Goal: Information Seeking & Learning: Compare options

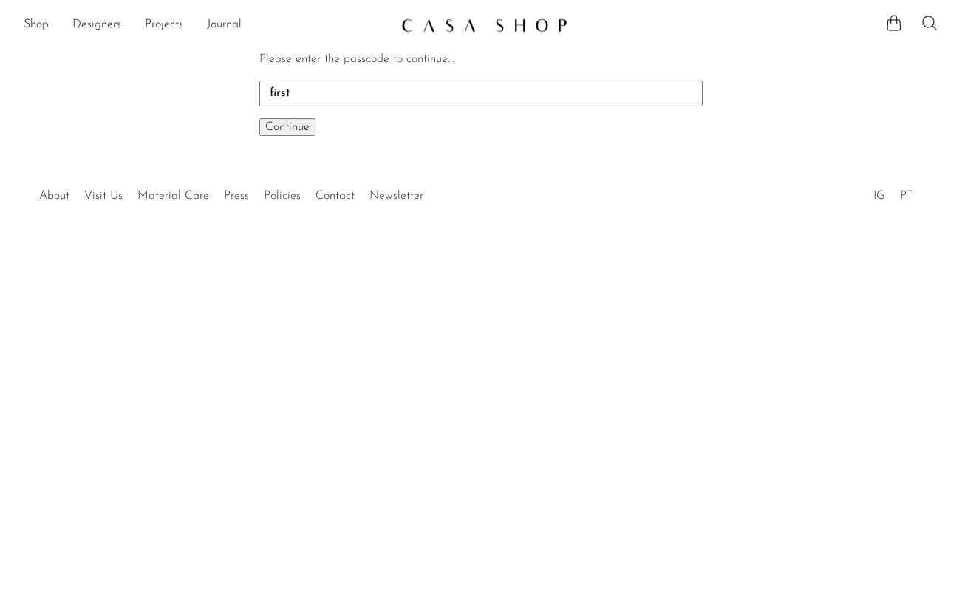
type input "first"
click at [293, 135] on button "Continue One moment..." at bounding box center [287, 127] width 56 height 18
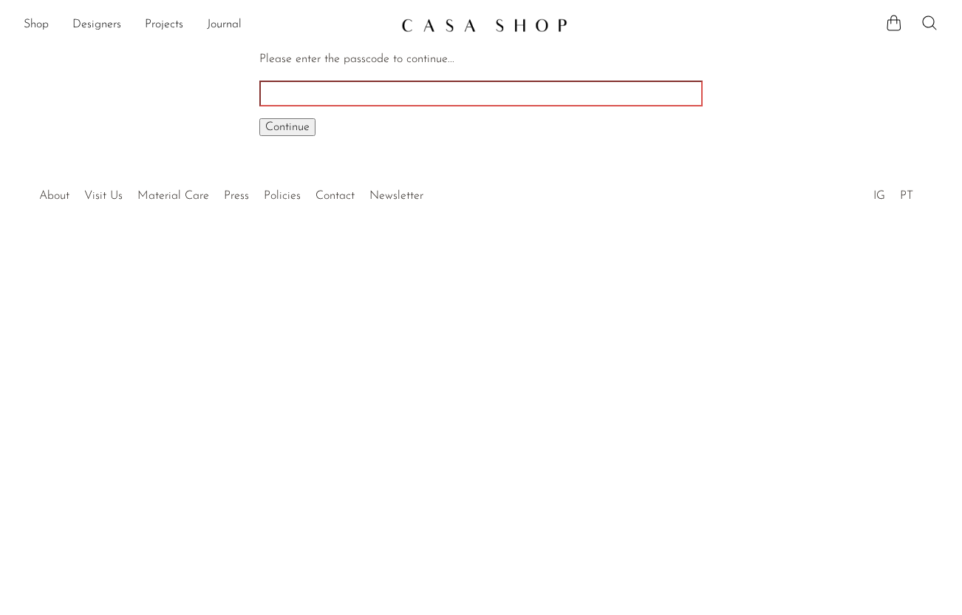
click at [357, 92] on input "Please enter the passcode to continue..." at bounding box center [481, 93] width 444 height 25
type input "INHOUSE"
click at [295, 122] on span "Continue" at bounding box center [287, 127] width 44 height 12
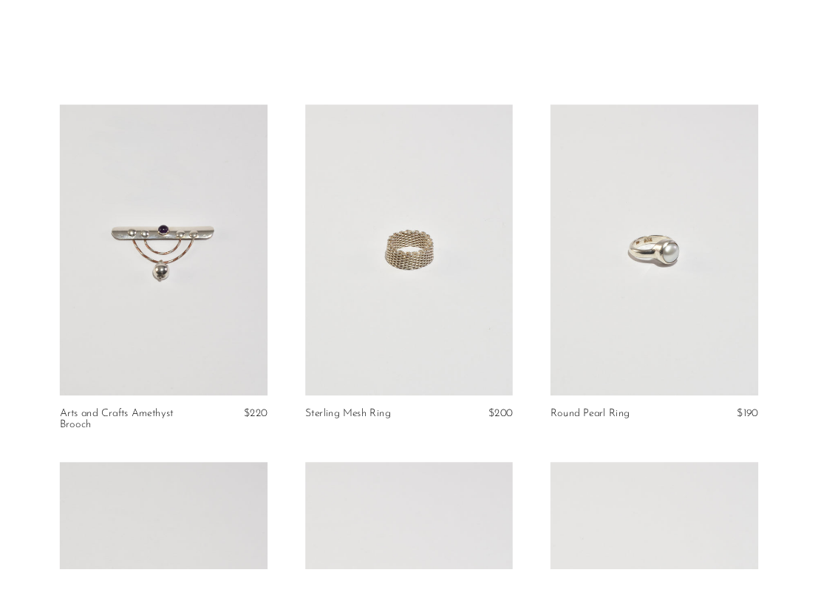
scroll to position [58, 0]
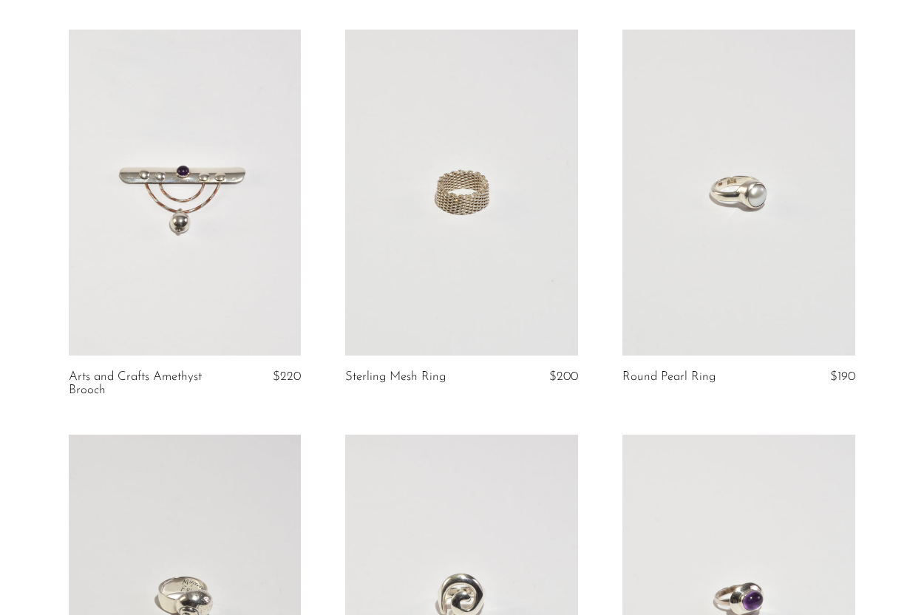
scroll to position [98, 0]
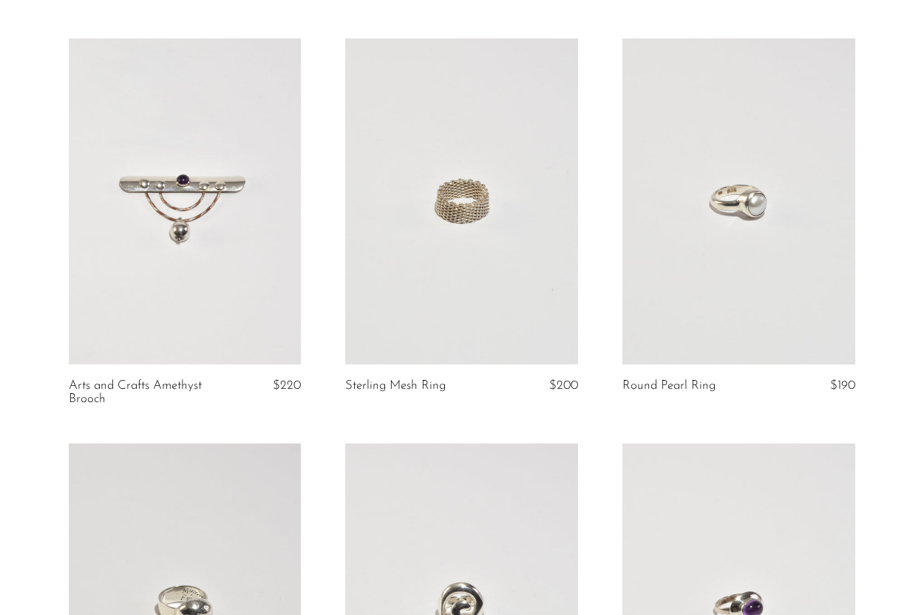
click at [255, 312] on link at bounding box center [185, 201] width 233 height 326
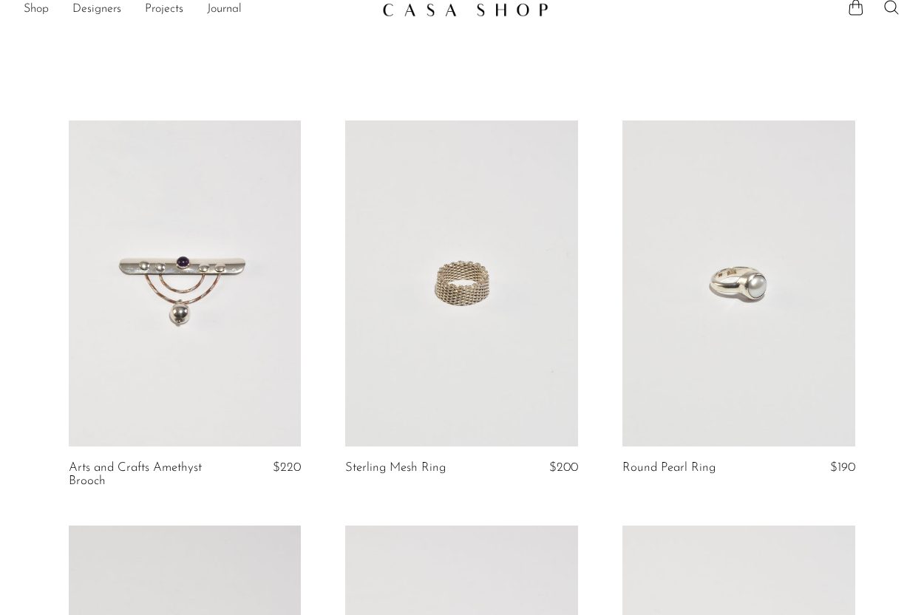
scroll to position [17, 0]
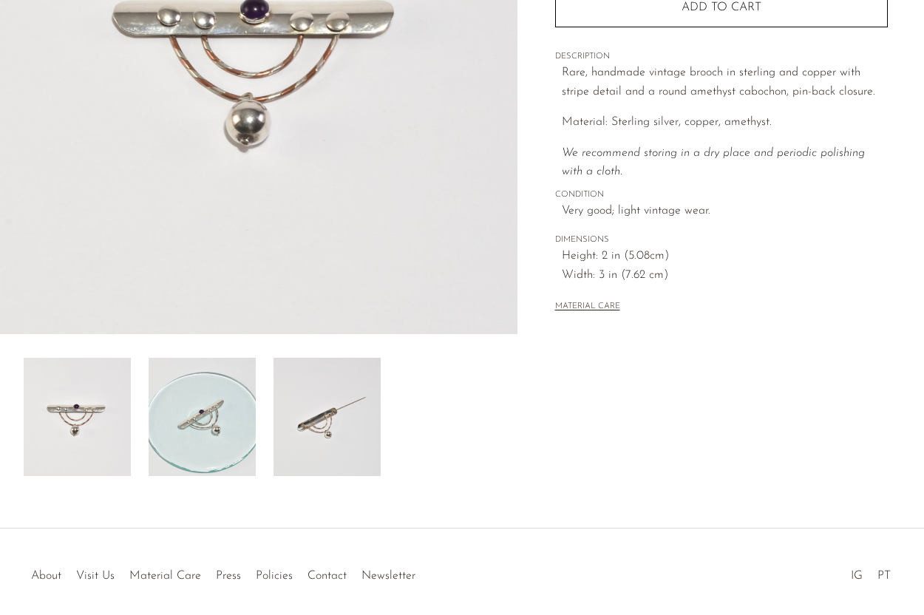
scroll to position [293, 0]
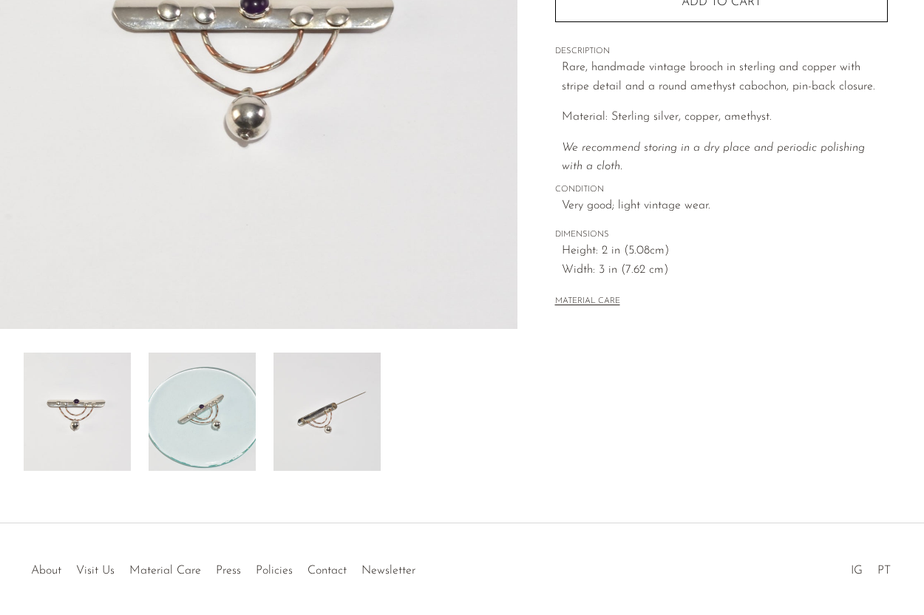
click at [220, 389] on img at bounding box center [202, 412] width 107 height 118
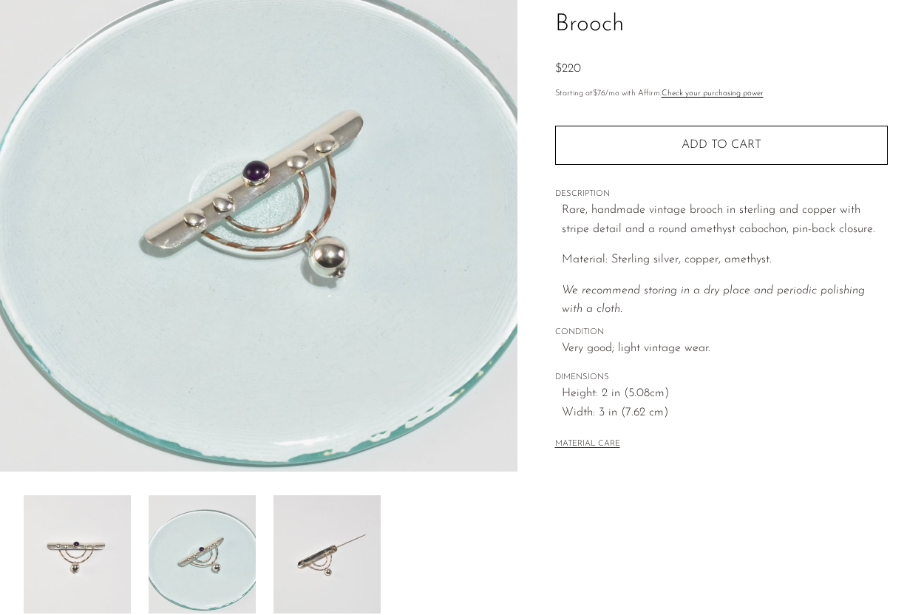
scroll to position [161, 0]
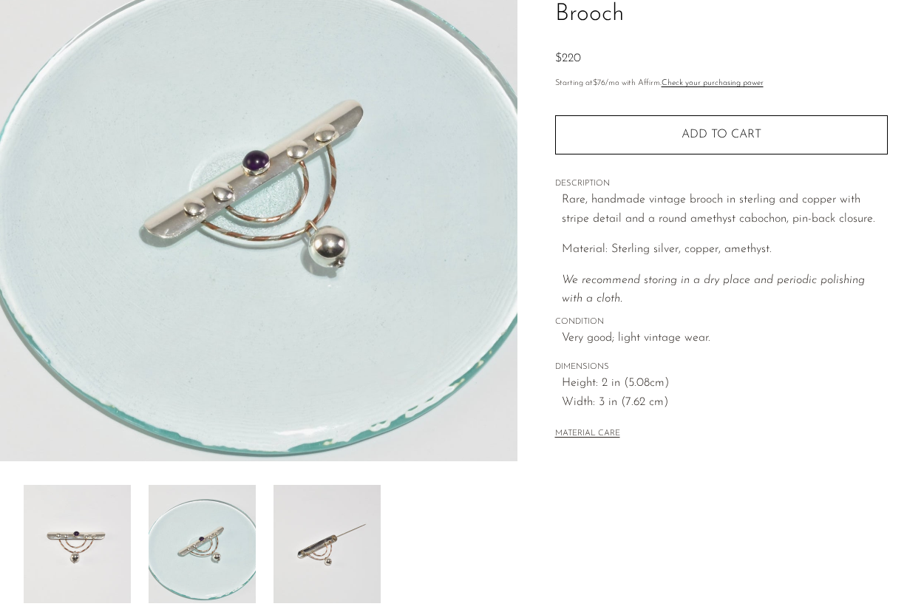
click at [293, 529] on img at bounding box center [327, 544] width 107 height 118
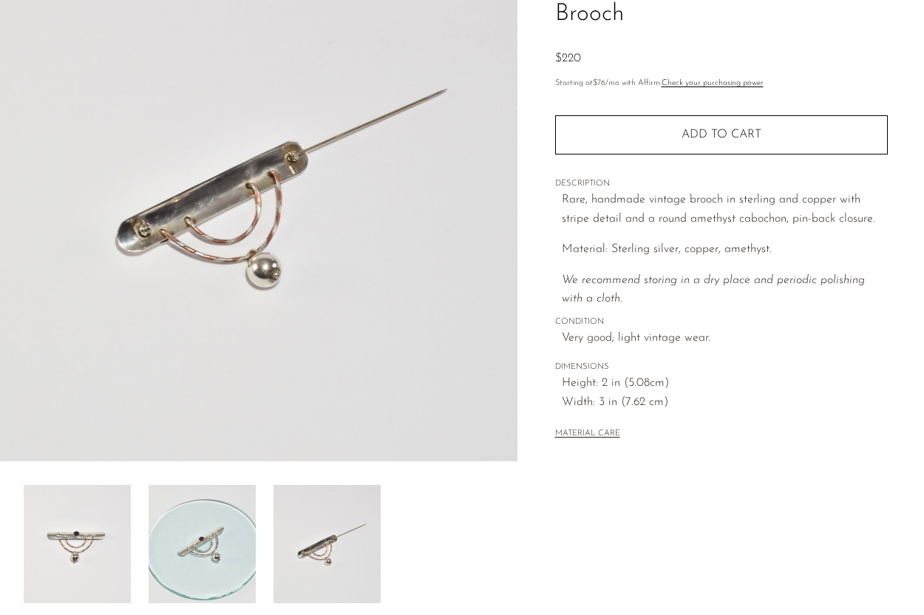
click at [293, 529] on img at bounding box center [327, 544] width 107 height 118
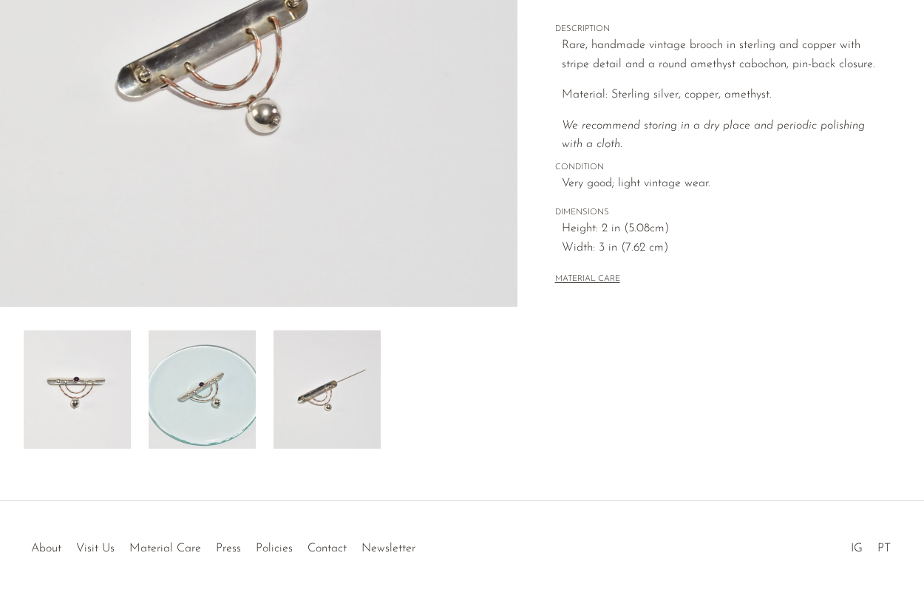
scroll to position [347, 0]
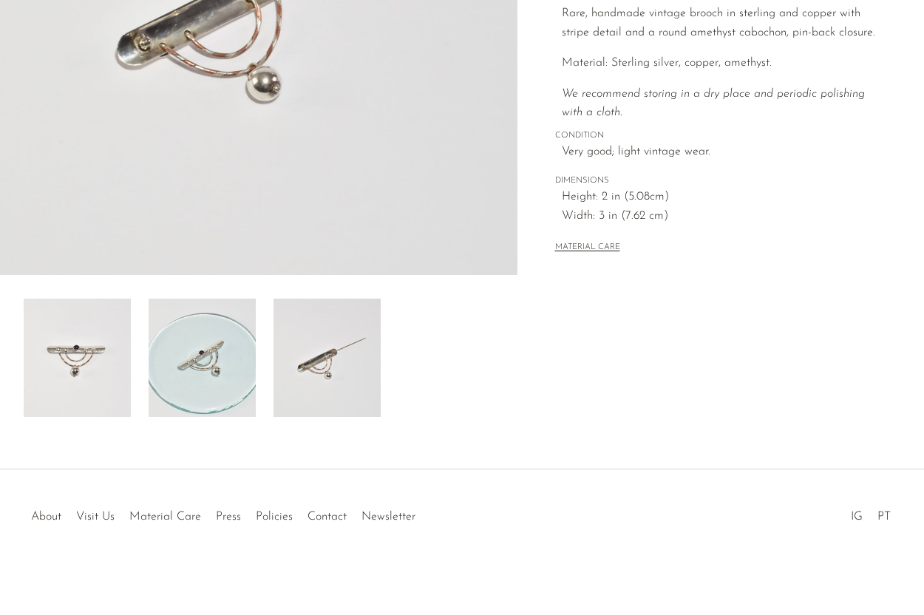
click at [109, 378] on img at bounding box center [77, 358] width 107 height 118
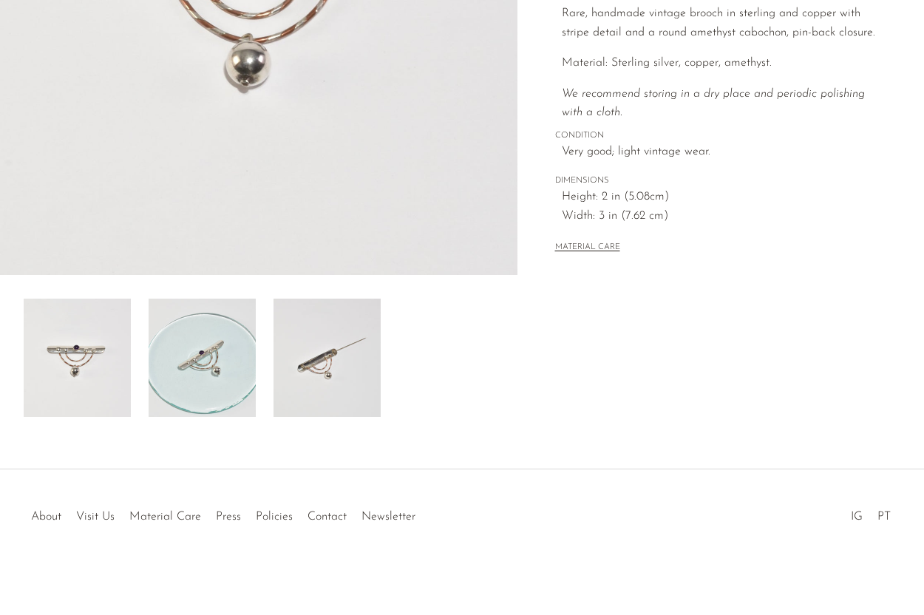
click at [197, 373] on img at bounding box center [202, 358] width 107 height 118
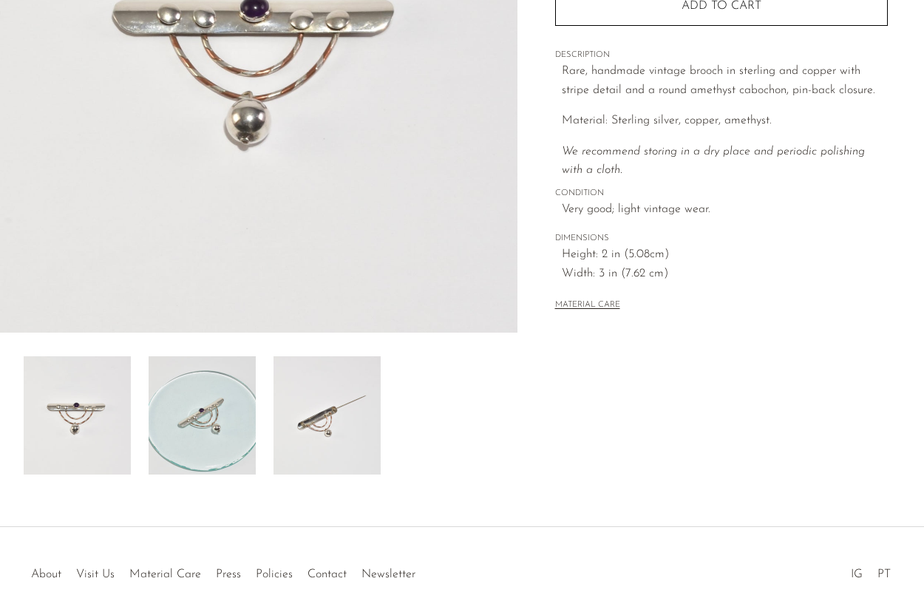
scroll to position [285, 0]
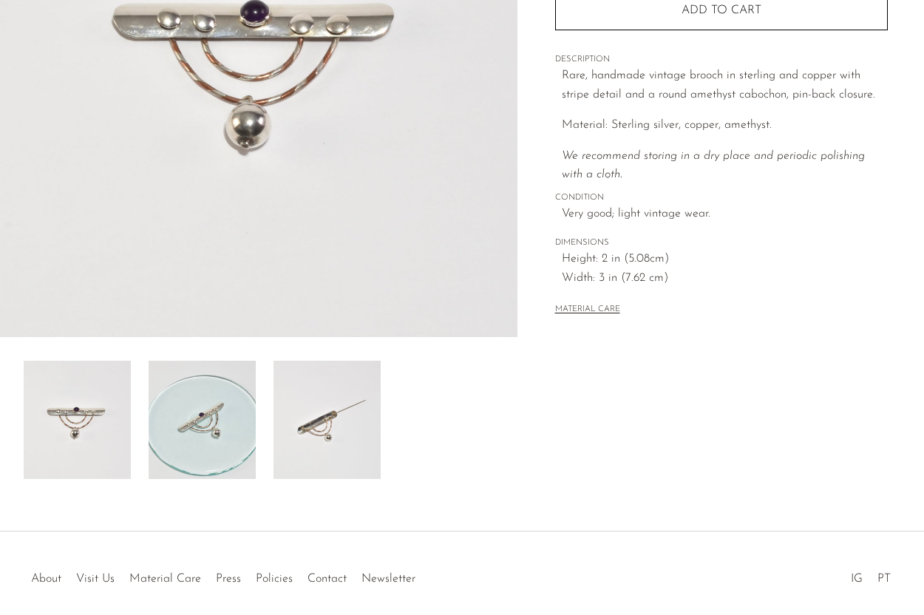
click at [76, 400] on img at bounding box center [77, 420] width 107 height 118
click at [191, 433] on img at bounding box center [202, 420] width 107 height 118
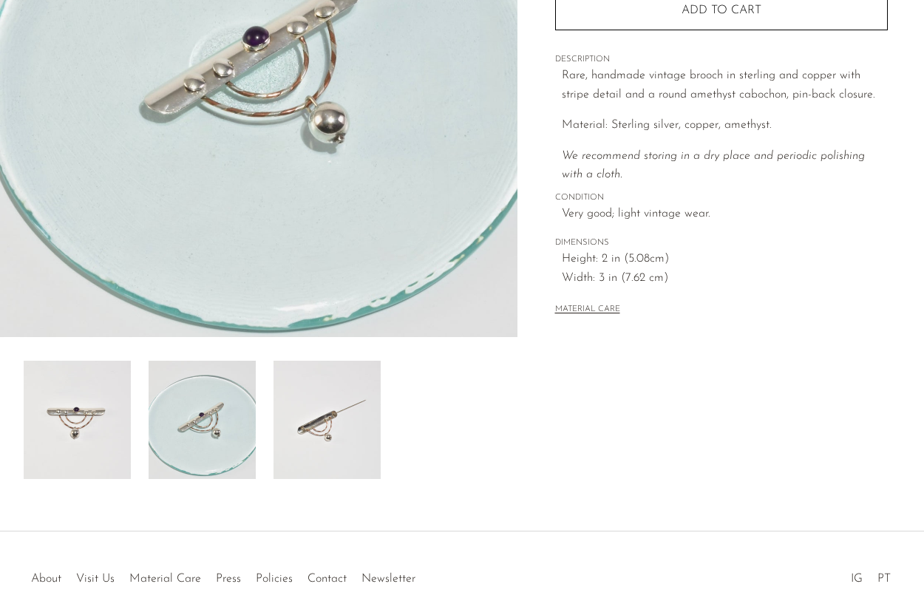
click at [319, 429] on img at bounding box center [327, 420] width 107 height 118
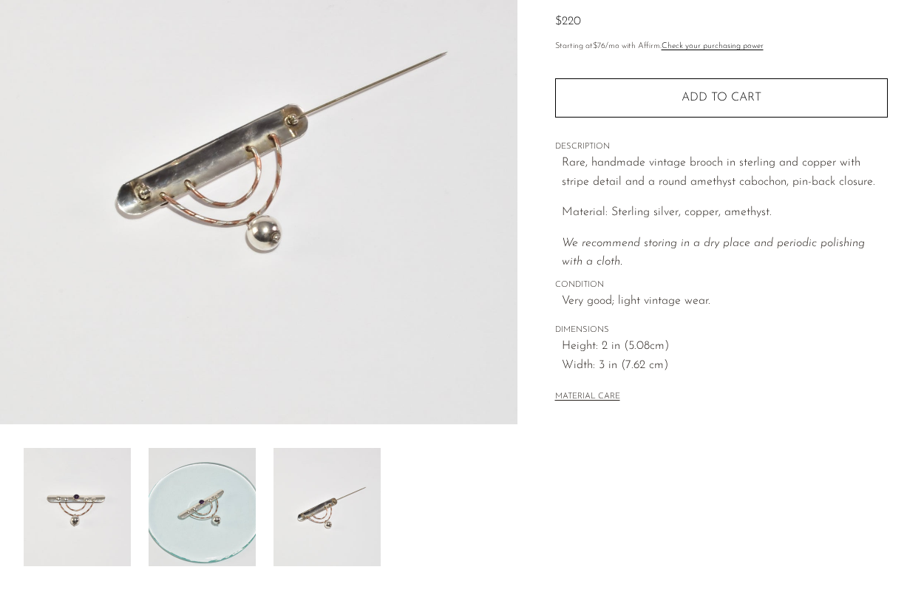
click at [319, 429] on div at bounding box center [258, 218] width 517 height 696
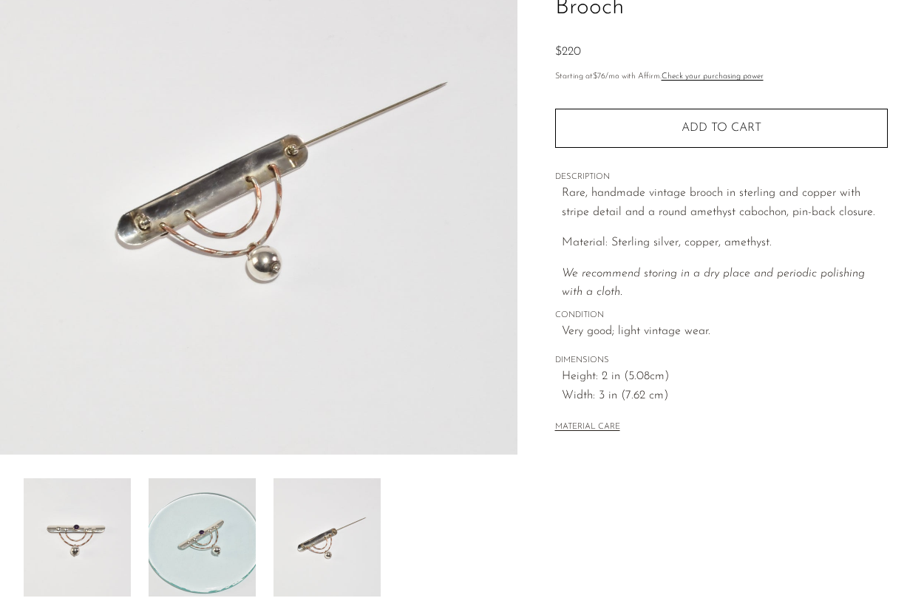
scroll to position [136, 0]
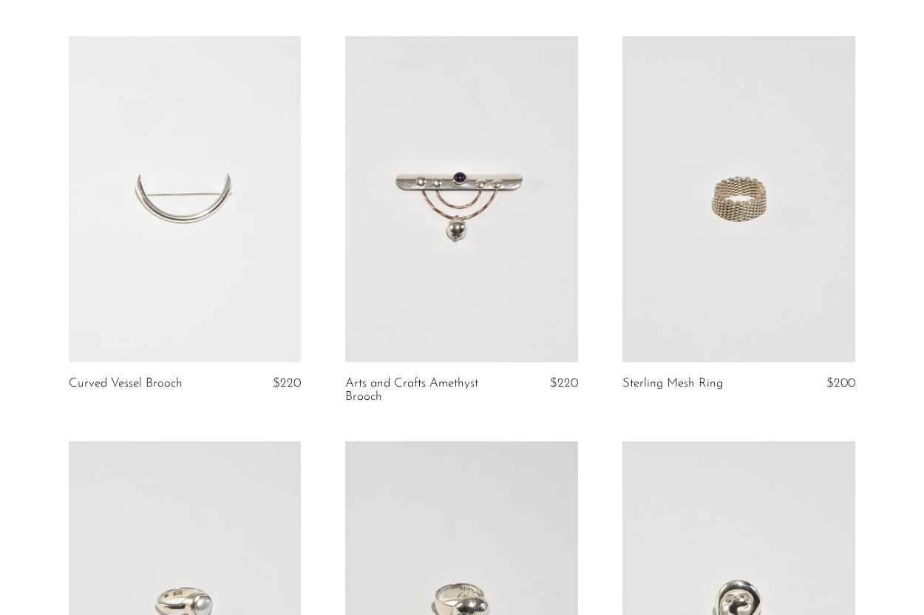
scroll to position [106, 0]
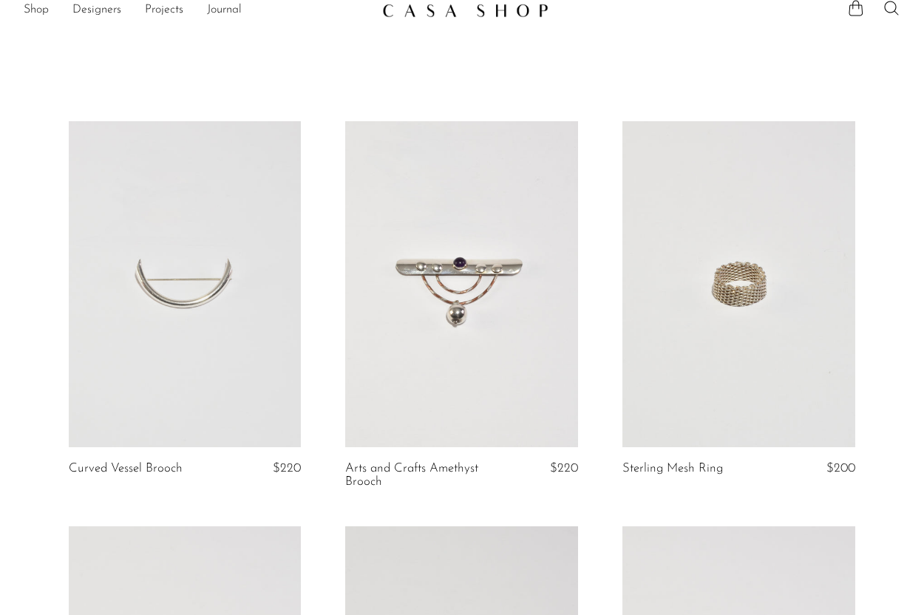
scroll to position [14, 0]
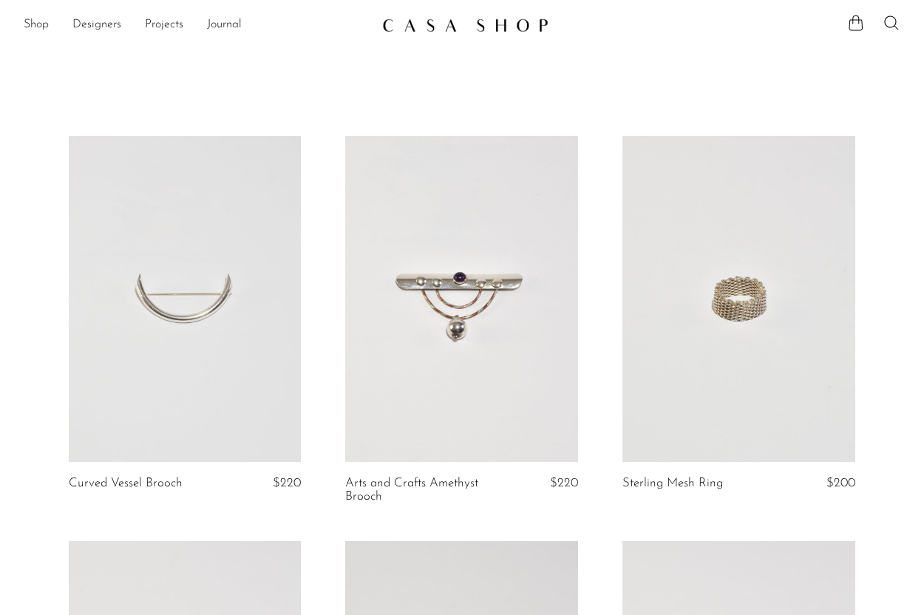
scroll to position [14, 0]
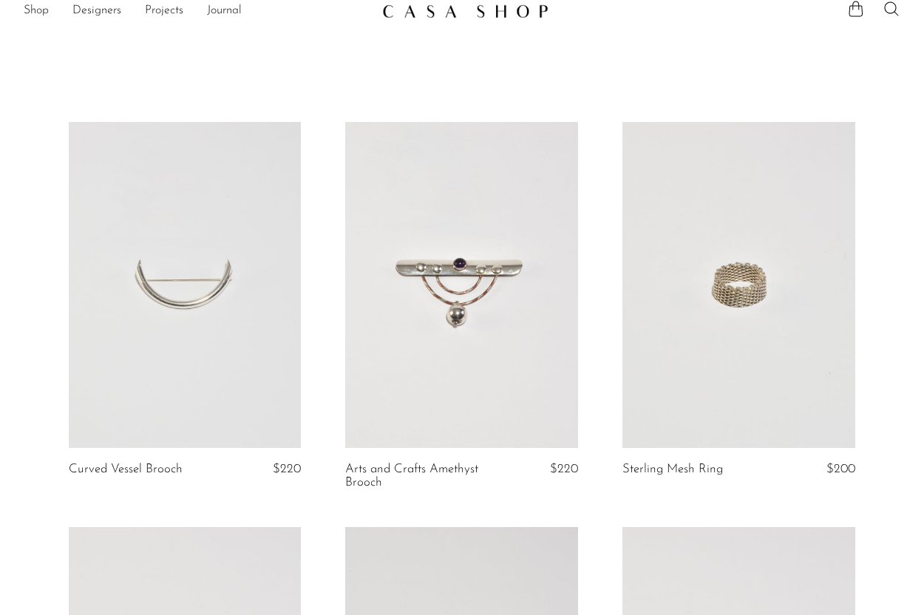
click at [171, 149] on link at bounding box center [185, 285] width 233 height 326
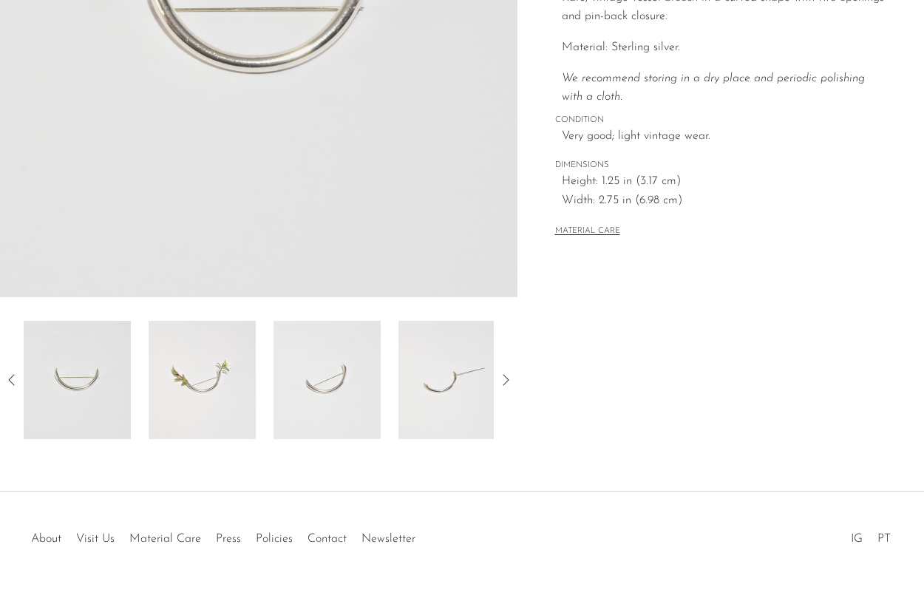
click at [217, 385] on img at bounding box center [202, 380] width 107 height 118
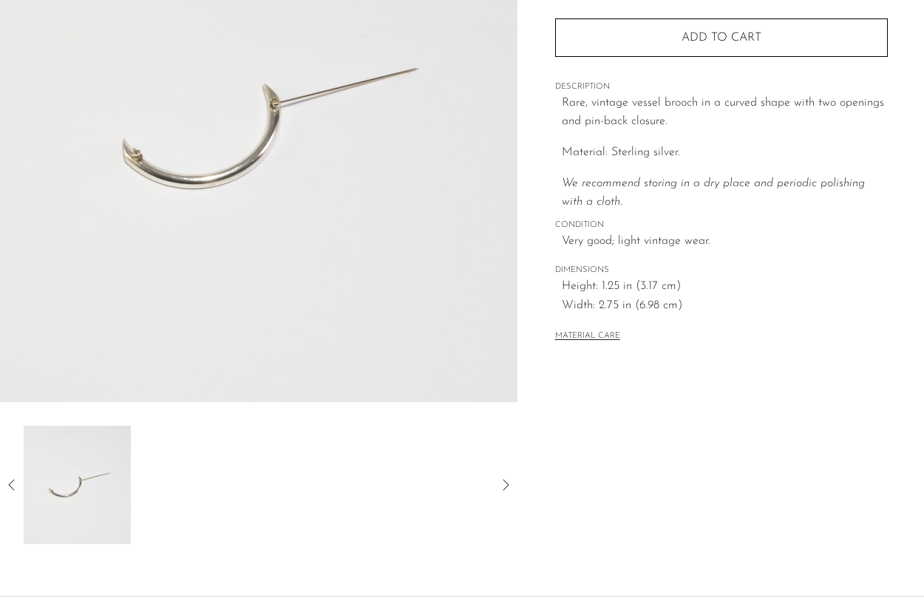
scroll to position [222, 0]
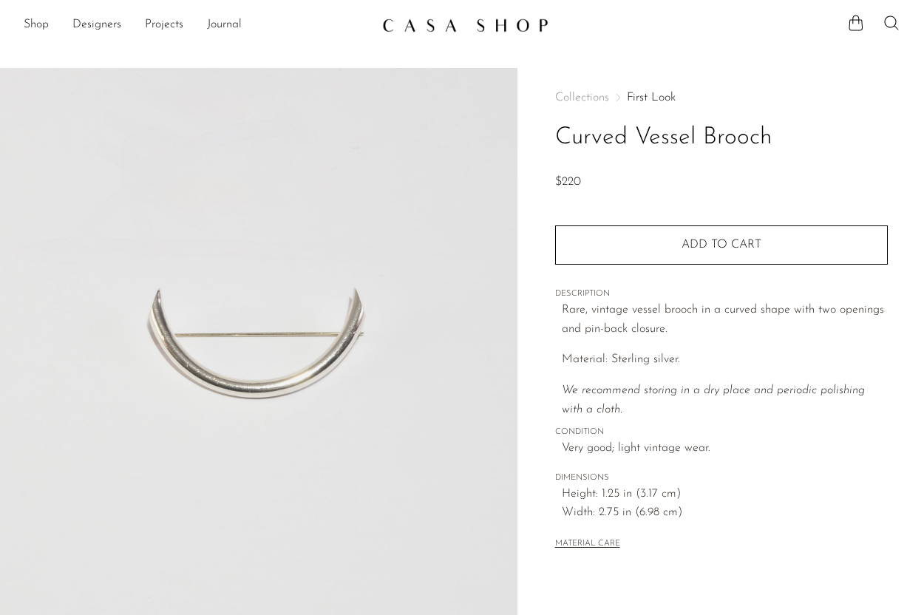
scroll to position [222, 0]
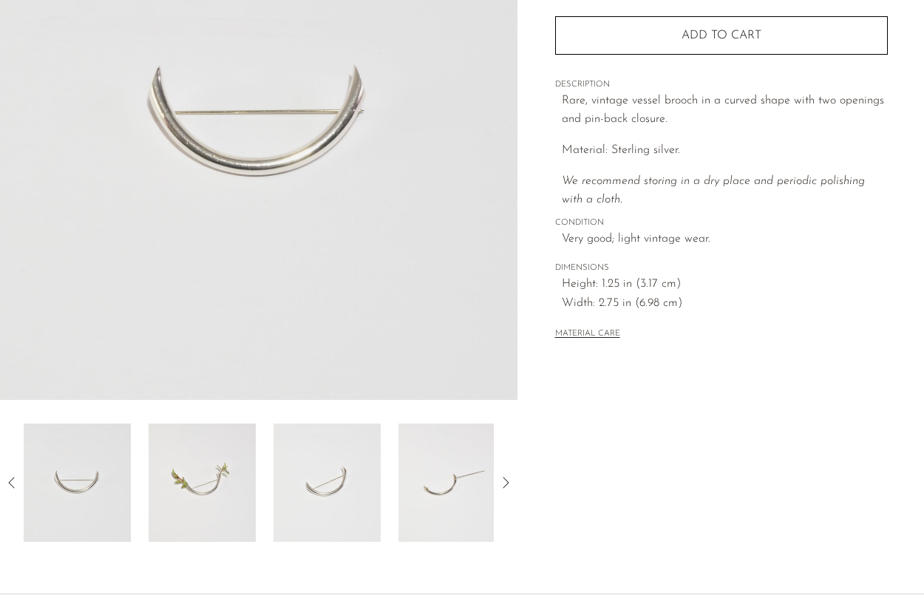
click at [98, 486] on img at bounding box center [77, 483] width 107 height 118
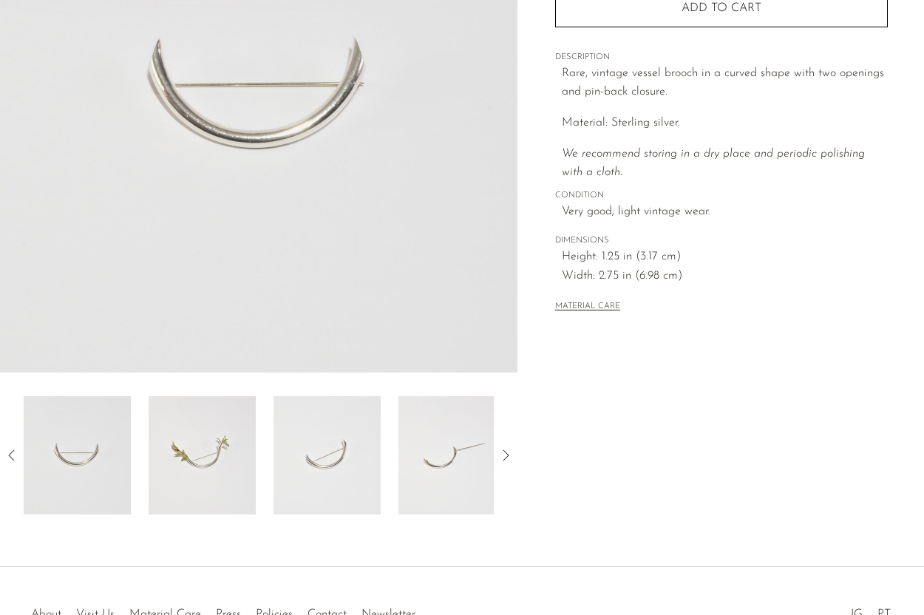
scroll to position [252, 0]
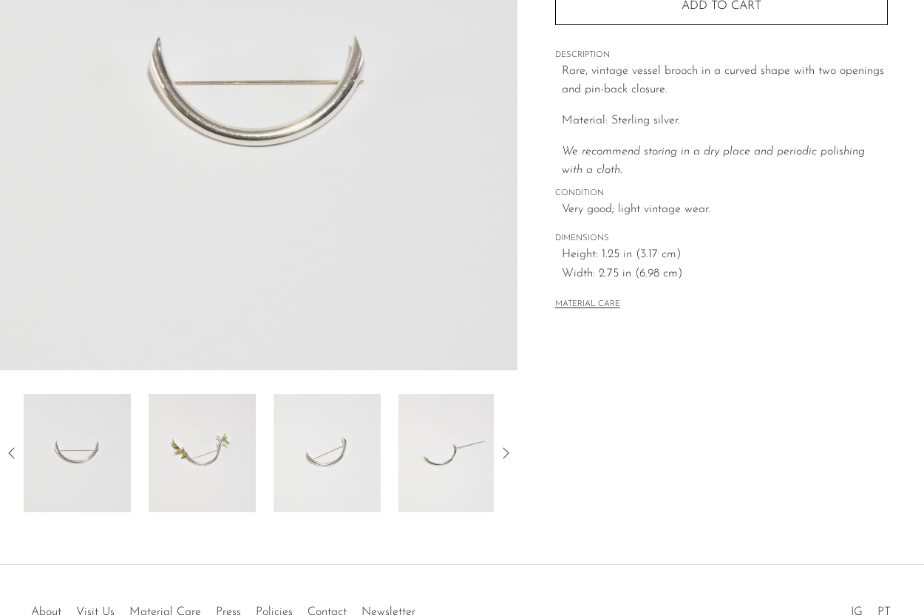
click at [98, 483] on img at bounding box center [77, 453] width 107 height 118
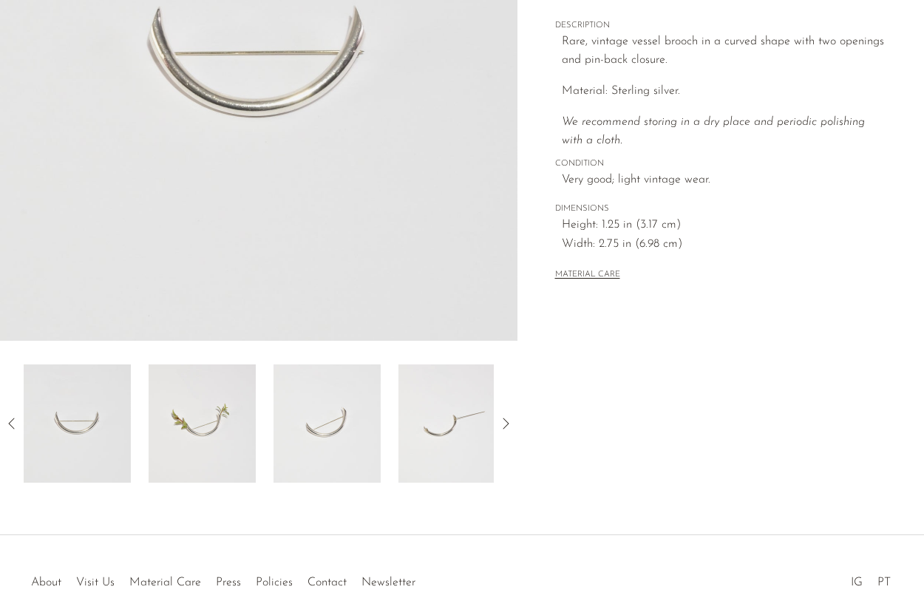
click at [177, 449] on img at bounding box center [202, 423] width 107 height 118
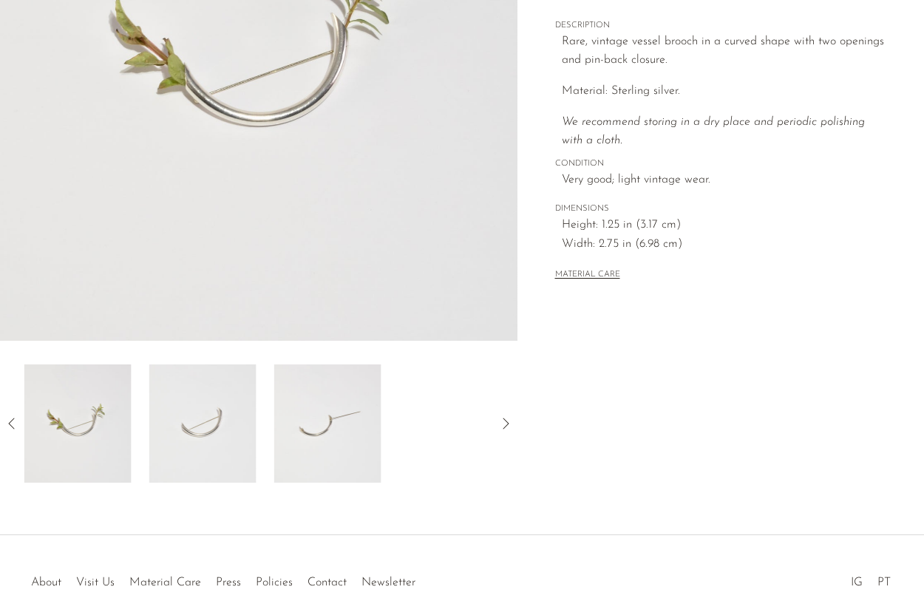
click at [183, 433] on img at bounding box center [202, 423] width 107 height 118
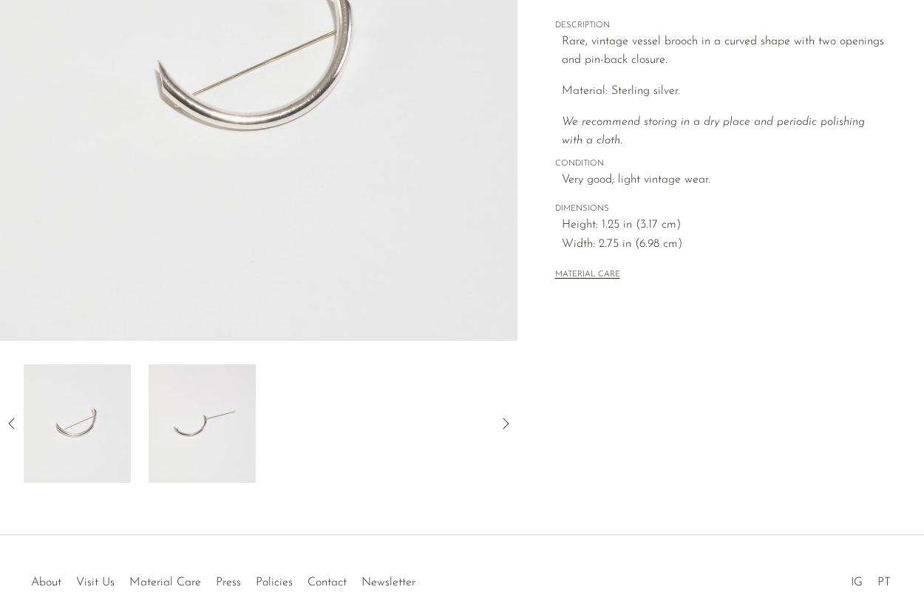
click at [220, 432] on img at bounding box center [202, 423] width 107 height 118
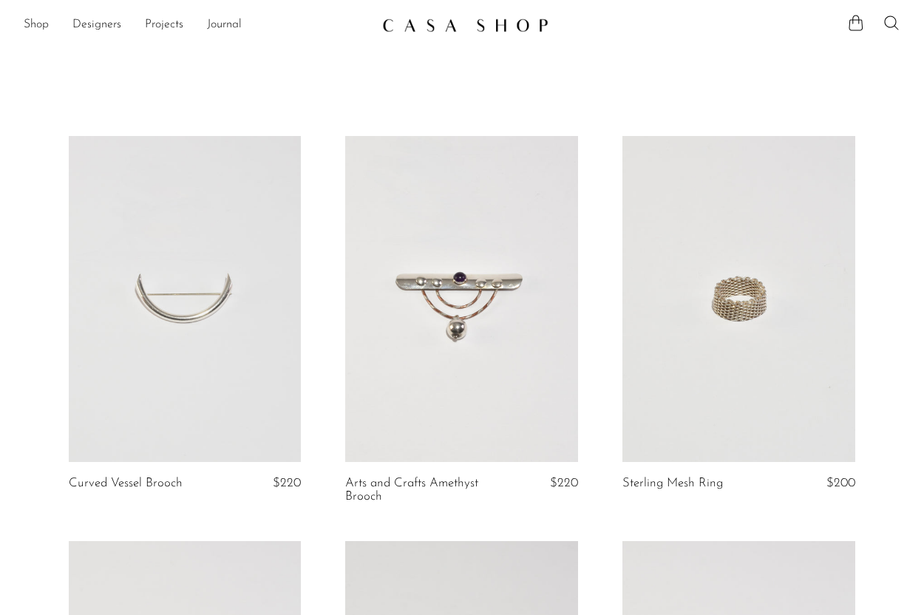
scroll to position [14, 0]
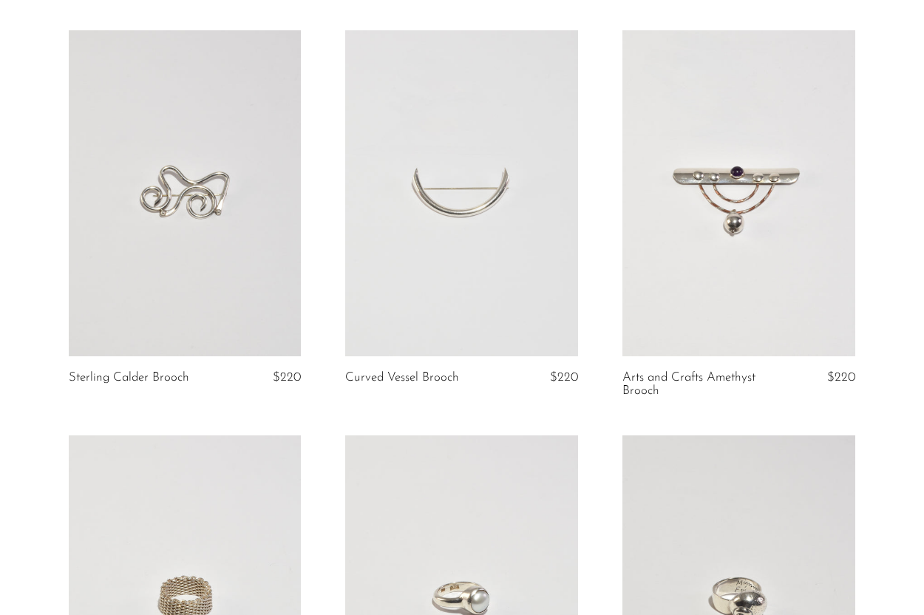
scroll to position [109, 0]
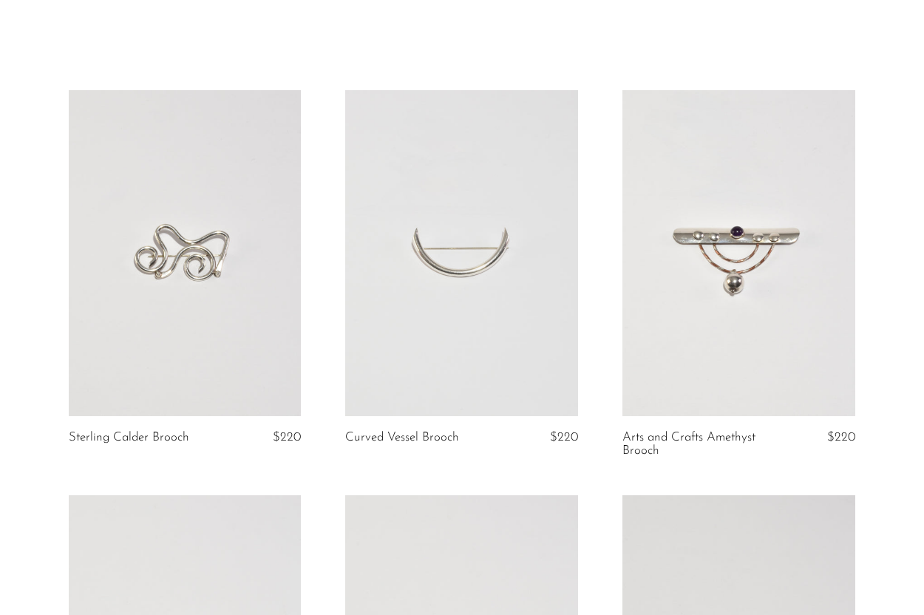
scroll to position [1, 0]
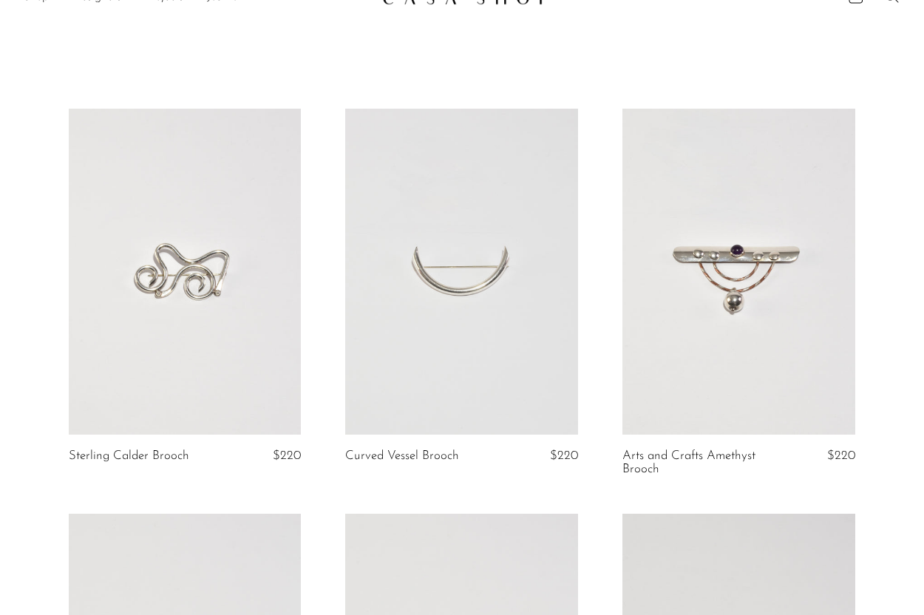
scroll to position [25, 0]
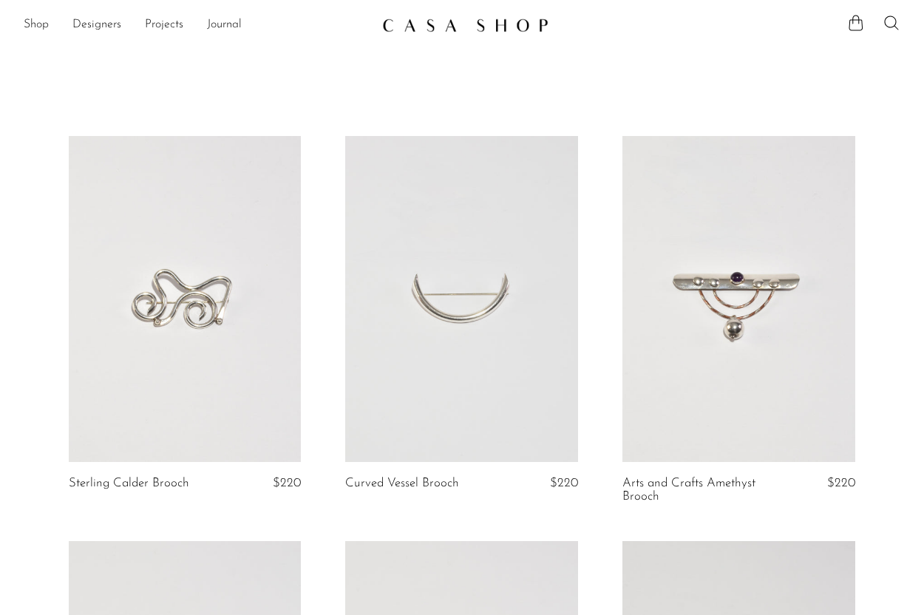
click at [285, 298] on link at bounding box center [185, 299] width 233 height 326
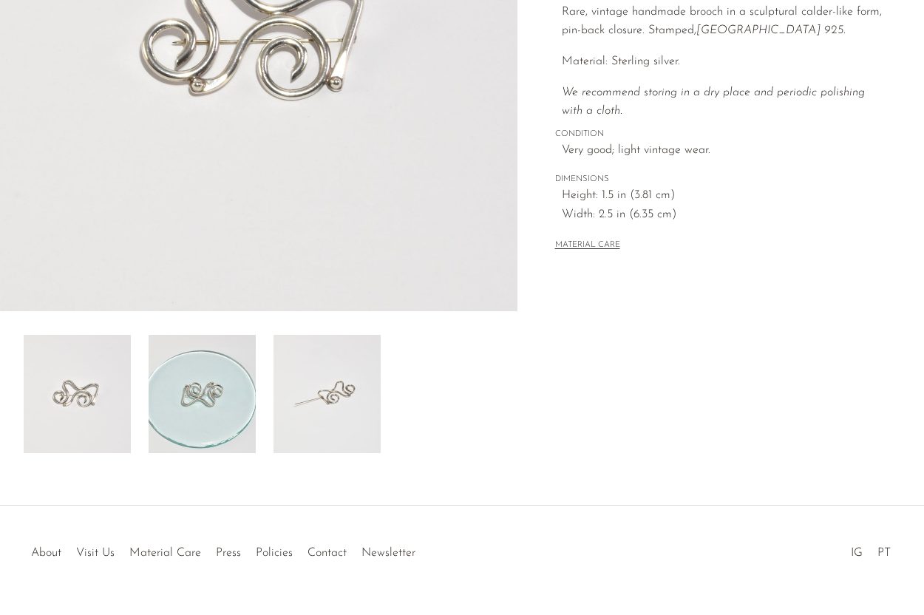
scroll to position [347, 0]
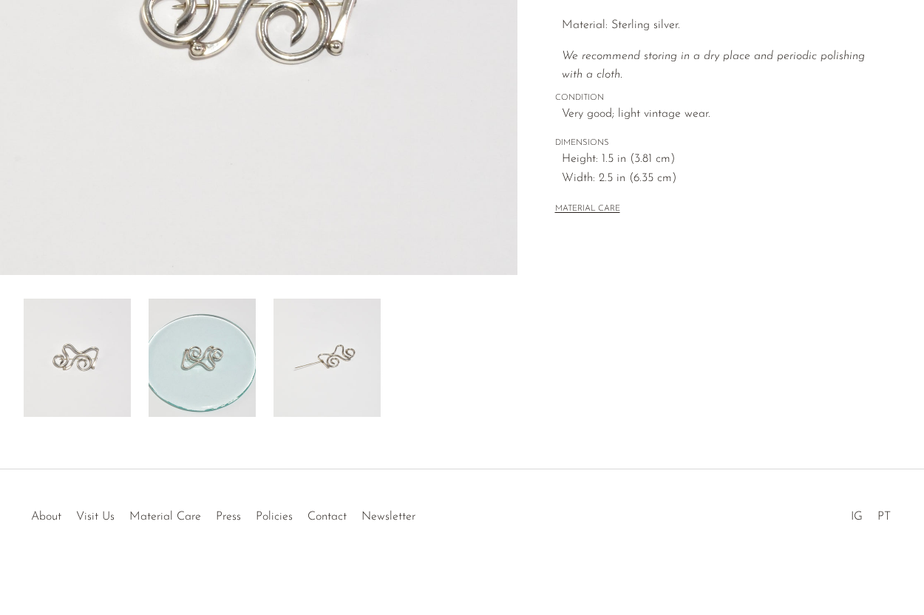
click at [225, 347] on img at bounding box center [202, 358] width 107 height 118
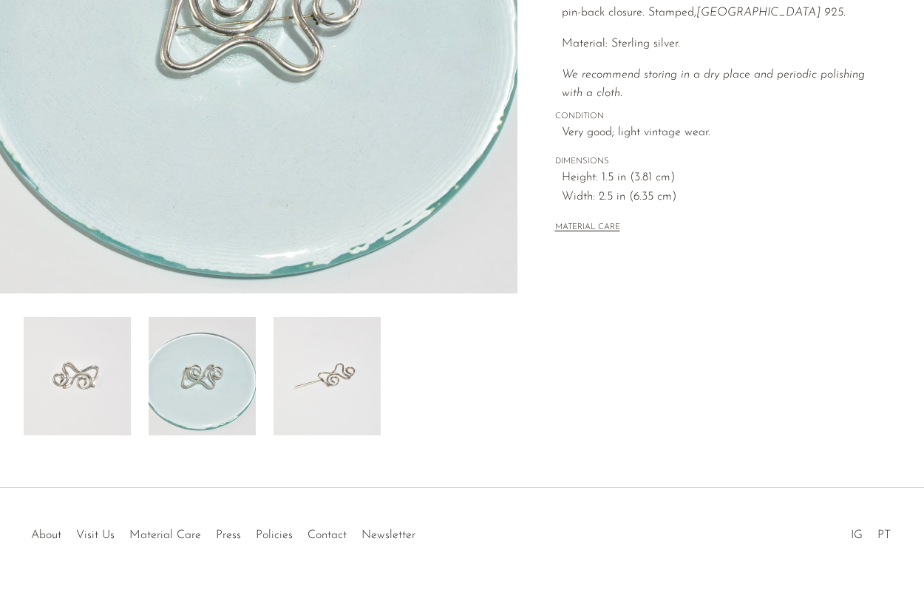
scroll to position [262, 0]
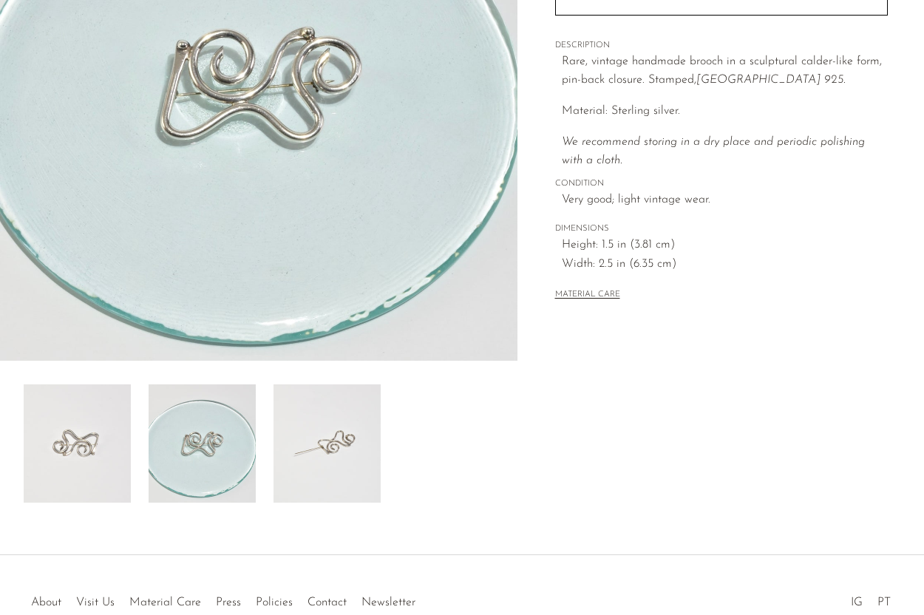
click at [109, 440] on img at bounding box center [77, 443] width 107 height 118
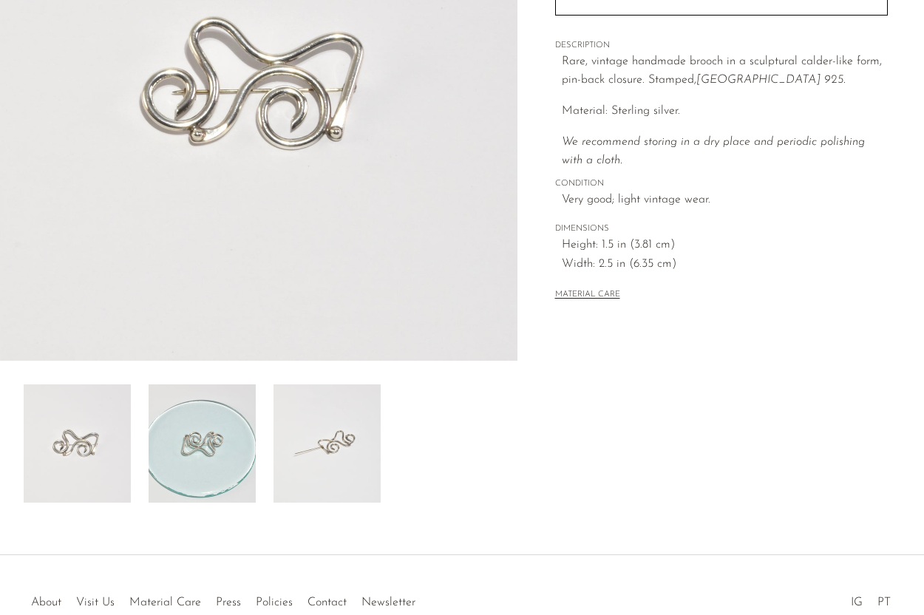
scroll to position [291, 0]
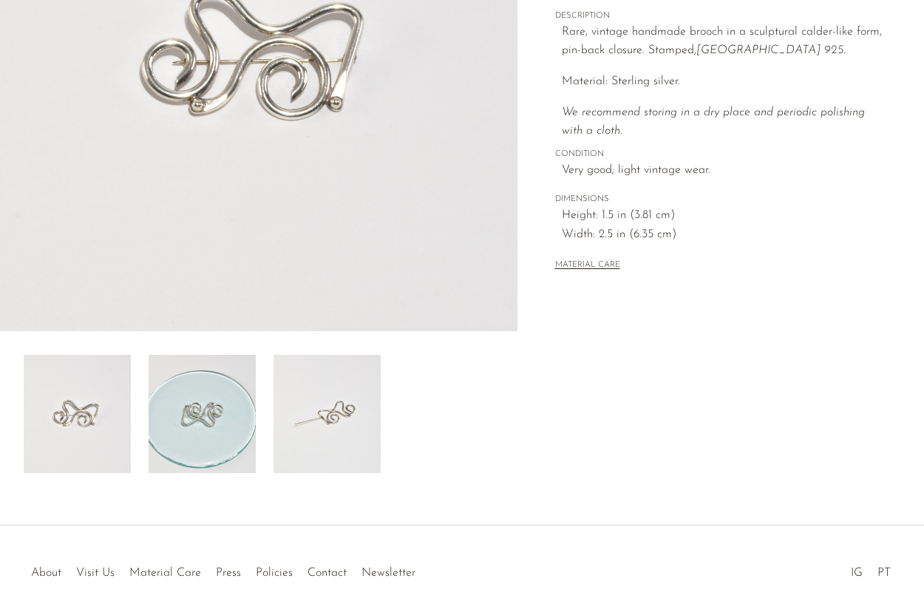
click at [183, 418] on img at bounding box center [202, 414] width 107 height 118
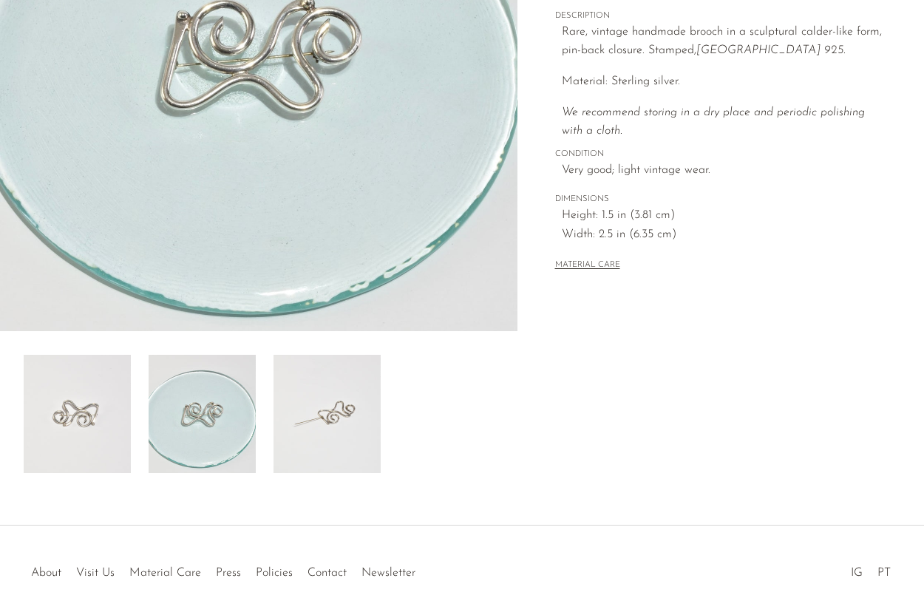
click at [292, 452] on img at bounding box center [327, 414] width 107 height 118
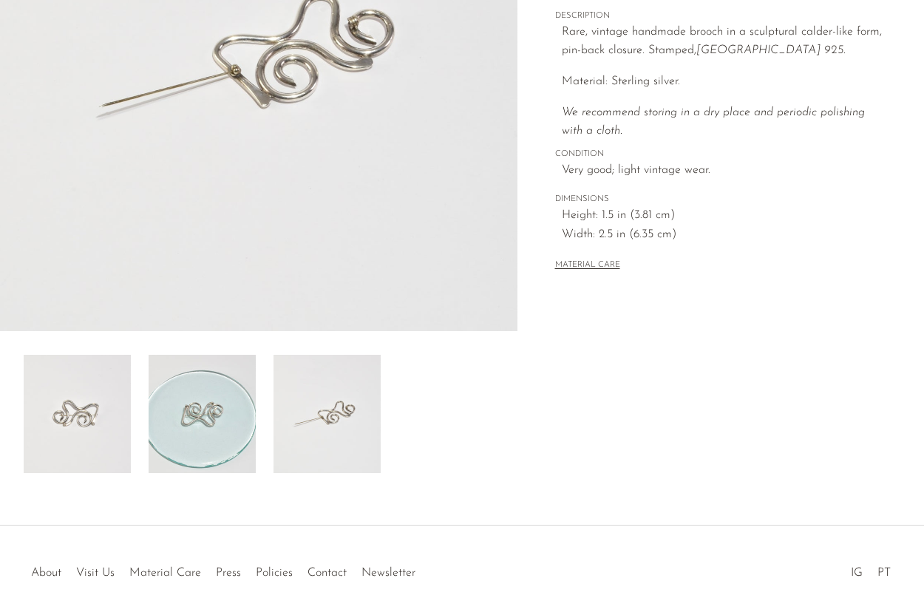
scroll to position [173, 0]
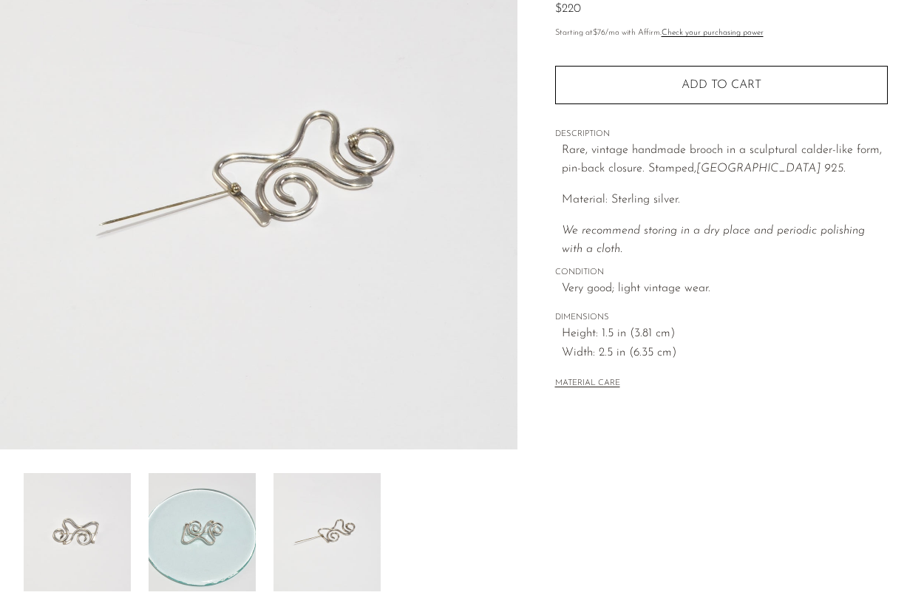
click at [238, 517] on img at bounding box center [202, 532] width 107 height 118
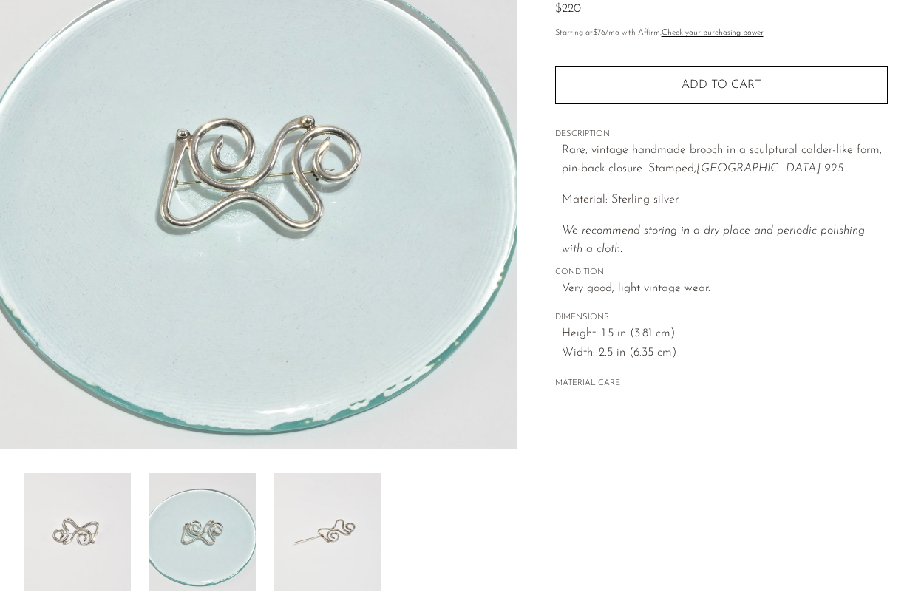
click at [324, 526] on img at bounding box center [327, 532] width 107 height 118
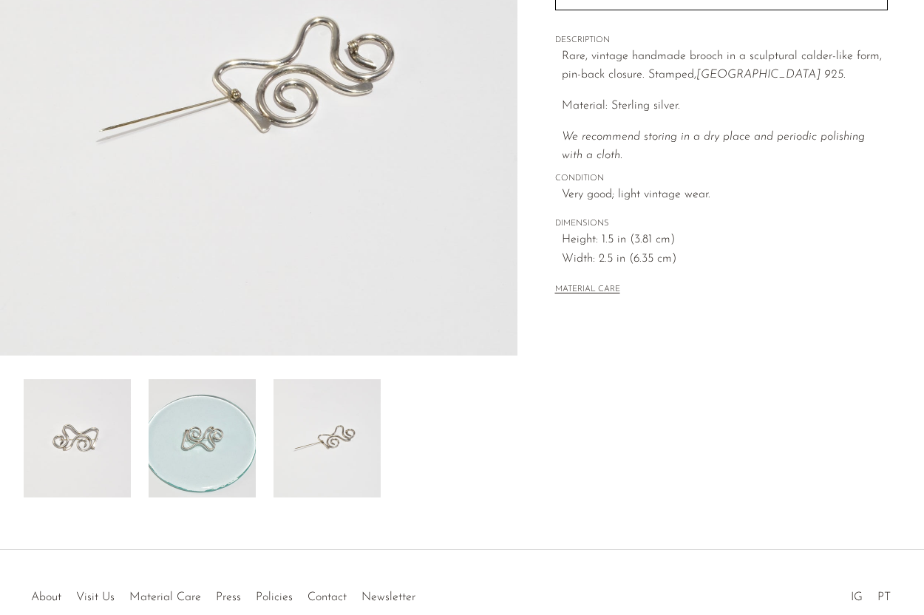
scroll to position [274, 0]
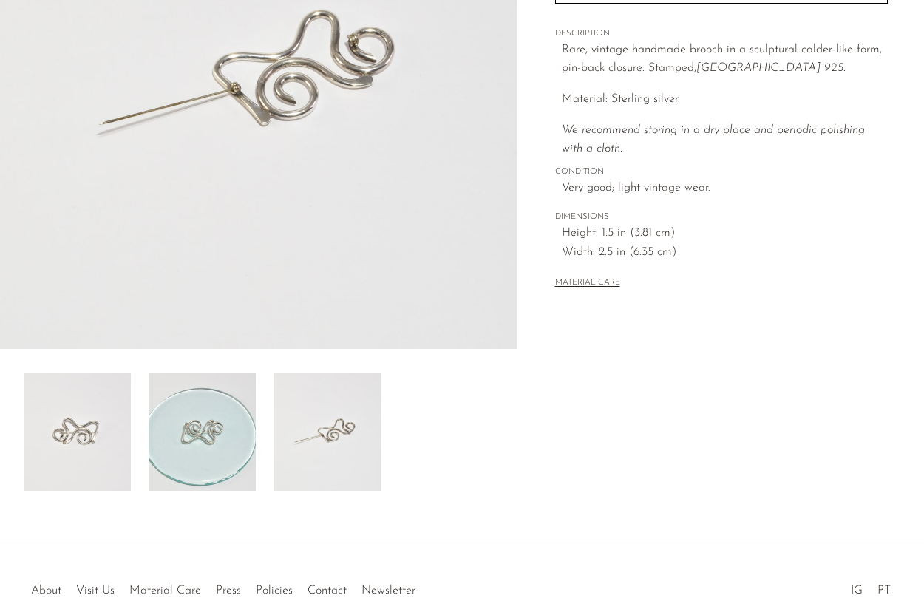
click at [122, 429] on img at bounding box center [77, 432] width 107 height 118
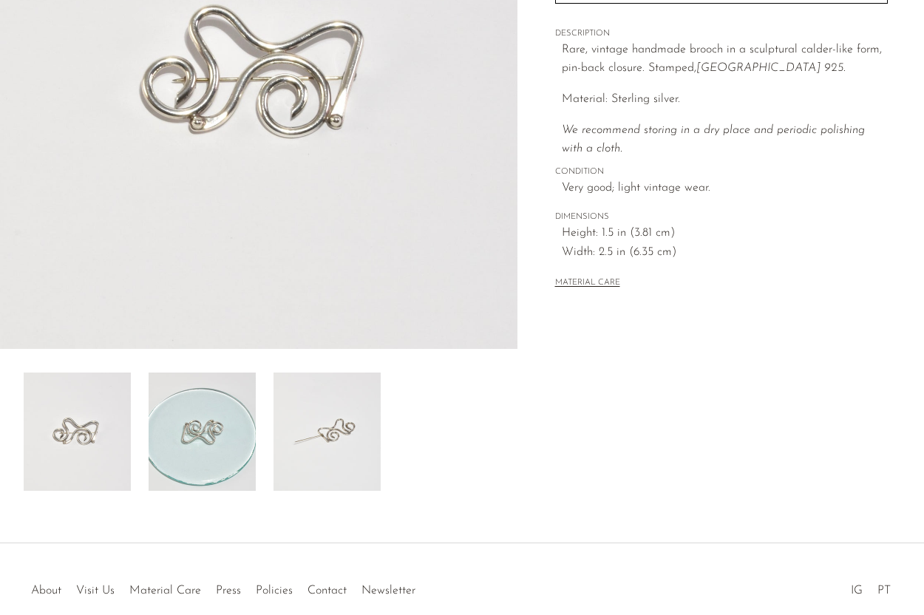
click at [195, 421] on img at bounding box center [202, 432] width 107 height 118
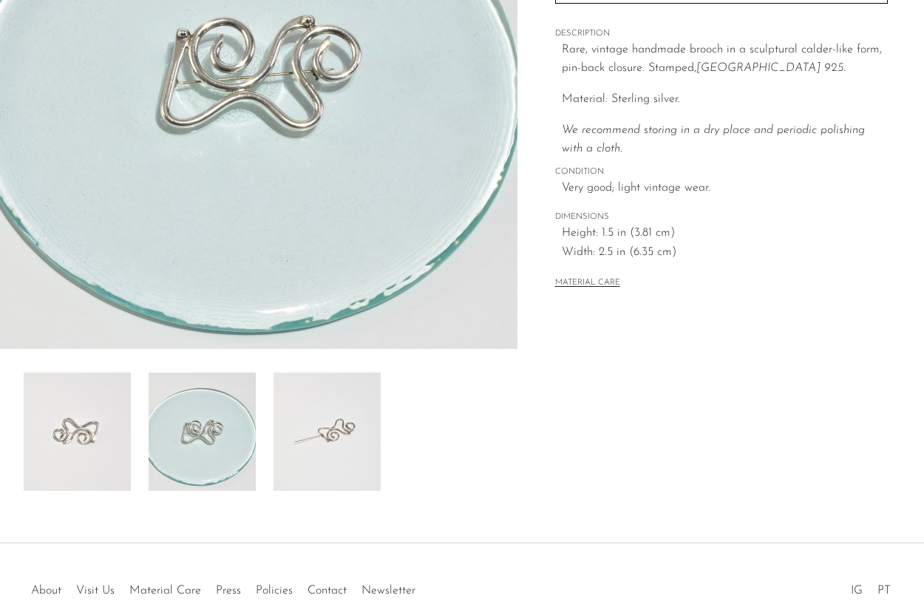
click at [300, 446] on img at bounding box center [327, 432] width 107 height 118
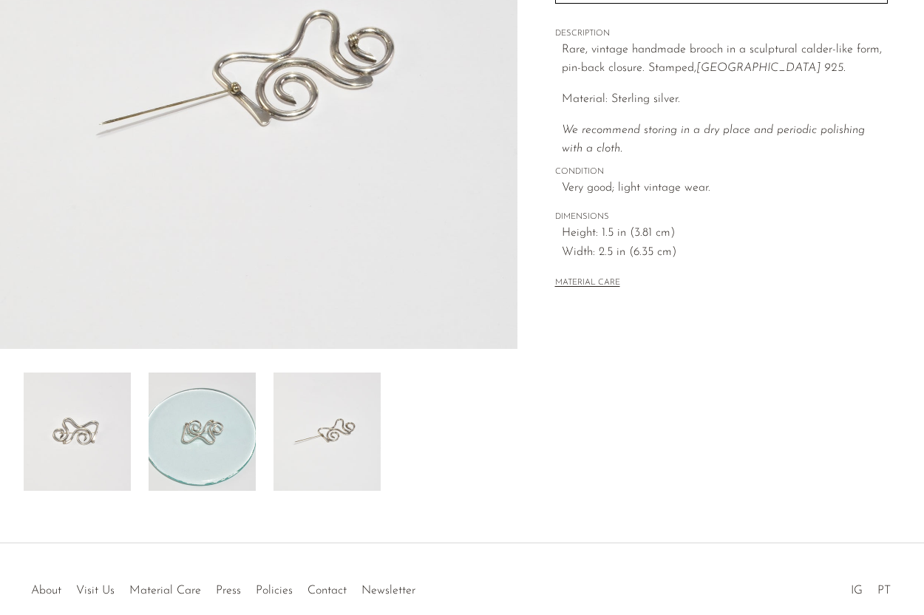
click at [461, 500] on div "Sterling Calder Brooch $33 $220" at bounding box center [462, 169] width 924 height 749
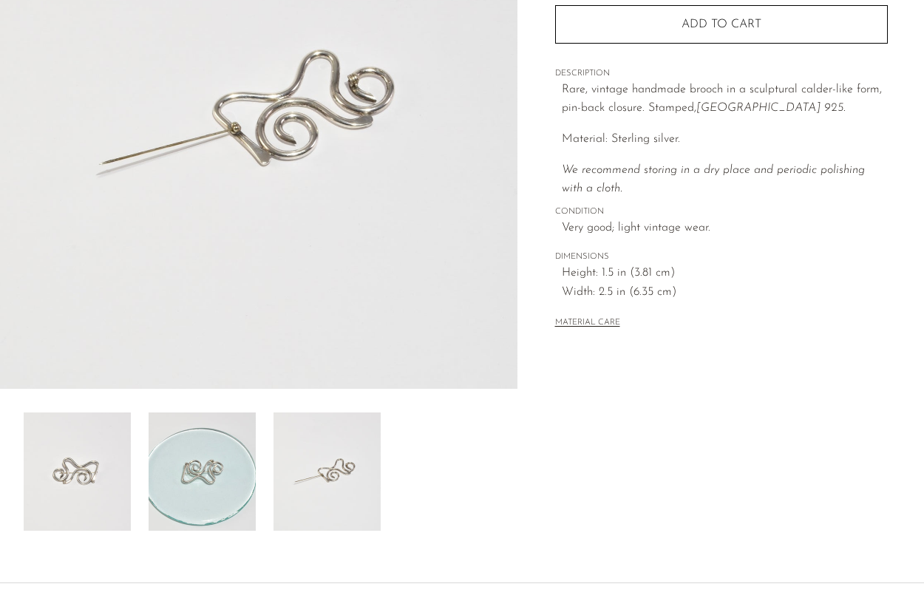
scroll to position [228, 0]
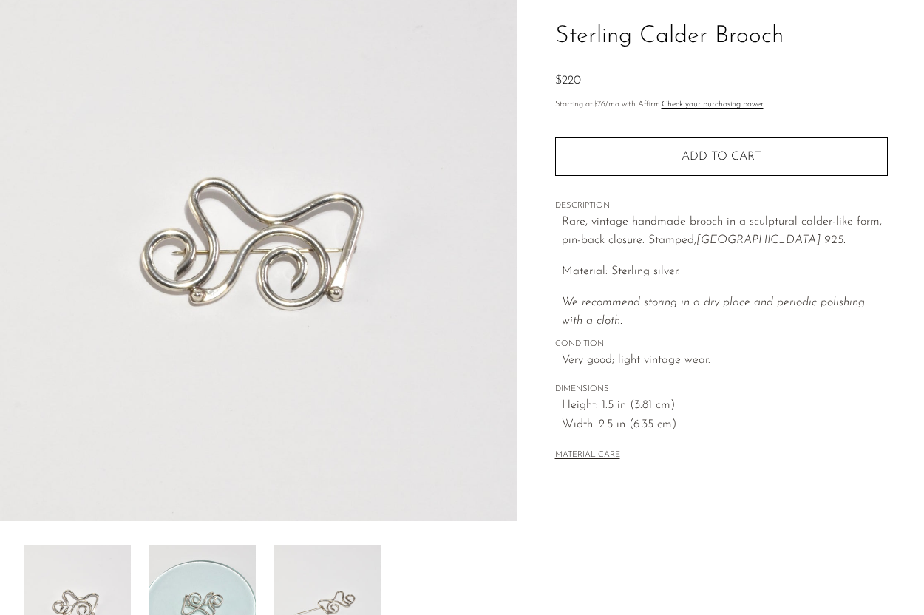
scroll to position [110, 0]
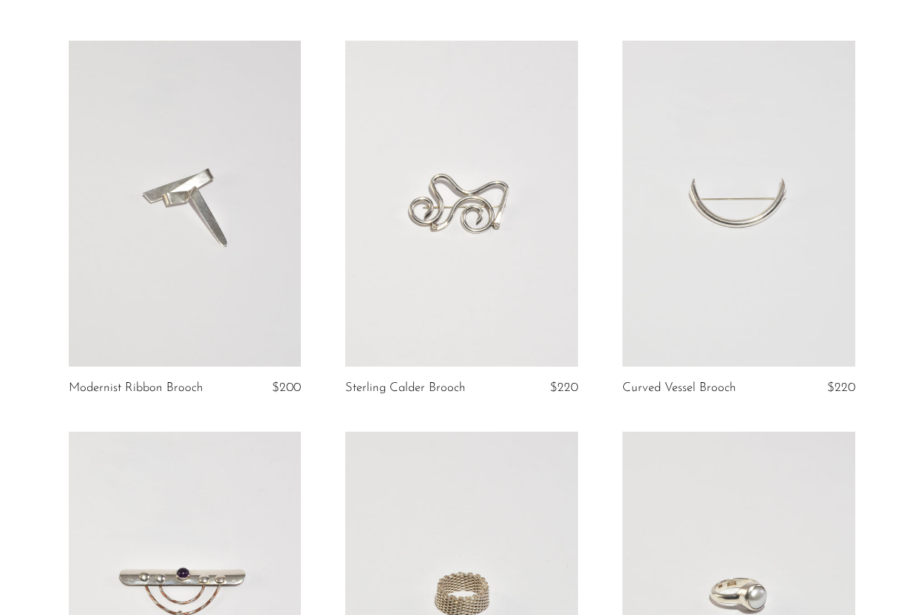
scroll to position [96, 0]
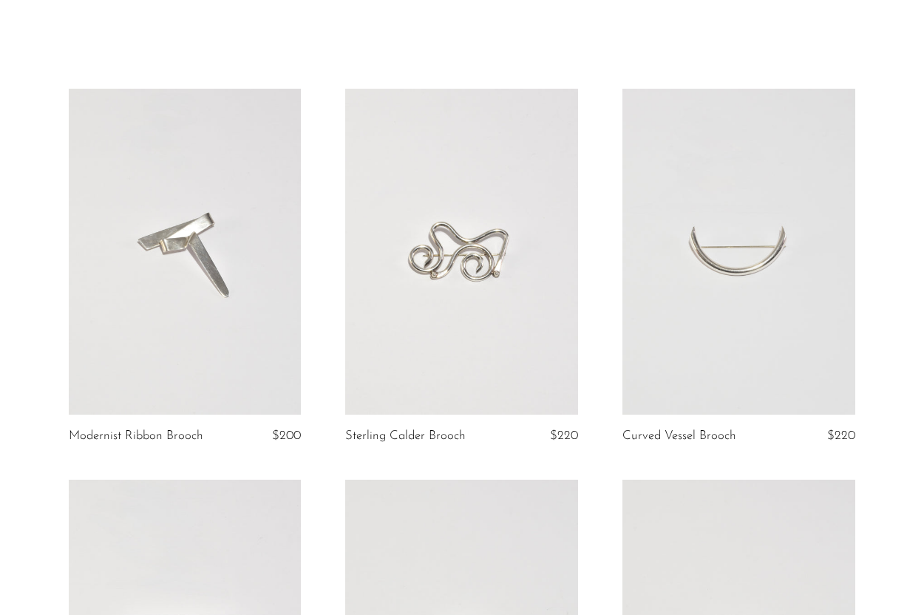
scroll to position [46, 0]
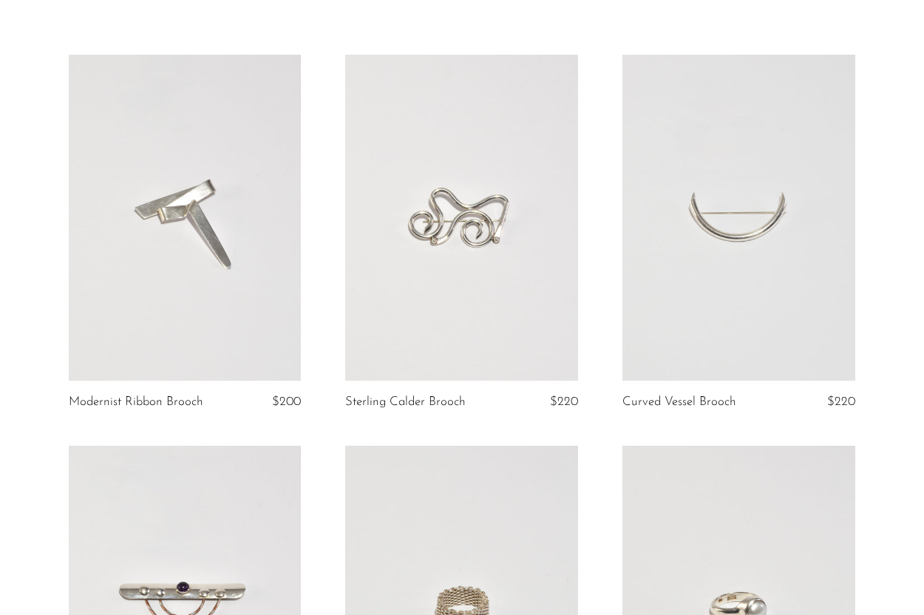
scroll to position [83, 0]
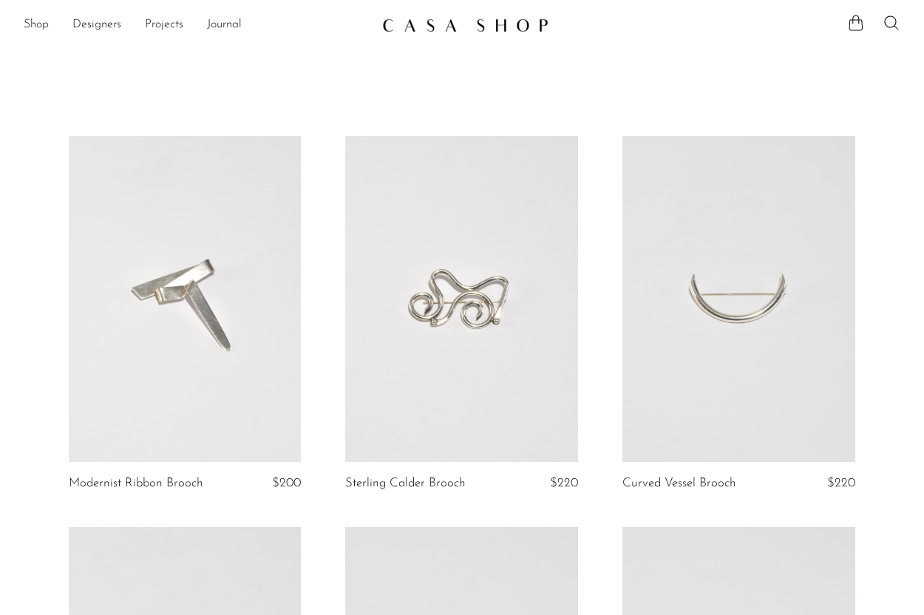
click at [196, 361] on link at bounding box center [185, 299] width 233 height 326
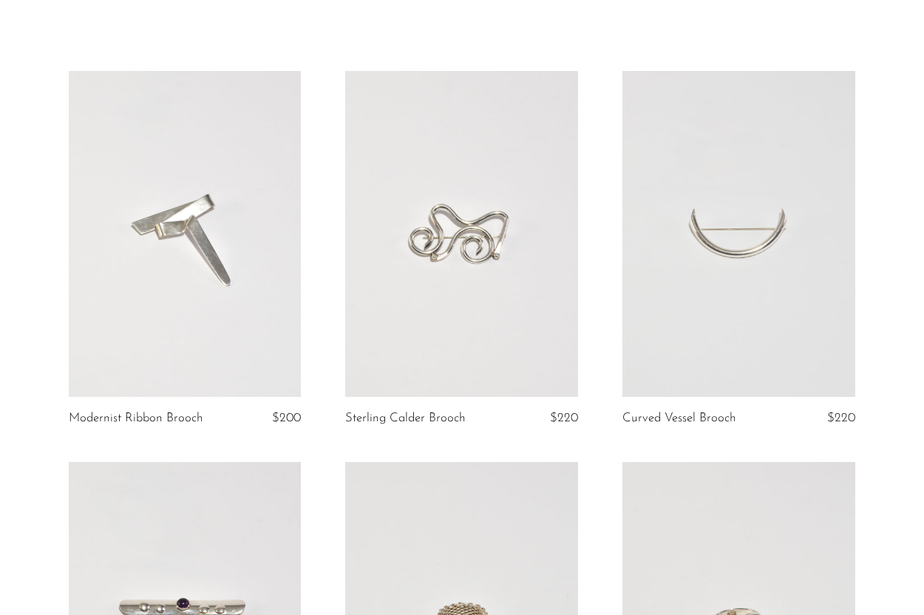
scroll to position [59, 0]
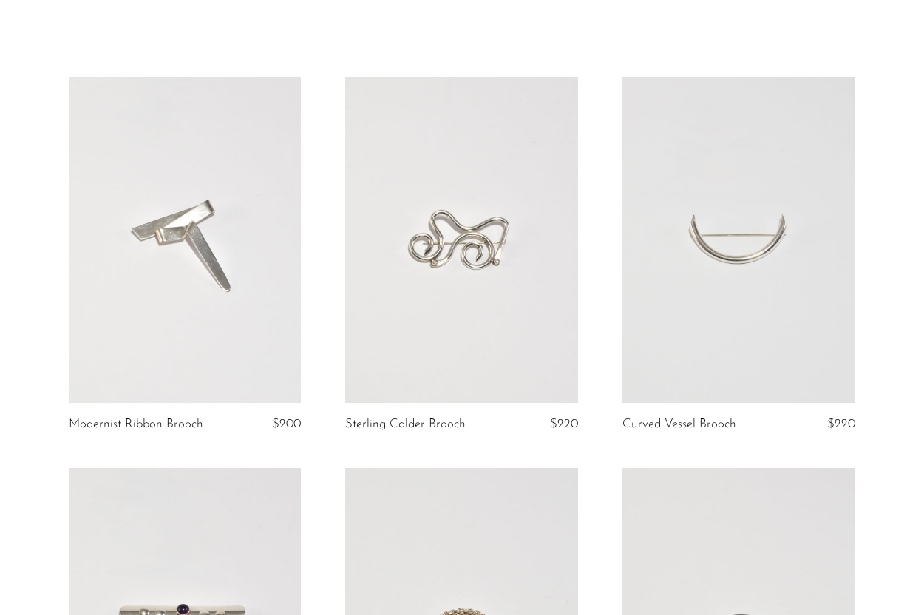
click at [251, 276] on link at bounding box center [185, 240] width 233 height 326
drag, startPoint x: 251, startPoint y: 276, endPoint x: 298, endPoint y: 1, distance: 278.2
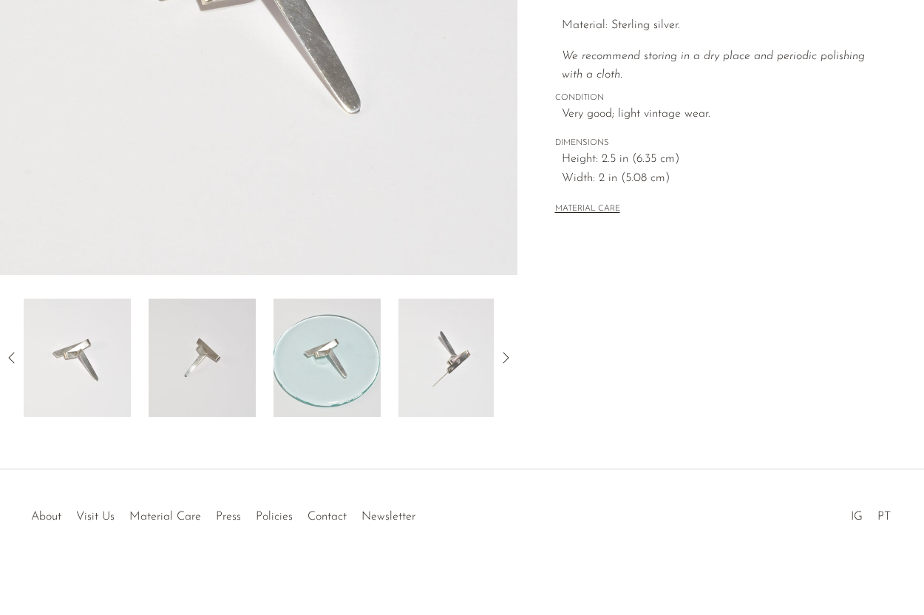
click at [211, 366] on img at bounding box center [202, 358] width 107 height 118
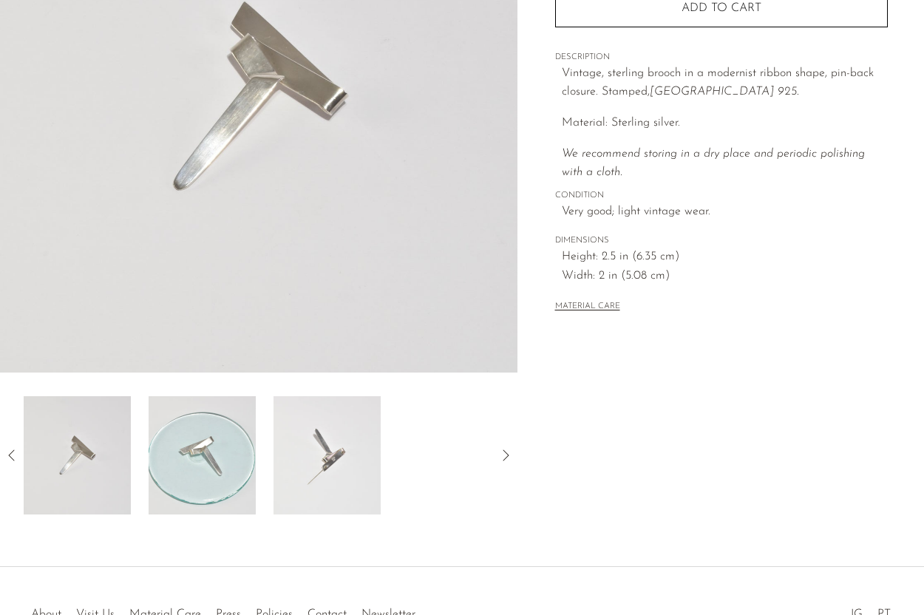
scroll to position [252, 0]
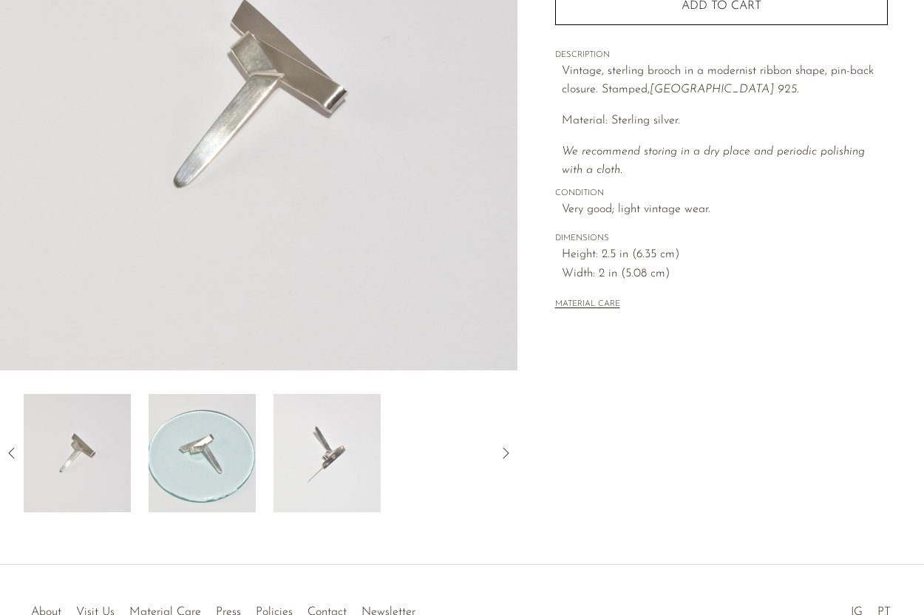
click at [171, 449] on img at bounding box center [202, 453] width 107 height 118
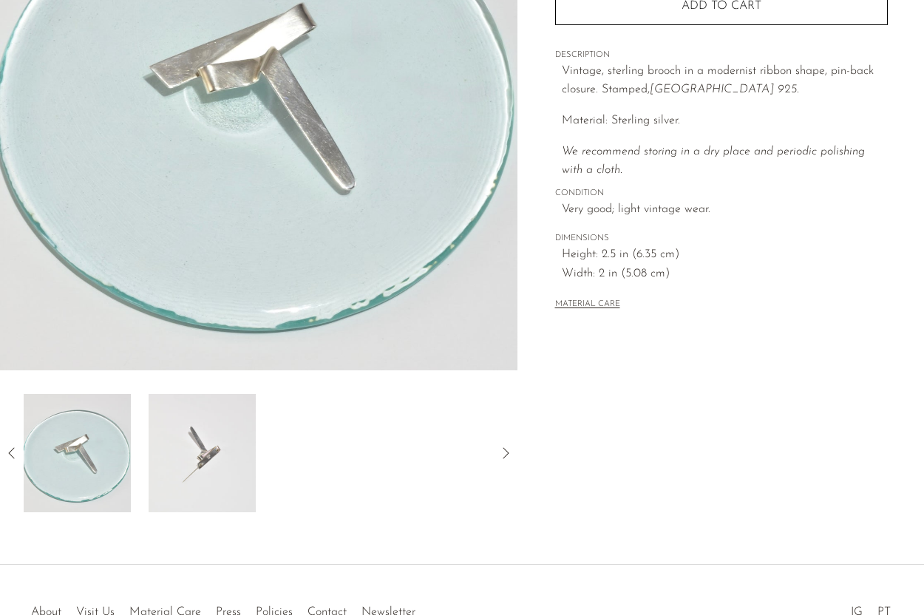
click at [198, 457] on img at bounding box center [202, 453] width 107 height 118
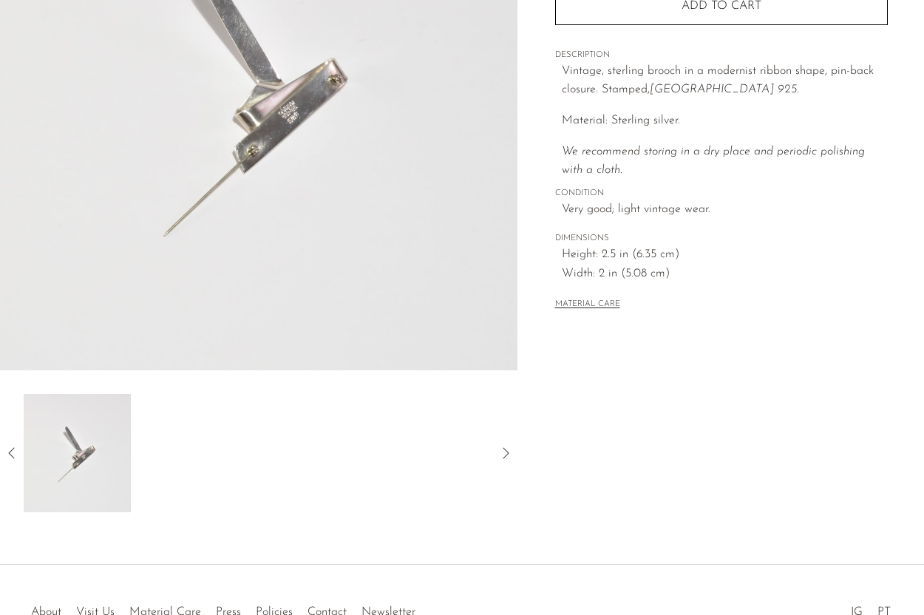
click at [21, 449] on div at bounding box center [258, 453] width 517 height 118
click at [9, 451] on icon at bounding box center [12, 453] width 18 height 18
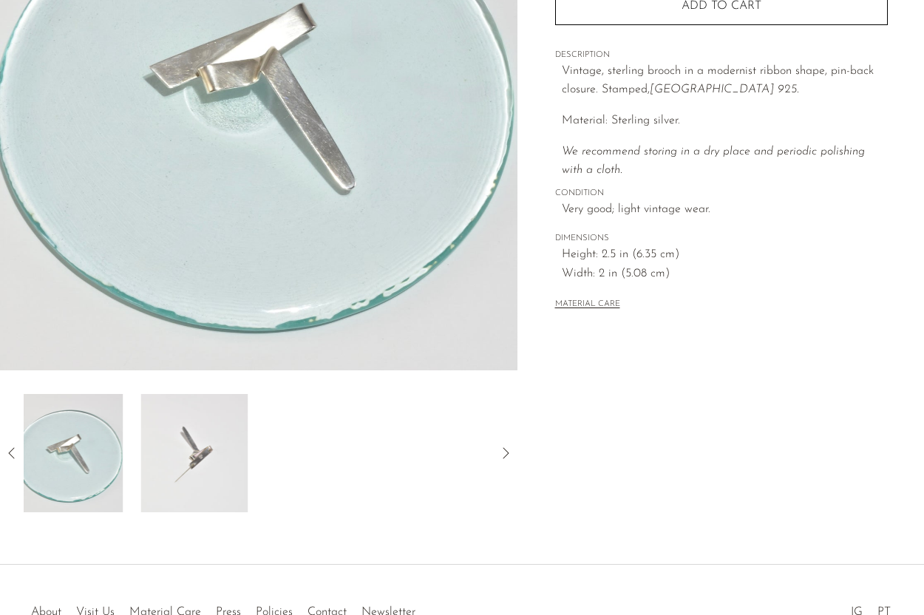
click at [9, 451] on icon at bounding box center [12, 453] width 18 height 18
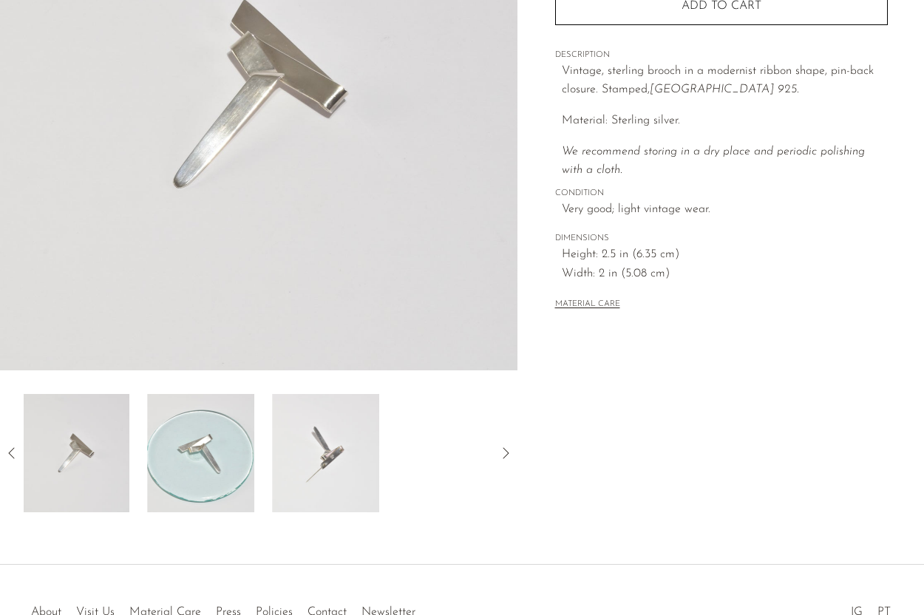
click at [9, 451] on icon at bounding box center [12, 453] width 18 height 18
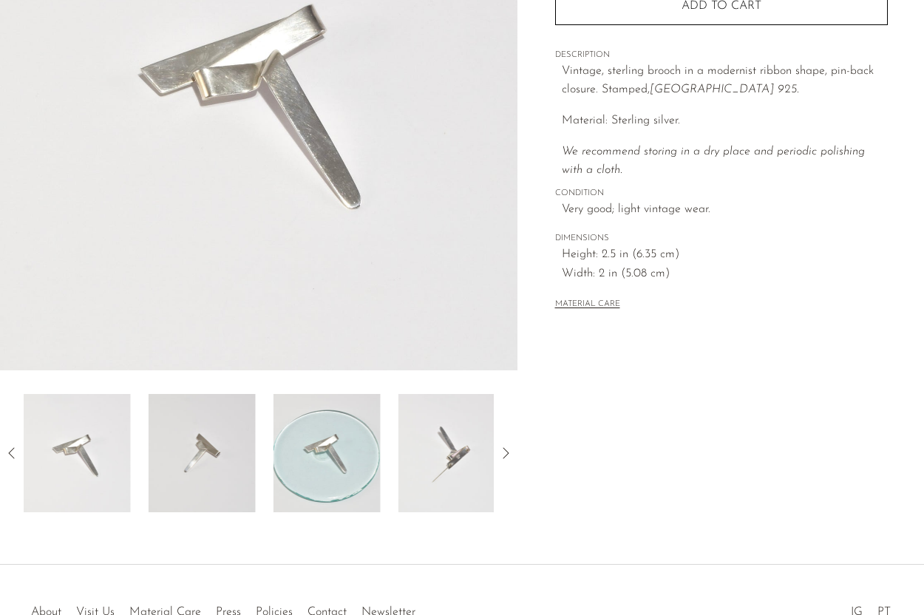
click at [9, 451] on icon at bounding box center [12, 453] width 18 height 18
click at [173, 478] on img at bounding box center [202, 453] width 107 height 118
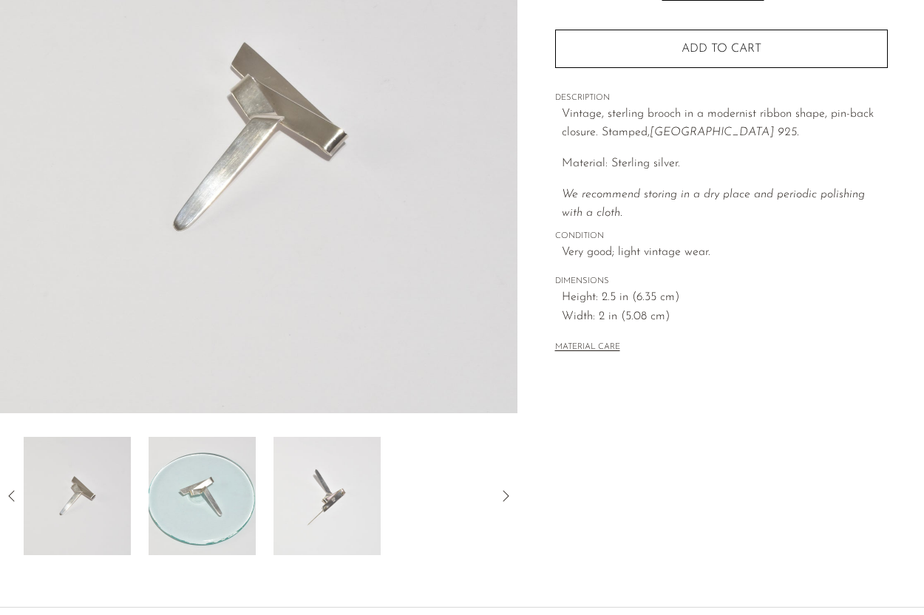
scroll to position [211, 0]
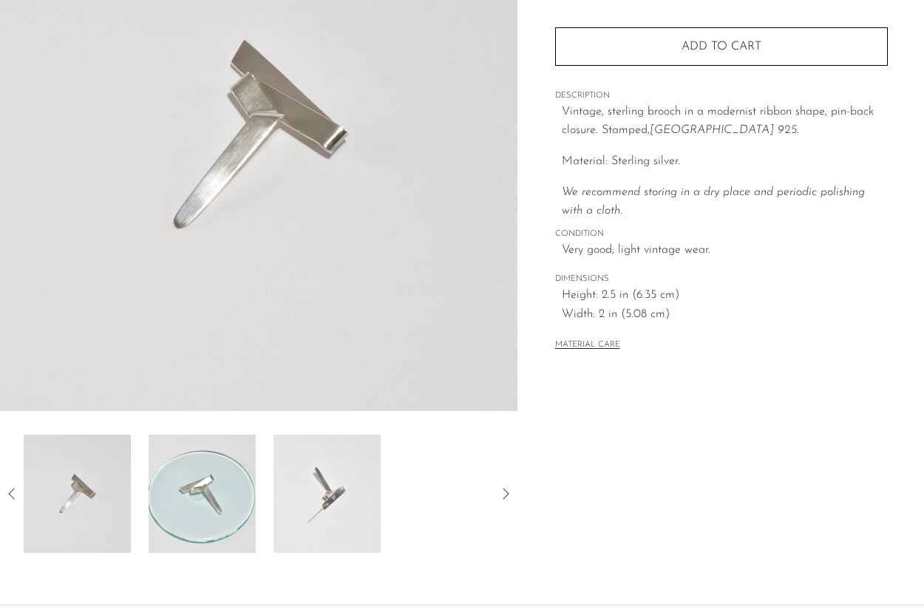
click at [18, 491] on icon at bounding box center [12, 494] width 18 height 18
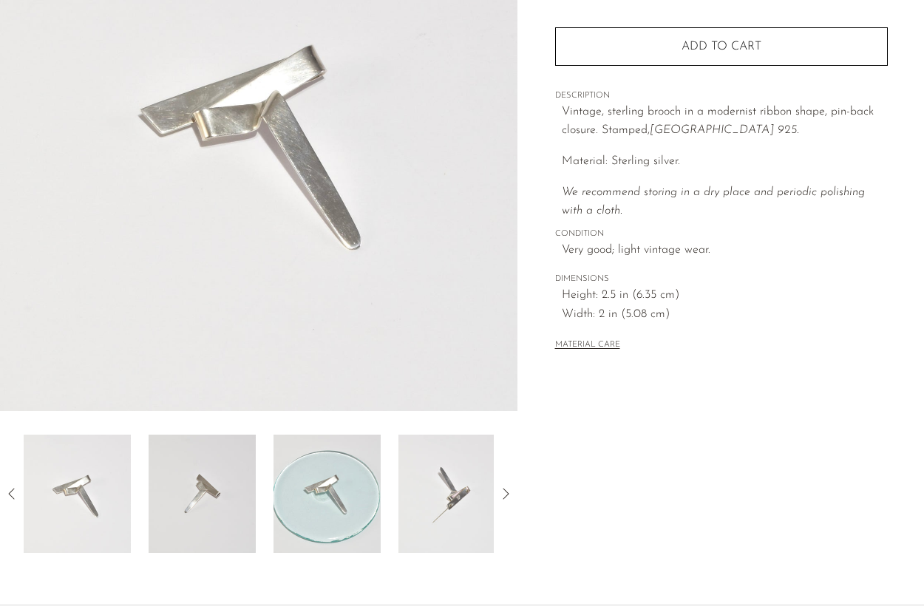
click at [104, 500] on img at bounding box center [77, 494] width 107 height 118
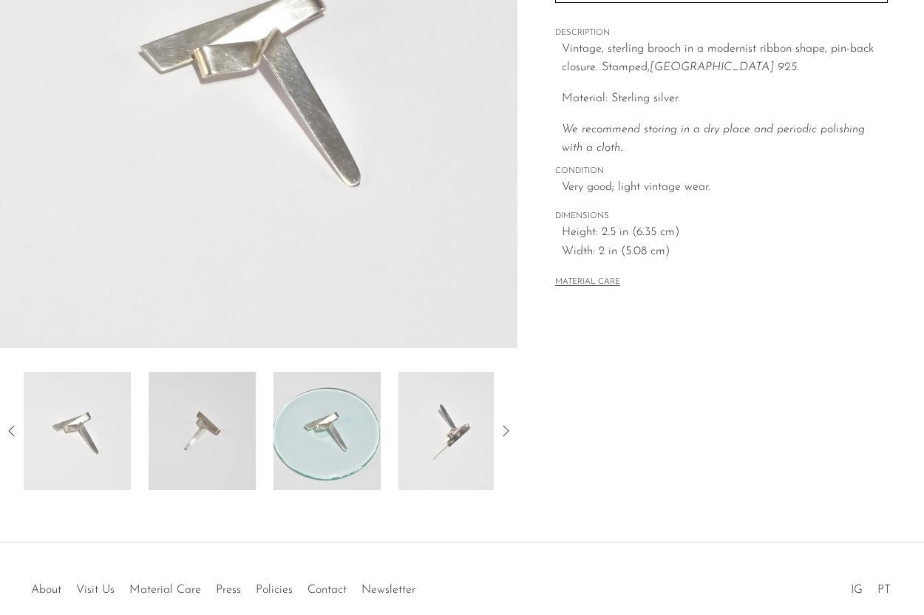
scroll to position [334, 0]
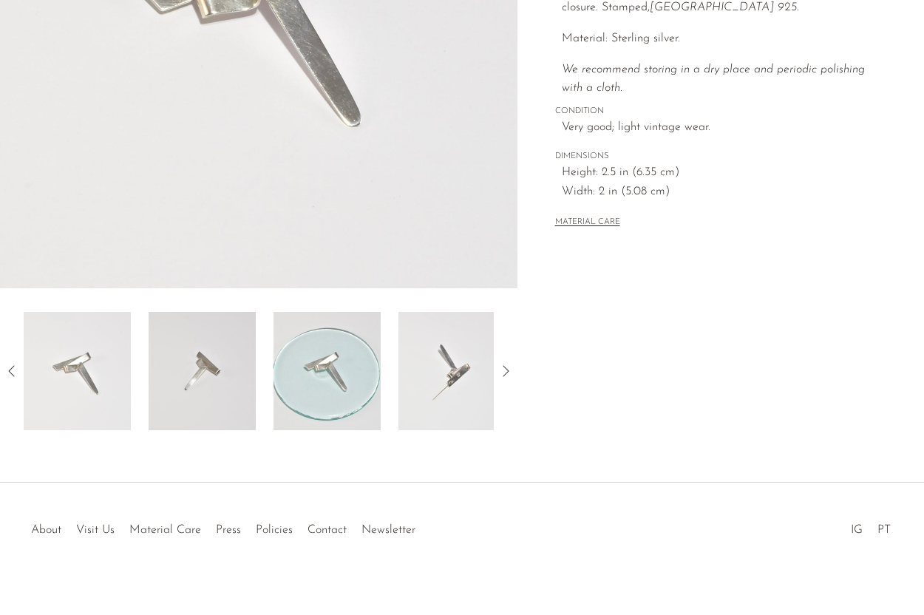
click at [105, 377] on img at bounding box center [77, 371] width 107 height 118
click at [166, 374] on img at bounding box center [202, 371] width 107 height 118
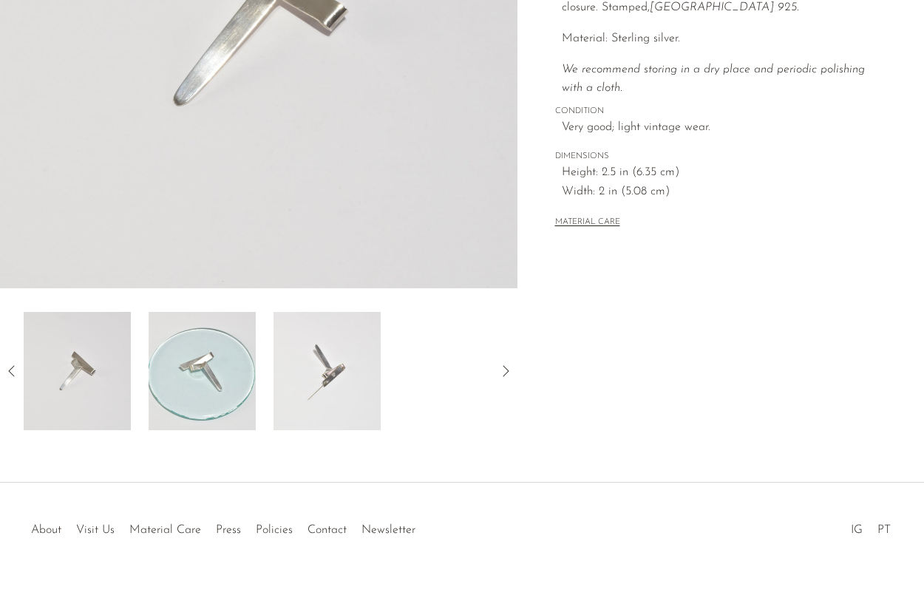
click at [178, 394] on img at bounding box center [202, 371] width 107 height 118
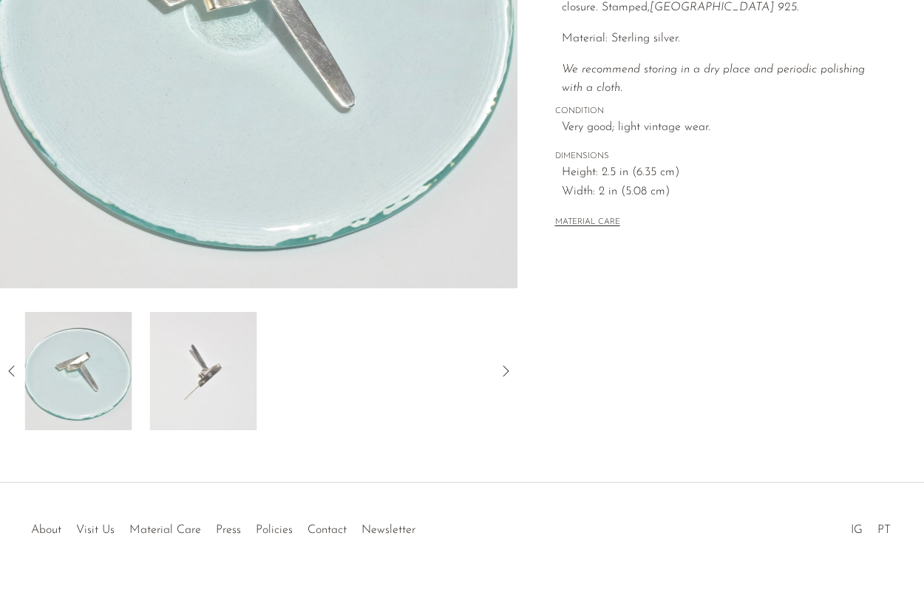
click at [203, 398] on img at bounding box center [203, 371] width 107 height 118
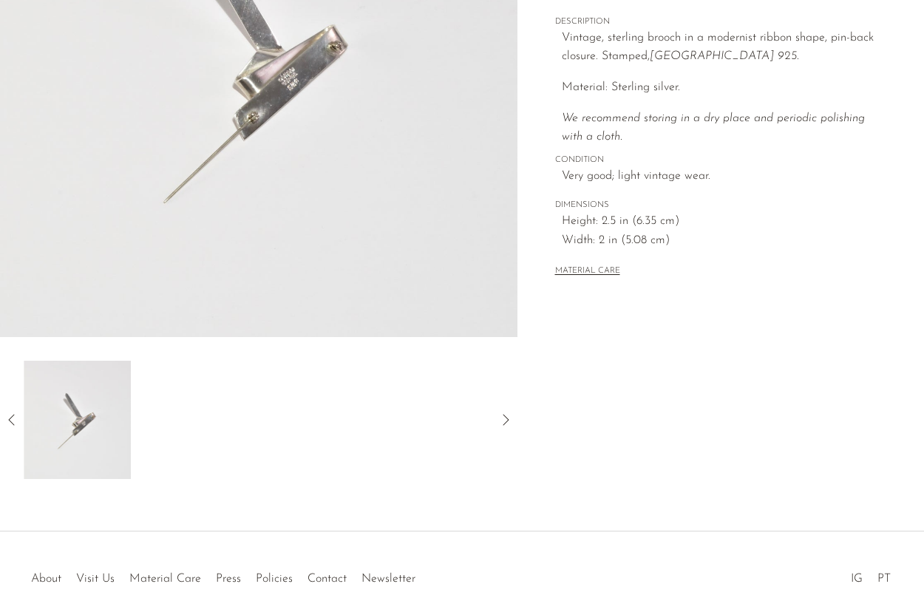
scroll to position [236, 0]
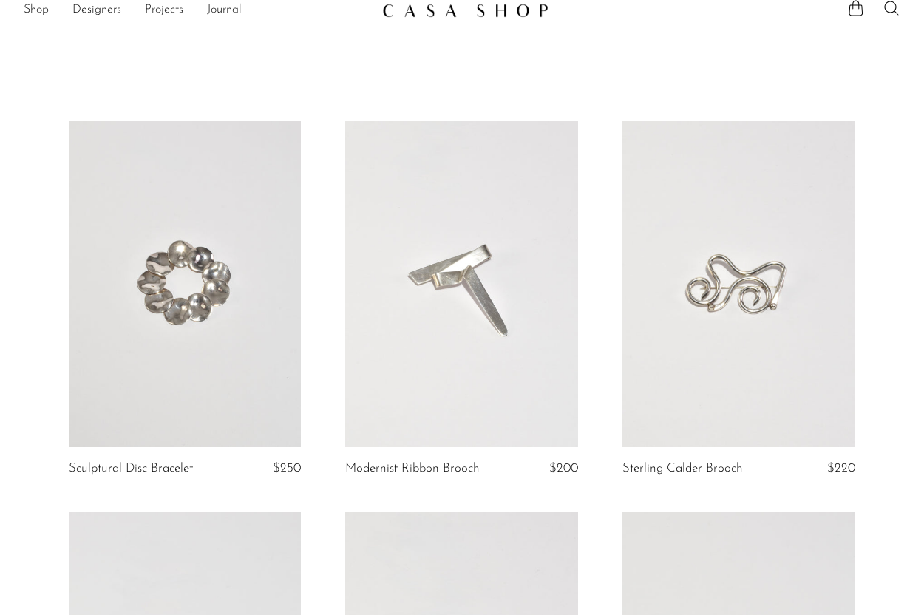
scroll to position [4, 0]
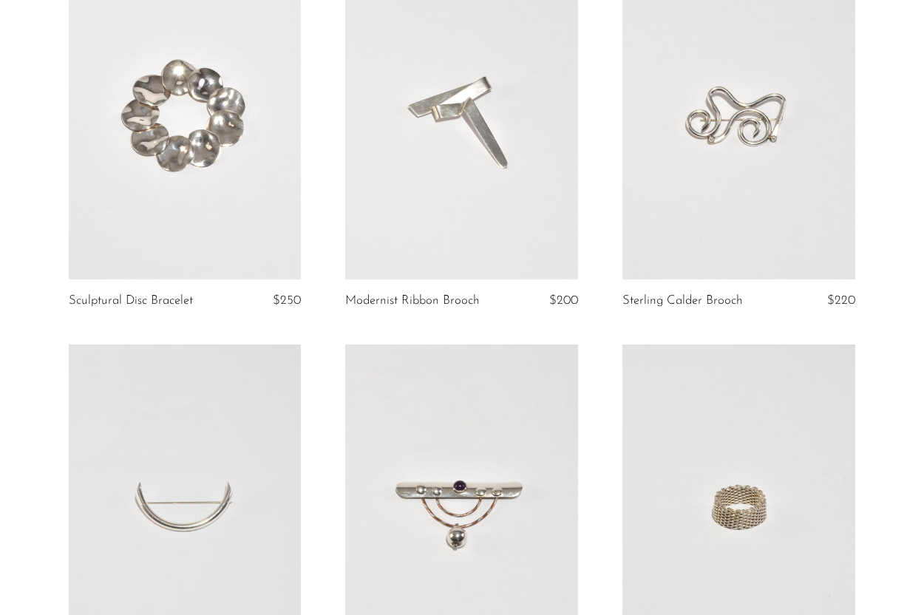
scroll to position [139, 0]
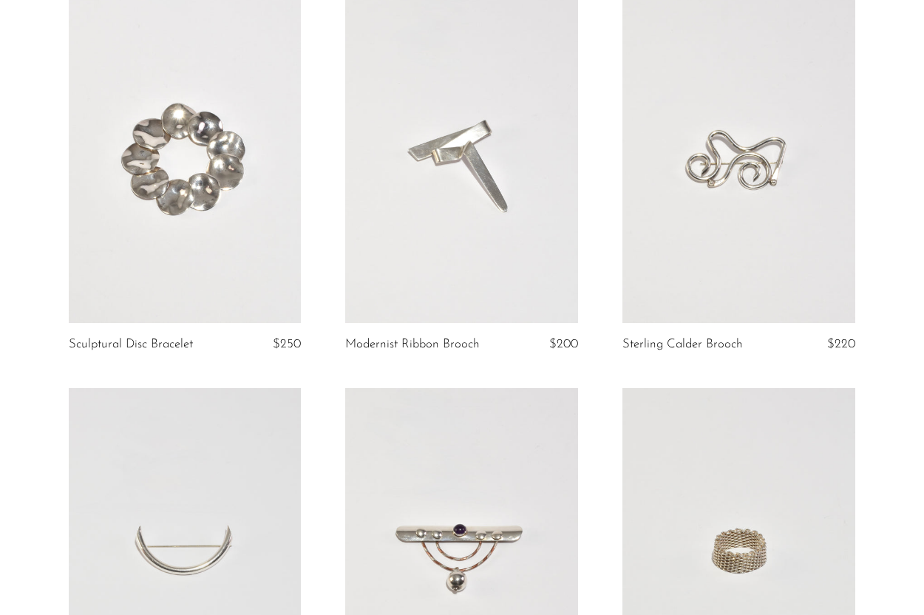
click at [144, 46] on link at bounding box center [185, 160] width 233 height 326
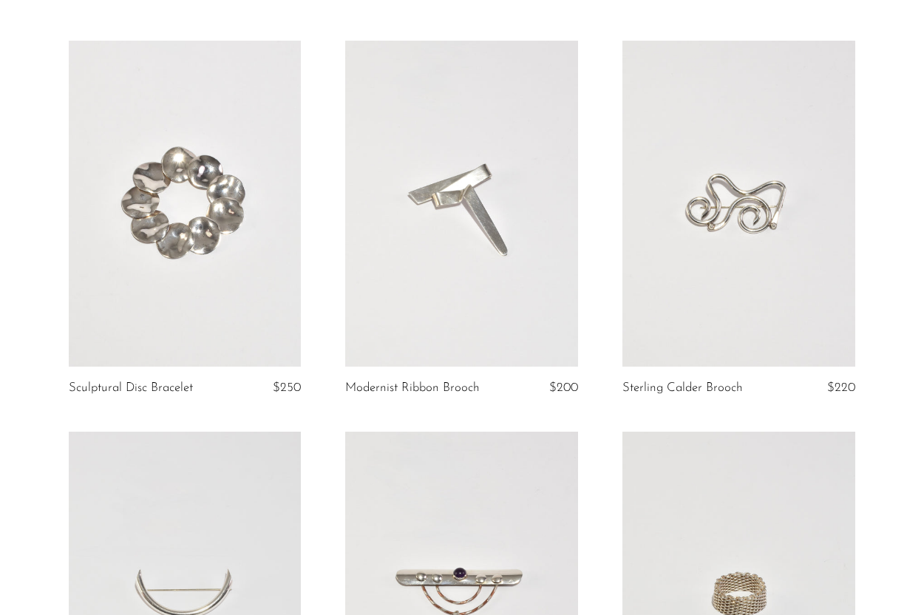
scroll to position [94, 0]
click at [226, 237] on link at bounding box center [185, 205] width 233 height 326
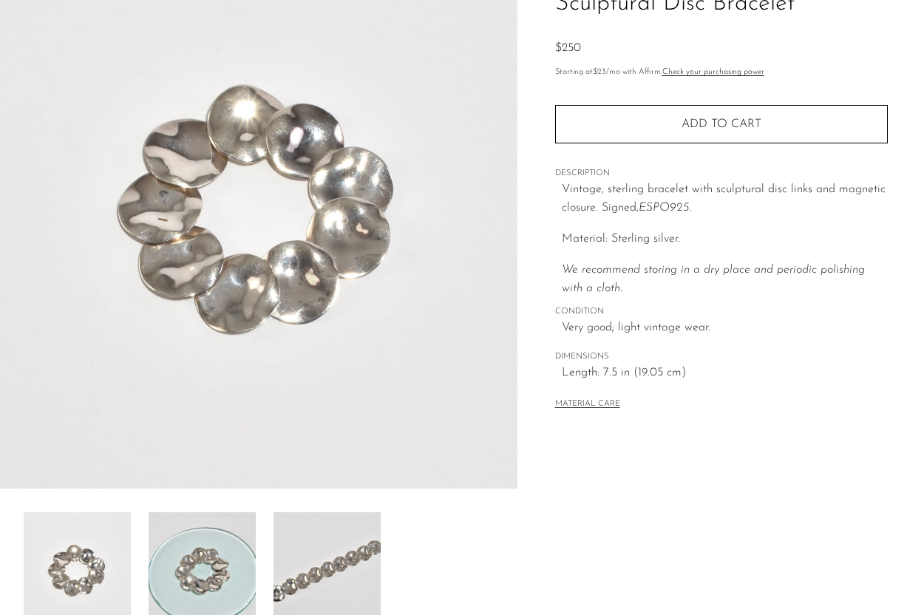
scroll to position [347, 0]
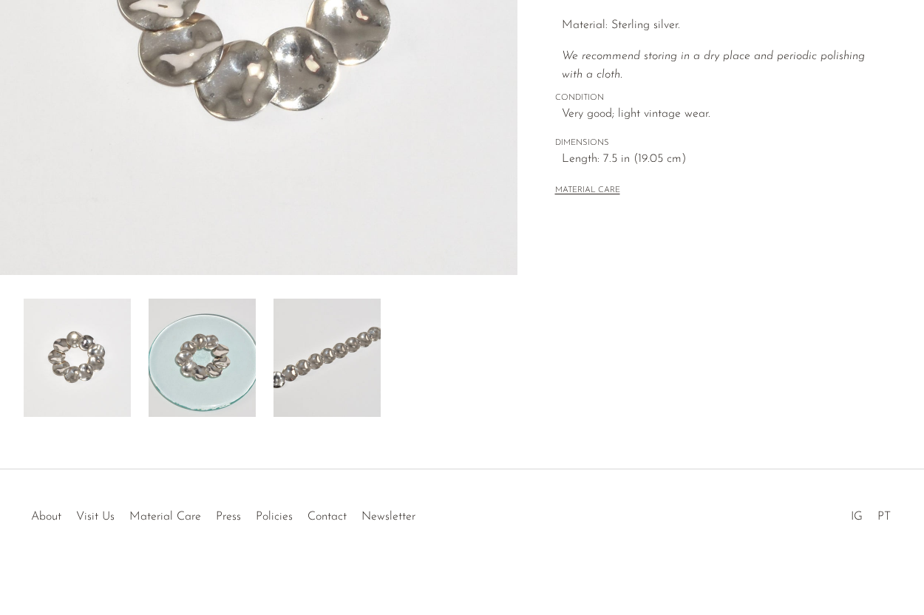
click at [206, 333] on img at bounding box center [202, 358] width 107 height 118
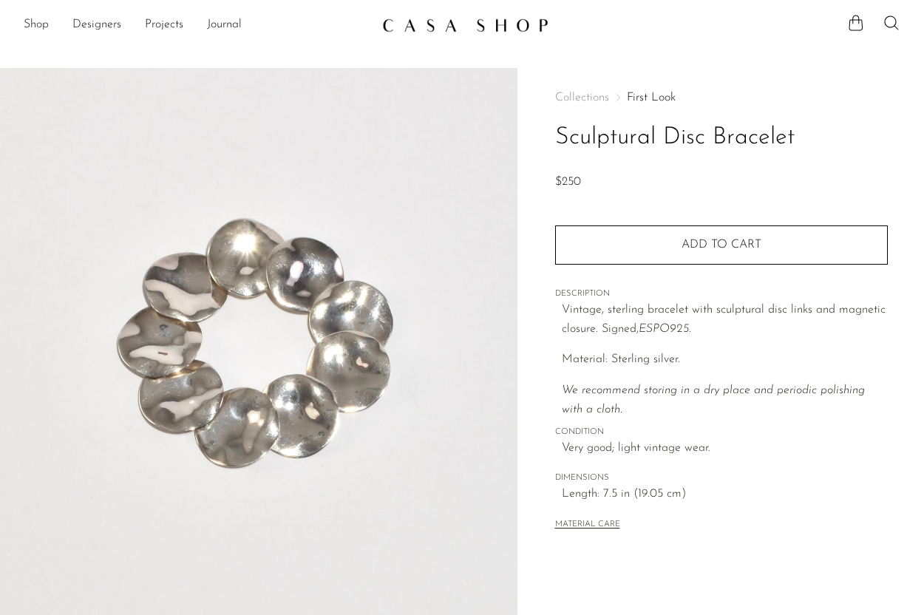
scroll to position [347, 0]
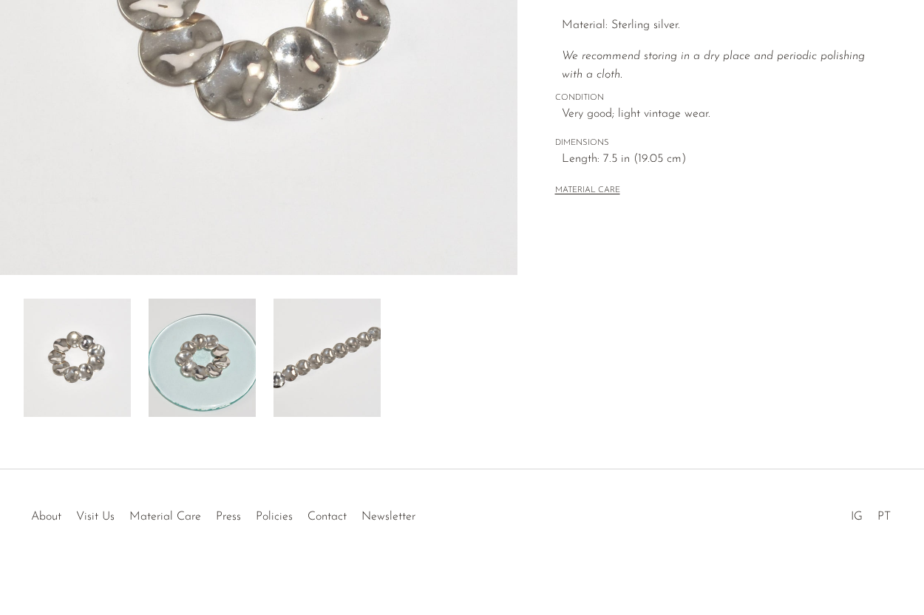
click at [174, 333] on img at bounding box center [202, 358] width 107 height 118
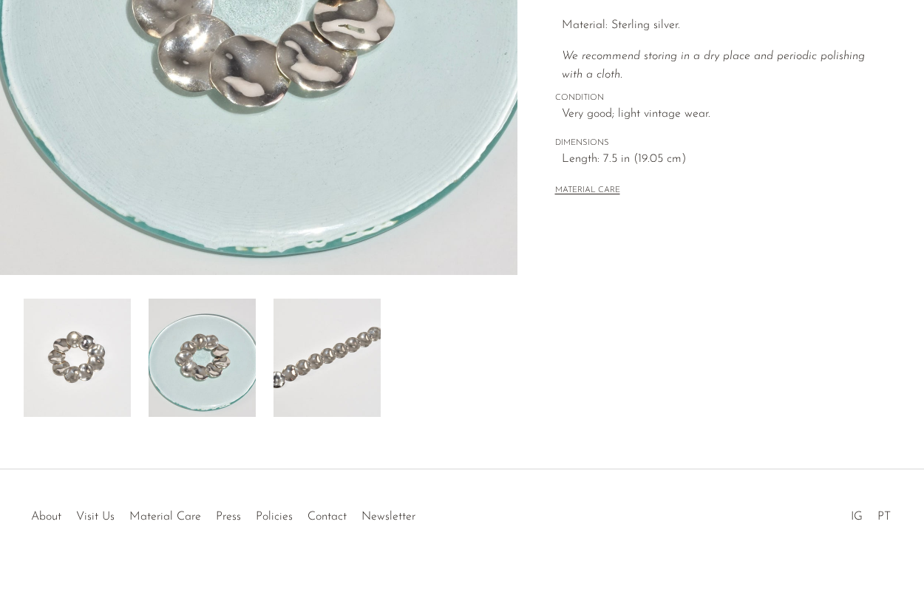
click at [102, 342] on img at bounding box center [77, 358] width 107 height 118
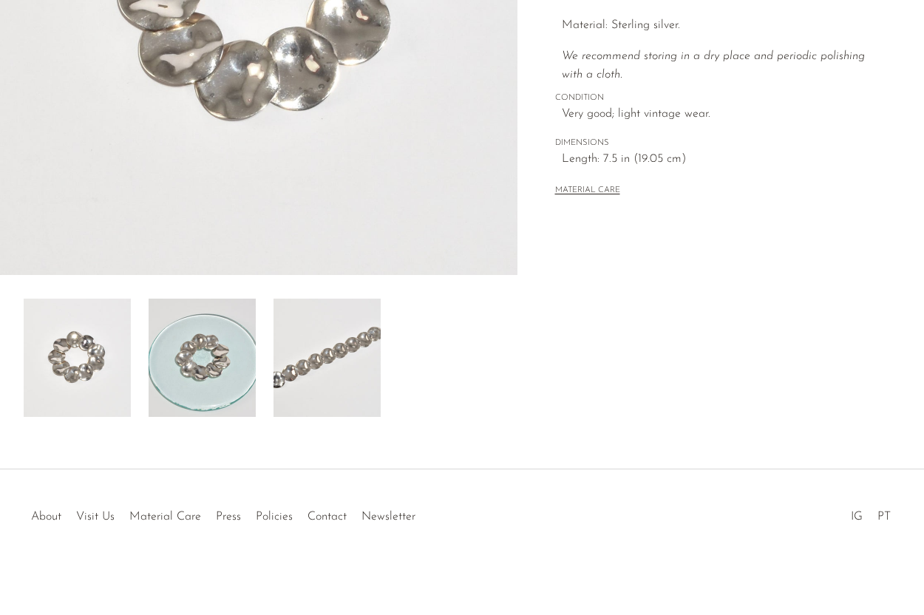
click at [197, 350] on img at bounding box center [202, 358] width 107 height 118
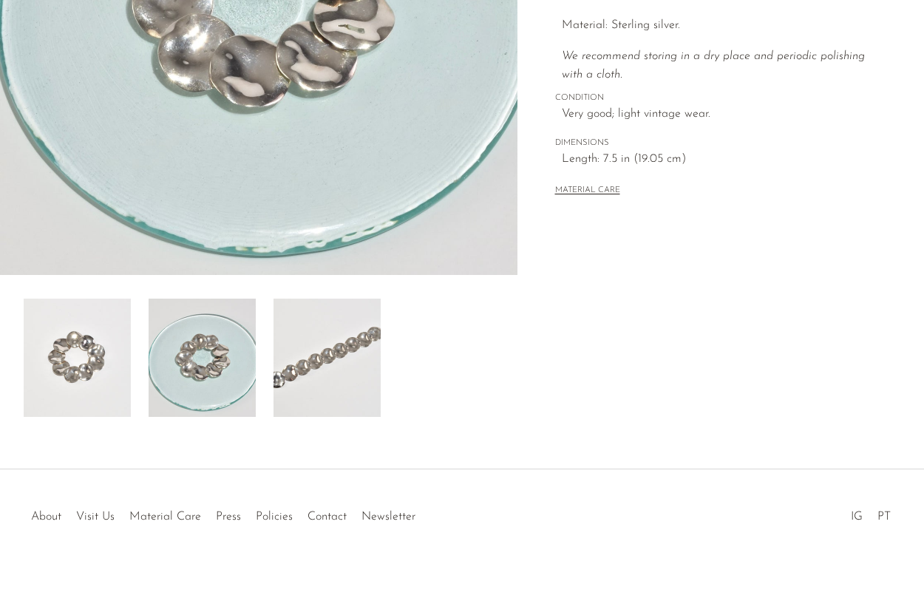
click at [305, 358] on img at bounding box center [327, 358] width 107 height 118
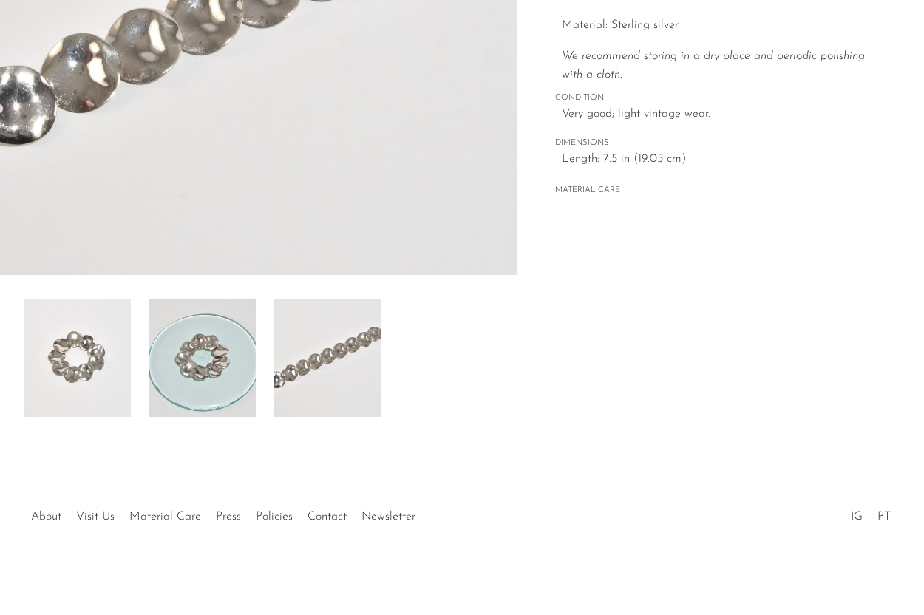
click at [252, 370] on img at bounding box center [202, 358] width 107 height 118
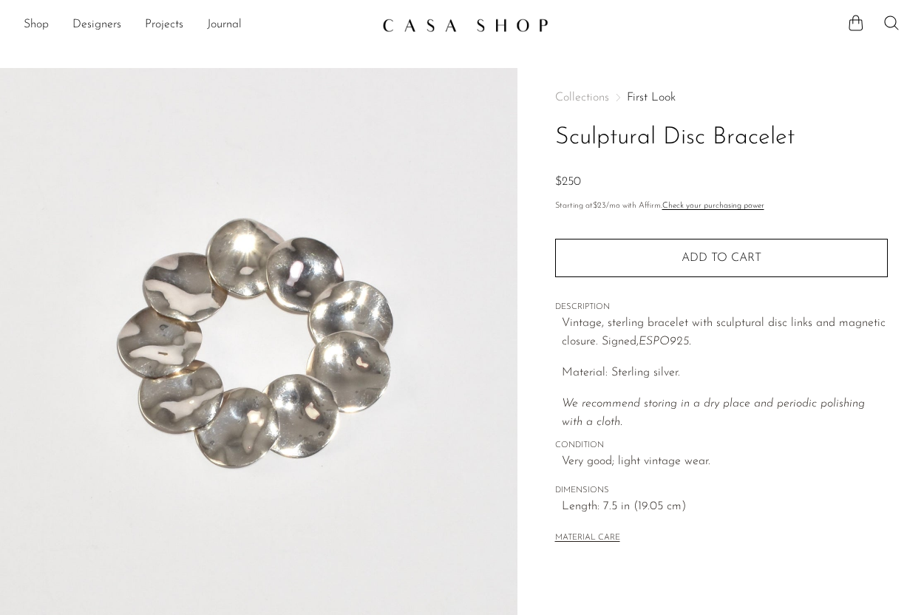
scroll to position [347, 0]
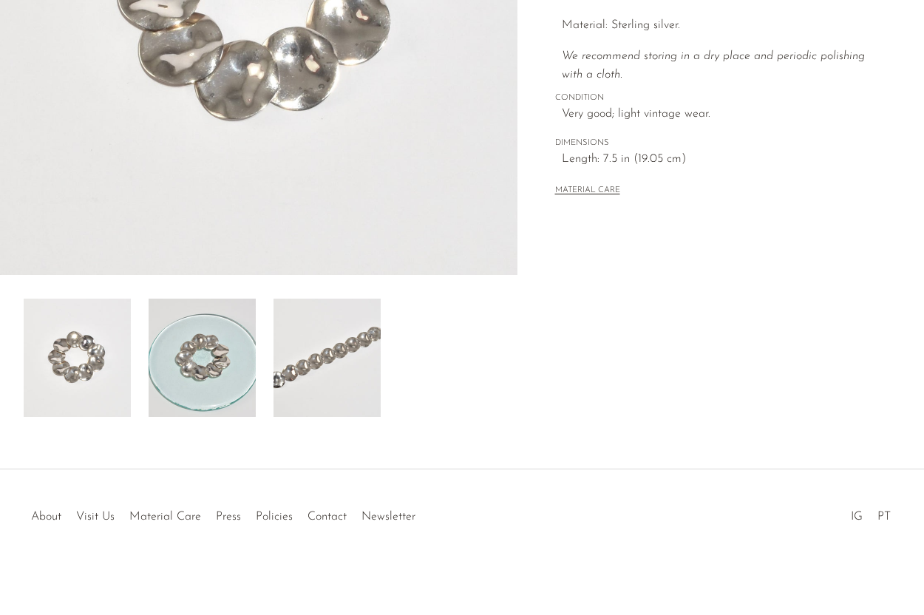
click at [228, 334] on img at bounding box center [202, 358] width 107 height 118
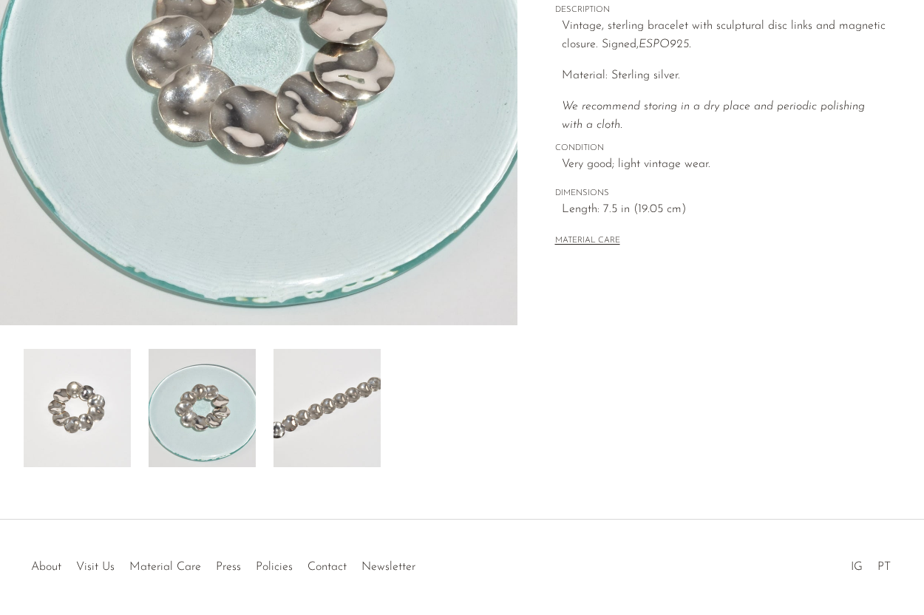
scroll to position [310, 0]
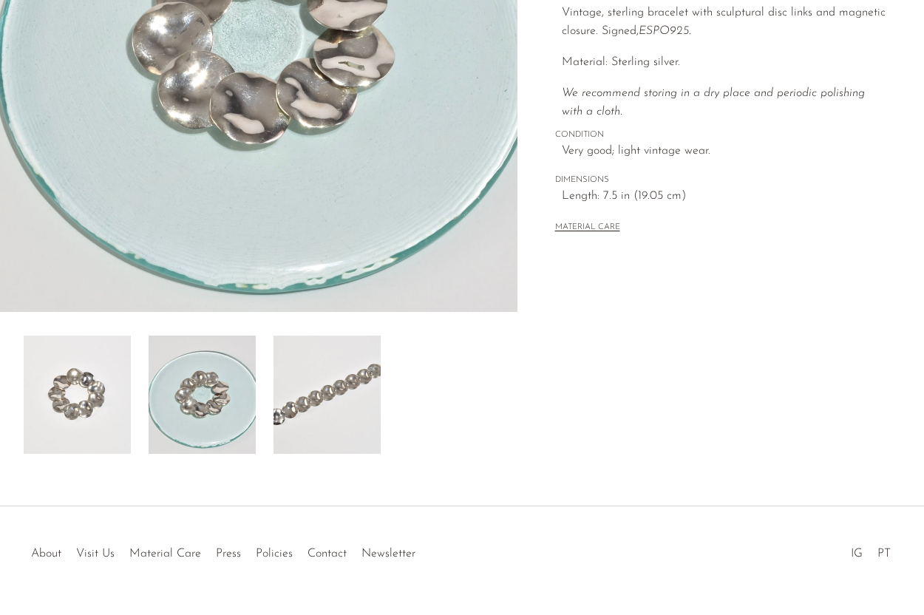
click at [313, 435] on img at bounding box center [327, 395] width 107 height 118
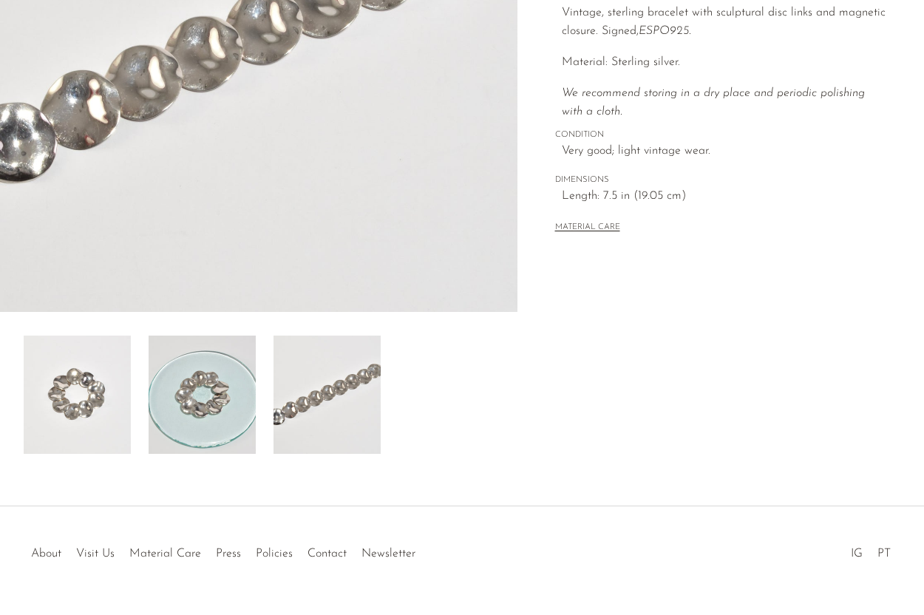
click at [179, 430] on img at bounding box center [202, 395] width 107 height 118
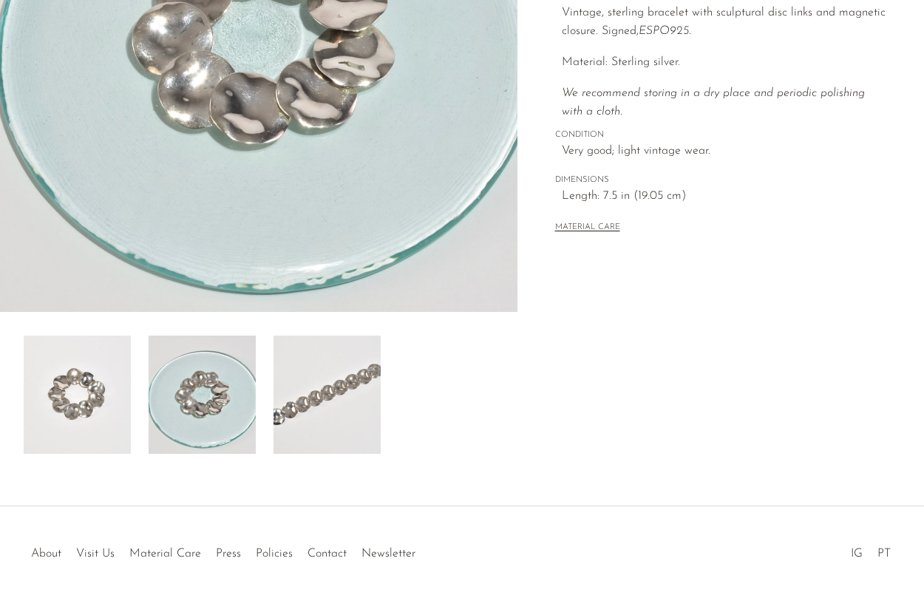
click at [124, 437] on img at bounding box center [77, 395] width 107 height 118
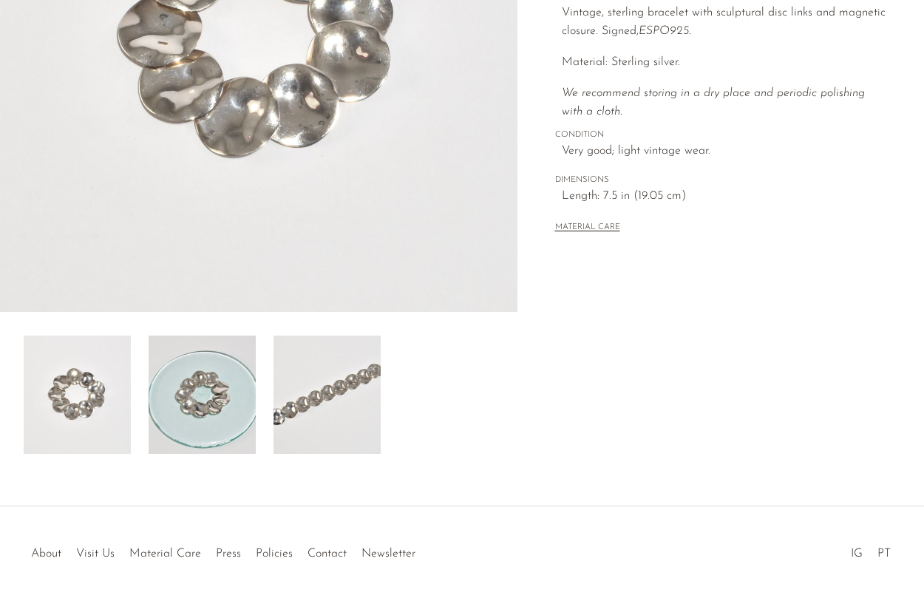
click at [178, 431] on img at bounding box center [202, 395] width 107 height 118
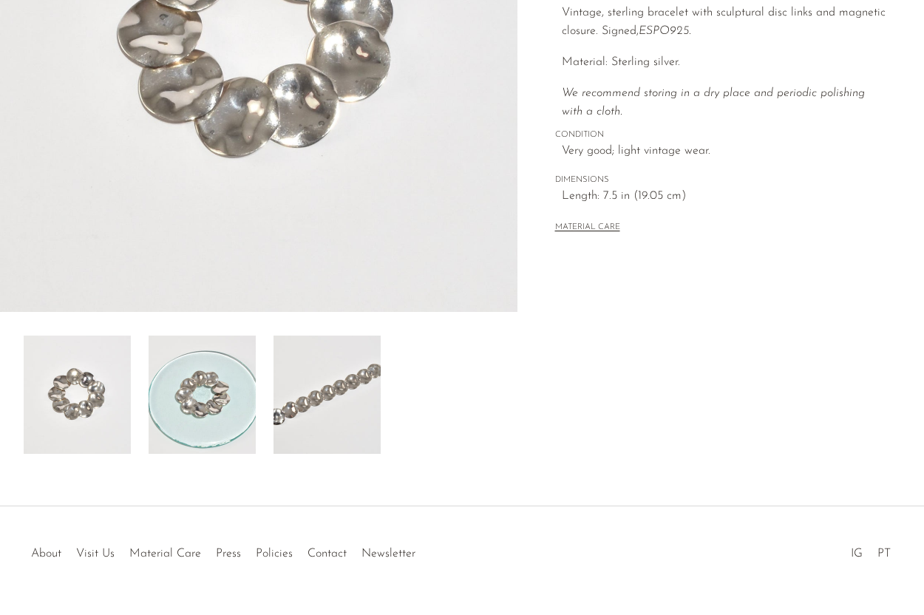
scroll to position [298, 0]
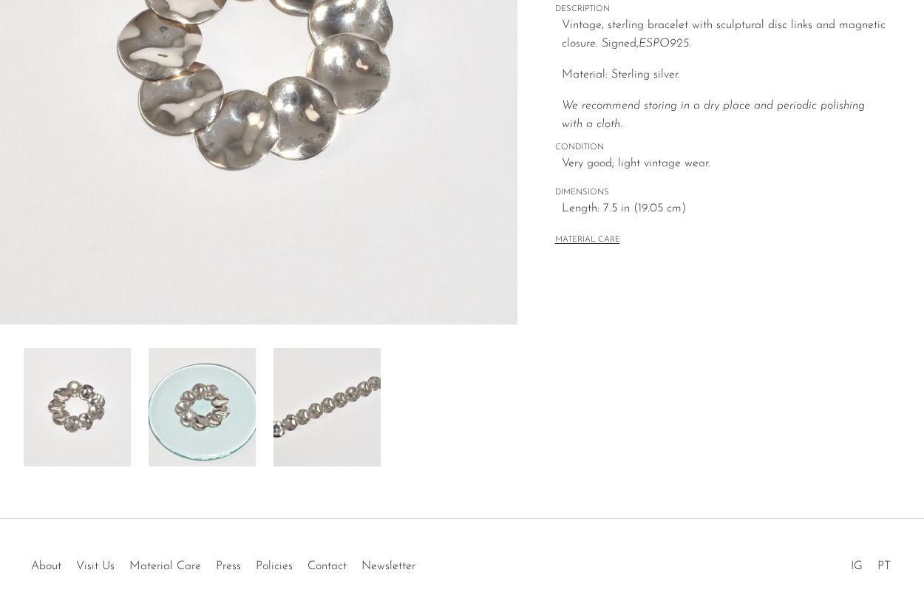
click at [130, 383] on img at bounding box center [77, 407] width 107 height 118
click at [170, 392] on img at bounding box center [202, 407] width 107 height 118
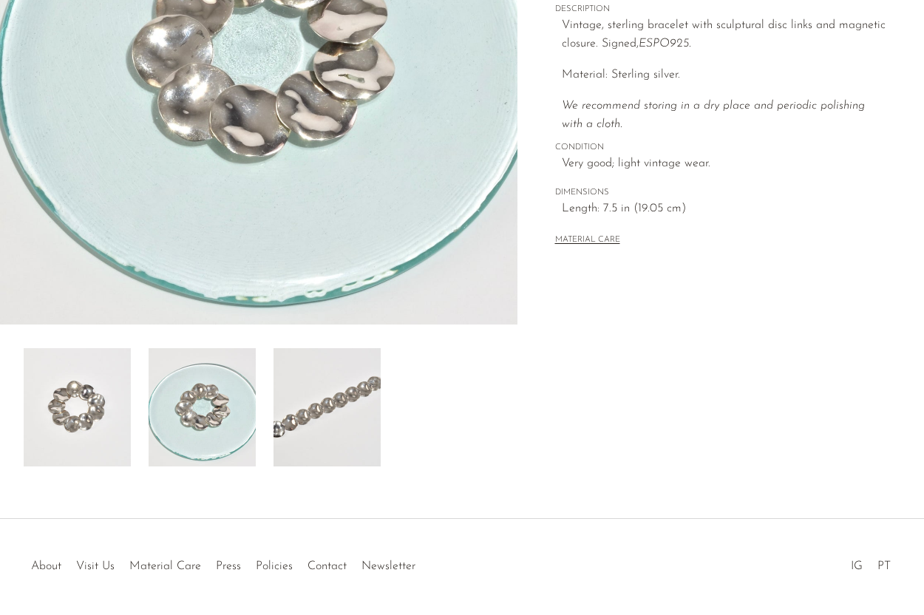
click at [298, 415] on img at bounding box center [327, 407] width 107 height 118
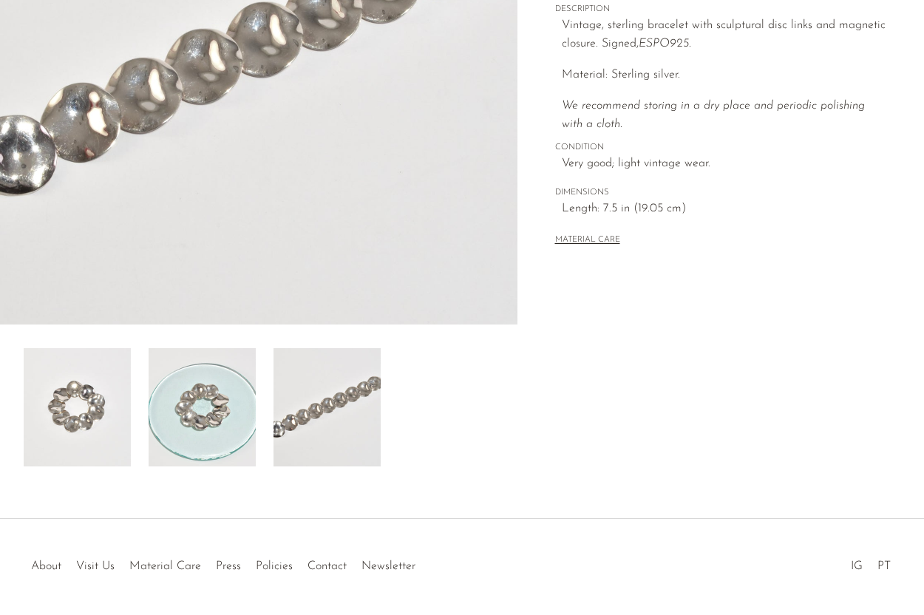
click at [298, 415] on img at bounding box center [327, 407] width 107 height 118
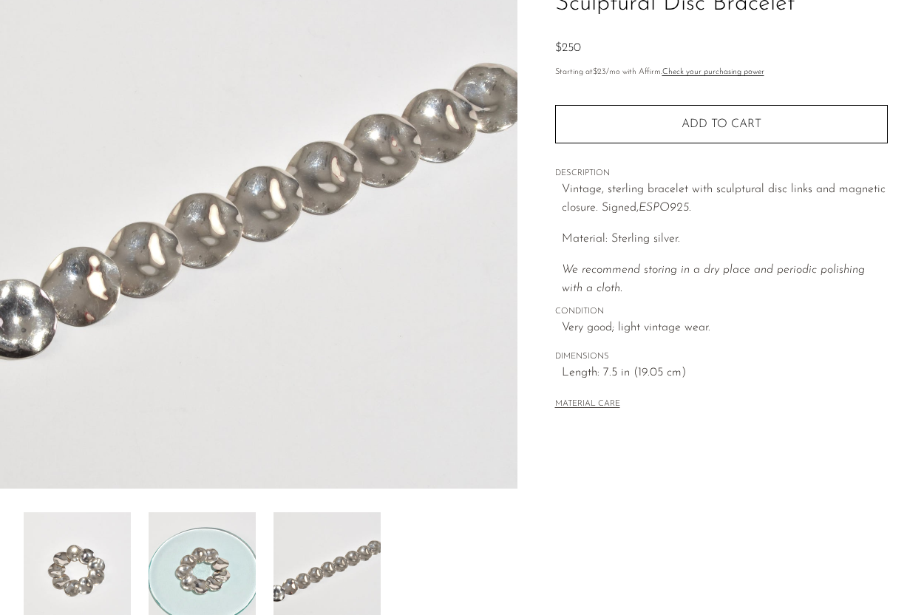
scroll to position [132, 0]
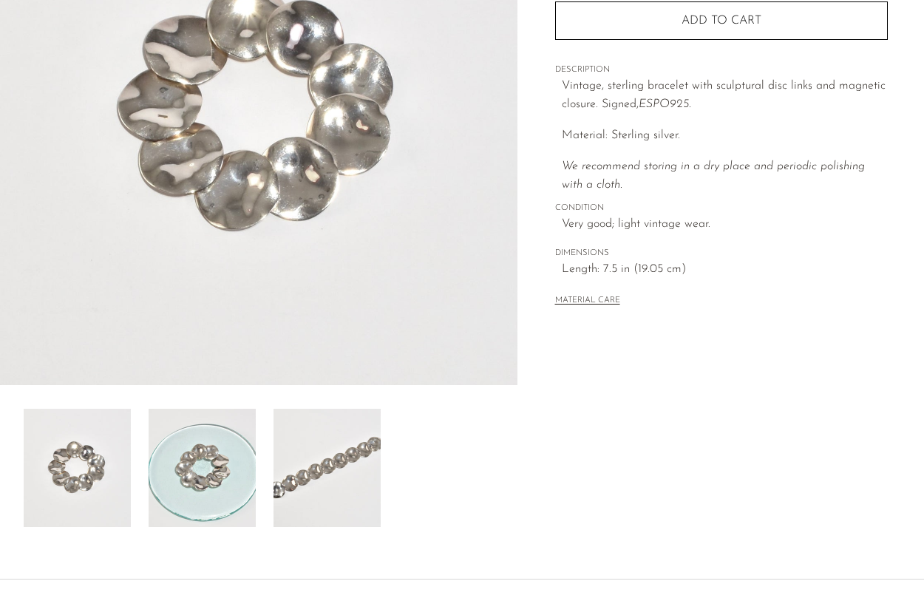
scroll to position [258, 0]
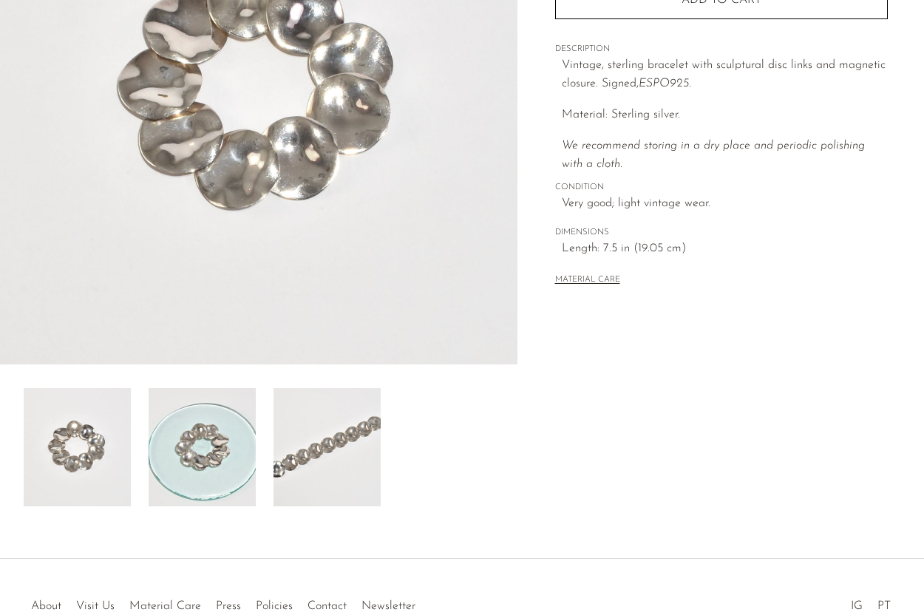
click at [232, 438] on img at bounding box center [202, 447] width 107 height 118
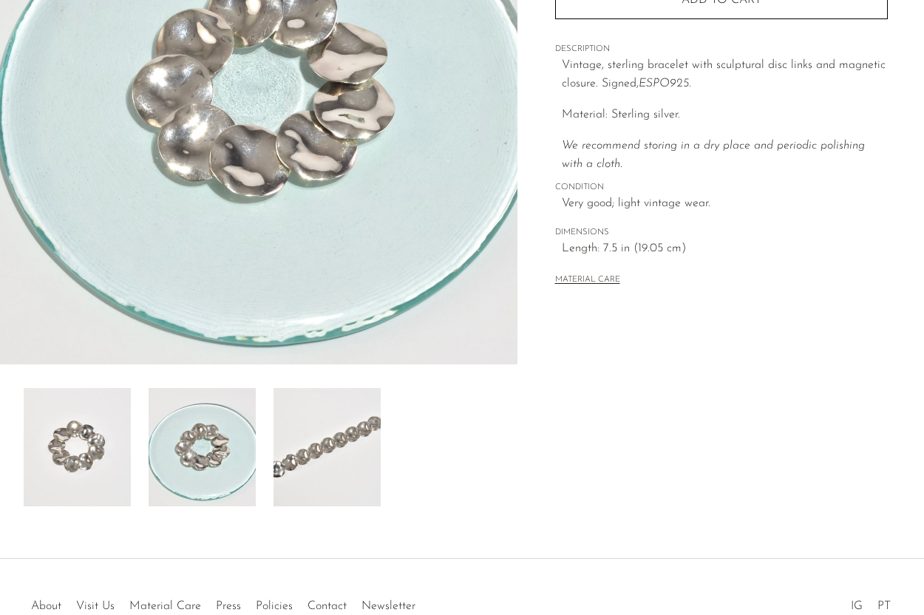
click at [296, 432] on img at bounding box center [327, 447] width 107 height 118
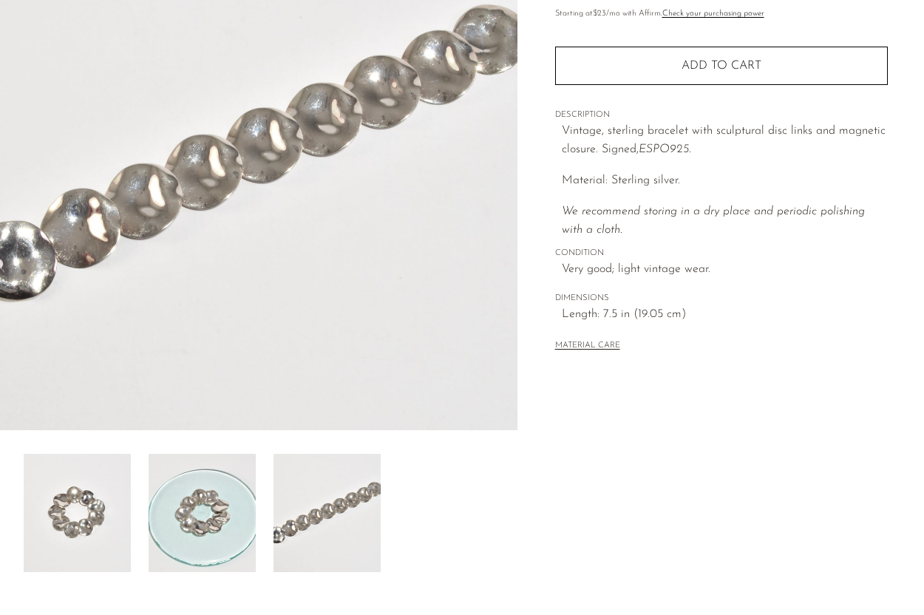
scroll to position [191, 0]
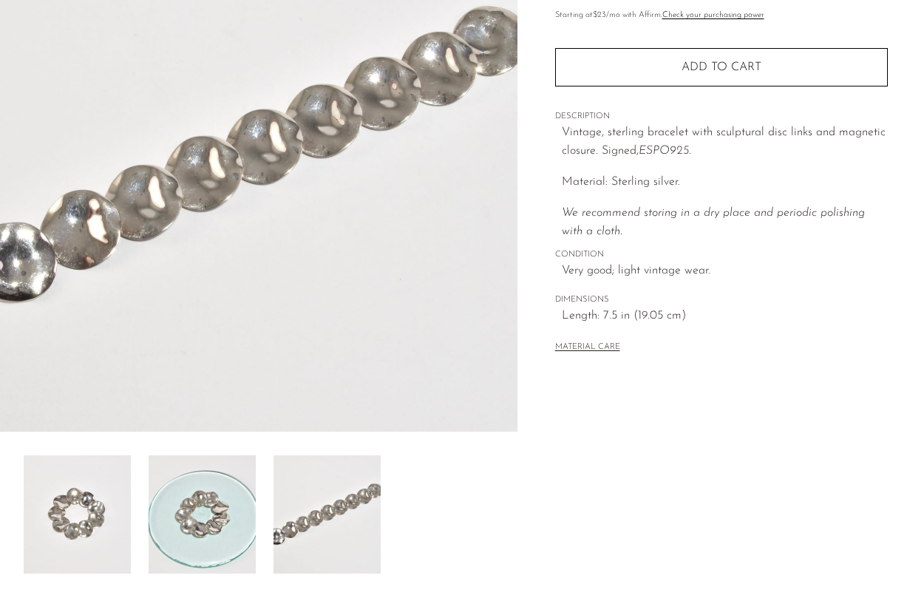
click at [110, 524] on img at bounding box center [77, 514] width 107 height 118
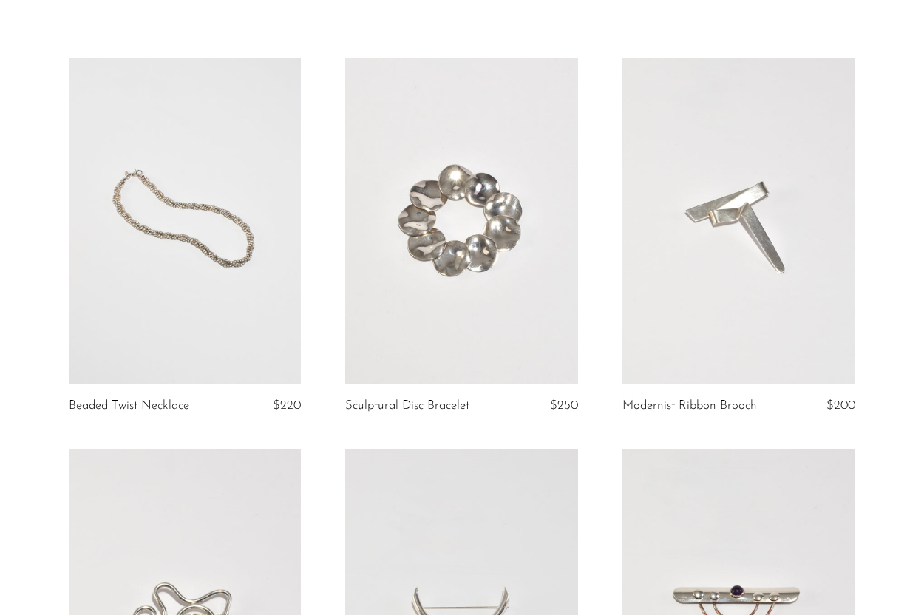
scroll to position [41, 0]
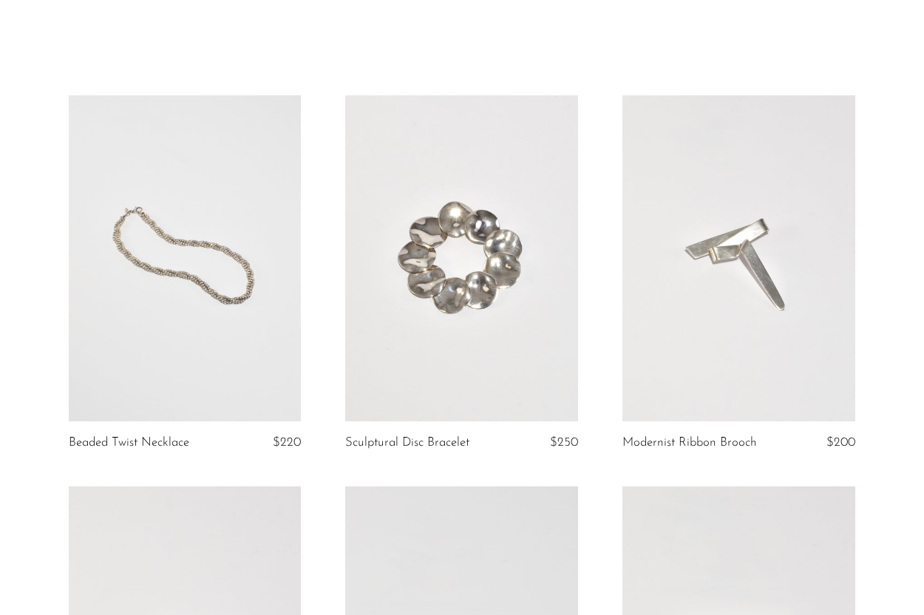
click at [286, 376] on link at bounding box center [185, 258] width 233 height 326
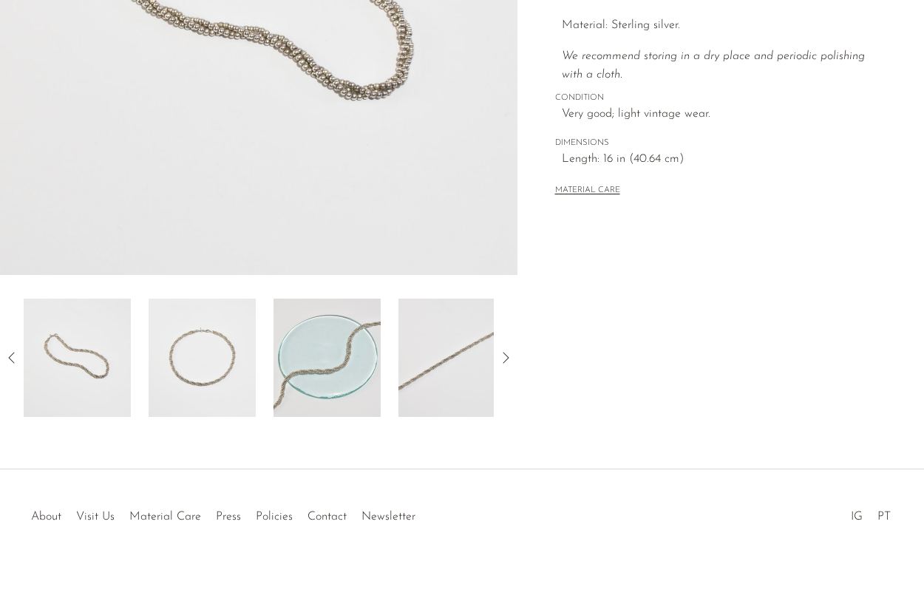
click at [234, 355] on img at bounding box center [202, 358] width 107 height 118
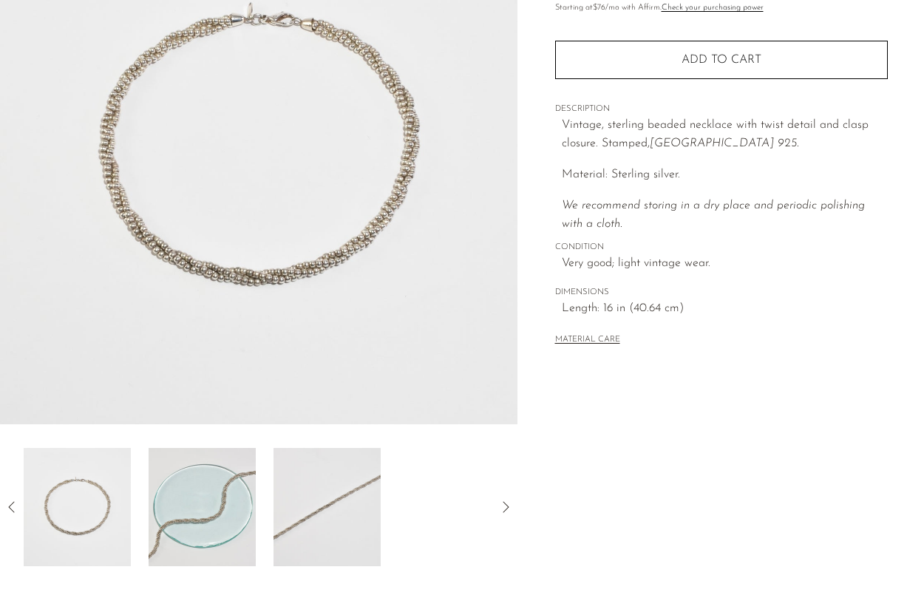
scroll to position [203, 0]
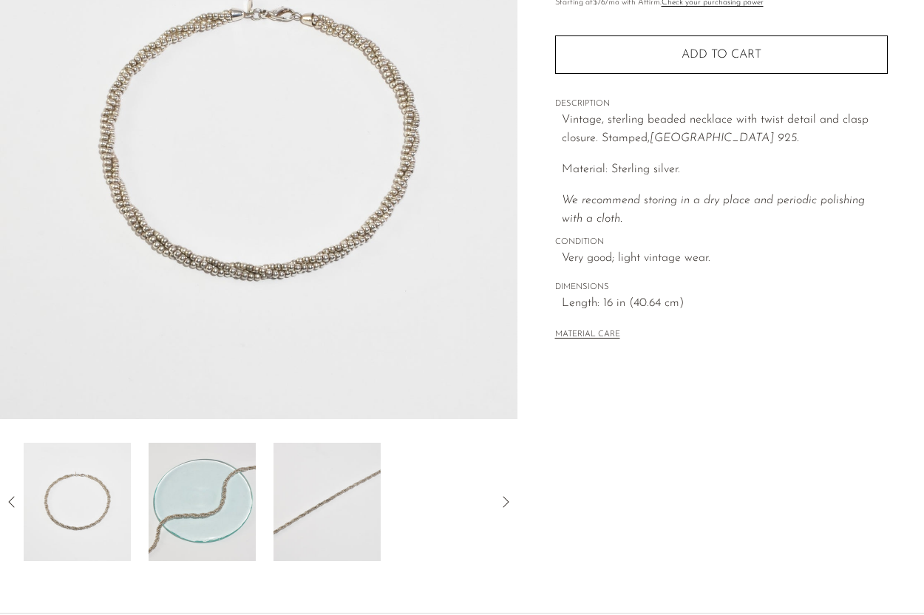
click at [226, 459] on img at bounding box center [202, 502] width 107 height 118
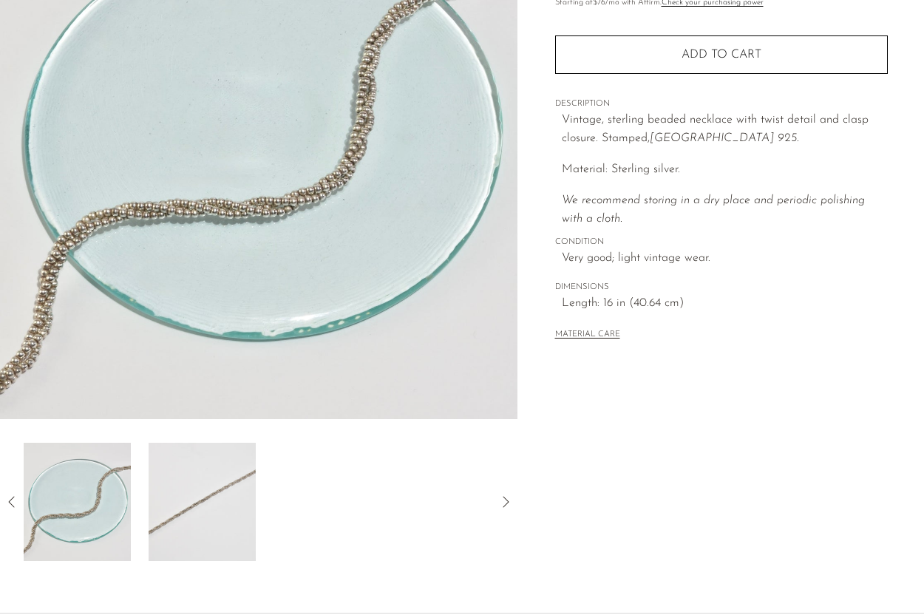
click at [8, 503] on icon at bounding box center [12, 502] width 18 height 18
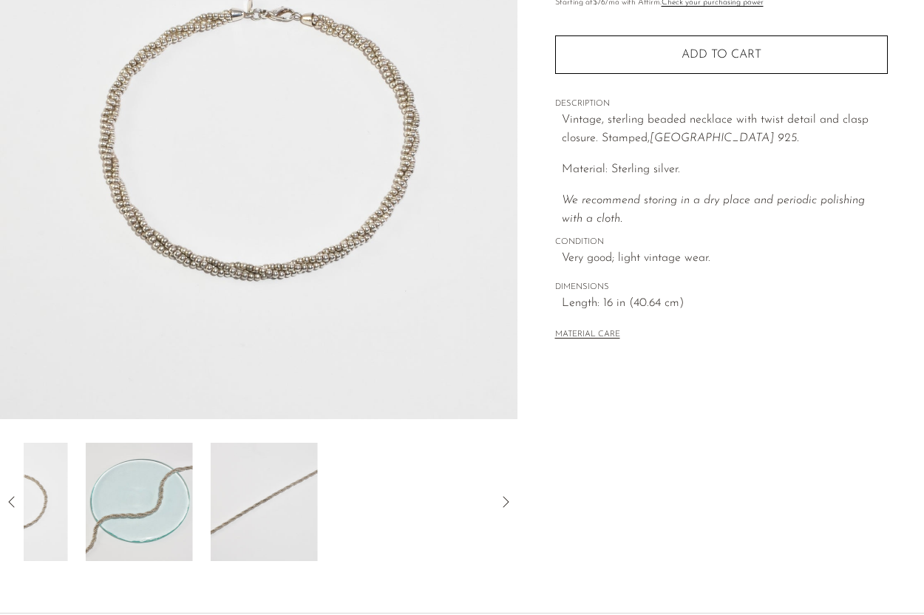
click at [8, 503] on icon at bounding box center [12, 502] width 18 height 18
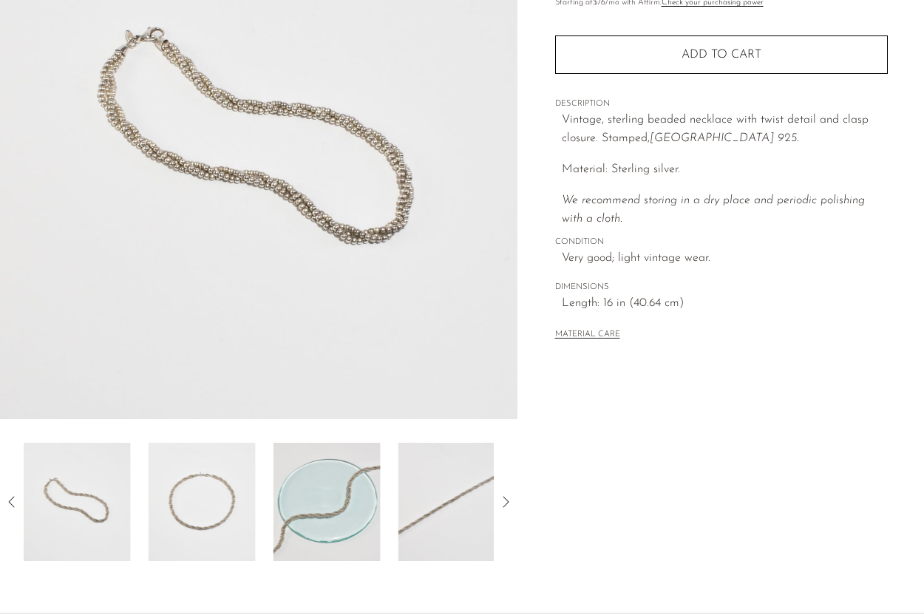
click at [628, 432] on div "Collections First Look Beaded Twist Necklace $220 Starting at $76 /mo with Affi…" at bounding box center [720, 213] width 407 height 696
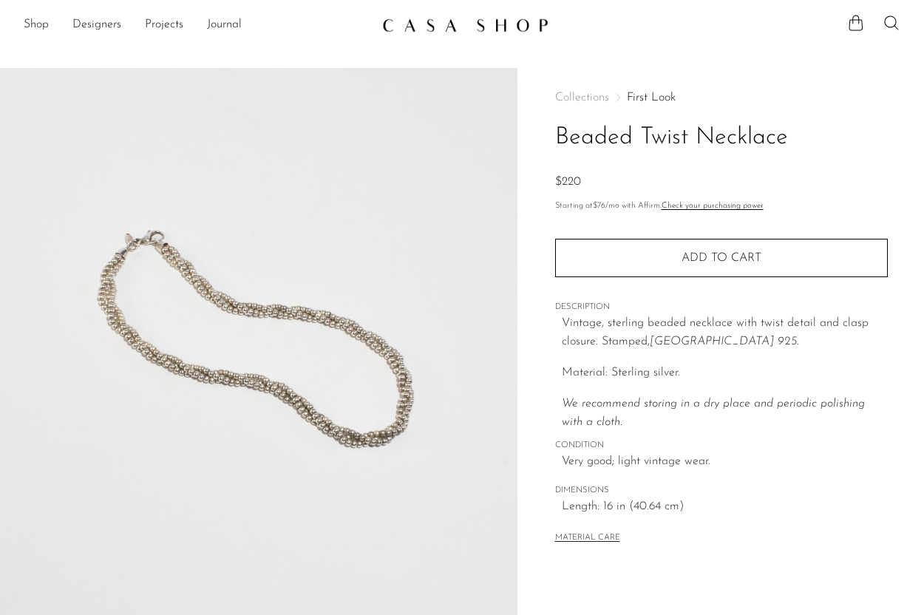
scroll to position [203, 0]
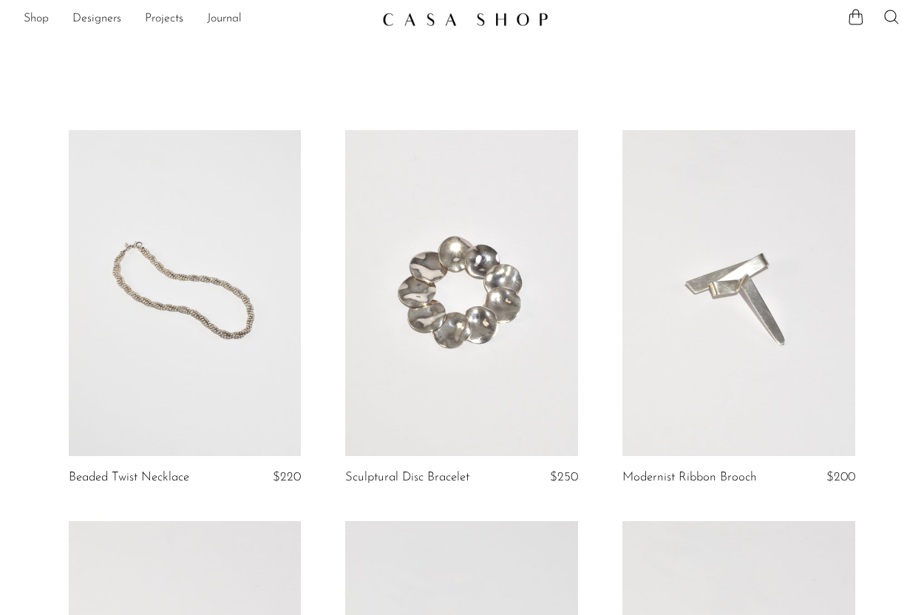
scroll to position [5, 0]
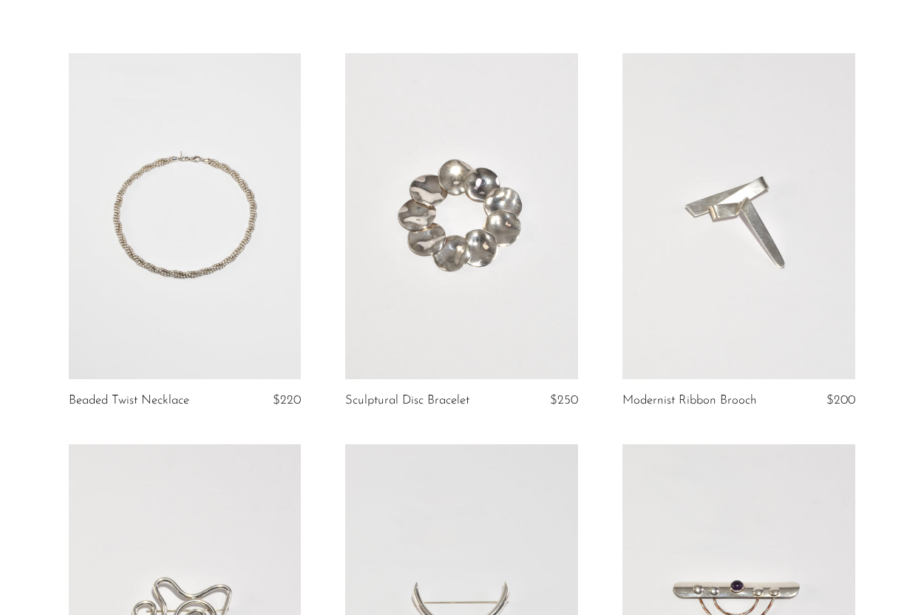
scroll to position [92, 0]
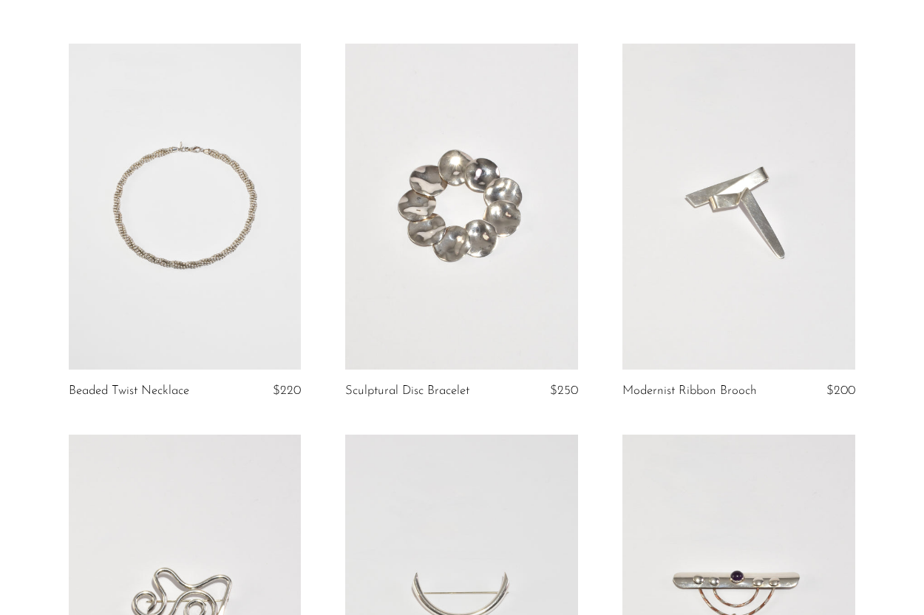
click at [301, 314] on link at bounding box center [185, 207] width 233 height 326
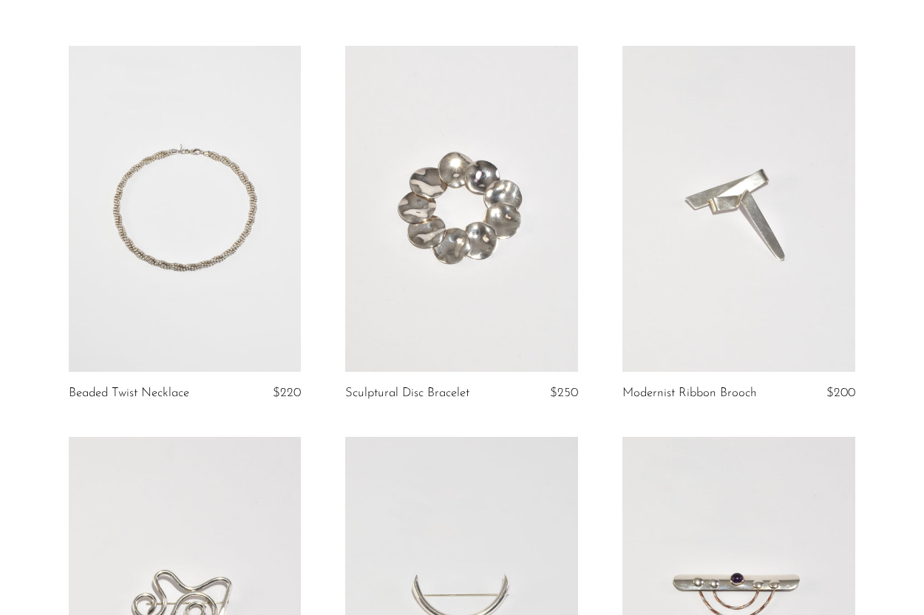
scroll to position [0, 0]
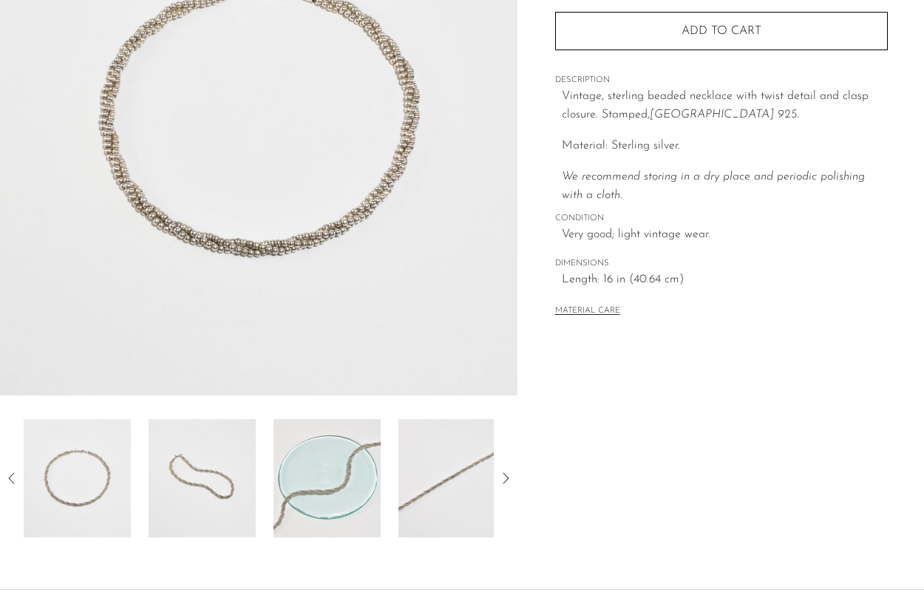
scroll to position [228, 0]
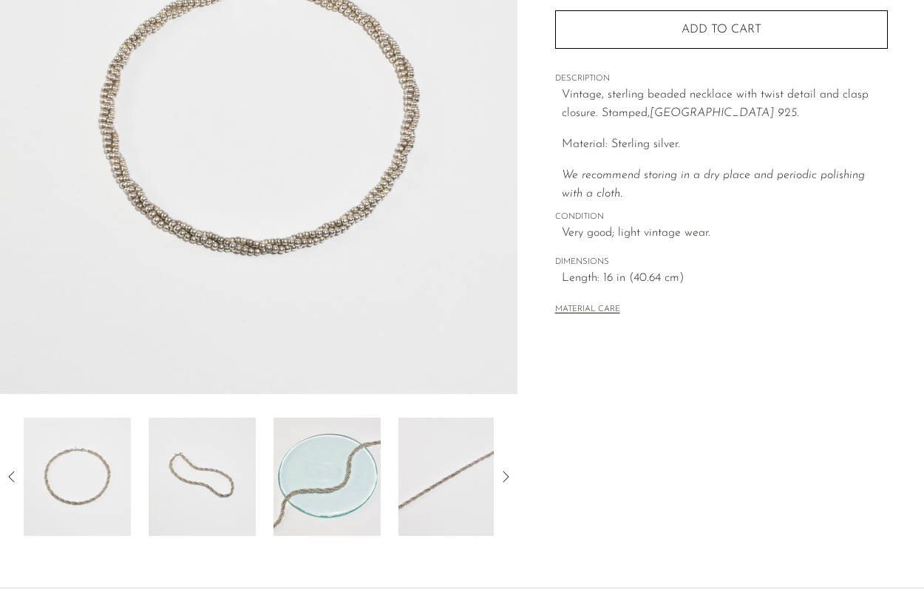
click at [215, 496] on img at bounding box center [202, 477] width 107 height 118
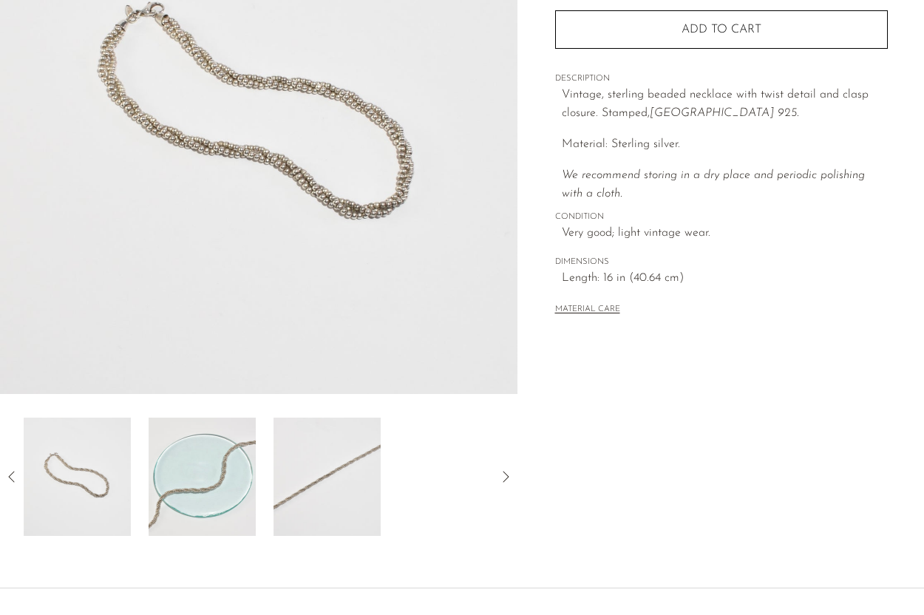
click at [217, 494] on img at bounding box center [202, 477] width 107 height 118
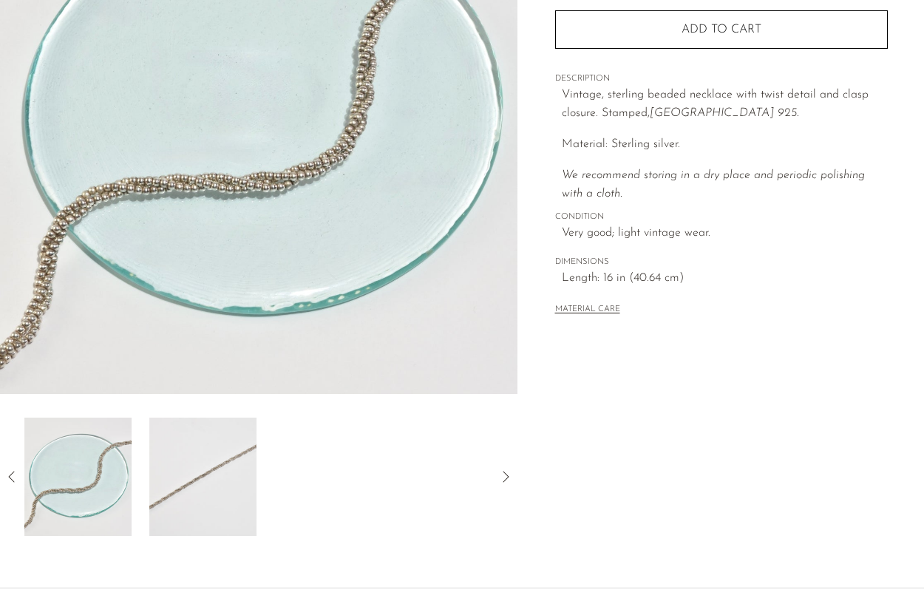
click at [217, 494] on img at bounding box center [202, 477] width 107 height 118
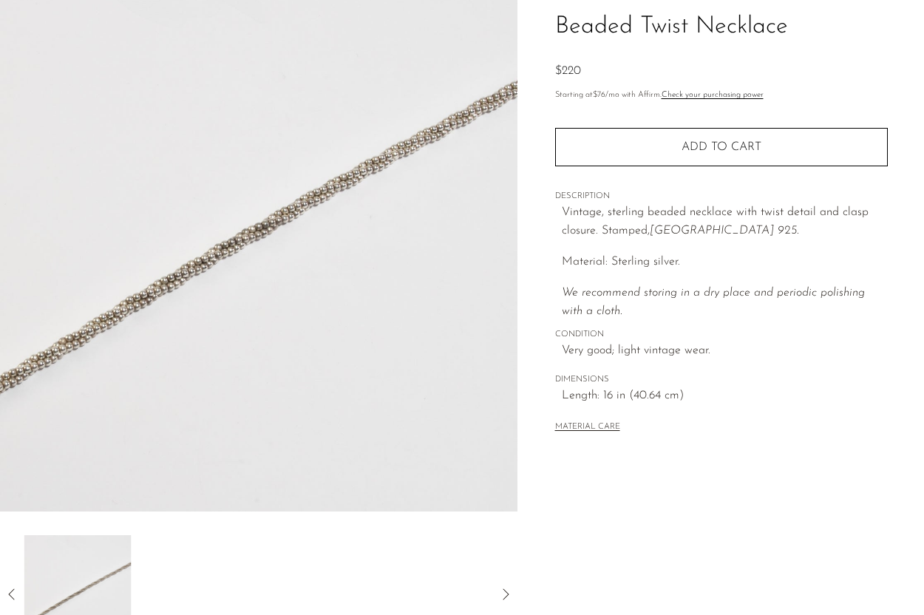
scroll to position [0, 0]
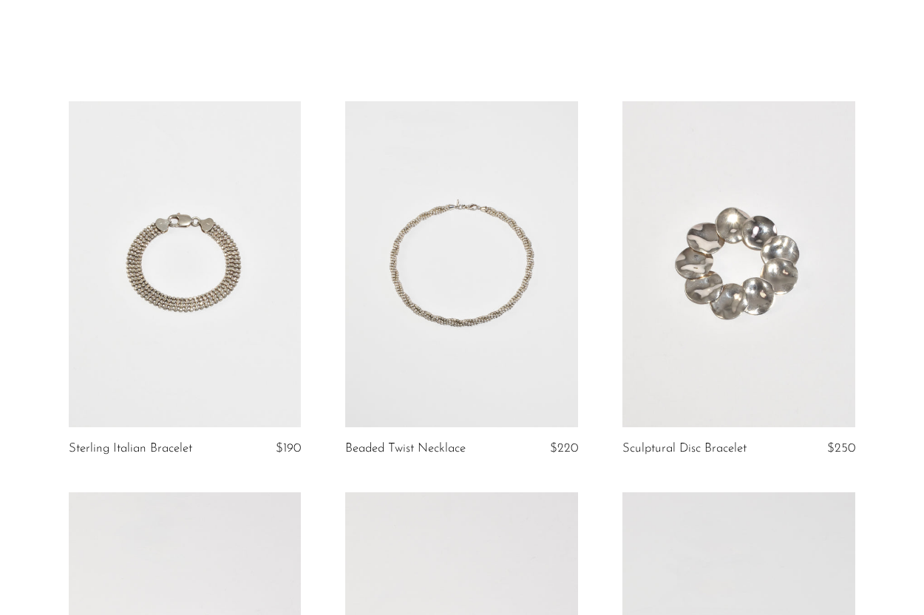
scroll to position [36, 0]
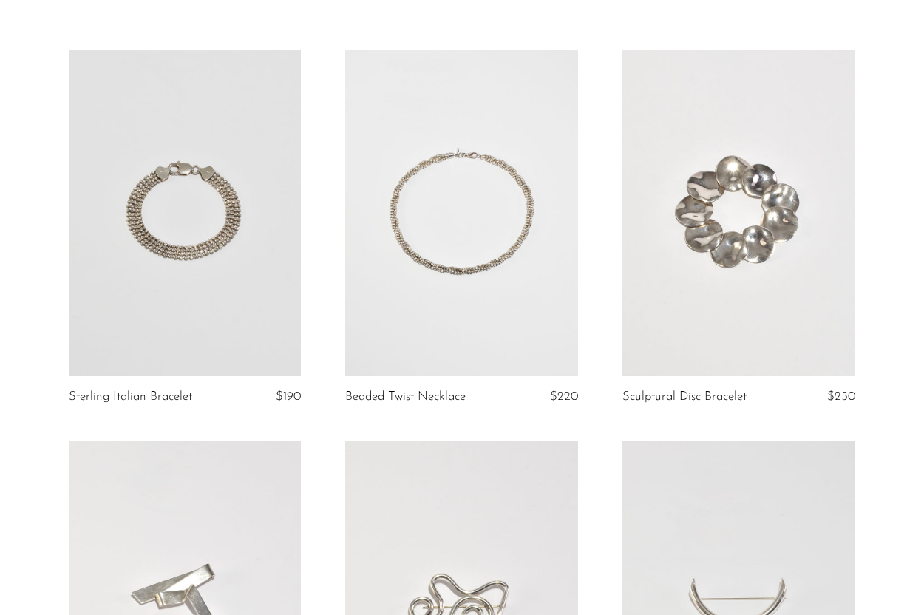
scroll to position [102, 0]
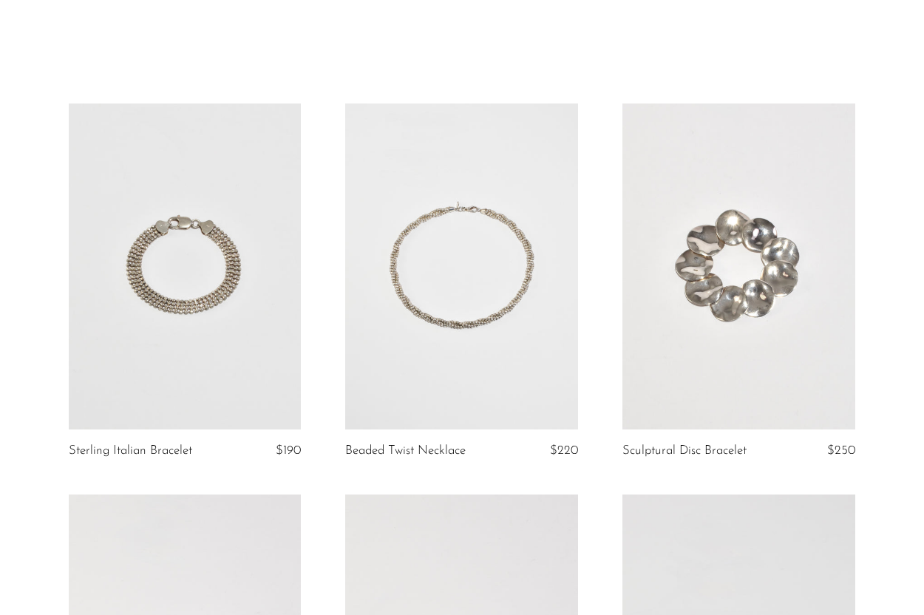
scroll to position [18, 0]
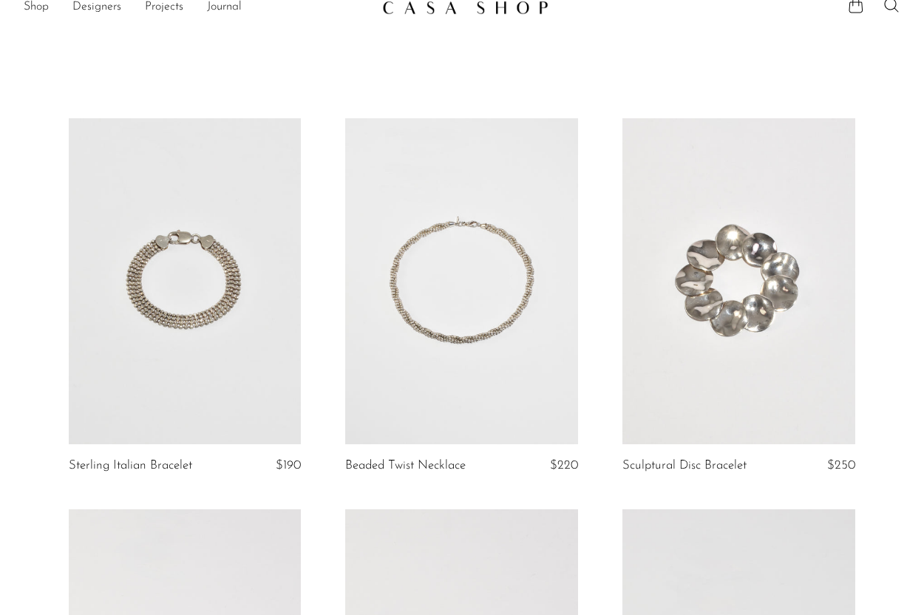
click at [223, 336] on link at bounding box center [185, 281] width 233 height 326
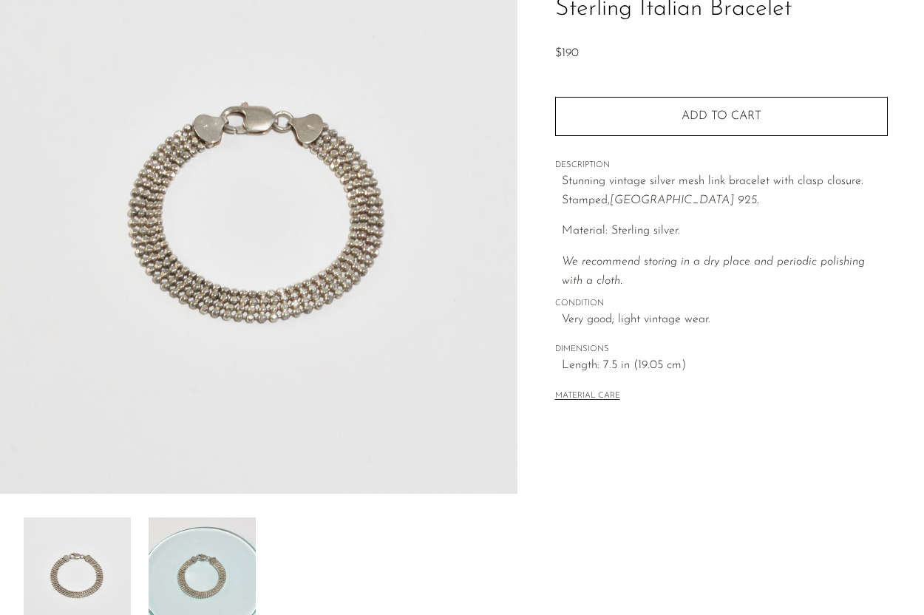
scroll to position [339, 0]
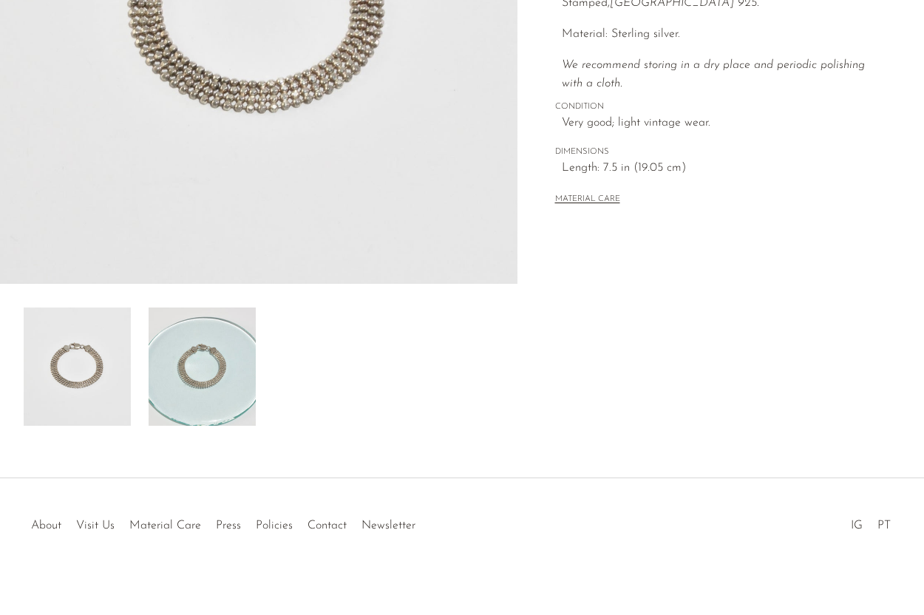
click at [232, 378] on img at bounding box center [202, 367] width 107 height 118
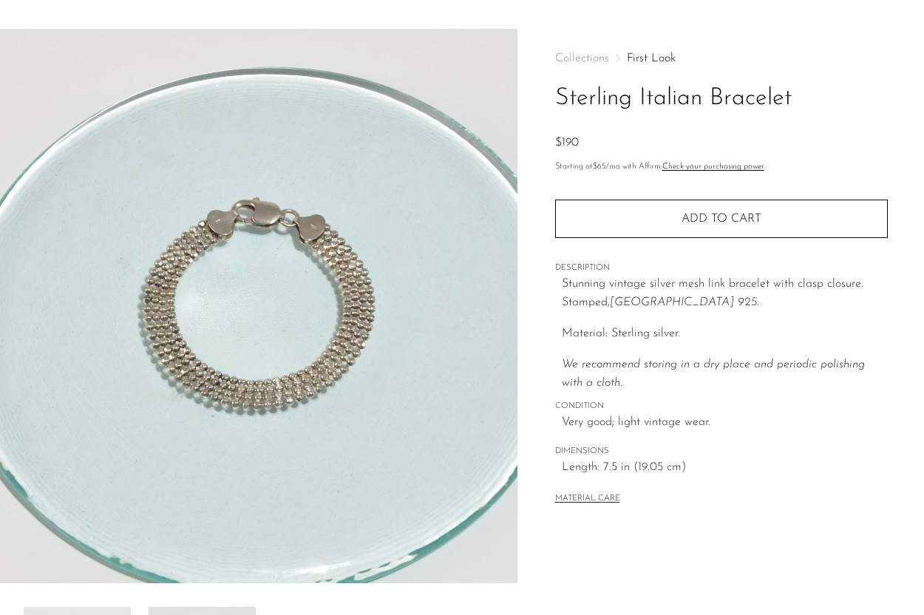
scroll to position [36, 0]
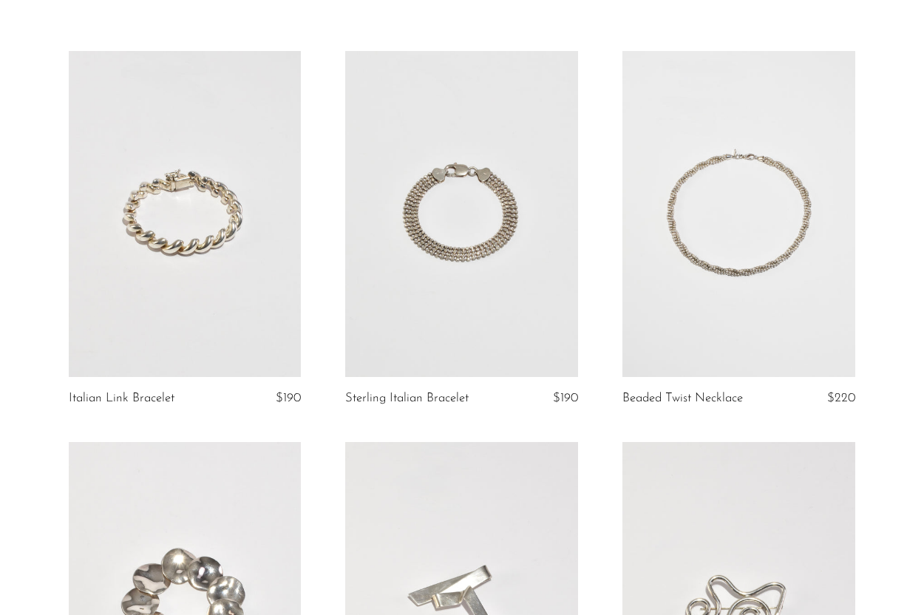
scroll to position [79, 0]
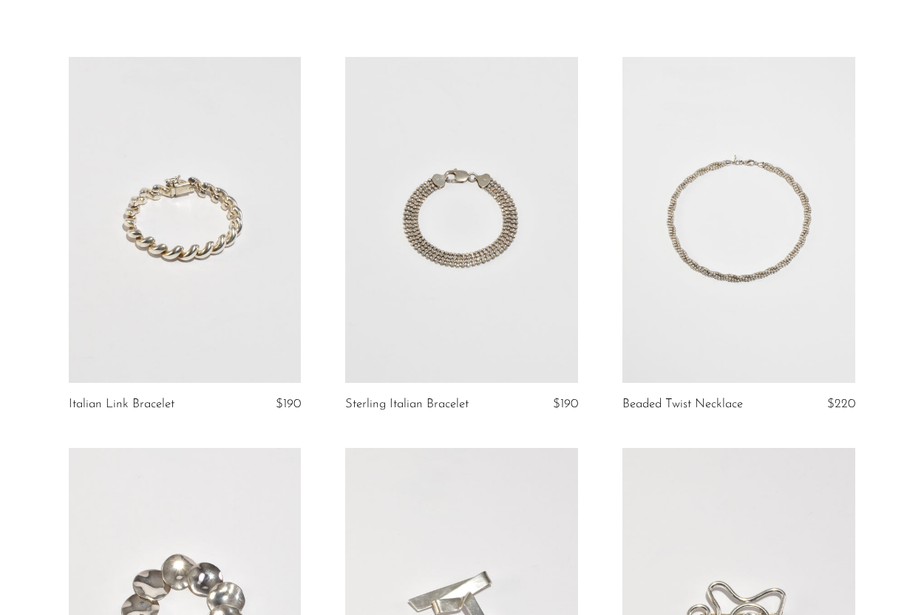
click at [302, 325] on article "Italian Link Bracelet $190" at bounding box center [185, 252] width 277 height 391
click at [285, 330] on link at bounding box center [185, 220] width 233 height 326
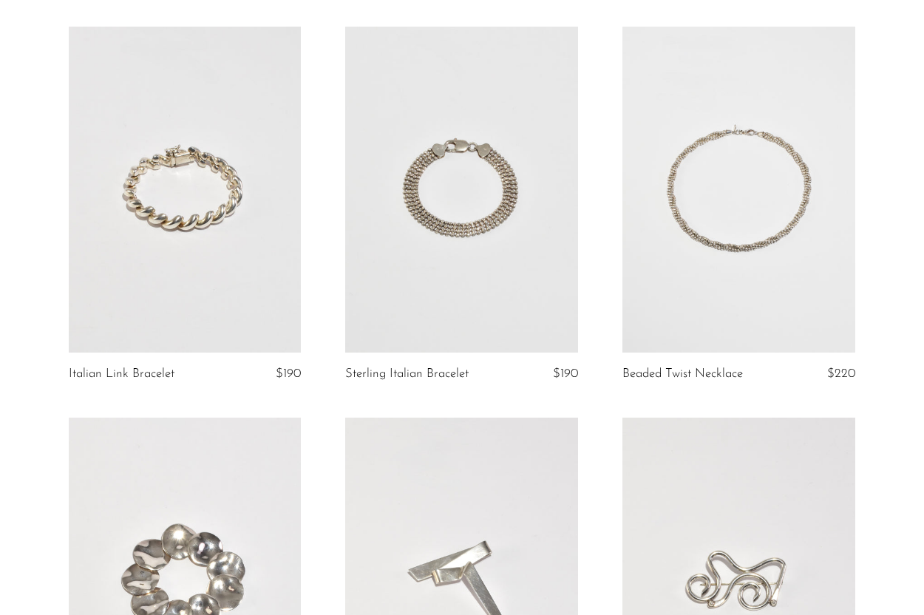
scroll to position [0, 0]
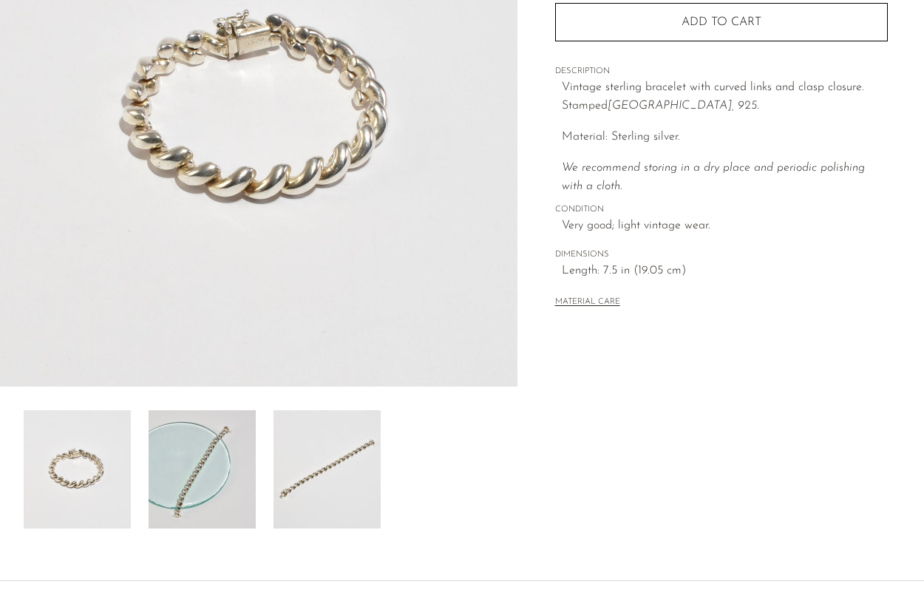
scroll to position [242, 0]
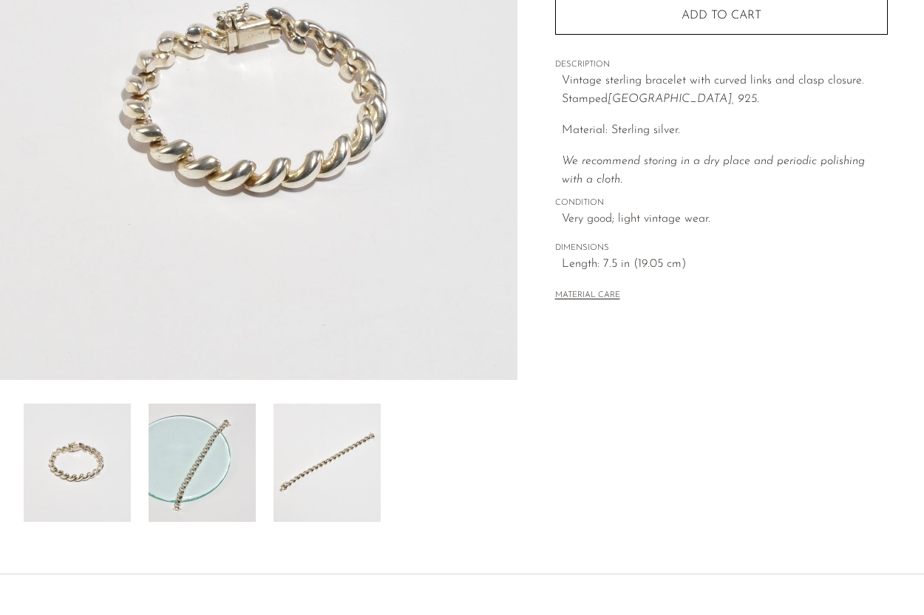
scroll to position [232, 0]
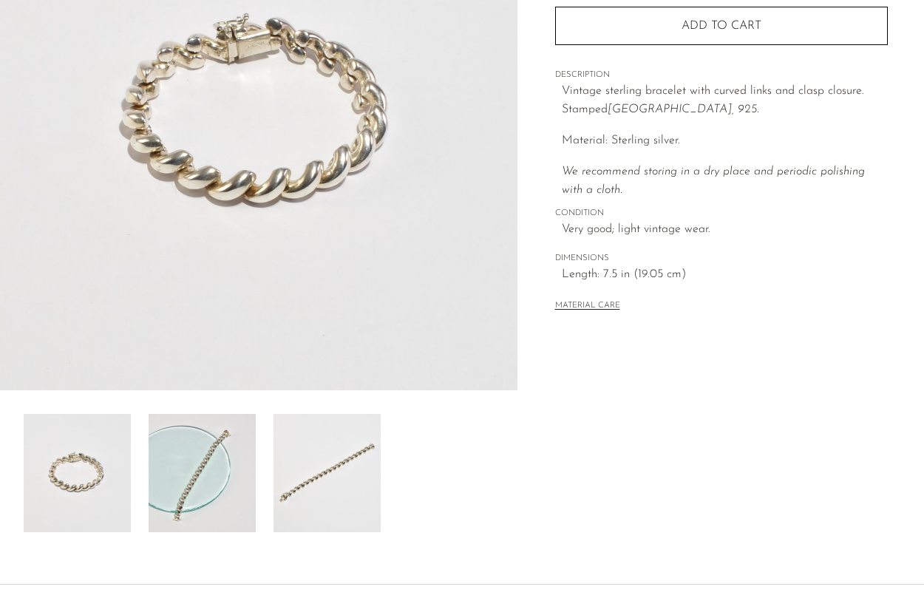
click at [110, 464] on img at bounding box center [77, 473] width 107 height 118
click at [176, 472] on img at bounding box center [202, 473] width 107 height 118
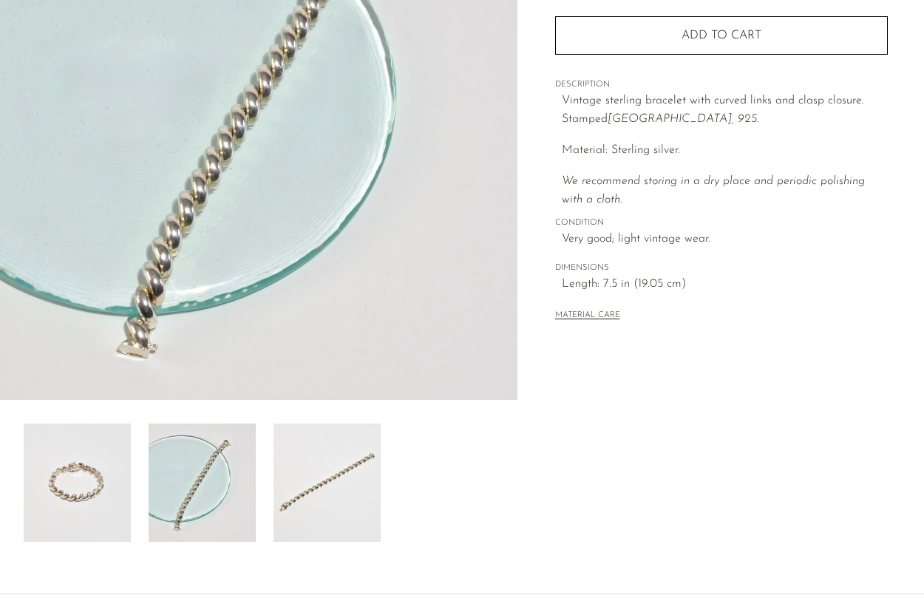
scroll to position [237, 0]
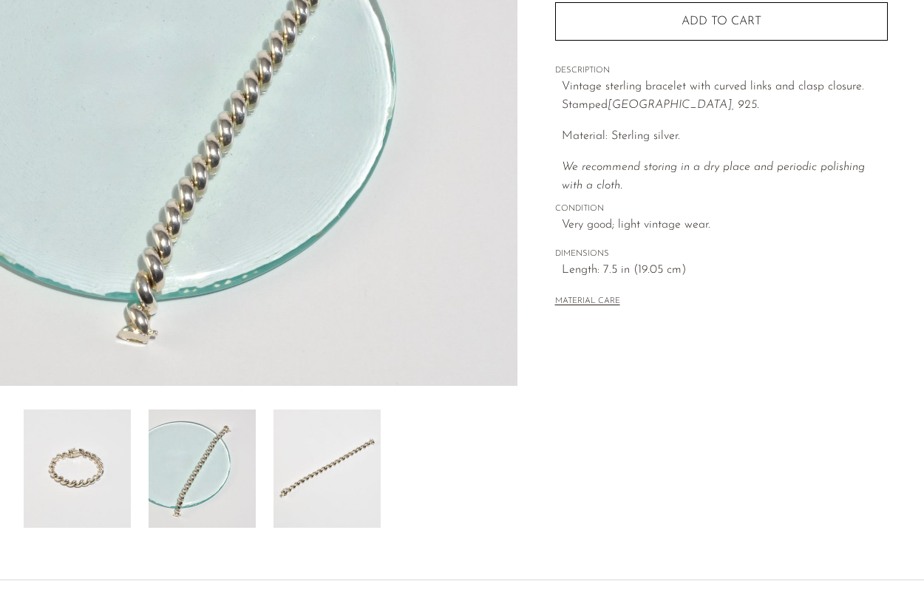
click at [295, 497] on img at bounding box center [327, 469] width 107 height 118
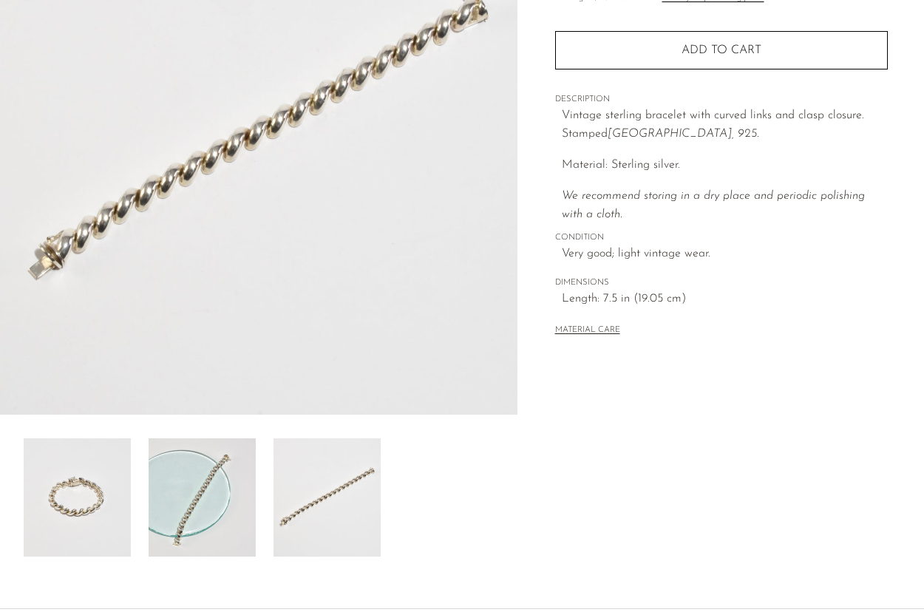
scroll to position [251, 0]
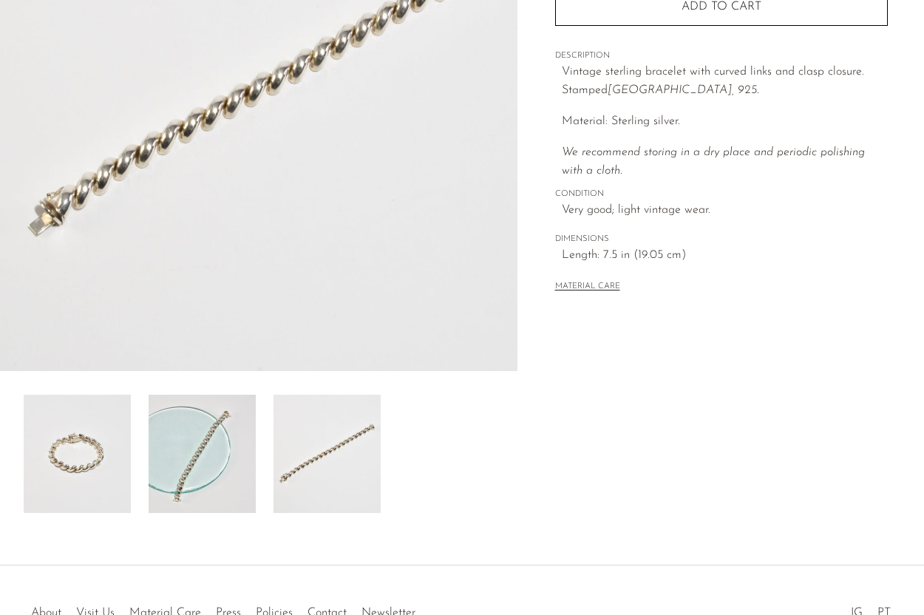
click at [212, 467] on img at bounding box center [202, 454] width 107 height 118
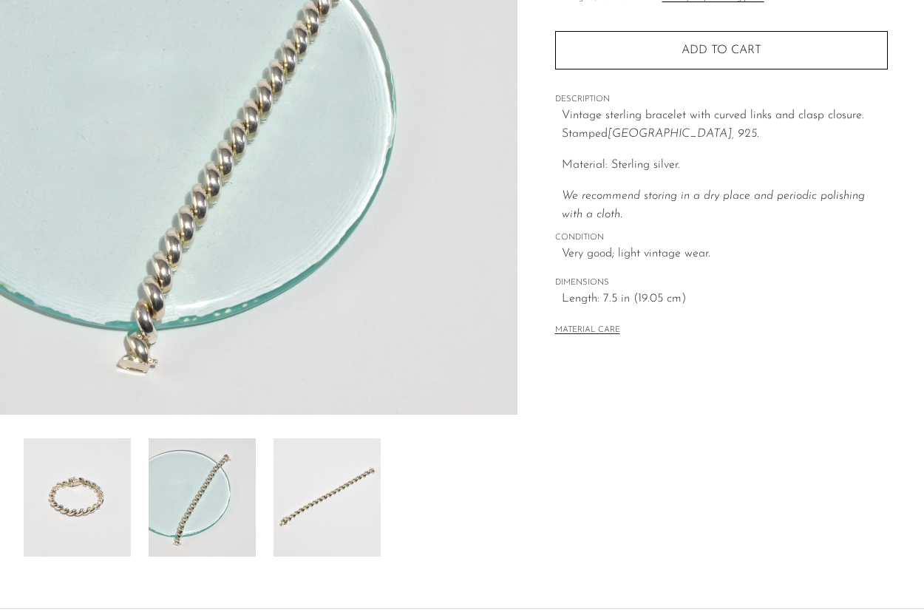
scroll to position [181, 0]
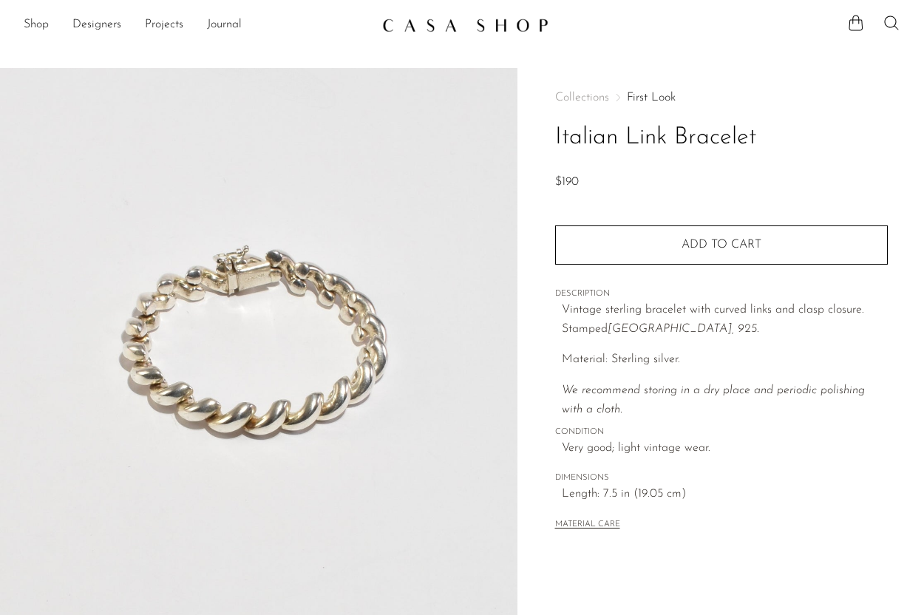
scroll to position [181, 0]
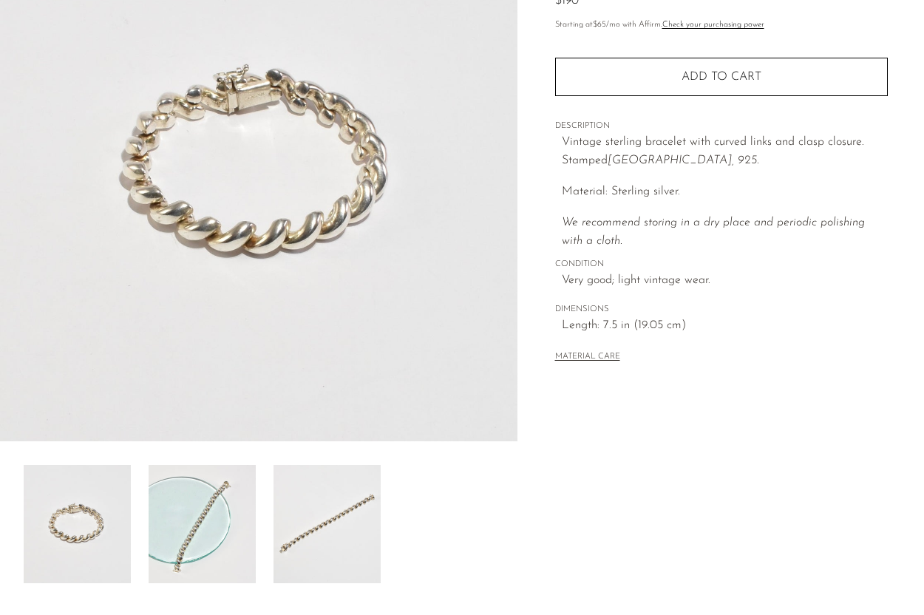
click at [225, 528] on img at bounding box center [202, 524] width 107 height 118
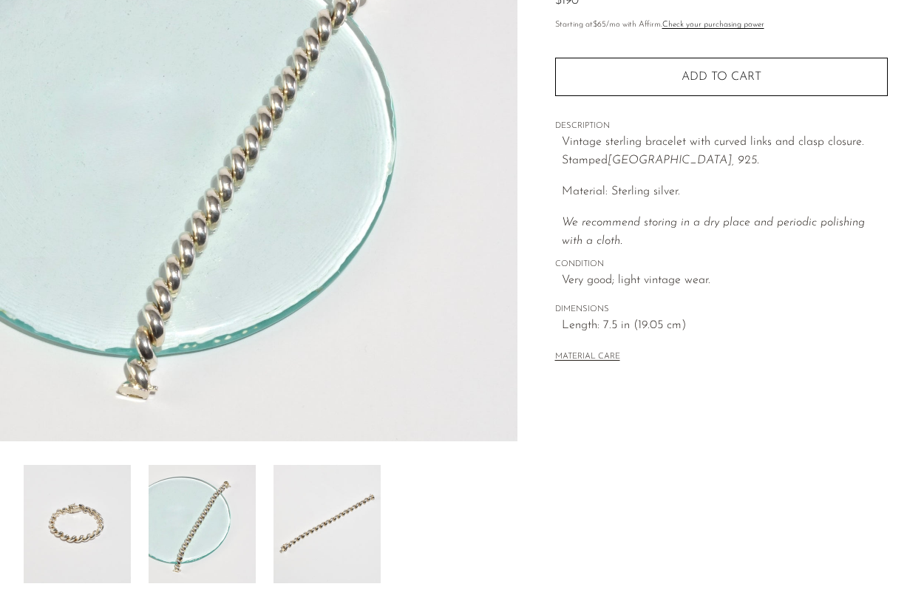
click at [306, 517] on img at bounding box center [327, 524] width 107 height 118
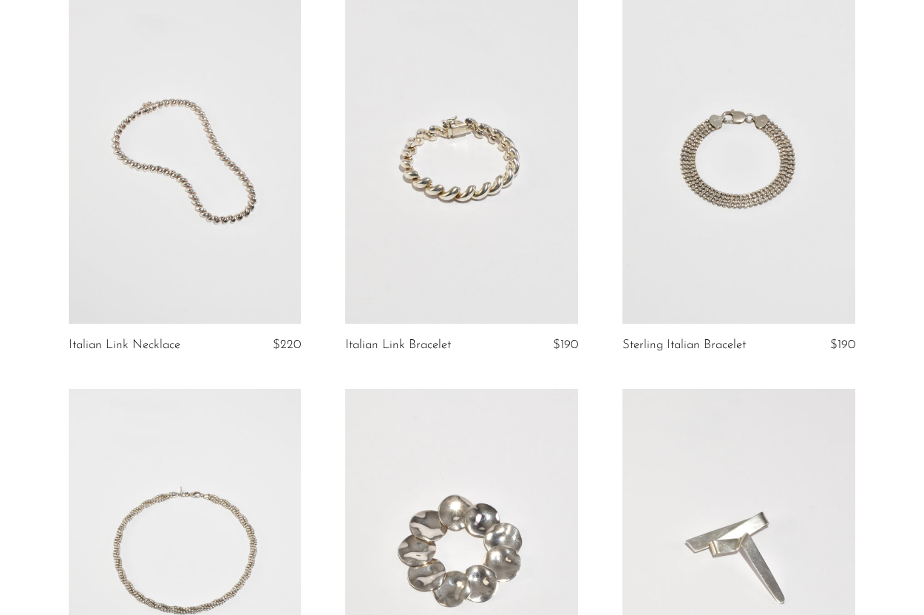
scroll to position [121, 0]
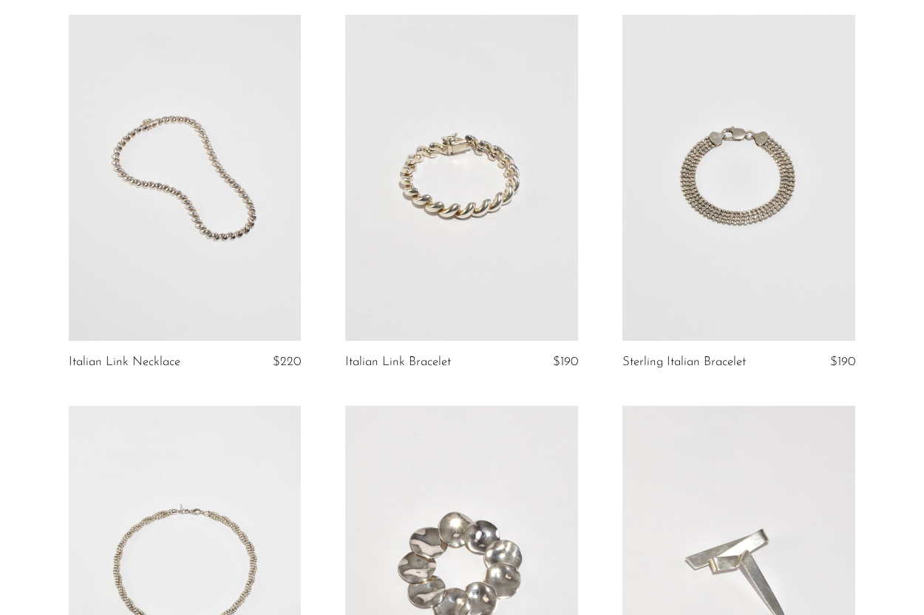
click at [186, 456] on link at bounding box center [185, 569] width 233 height 326
click at [231, 136] on link at bounding box center [185, 178] width 233 height 326
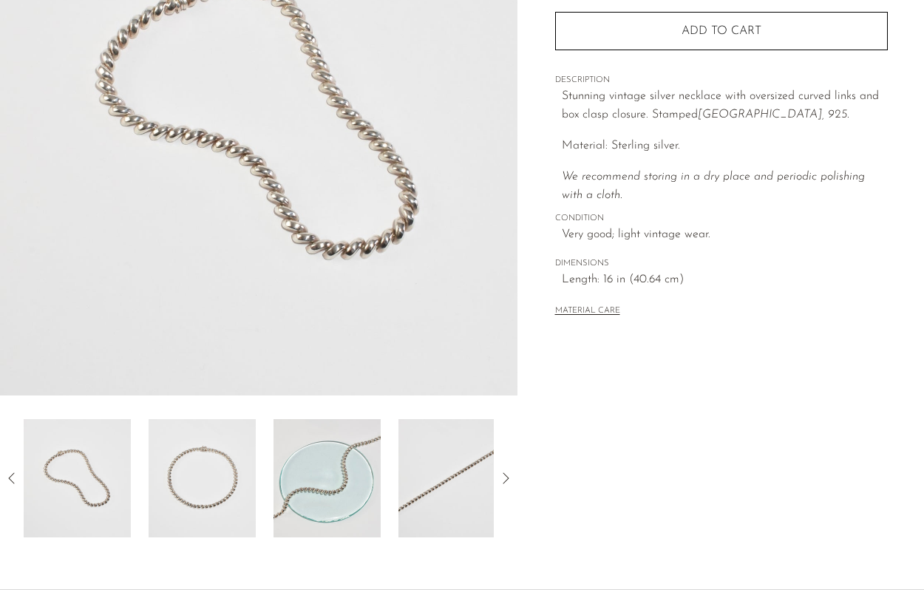
scroll to position [231, 0]
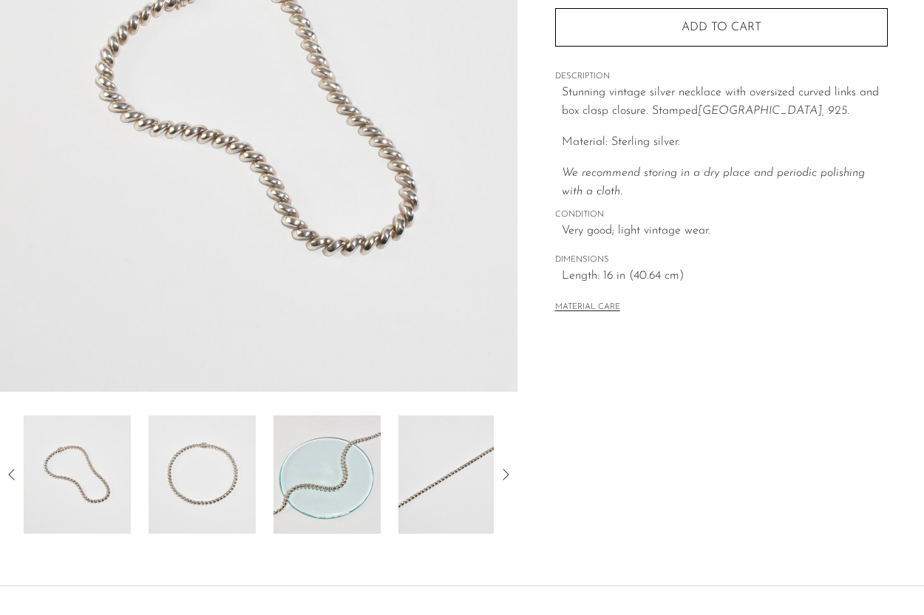
click at [223, 432] on img at bounding box center [202, 474] width 107 height 118
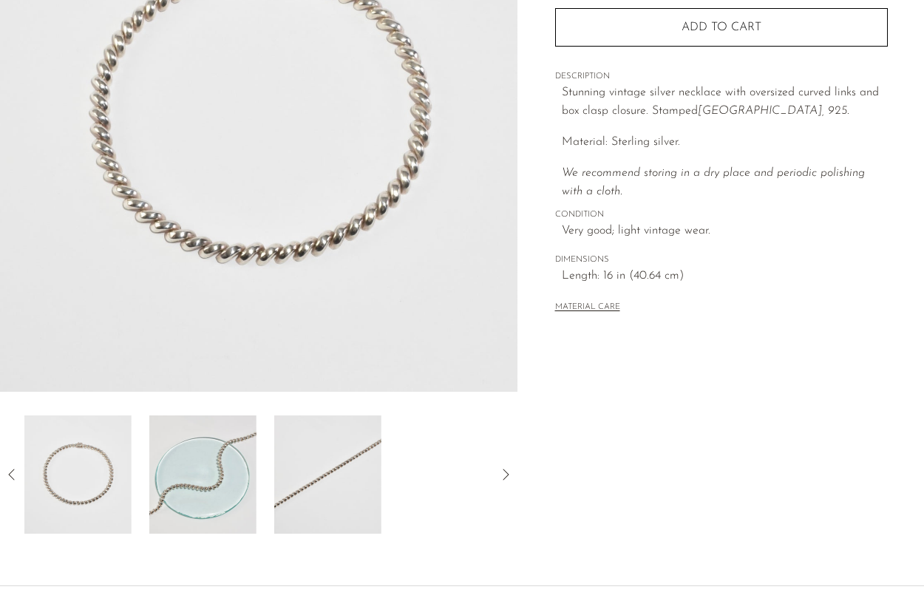
click at [220, 435] on img at bounding box center [202, 474] width 107 height 118
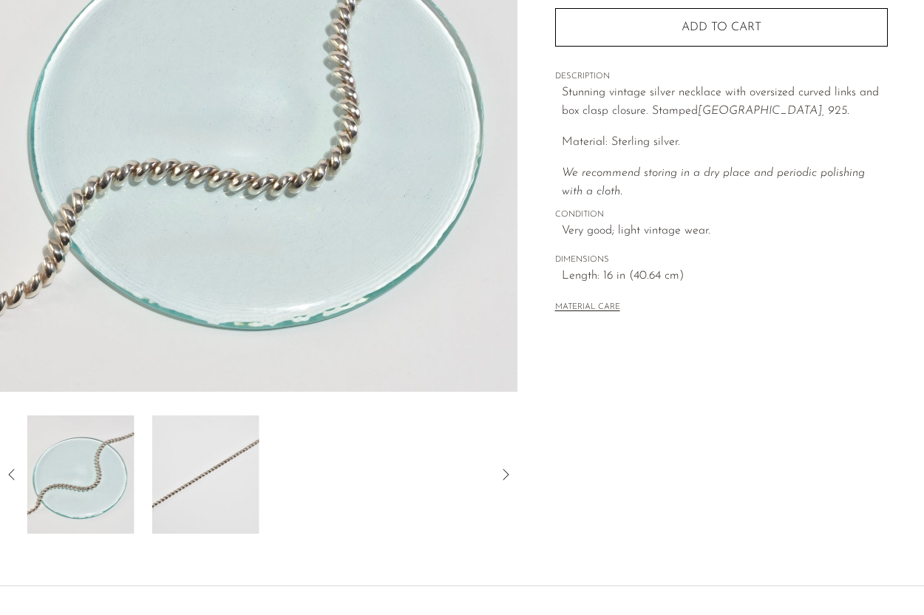
click at [220, 444] on img at bounding box center [205, 474] width 107 height 118
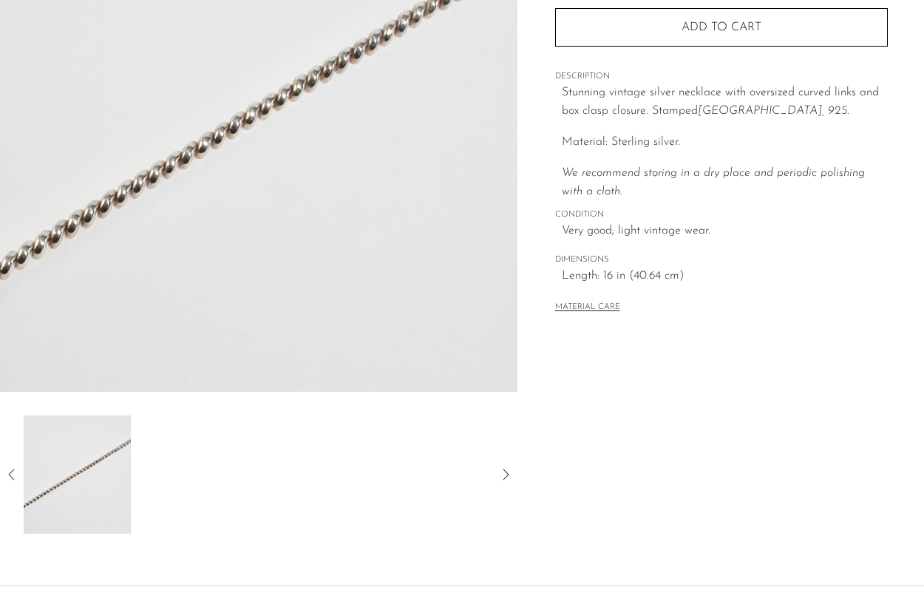
click at [10, 478] on icon at bounding box center [12, 475] width 18 height 18
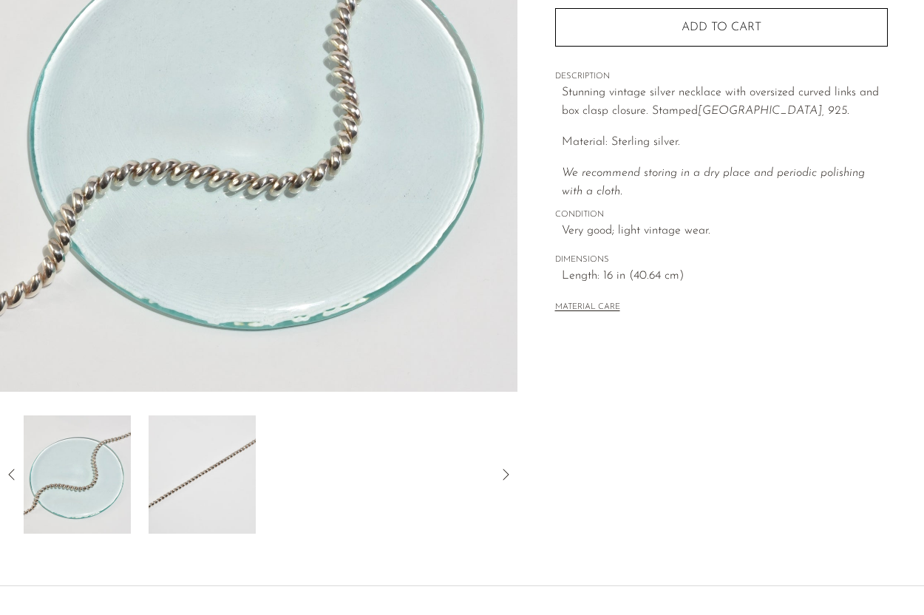
click at [10, 466] on icon at bounding box center [12, 475] width 18 height 18
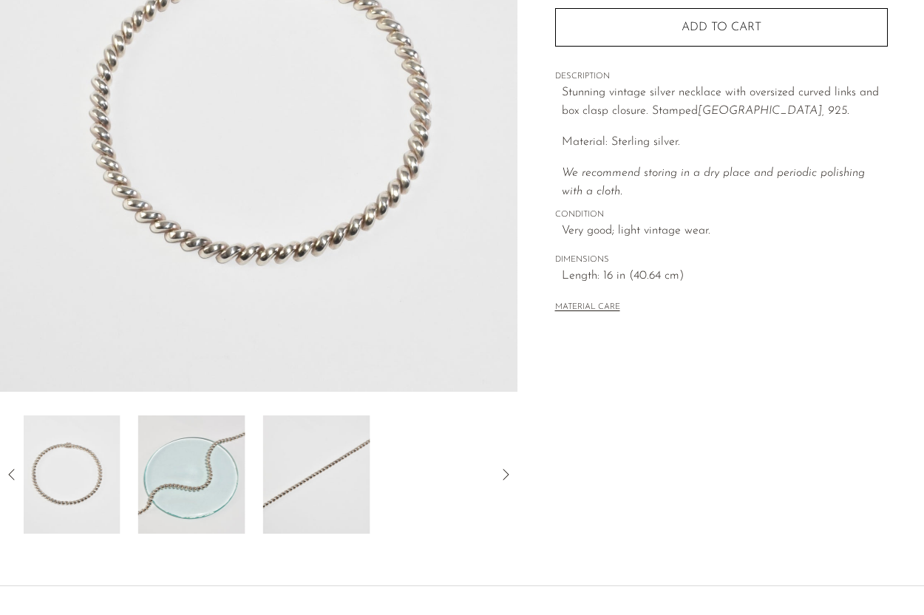
click at [10, 466] on icon at bounding box center [12, 475] width 18 height 18
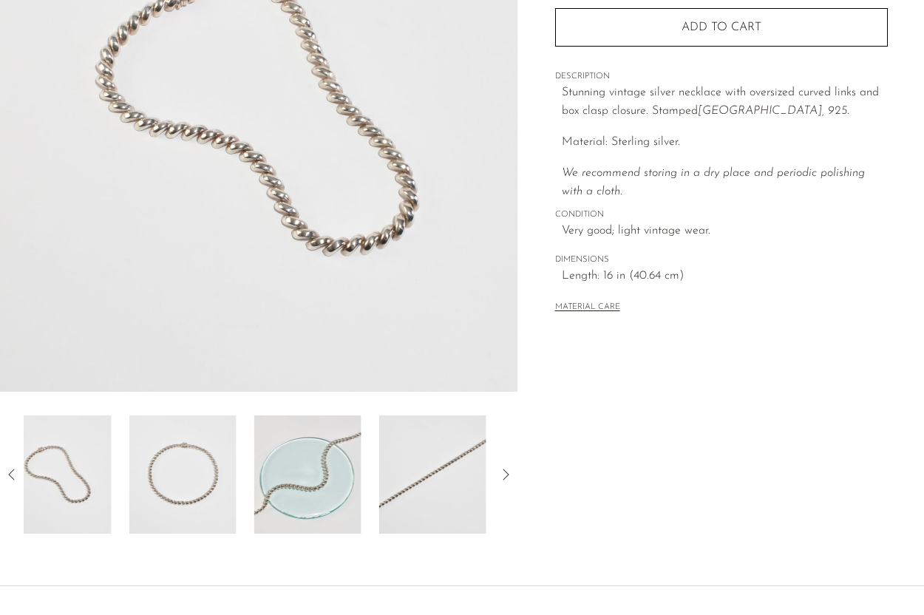
click at [10, 466] on icon at bounding box center [12, 475] width 18 height 18
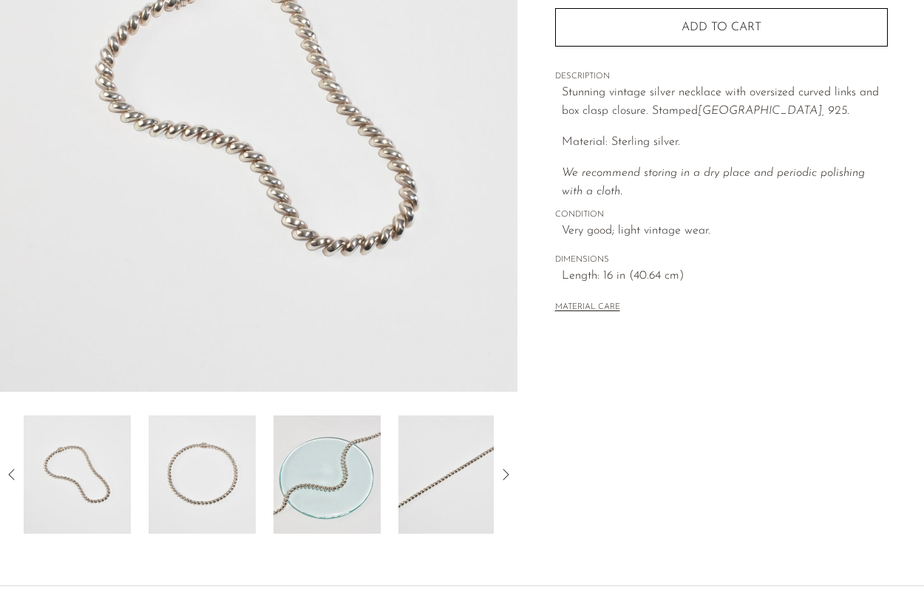
click at [557, 462] on div "Collections First Look Italian Link Necklace $220 Starting at $76 /mo with Affi…" at bounding box center [720, 185] width 407 height 696
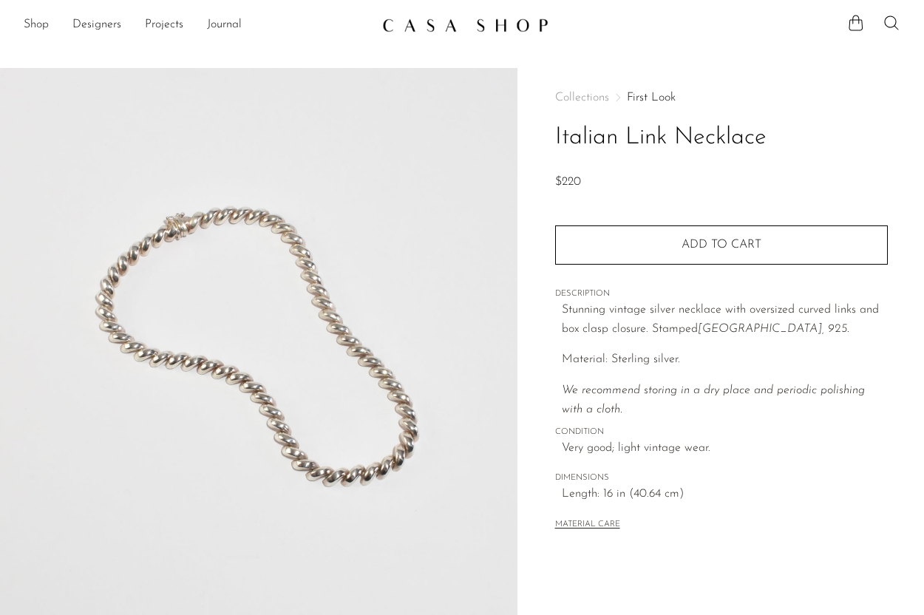
scroll to position [231, 0]
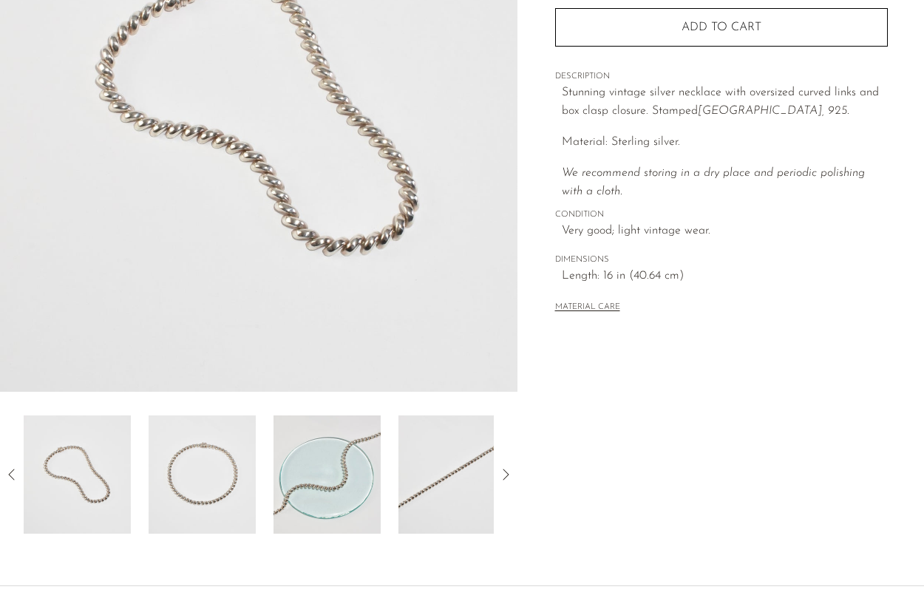
click at [369, 445] on img at bounding box center [327, 474] width 107 height 118
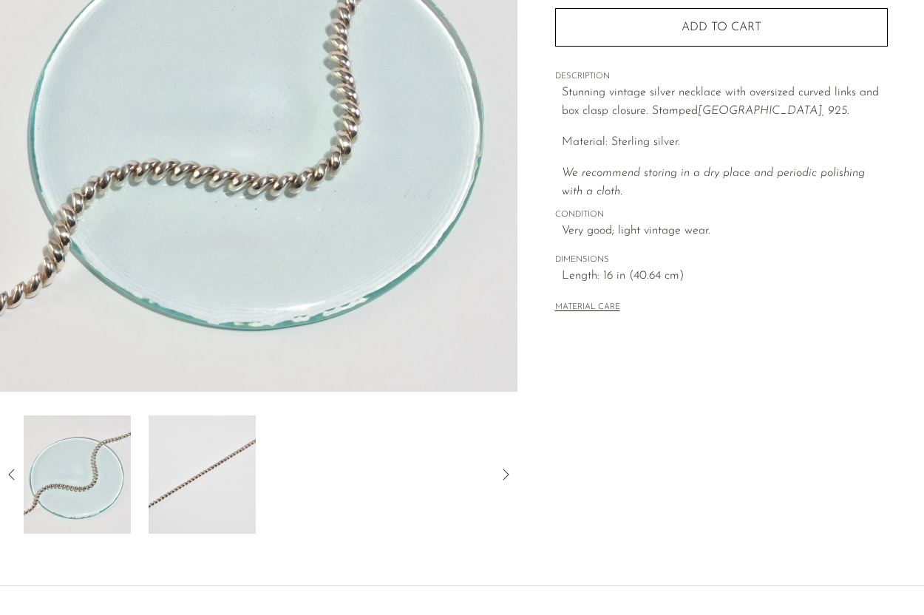
click at [10, 470] on icon at bounding box center [12, 475] width 18 height 18
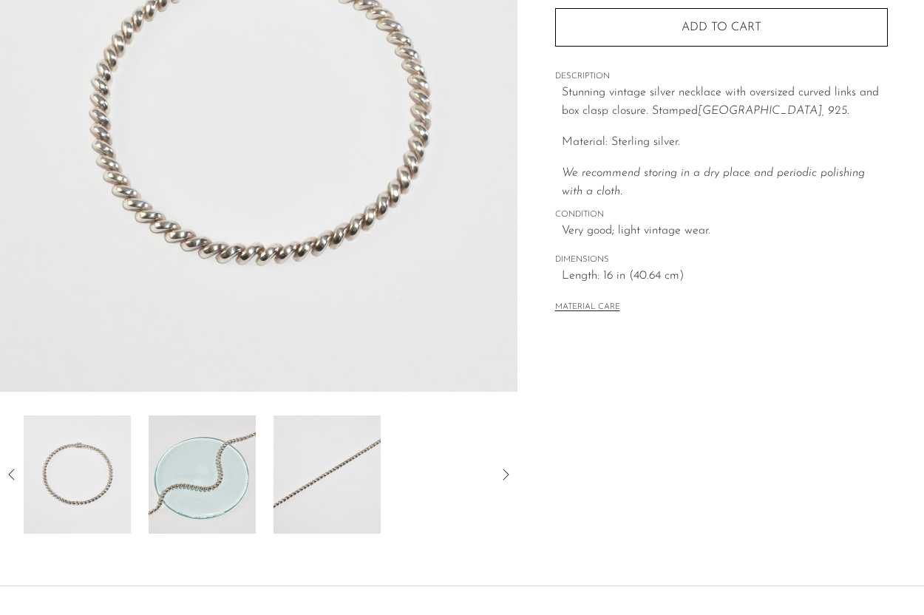
click at [7, 479] on icon at bounding box center [12, 475] width 18 height 18
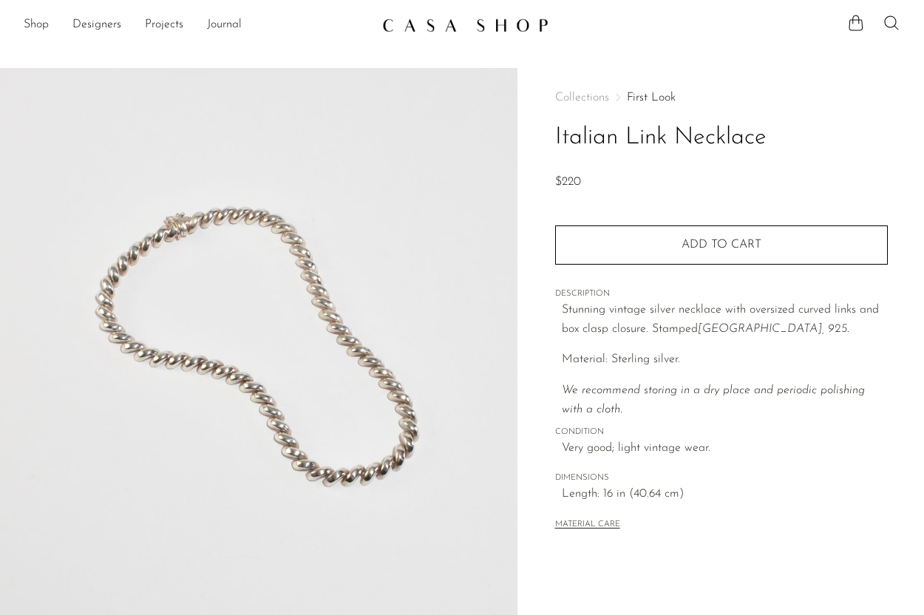
scroll to position [231, 0]
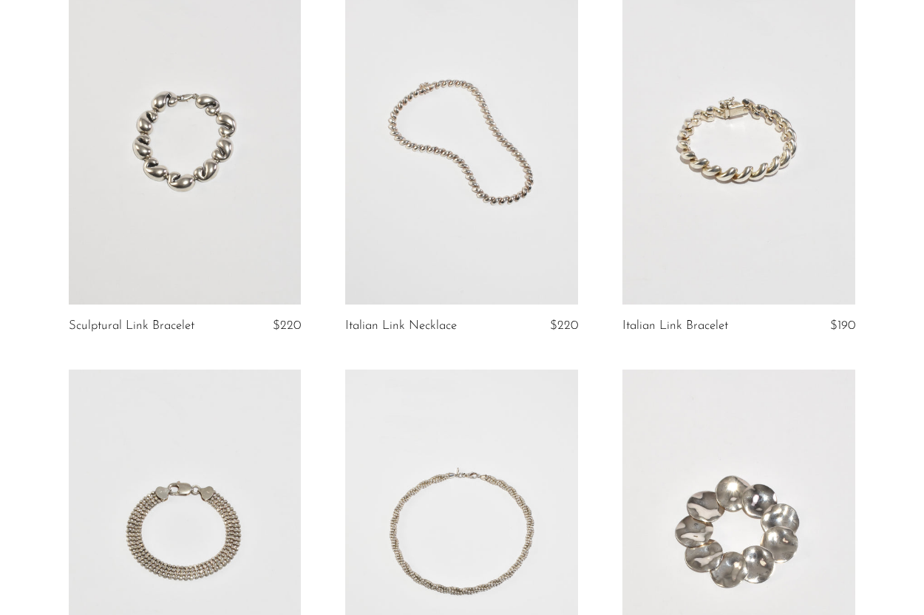
scroll to position [158, 0]
click at [741, 216] on link at bounding box center [738, 141] width 233 height 326
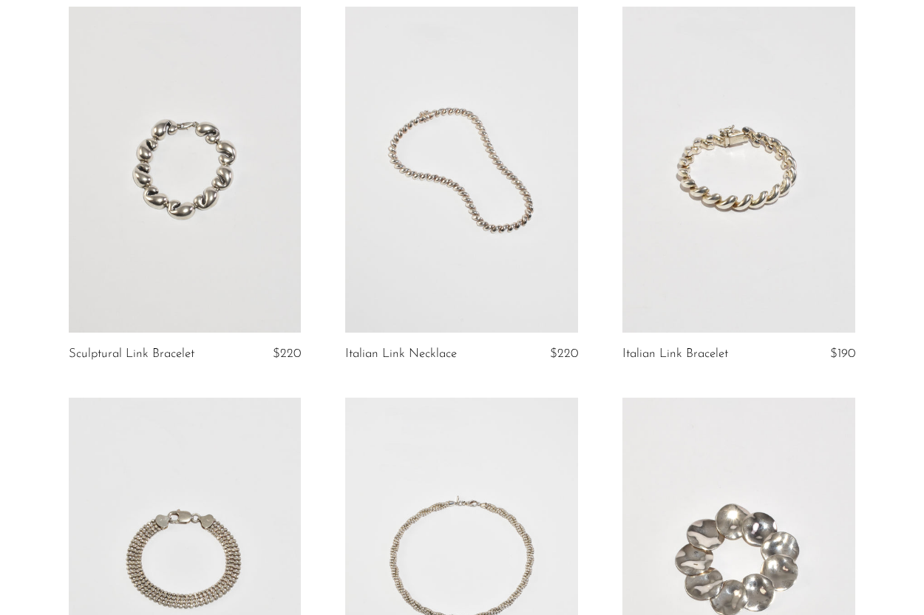
scroll to position [129, 0]
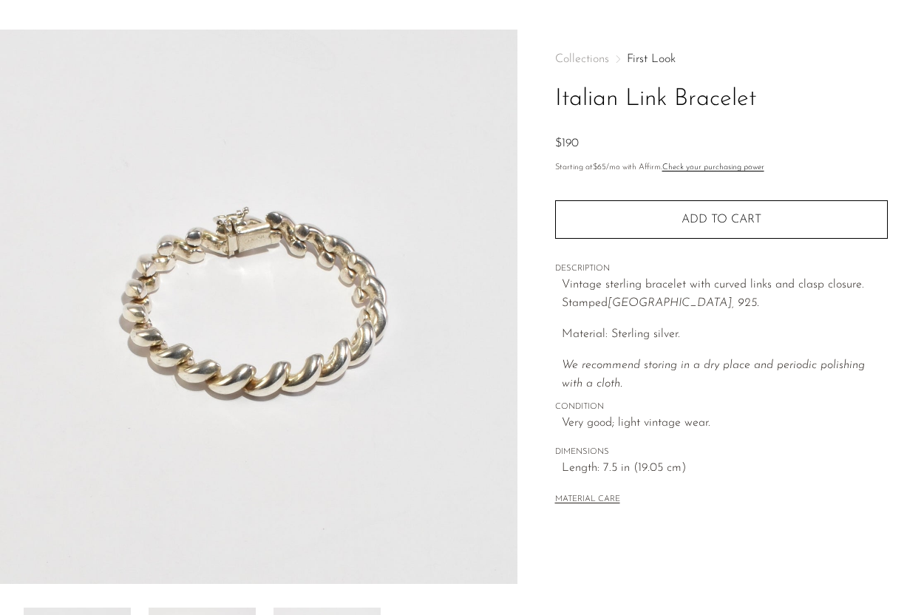
scroll to position [39, 0]
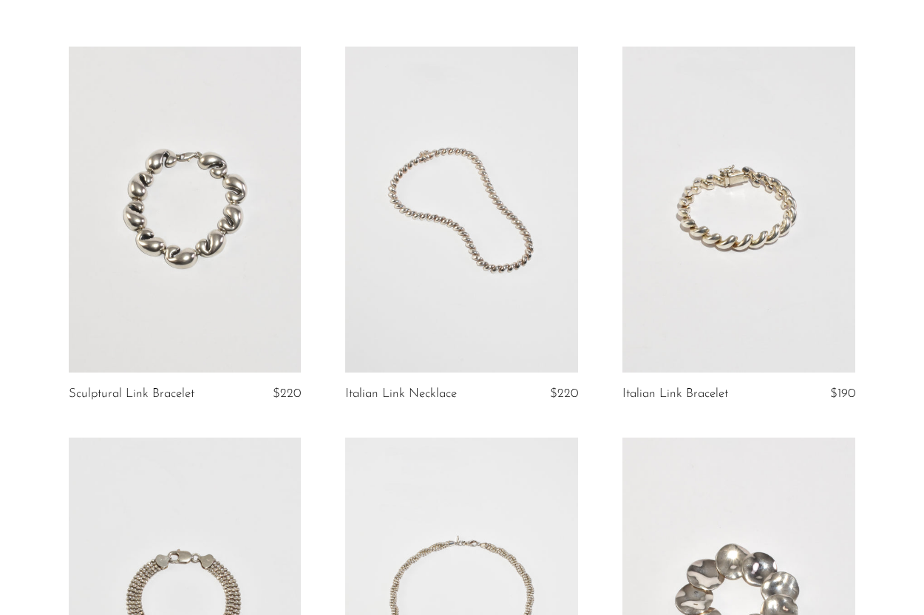
scroll to position [88, 0]
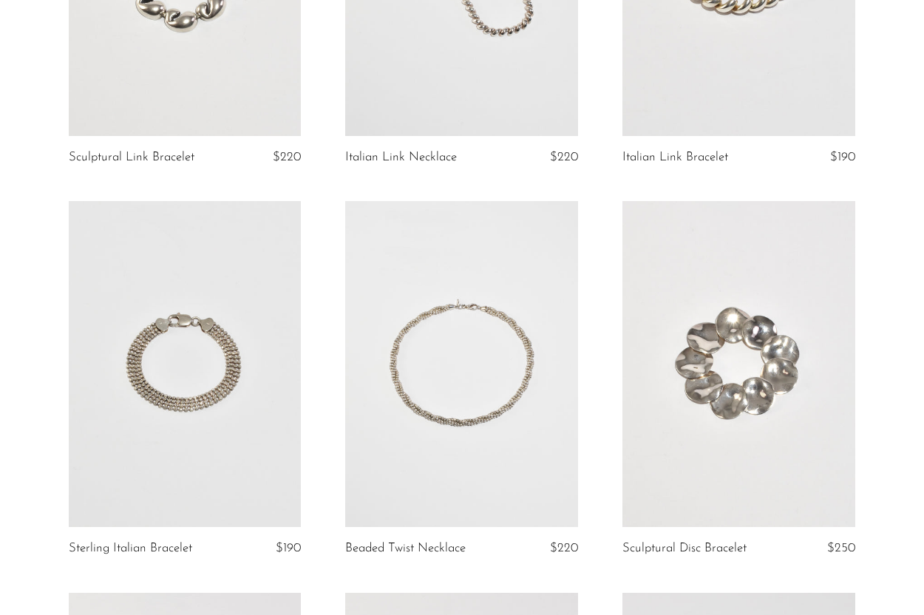
scroll to position [350, 0]
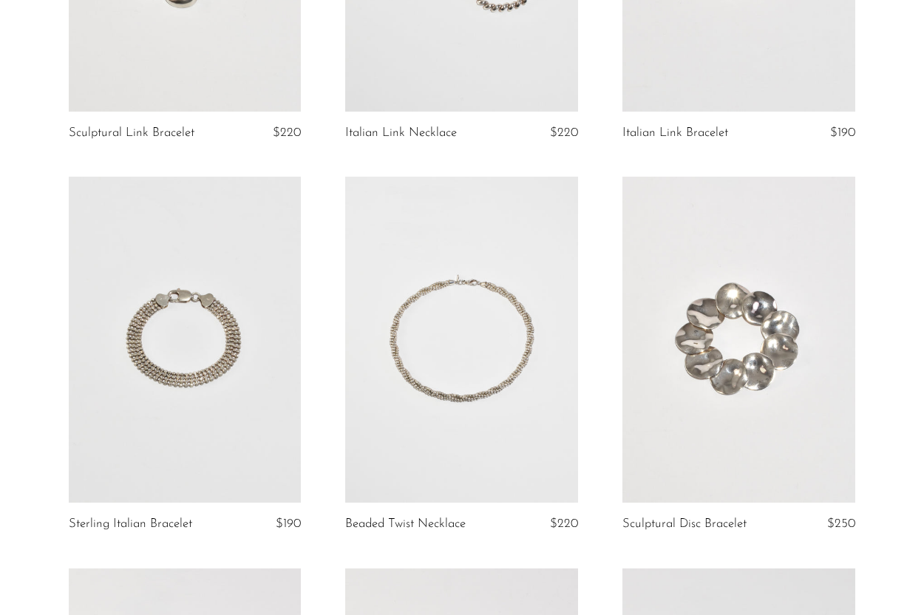
click at [242, 402] on link at bounding box center [185, 340] width 233 height 326
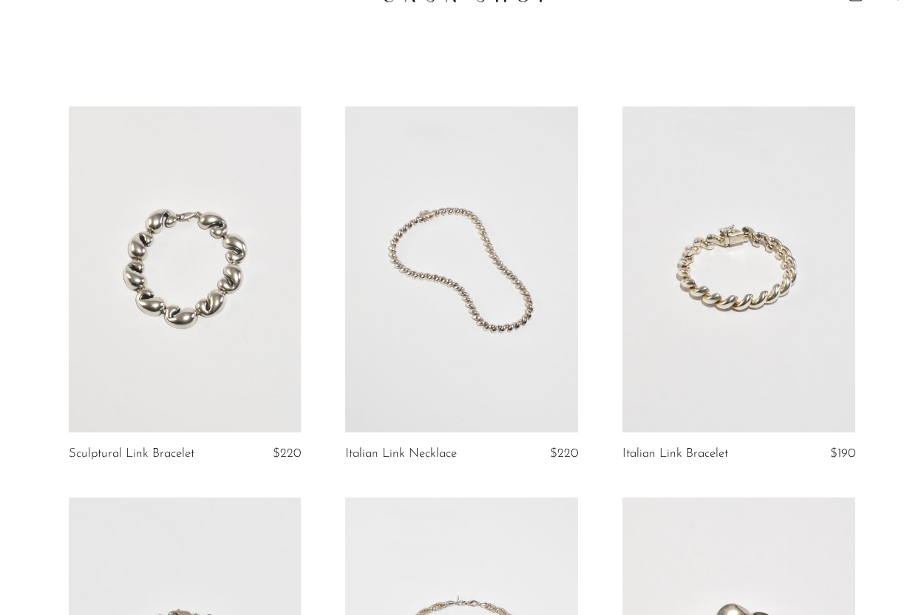
scroll to position [26, 0]
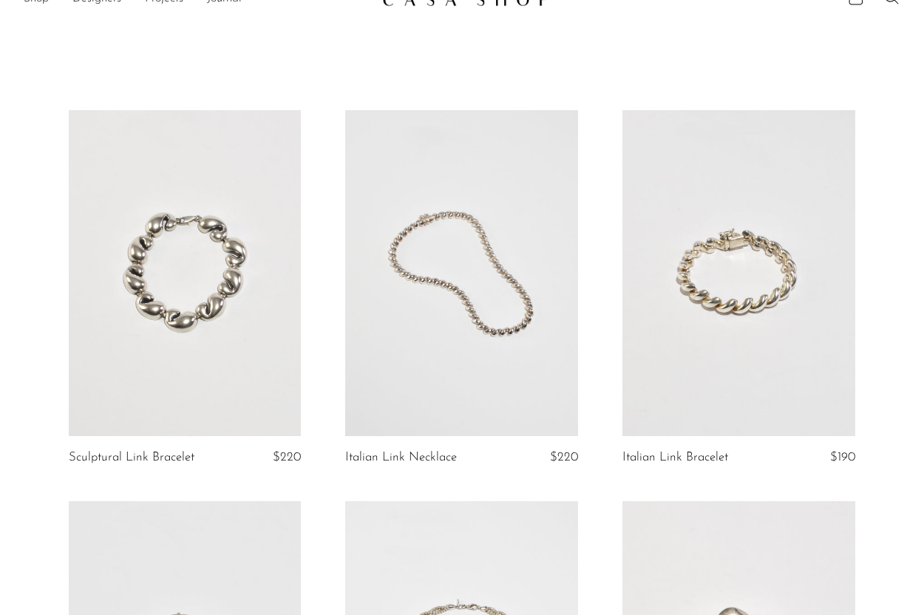
click at [240, 279] on link at bounding box center [185, 273] width 233 height 326
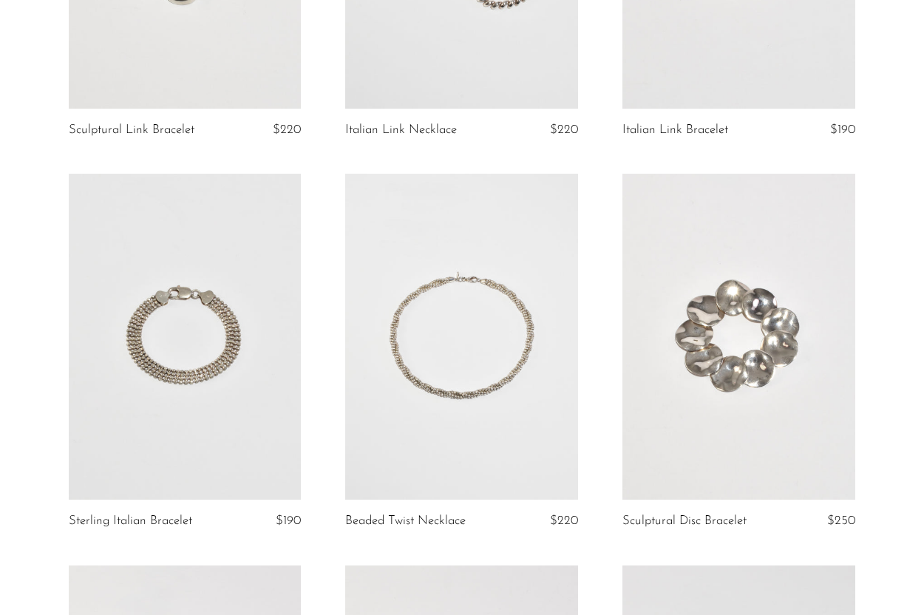
scroll to position [0, 0]
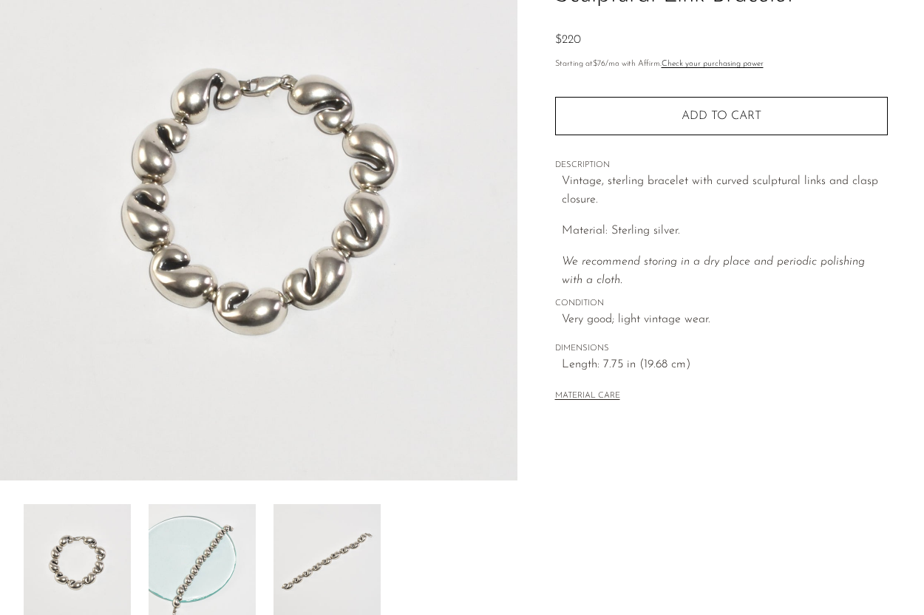
scroll to position [234, 0]
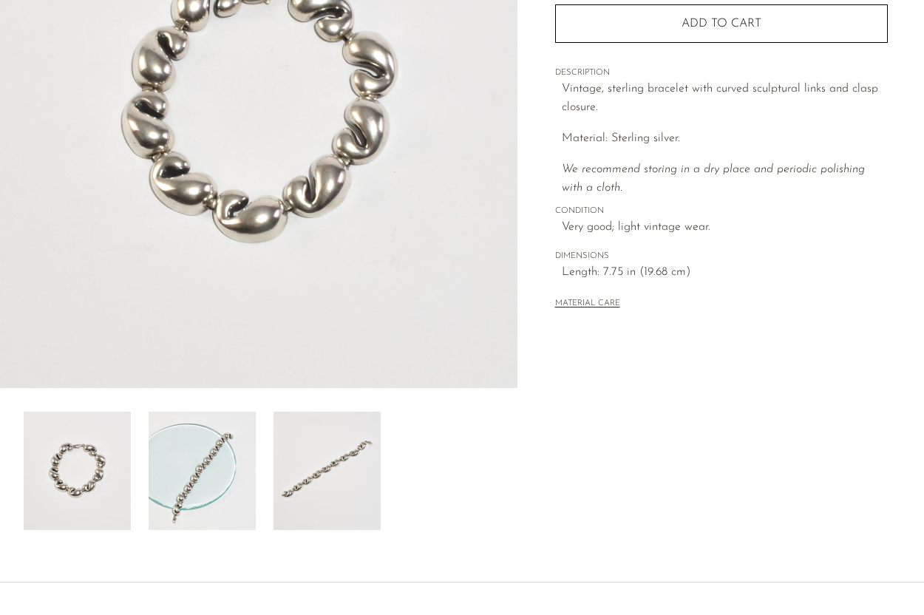
click at [212, 412] on img at bounding box center [202, 471] width 107 height 118
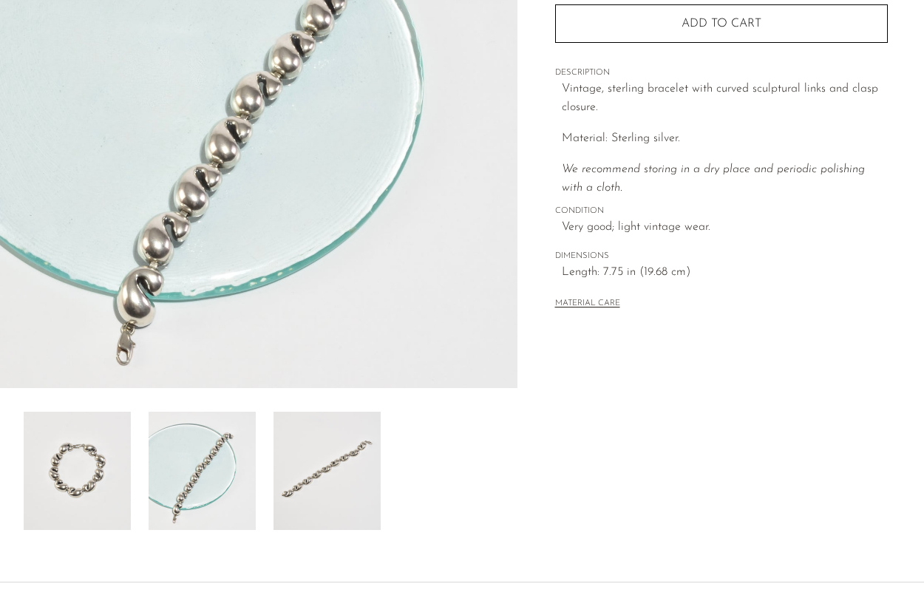
click at [248, 464] on img at bounding box center [202, 471] width 107 height 118
click at [315, 480] on img at bounding box center [327, 471] width 107 height 118
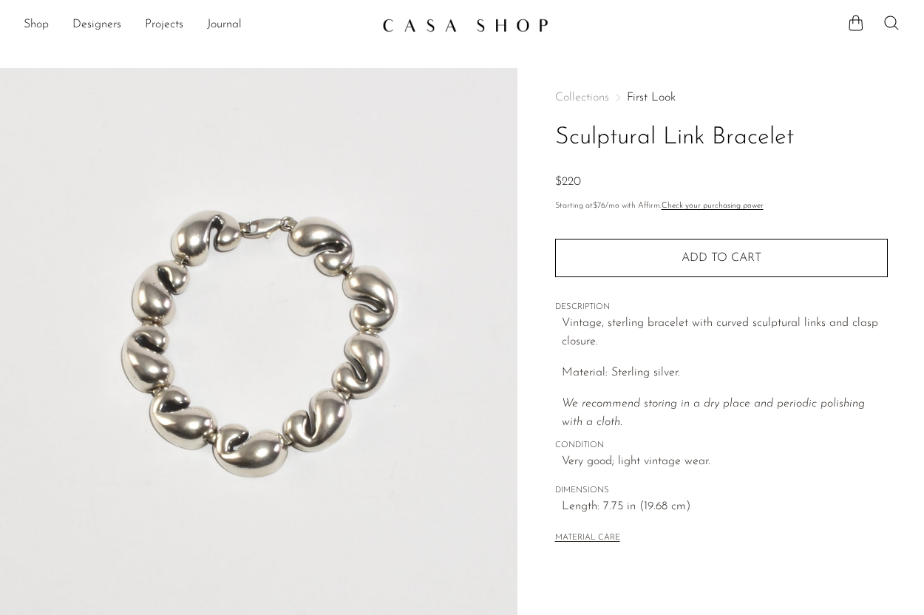
scroll to position [234, 0]
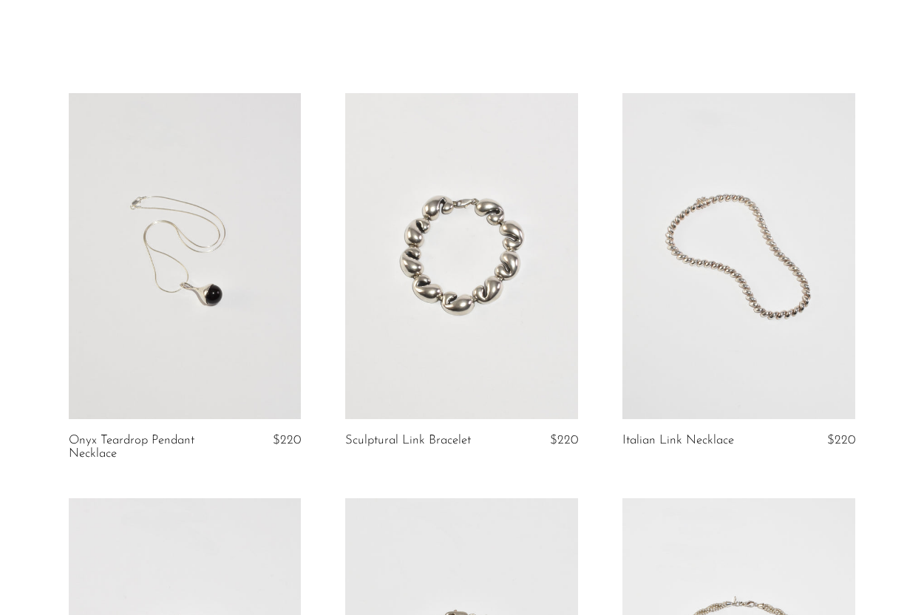
scroll to position [44, 0]
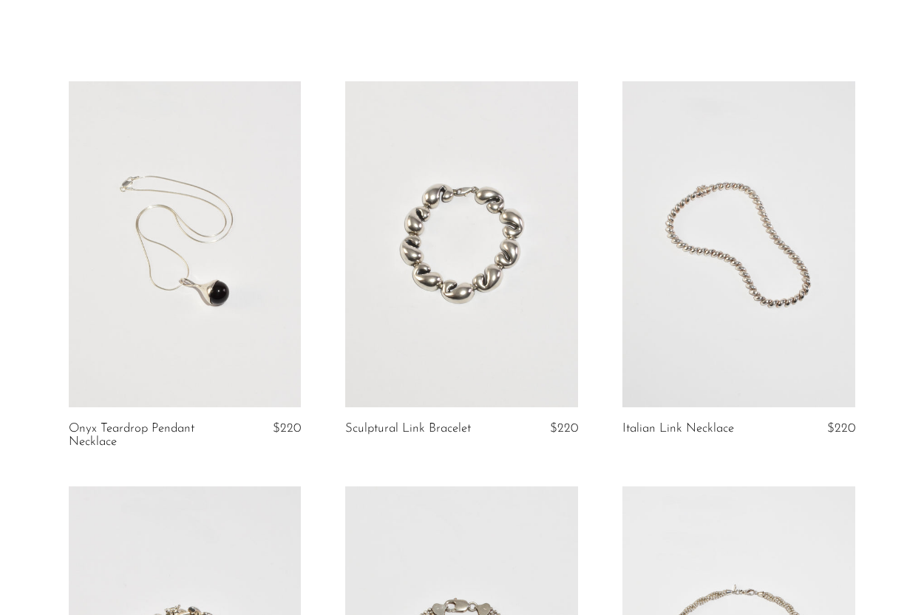
scroll to position [56, 0]
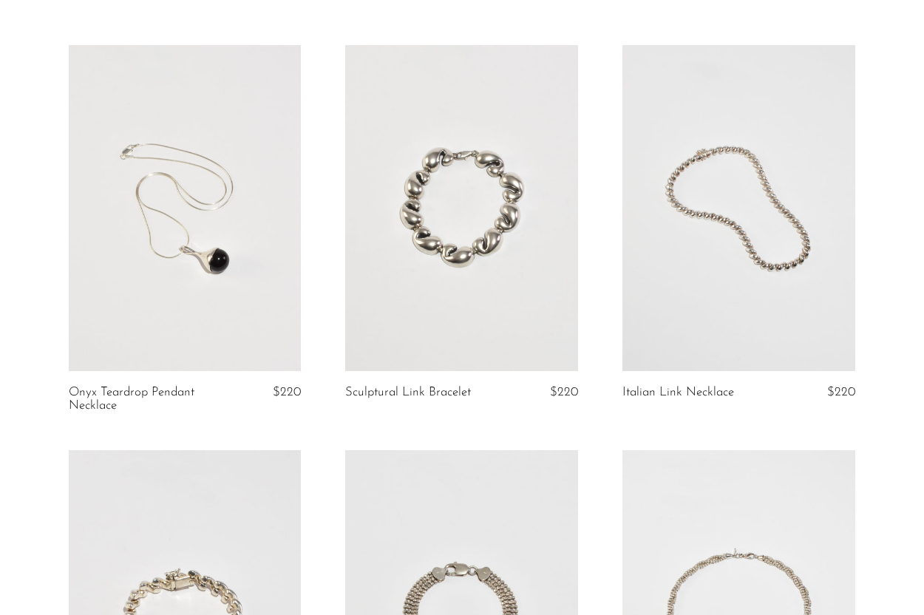
scroll to position [84, 0]
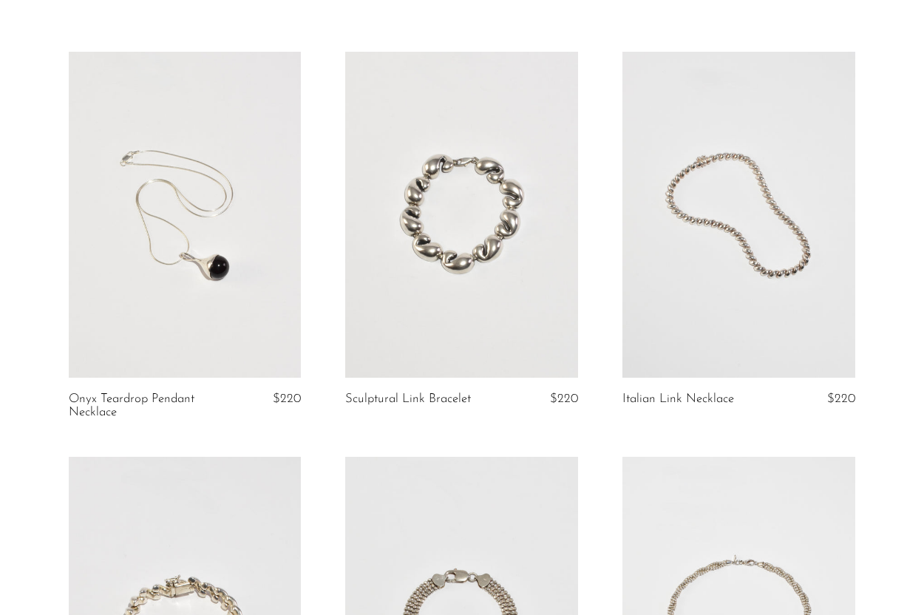
click at [274, 188] on link at bounding box center [185, 215] width 233 height 326
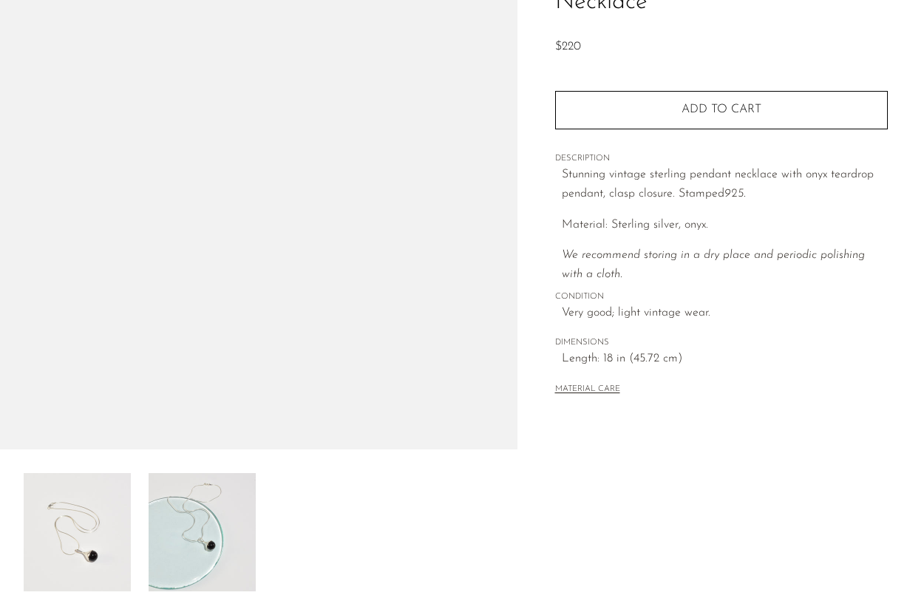
scroll to position [220, 0]
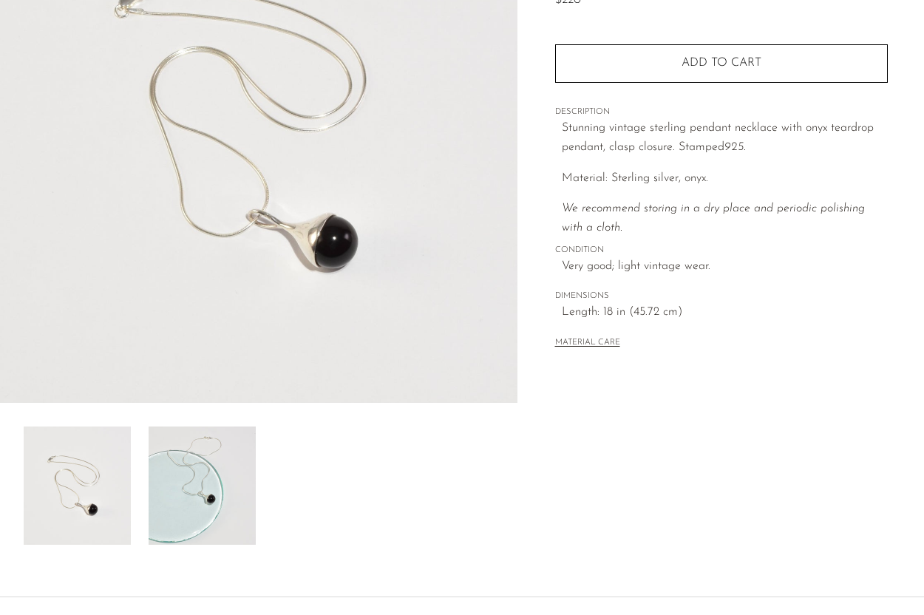
click at [170, 447] on img at bounding box center [202, 486] width 107 height 118
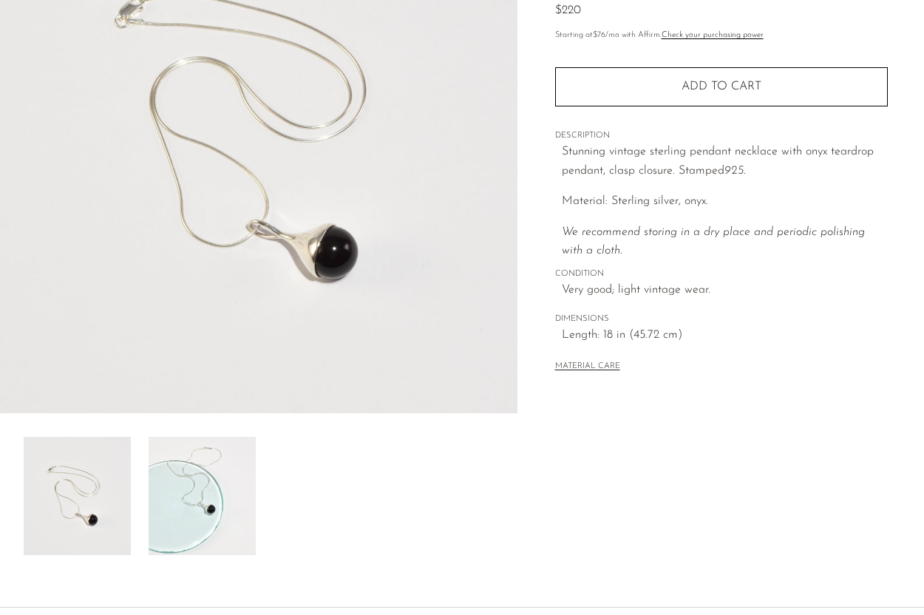
scroll to position [207, 0]
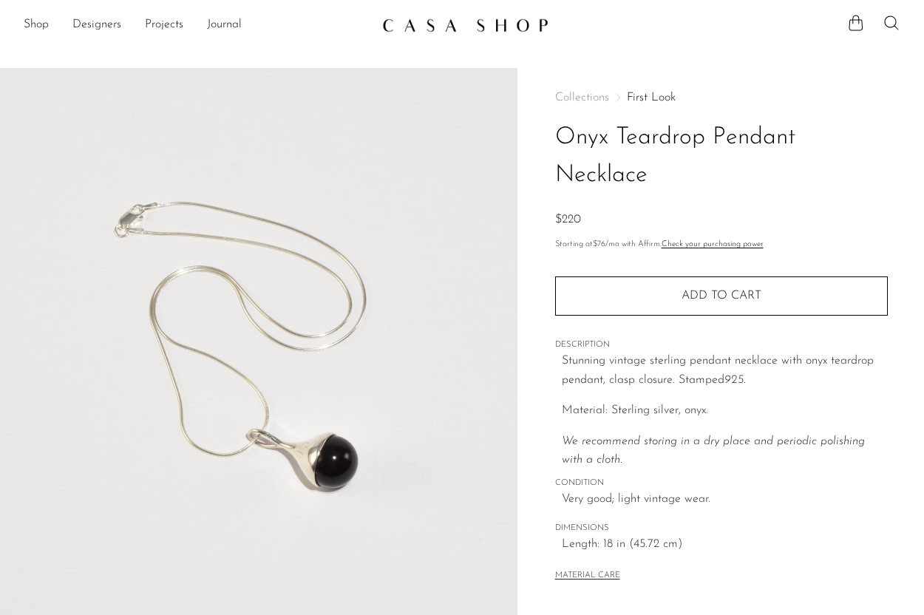
scroll to position [207, 0]
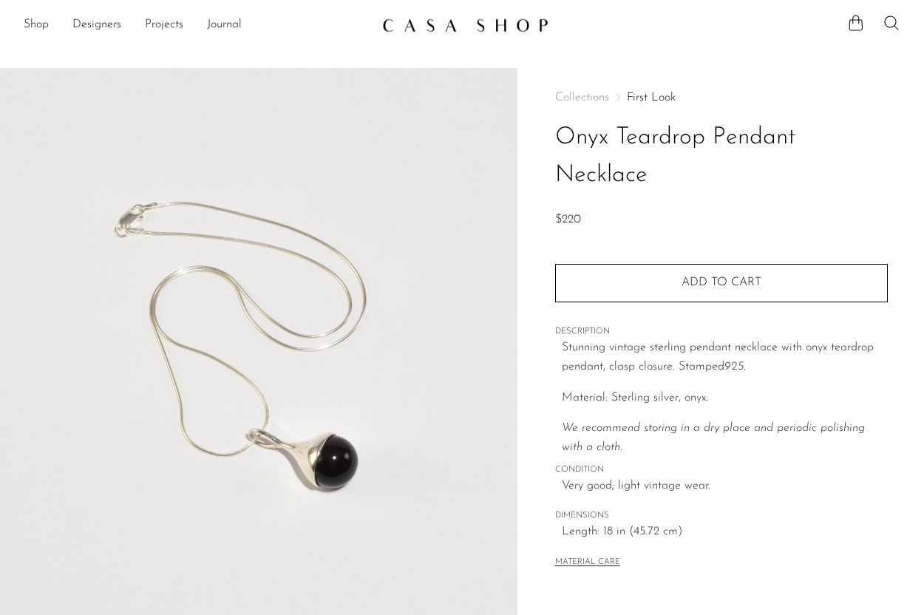
scroll to position [207, 0]
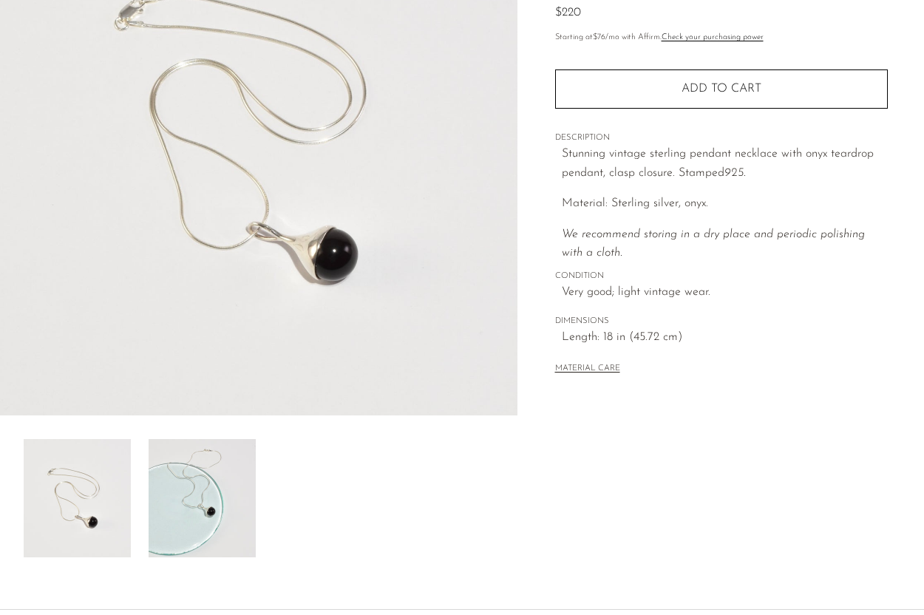
scroll to position [191, 0]
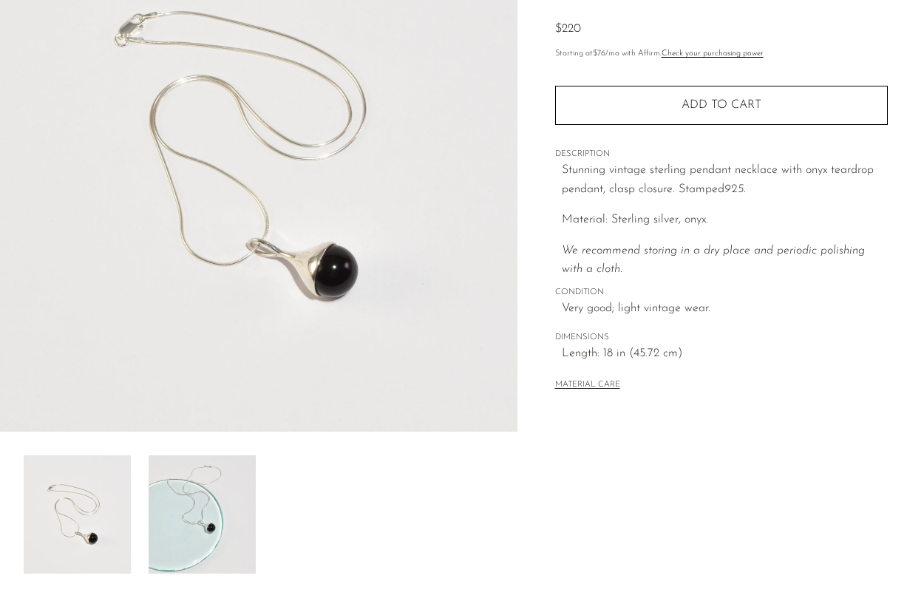
click at [94, 476] on img at bounding box center [77, 514] width 107 height 118
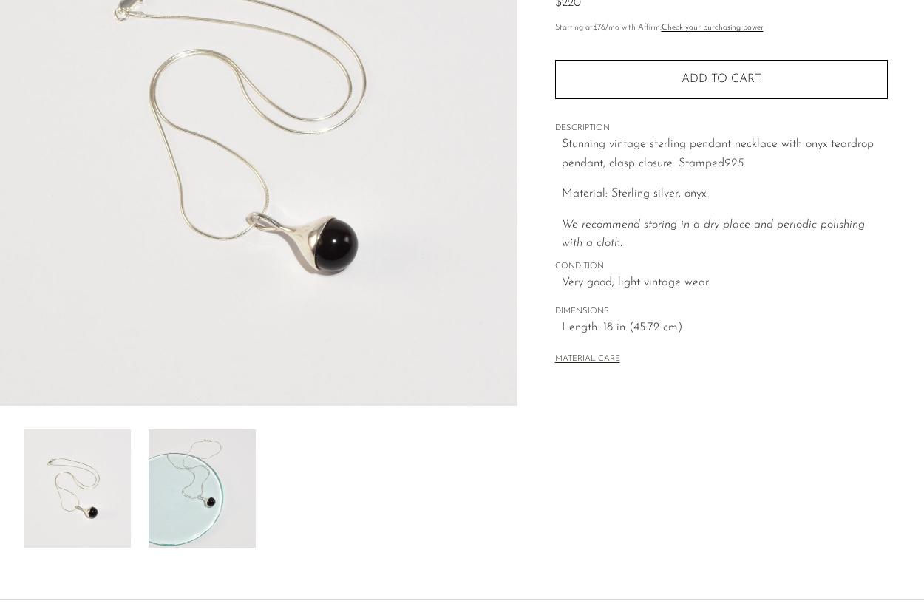
scroll to position [220, 0]
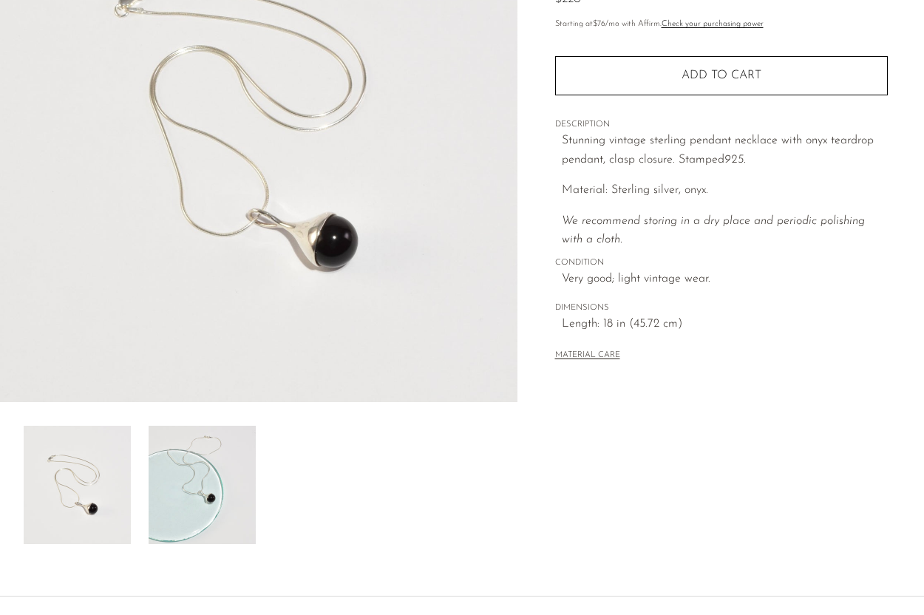
click at [179, 449] on img at bounding box center [202, 485] width 107 height 118
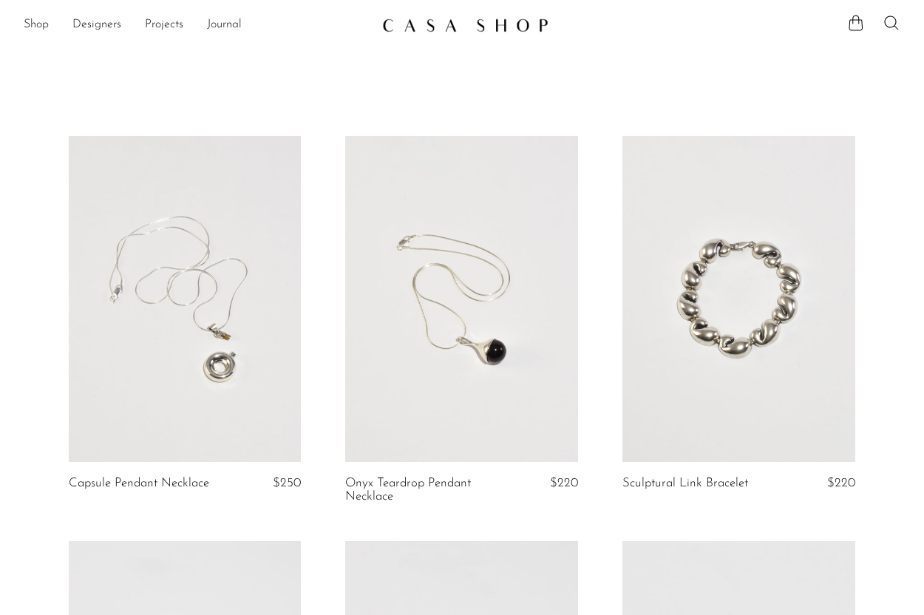
click at [405, 276] on link at bounding box center [461, 299] width 233 height 326
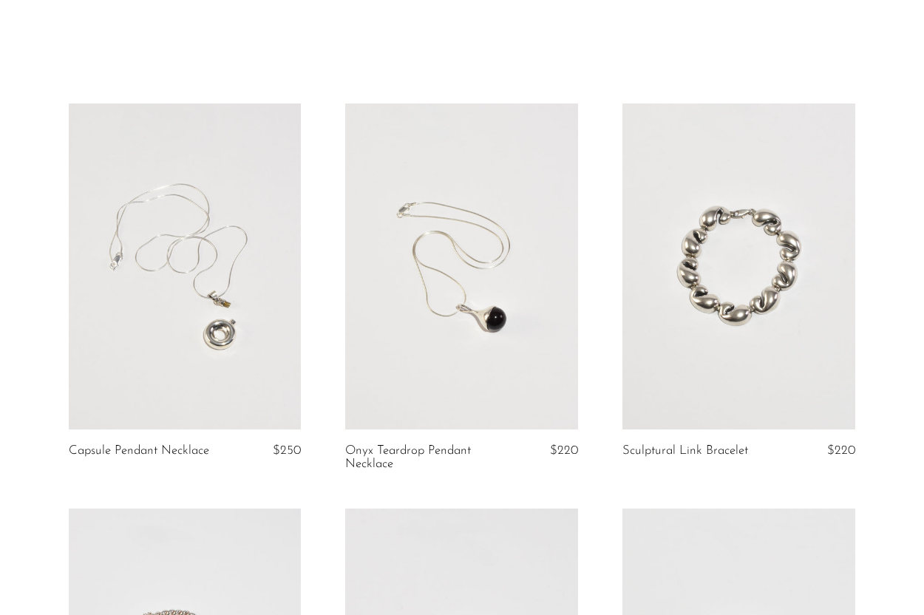
scroll to position [34, 0]
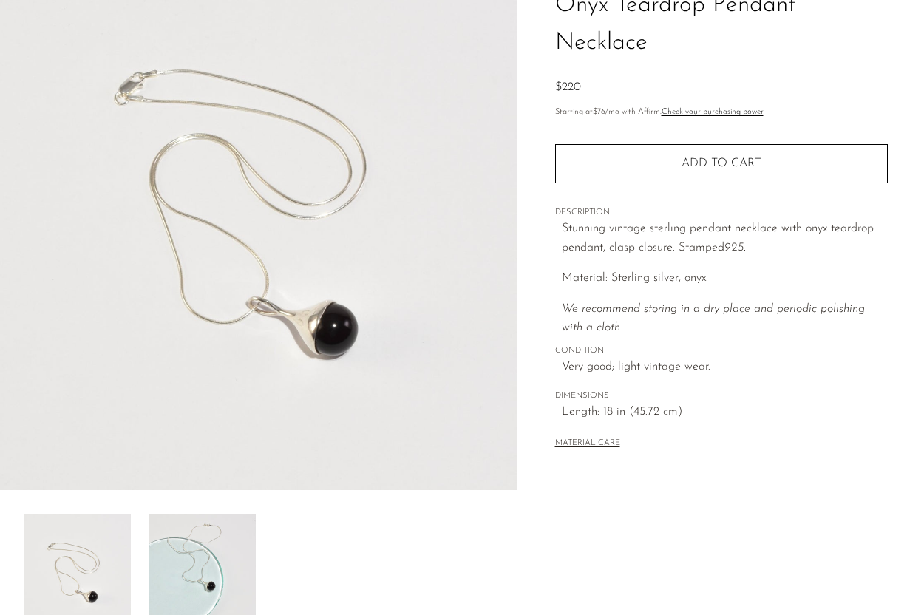
scroll to position [133, 0]
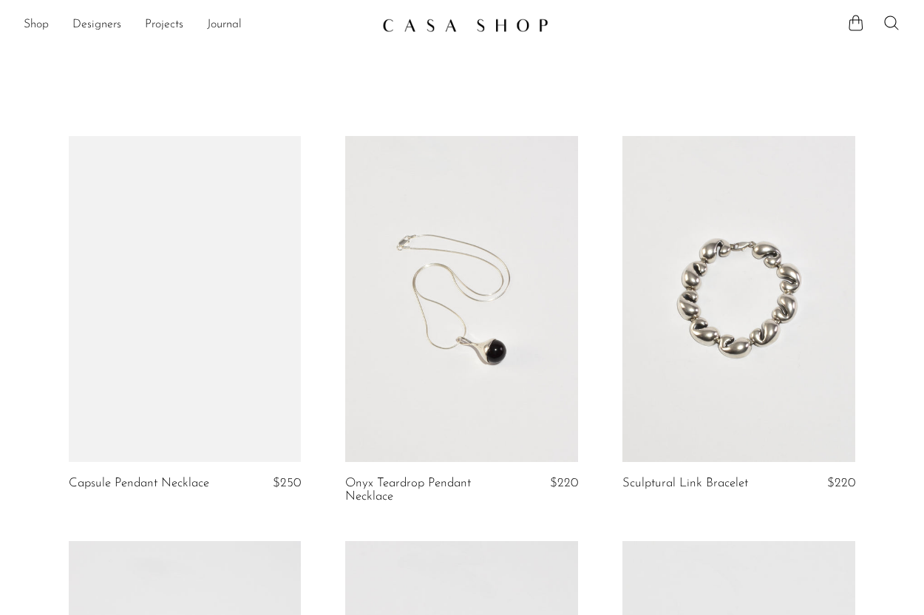
scroll to position [34, 0]
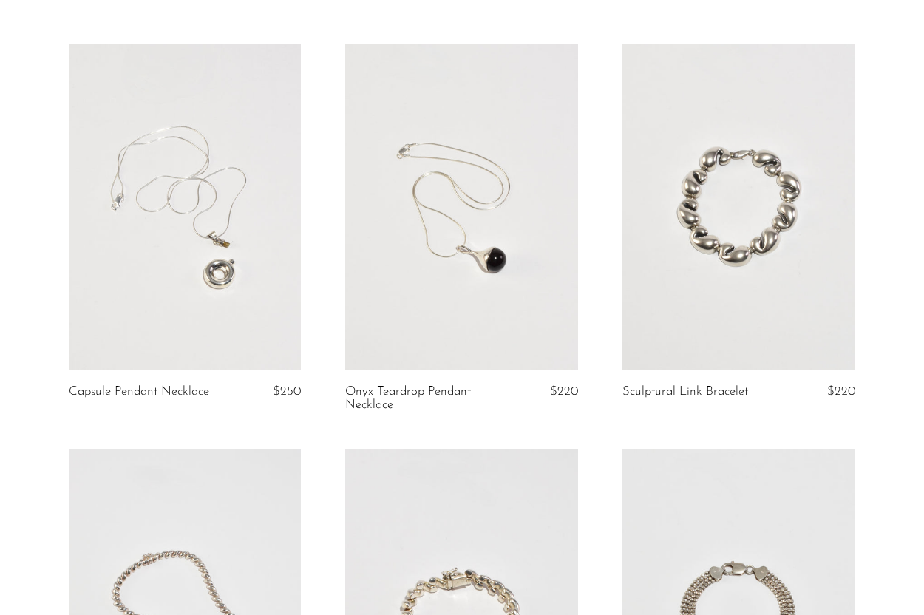
scroll to position [93, 0]
click at [261, 294] on link at bounding box center [185, 206] width 233 height 326
click at [190, 301] on link at bounding box center [185, 206] width 233 height 326
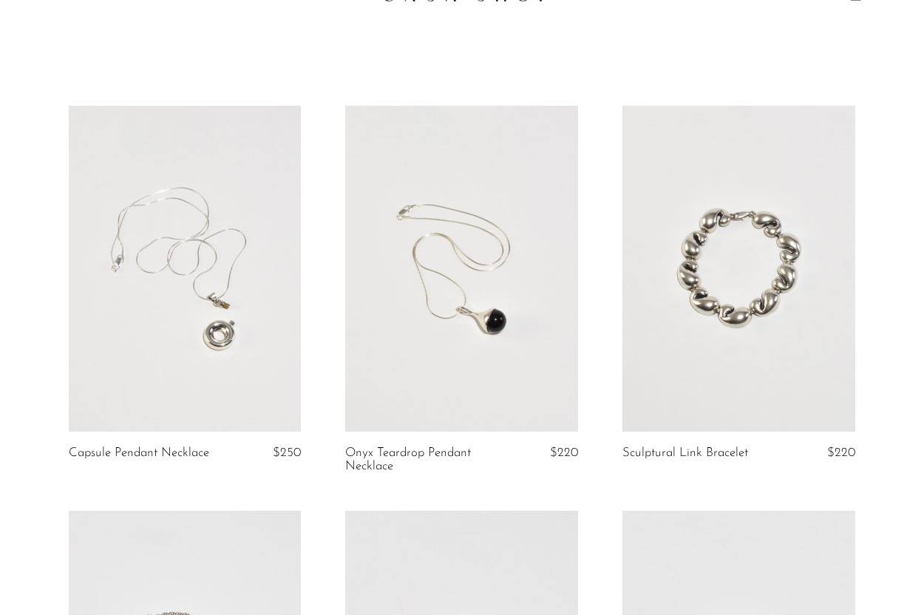
scroll to position [13, 0]
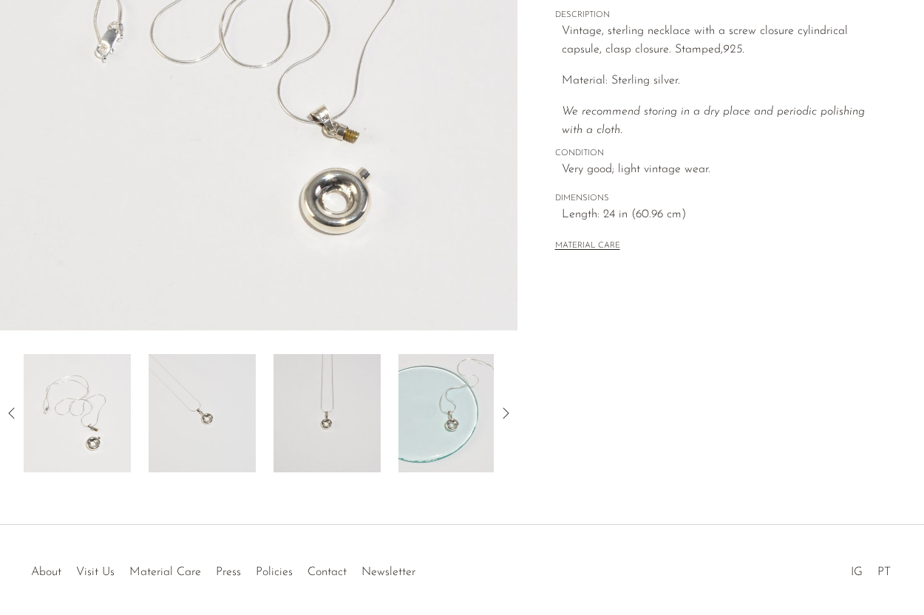
scroll to position [296, 0]
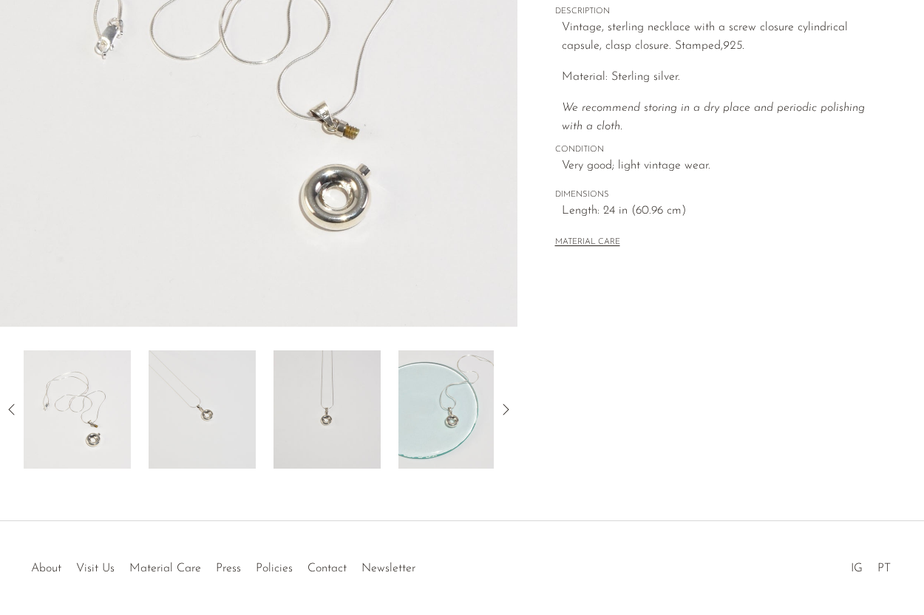
click at [212, 440] on img at bounding box center [202, 409] width 107 height 118
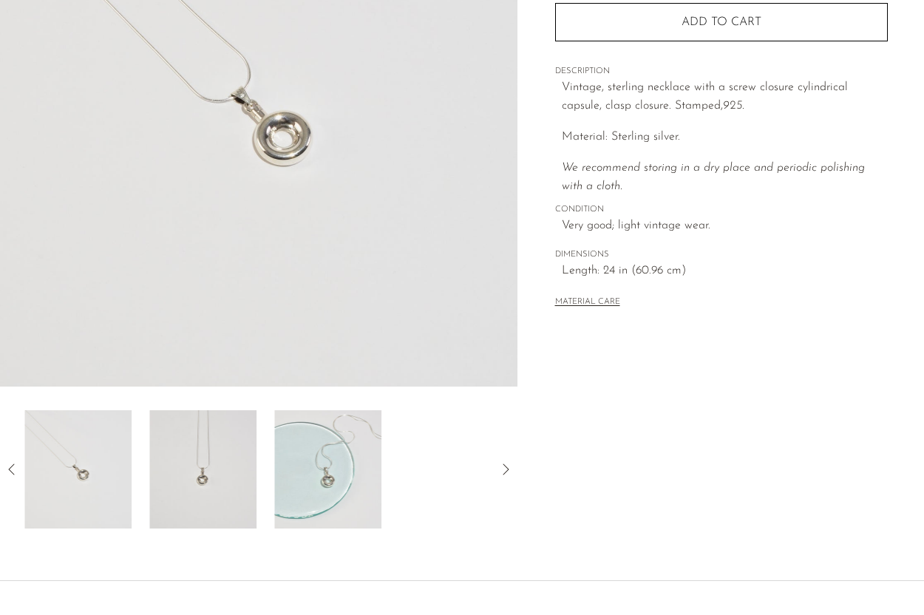
scroll to position [234, 0]
click at [188, 444] on img at bounding box center [202, 471] width 107 height 118
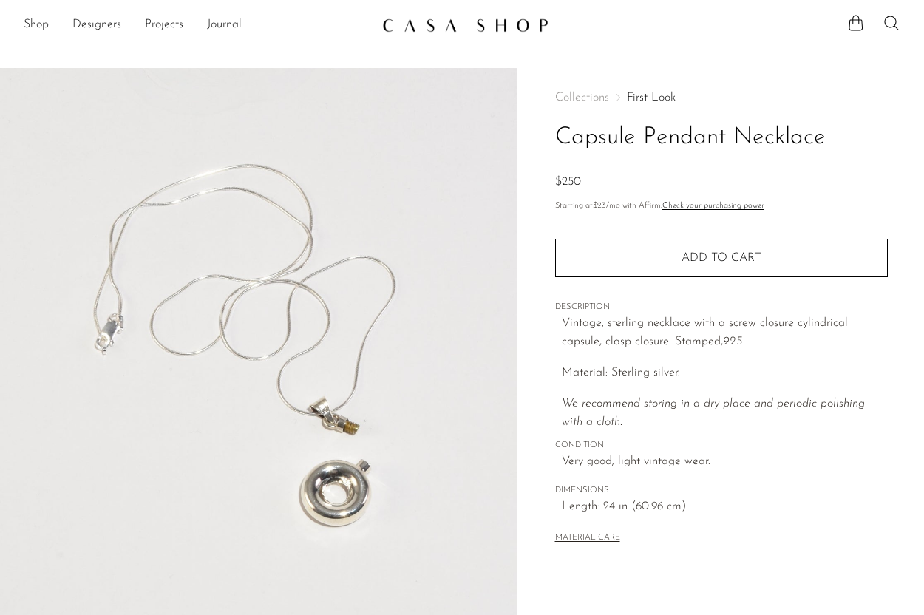
scroll to position [347, 0]
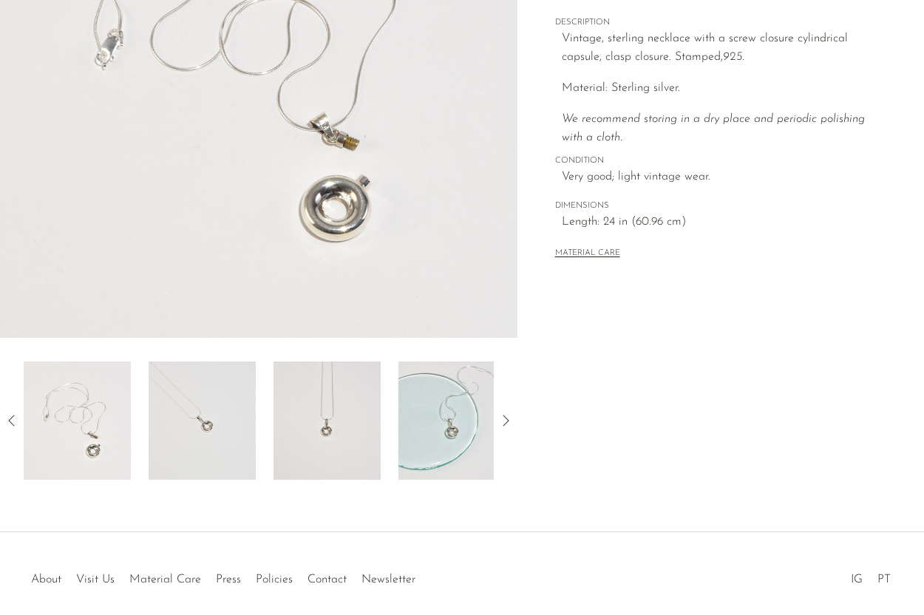
scroll to position [279, 0]
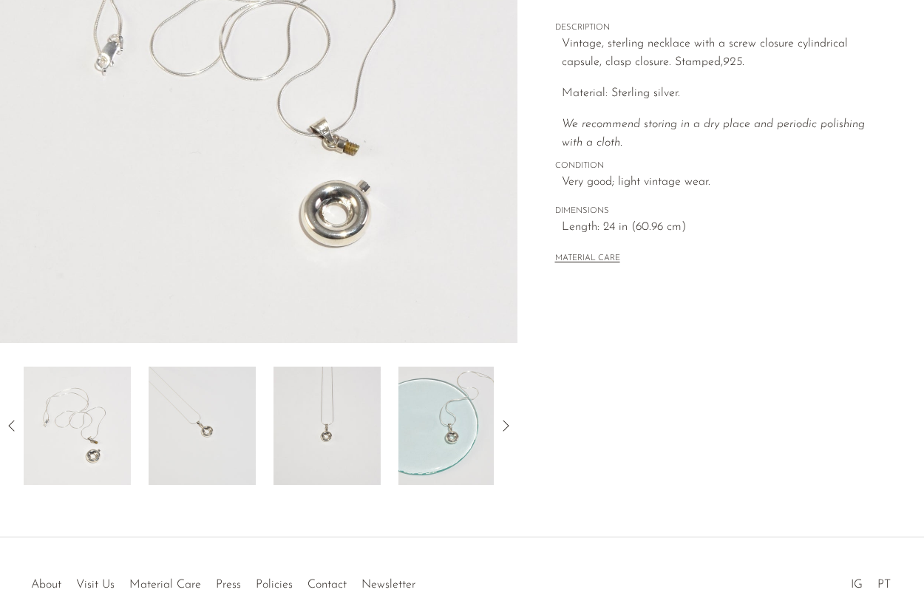
click at [227, 407] on img at bounding box center [202, 426] width 107 height 118
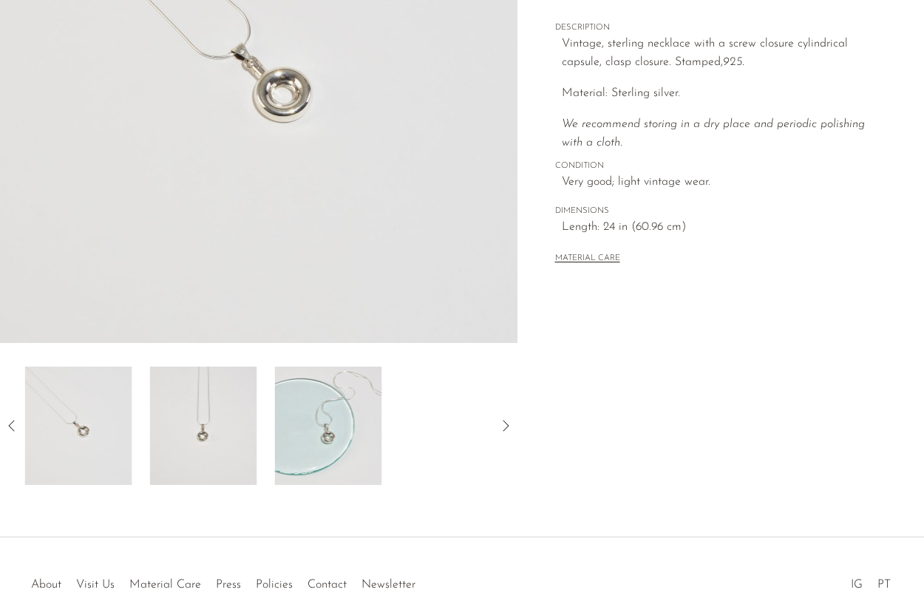
click at [238, 405] on img at bounding box center [203, 426] width 107 height 118
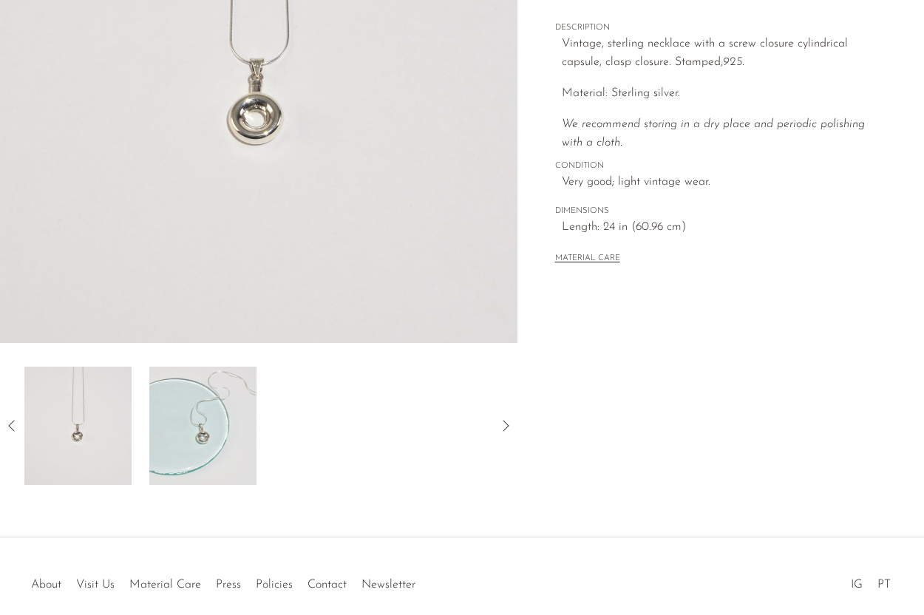
click at [237, 405] on img at bounding box center [202, 426] width 107 height 118
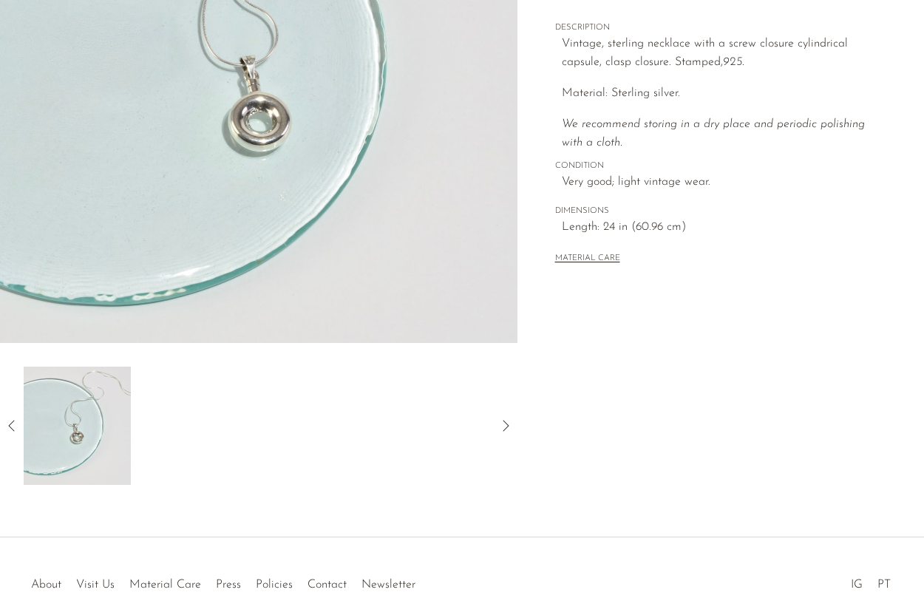
click at [16, 418] on icon at bounding box center [12, 426] width 18 height 18
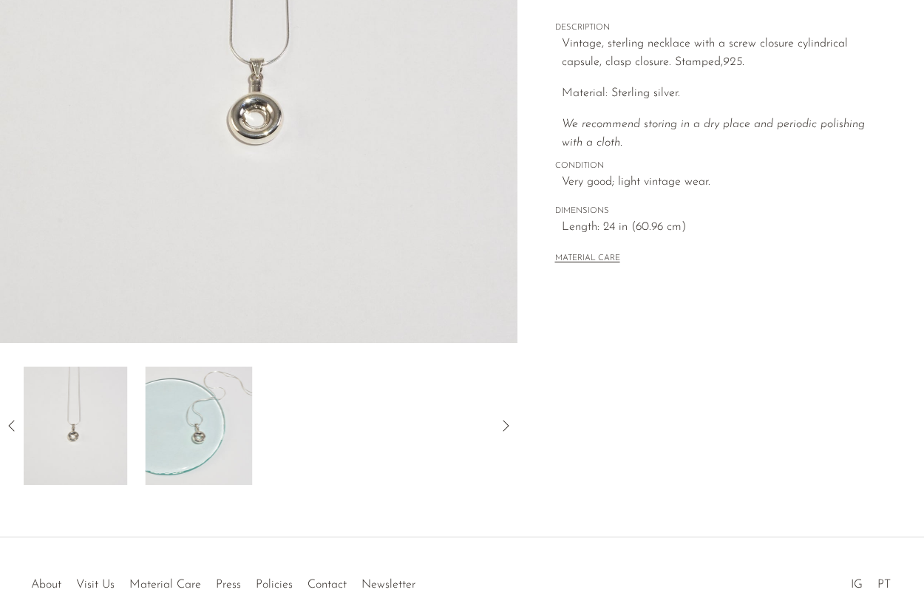
click at [16, 418] on icon at bounding box center [12, 426] width 18 height 18
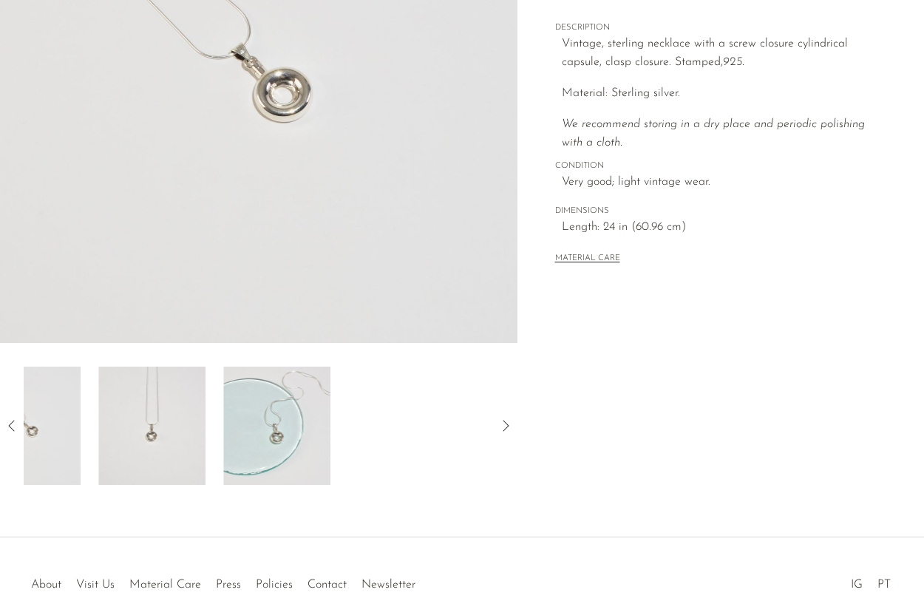
click at [16, 418] on icon at bounding box center [12, 426] width 18 height 18
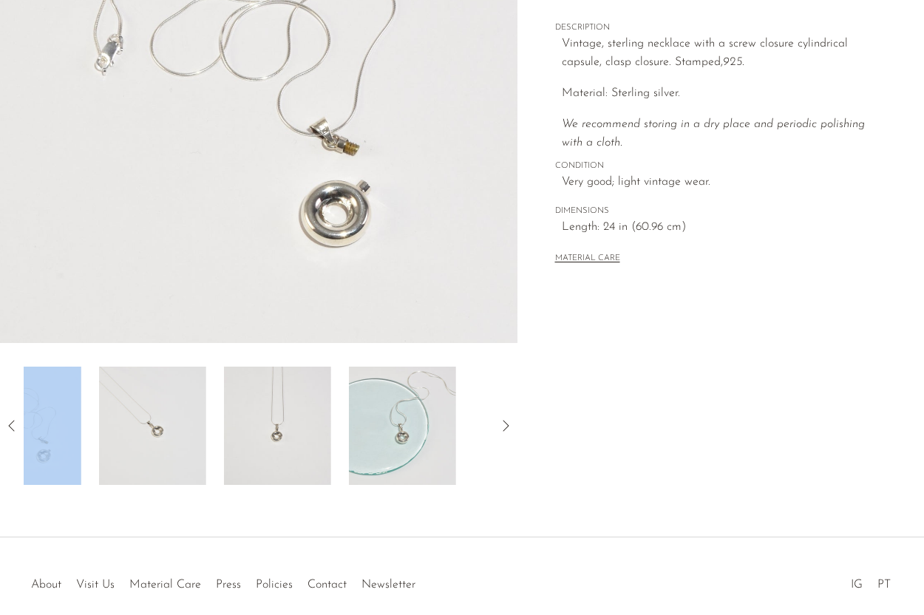
click at [16, 418] on icon at bounding box center [12, 426] width 18 height 18
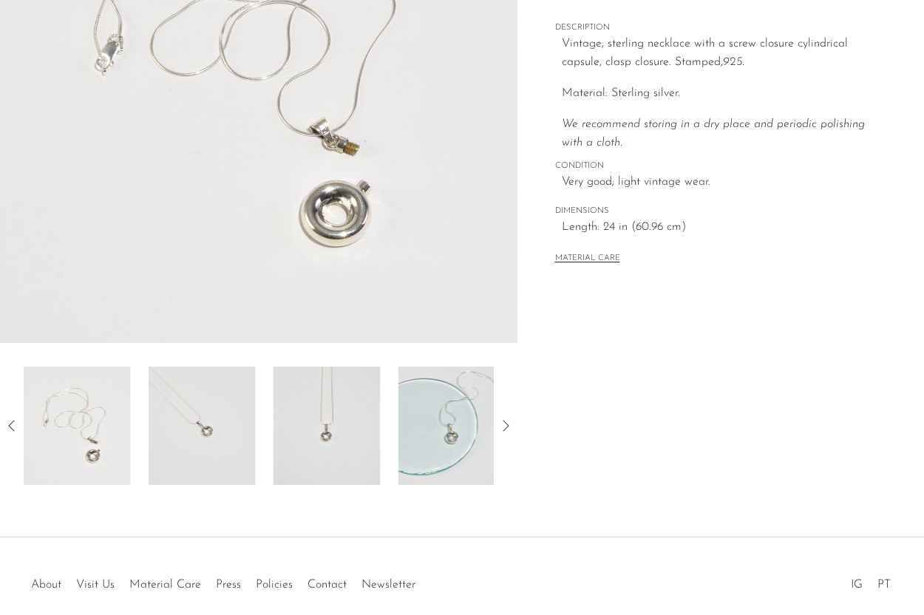
click at [173, 517] on div "Capsule Pendant Necklace $250" at bounding box center [462, 163] width 924 height 749
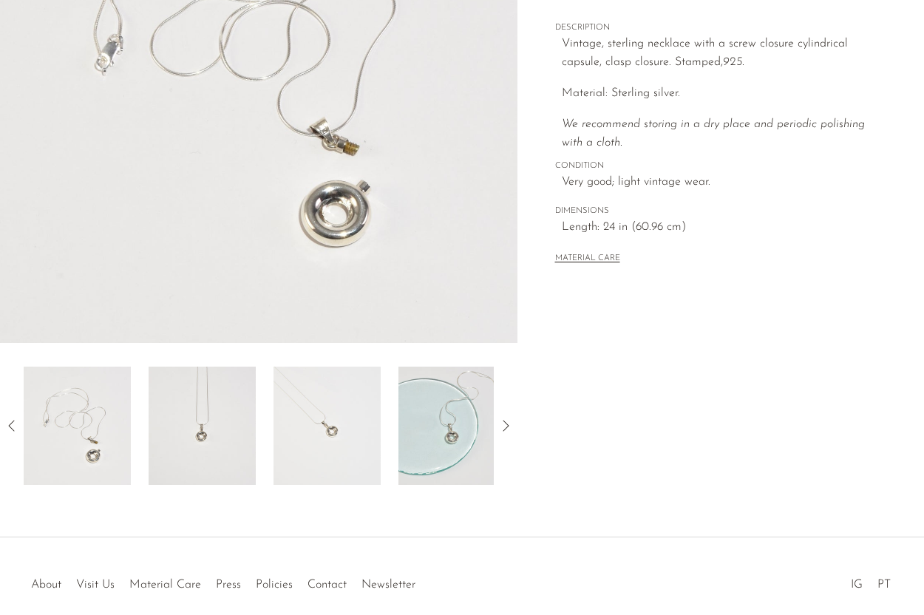
scroll to position [263, 0]
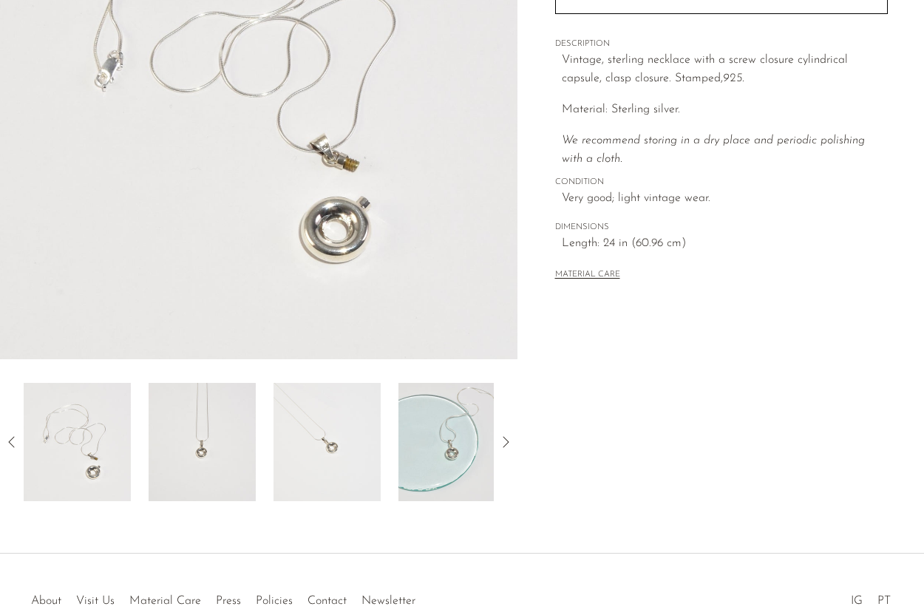
click at [229, 449] on img at bounding box center [202, 442] width 107 height 118
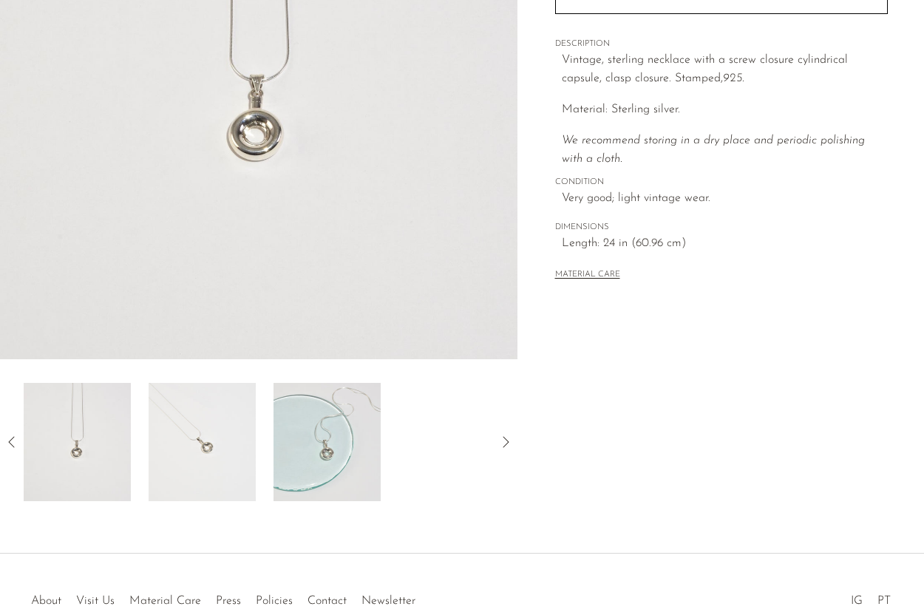
click at [229, 449] on img at bounding box center [202, 442] width 107 height 118
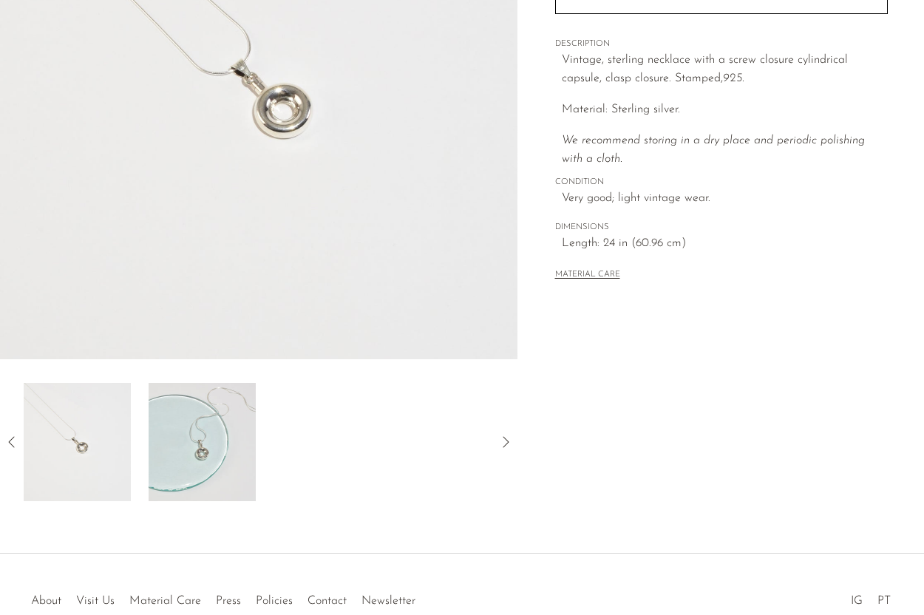
click at [229, 449] on img at bounding box center [202, 442] width 107 height 118
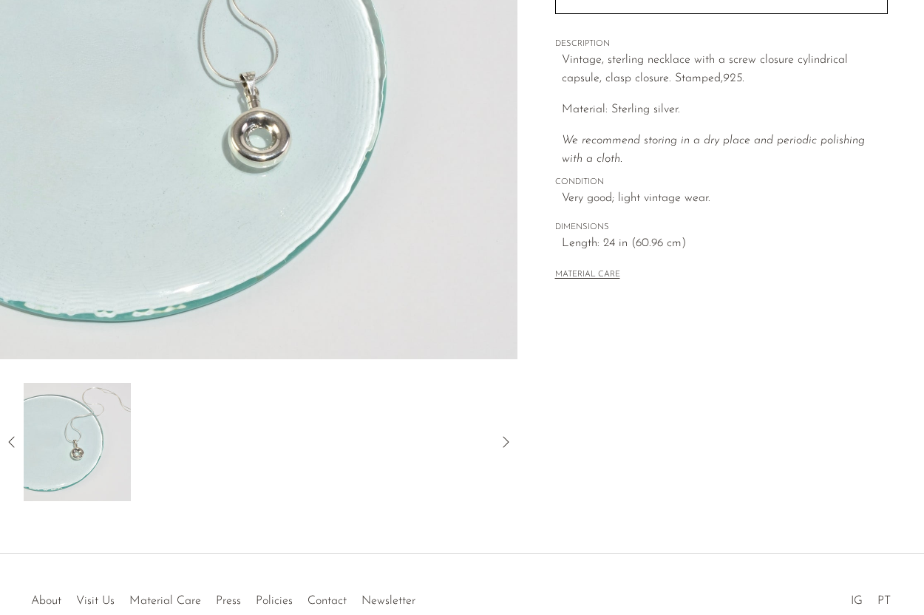
click at [14, 434] on icon at bounding box center [12, 442] width 18 height 18
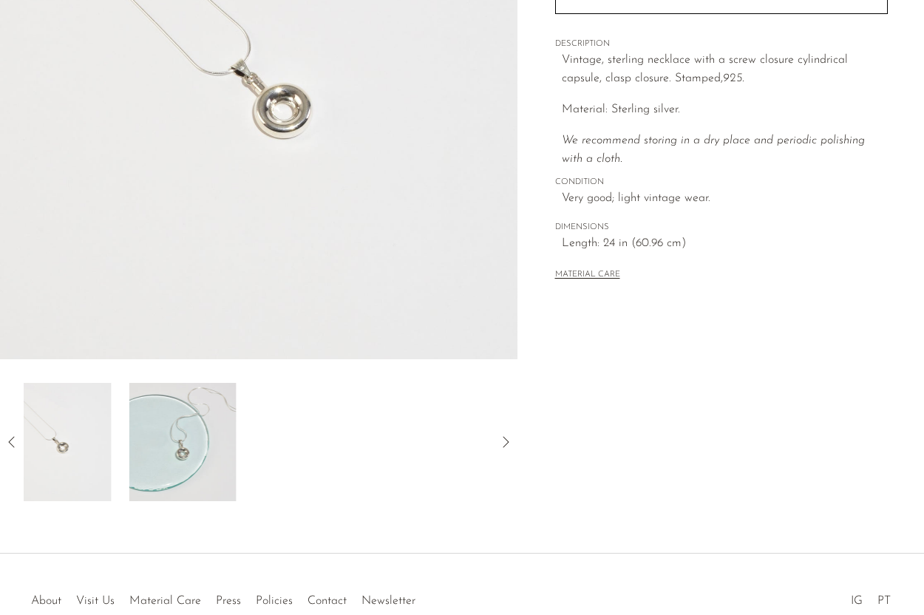
click at [14, 434] on icon at bounding box center [12, 442] width 18 height 18
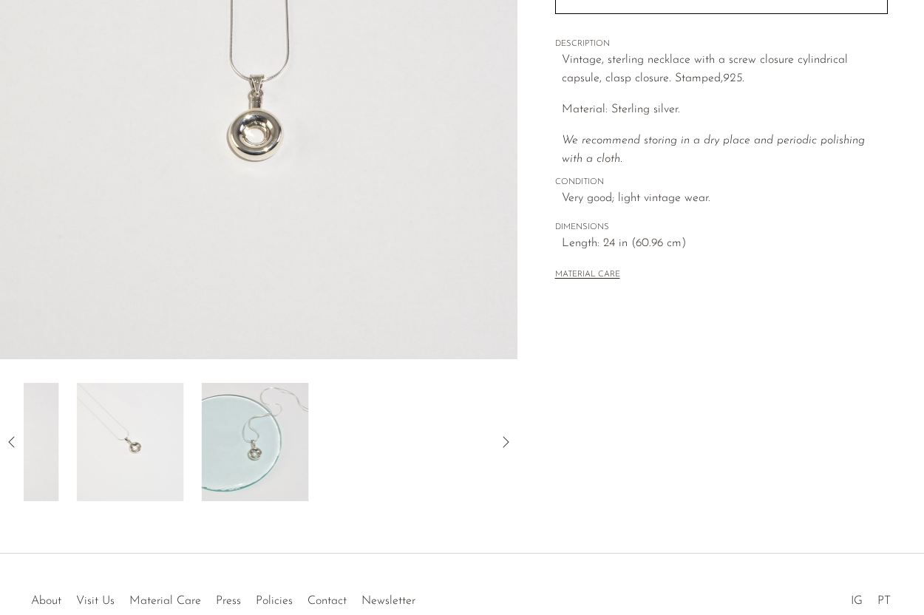
click at [14, 434] on icon at bounding box center [12, 442] width 18 height 18
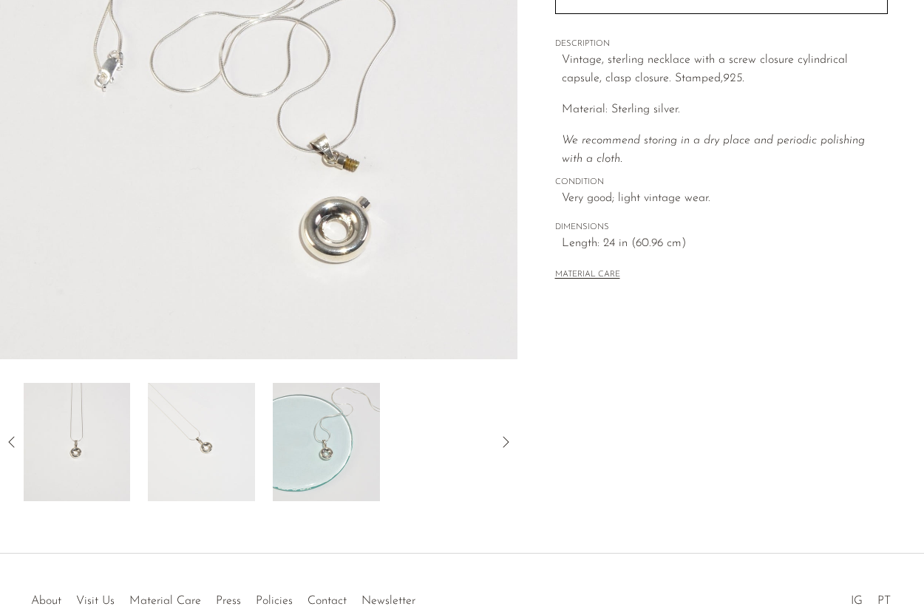
click at [14, 434] on icon at bounding box center [12, 442] width 18 height 18
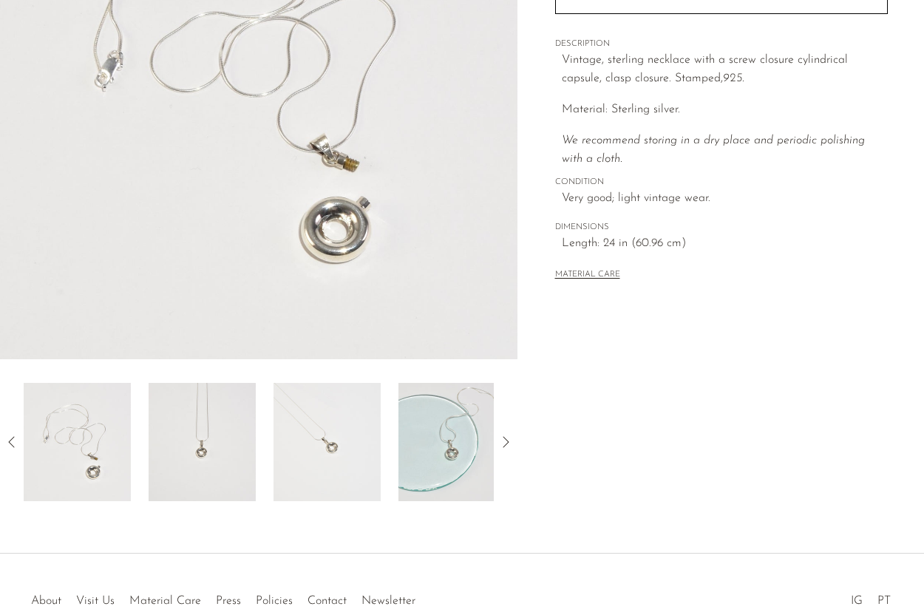
click at [607, 449] on div "Collections First Look Capsule Pendant Necklace $250 Starting at $23 /mo with A…" at bounding box center [720, 153] width 407 height 696
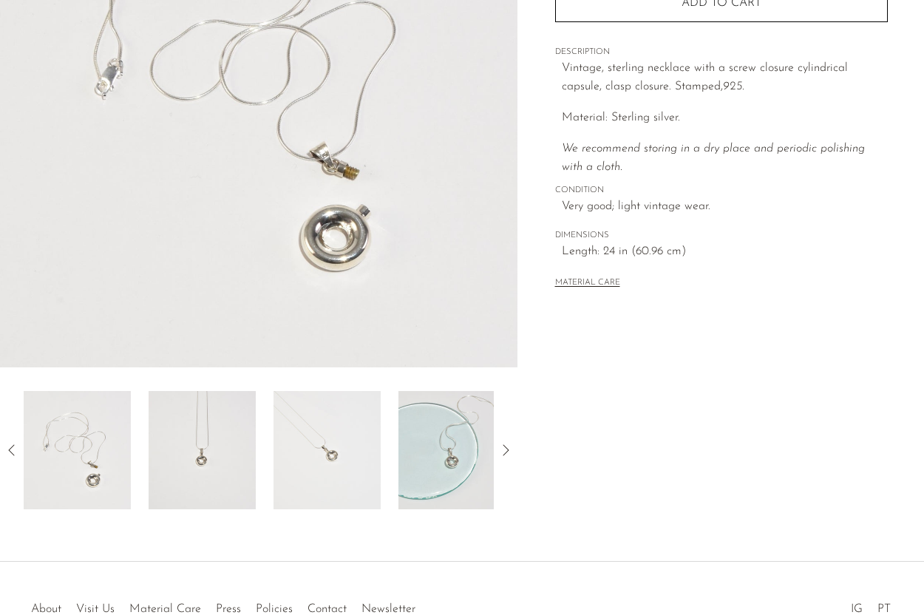
scroll to position [256, 0]
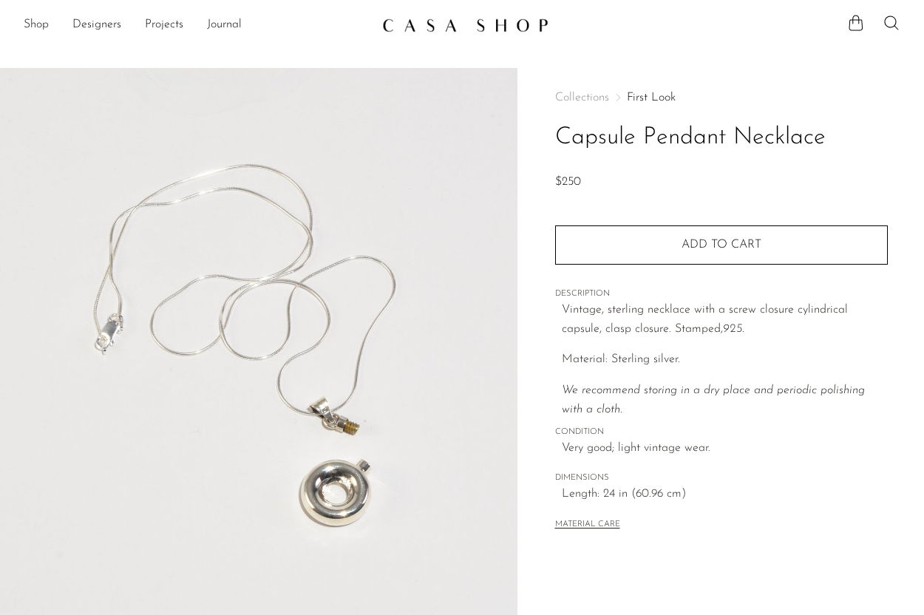
scroll to position [256, 0]
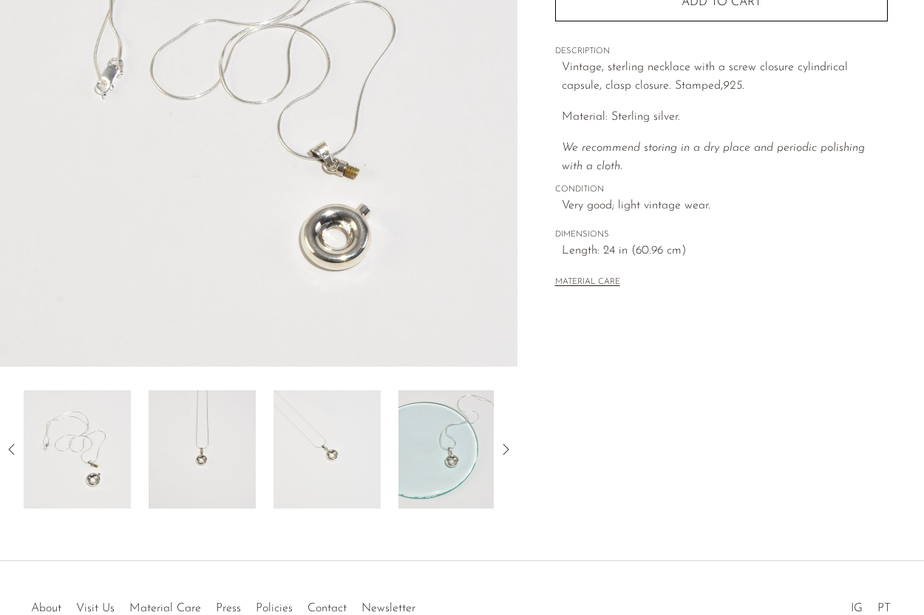
click at [98, 457] on img at bounding box center [77, 449] width 107 height 118
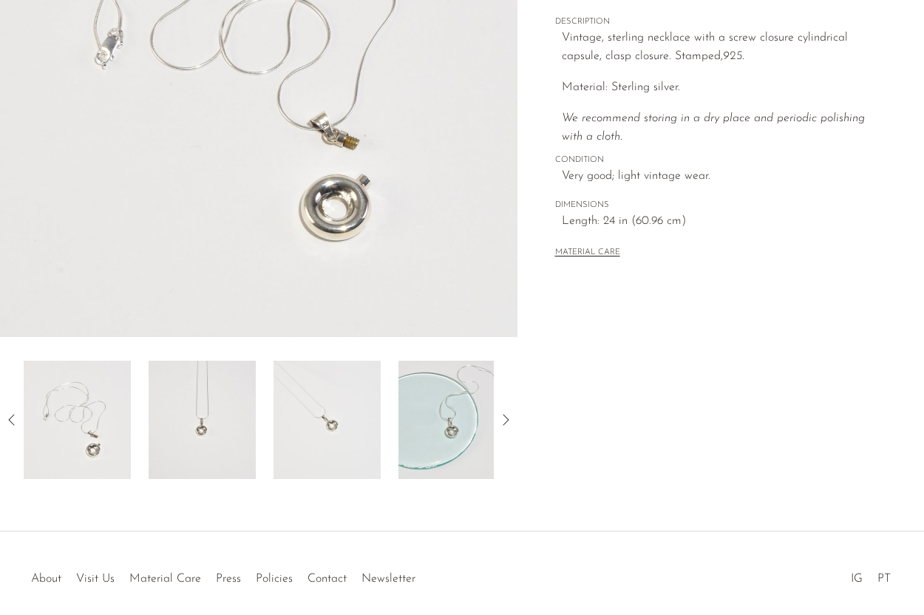
click at [174, 415] on img at bounding box center [202, 420] width 107 height 118
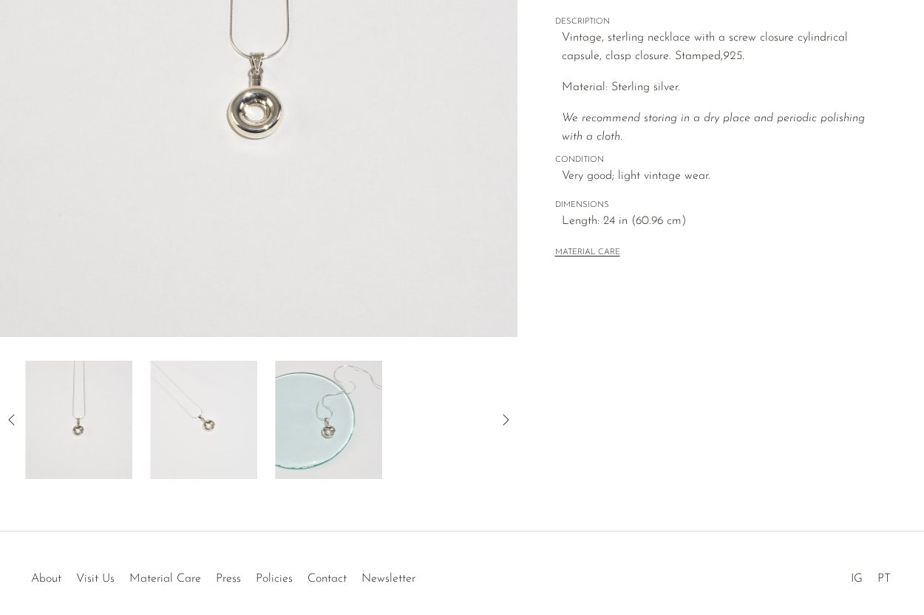
click at [178, 415] on img at bounding box center [203, 420] width 107 height 118
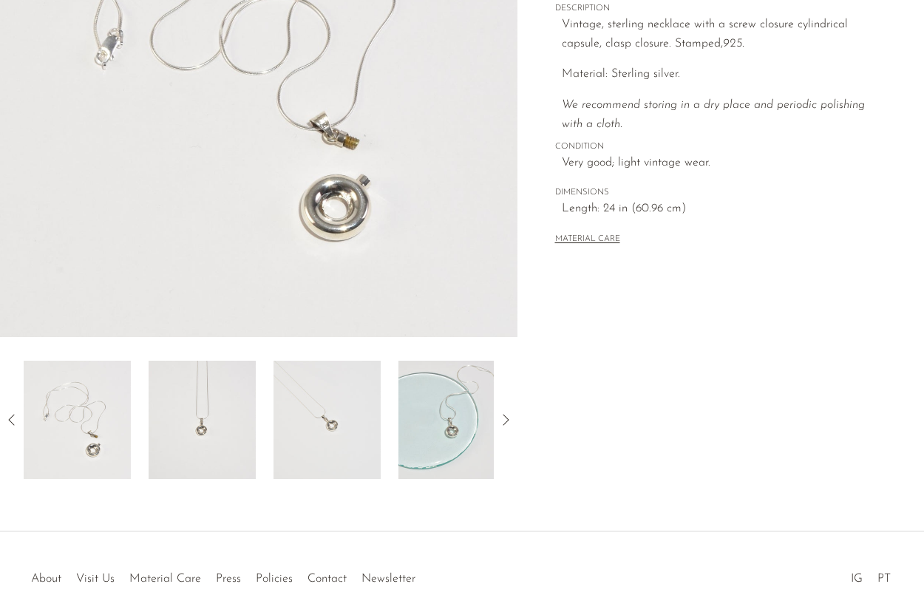
scroll to position [285, 0]
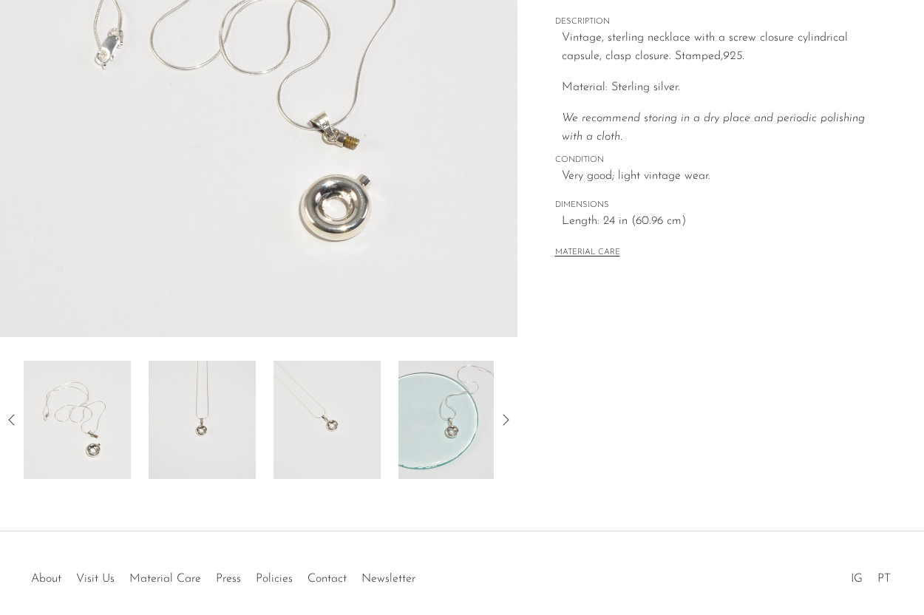
click at [188, 436] on img at bounding box center [202, 420] width 107 height 118
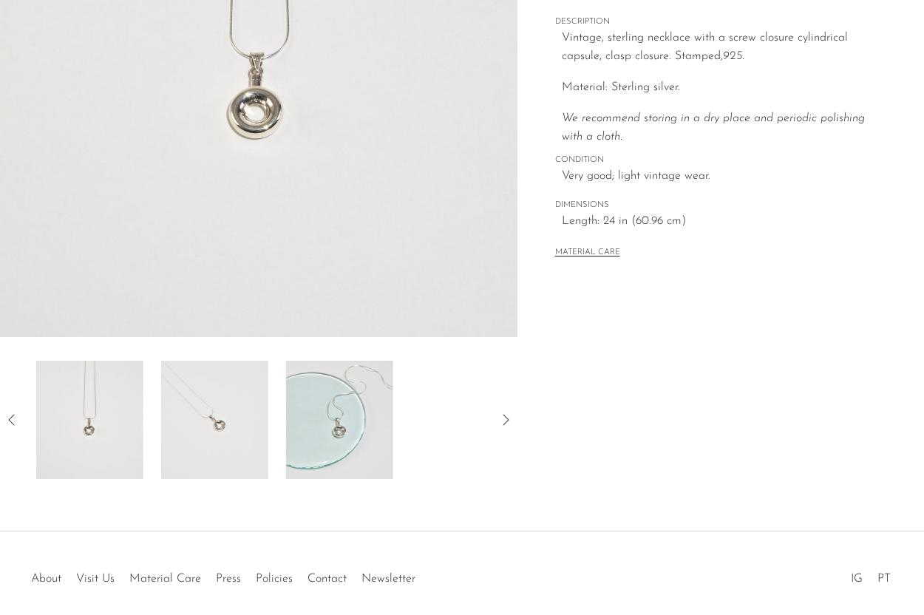
click at [216, 436] on img at bounding box center [214, 420] width 107 height 118
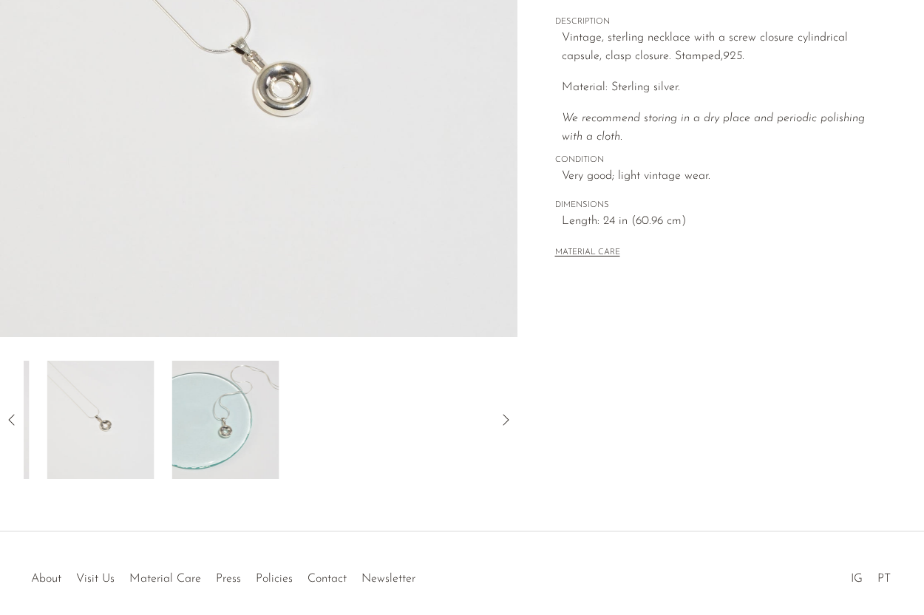
click at [222, 436] on img at bounding box center [225, 420] width 107 height 118
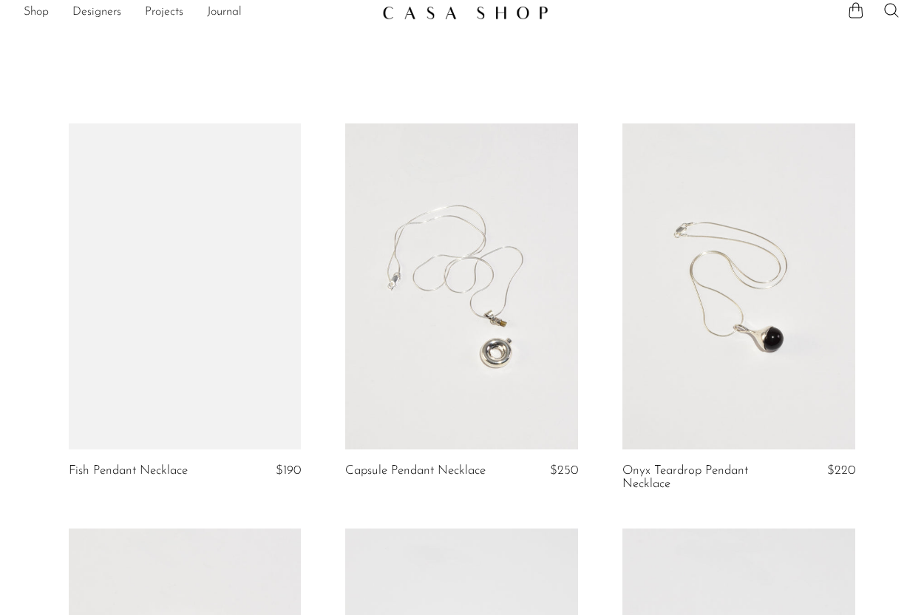
scroll to position [13, 0]
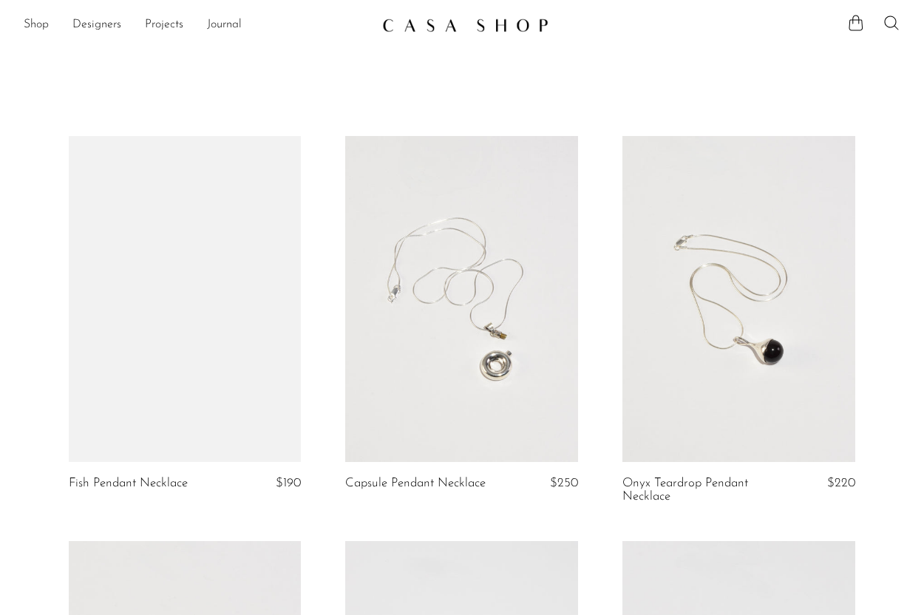
scroll to position [13, 0]
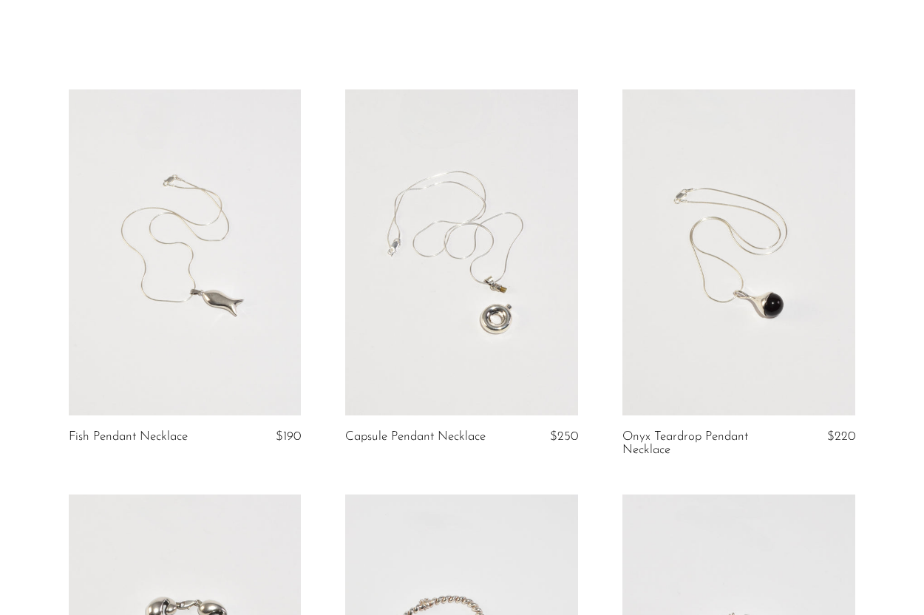
scroll to position [47, 0]
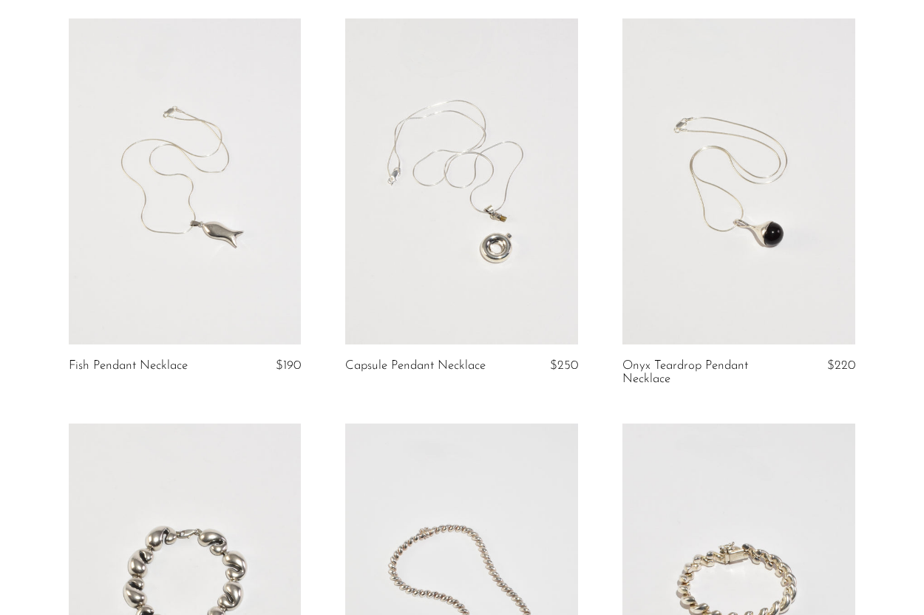
scroll to position [84, 0]
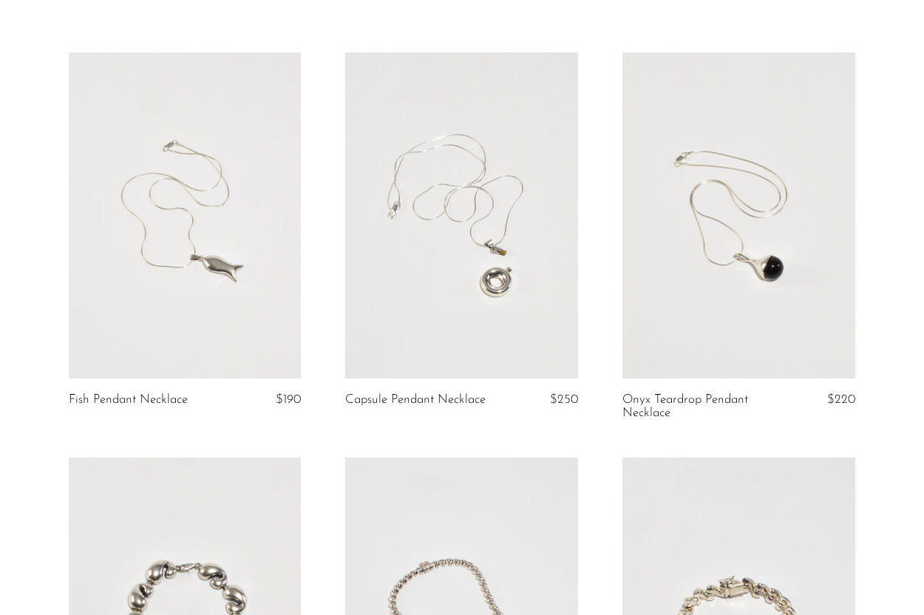
click at [175, 216] on link at bounding box center [185, 215] width 233 height 326
click at [206, 156] on link at bounding box center [185, 215] width 233 height 326
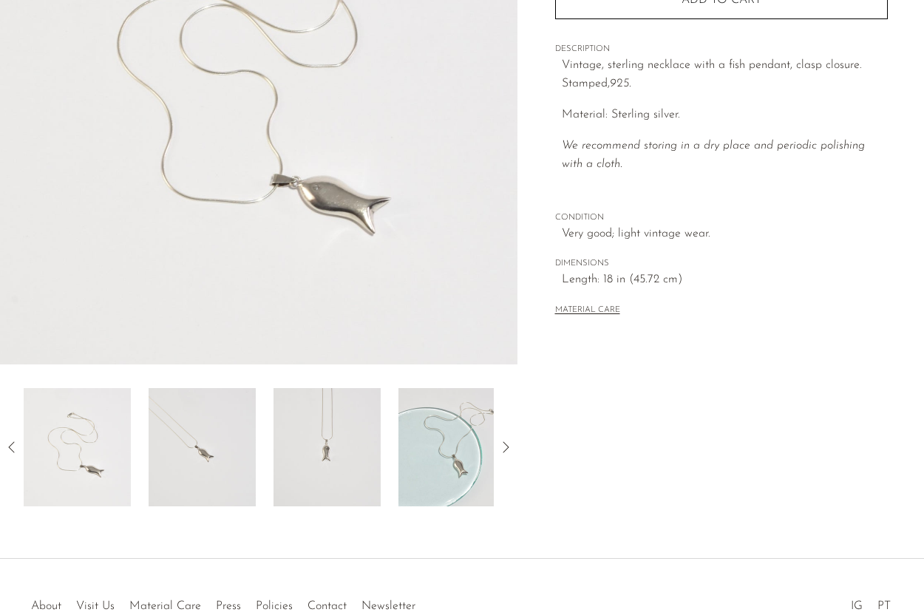
scroll to position [245, 0]
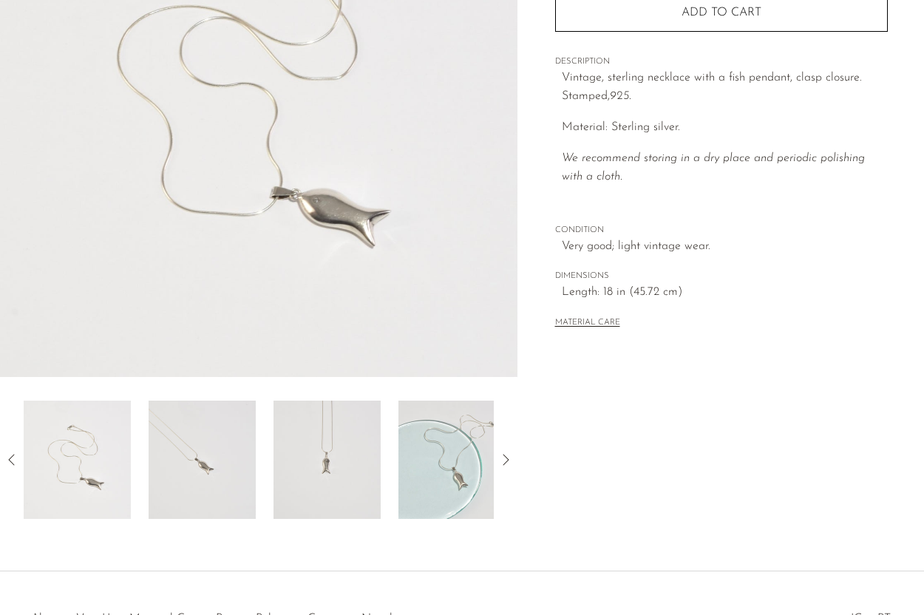
click at [178, 454] on img at bounding box center [202, 460] width 107 height 118
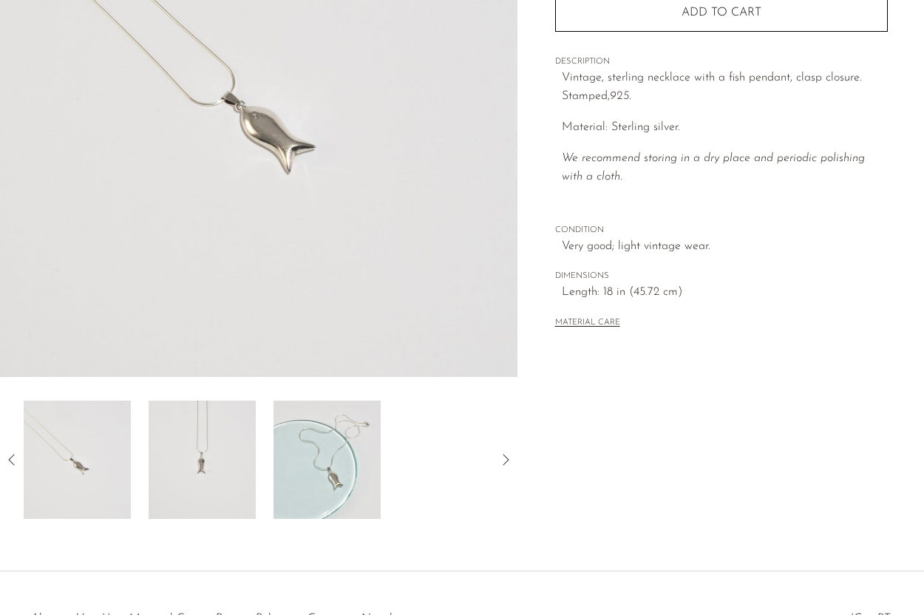
click at [178, 454] on img at bounding box center [202, 460] width 107 height 118
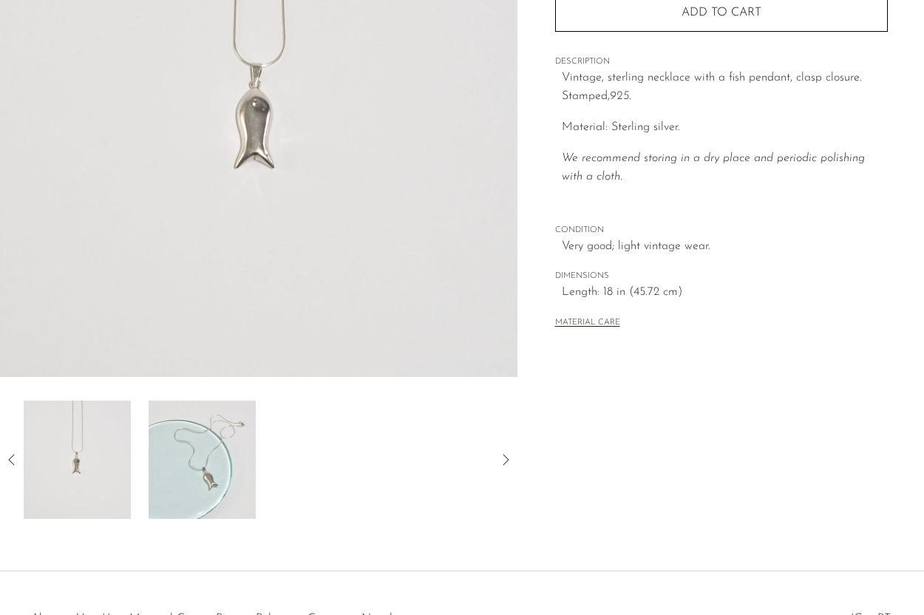
click at [132, 448] on div at bounding box center [259, 460] width 470 height 118
click at [206, 446] on img at bounding box center [202, 460] width 107 height 118
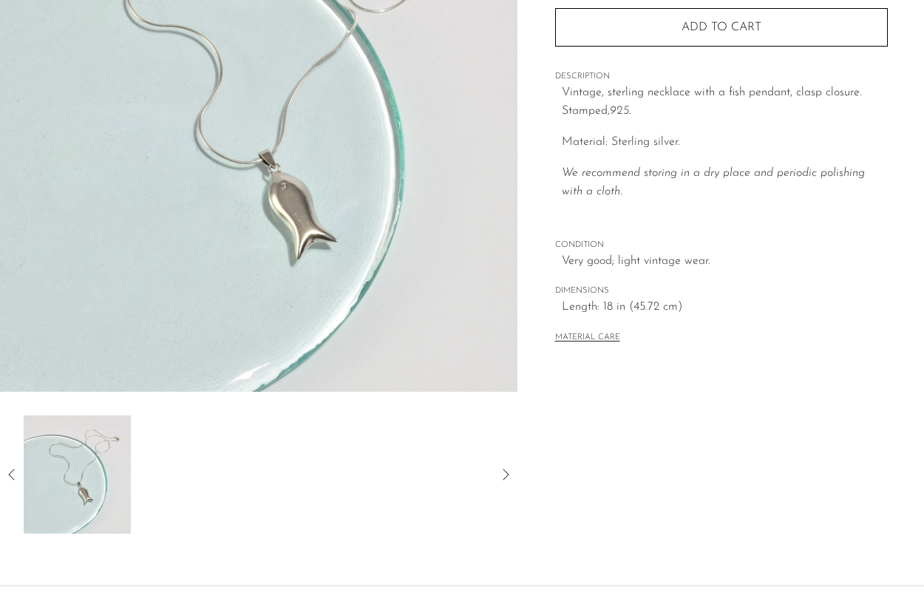
scroll to position [228, 0]
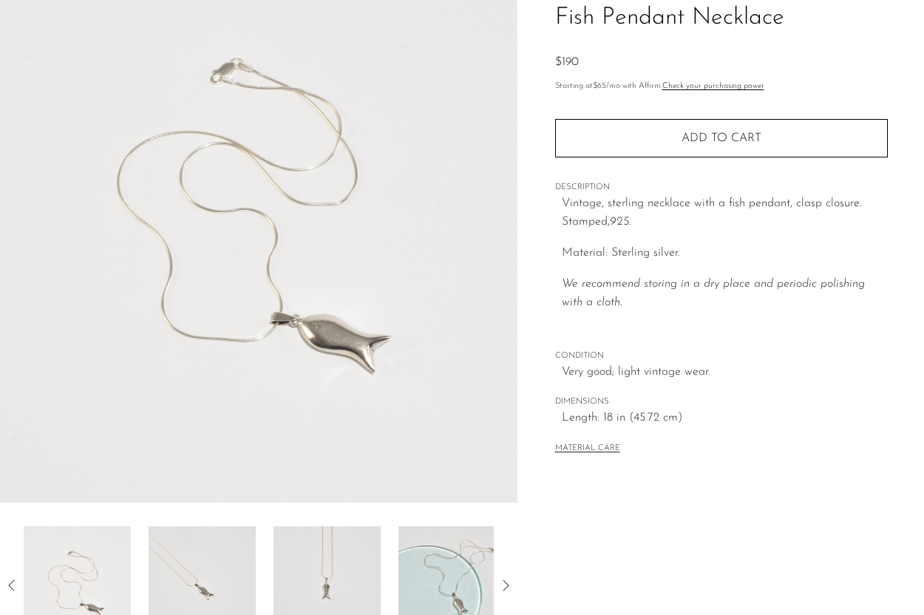
scroll to position [347, 0]
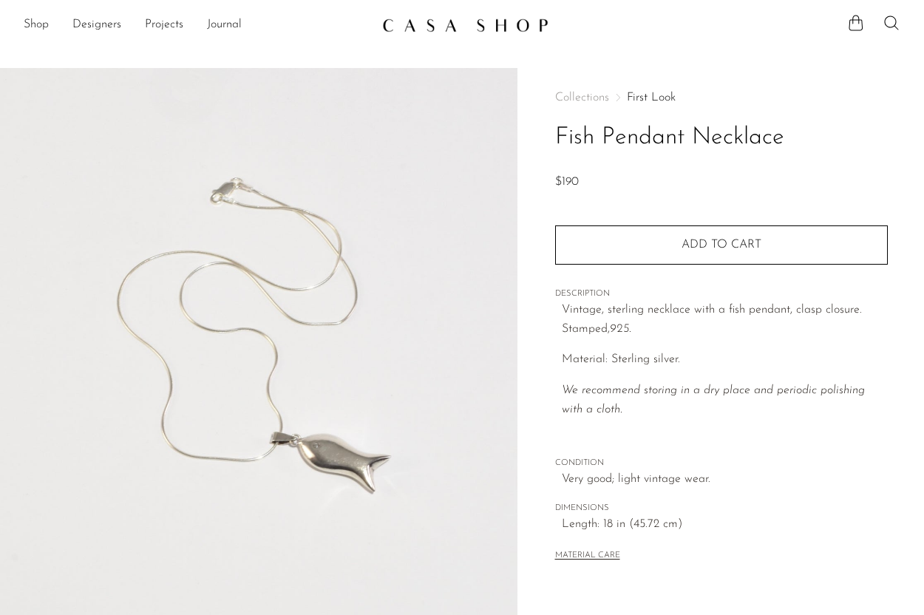
scroll to position [347, 0]
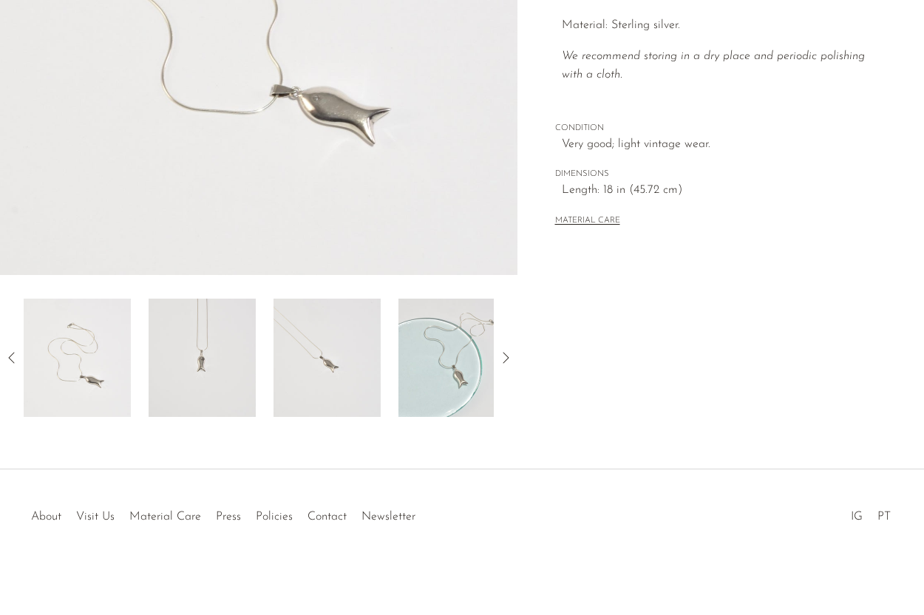
click at [112, 362] on img at bounding box center [77, 358] width 107 height 118
click at [183, 362] on img at bounding box center [202, 358] width 107 height 118
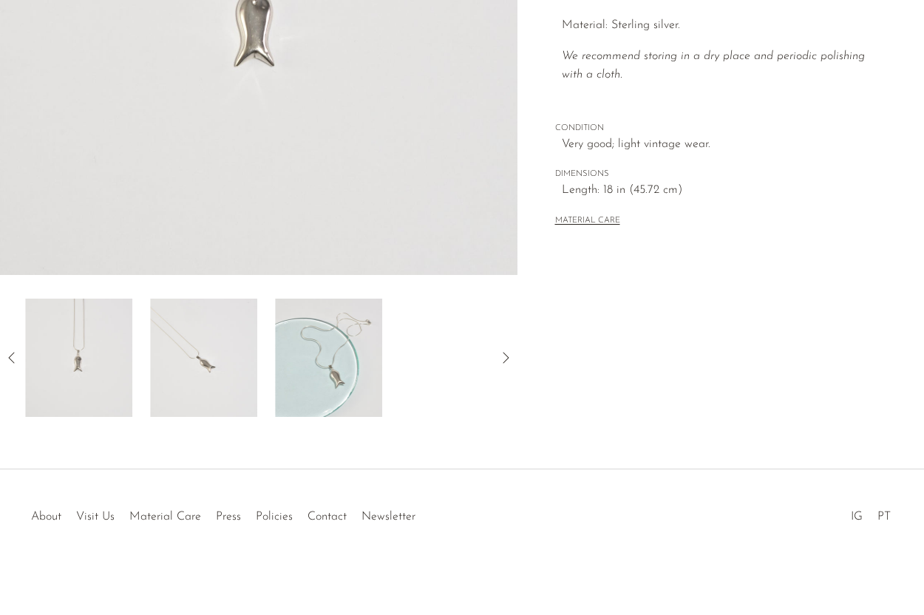
click at [191, 363] on img at bounding box center [203, 358] width 107 height 118
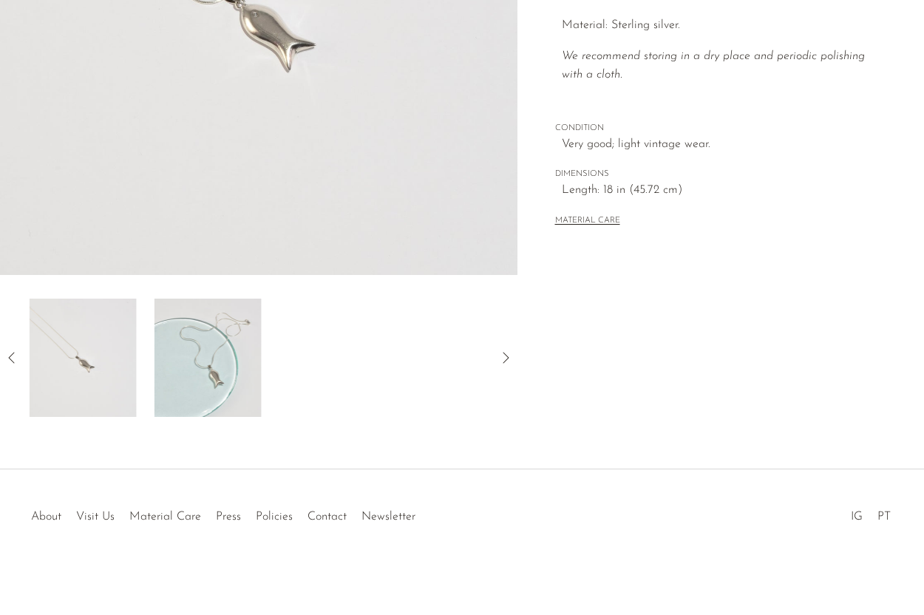
click at [200, 365] on img at bounding box center [207, 358] width 107 height 118
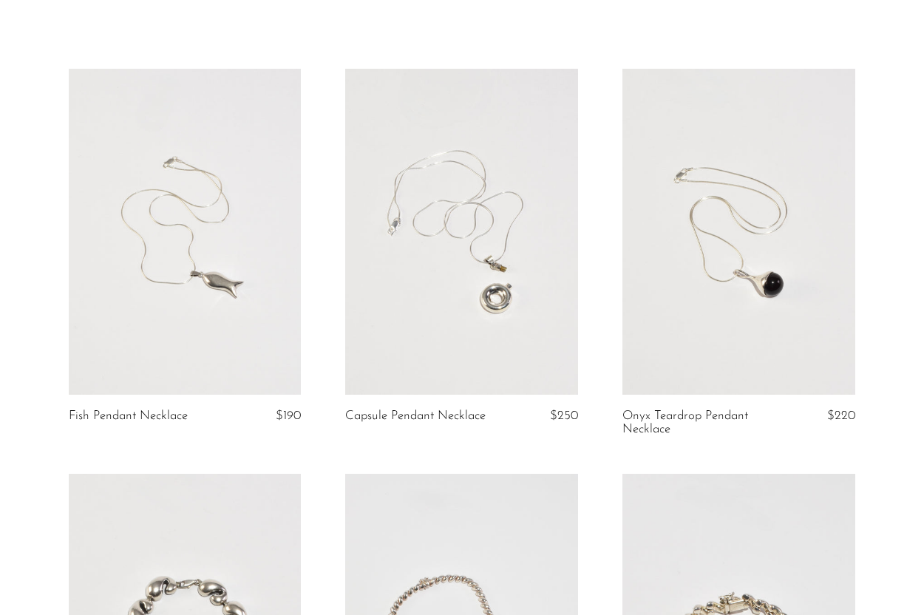
scroll to position [62, 0]
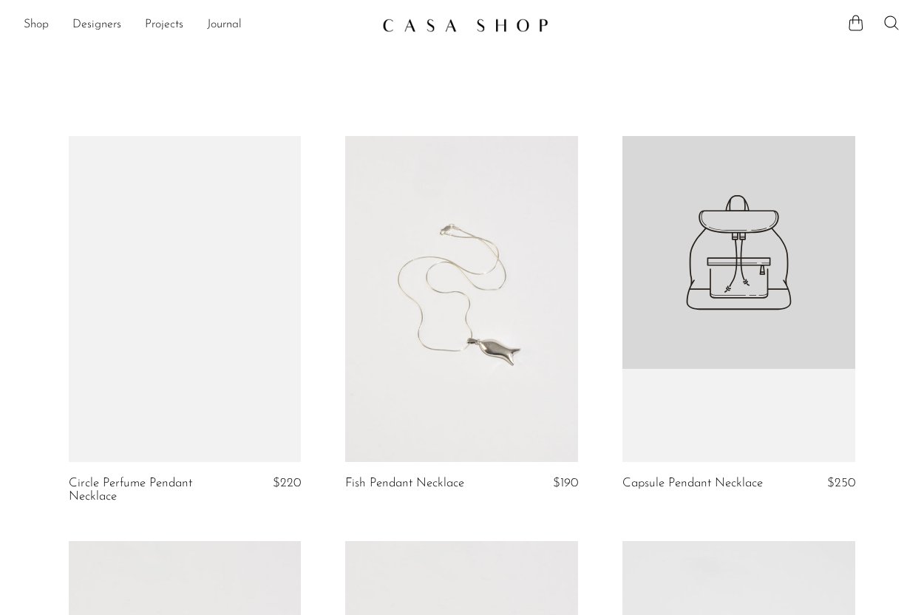
scroll to position [62, 0]
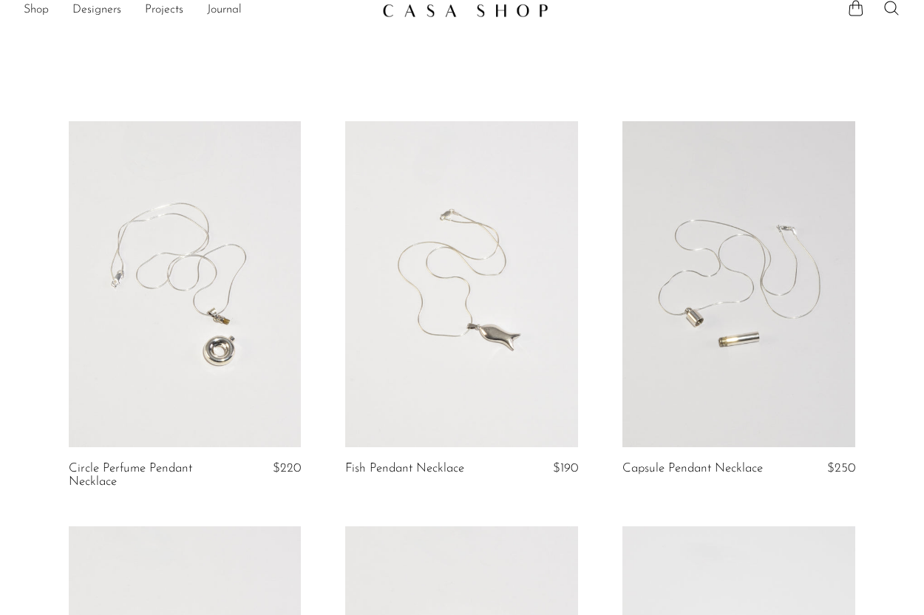
scroll to position [12, 0]
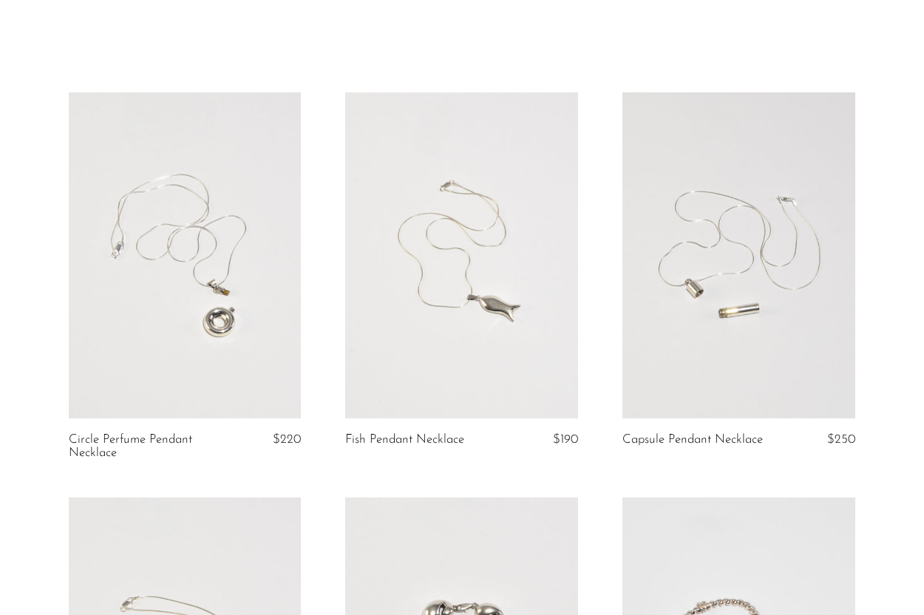
scroll to position [48, 0]
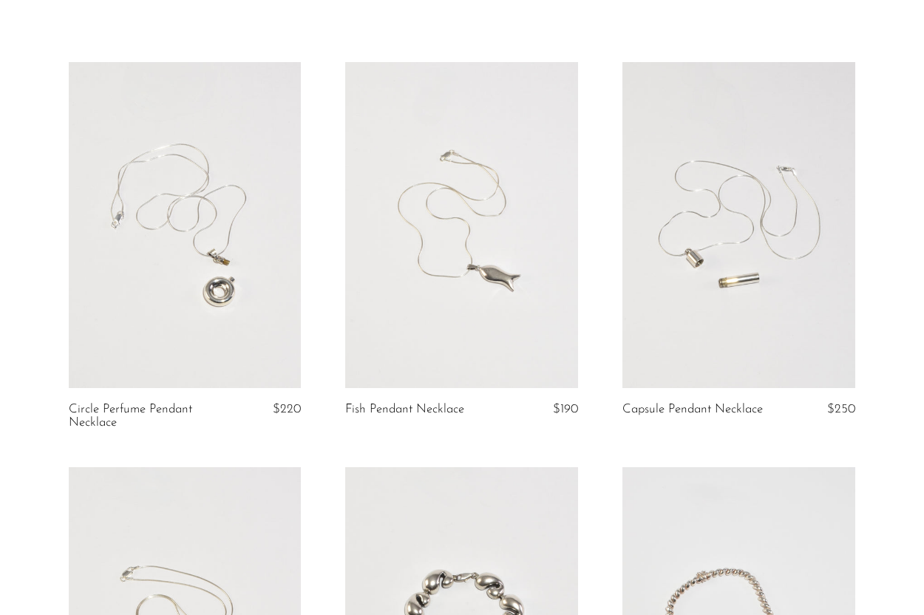
scroll to position [44, 0]
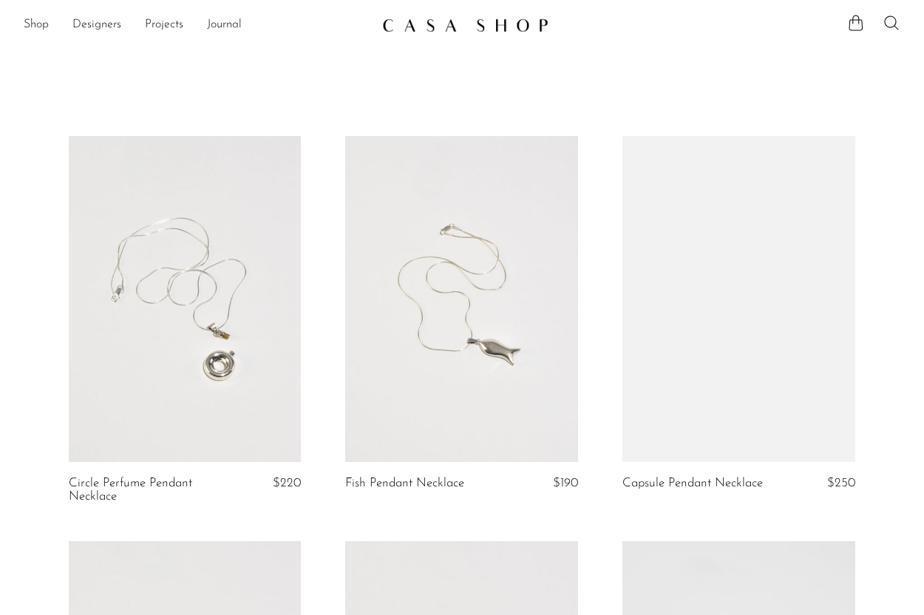
scroll to position [44, 0]
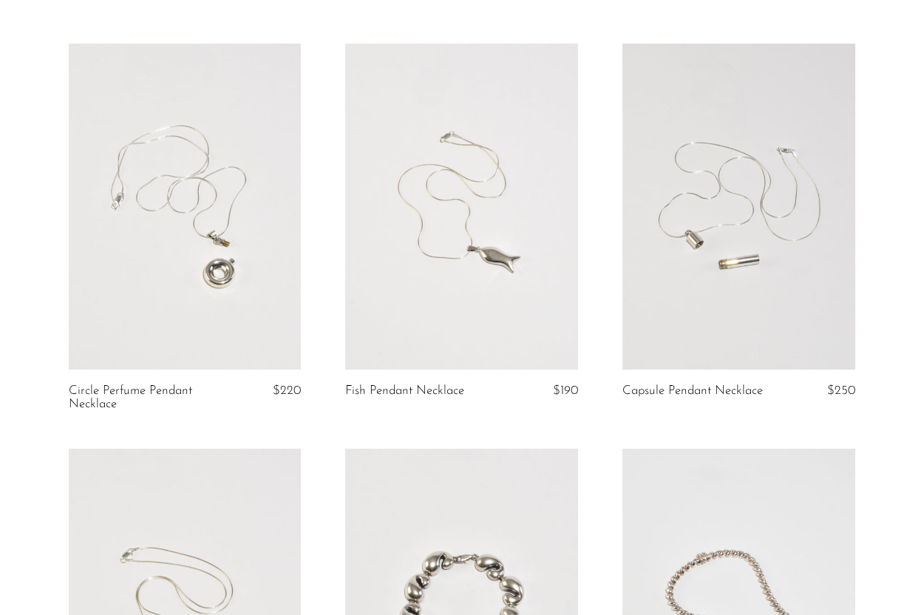
scroll to position [92, 0]
click at [728, 322] on link at bounding box center [738, 207] width 233 height 326
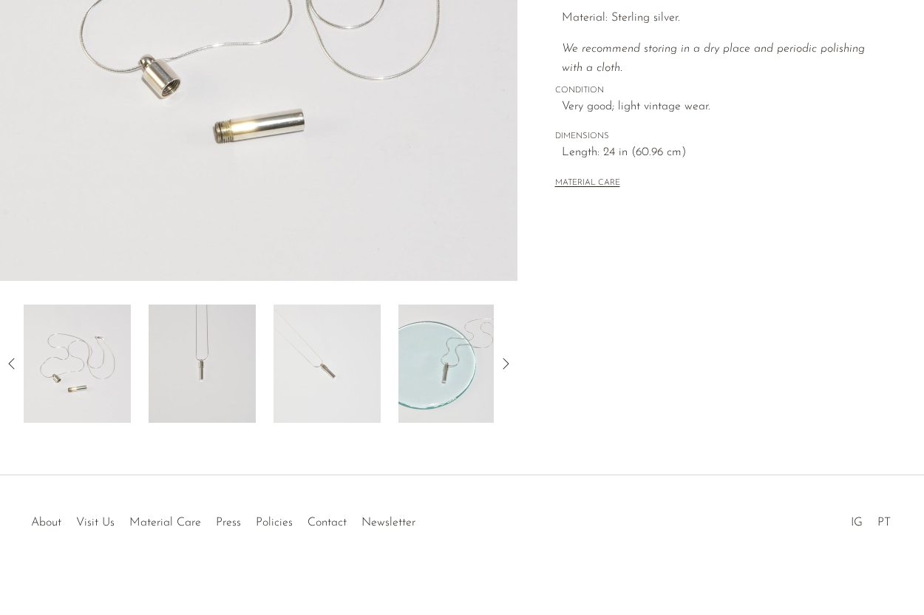
scroll to position [347, 0]
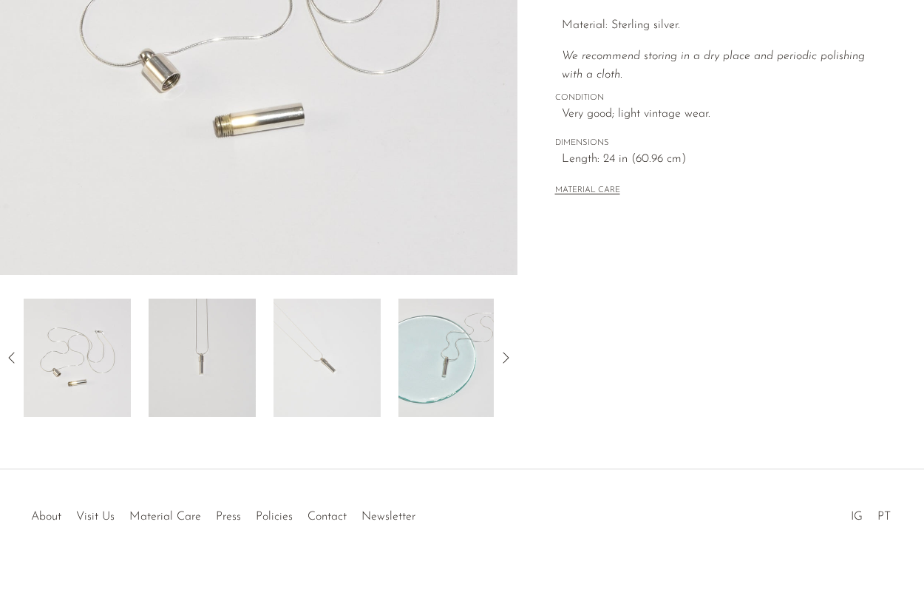
click at [230, 351] on img at bounding box center [202, 358] width 107 height 118
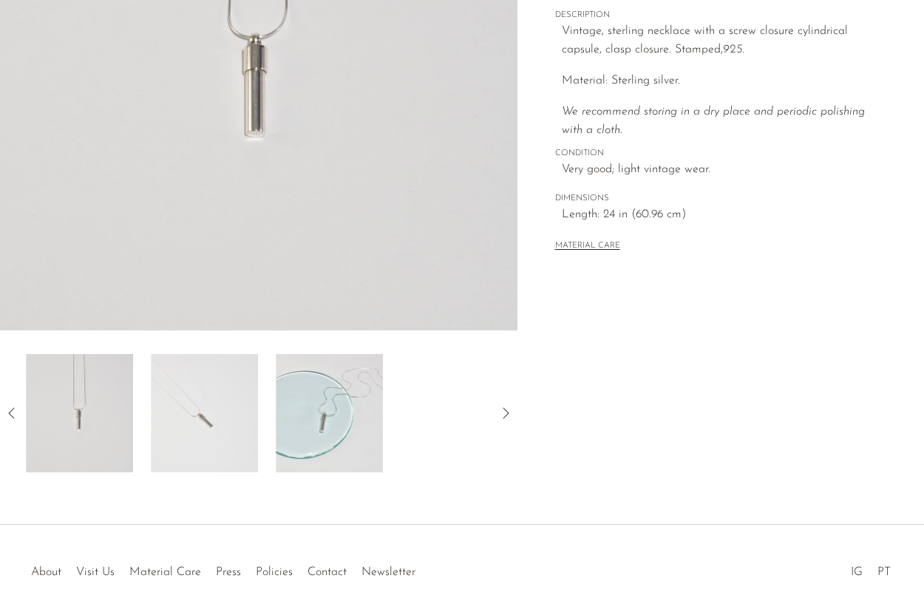
scroll to position [285, 0]
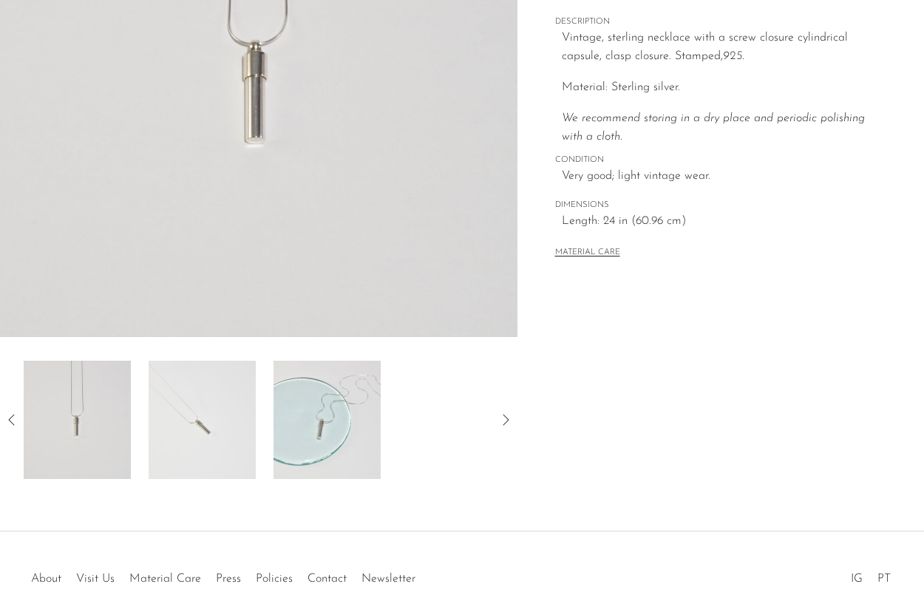
click at [184, 421] on img at bounding box center [202, 420] width 107 height 118
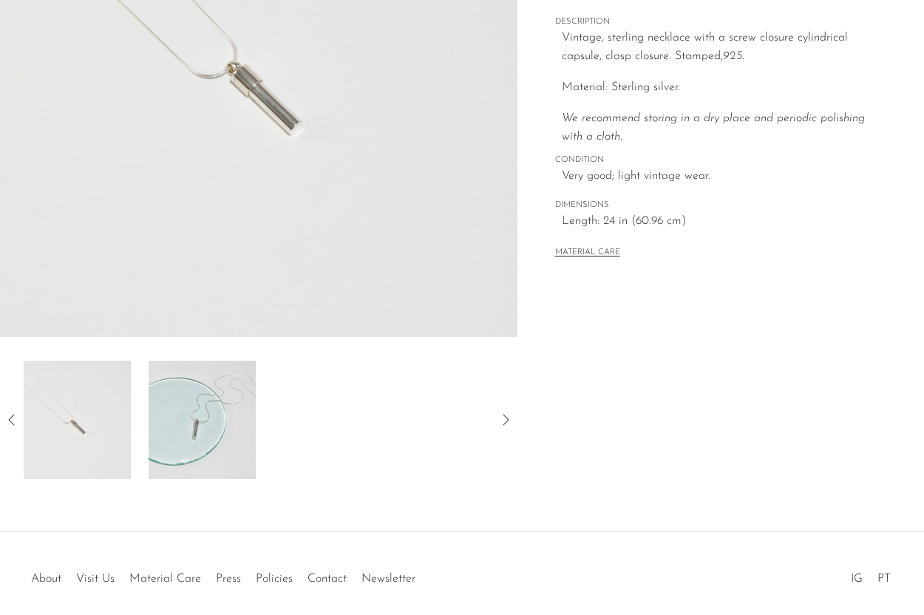
click at [192, 424] on img at bounding box center [202, 420] width 107 height 118
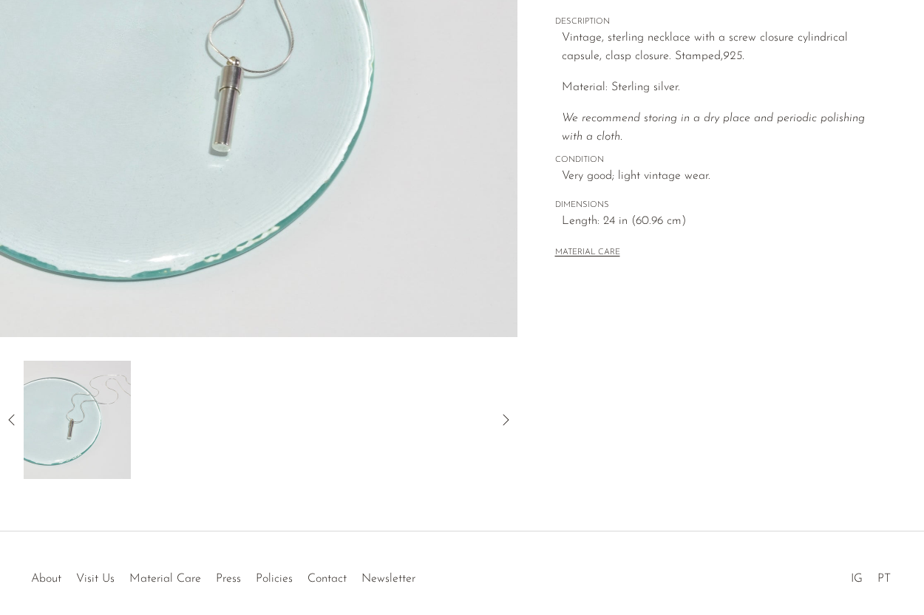
click at [8, 412] on icon at bounding box center [12, 420] width 18 height 18
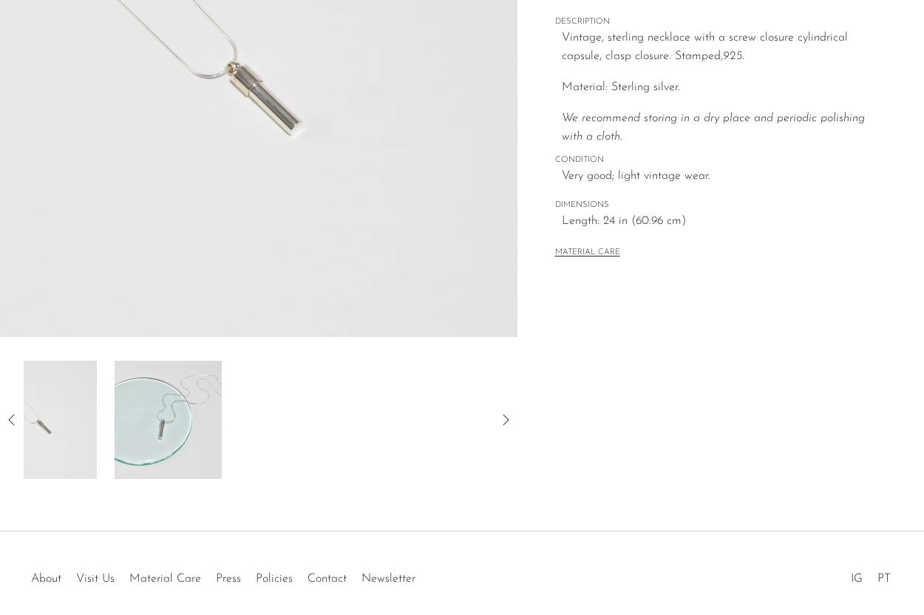
click at [8, 412] on icon at bounding box center [12, 420] width 18 height 18
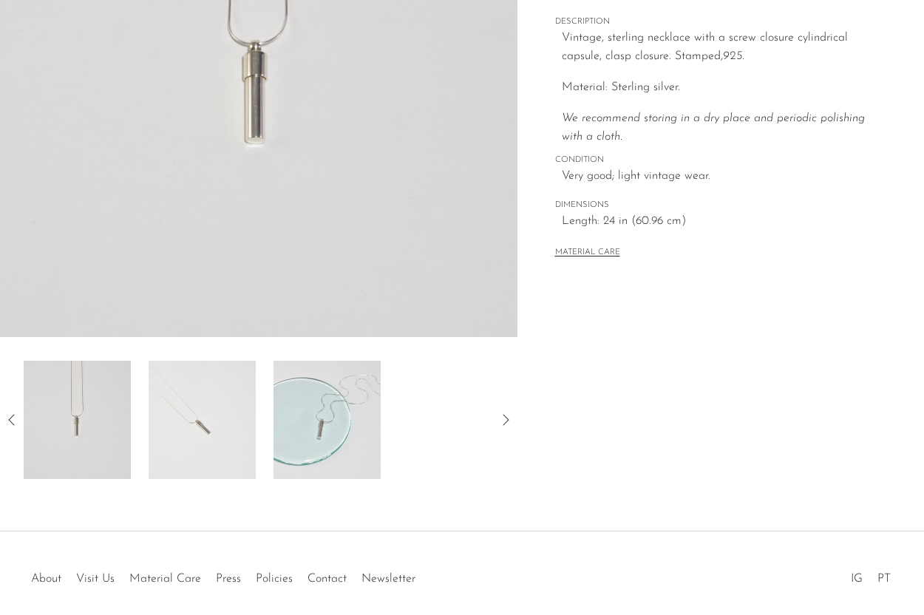
click at [519, 376] on div "Collections First Look Capsule Pendant Necklace $250 Starting at $23 /mo with A…" at bounding box center [720, 131] width 407 height 696
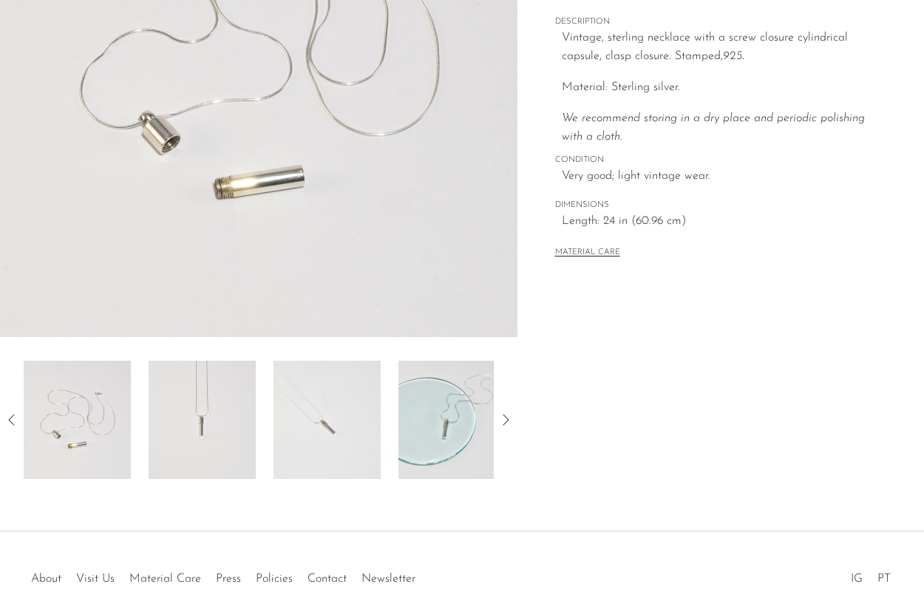
scroll to position [285, 0]
click at [190, 404] on img at bounding box center [202, 420] width 107 height 118
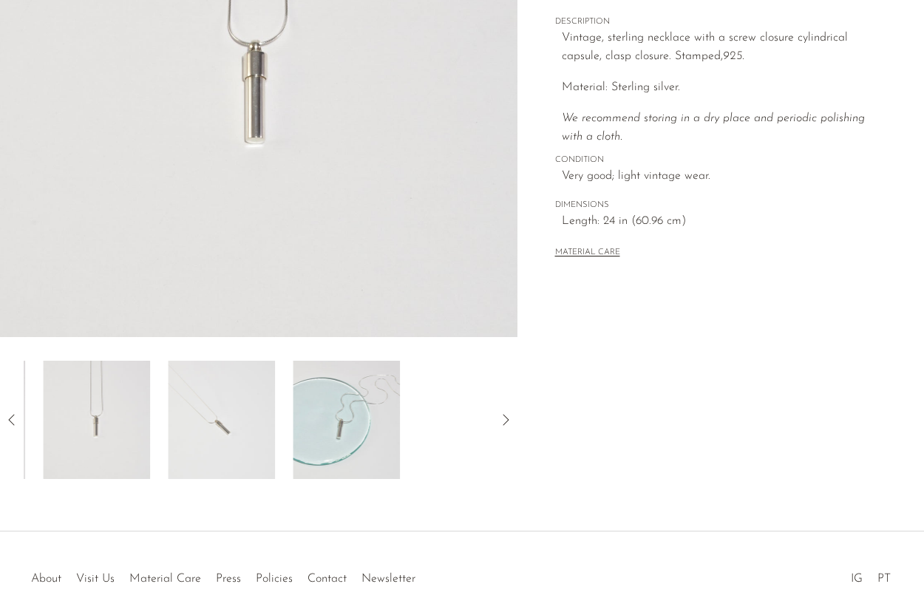
click at [197, 404] on img at bounding box center [221, 420] width 107 height 118
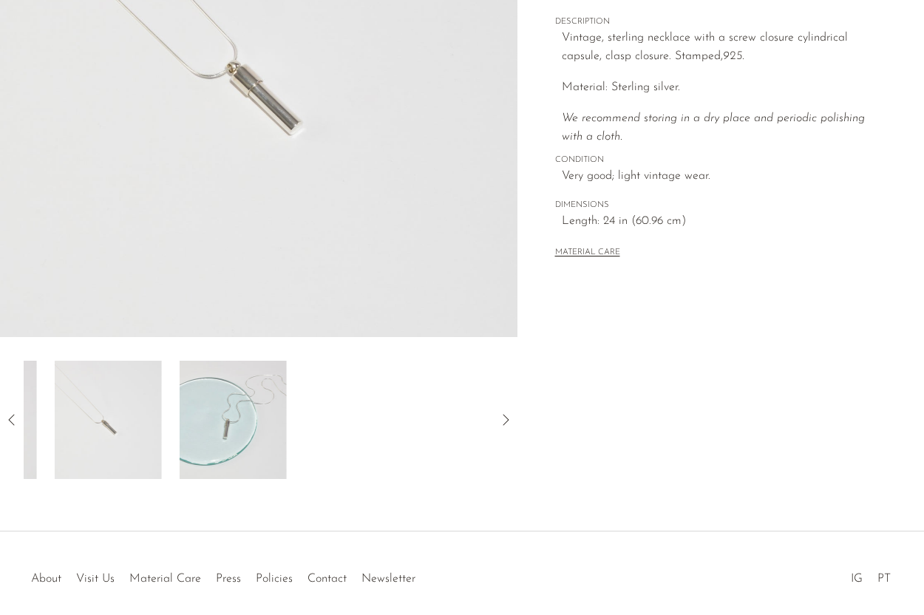
click at [226, 406] on img at bounding box center [233, 420] width 107 height 118
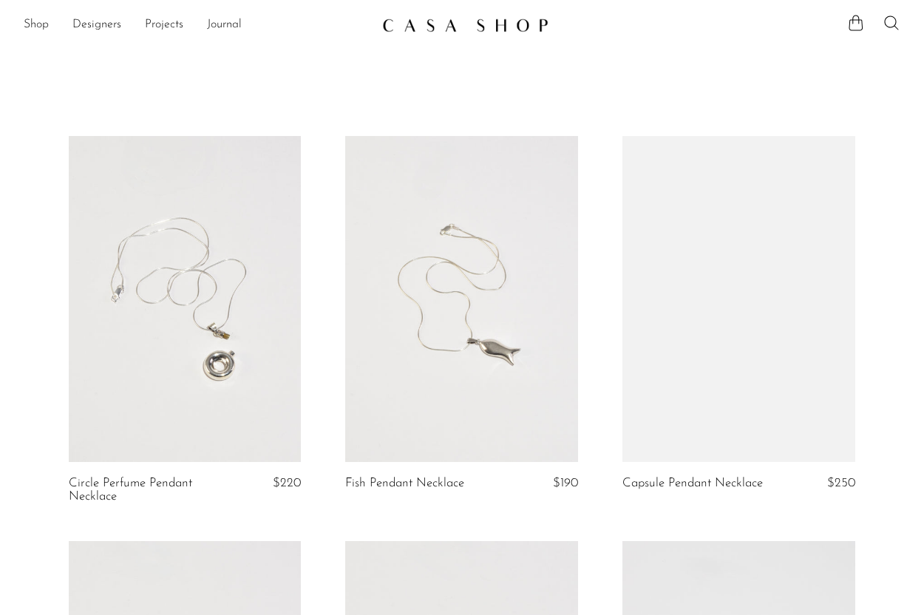
scroll to position [92, 0]
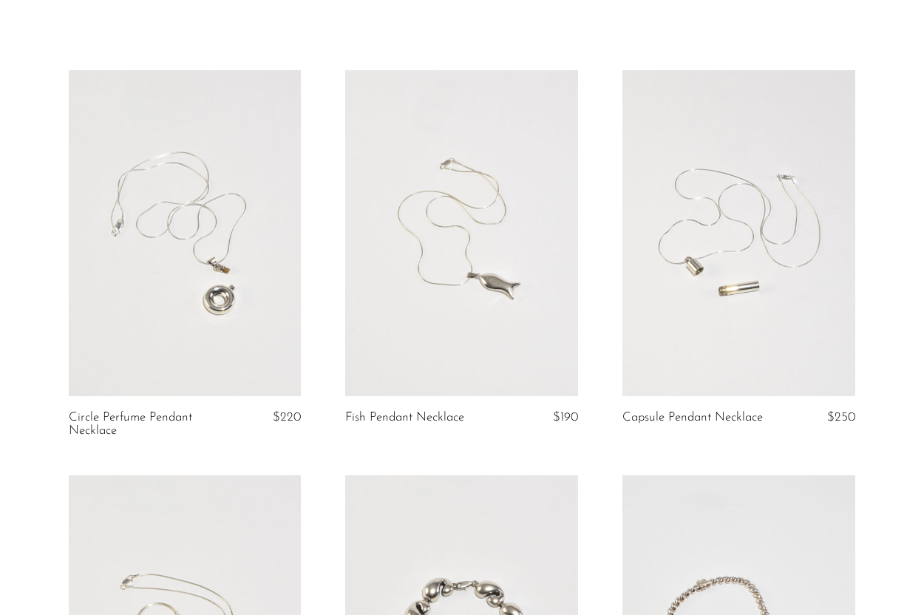
scroll to position [73, 0]
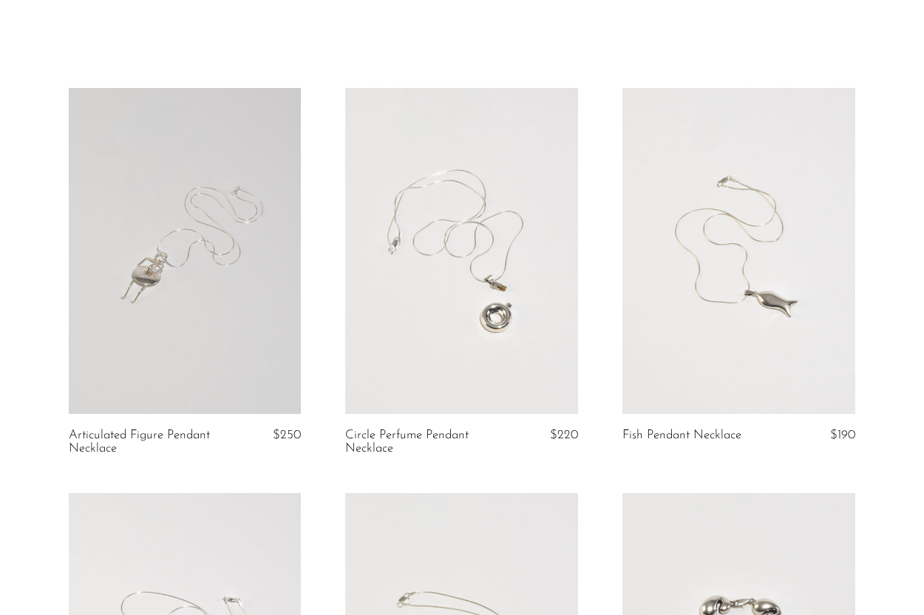
scroll to position [45, 0]
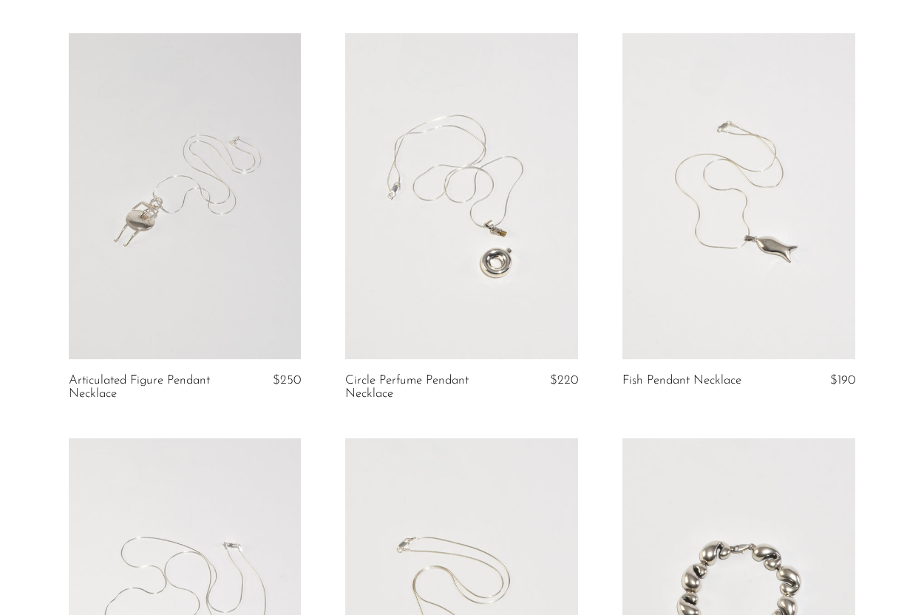
scroll to position [125, 0]
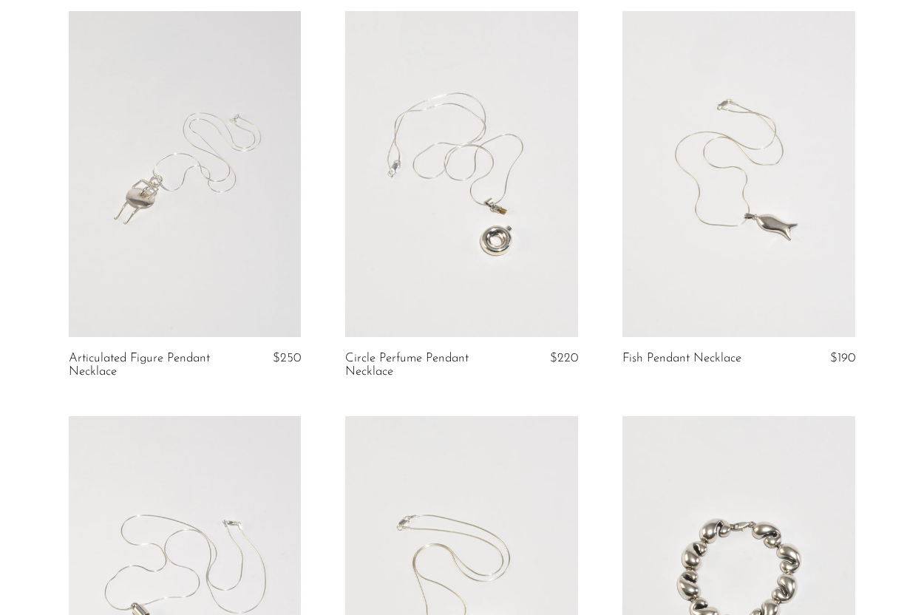
scroll to position [108, 0]
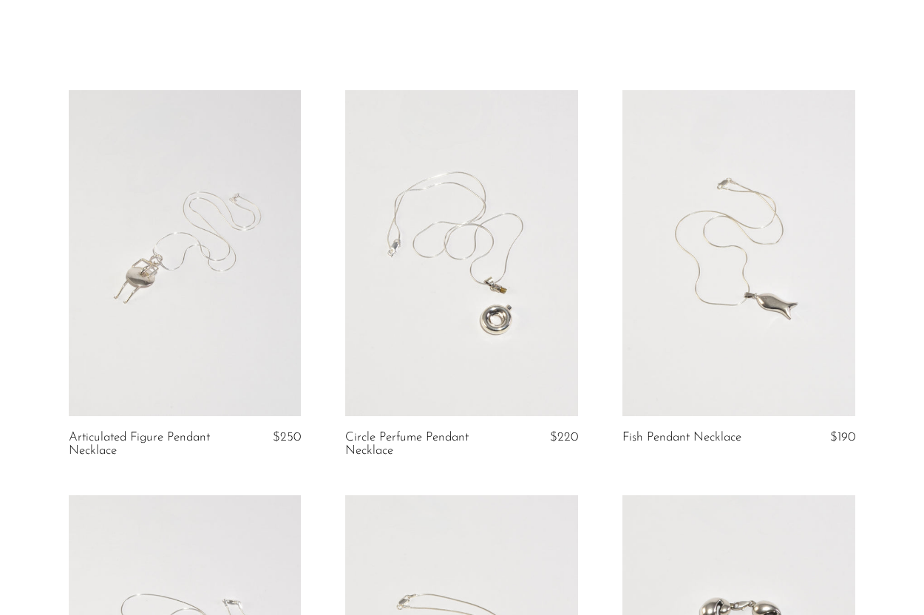
scroll to position [42, 0]
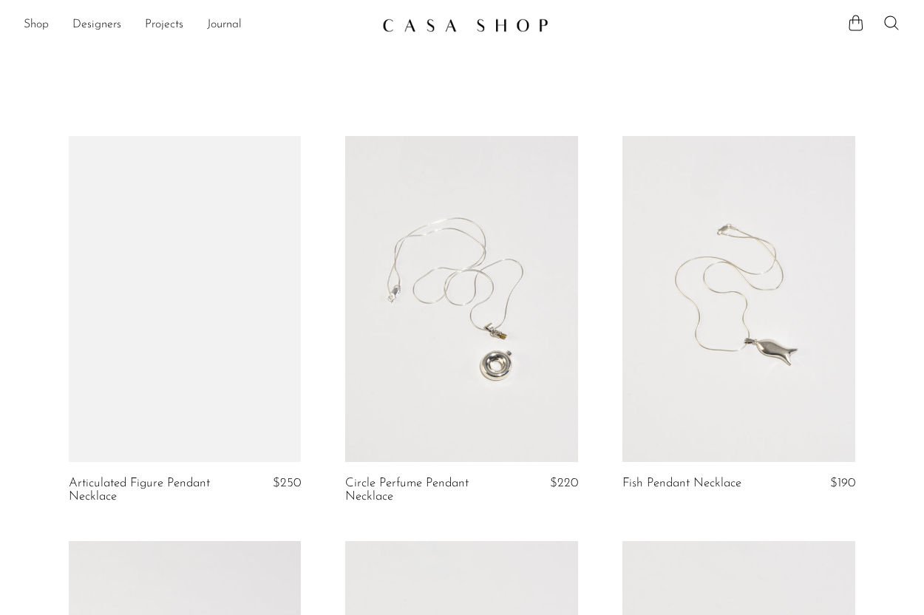
scroll to position [42, 0]
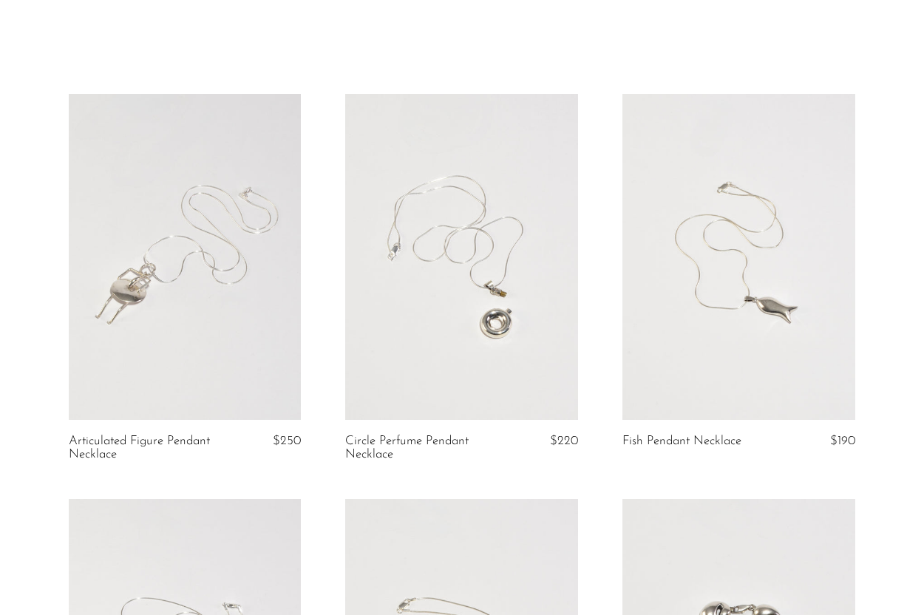
click at [252, 229] on link at bounding box center [185, 257] width 233 height 326
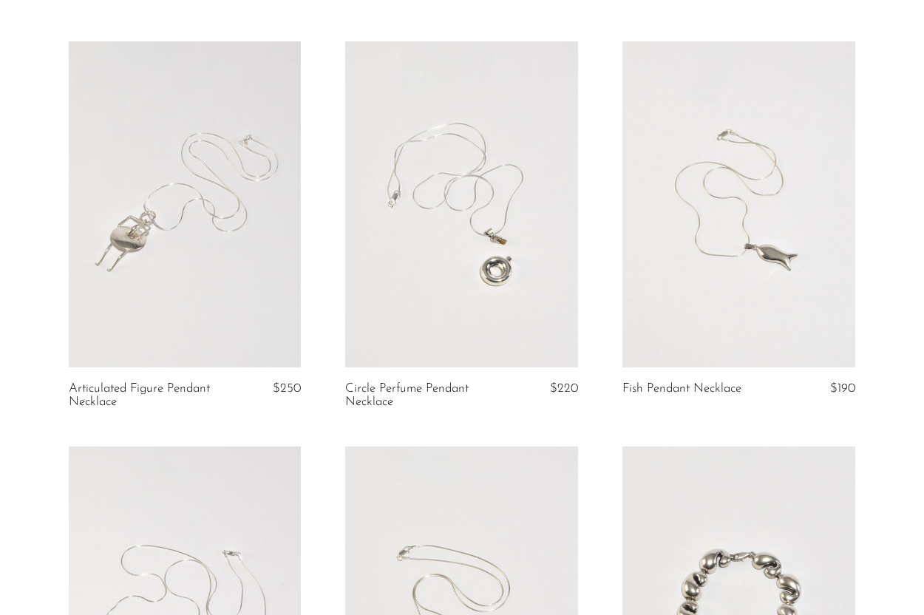
scroll to position [89, 0]
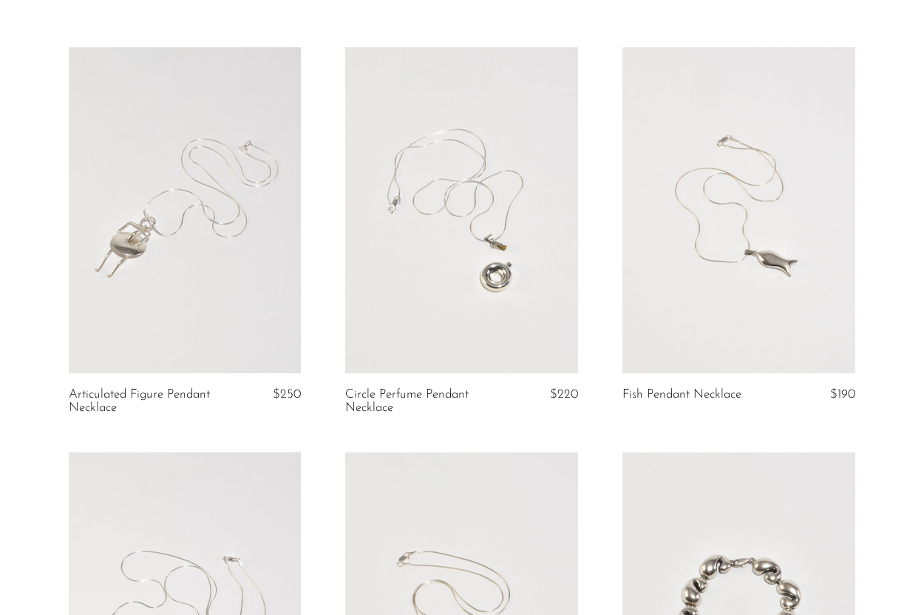
click at [188, 214] on link at bounding box center [185, 210] width 233 height 326
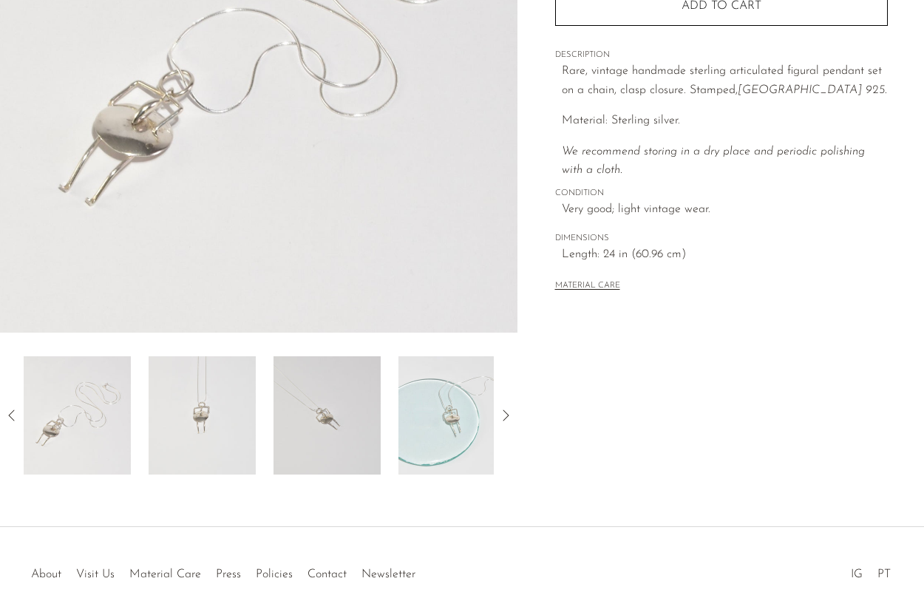
scroll to position [291, 0]
click at [320, 399] on img at bounding box center [327, 415] width 107 height 118
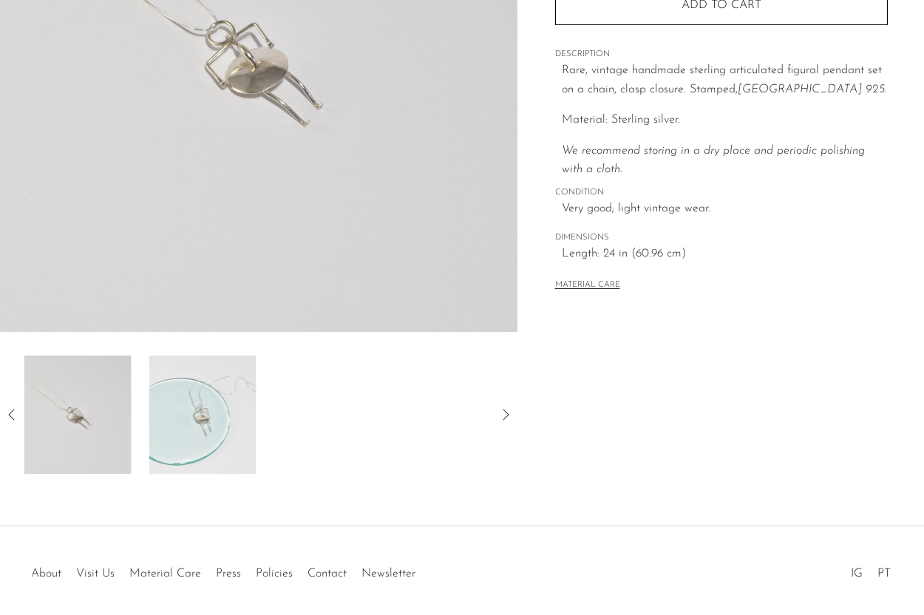
scroll to position [285, 0]
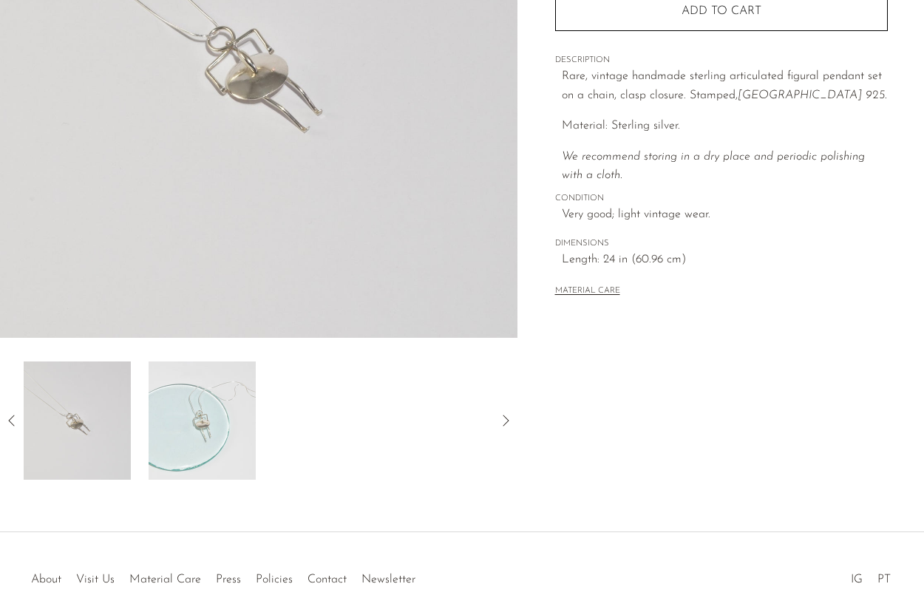
click at [21, 418] on div at bounding box center [258, 420] width 517 height 118
click at [7, 429] on div at bounding box center [258, 420] width 517 height 118
click at [10, 419] on icon at bounding box center [11, 420] width 6 height 11
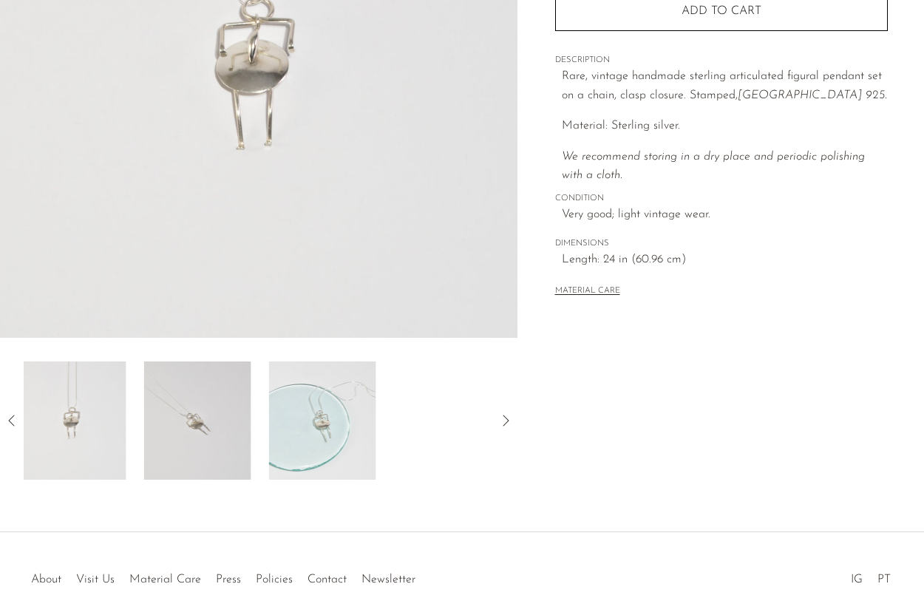
click at [10, 419] on icon at bounding box center [11, 420] width 6 height 11
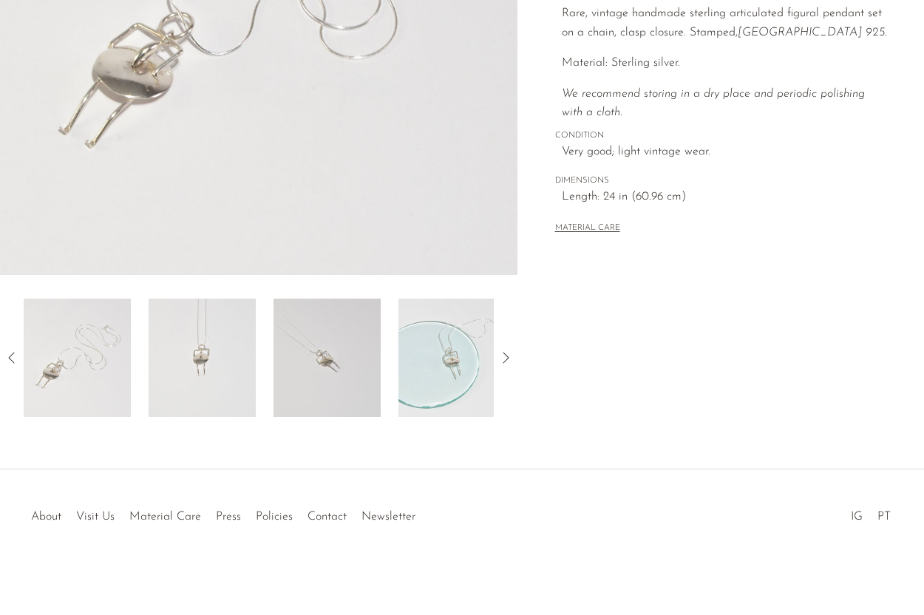
scroll to position [347, 0]
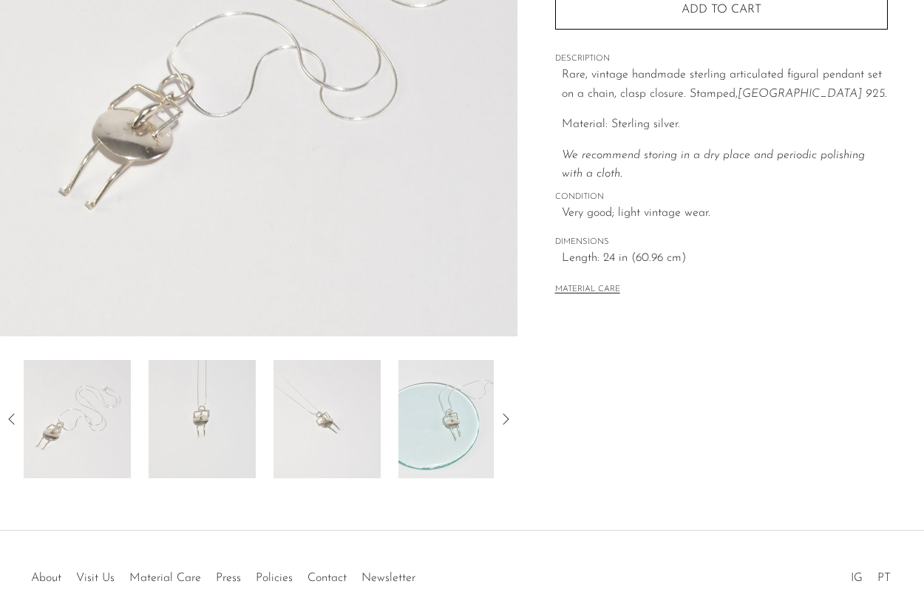
scroll to position [281, 0]
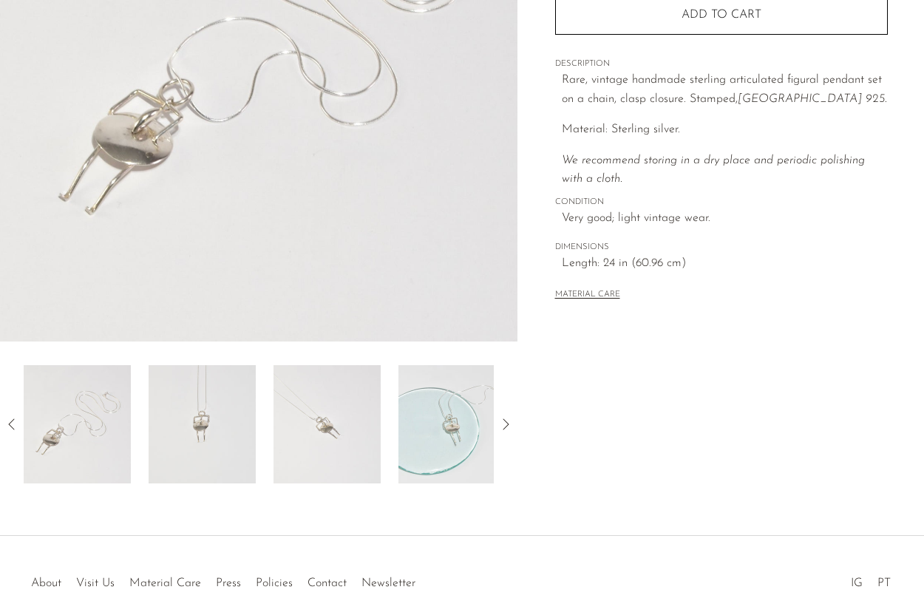
click at [130, 405] on img at bounding box center [77, 424] width 107 height 118
click at [109, 407] on img at bounding box center [77, 424] width 107 height 118
click at [174, 410] on img at bounding box center [202, 424] width 107 height 118
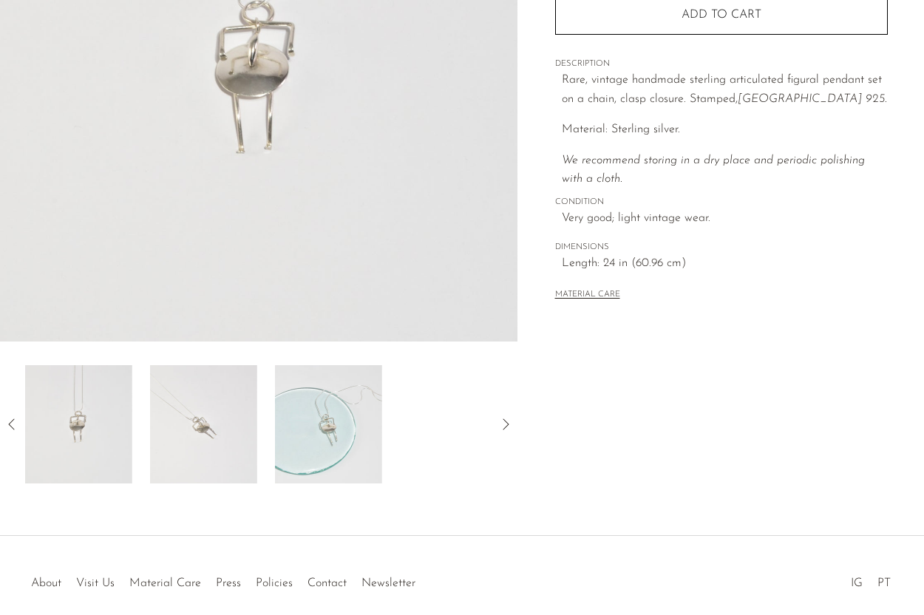
click at [174, 410] on img at bounding box center [203, 424] width 107 height 118
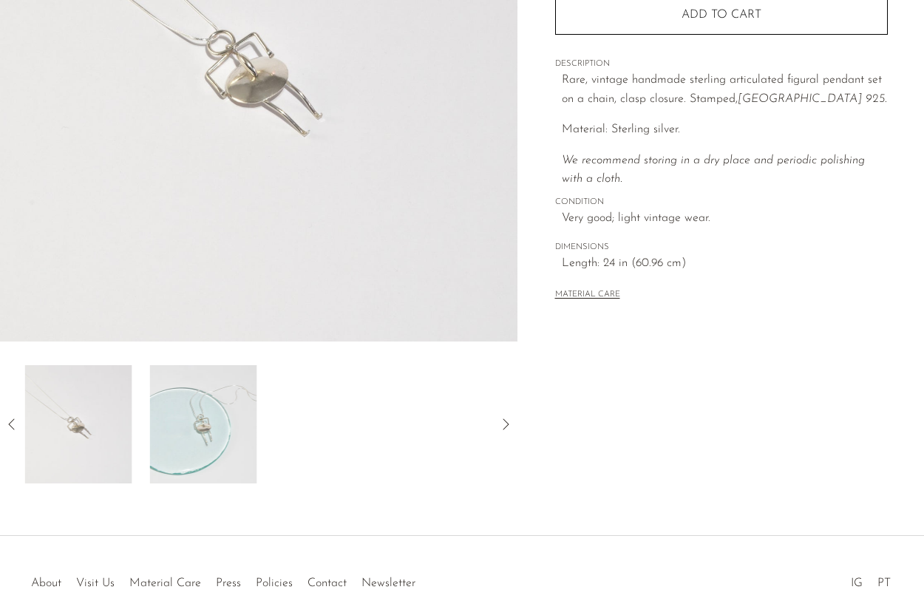
click at [174, 410] on img at bounding box center [203, 424] width 107 height 118
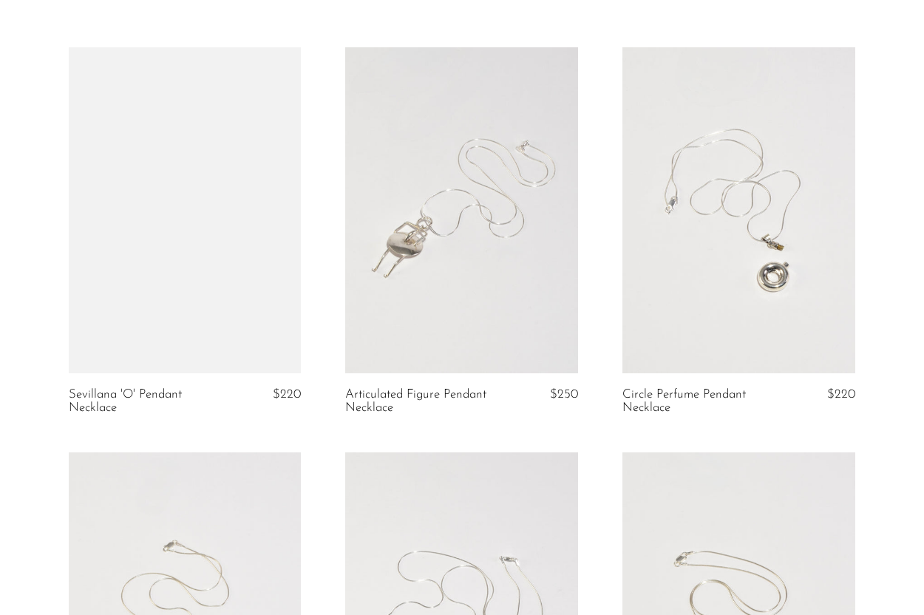
scroll to position [89, 0]
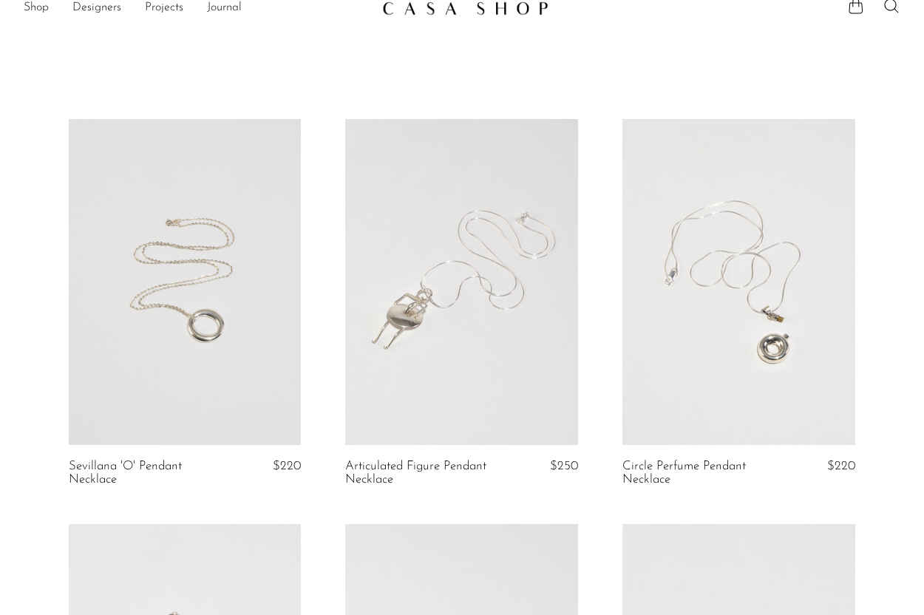
scroll to position [55, 0]
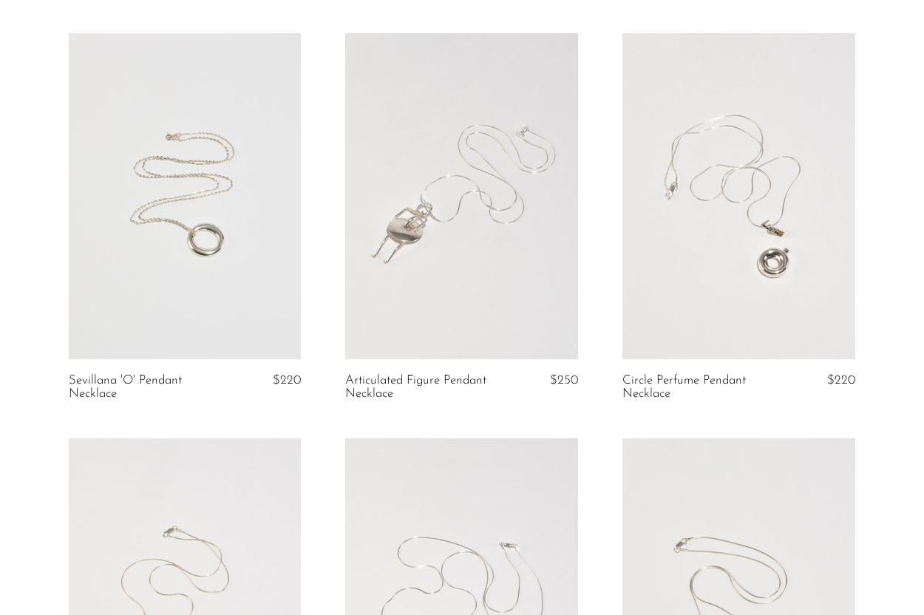
scroll to position [102, 0]
click at [438, 470] on link at bounding box center [461, 602] width 233 height 326
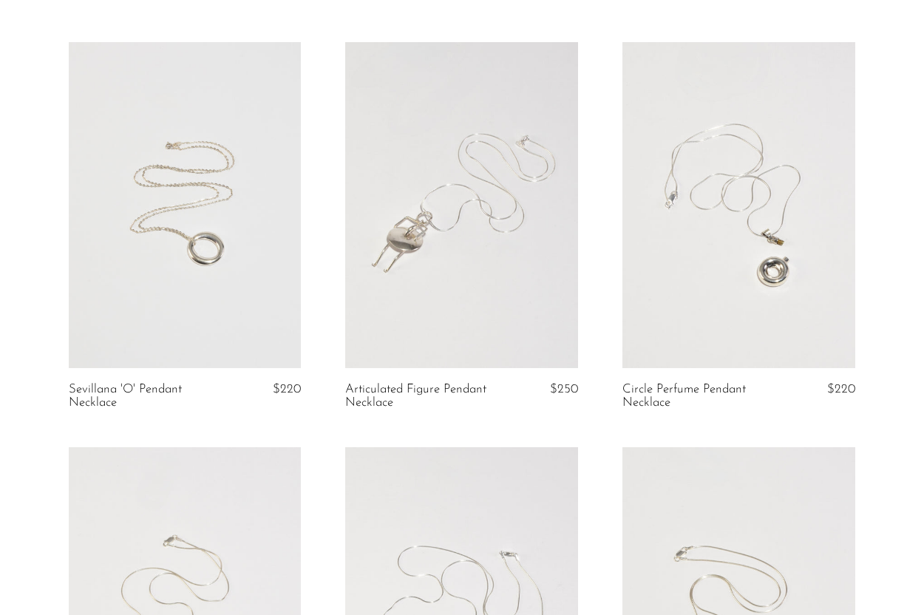
scroll to position [93, 0]
click at [108, 156] on link at bounding box center [185, 206] width 233 height 326
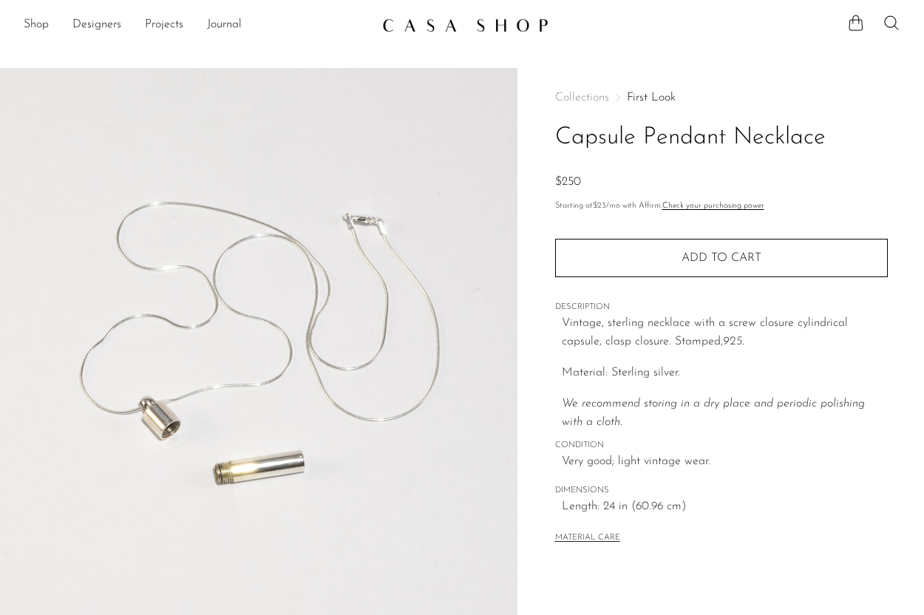
scroll to position [10, 0]
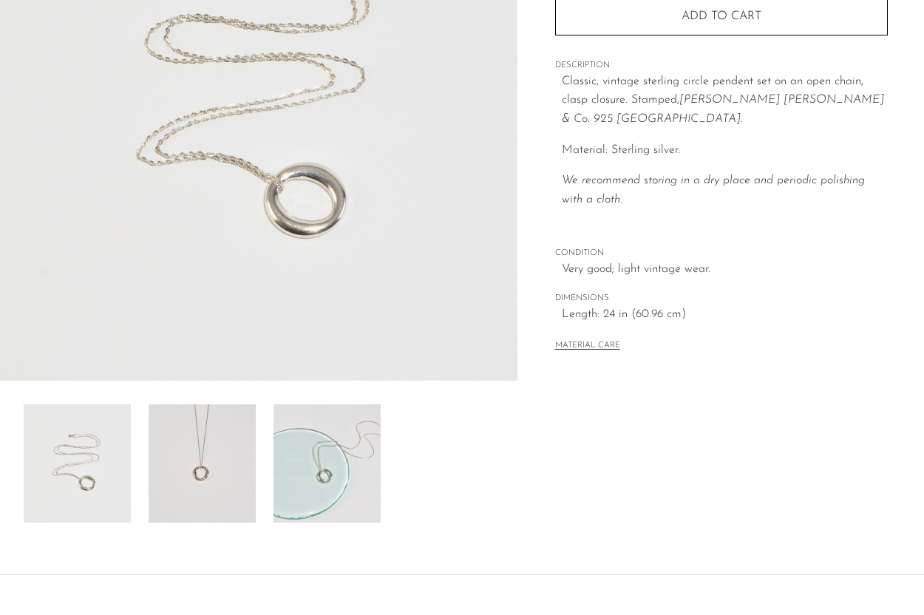
scroll to position [256, 0]
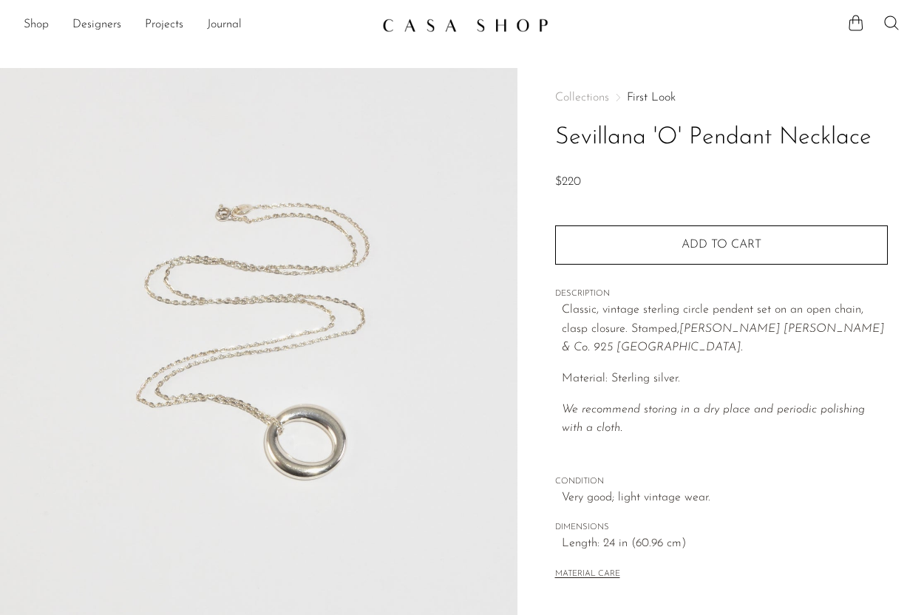
scroll to position [256, 0]
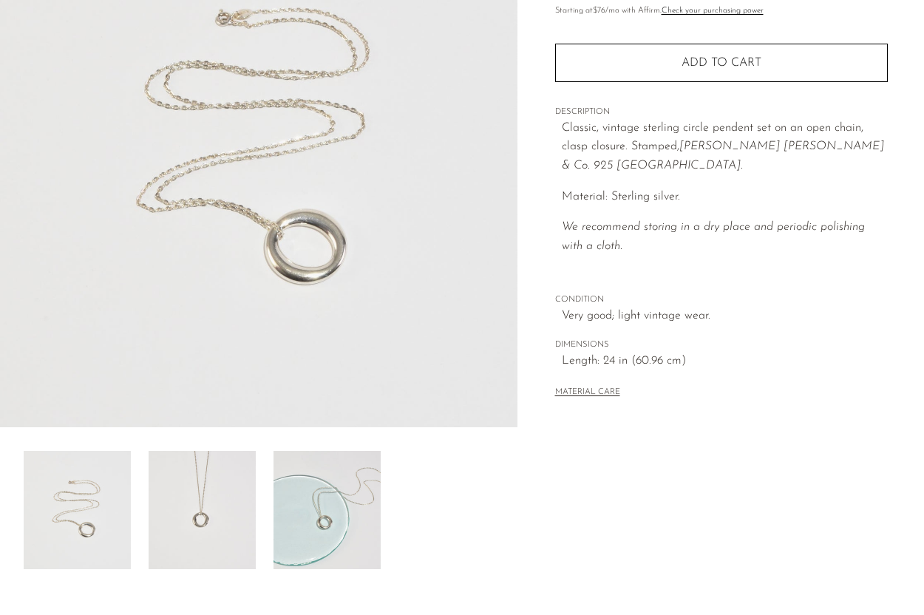
scroll to position [180, 0]
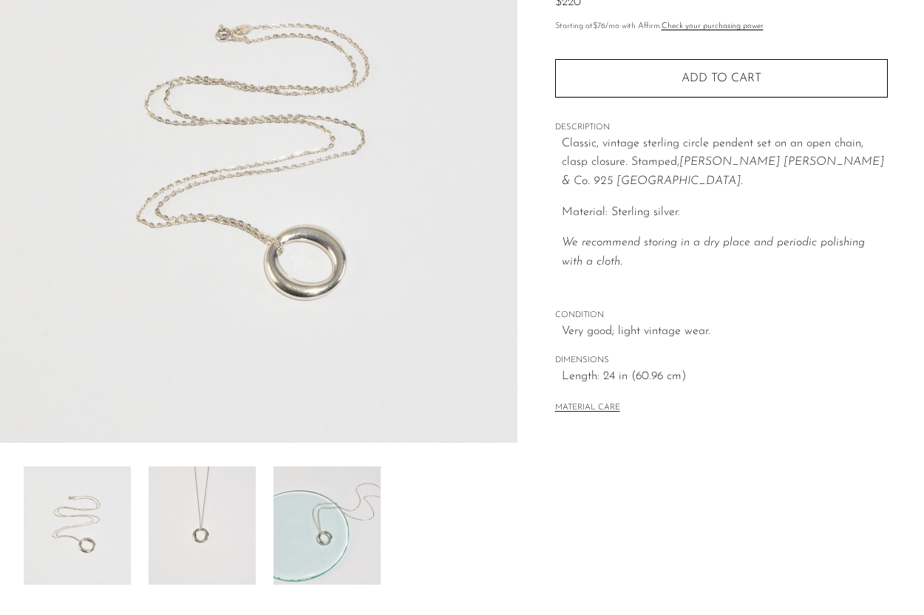
click at [227, 492] on img at bounding box center [202, 525] width 107 height 118
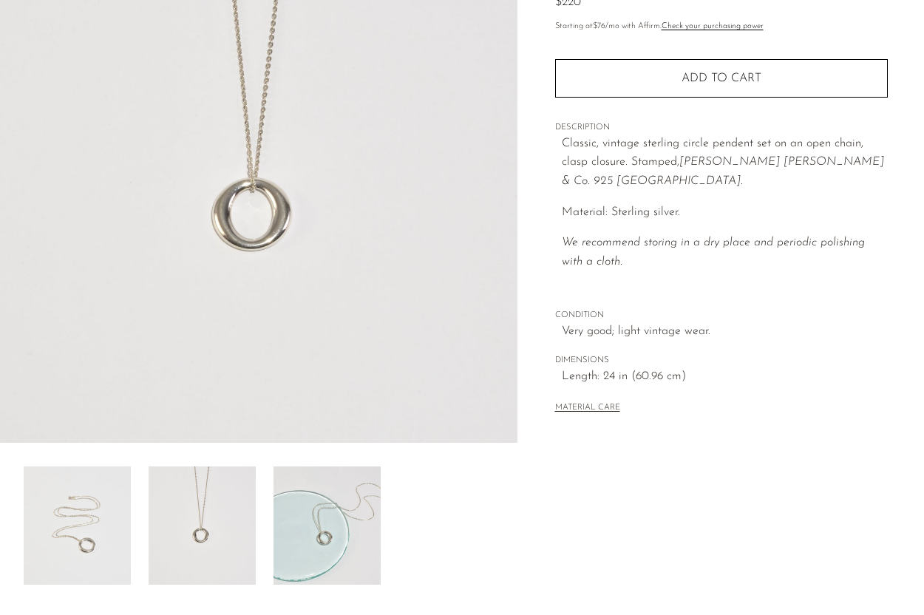
click at [292, 506] on img at bounding box center [327, 525] width 107 height 118
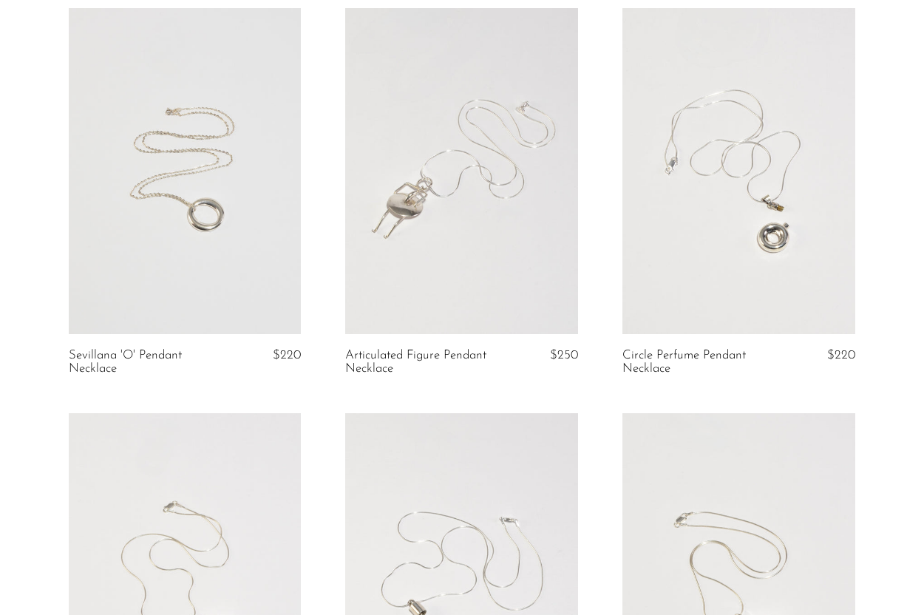
scroll to position [103, 0]
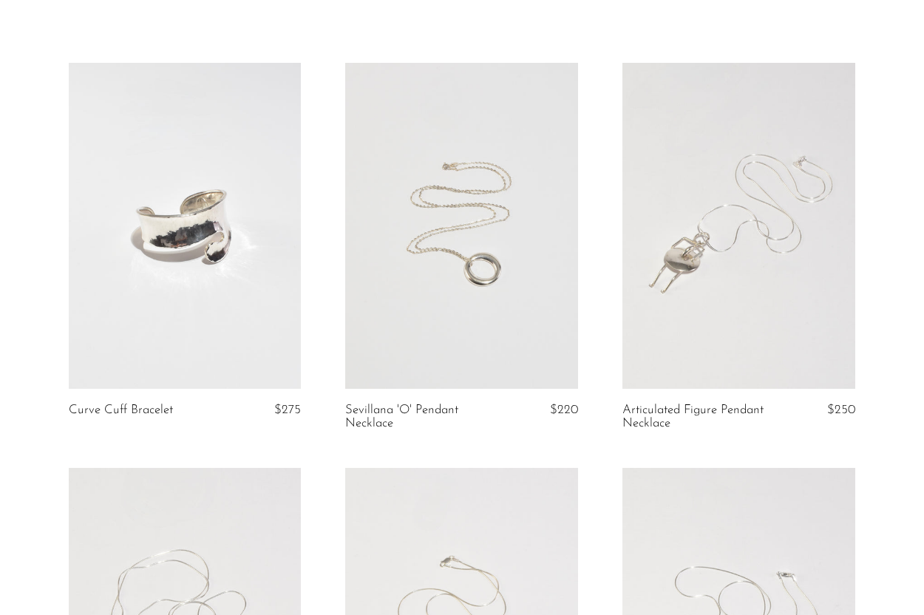
scroll to position [61, 0]
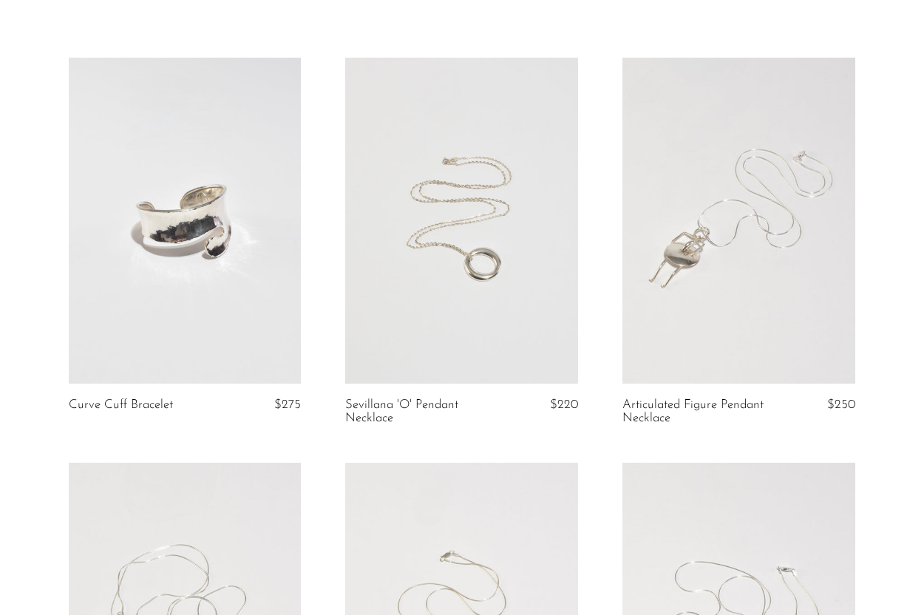
scroll to position [94, 0]
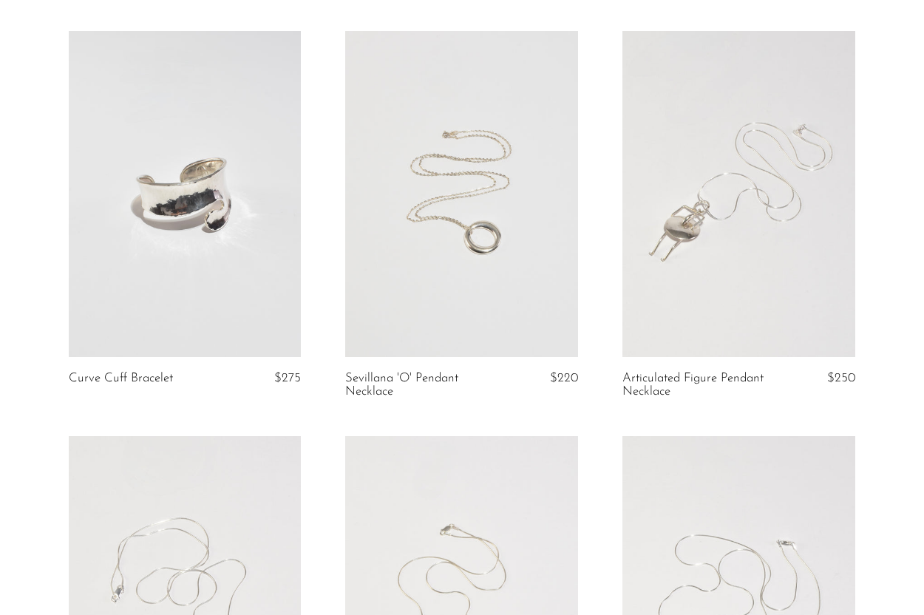
scroll to position [113, 0]
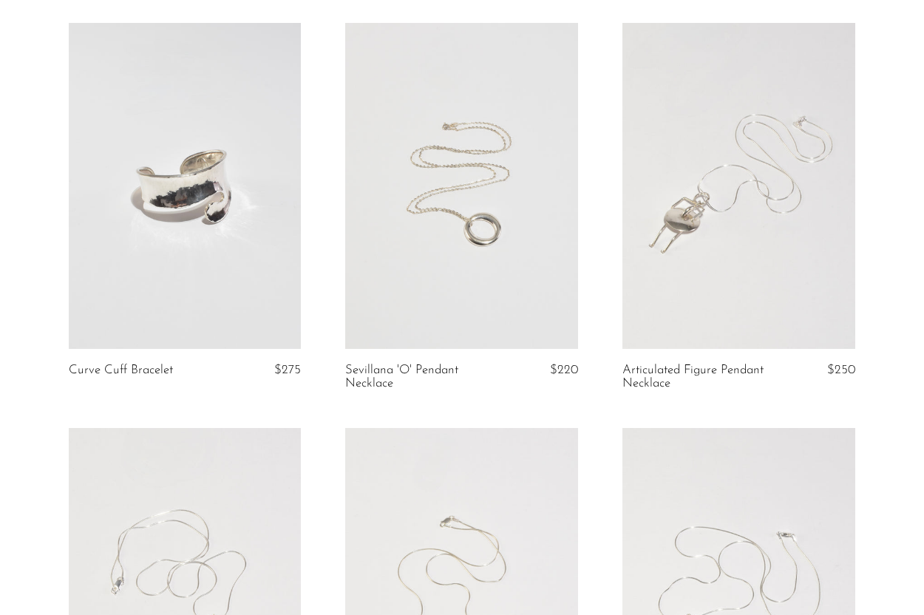
click at [261, 268] on link at bounding box center [185, 186] width 233 height 326
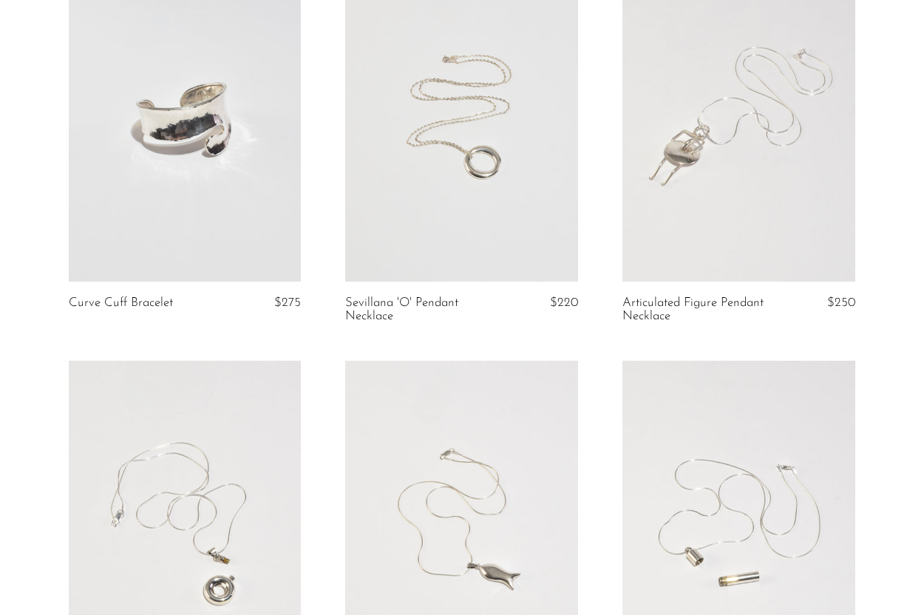
scroll to position [0, 0]
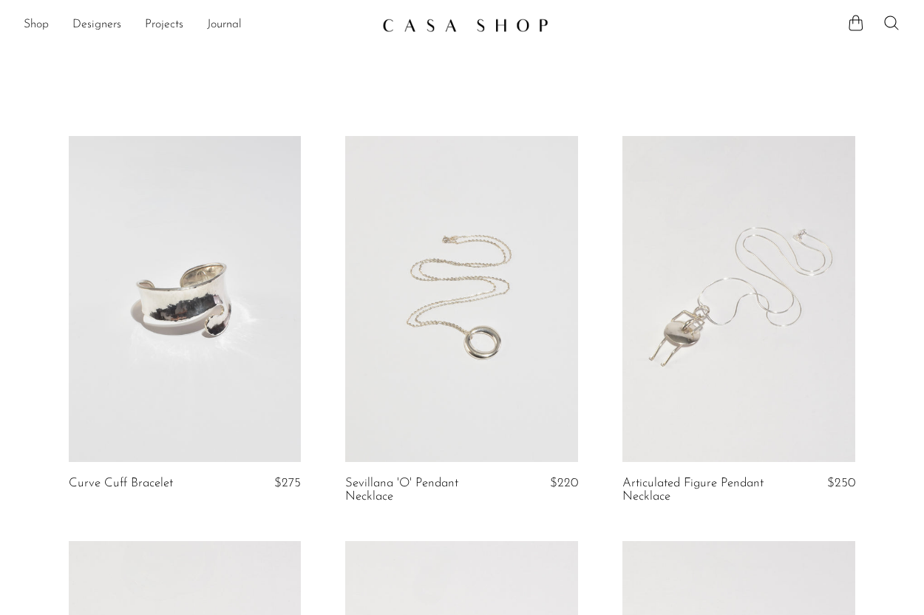
click at [200, 299] on link at bounding box center [185, 299] width 233 height 326
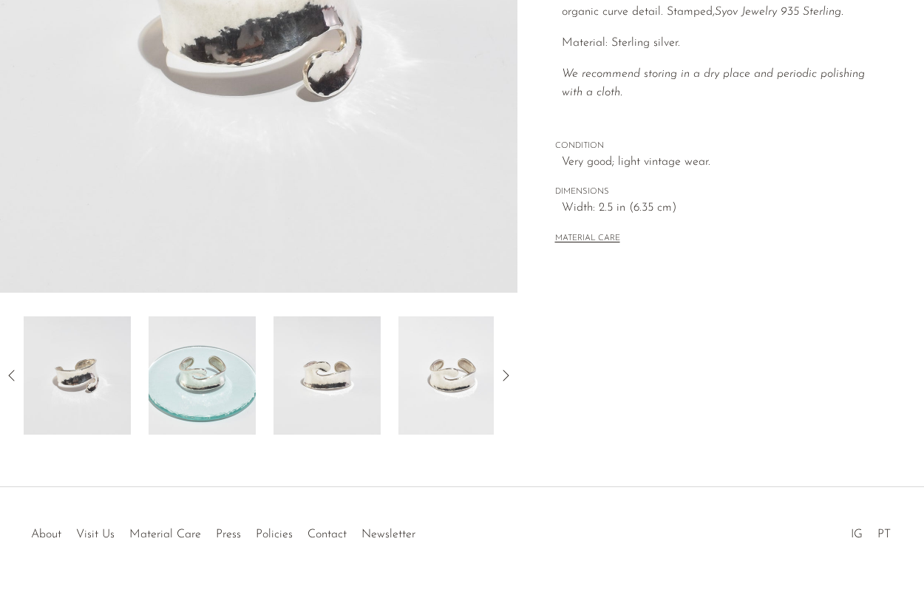
scroll to position [347, 0]
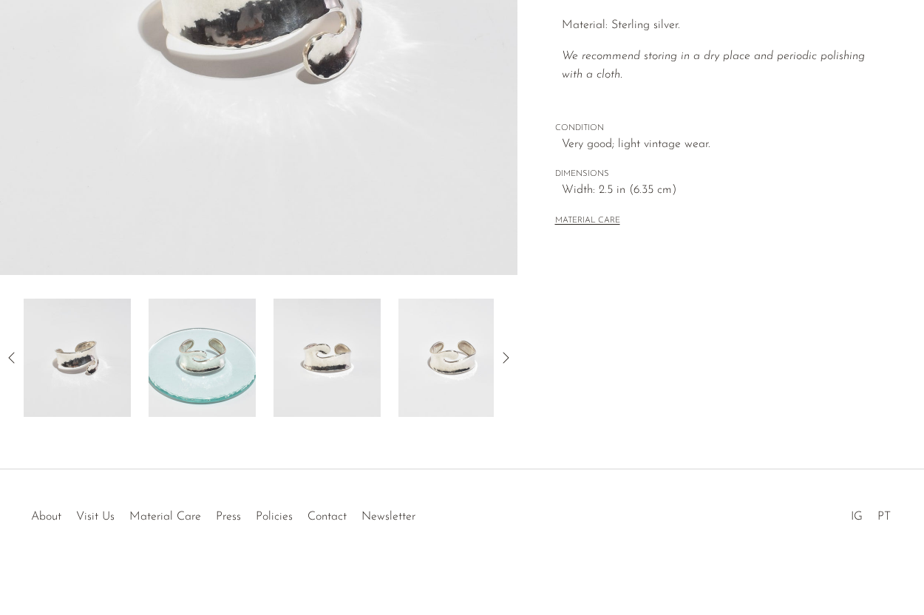
click at [245, 349] on img at bounding box center [202, 358] width 107 height 118
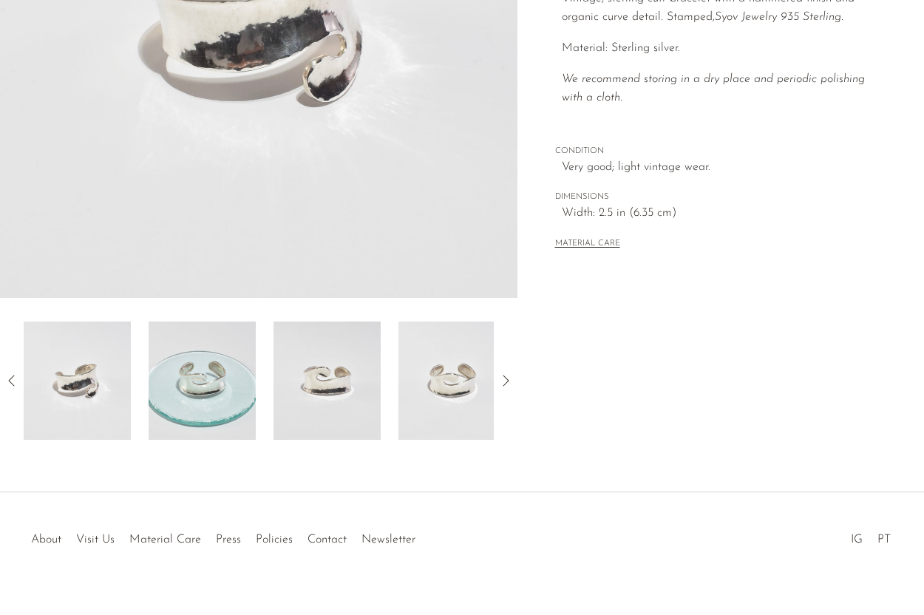
scroll to position [322, 0]
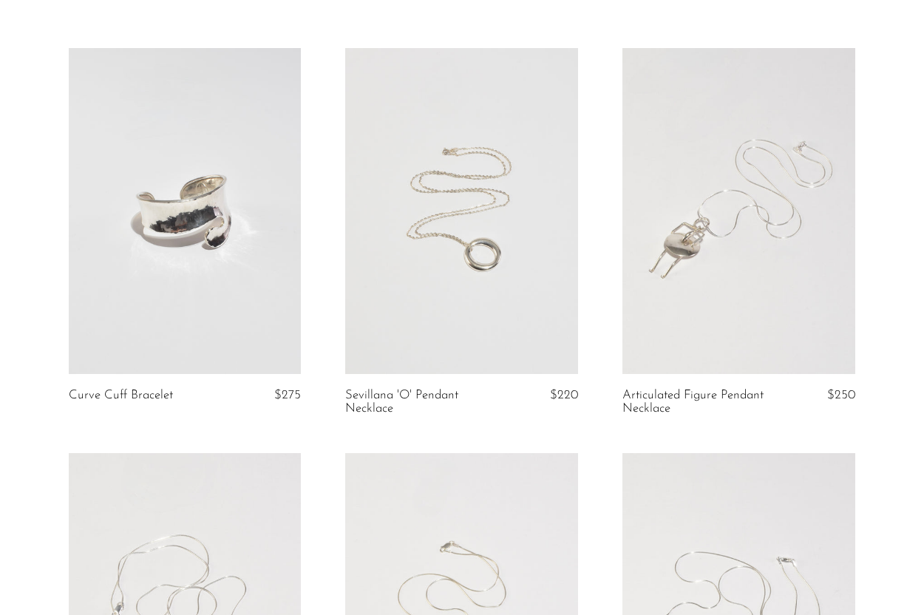
scroll to position [107, 0]
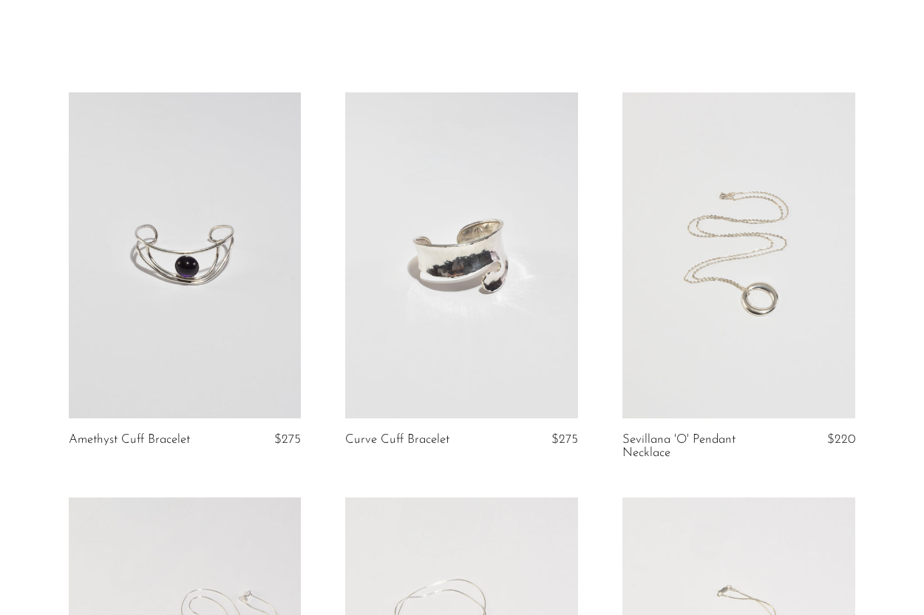
scroll to position [43, 0]
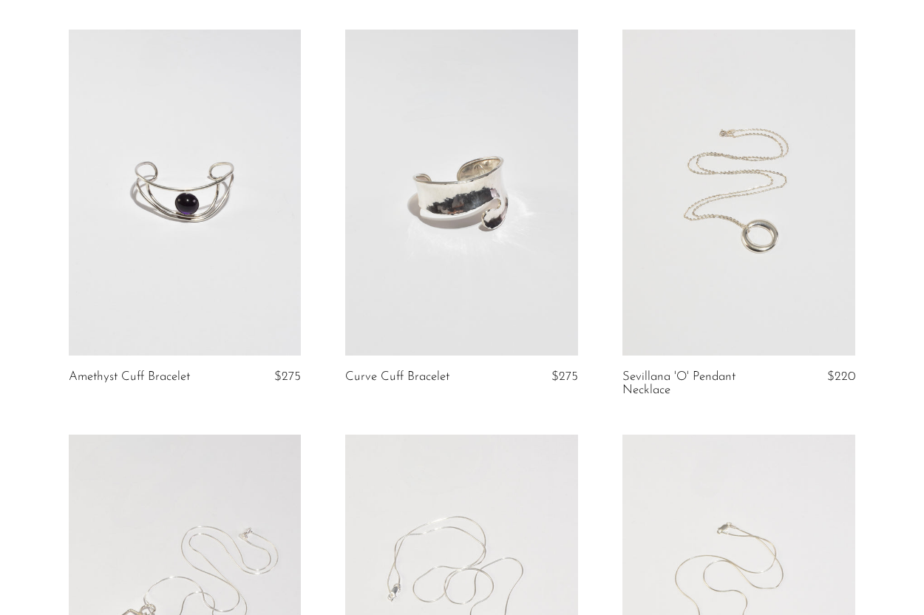
scroll to position [102, 0]
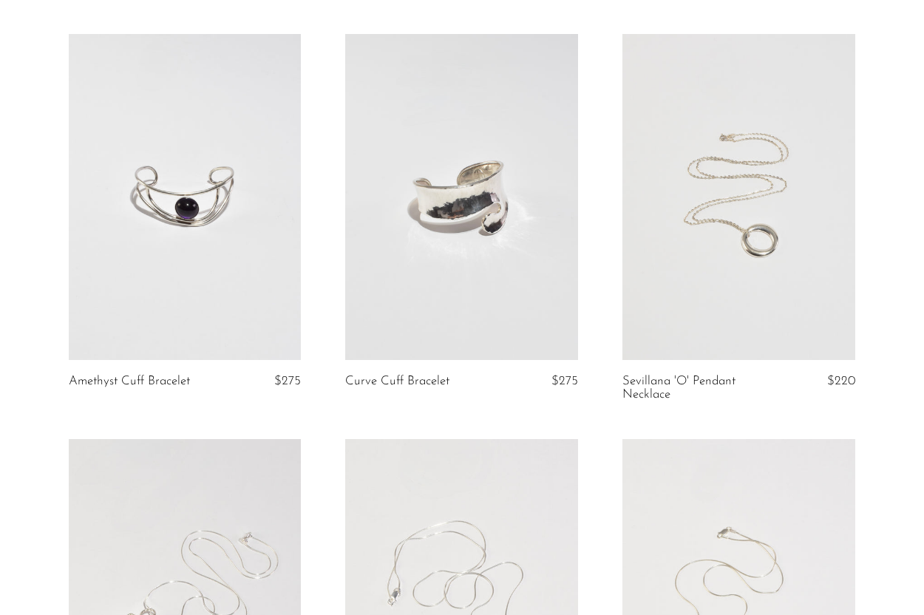
click at [213, 66] on link at bounding box center [185, 197] width 233 height 326
click at [472, 273] on link at bounding box center [461, 197] width 233 height 326
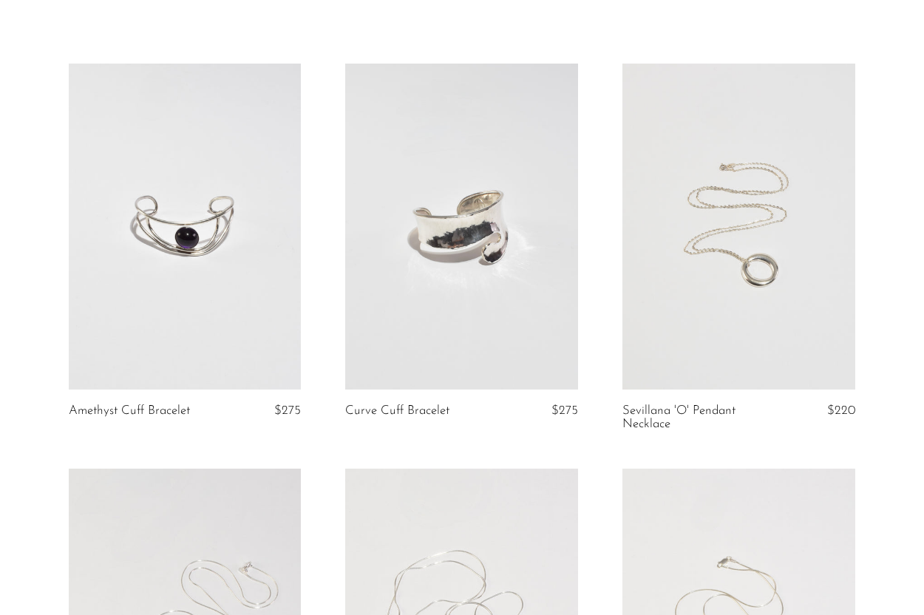
scroll to position [94, 0]
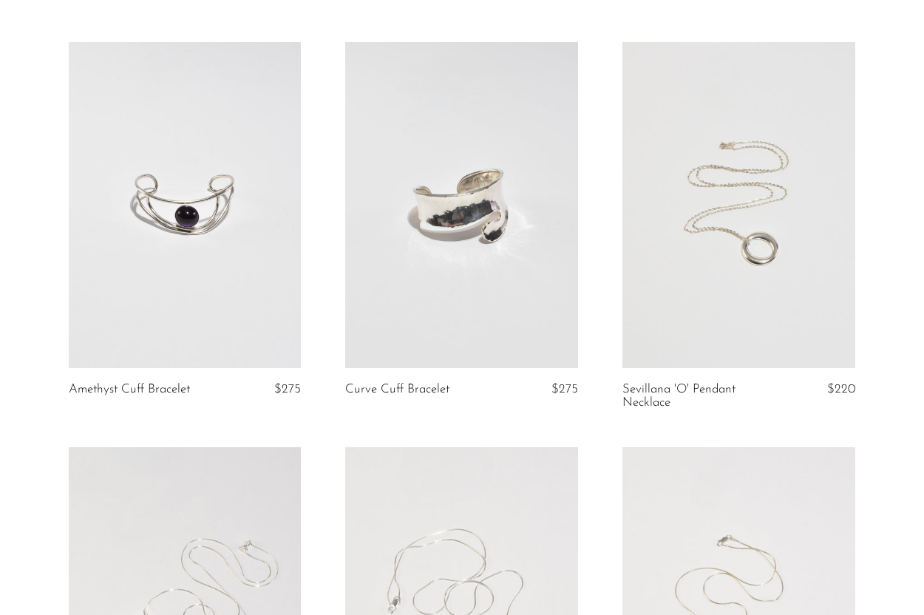
click at [166, 251] on link at bounding box center [185, 205] width 233 height 326
drag, startPoint x: 166, startPoint y: 251, endPoint x: 917, endPoint y: 401, distance: 765.1
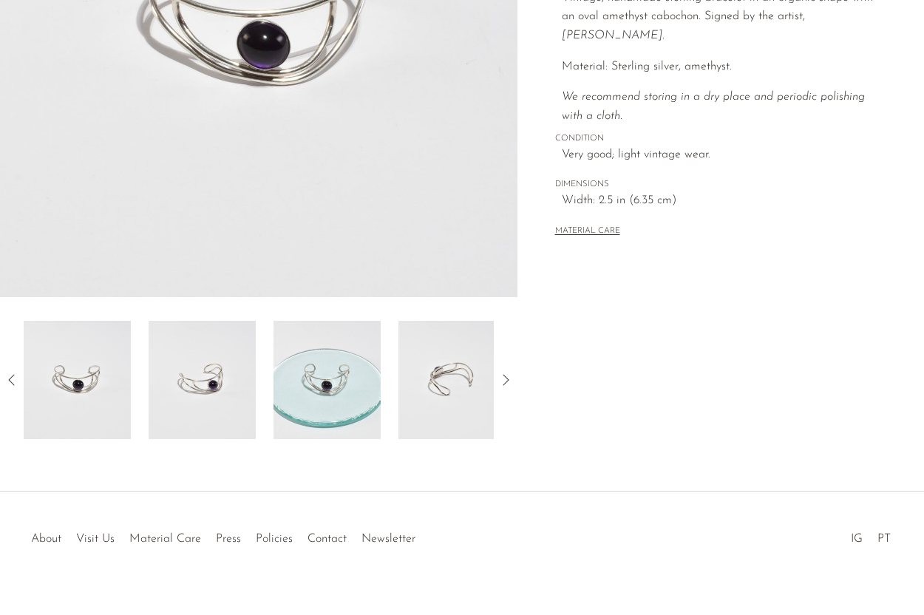
scroll to position [316, 0]
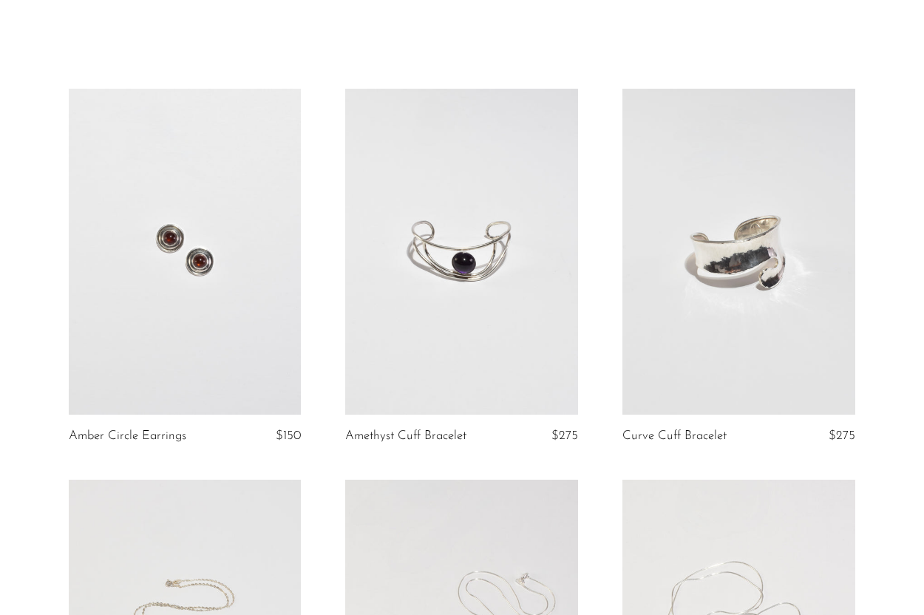
scroll to position [42, 0]
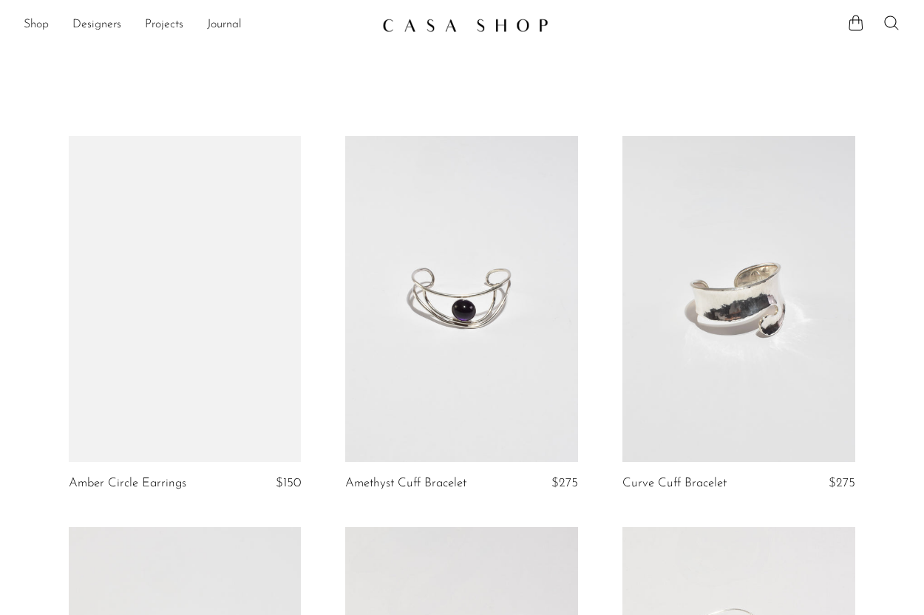
scroll to position [42, 0]
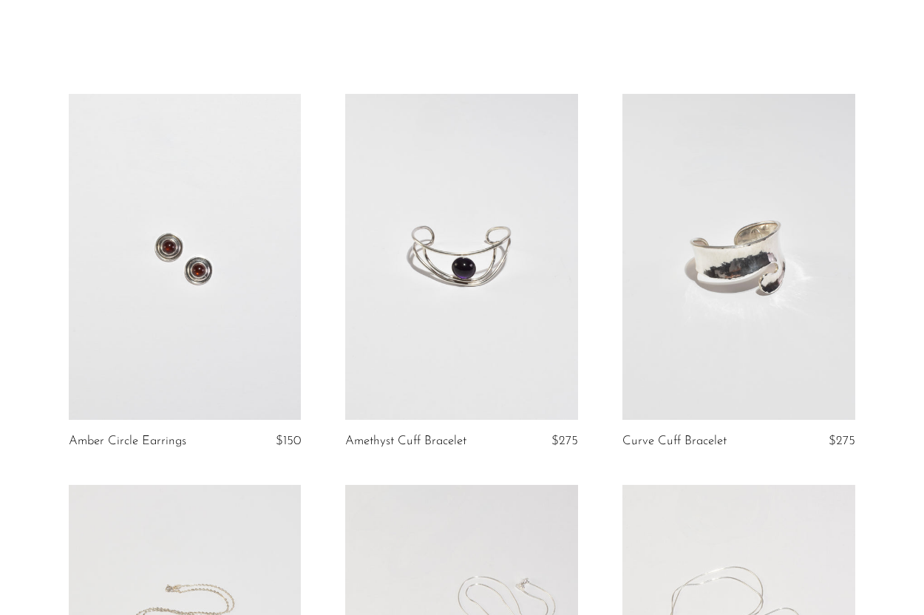
click at [191, 184] on link at bounding box center [185, 257] width 233 height 326
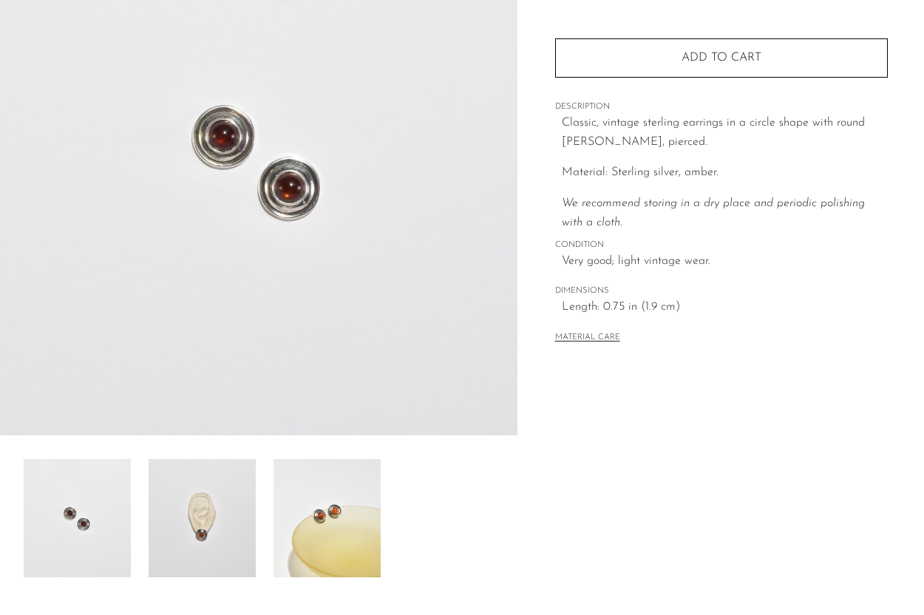
scroll to position [191, 0]
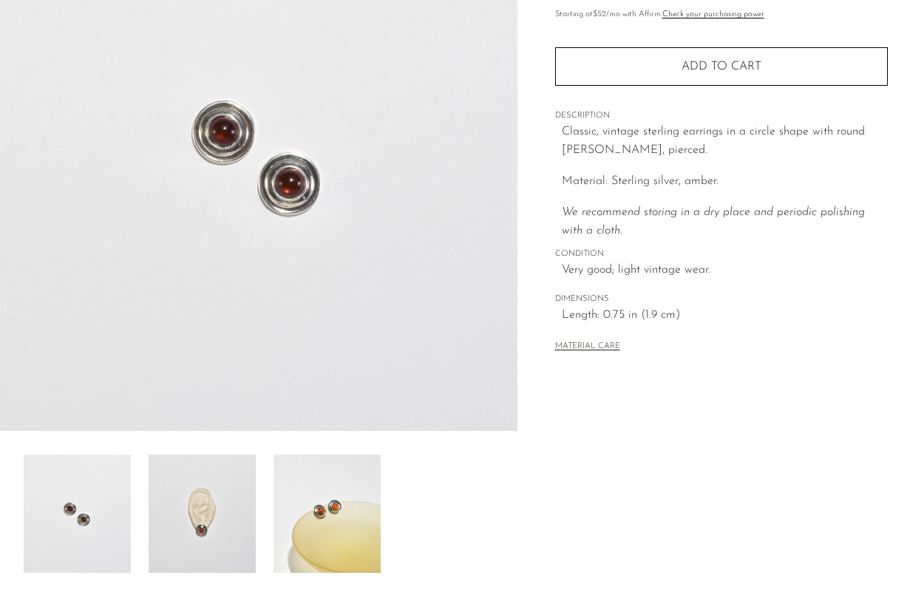
click at [215, 536] on img at bounding box center [202, 514] width 107 height 118
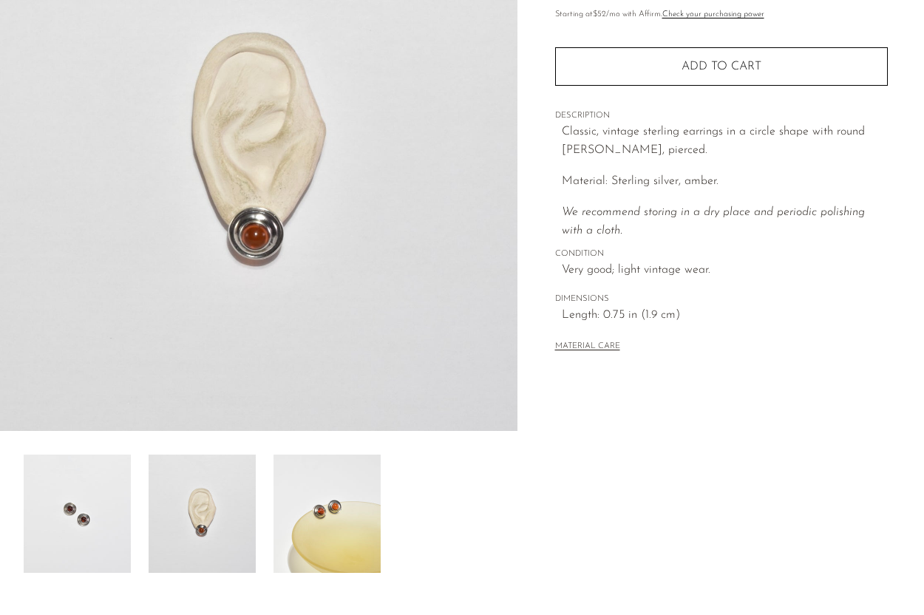
click at [293, 526] on img at bounding box center [327, 514] width 107 height 118
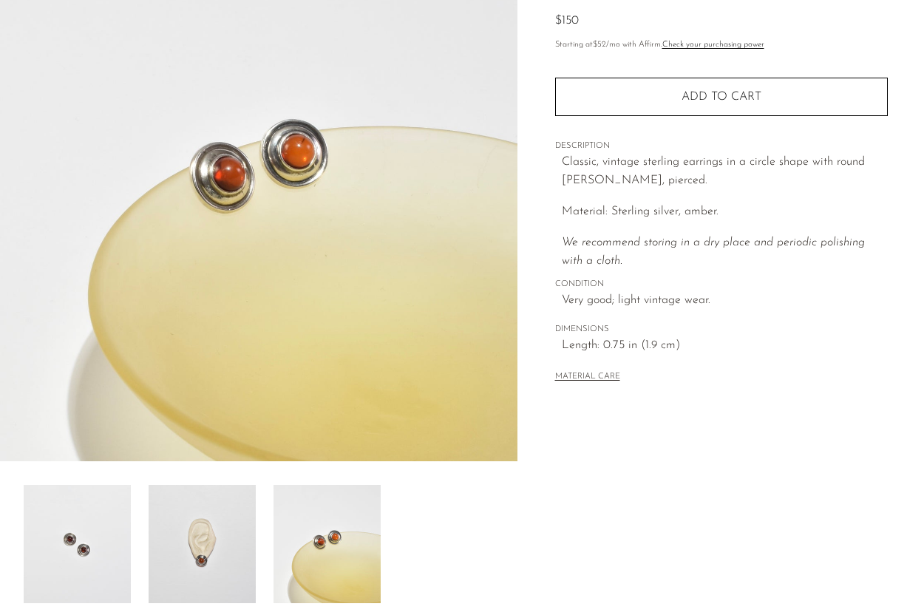
scroll to position [135, 0]
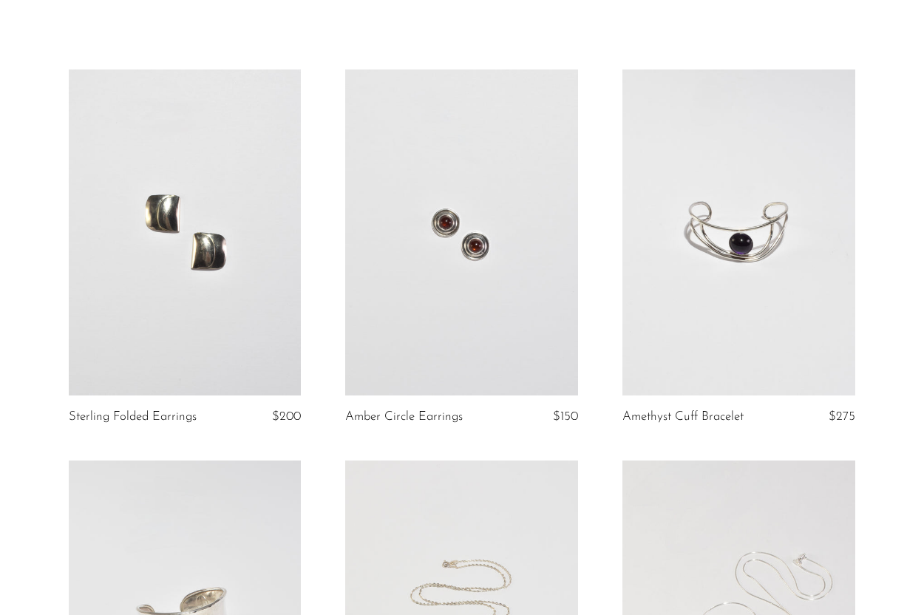
scroll to position [41, 0]
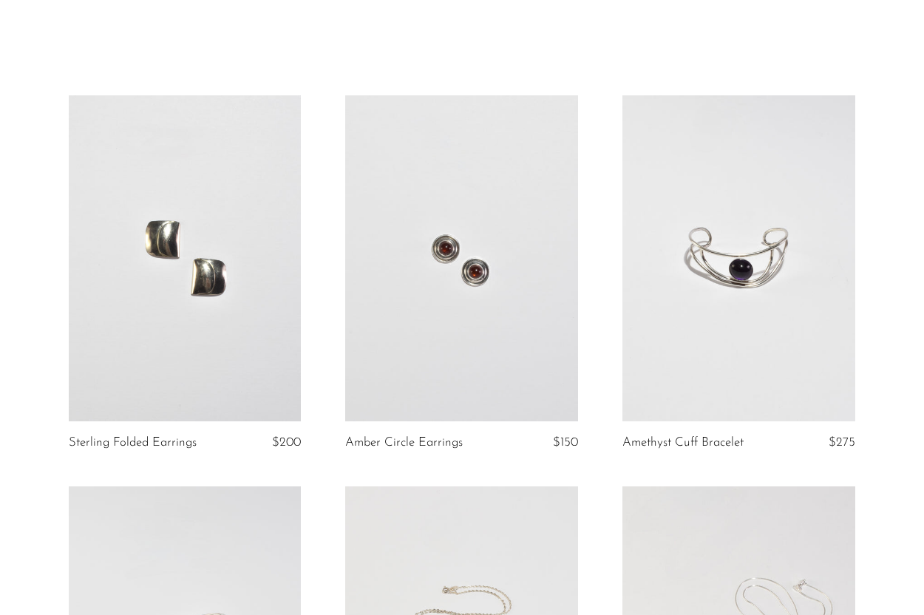
click at [221, 197] on link at bounding box center [185, 258] width 233 height 326
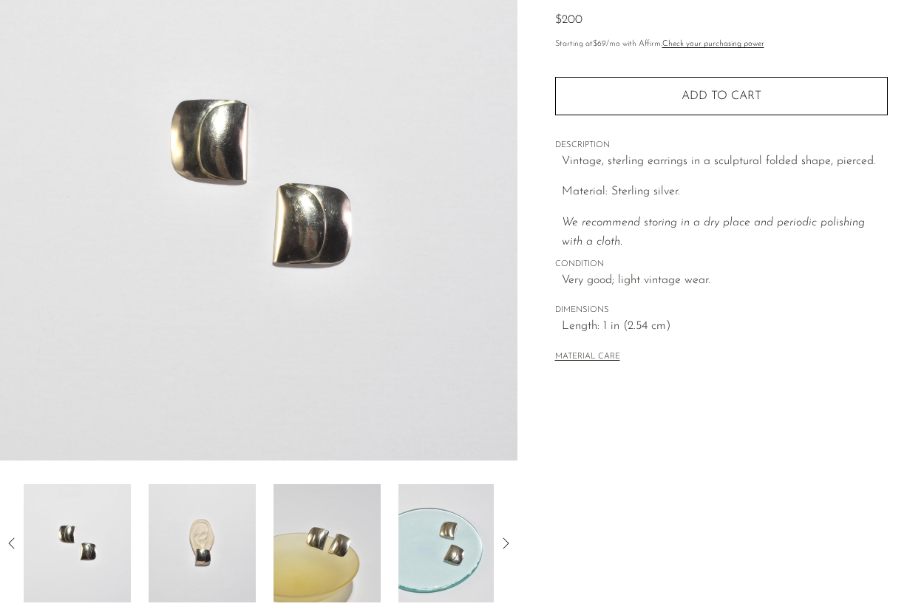
scroll to position [250, 0]
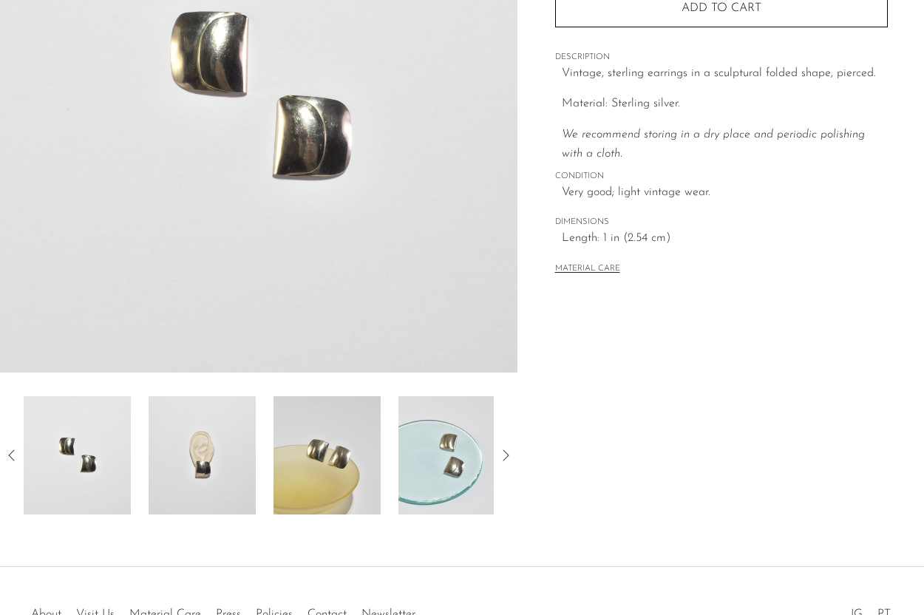
click at [205, 442] on img at bounding box center [202, 455] width 107 height 118
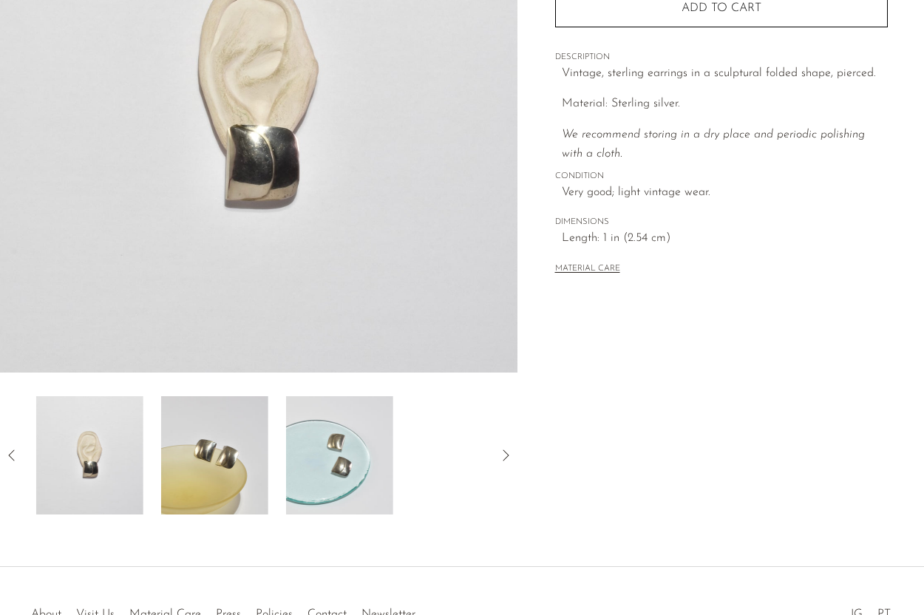
click at [210, 443] on img at bounding box center [214, 455] width 107 height 118
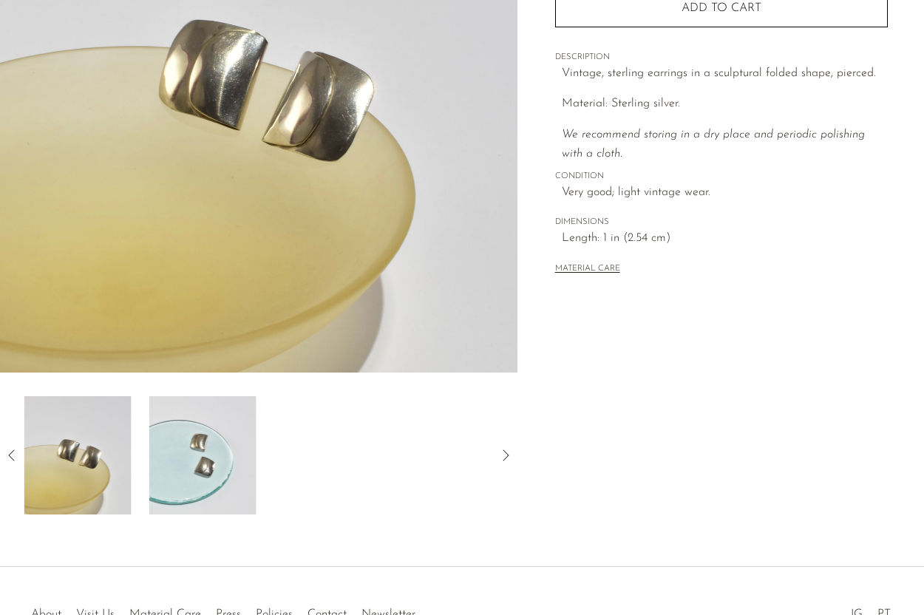
click at [13, 455] on icon at bounding box center [12, 455] width 18 height 18
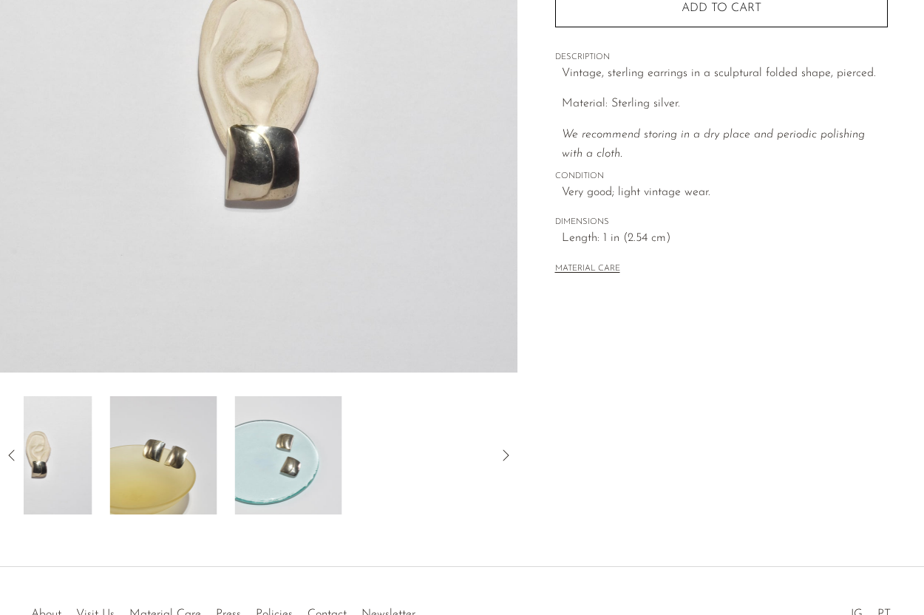
click at [13, 455] on icon at bounding box center [12, 455] width 18 height 18
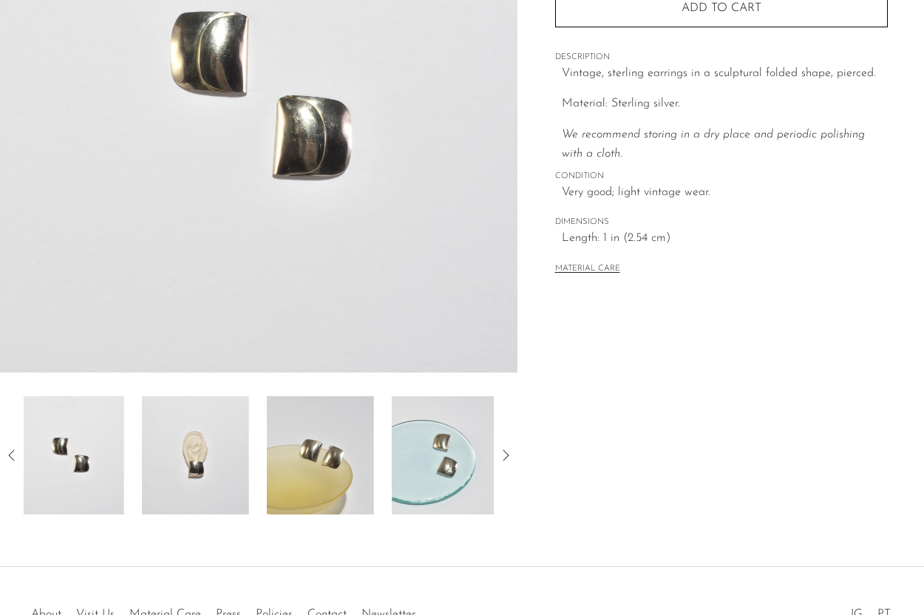
click at [711, 384] on div "Collections First Look Sterling Folded Earrings $200 Starting at $69 /mo with A…" at bounding box center [720, 166] width 407 height 696
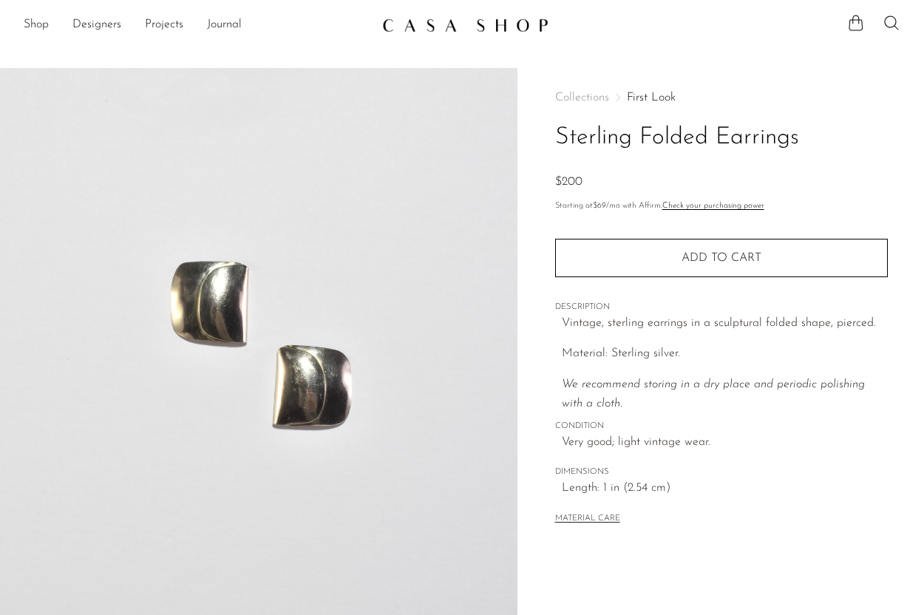
scroll to position [250, 0]
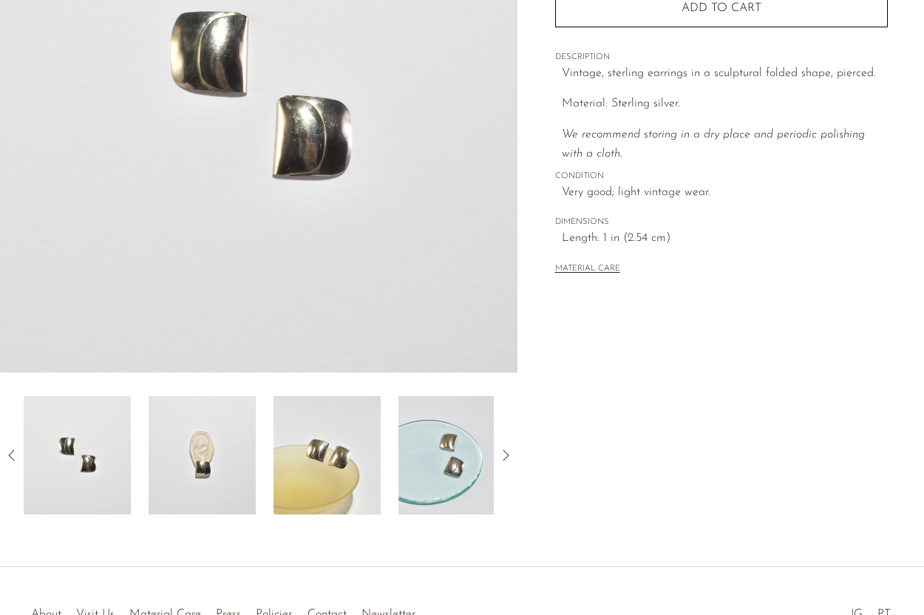
click at [455, 446] on img at bounding box center [451, 455] width 107 height 118
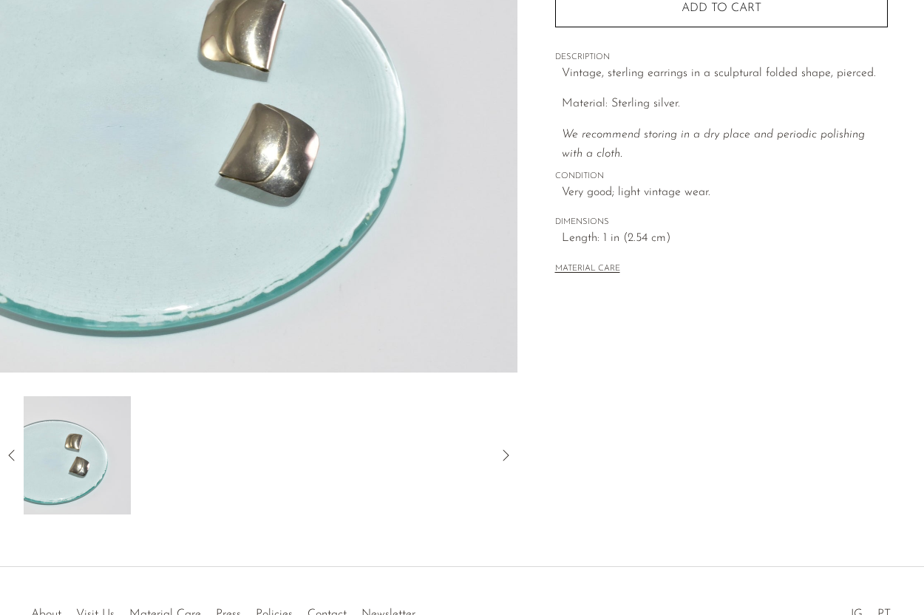
click at [16, 447] on icon at bounding box center [12, 455] width 18 height 18
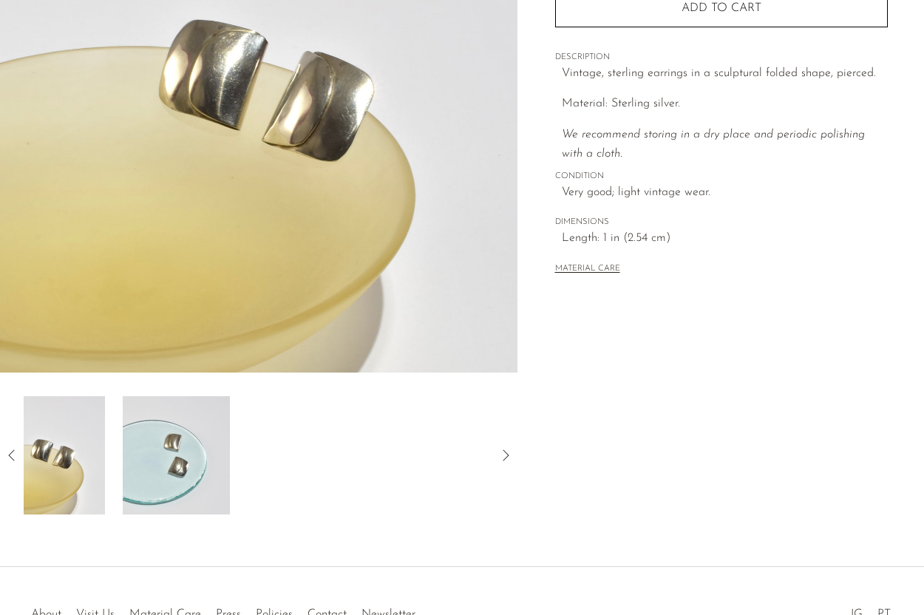
click at [16, 447] on icon at bounding box center [12, 455] width 18 height 18
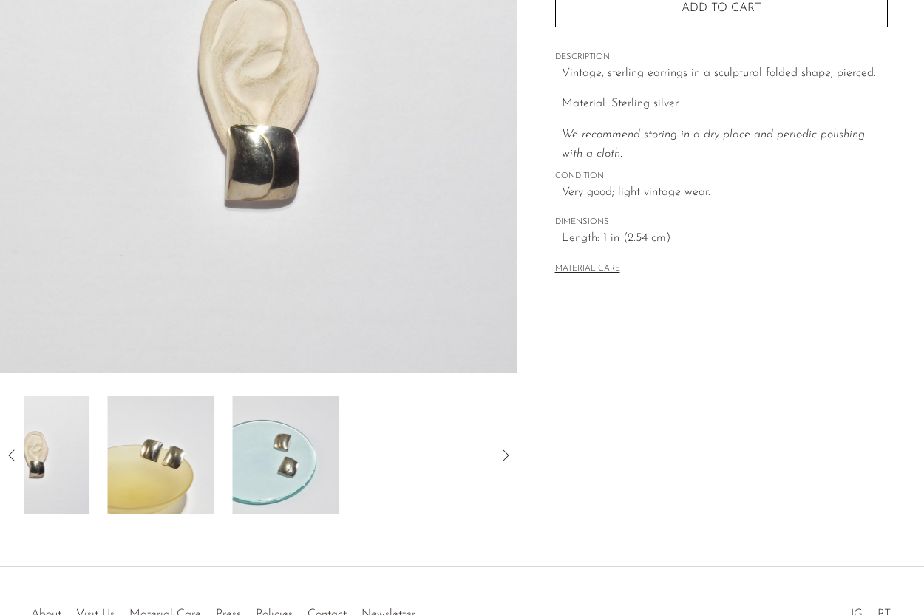
click at [16, 447] on icon at bounding box center [12, 455] width 18 height 18
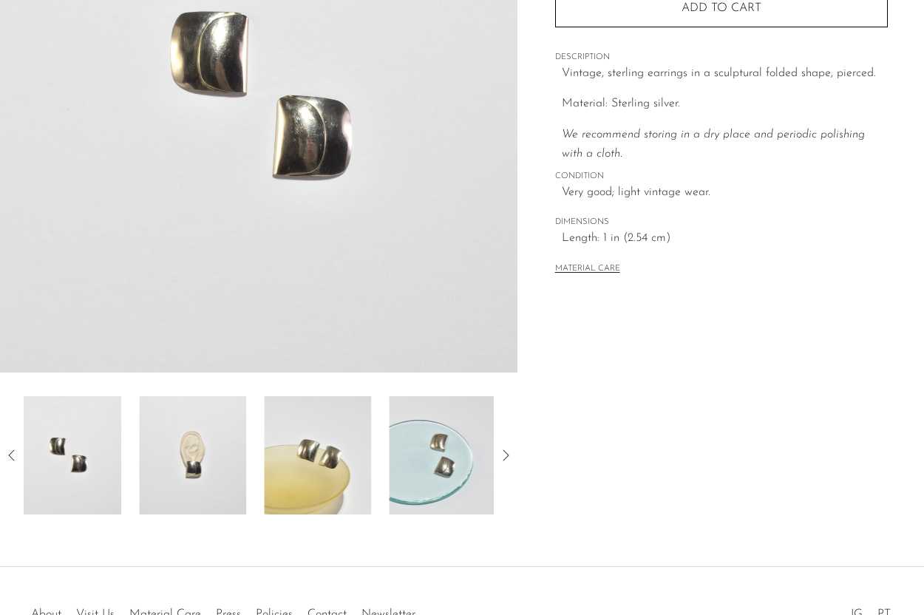
click at [328, 455] on img at bounding box center [317, 455] width 107 height 118
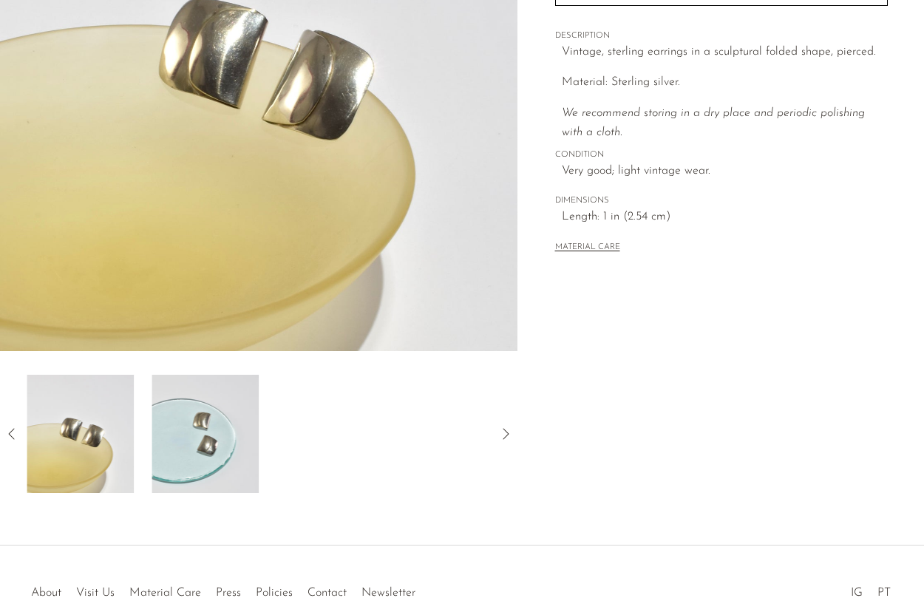
scroll to position [282, 0]
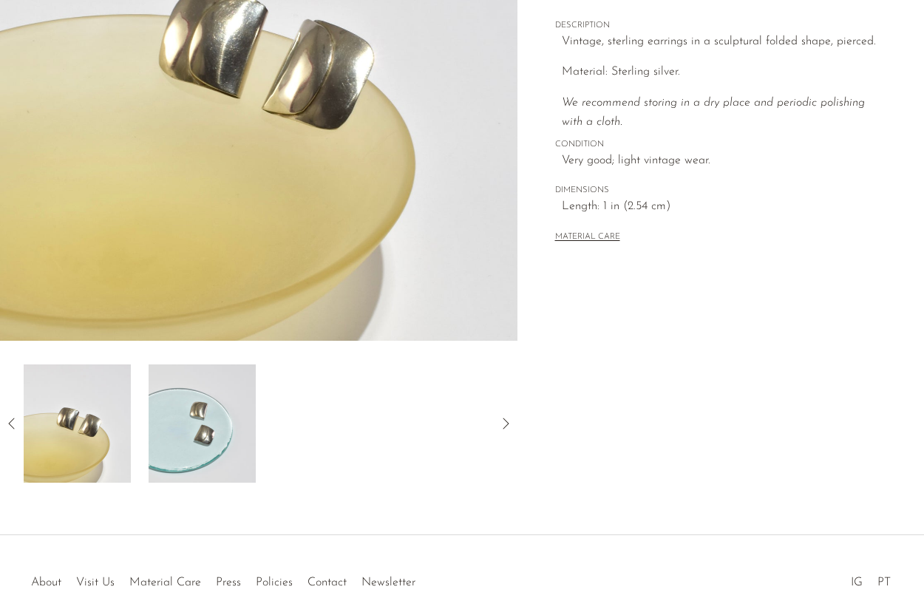
click at [4, 419] on icon at bounding box center [12, 424] width 18 height 18
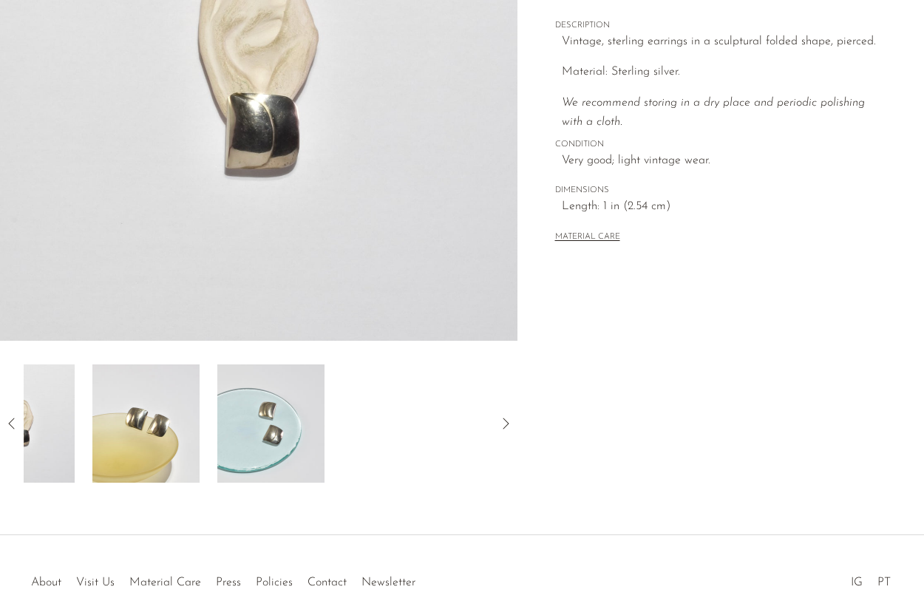
click at [4, 419] on icon at bounding box center [12, 424] width 18 height 18
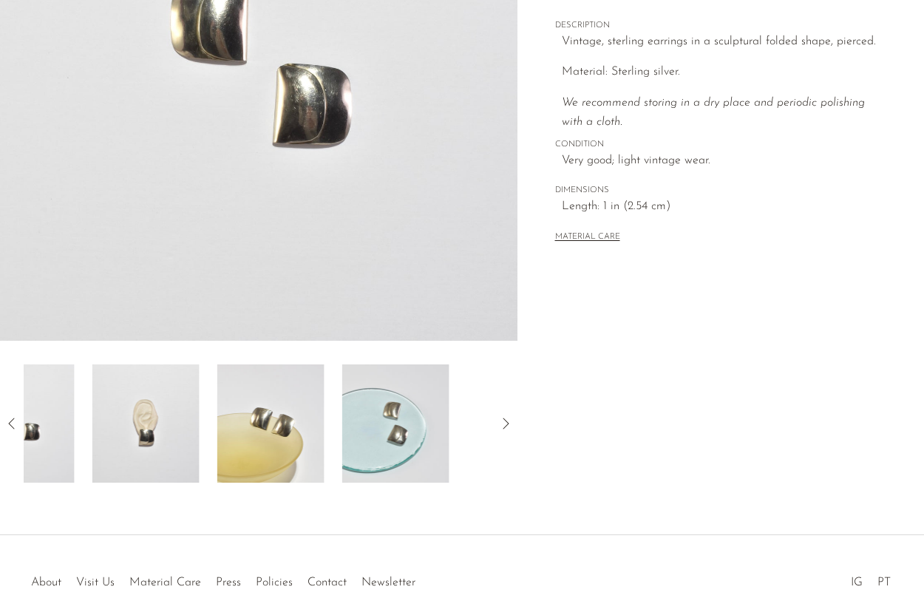
click at [4, 419] on icon at bounding box center [12, 424] width 18 height 18
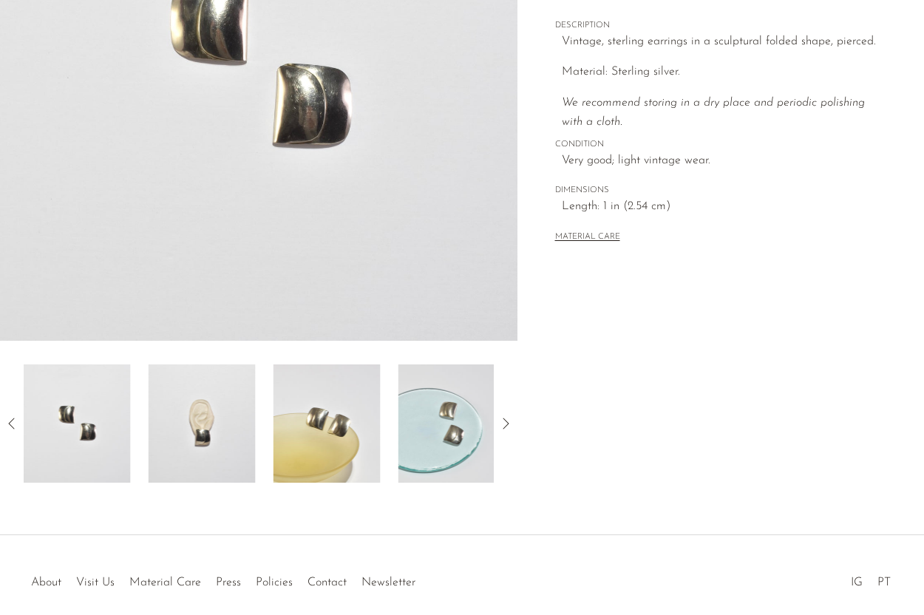
click at [608, 465] on div "Collections First Look Sterling Folded Earrings $200 Starting at $69 /mo with A…" at bounding box center [720, 134] width 407 height 696
click at [463, 439] on img at bounding box center [451, 423] width 107 height 118
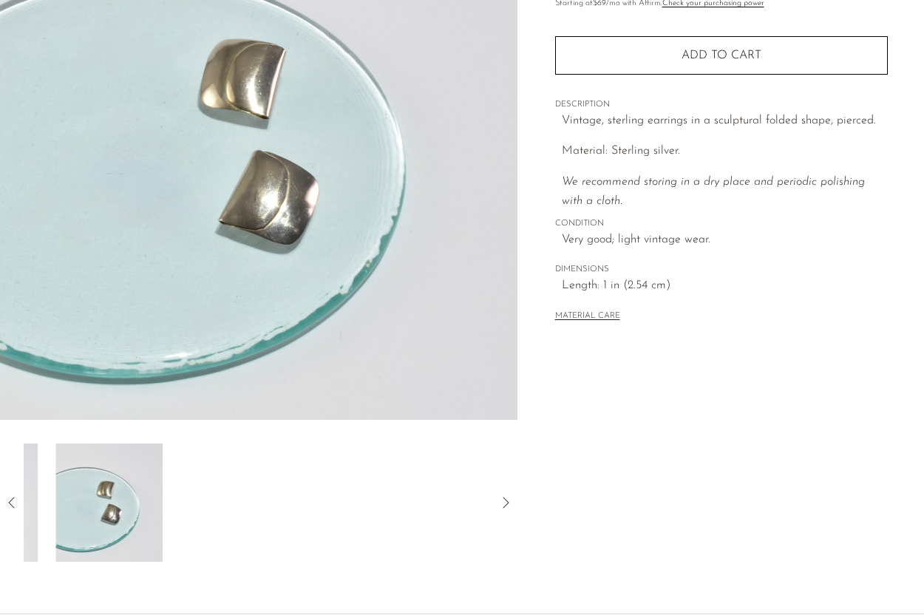
scroll to position [202, 0]
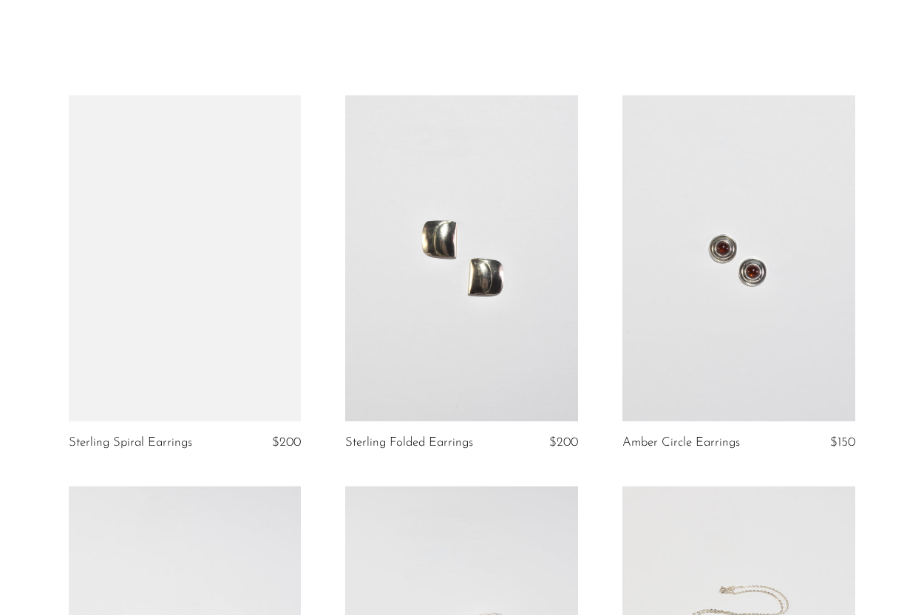
scroll to position [41, 0]
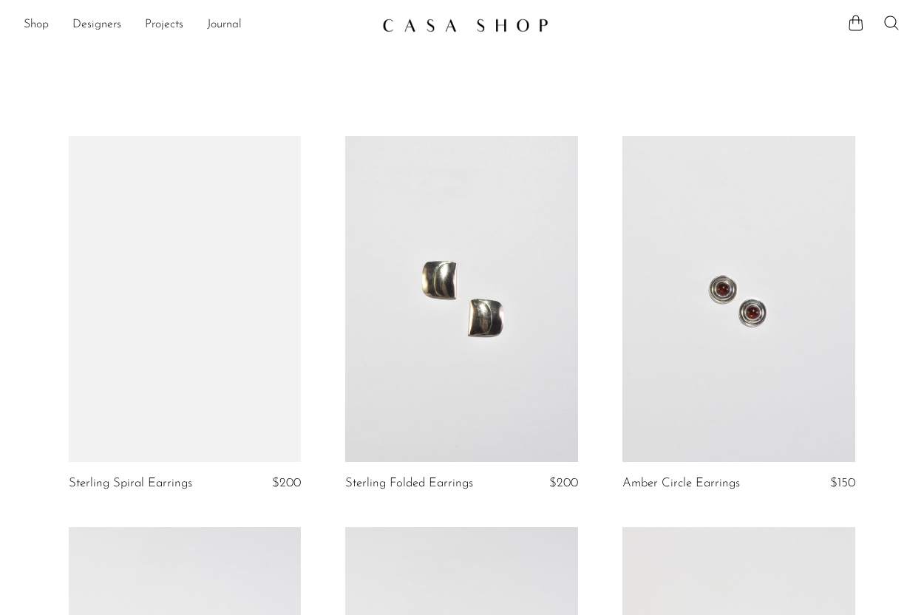
scroll to position [41, 0]
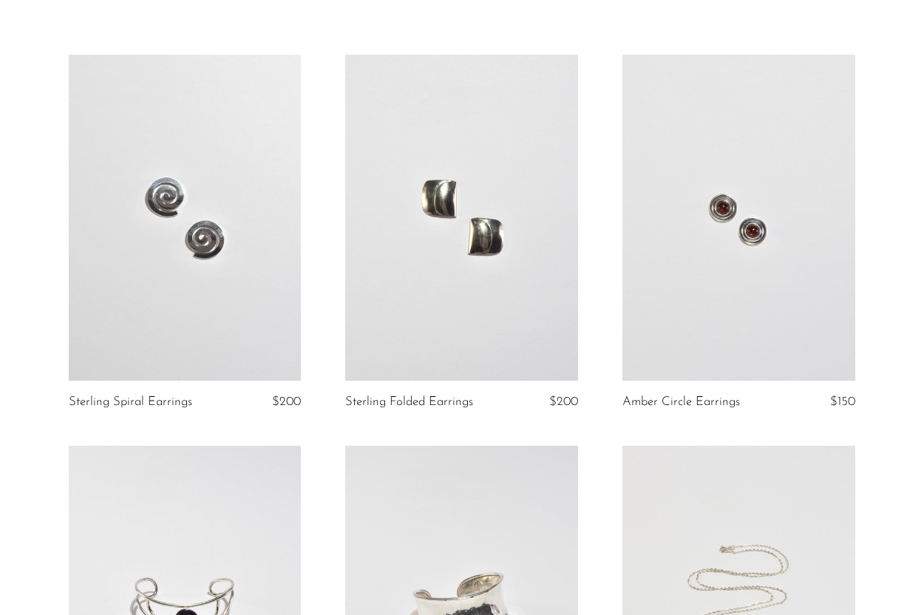
scroll to position [83, 0]
click at [527, 363] on link at bounding box center [461, 216] width 233 height 326
click at [132, 227] on link at bounding box center [185, 216] width 233 height 326
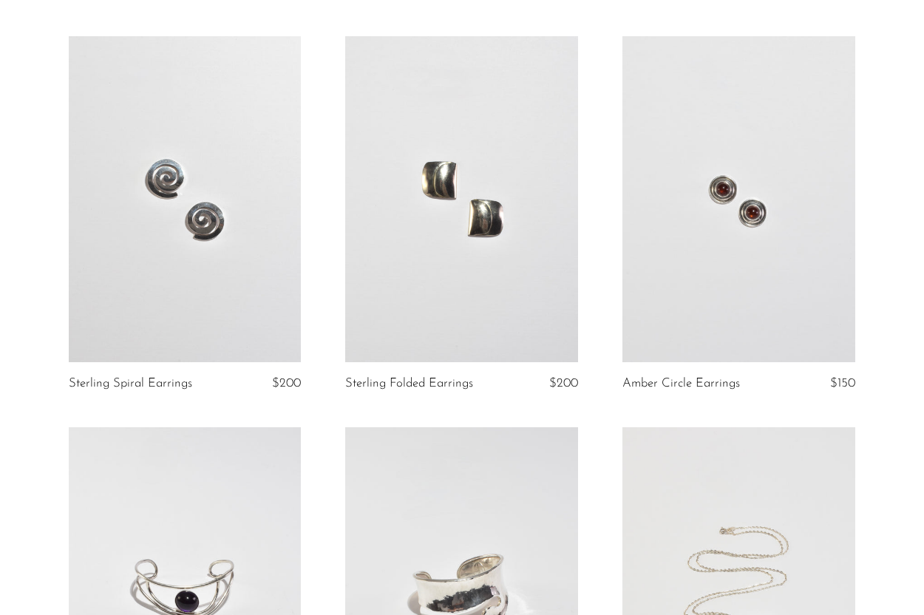
click at [193, 273] on link at bounding box center [185, 199] width 233 height 326
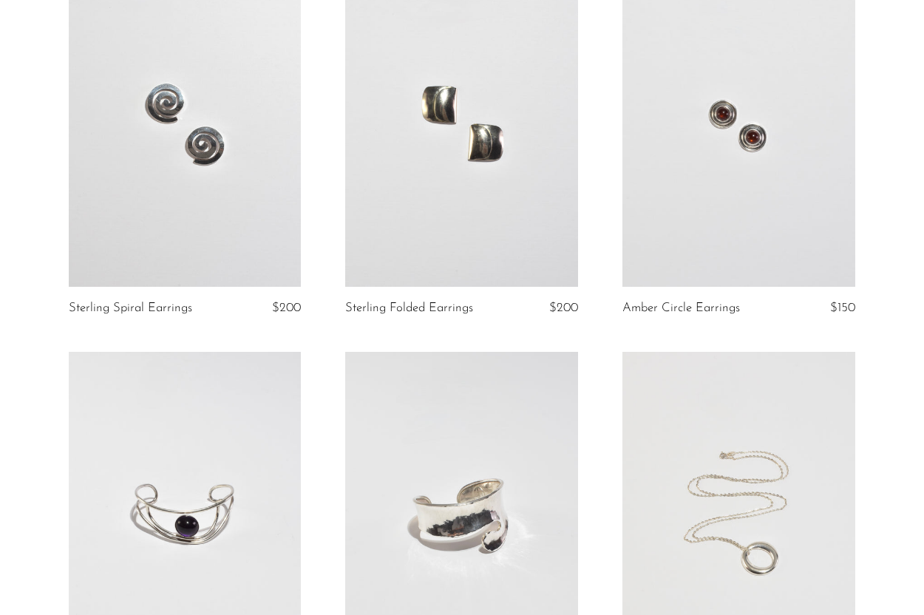
scroll to position [157, 0]
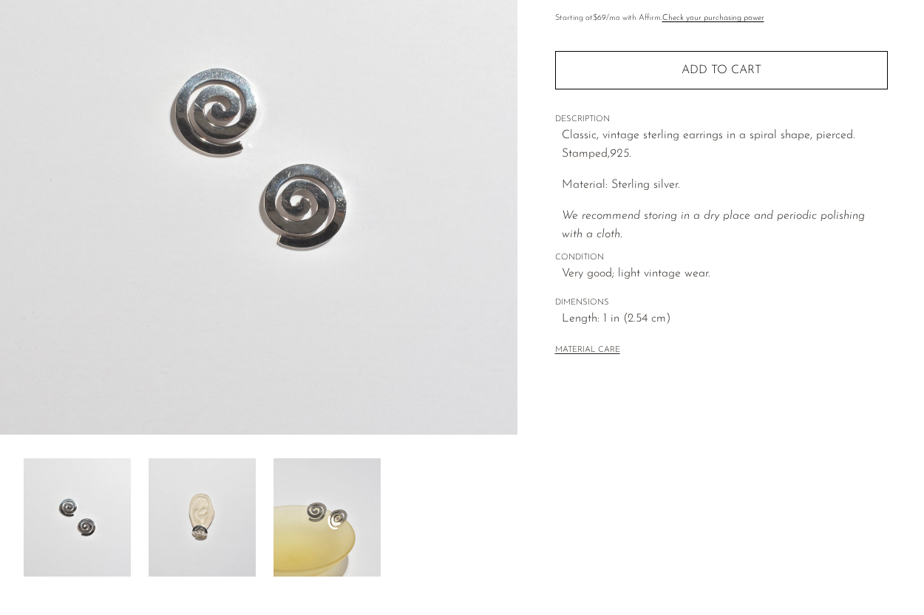
scroll to position [197, 0]
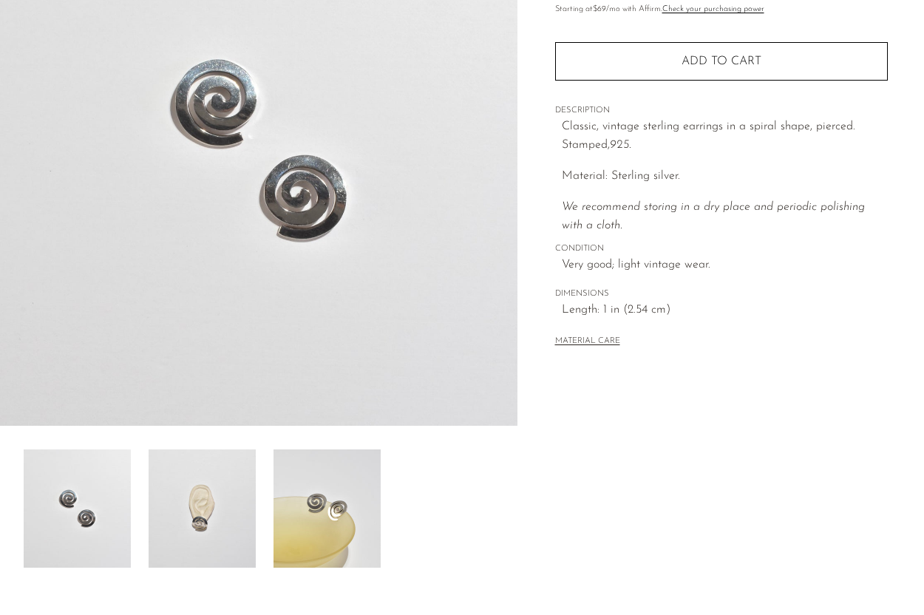
click at [211, 475] on img at bounding box center [202, 508] width 107 height 118
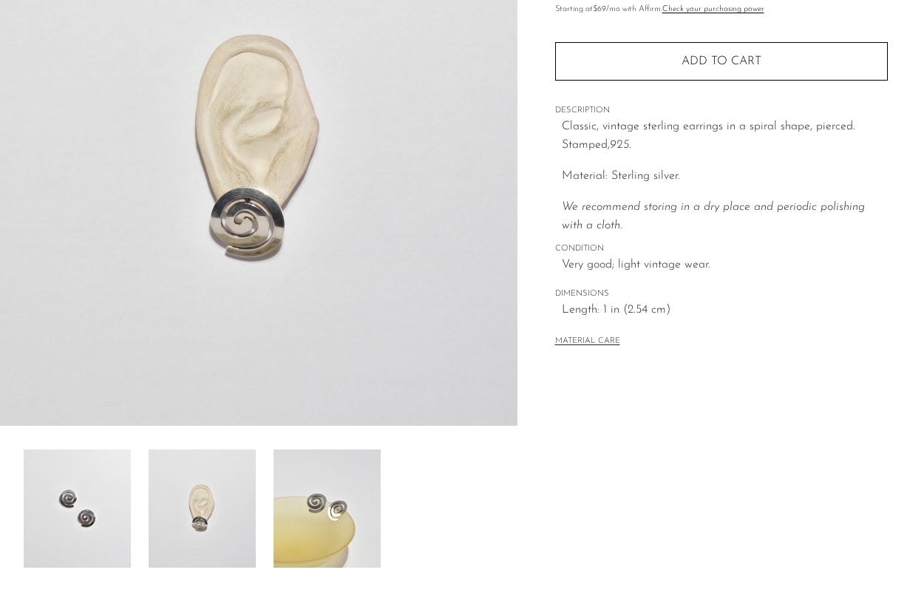
click at [293, 503] on img at bounding box center [327, 508] width 107 height 118
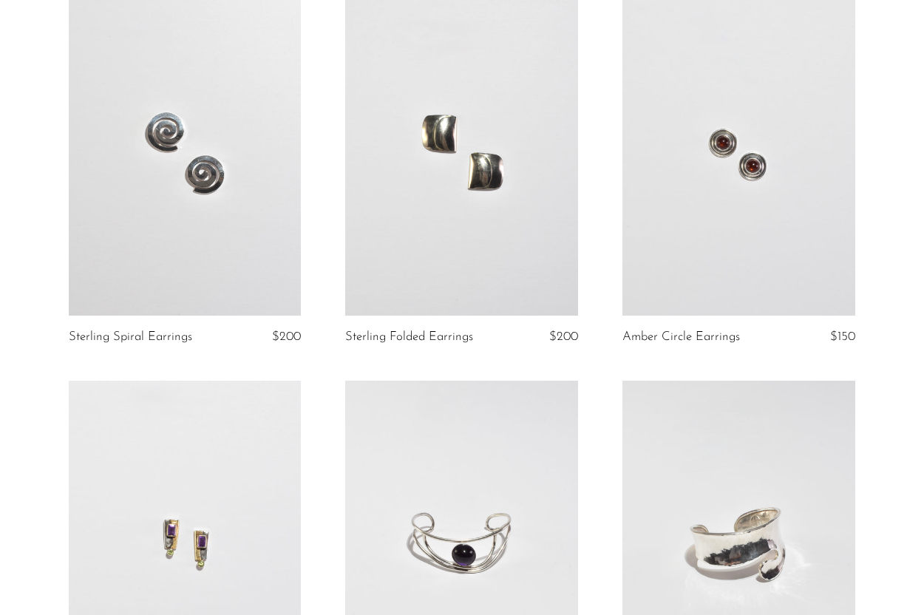
scroll to position [132, 0]
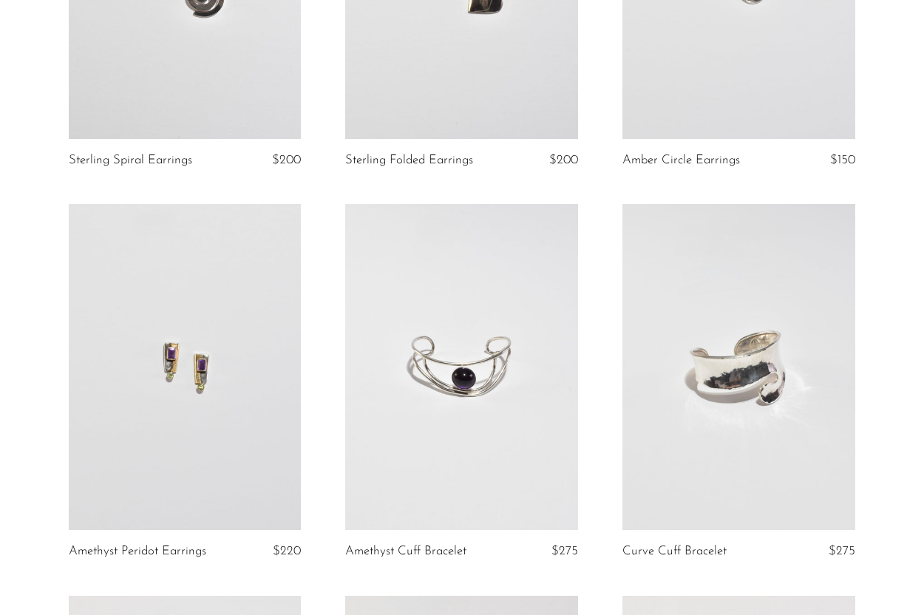
scroll to position [327, 0]
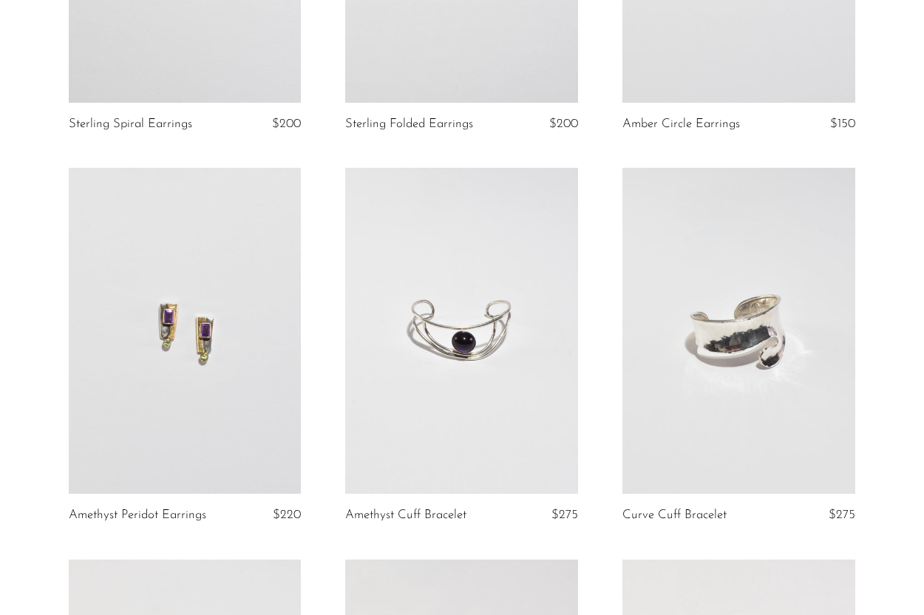
scroll to position [359, 0]
click at [269, 306] on link at bounding box center [185, 332] width 233 height 326
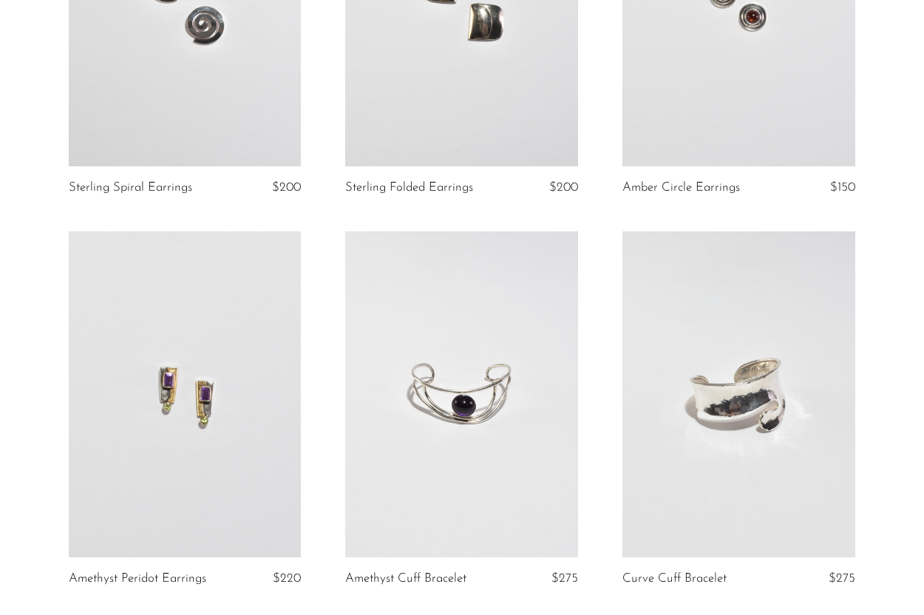
scroll to position [95, 0]
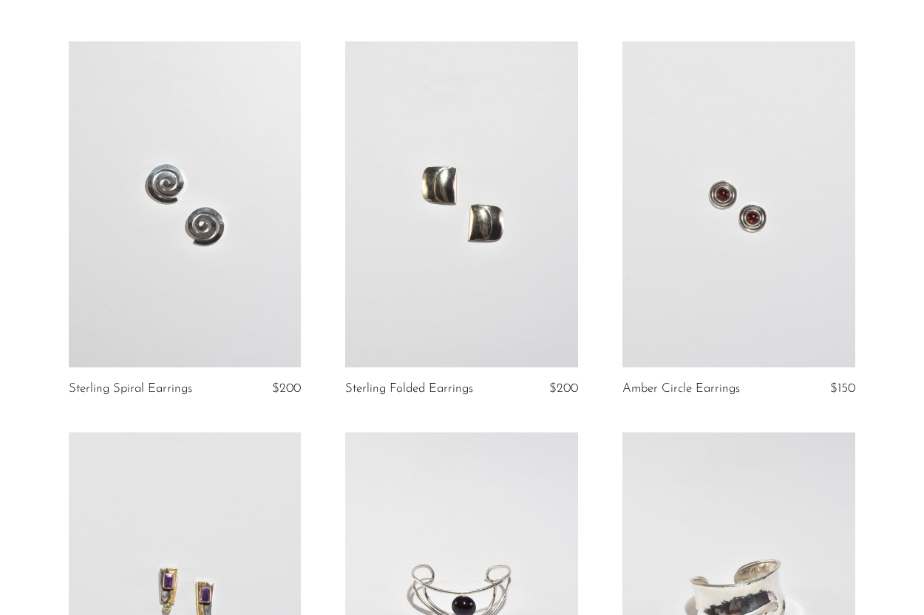
click at [727, 251] on link at bounding box center [738, 204] width 233 height 326
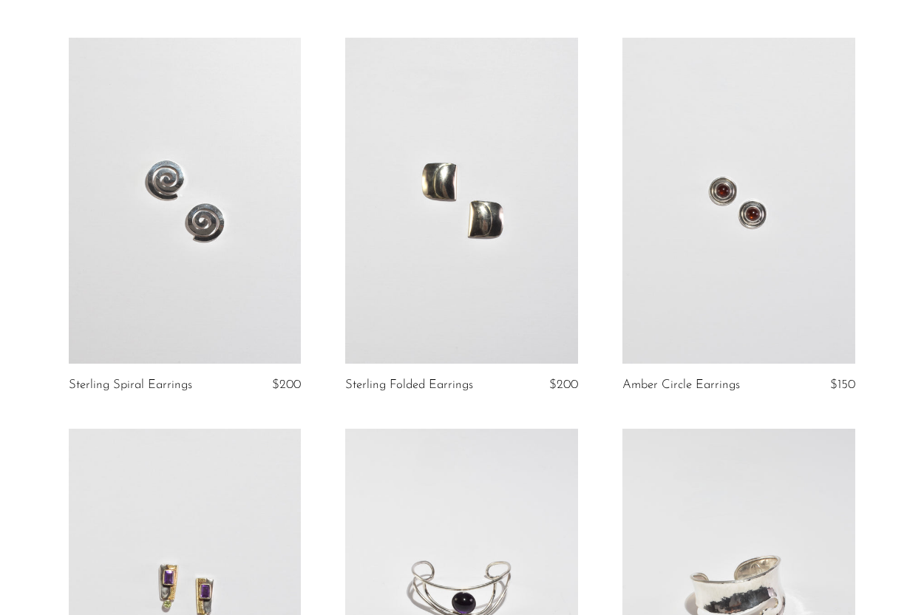
scroll to position [159, 0]
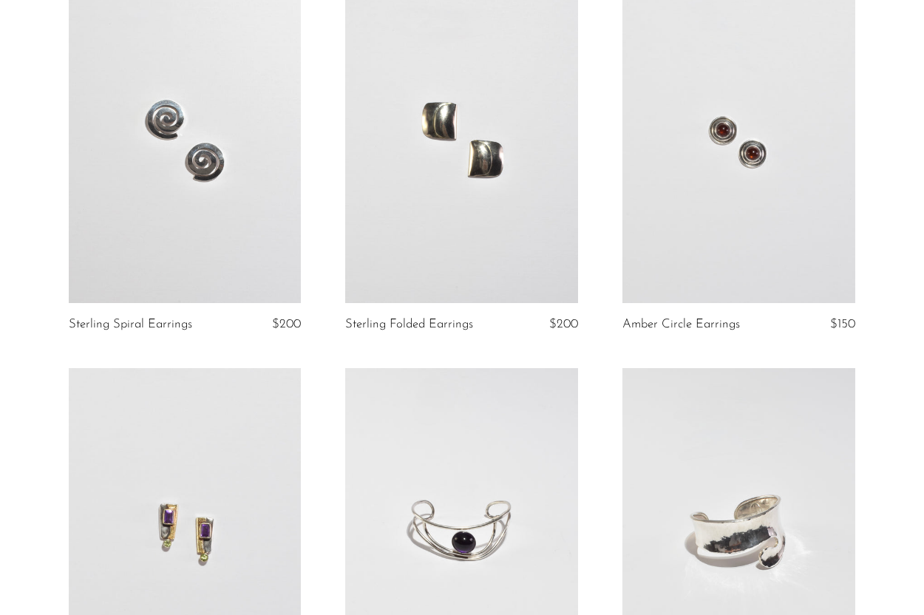
click at [204, 473] on link at bounding box center [185, 531] width 233 height 326
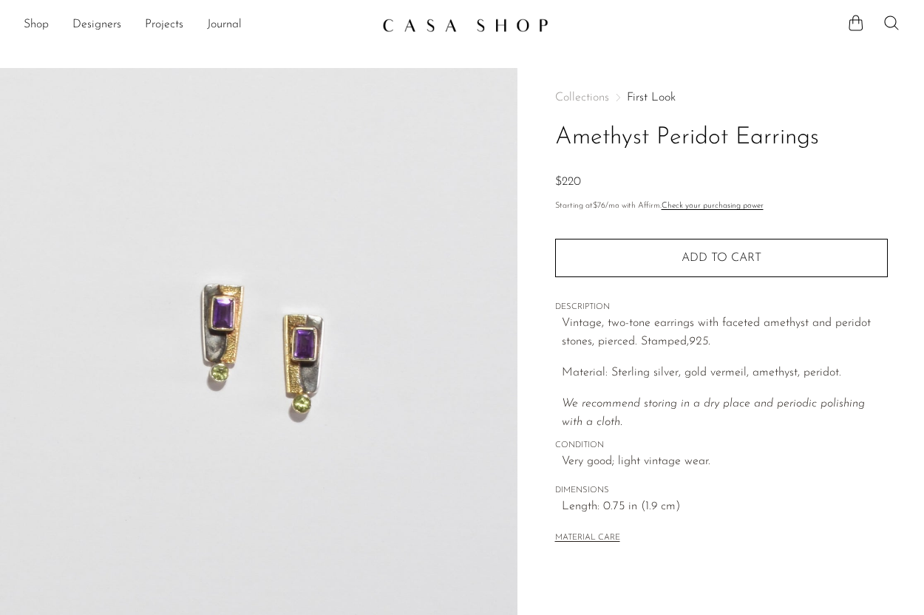
scroll to position [21, 0]
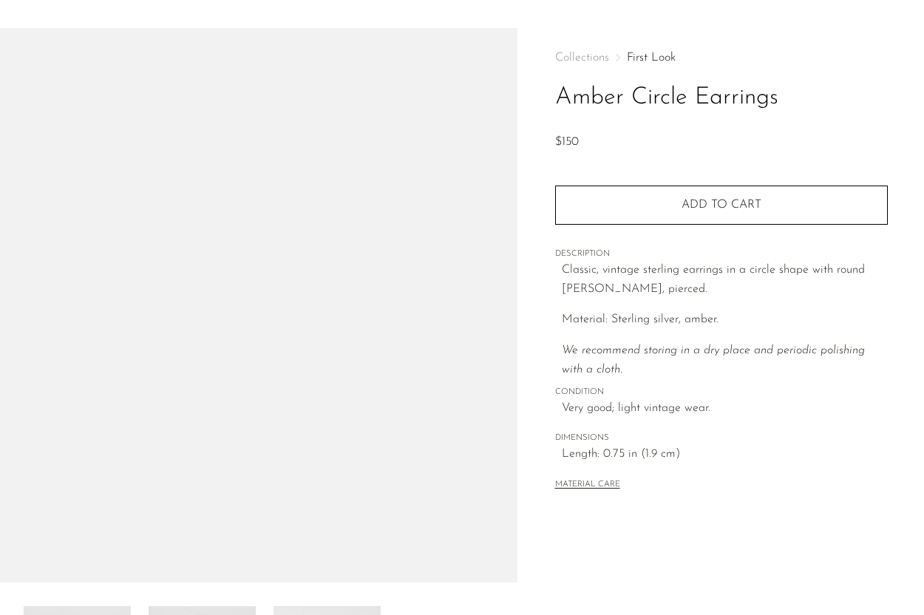
scroll to position [41, 0]
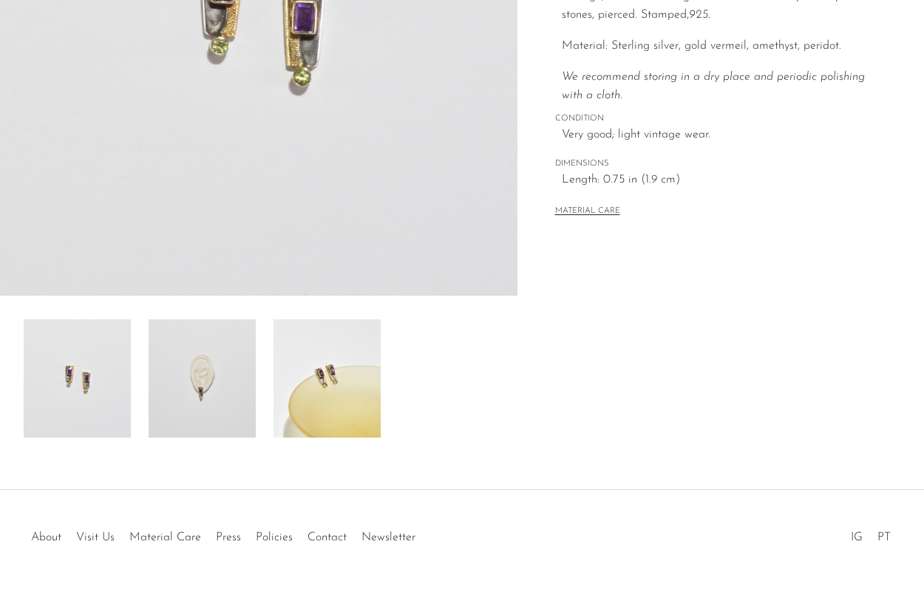
scroll to position [342, 0]
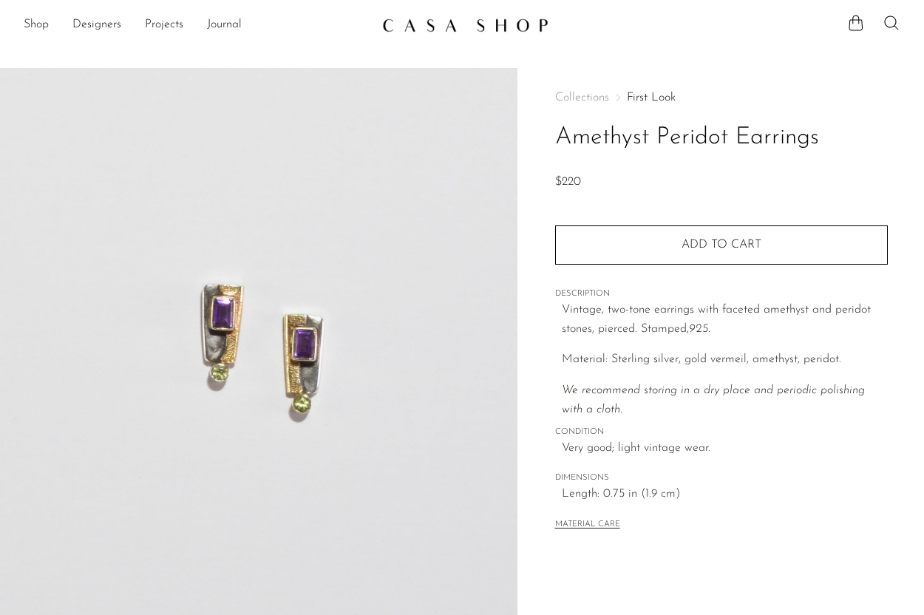
scroll to position [342, 0]
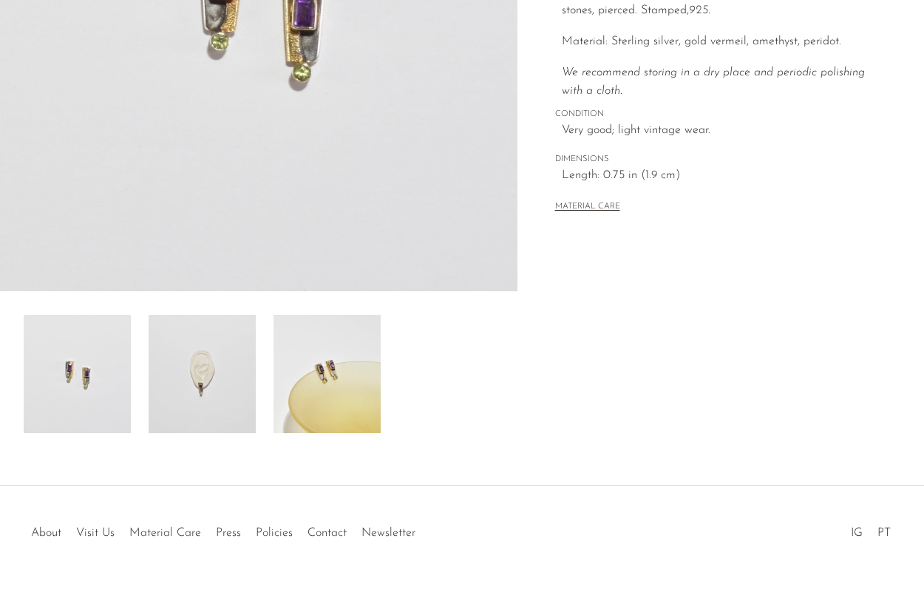
scroll to position [310, 0]
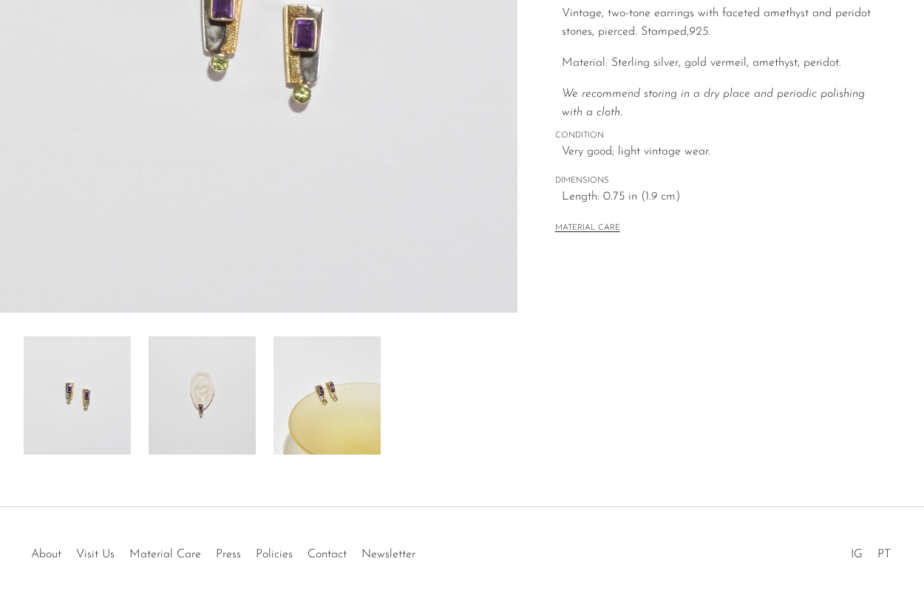
click at [299, 391] on img at bounding box center [327, 395] width 107 height 118
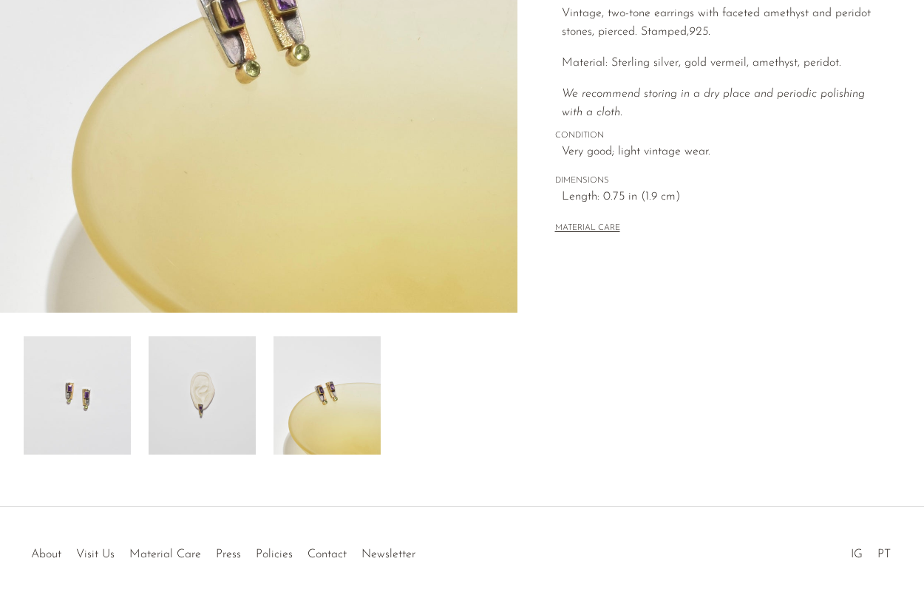
click at [226, 402] on img at bounding box center [202, 395] width 107 height 118
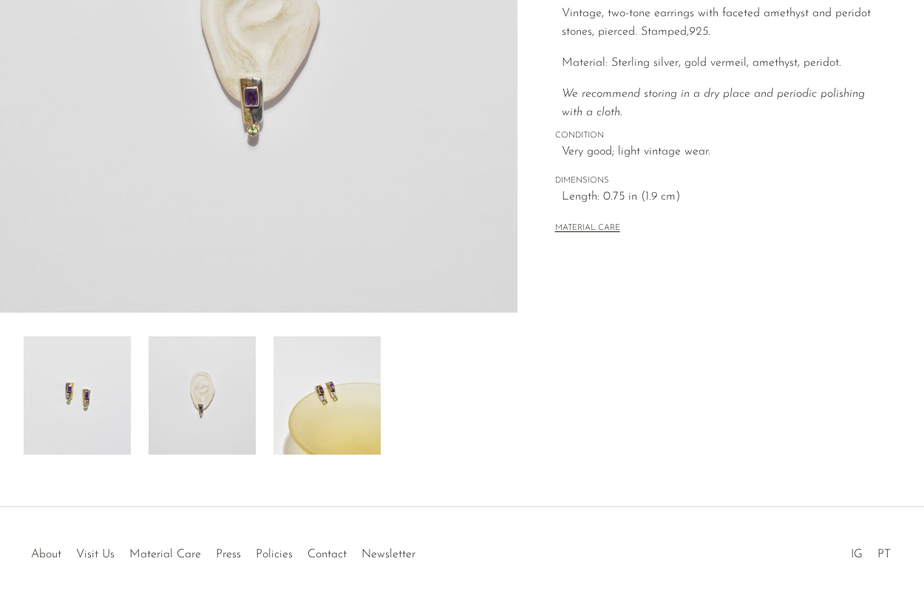
click at [106, 409] on img at bounding box center [77, 395] width 107 height 118
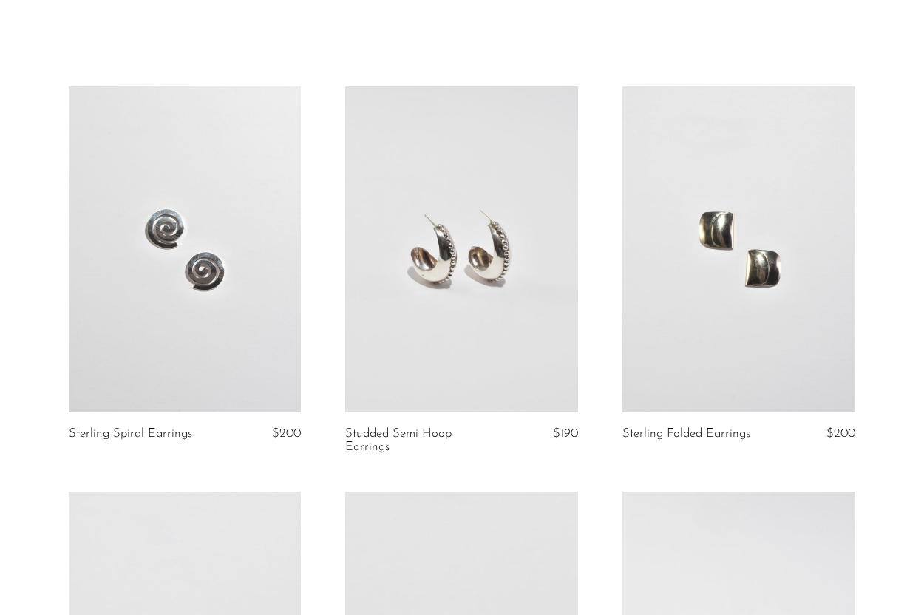
scroll to position [47, 0]
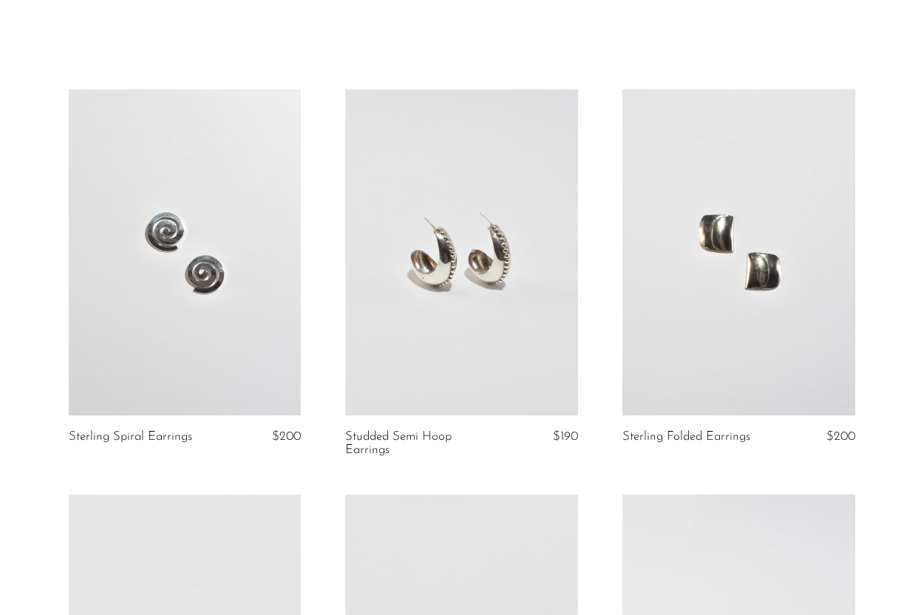
click at [483, 288] on link at bounding box center [461, 252] width 233 height 326
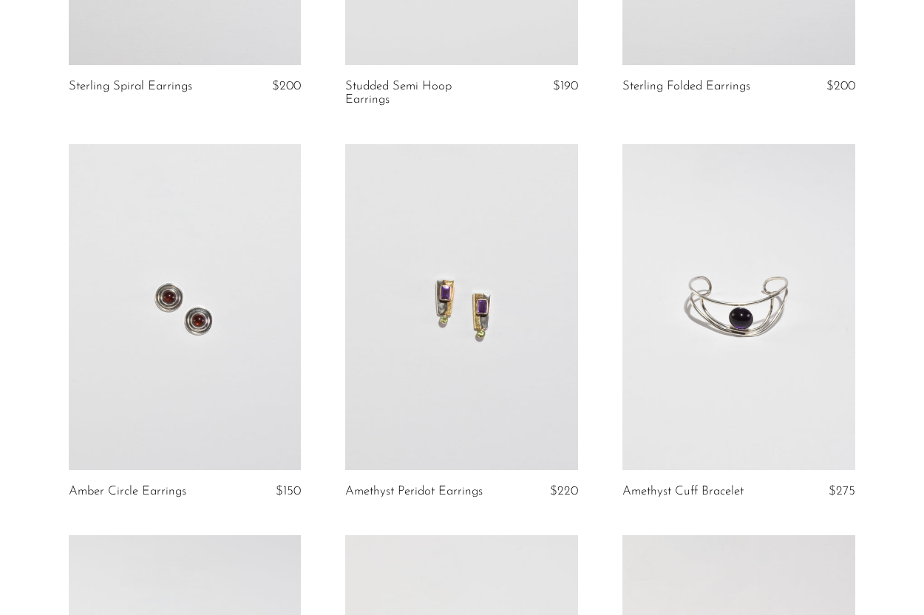
scroll to position [334, 0]
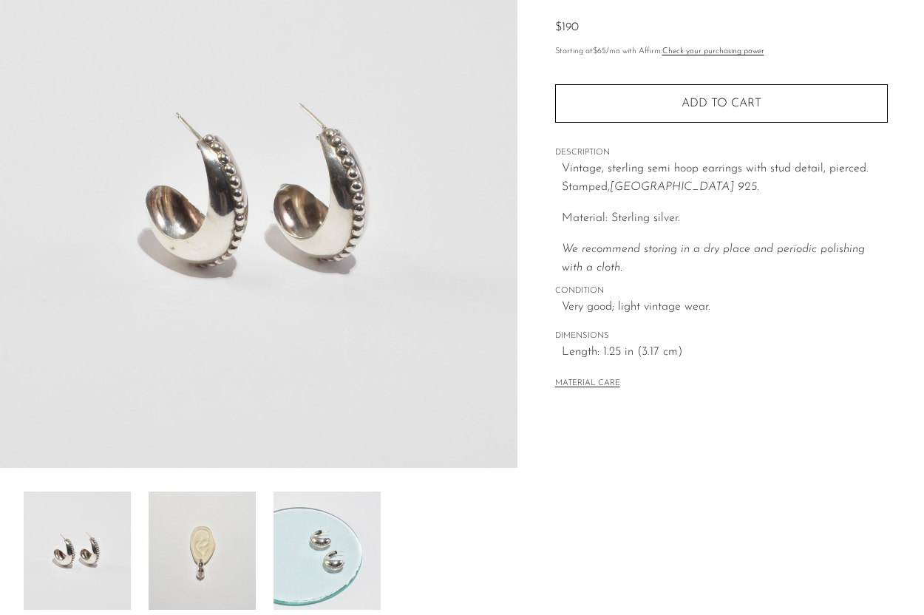
scroll to position [157, 0]
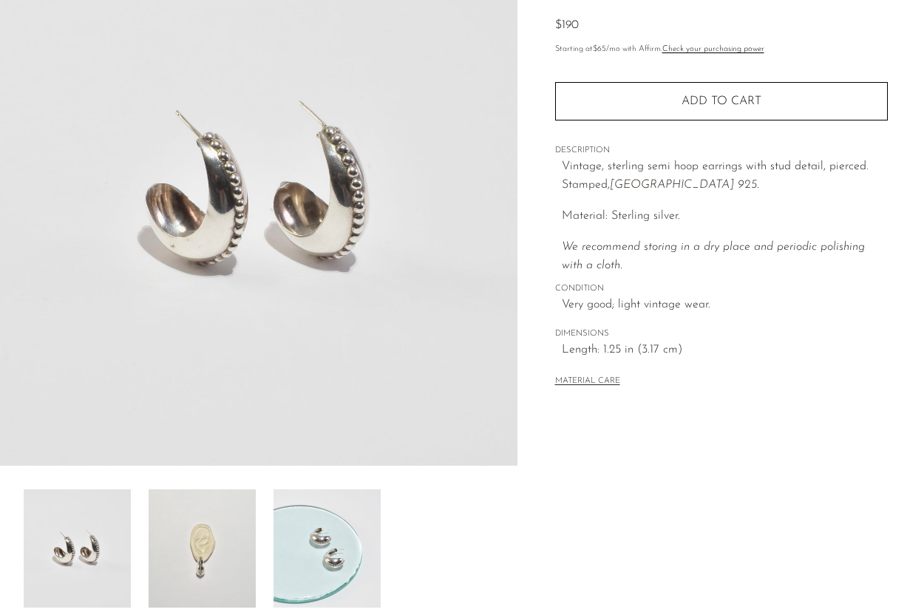
click at [166, 534] on img at bounding box center [202, 548] width 107 height 118
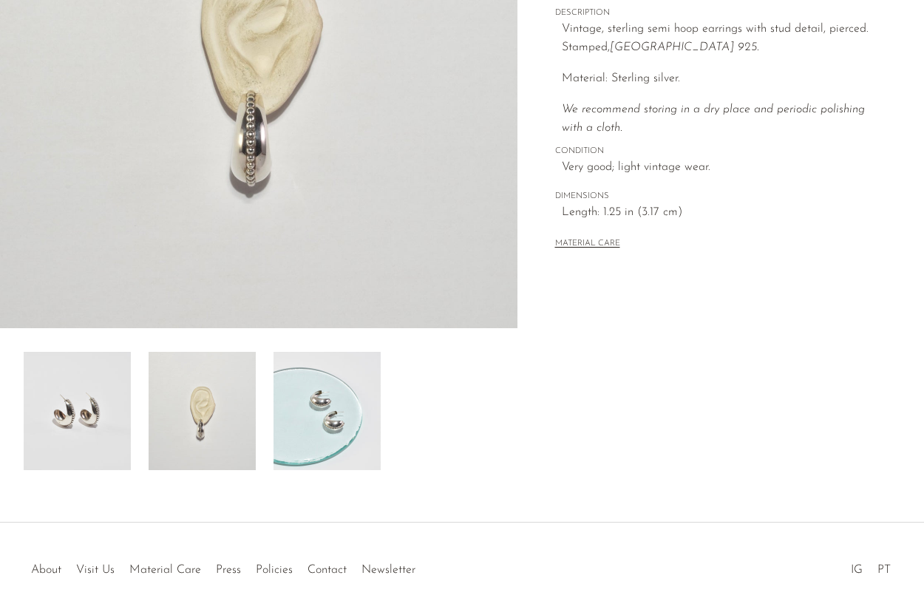
scroll to position [347, 0]
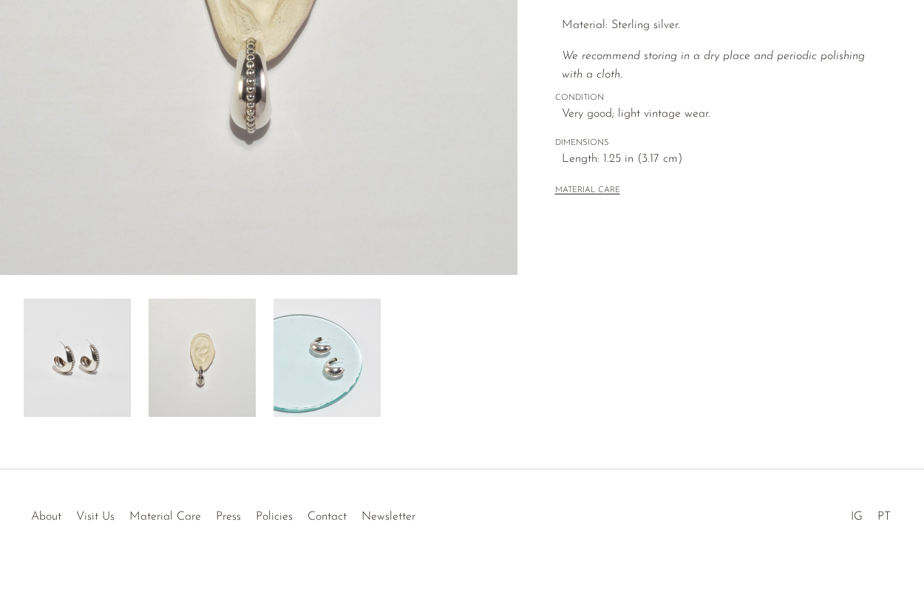
click at [430, 428] on div "Studded Semi Hoop Earrings $190" at bounding box center [462, 95] width 924 height 749
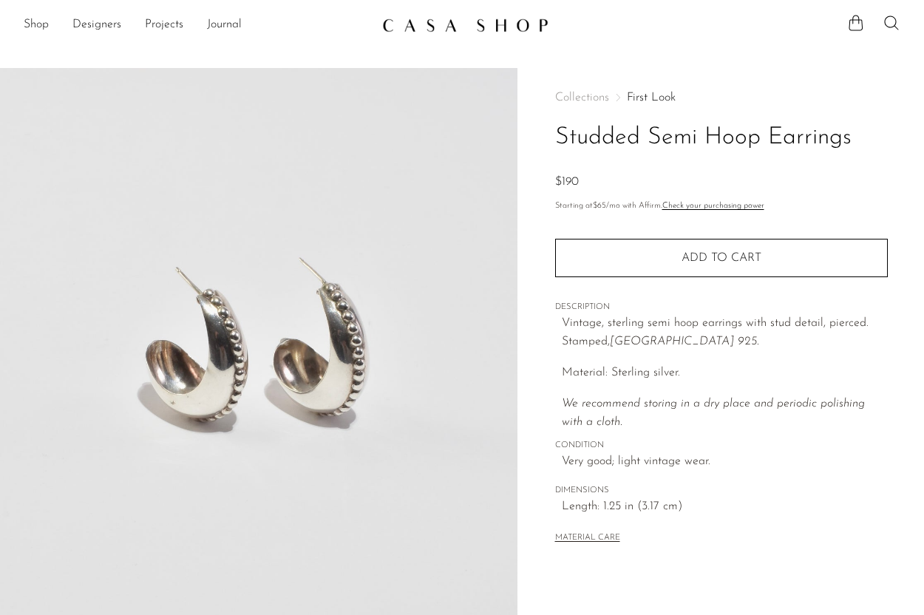
scroll to position [347, 0]
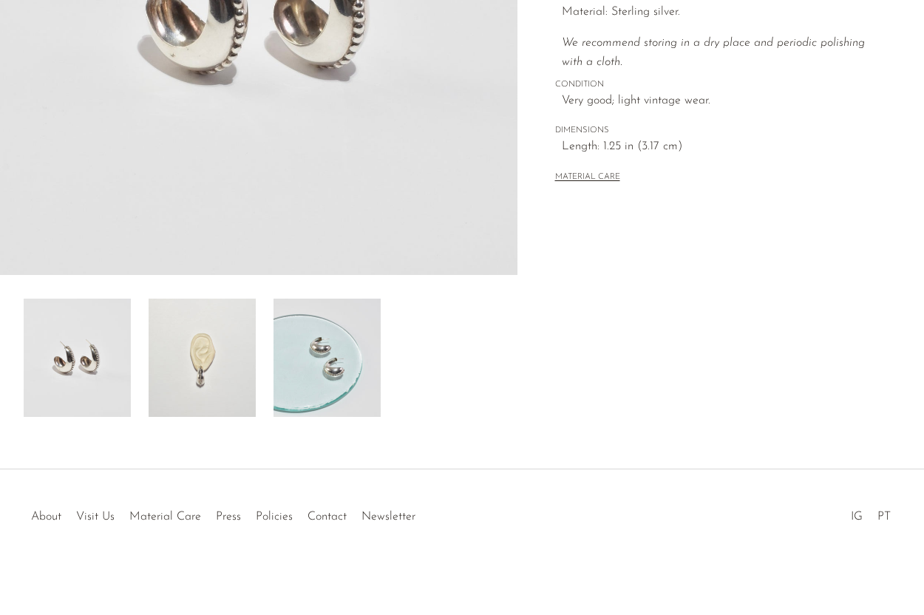
scroll to position [347, 0]
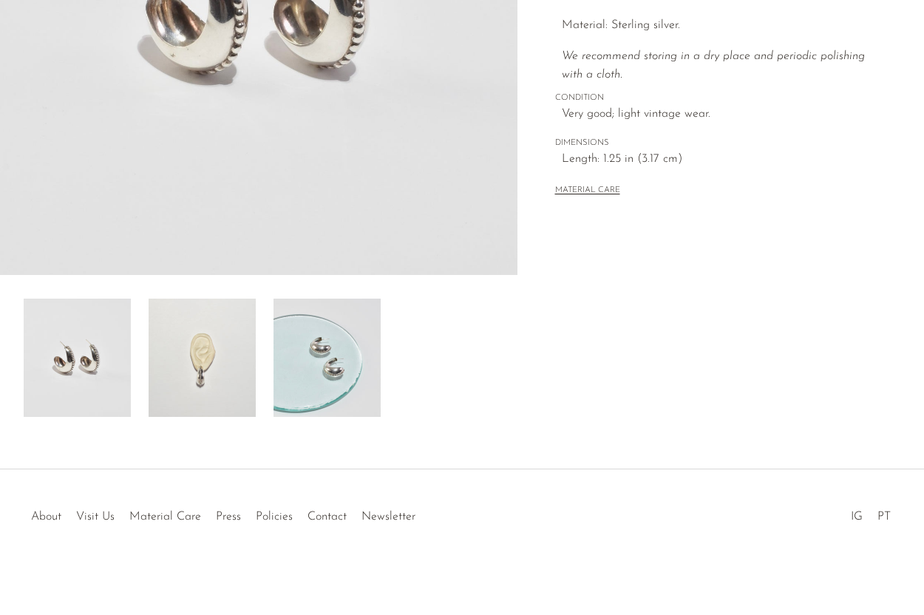
click at [343, 373] on img at bounding box center [327, 358] width 107 height 118
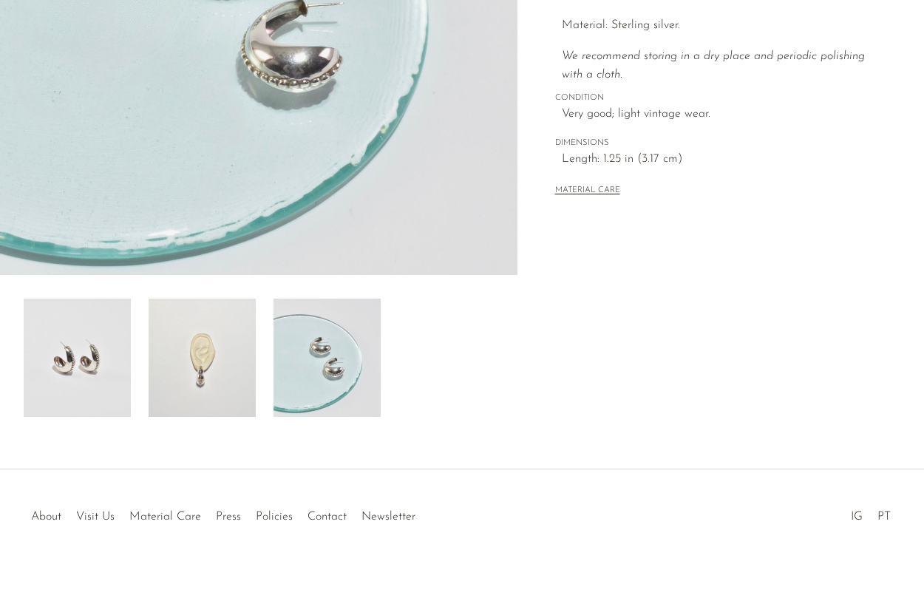
click at [229, 370] on img at bounding box center [202, 358] width 107 height 118
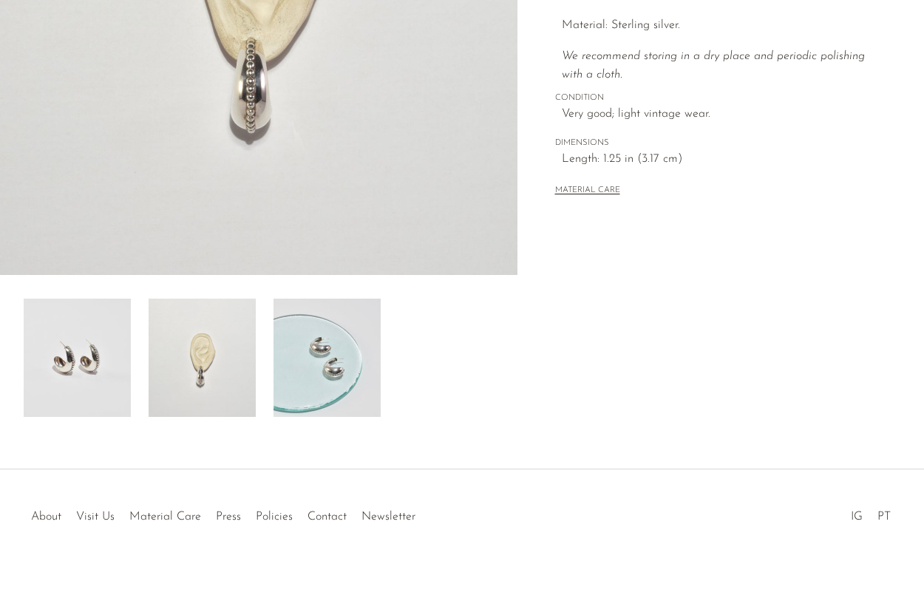
click at [100, 358] on img at bounding box center [77, 358] width 107 height 118
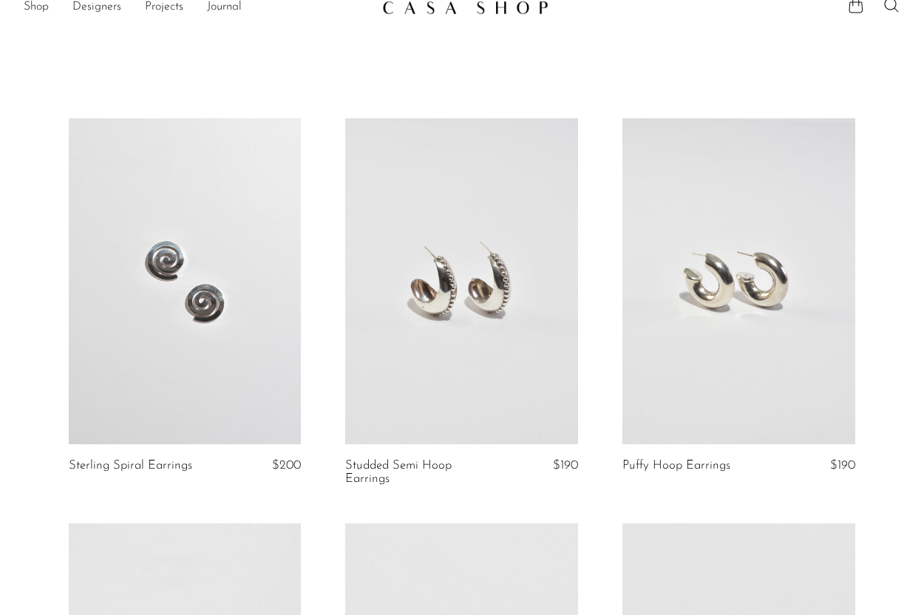
scroll to position [32, 0]
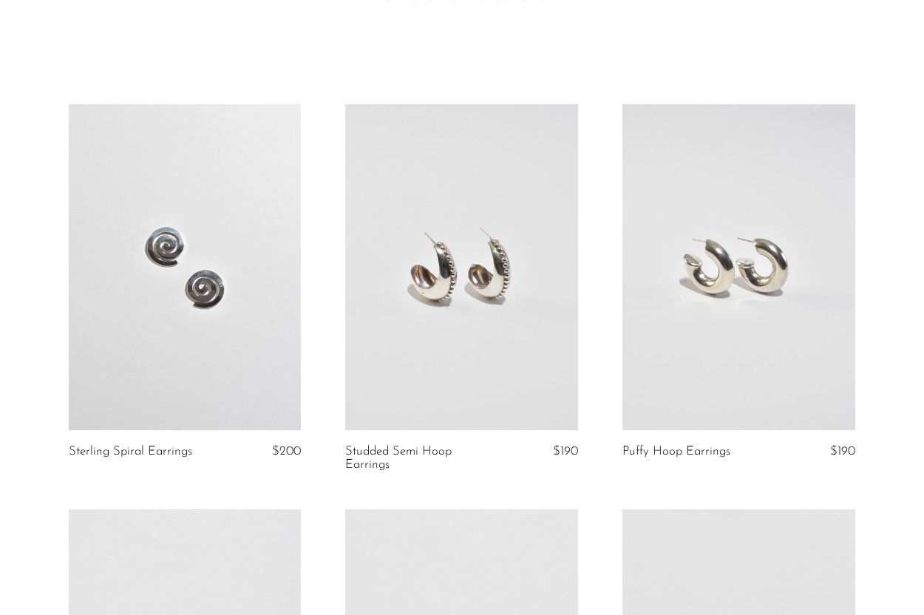
click at [726, 353] on link at bounding box center [738, 267] width 233 height 326
click at [726, 359] on link at bounding box center [738, 267] width 233 height 326
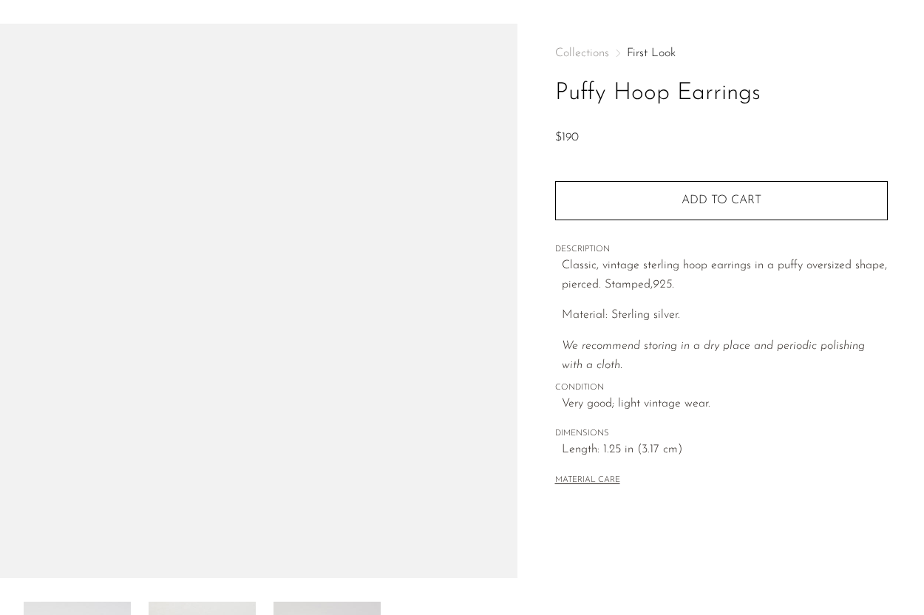
scroll to position [49, 0]
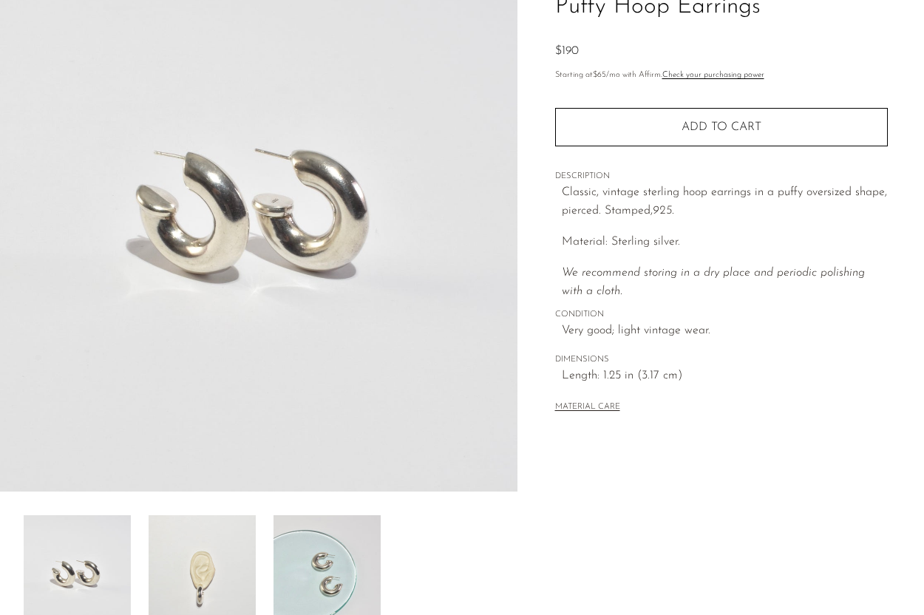
scroll to position [347, 0]
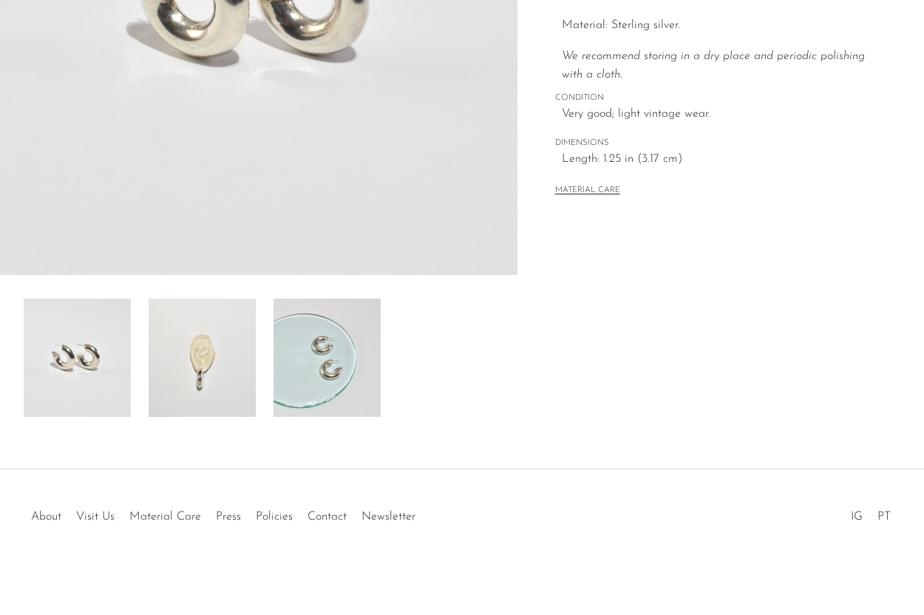
click at [338, 397] on img at bounding box center [327, 358] width 107 height 118
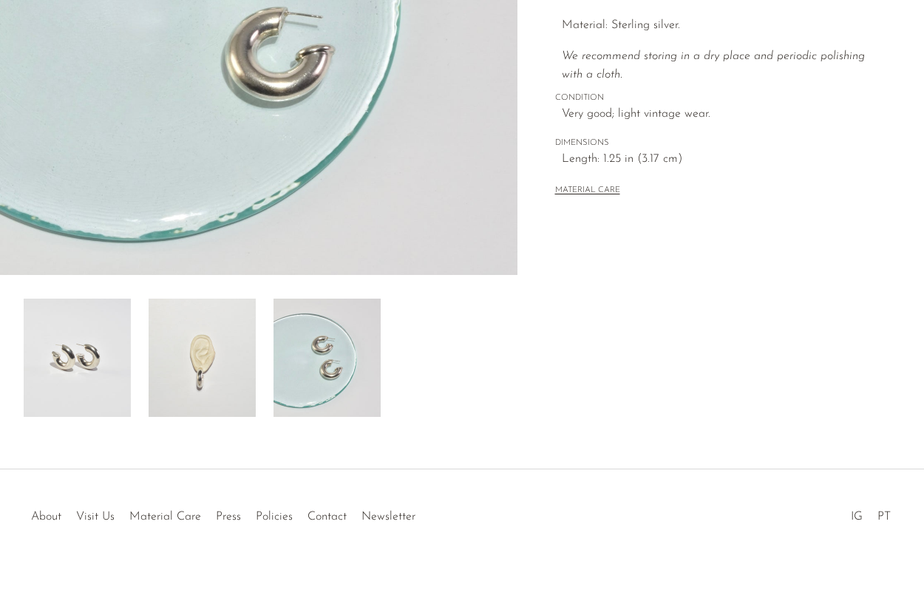
click at [214, 359] on img at bounding box center [202, 358] width 107 height 118
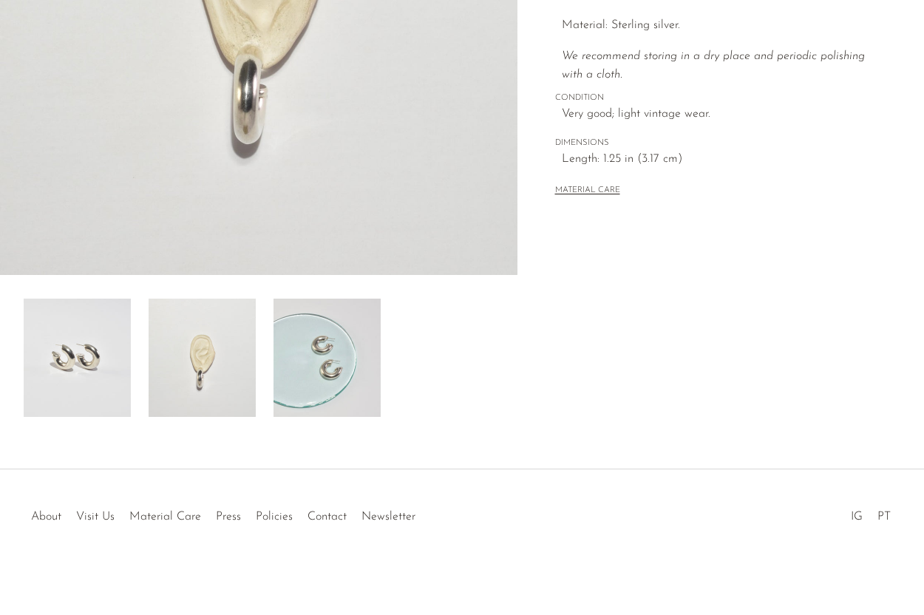
click at [111, 353] on img at bounding box center [77, 358] width 107 height 118
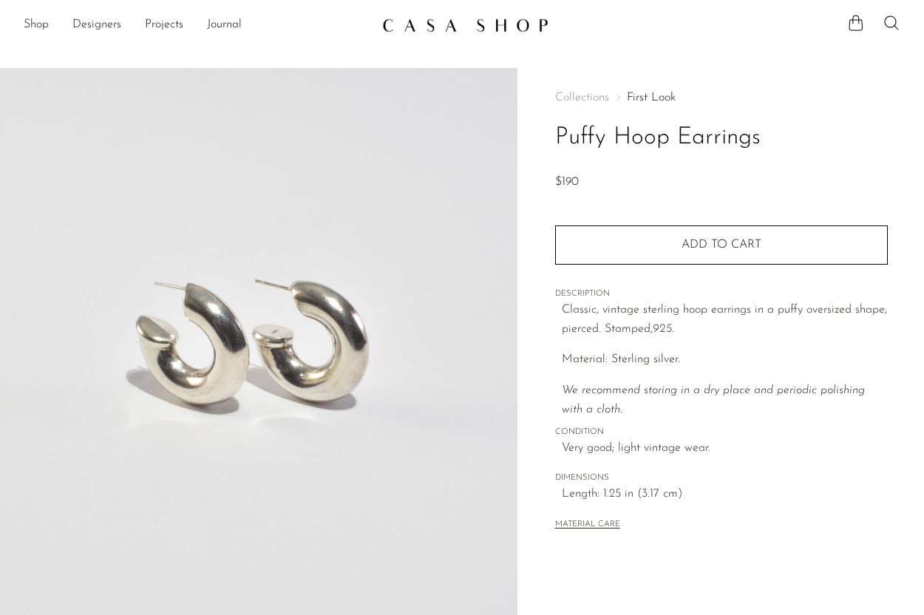
scroll to position [347, 0]
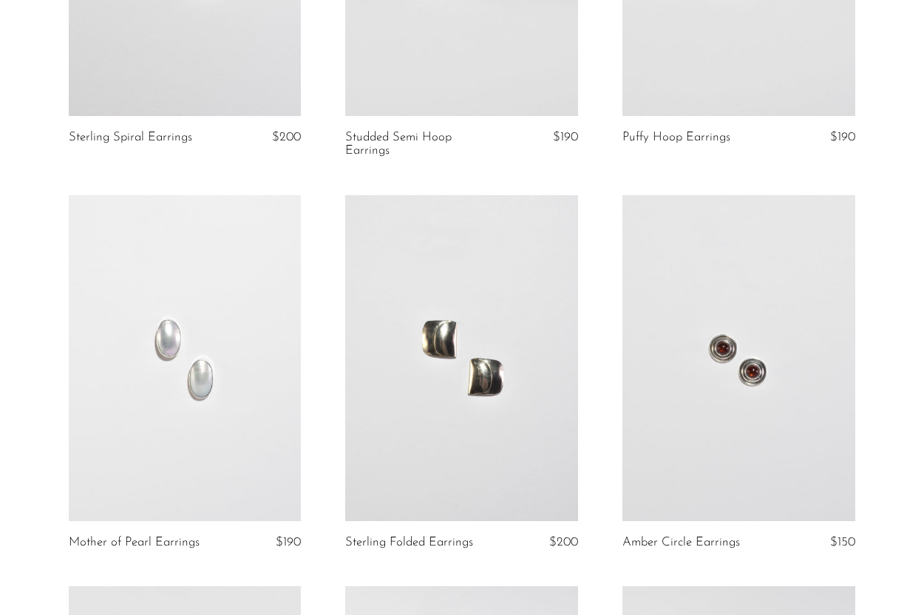
scroll to position [415, 0]
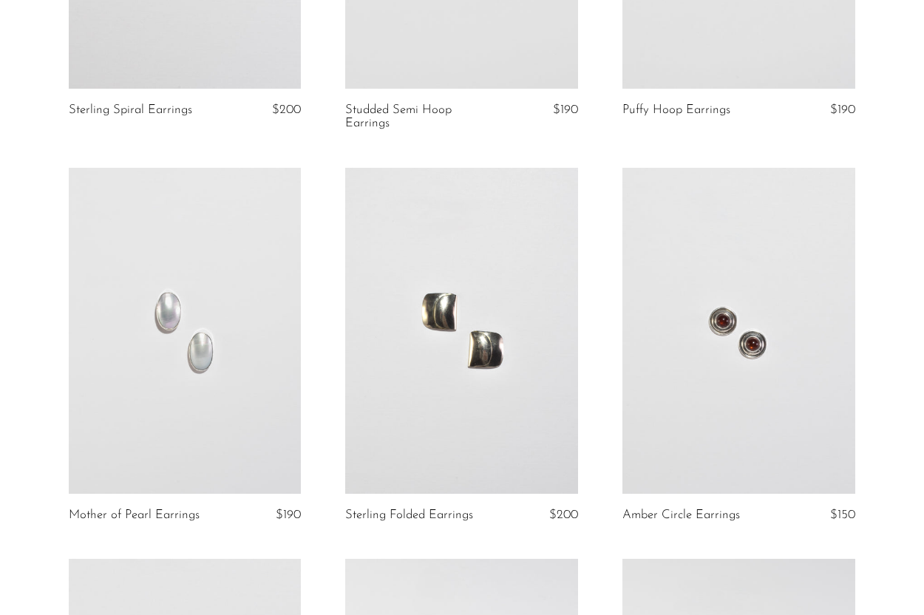
scroll to position [376, 0]
click at [253, 313] on link at bounding box center [185, 329] width 233 height 326
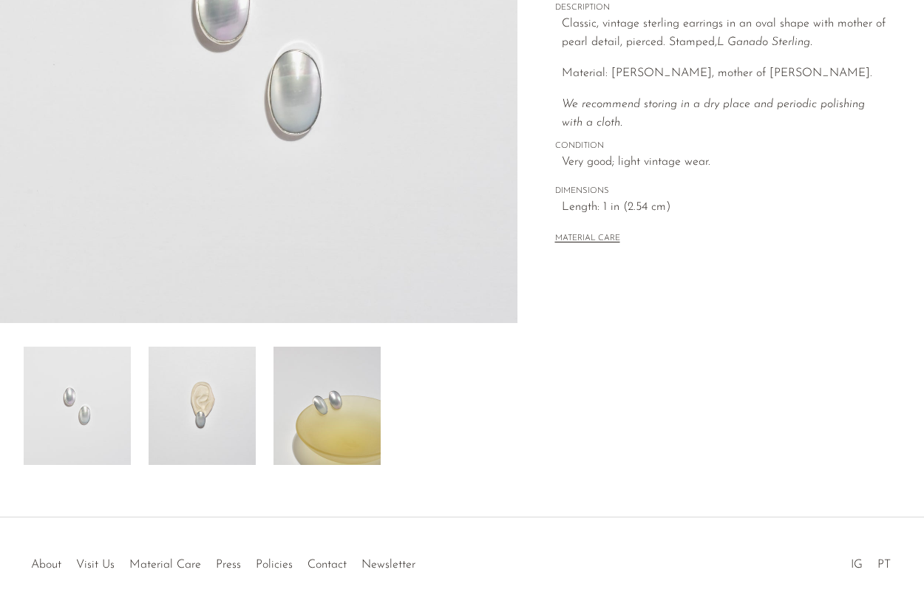
scroll to position [274, 0]
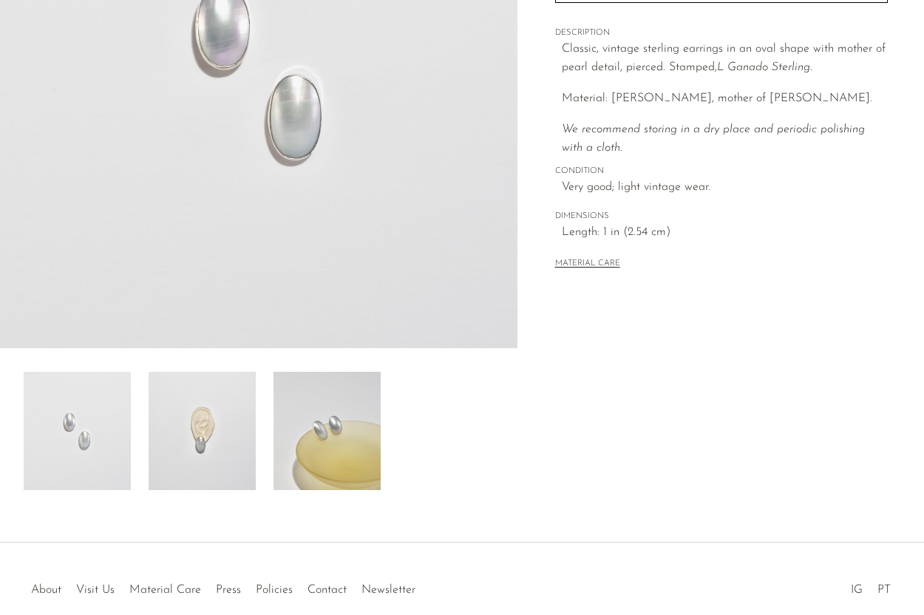
click at [328, 472] on img at bounding box center [327, 431] width 107 height 118
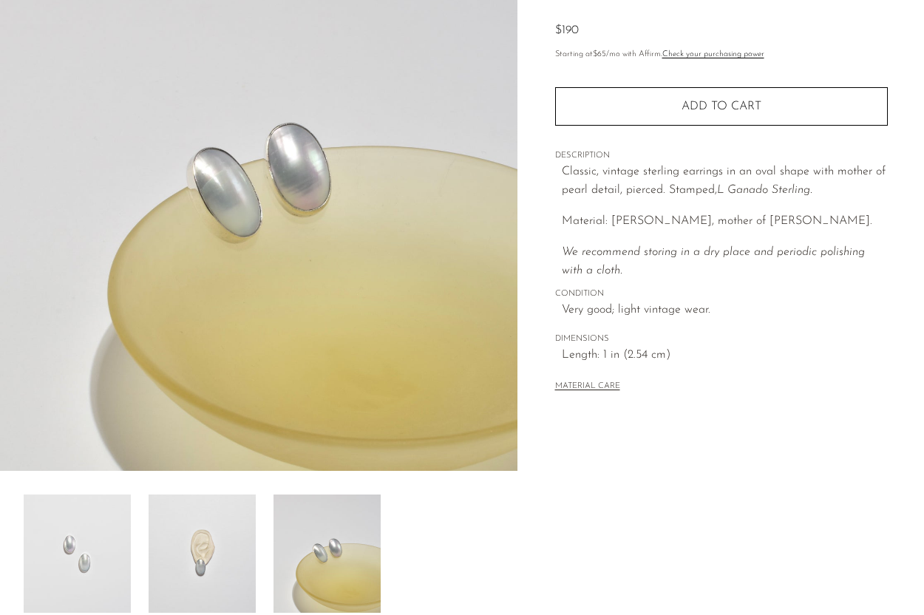
scroll to position [148, 0]
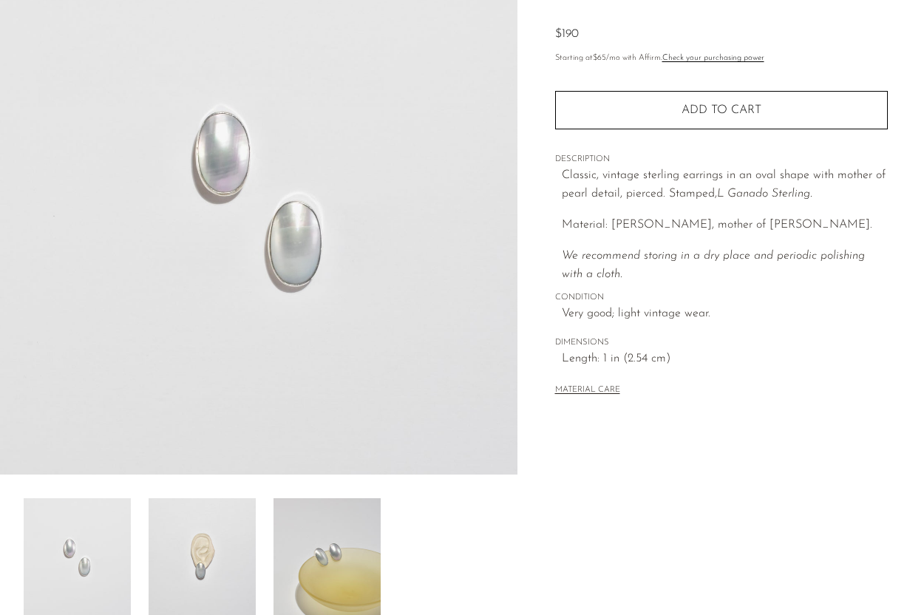
scroll to position [129, 0]
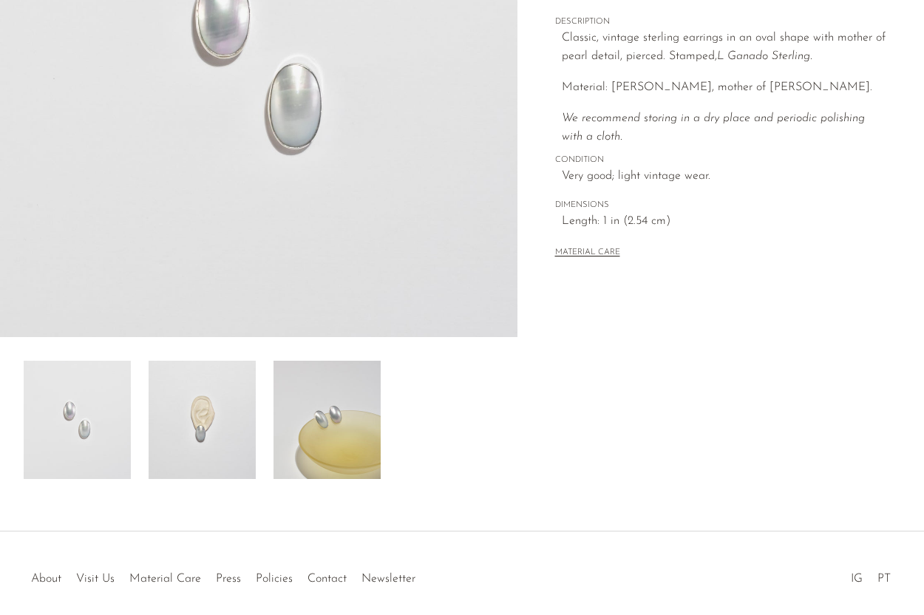
scroll to position [347, 0]
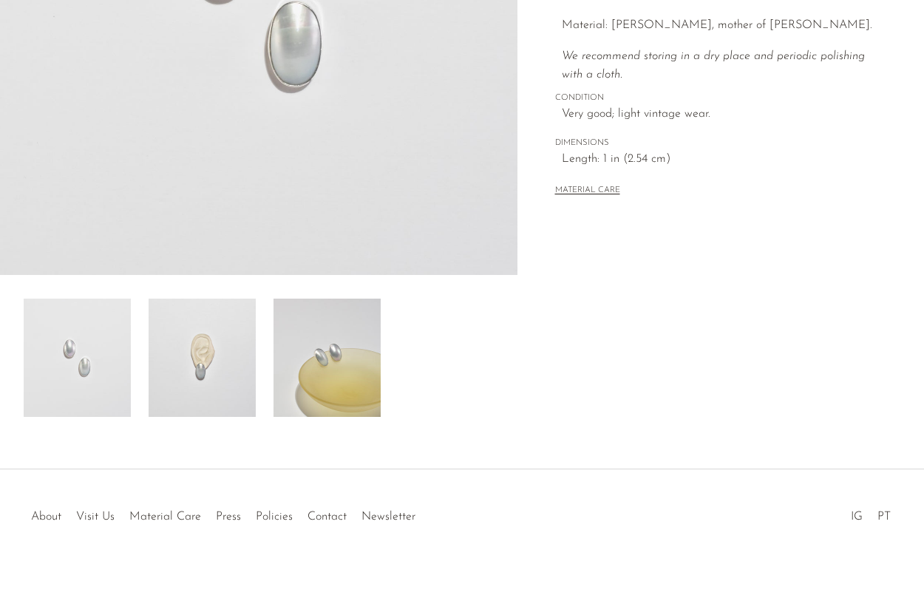
click at [294, 365] on img at bounding box center [327, 358] width 107 height 118
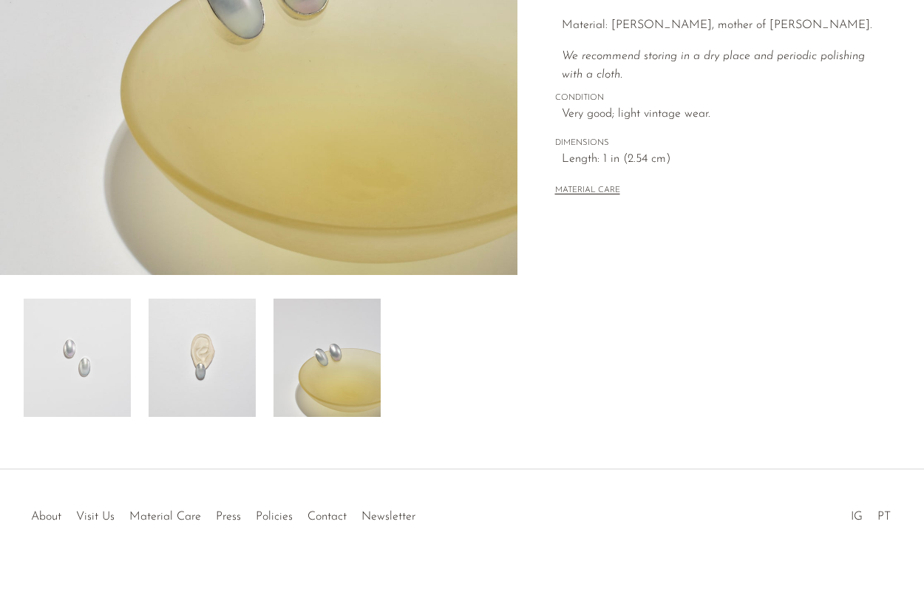
click at [194, 356] on img at bounding box center [202, 358] width 107 height 118
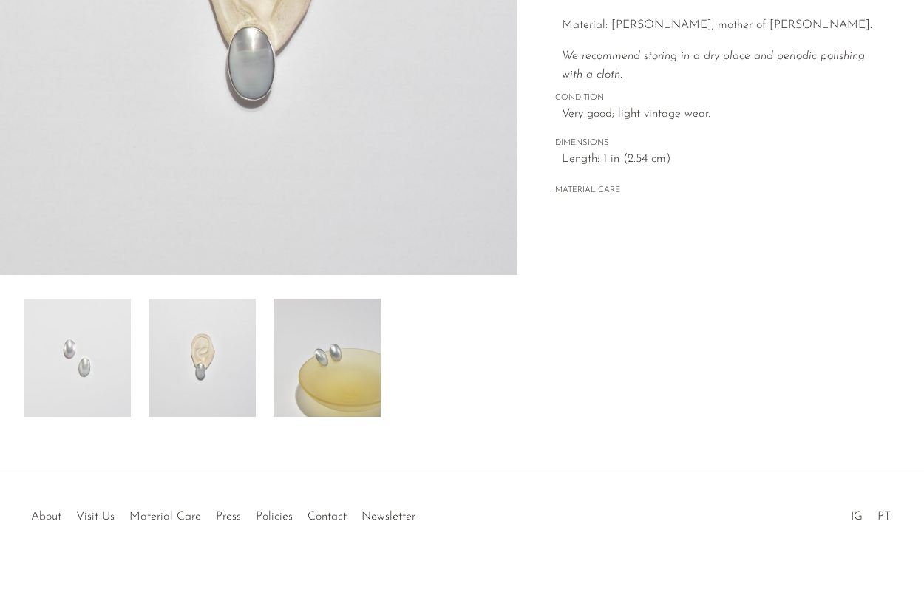
click at [95, 352] on img at bounding box center [77, 358] width 107 height 118
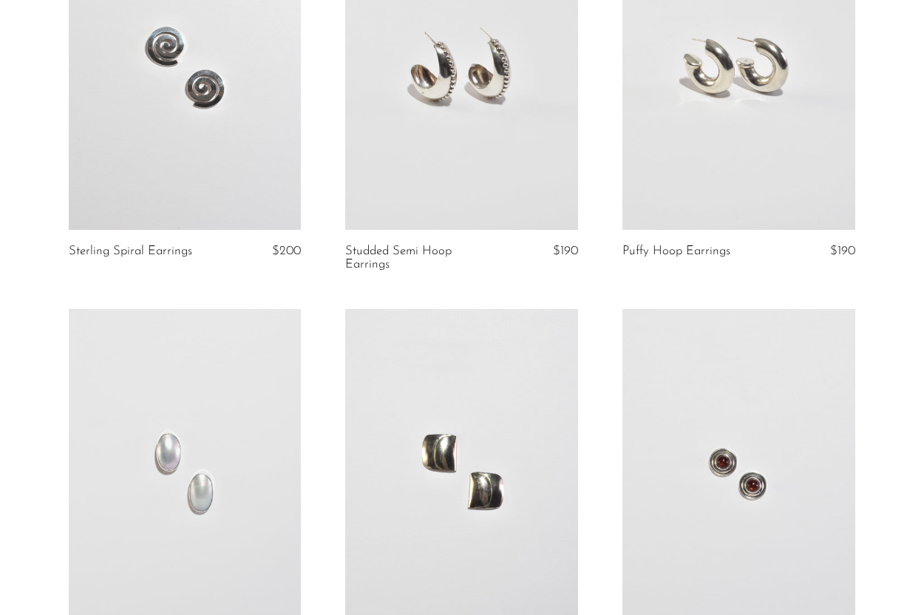
scroll to position [252, 0]
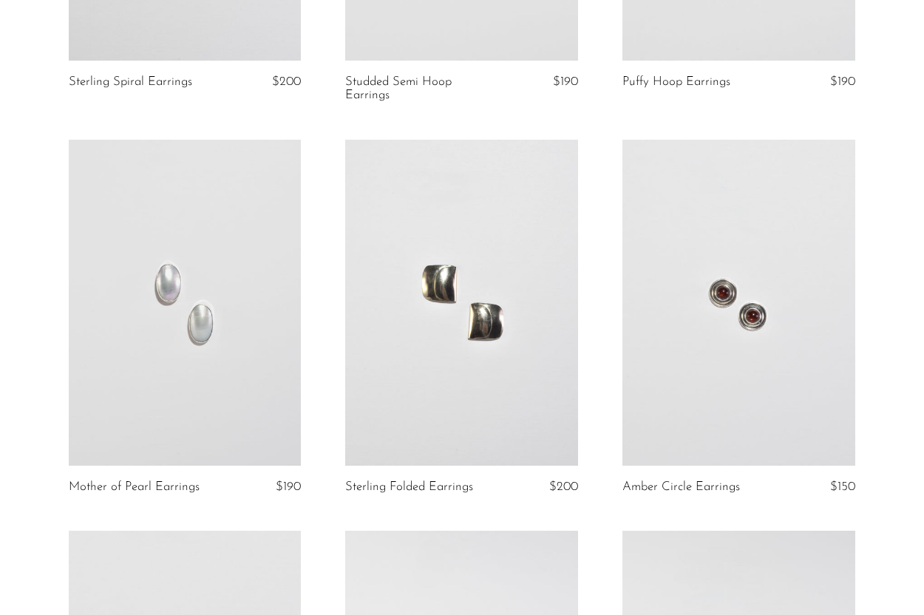
scroll to position [451, 0]
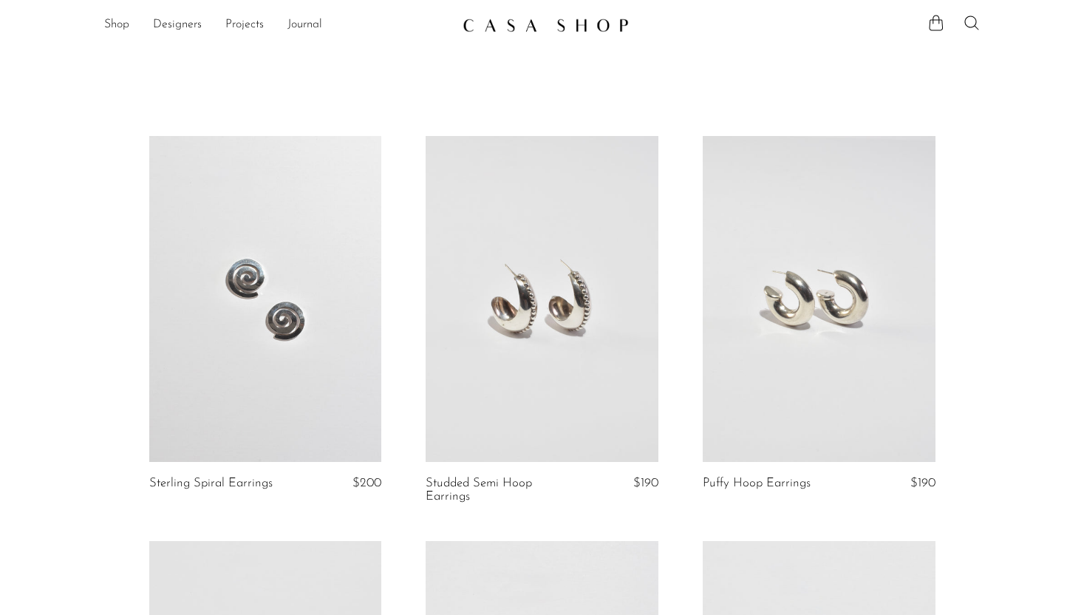
scroll to position [451, 0]
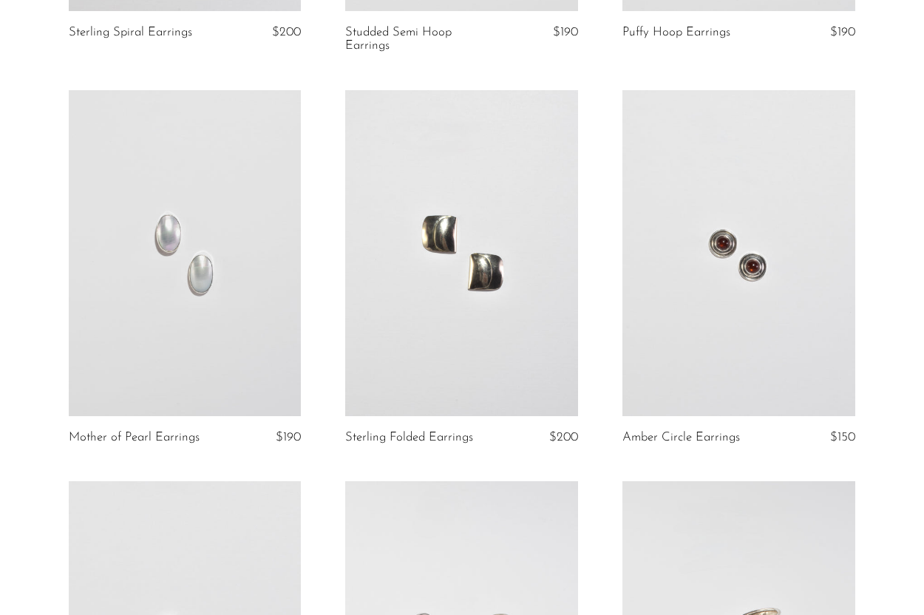
drag, startPoint x: 921, startPoint y: 89, endPoint x: 991, endPoint y: 100, distance: 71.0
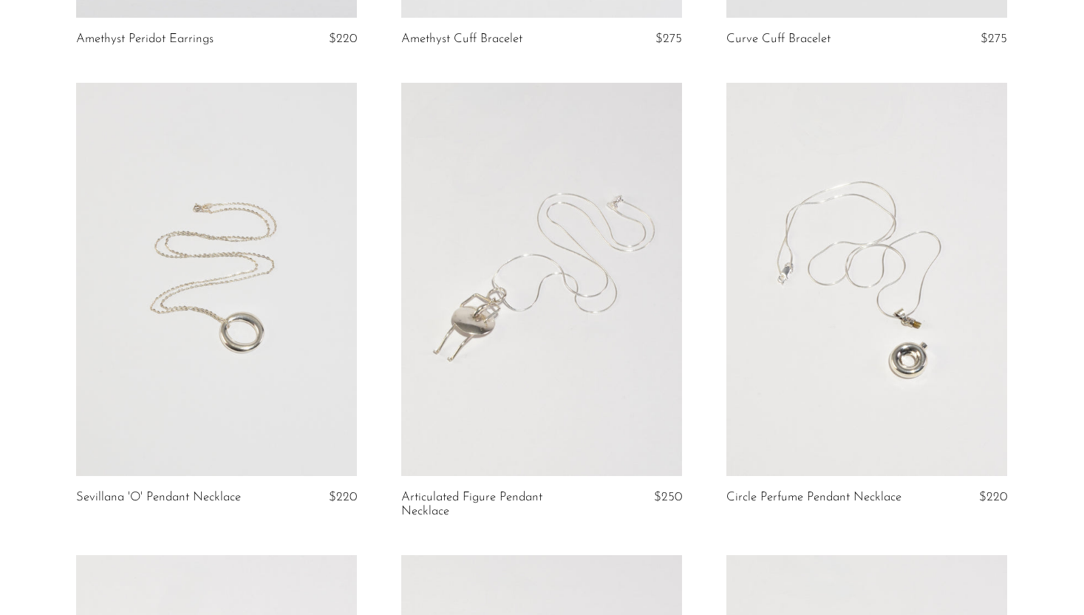
scroll to position [1424, 0]
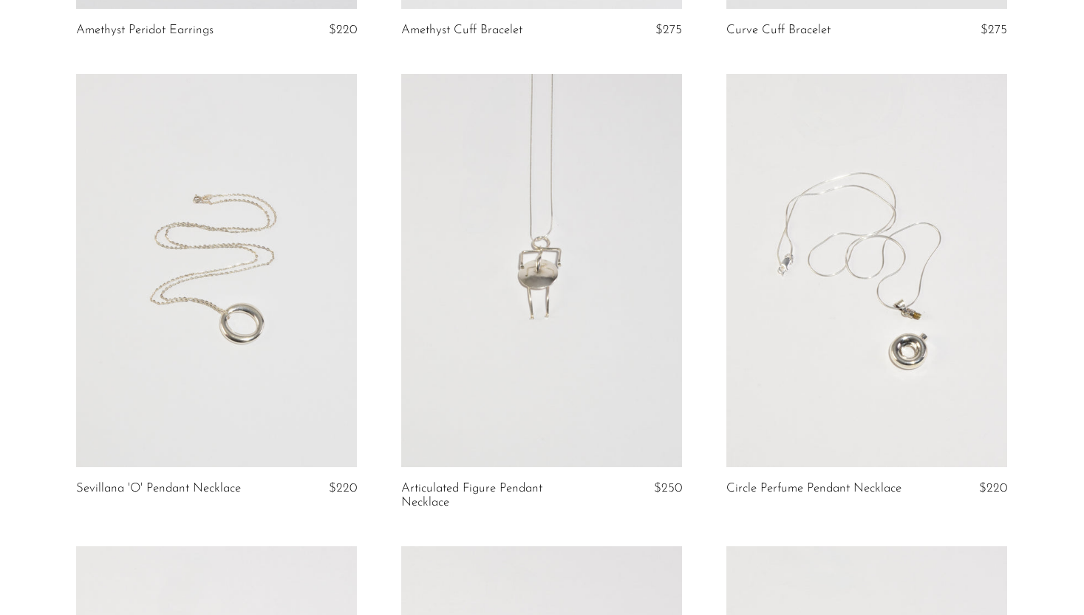
scroll to position [1427, 0]
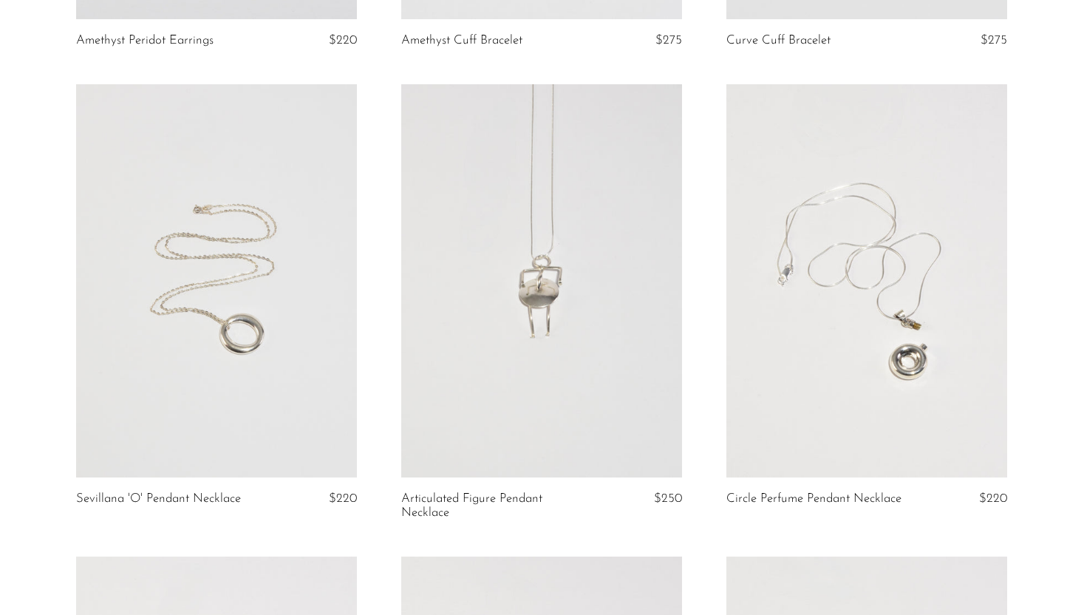
scroll to position [1446, 0]
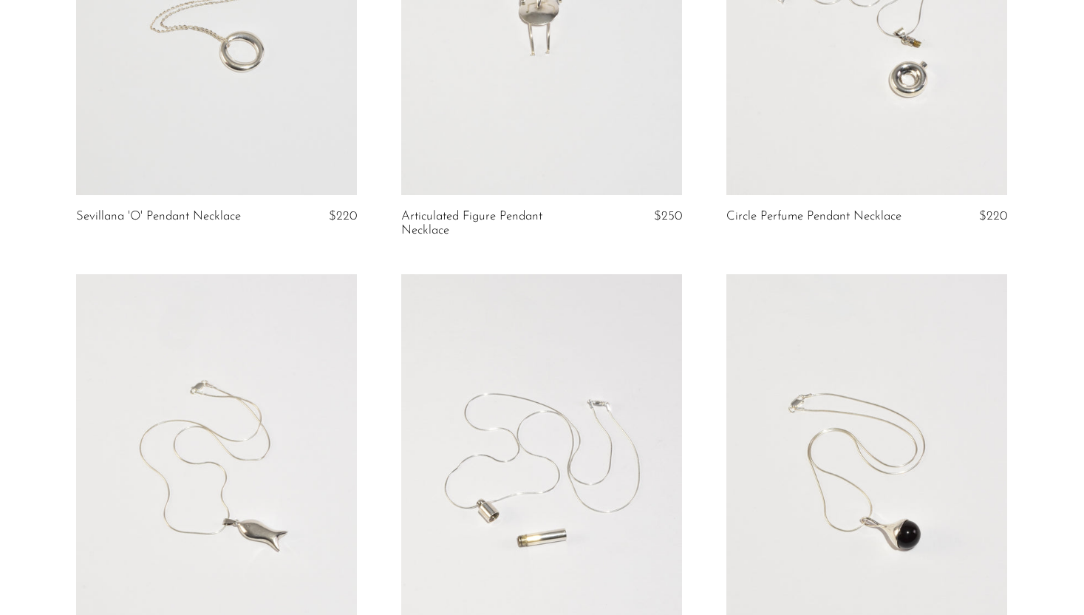
scroll to position [1504, 0]
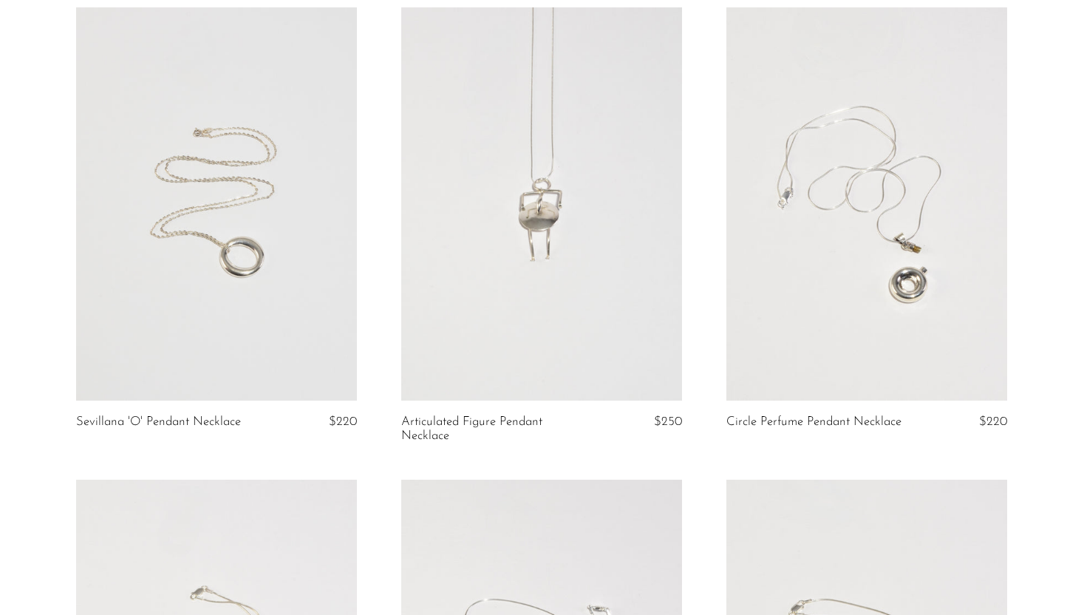
click at [584, 267] on link at bounding box center [541, 203] width 281 height 393
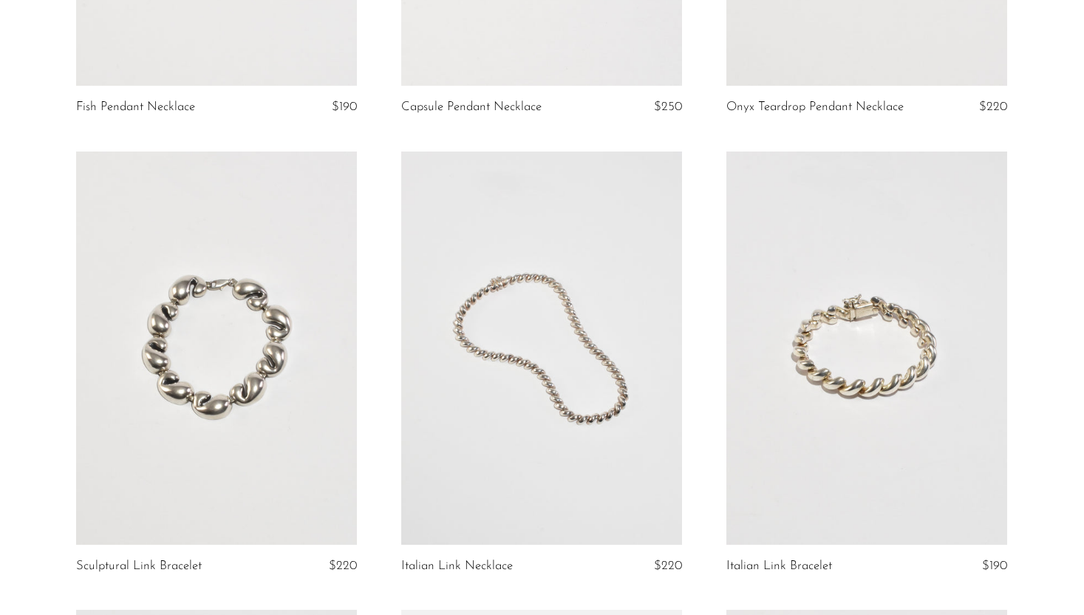
scroll to position [2294, 0]
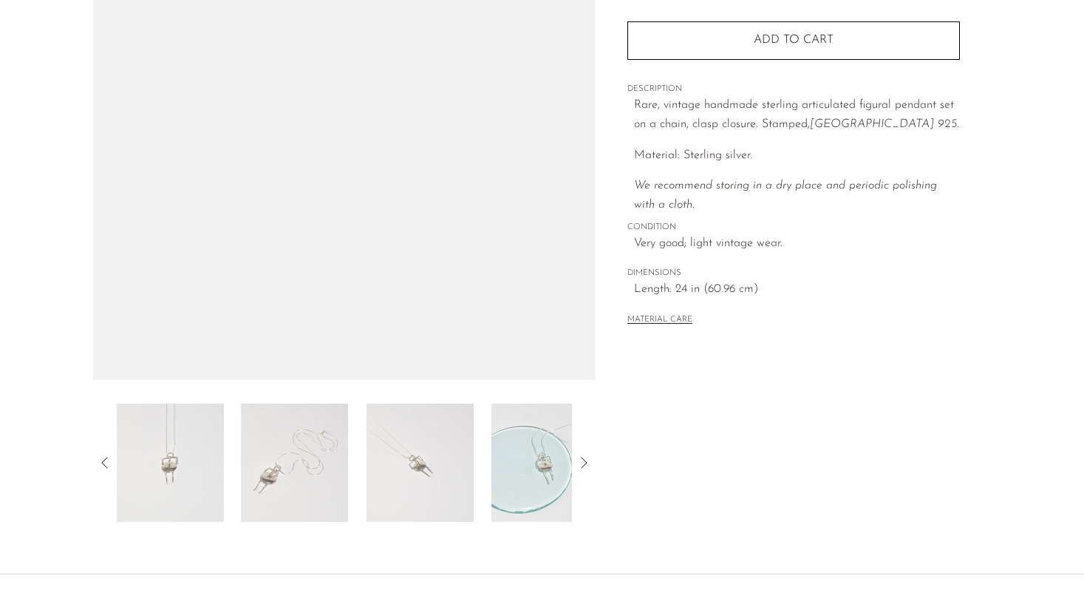
scroll to position [264, 0]
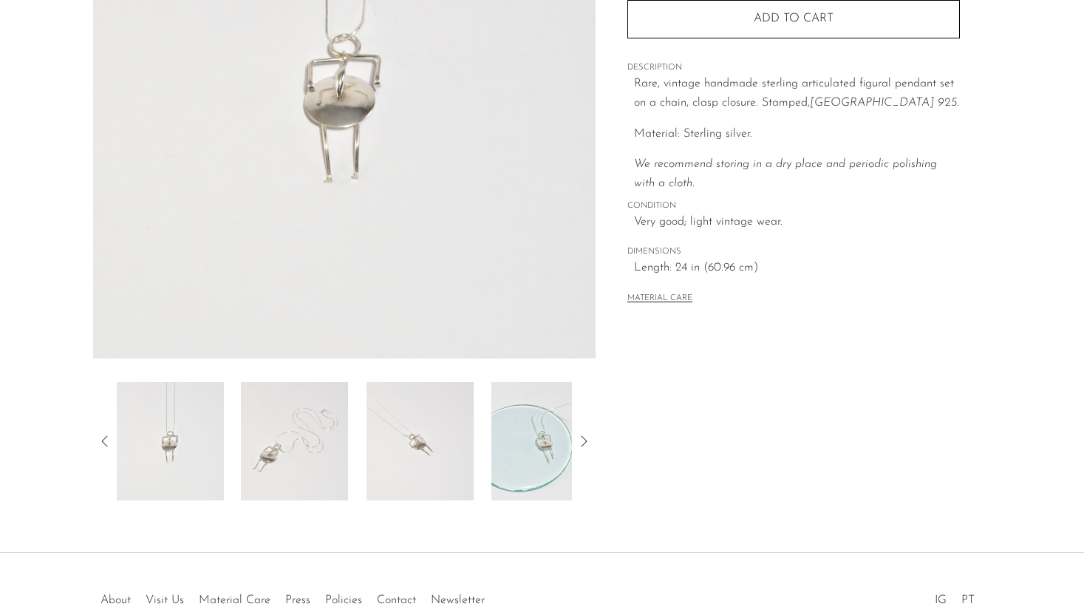
click at [307, 444] on img at bounding box center [294, 441] width 107 height 118
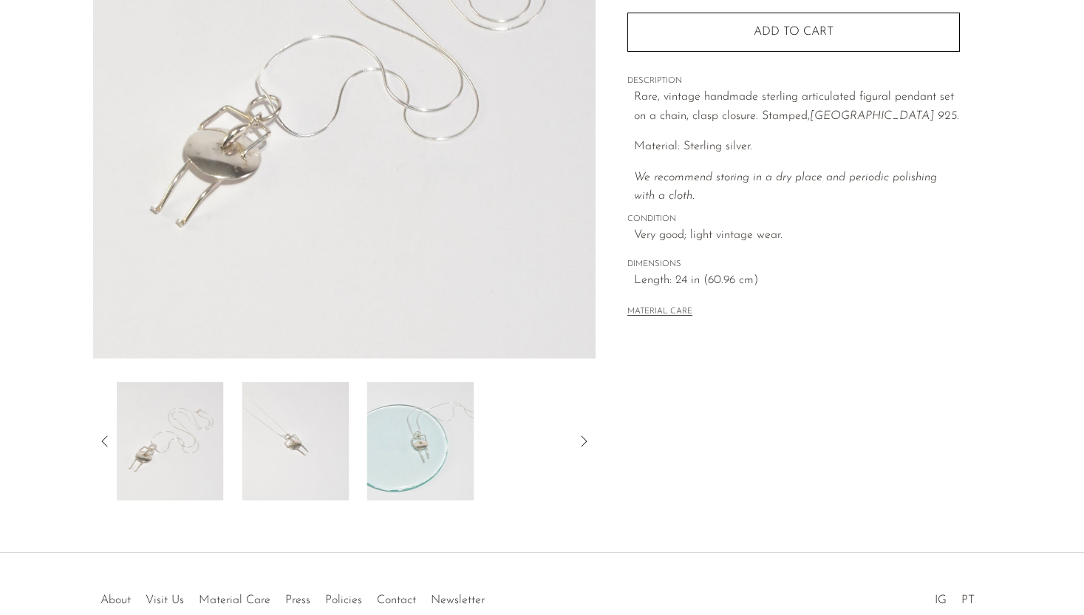
click at [307, 444] on img at bounding box center [295, 441] width 107 height 118
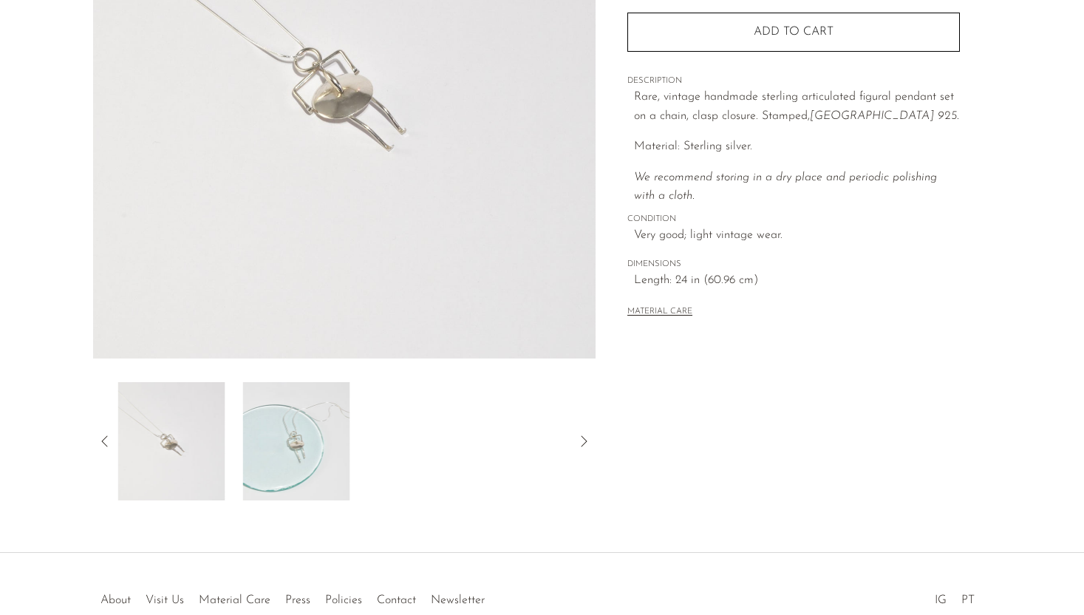
click at [308, 445] on img at bounding box center [295, 441] width 107 height 118
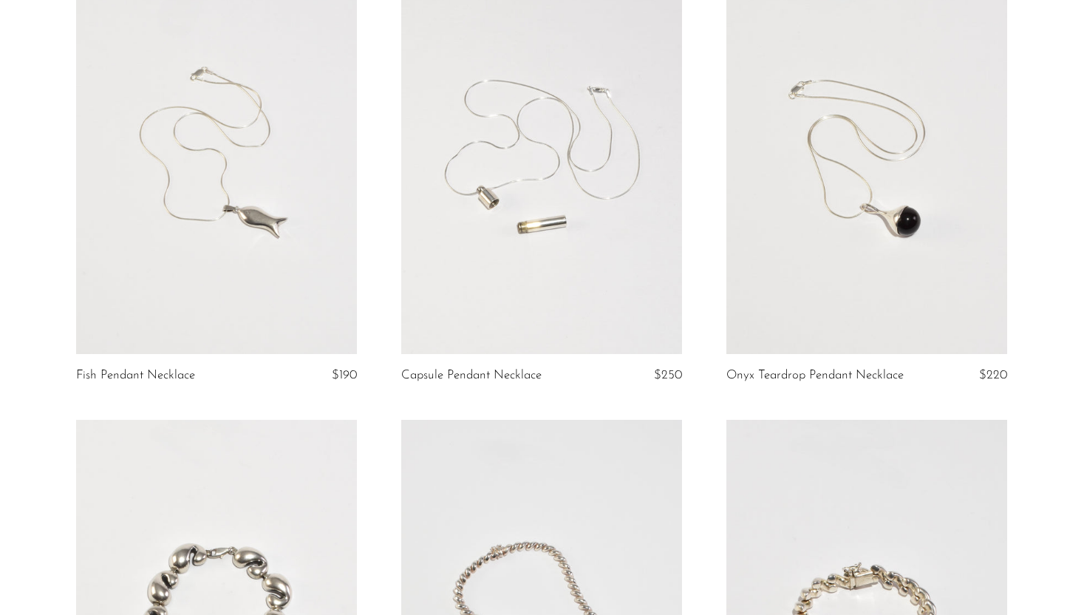
scroll to position [2007, 0]
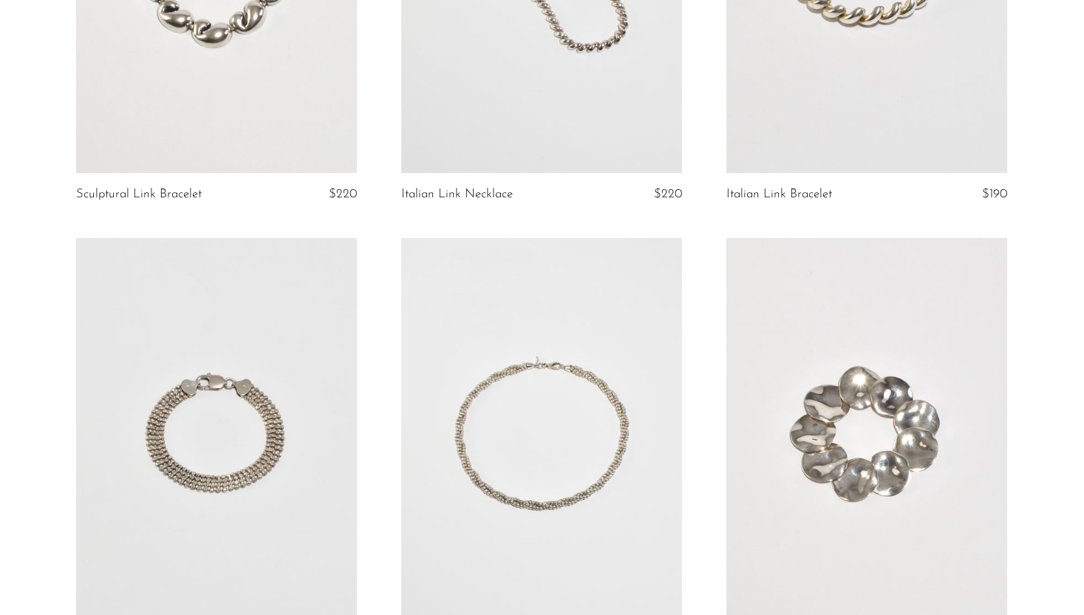
scroll to position [2734, 0]
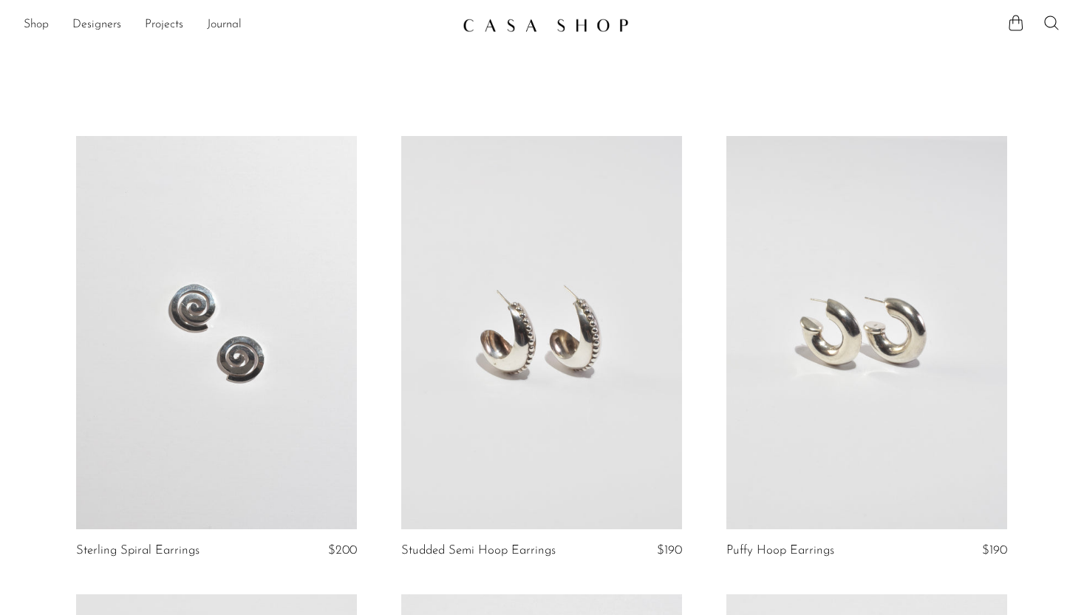
click at [323, 316] on link at bounding box center [216, 332] width 281 height 393
click at [455, 294] on link at bounding box center [541, 332] width 281 height 393
click at [846, 182] on link at bounding box center [867, 332] width 281 height 393
click at [964, 302] on link at bounding box center [867, 332] width 281 height 393
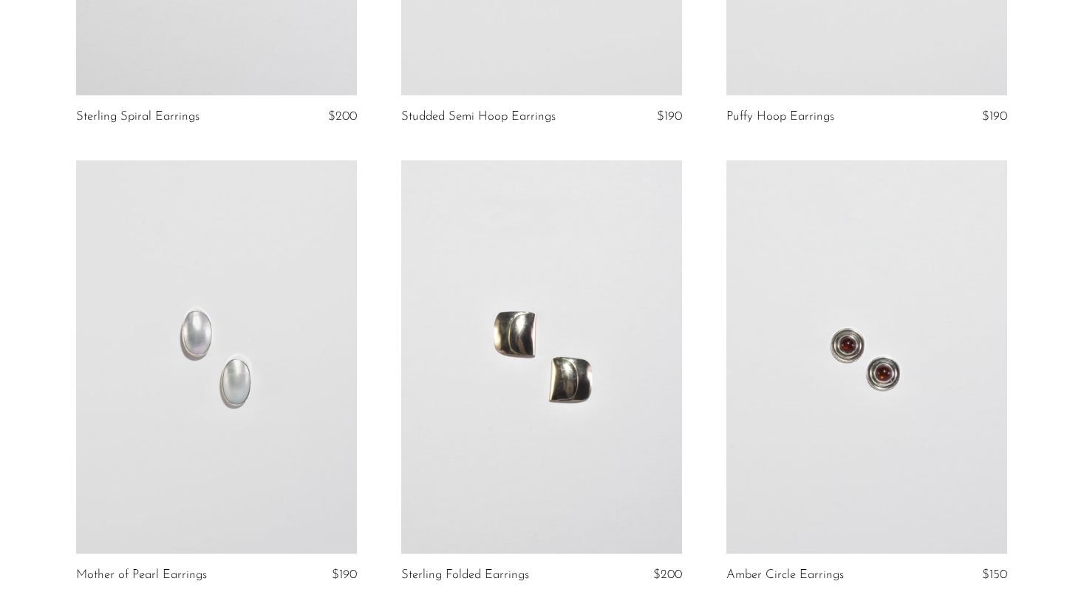
scroll to position [526, 0]
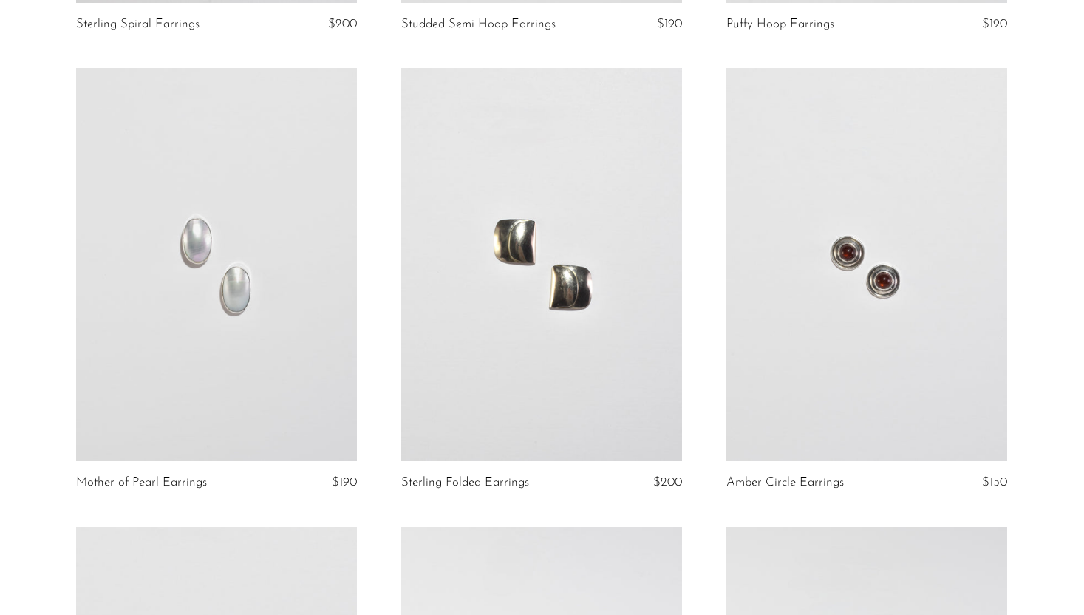
click at [238, 415] on link at bounding box center [216, 264] width 281 height 393
click at [463, 291] on link at bounding box center [541, 264] width 281 height 393
click at [799, 251] on link at bounding box center [867, 264] width 281 height 393
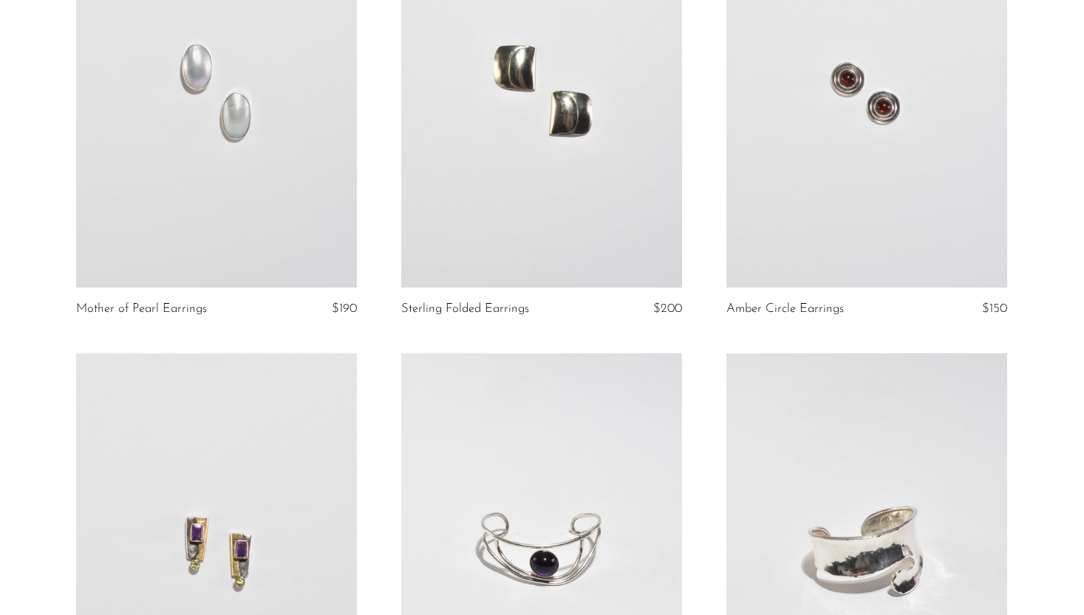
scroll to position [715, 0]
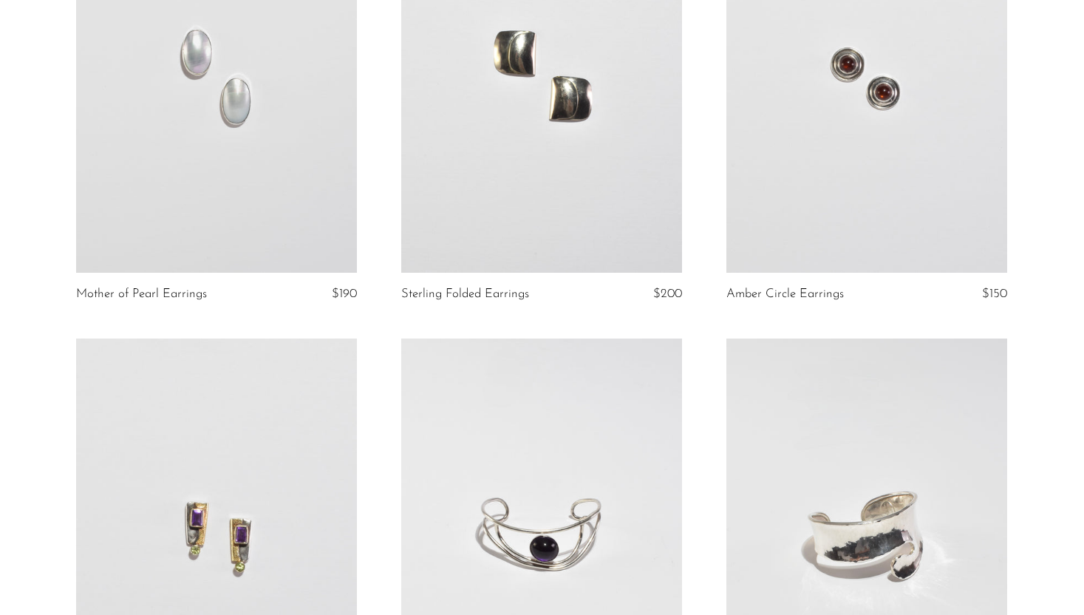
click at [274, 452] on link at bounding box center [216, 535] width 281 height 393
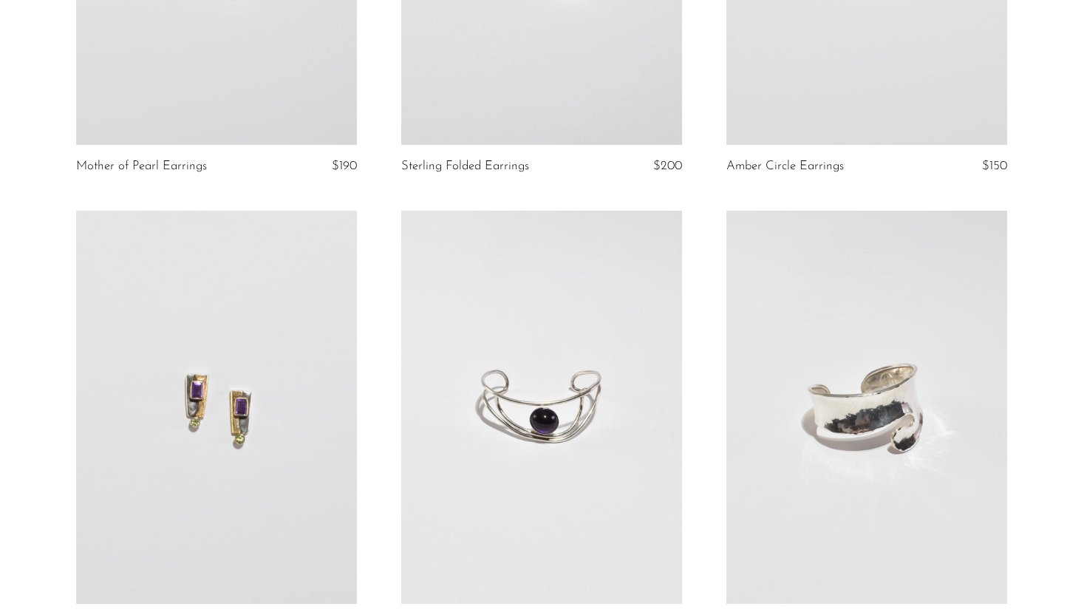
click at [512, 361] on link at bounding box center [541, 407] width 281 height 393
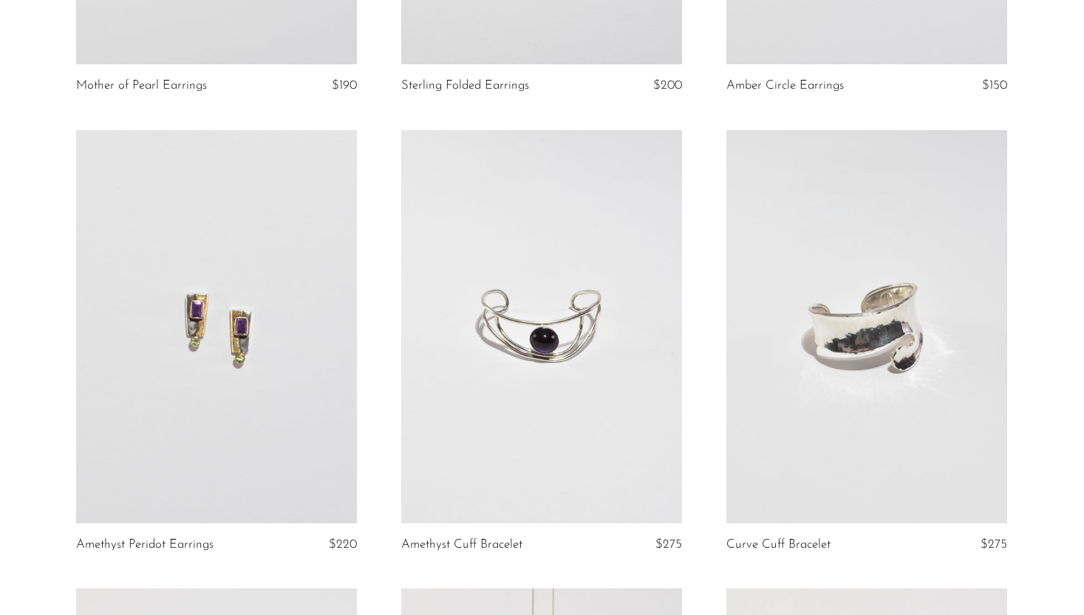
scroll to position [924, 0]
click at [829, 365] on link at bounding box center [867, 325] width 281 height 393
click at [936, 359] on link at bounding box center [867, 325] width 281 height 393
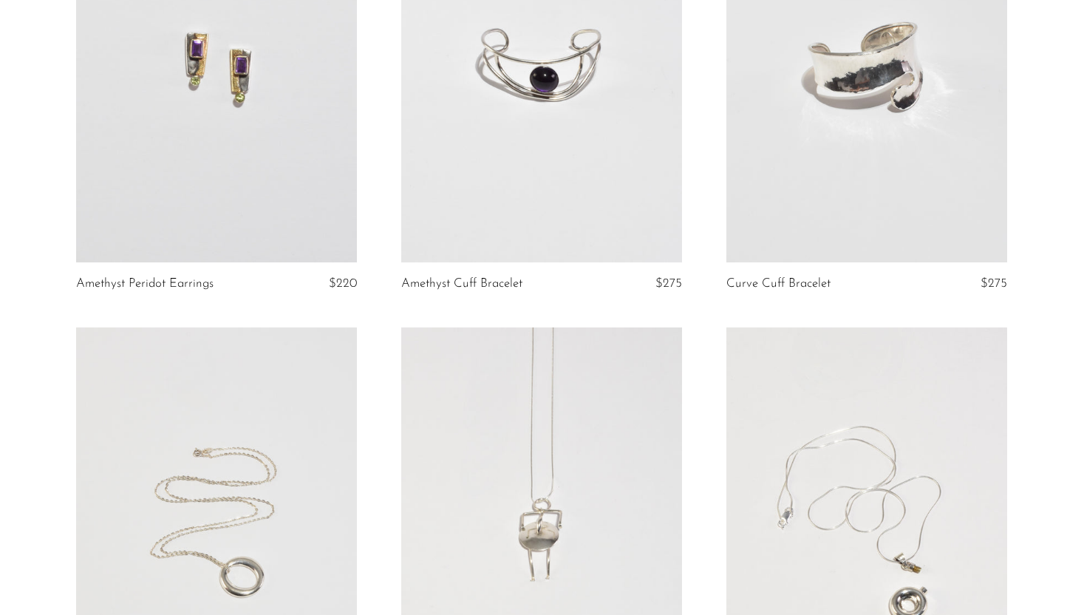
scroll to position [1223, 0]
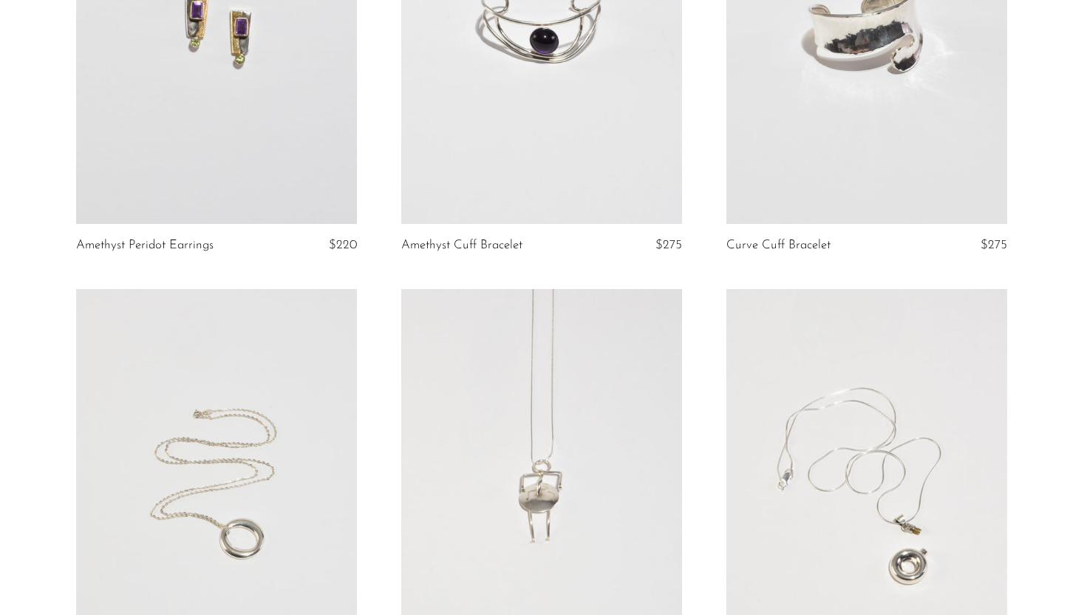
click at [174, 474] on link at bounding box center [216, 485] width 281 height 393
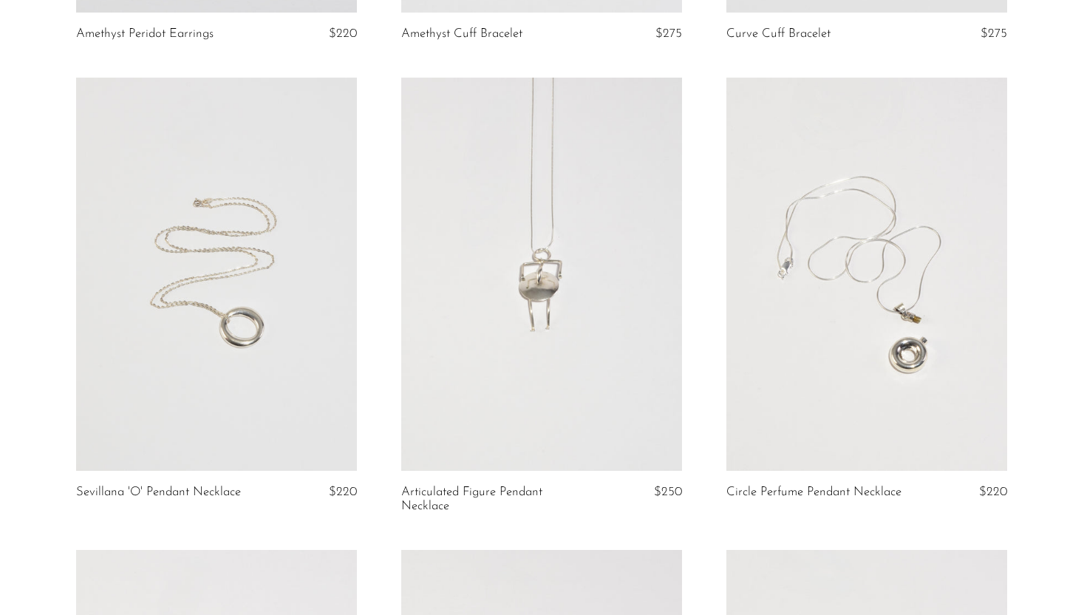
click at [470, 395] on link at bounding box center [541, 274] width 281 height 393
click at [833, 295] on link at bounding box center [867, 274] width 281 height 393
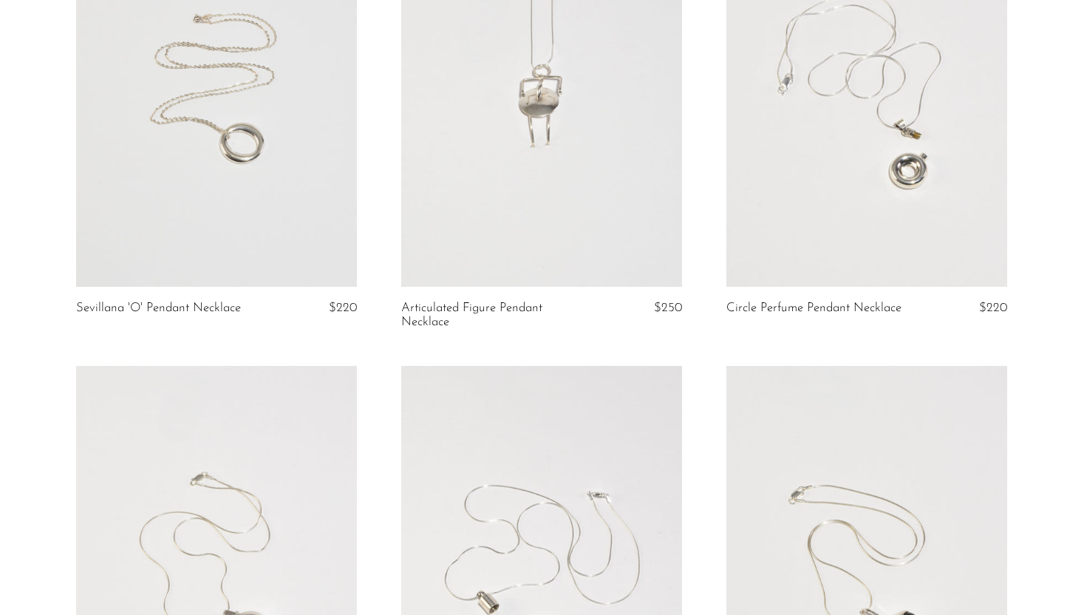
scroll to position [1630, 0]
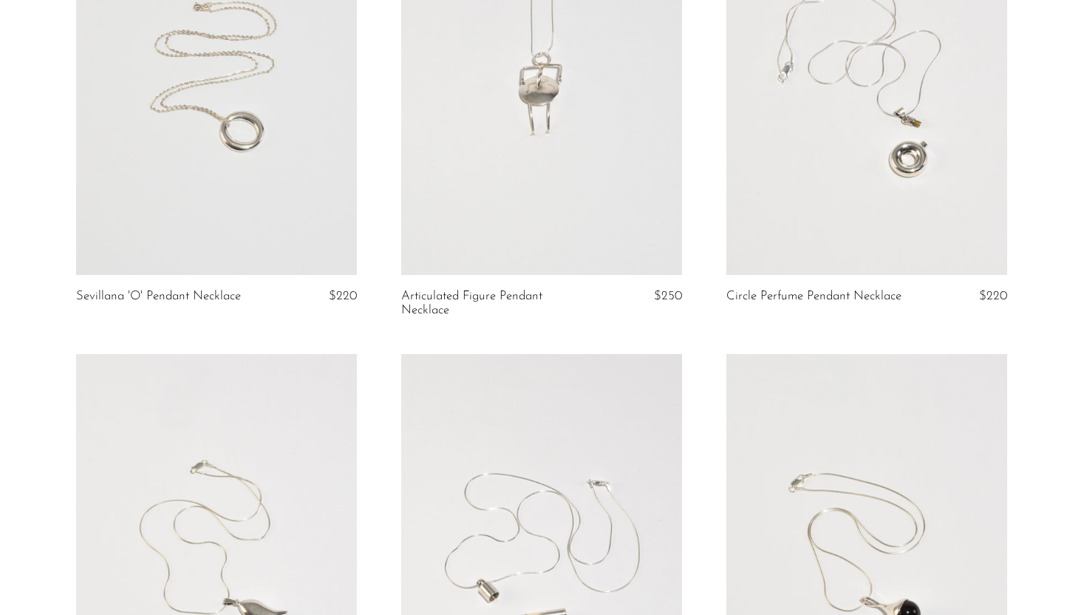
click at [234, 407] on link at bounding box center [216, 550] width 281 height 393
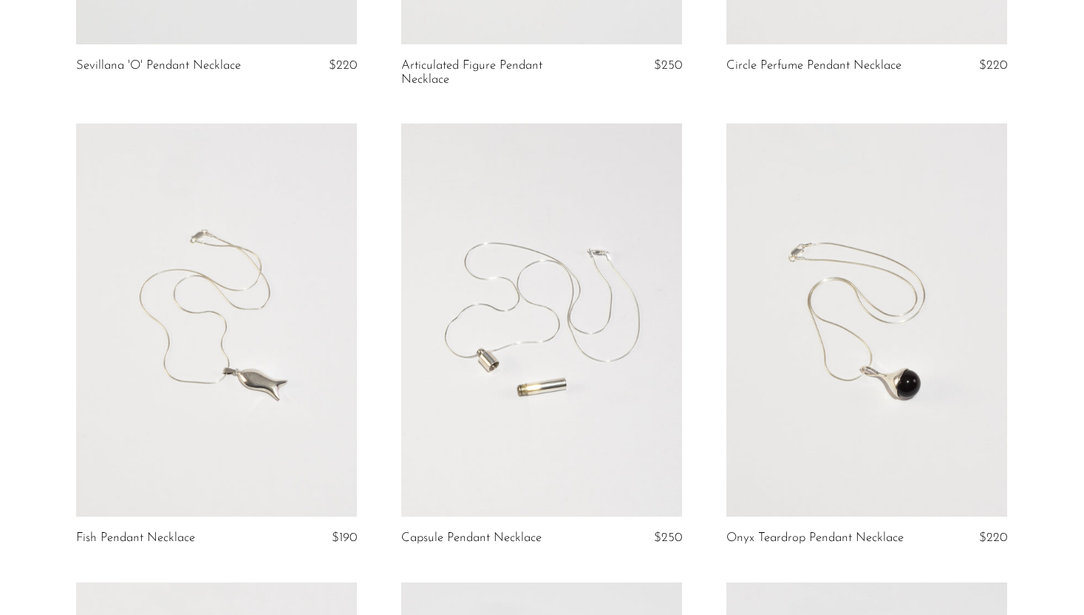
scroll to position [1895, 0]
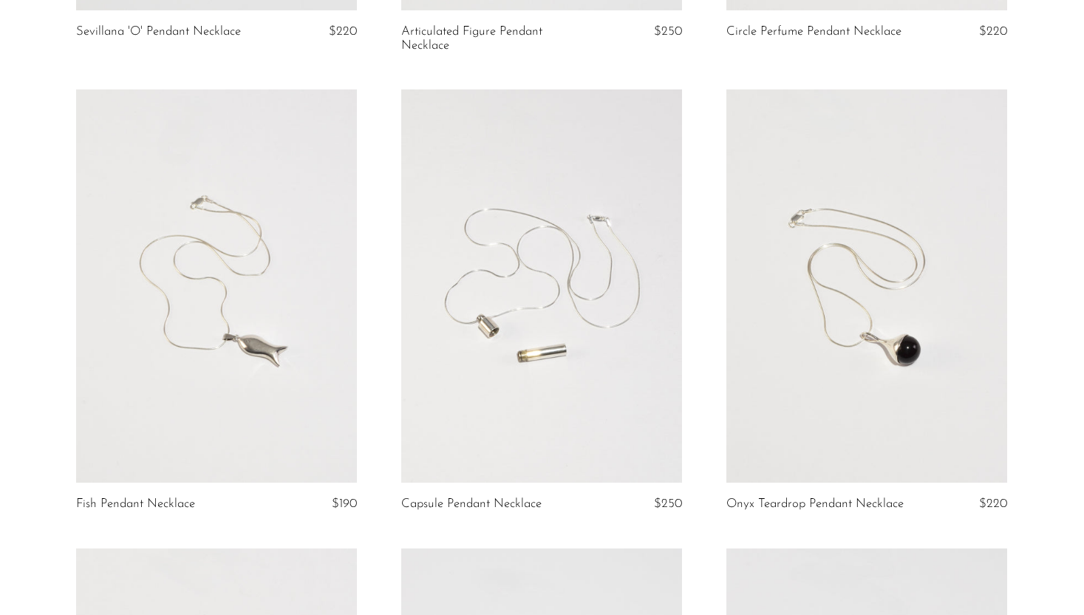
click at [444, 341] on link at bounding box center [541, 285] width 281 height 393
click at [809, 183] on link at bounding box center [867, 285] width 281 height 393
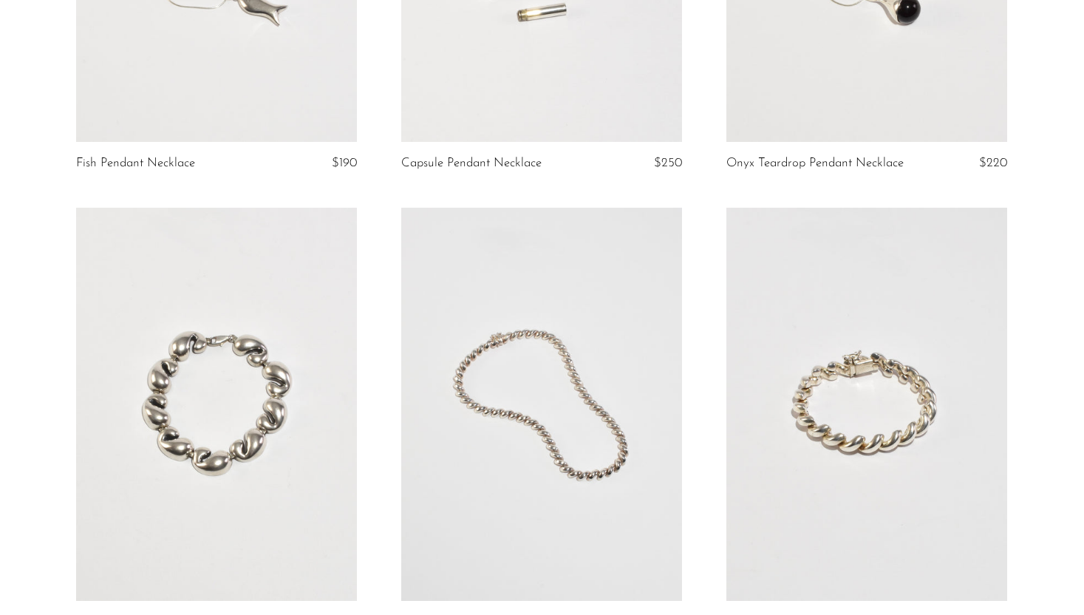
scroll to position [2323, 0]
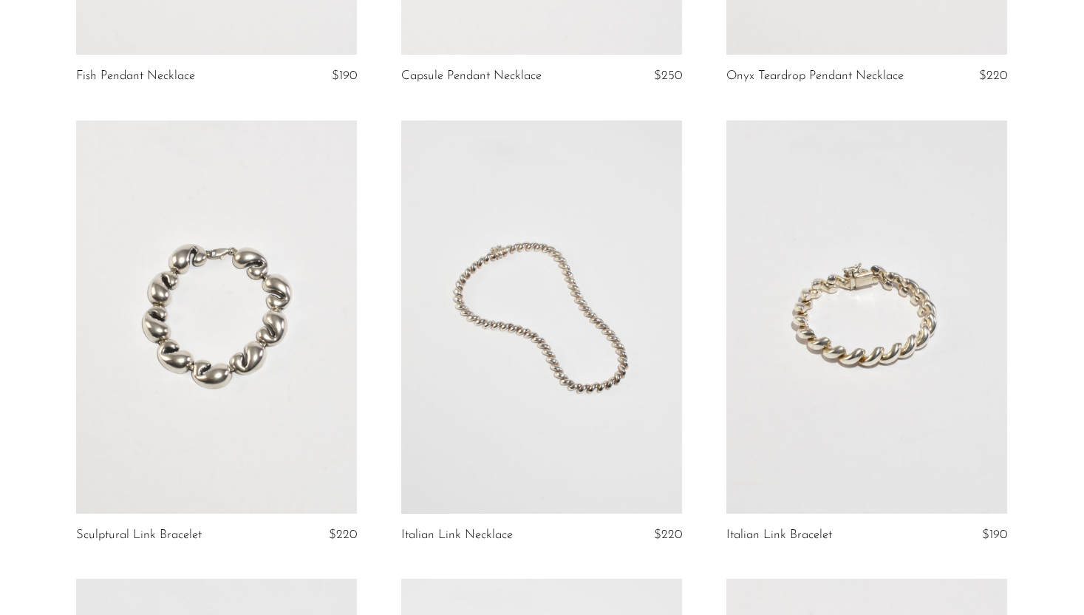
click at [274, 358] on link at bounding box center [216, 316] width 281 height 393
click at [430, 296] on link at bounding box center [541, 316] width 281 height 393
click at [877, 318] on link at bounding box center [867, 316] width 281 height 393
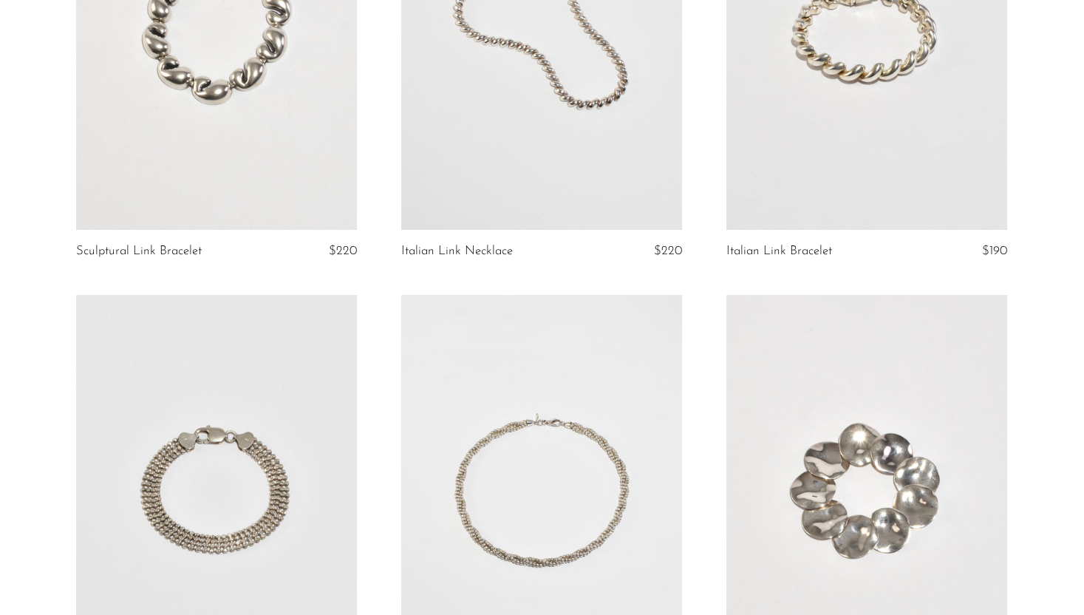
scroll to position [2620, 0]
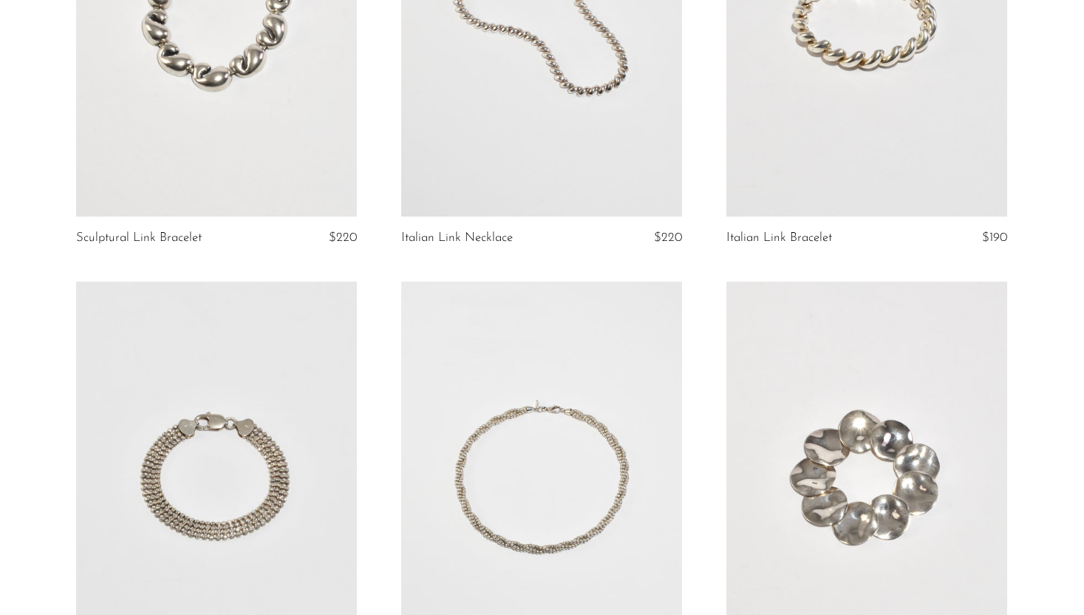
click at [271, 310] on link at bounding box center [216, 478] width 281 height 393
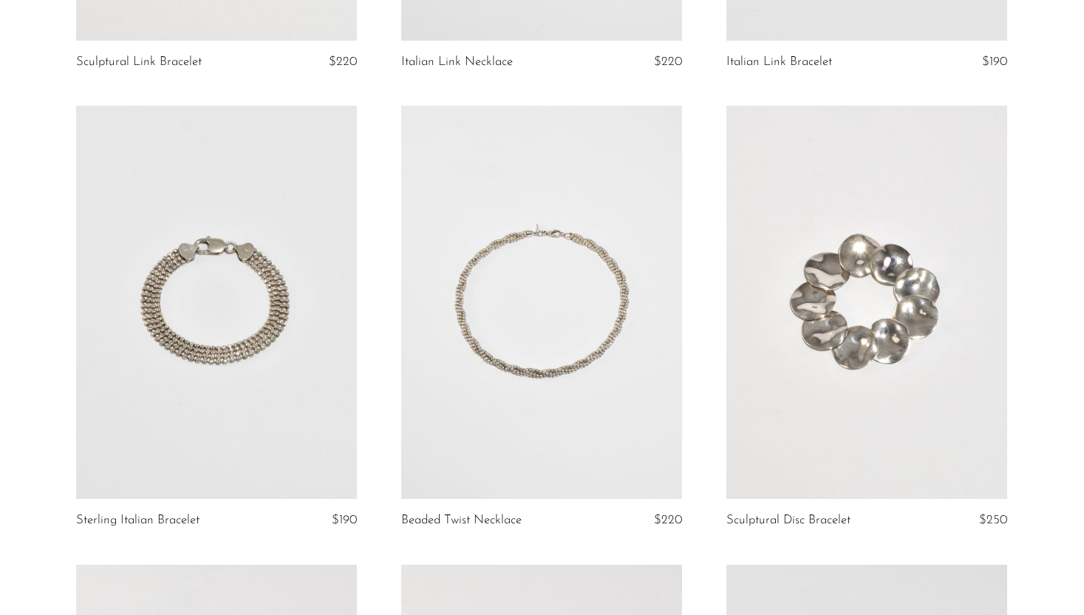
scroll to position [2835, 0]
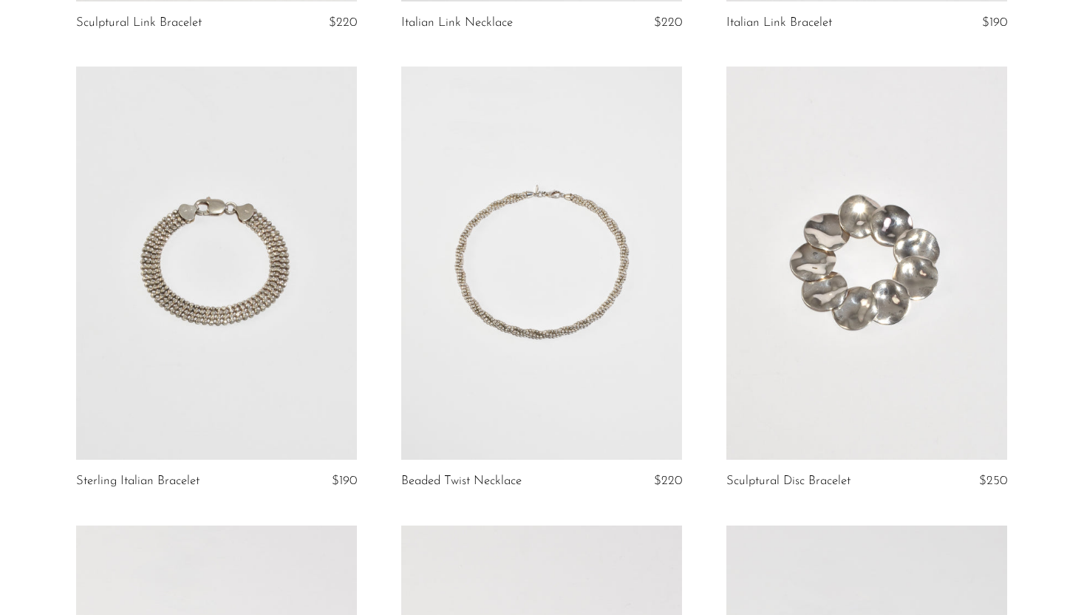
click at [513, 299] on link at bounding box center [541, 263] width 281 height 393
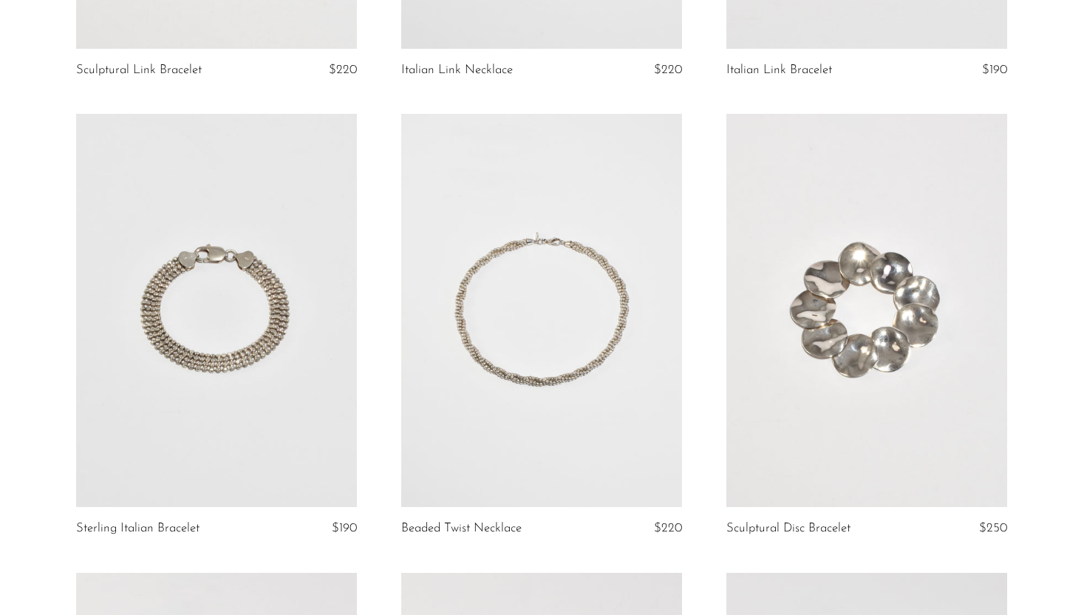
scroll to position [2790, 0]
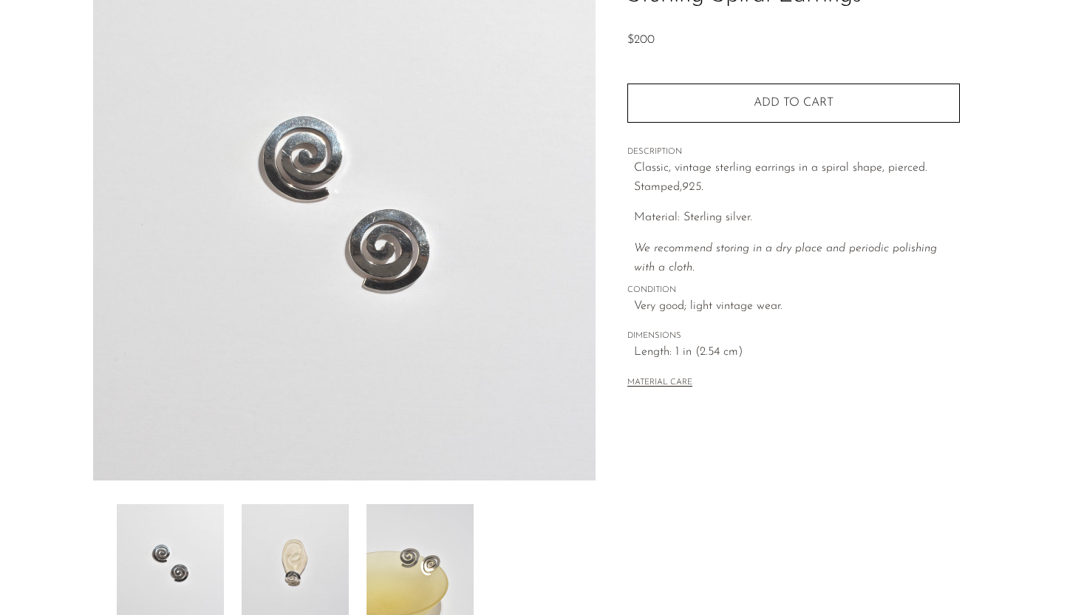
scroll to position [347, 0]
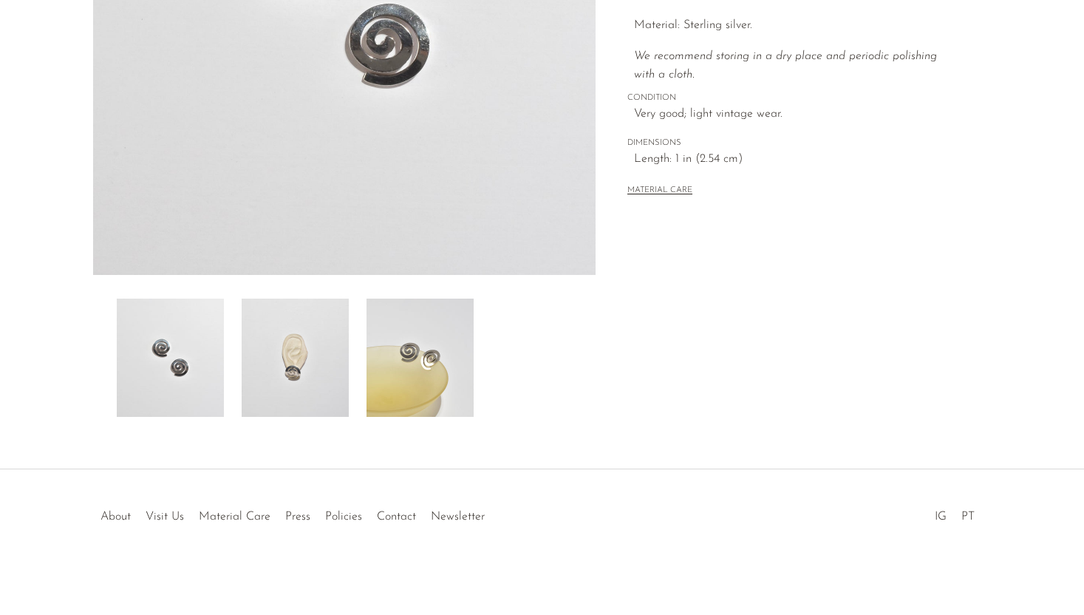
click at [214, 362] on img at bounding box center [170, 358] width 107 height 118
click at [288, 335] on img at bounding box center [295, 358] width 107 height 118
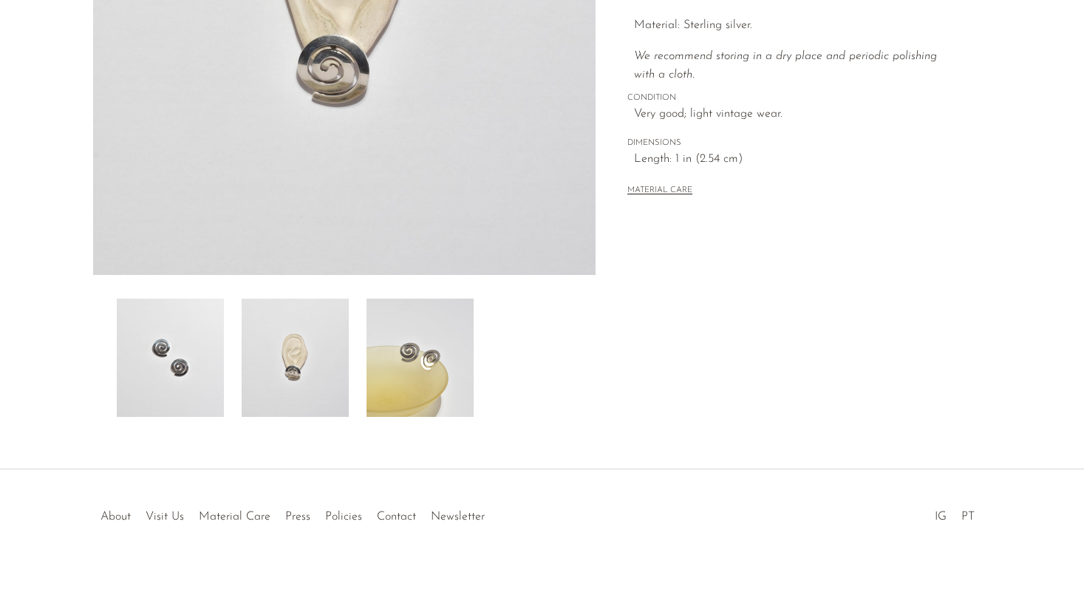
click at [400, 353] on img at bounding box center [420, 358] width 107 height 118
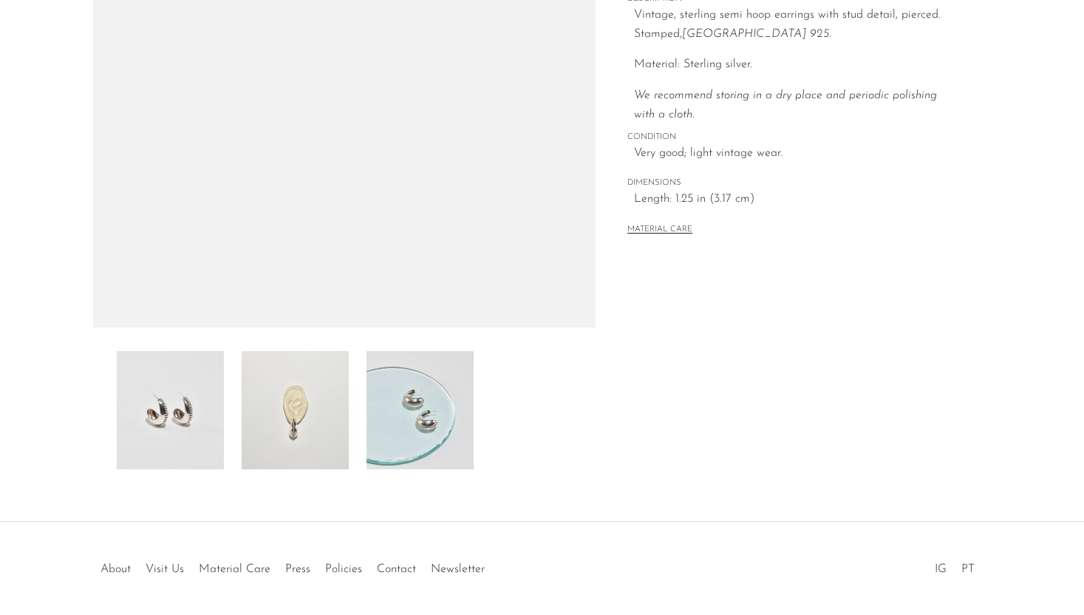
scroll to position [314, 0]
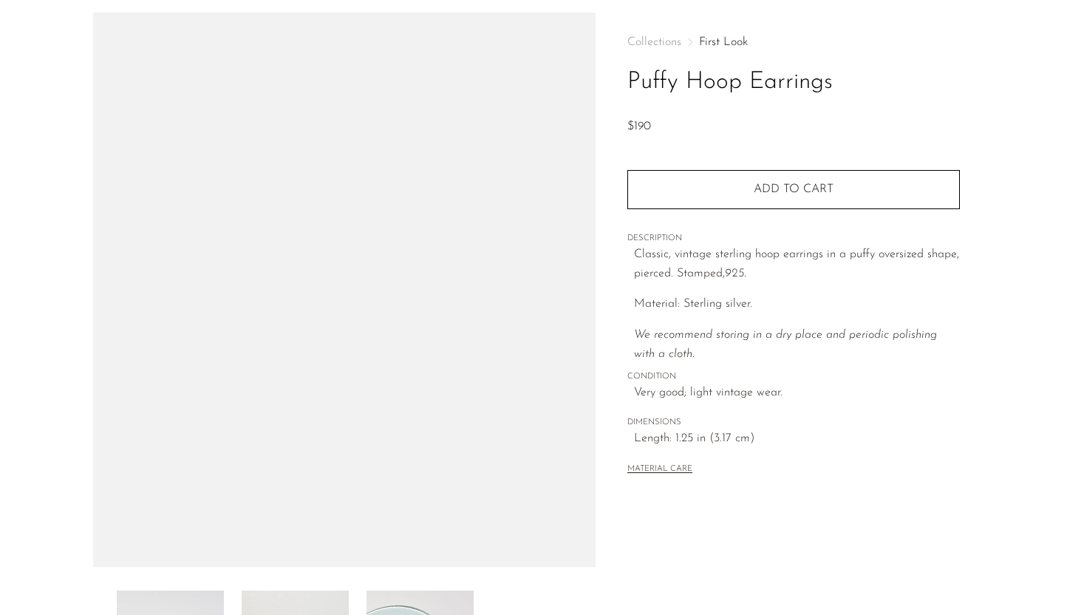
scroll to position [21, 0]
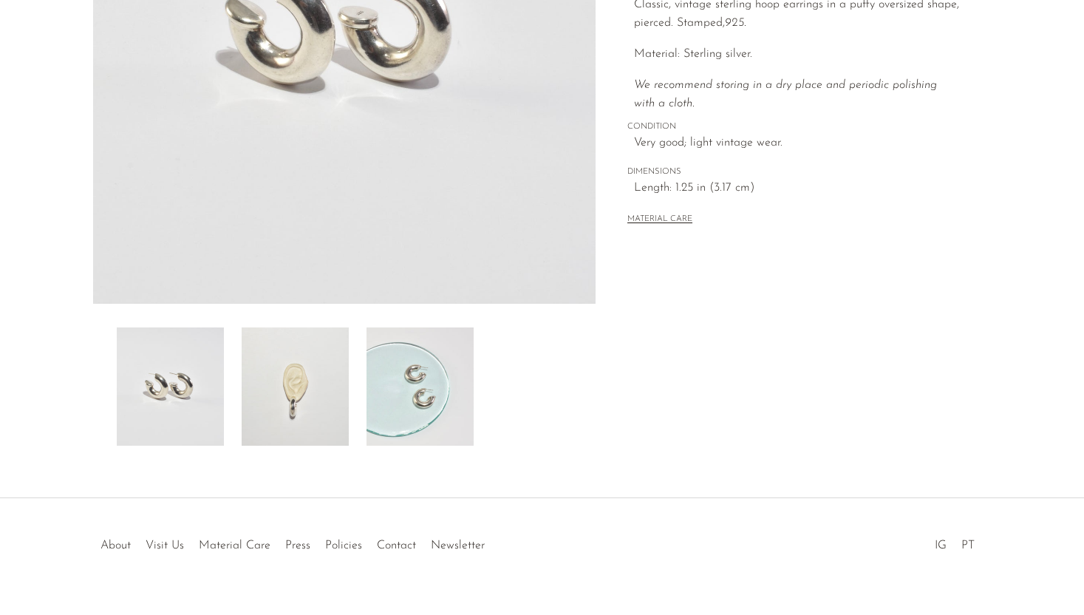
scroll to position [322, 0]
click at [141, 364] on img at bounding box center [170, 384] width 107 height 118
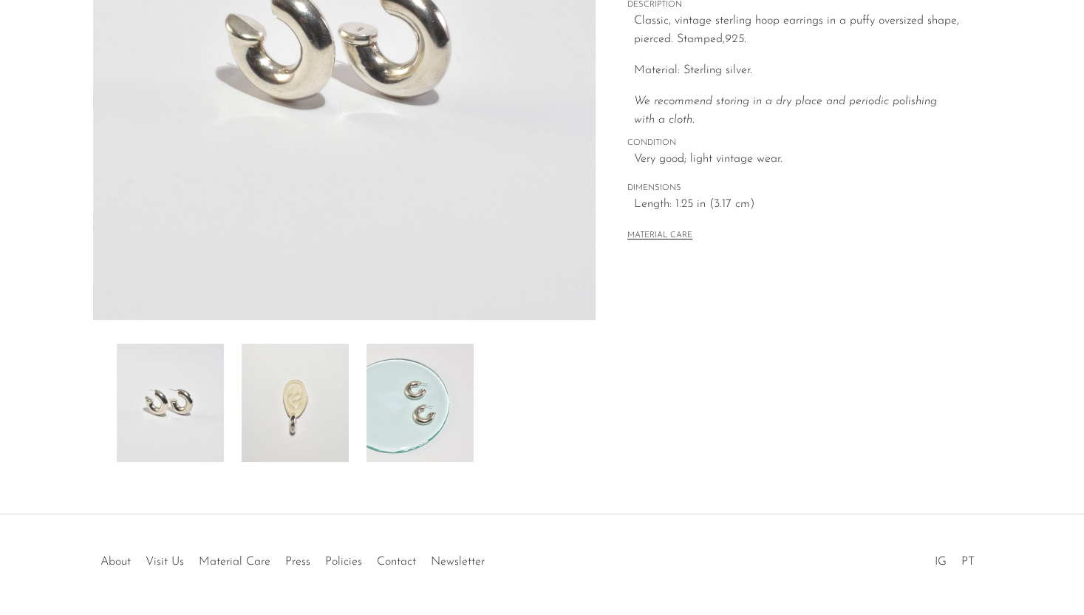
click at [173, 380] on img at bounding box center [170, 403] width 107 height 118
click at [295, 410] on img at bounding box center [295, 403] width 107 height 118
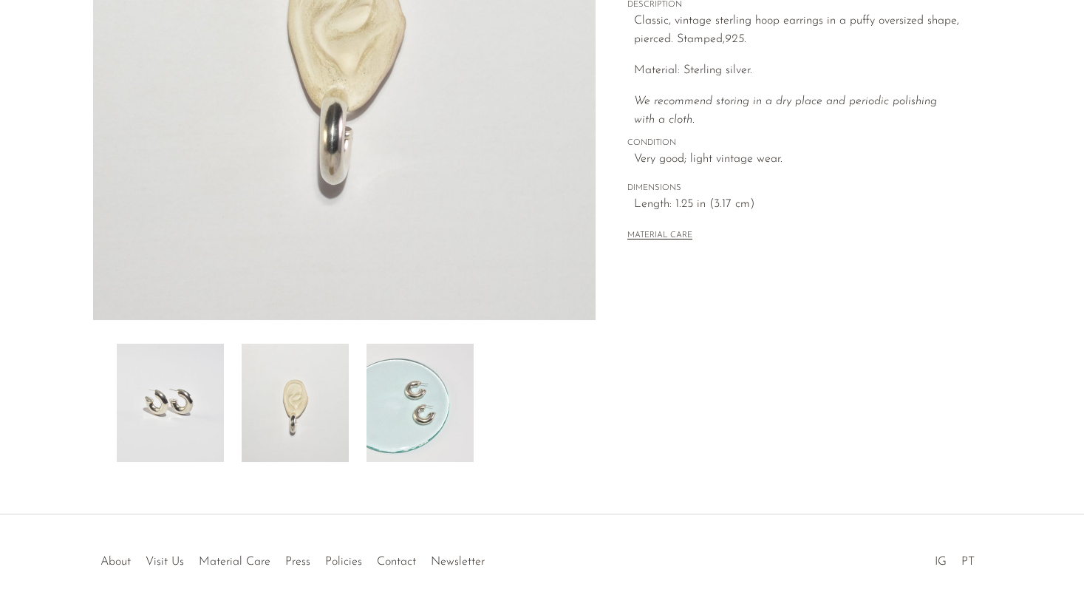
click at [384, 415] on img at bounding box center [420, 403] width 107 height 118
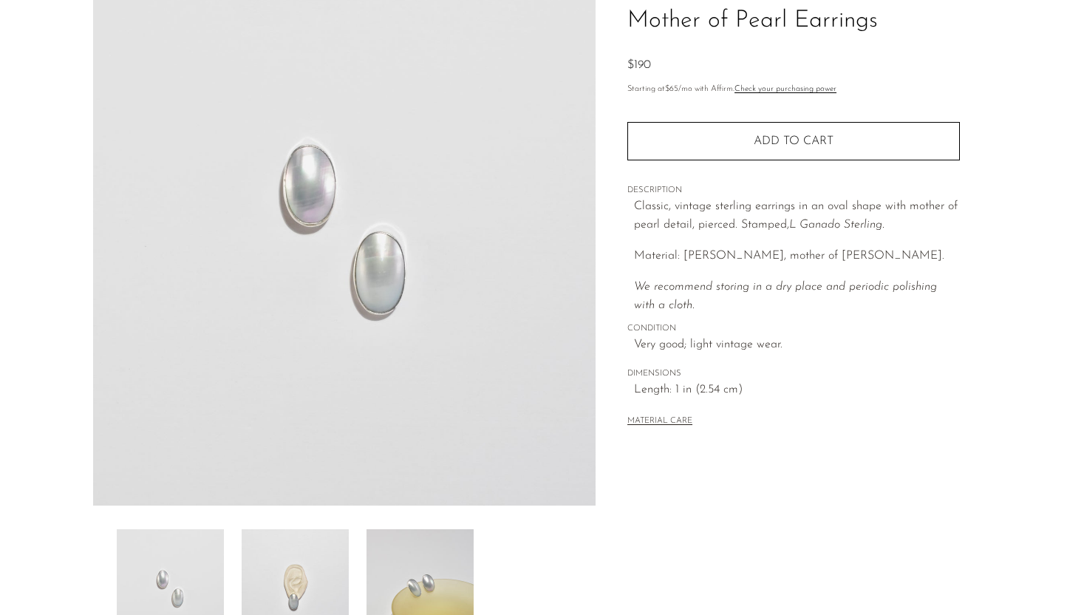
scroll to position [347, 0]
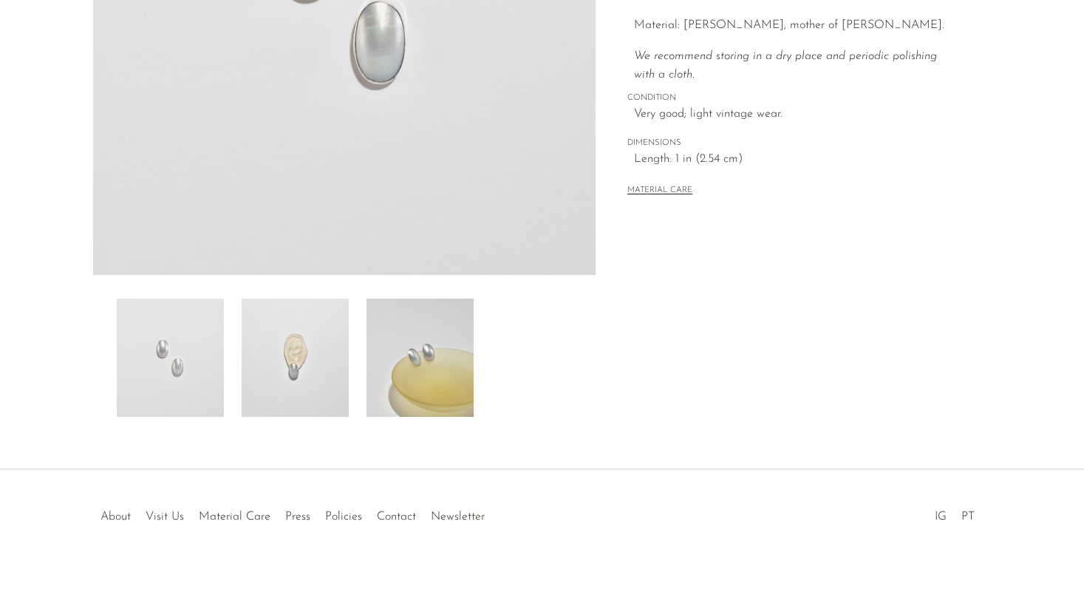
click at [313, 318] on img at bounding box center [295, 358] width 107 height 118
click at [395, 347] on img at bounding box center [420, 358] width 107 height 118
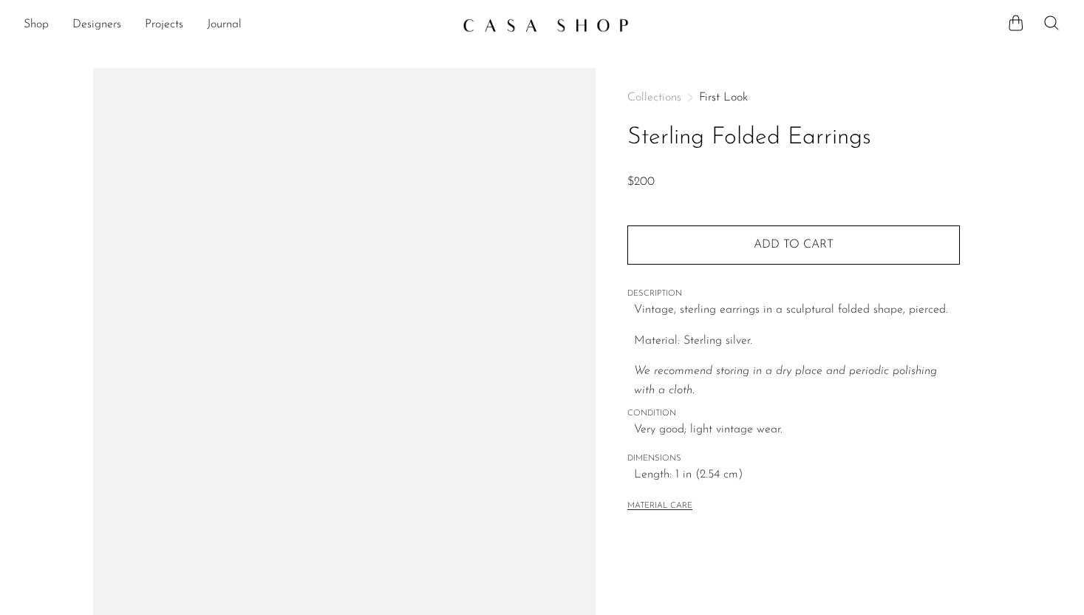
scroll to position [347, 0]
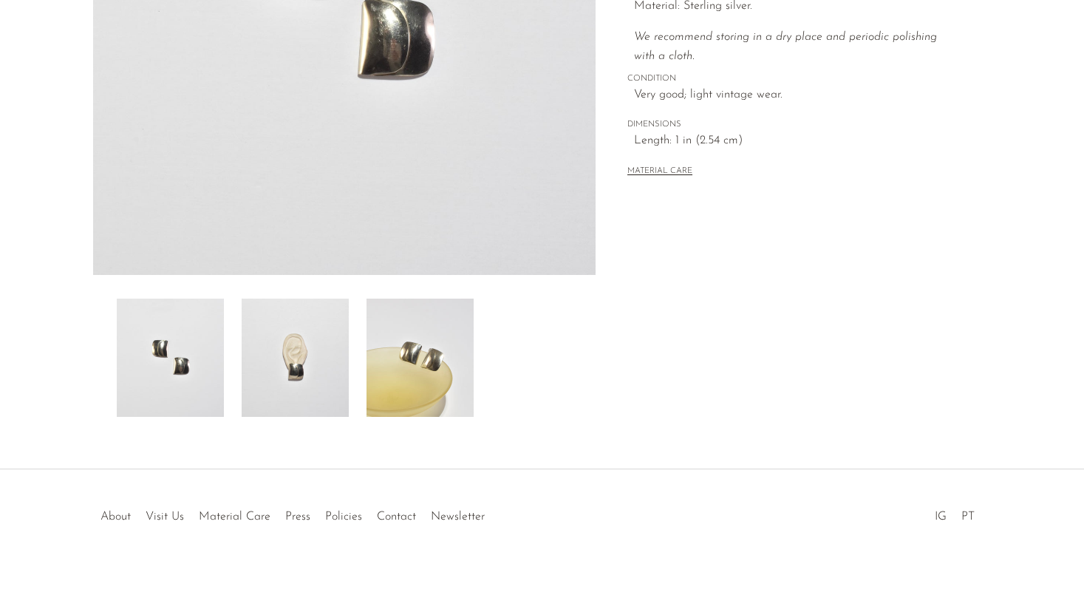
click at [295, 383] on img at bounding box center [295, 358] width 107 height 118
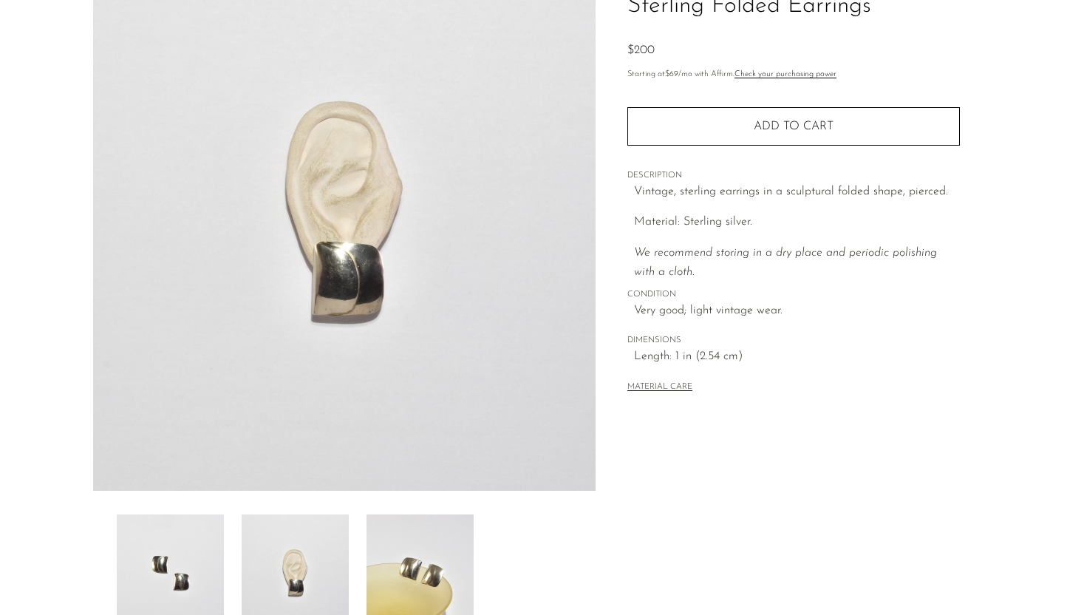
scroll to position [133, 0]
click at [408, 563] on img at bounding box center [420, 572] width 107 height 118
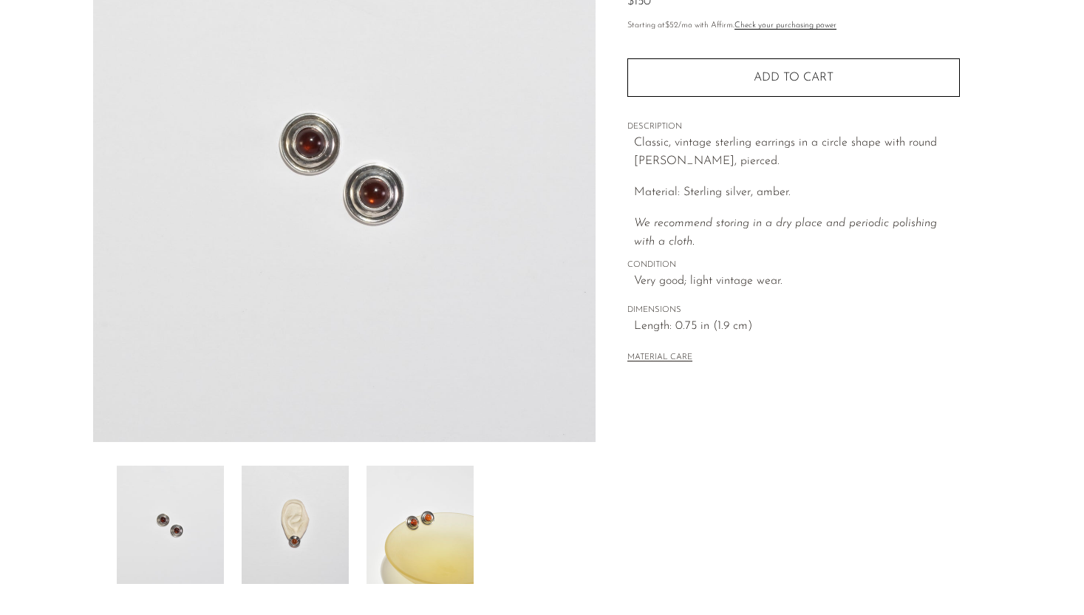
scroll to position [208, 0]
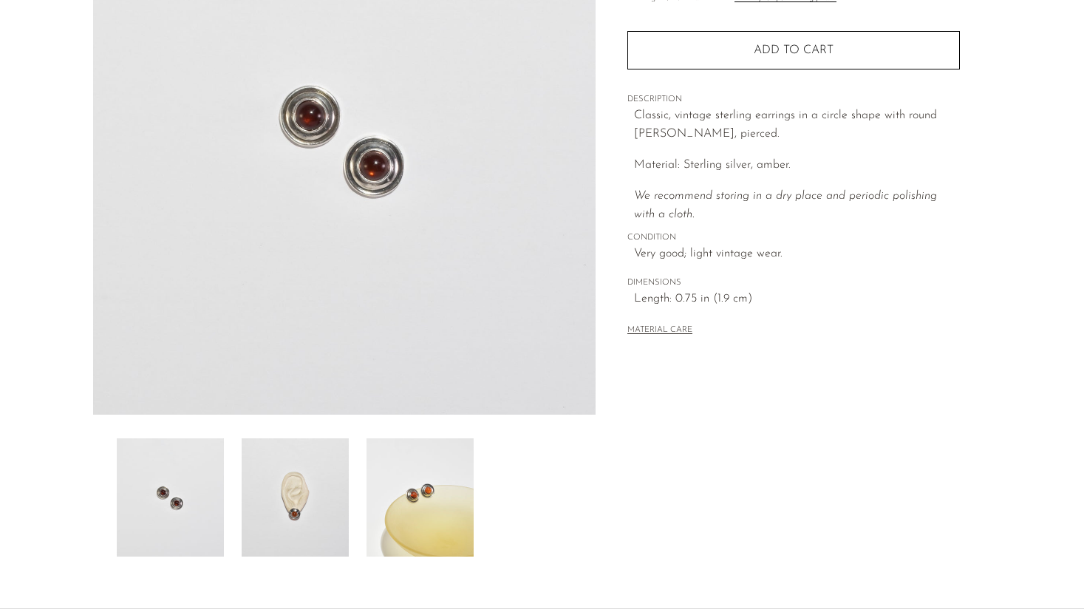
click at [302, 489] on img at bounding box center [295, 497] width 107 height 118
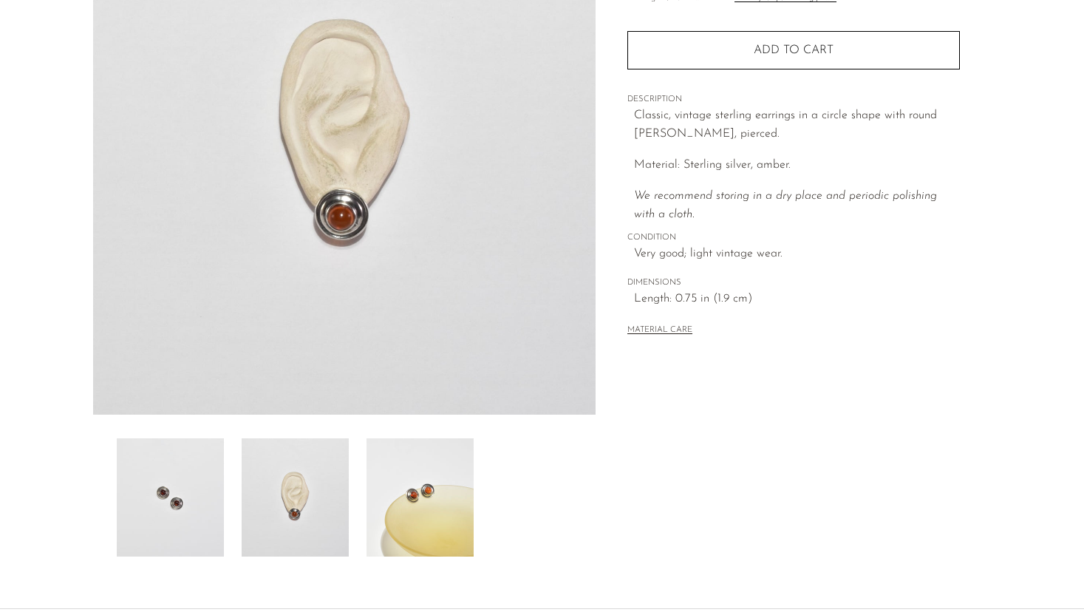
click at [393, 496] on img at bounding box center [420, 497] width 107 height 118
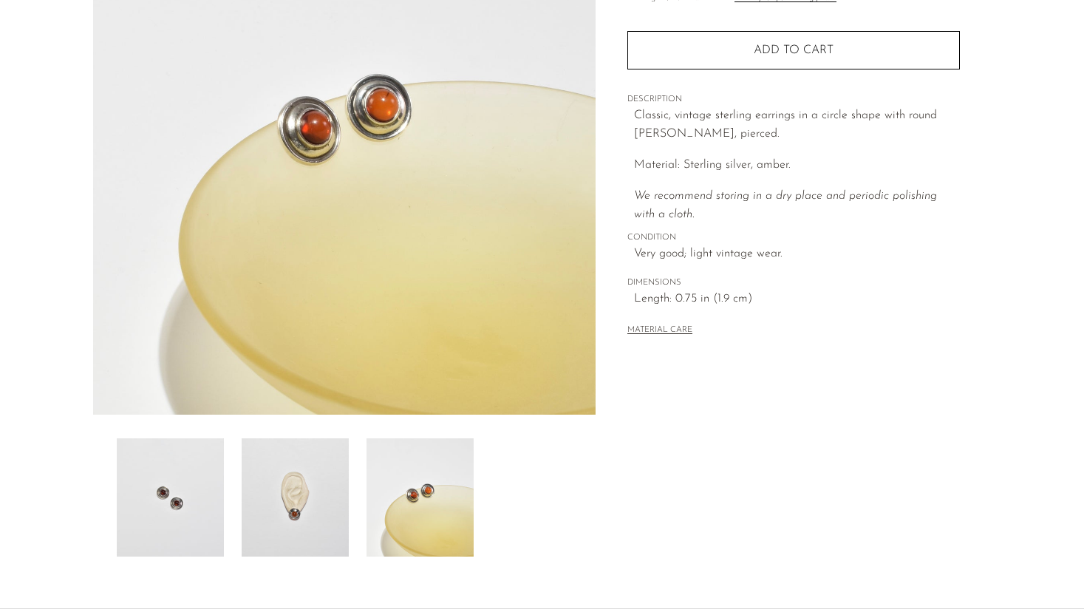
scroll to position [191, 0]
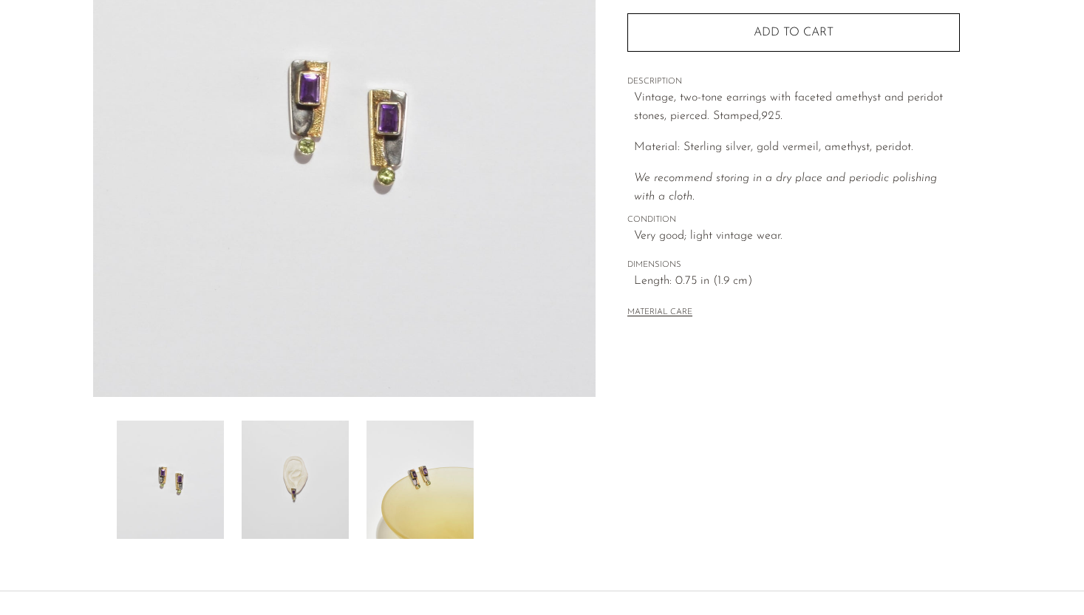
scroll to position [223, 0]
click at [287, 482] on img at bounding box center [295, 482] width 107 height 118
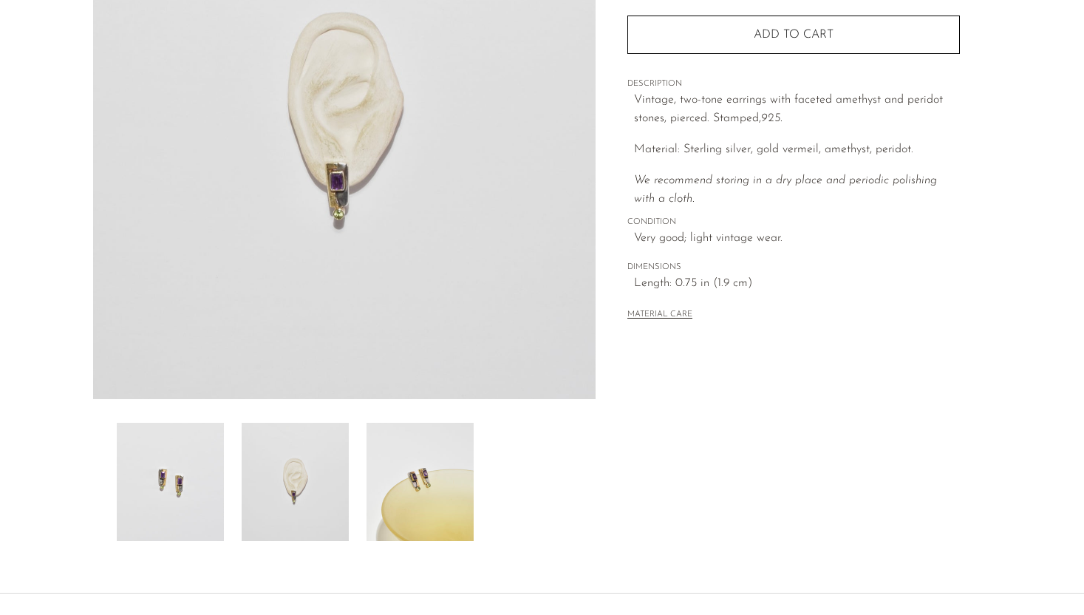
click at [169, 491] on img at bounding box center [170, 482] width 107 height 118
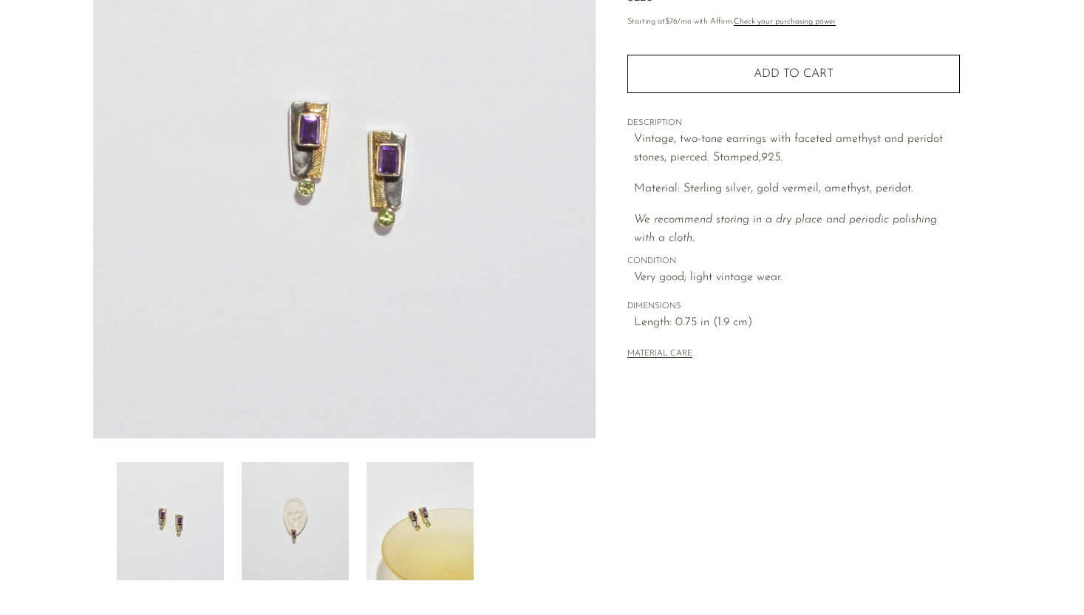
scroll to position [192, 0]
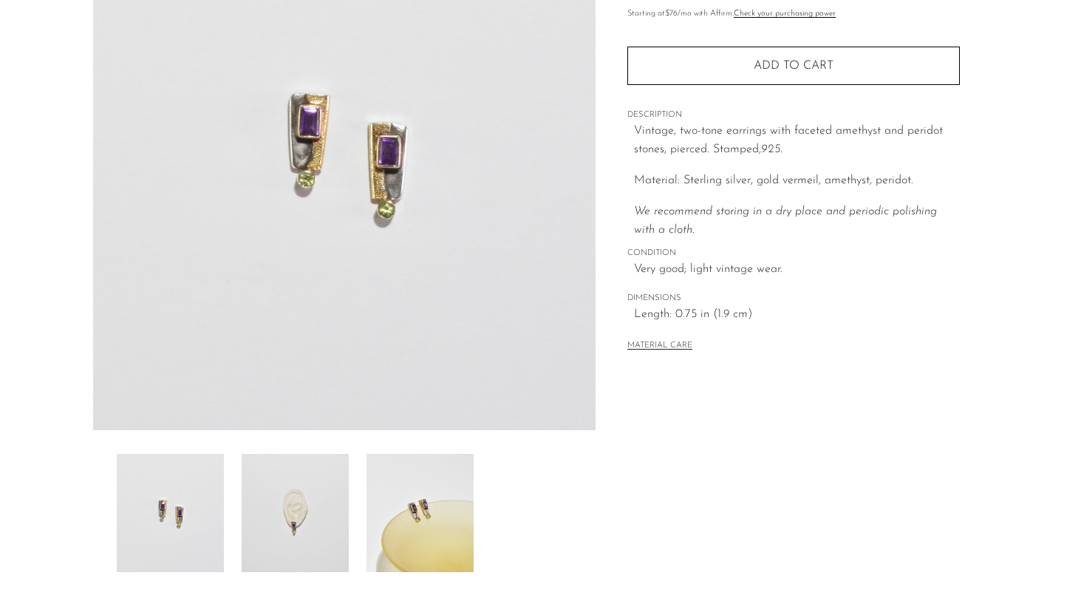
click at [279, 520] on img at bounding box center [295, 513] width 107 height 118
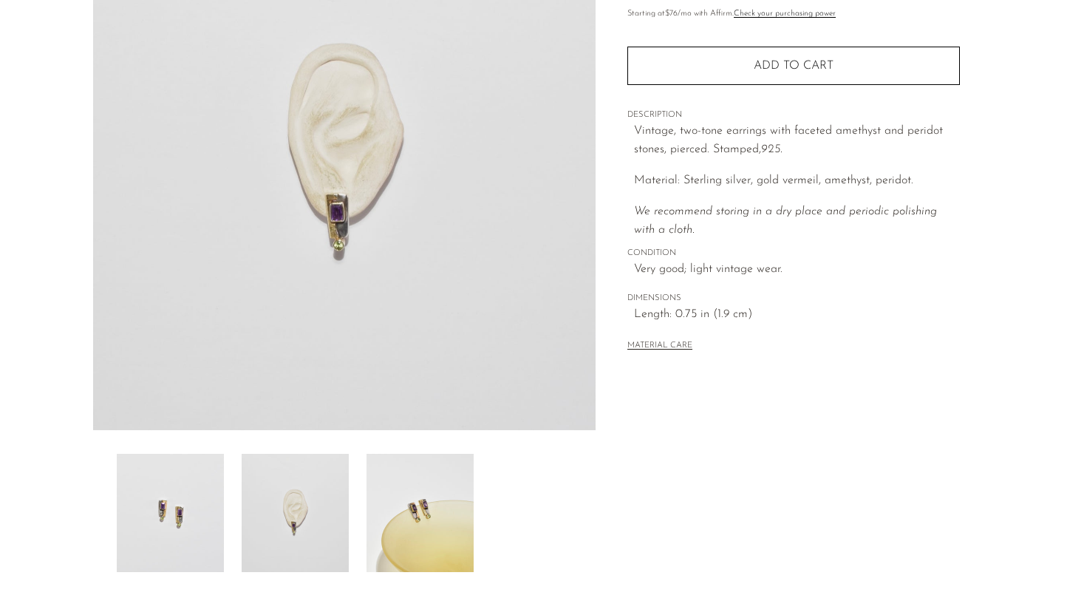
click at [414, 514] on img at bounding box center [420, 513] width 107 height 118
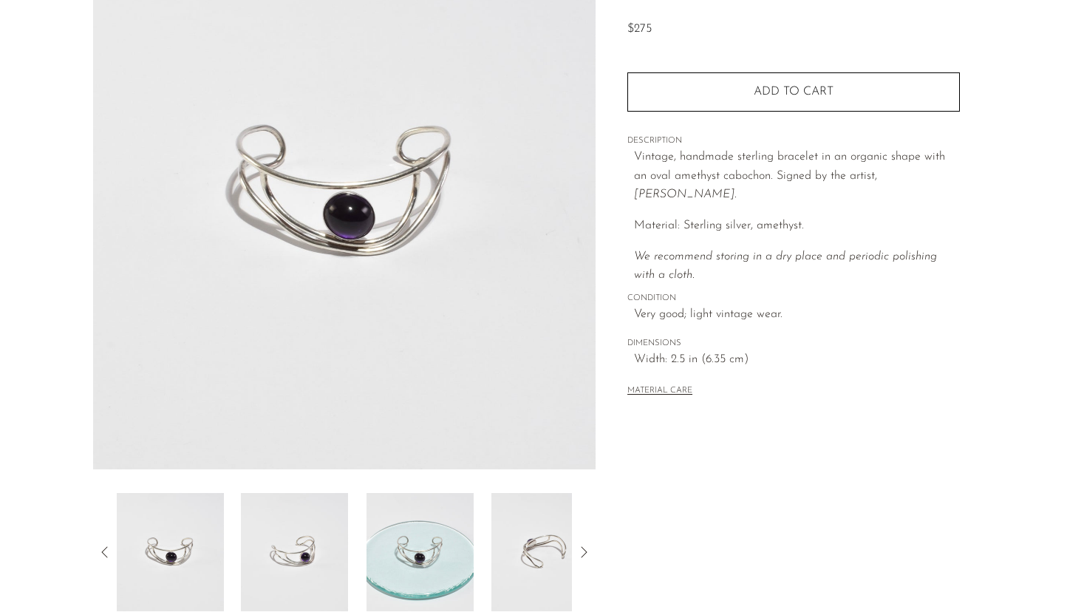
scroll to position [154, 0]
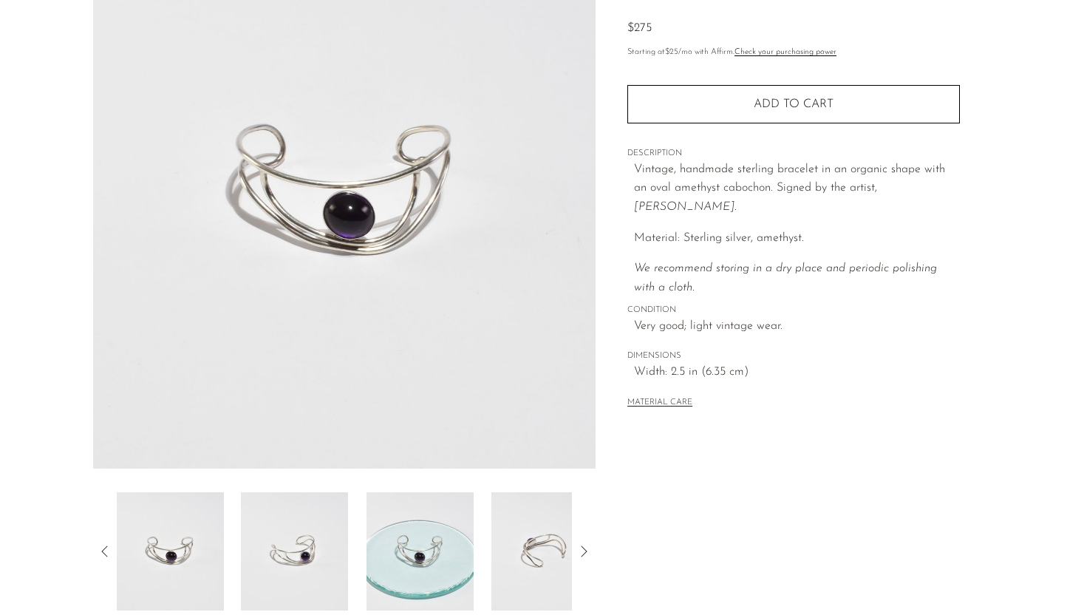
click at [282, 554] on img at bounding box center [294, 551] width 107 height 118
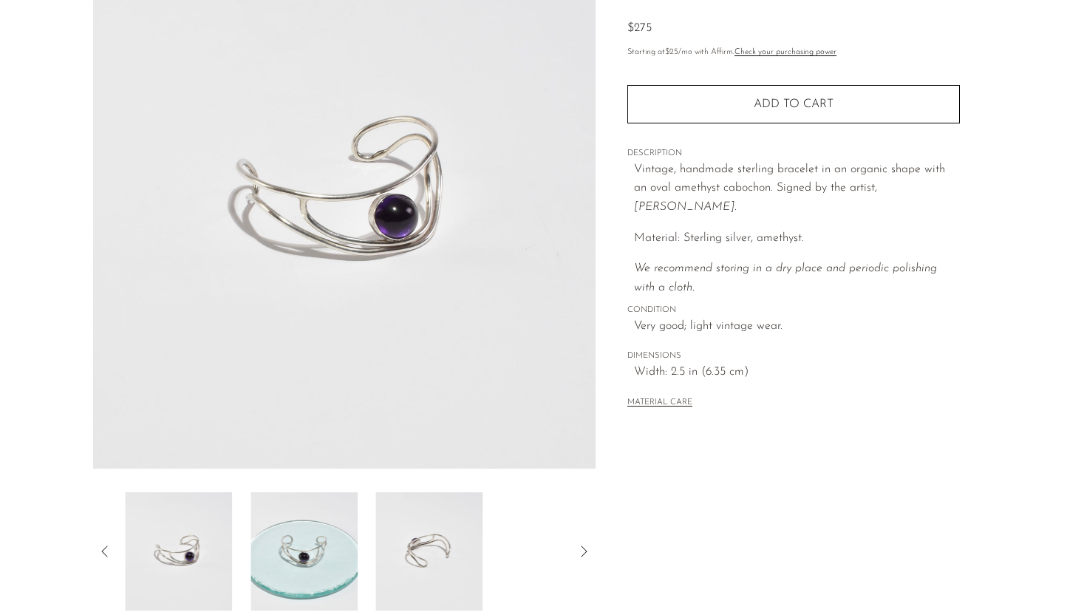
click at [353, 534] on img at bounding box center [304, 551] width 107 height 118
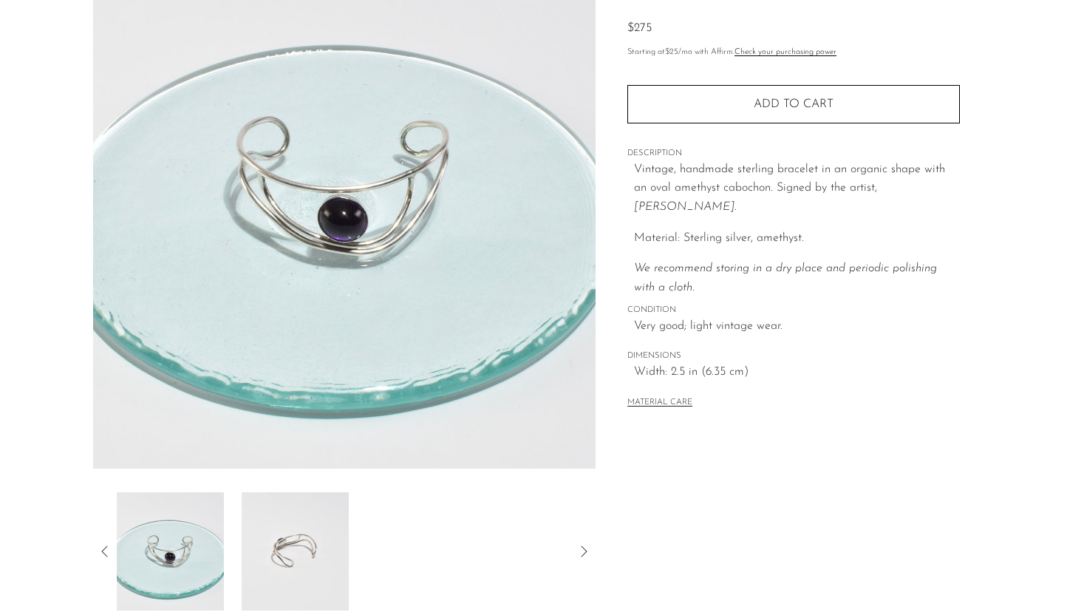
click at [350, 531] on div at bounding box center [345, 551] width 456 height 118
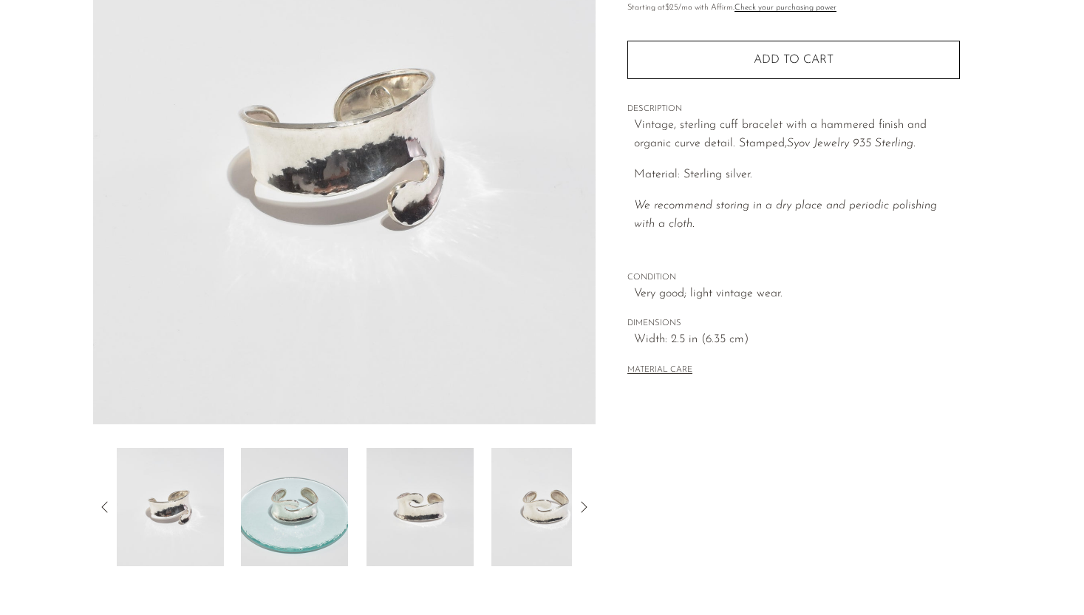
scroll to position [279, 0]
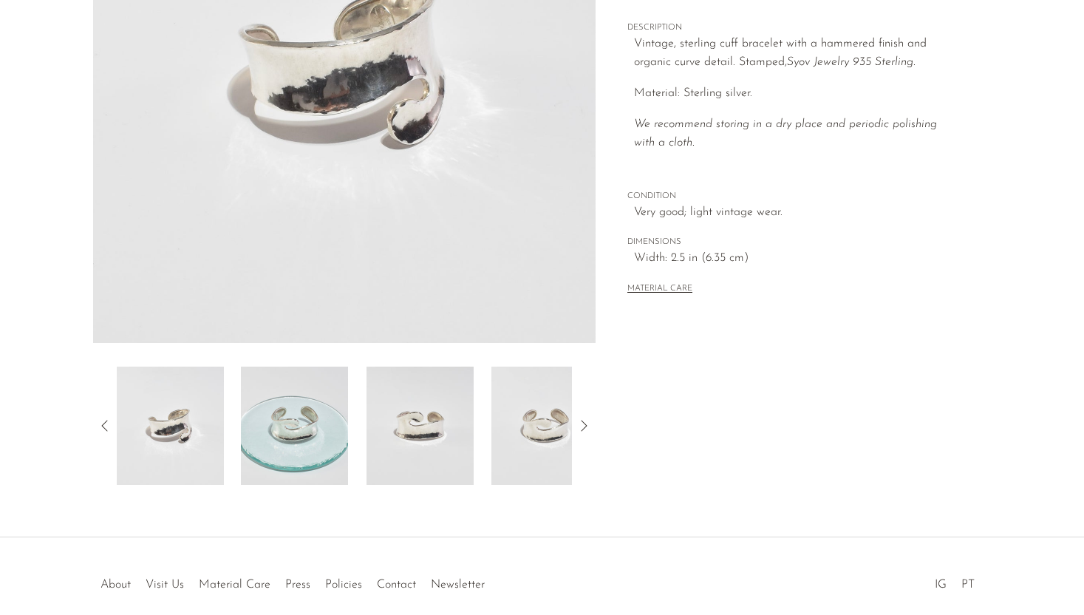
click at [316, 470] on img at bounding box center [294, 426] width 107 height 118
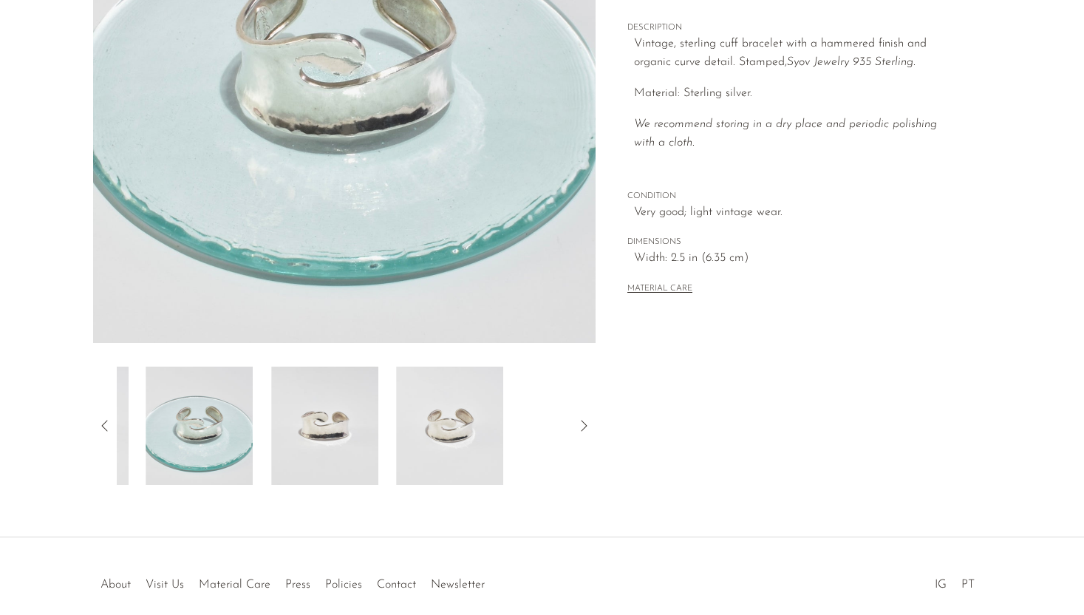
click at [344, 463] on img at bounding box center [324, 426] width 107 height 118
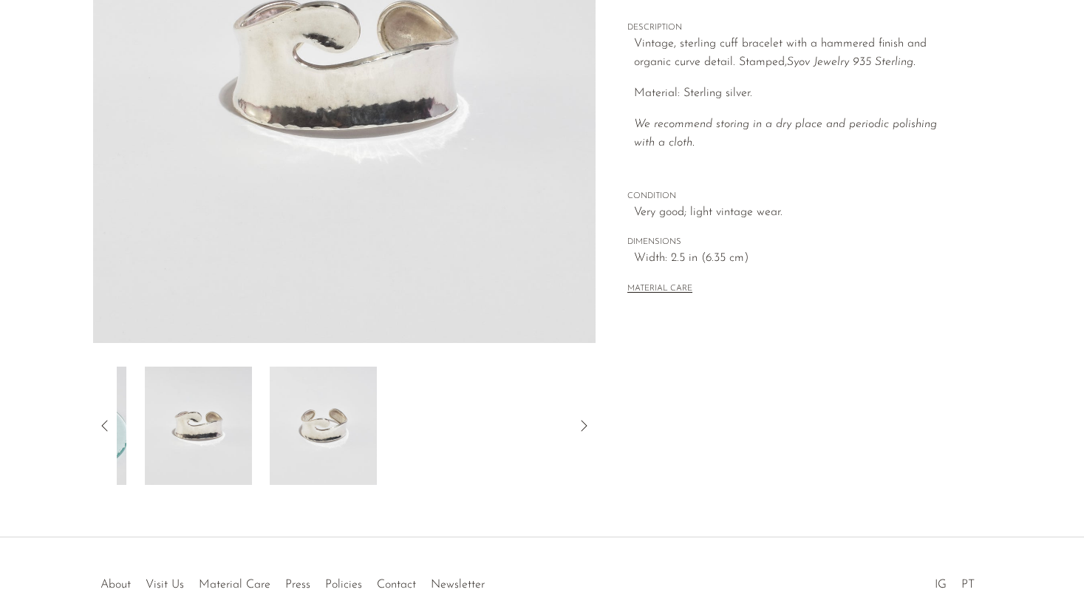
click at [353, 463] on img at bounding box center [323, 426] width 107 height 118
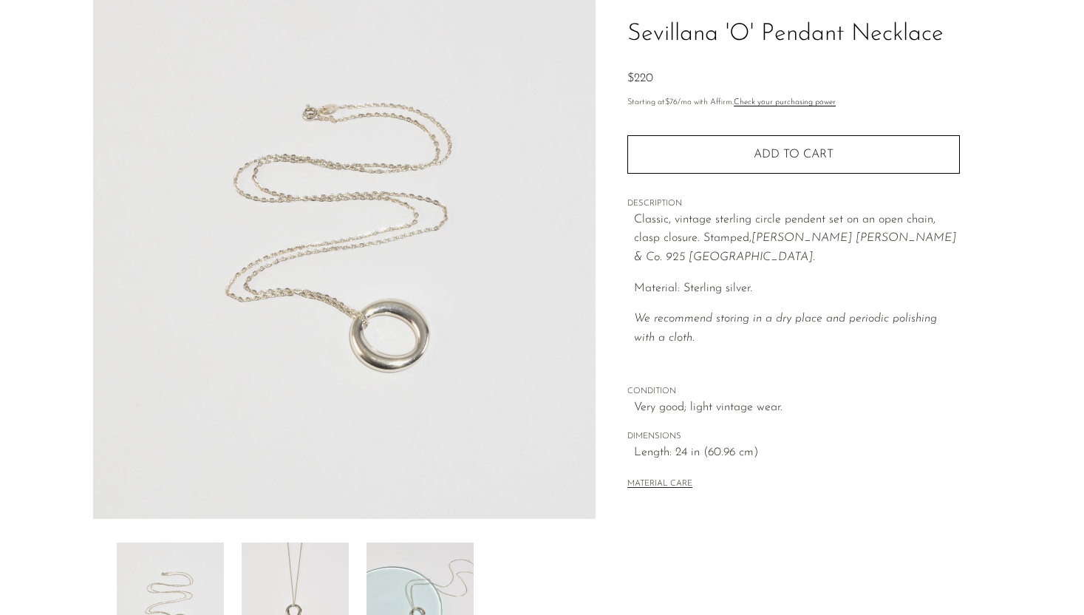
scroll to position [347, 0]
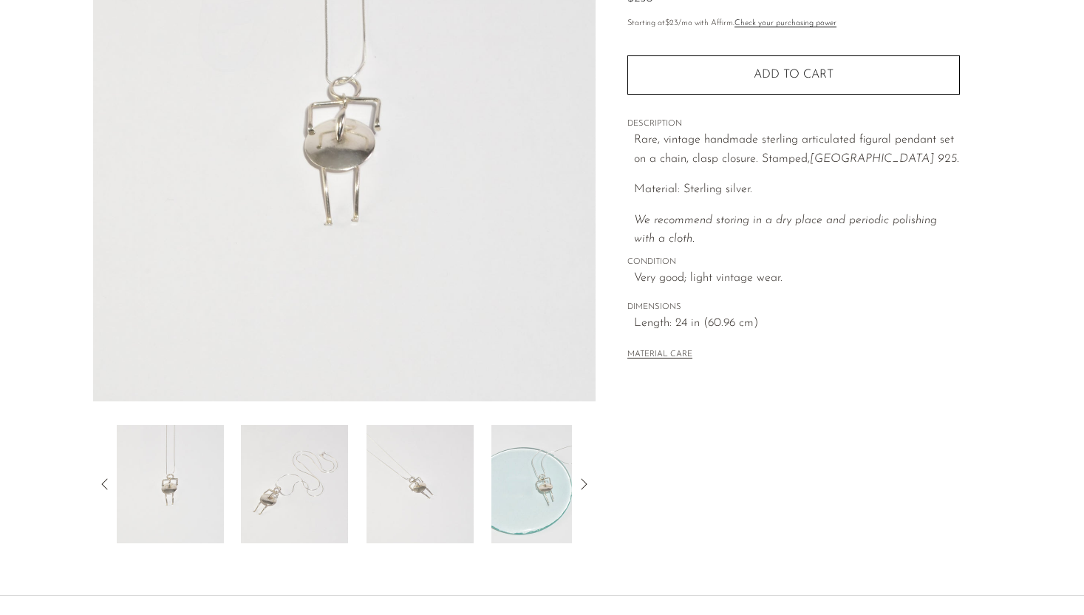
scroll to position [297, 0]
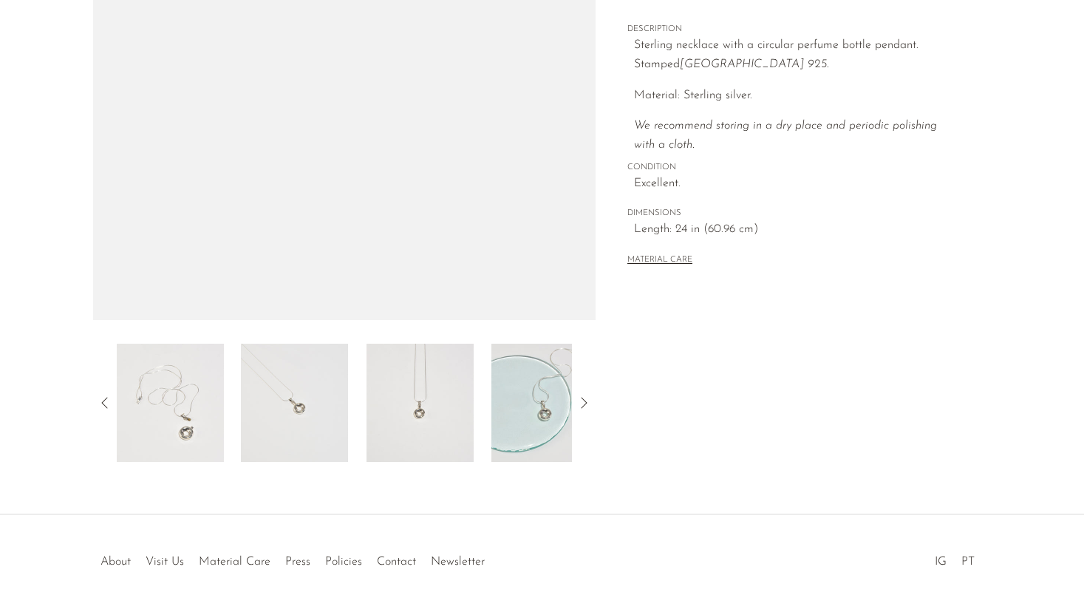
scroll to position [347, 0]
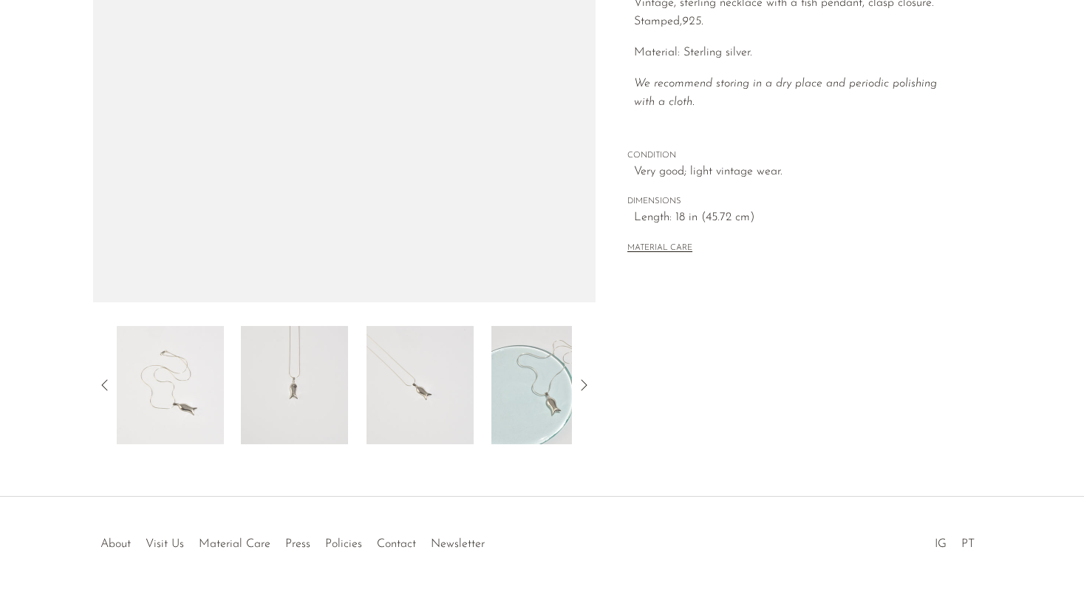
scroll to position [347, 0]
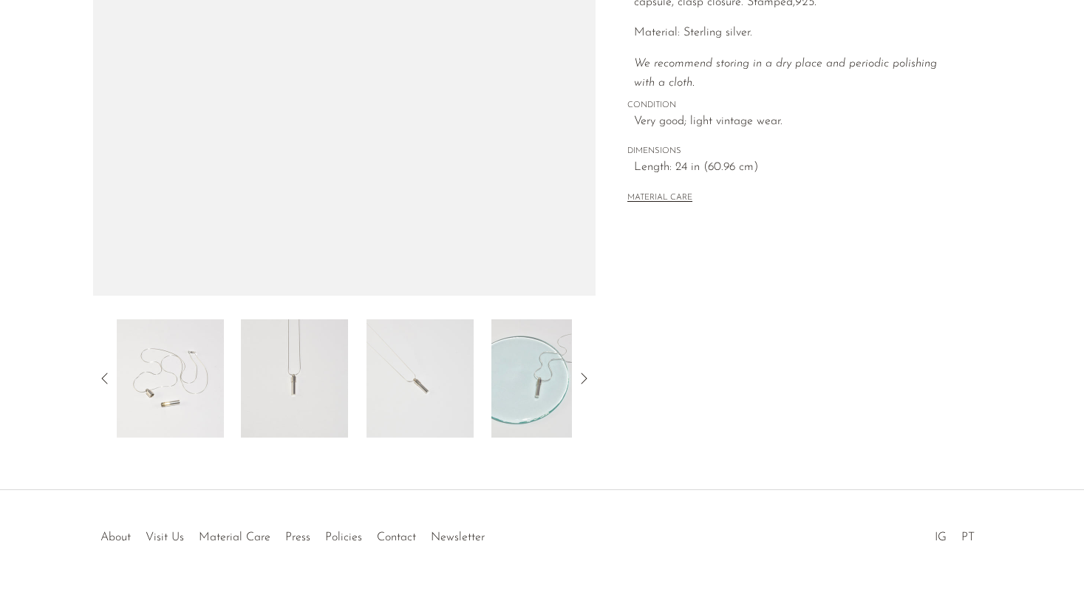
scroll to position [347, 0]
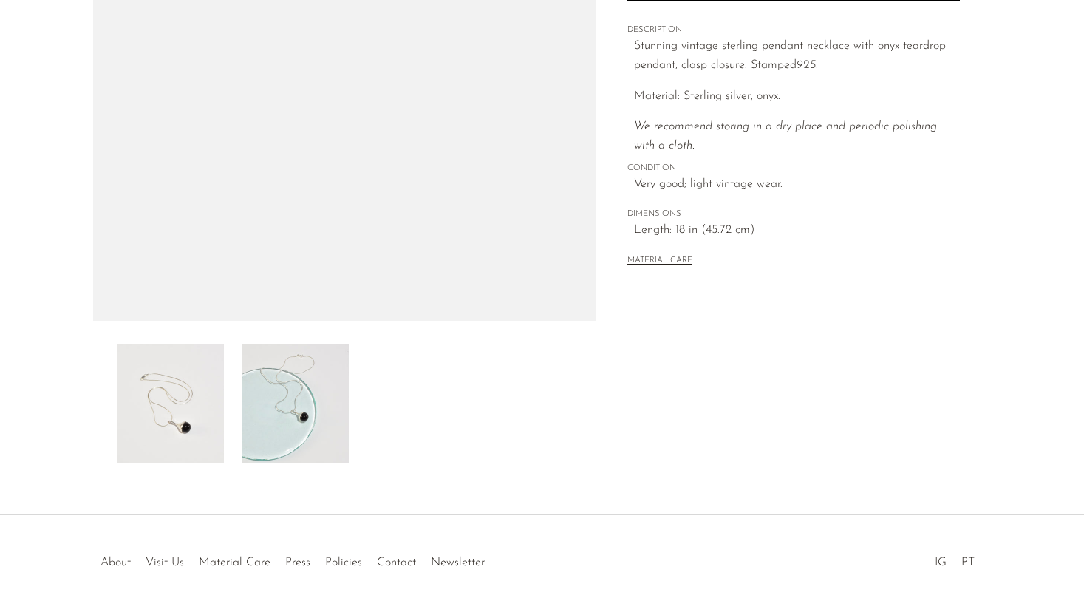
scroll to position [347, 0]
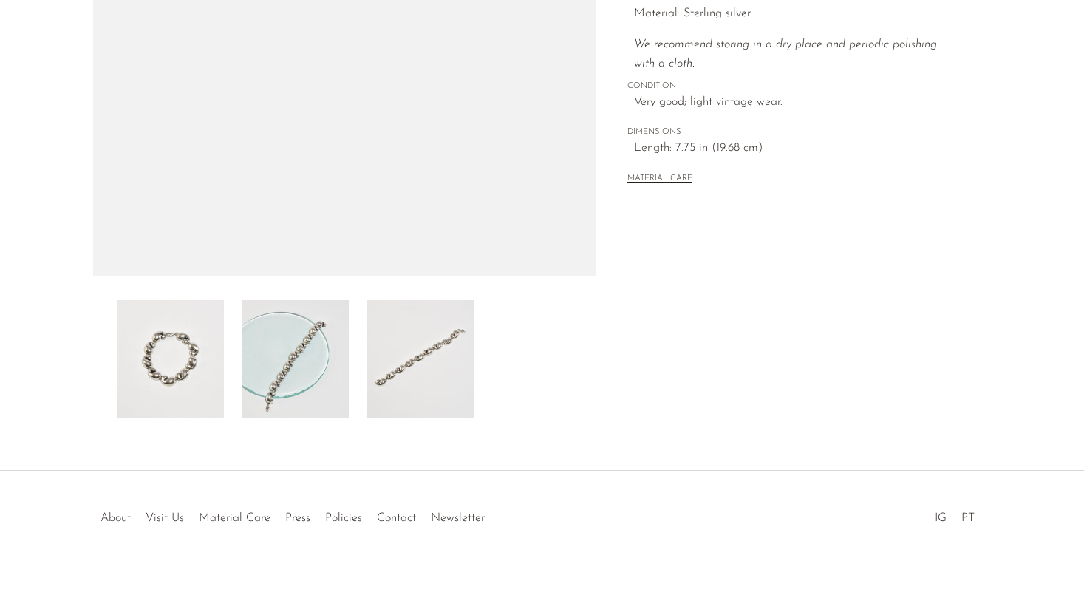
scroll to position [347, 0]
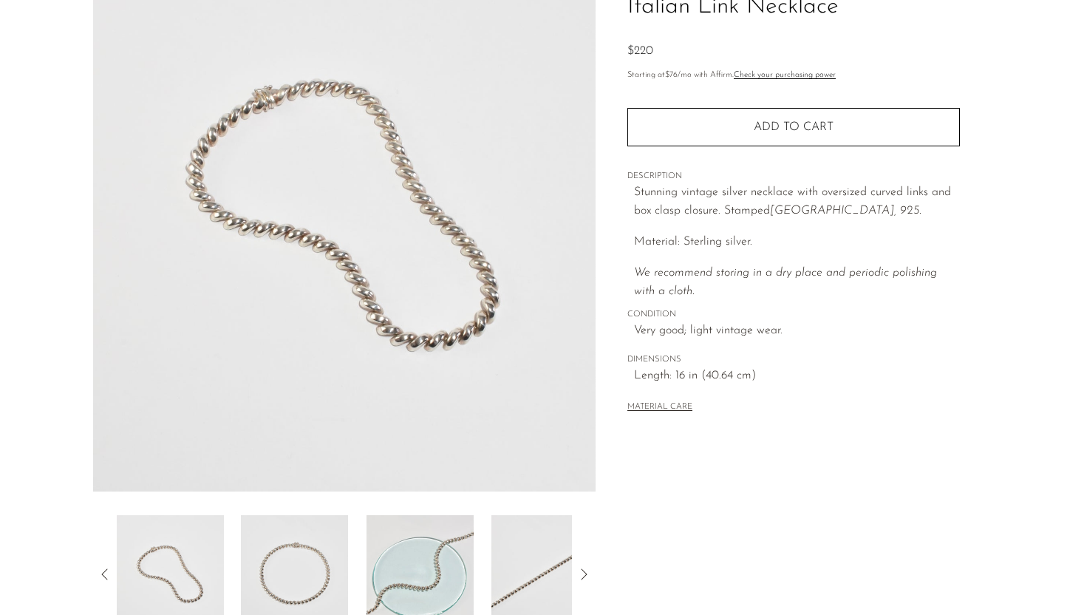
scroll to position [147, 0]
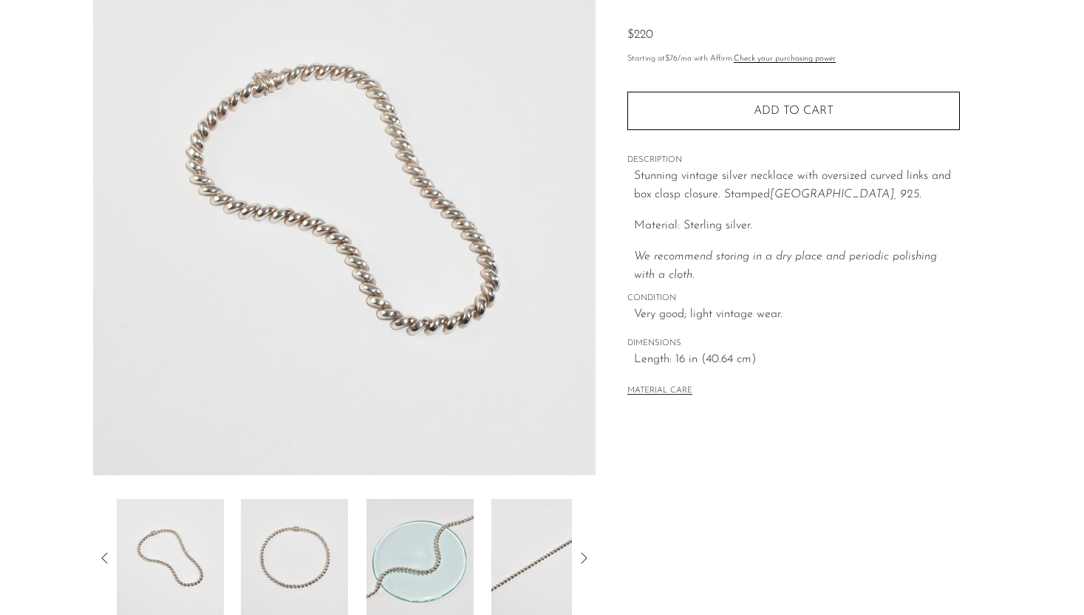
click at [288, 520] on img at bounding box center [294, 558] width 107 height 118
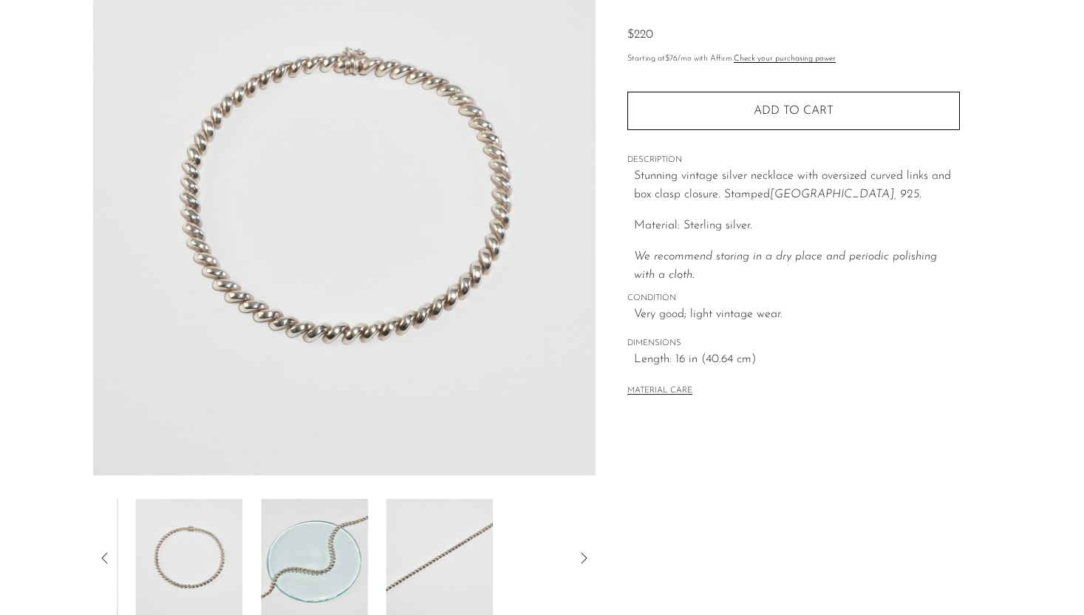
click at [308, 521] on img at bounding box center [314, 558] width 107 height 118
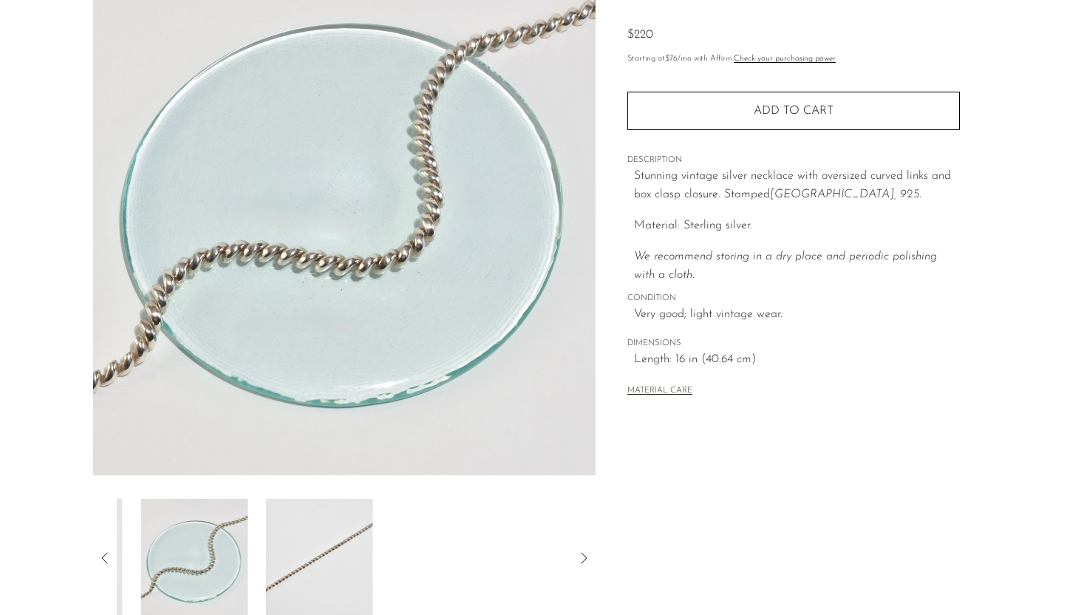
click at [308, 521] on img at bounding box center [318, 558] width 107 height 118
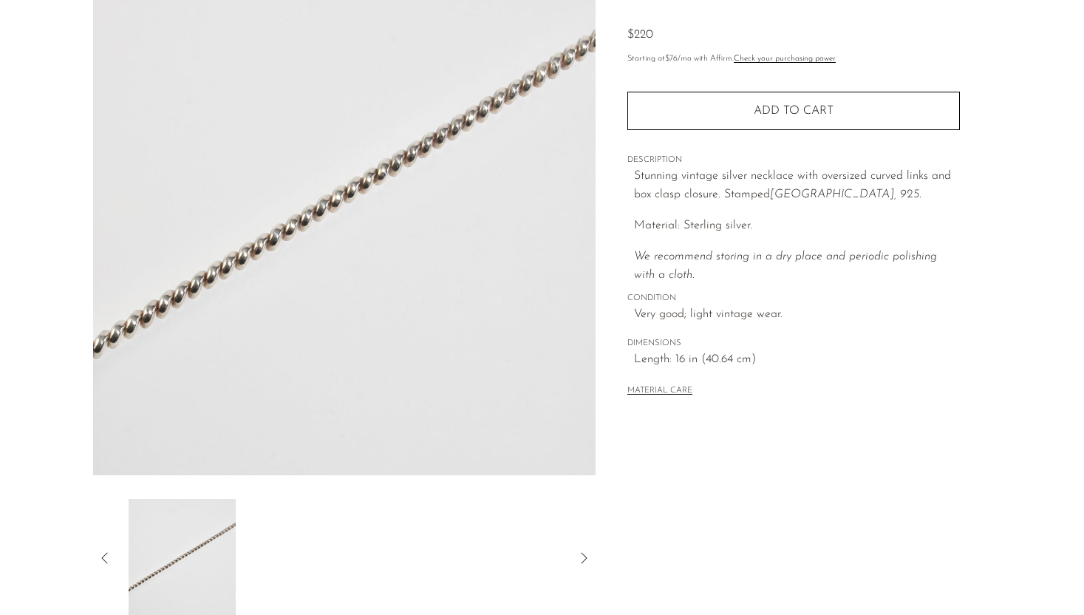
click at [308, 521] on div at bounding box center [345, 558] width 456 height 118
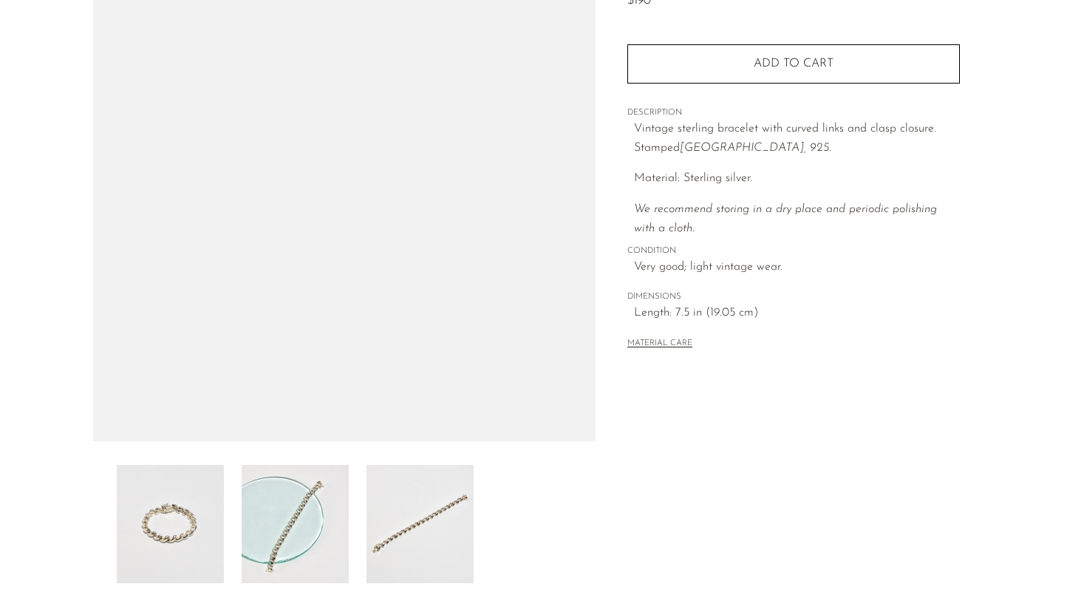
scroll to position [211, 0]
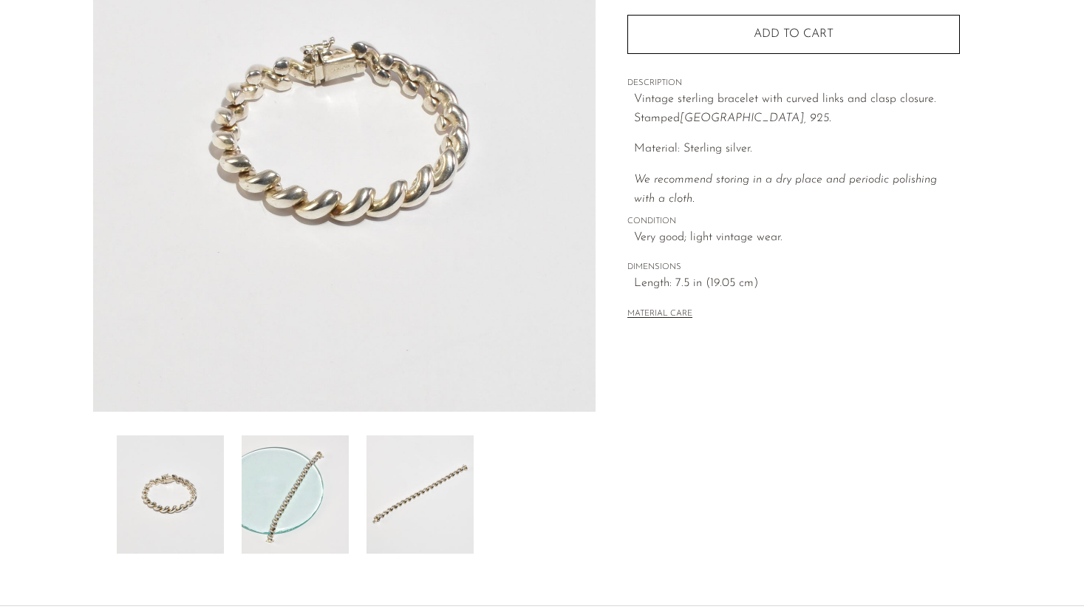
click at [303, 479] on img at bounding box center [295, 494] width 107 height 118
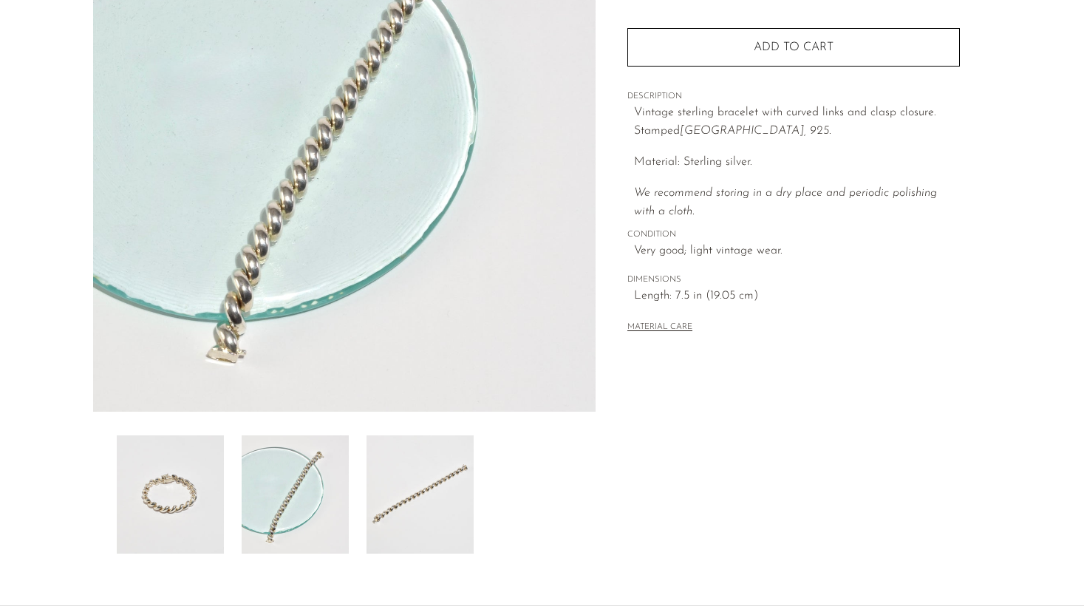
click at [326, 480] on img at bounding box center [295, 494] width 107 height 118
click at [355, 489] on div at bounding box center [345, 494] width 456 height 118
click at [364, 485] on div at bounding box center [345, 494] width 456 height 118
click at [391, 479] on img at bounding box center [420, 494] width 107 height 118
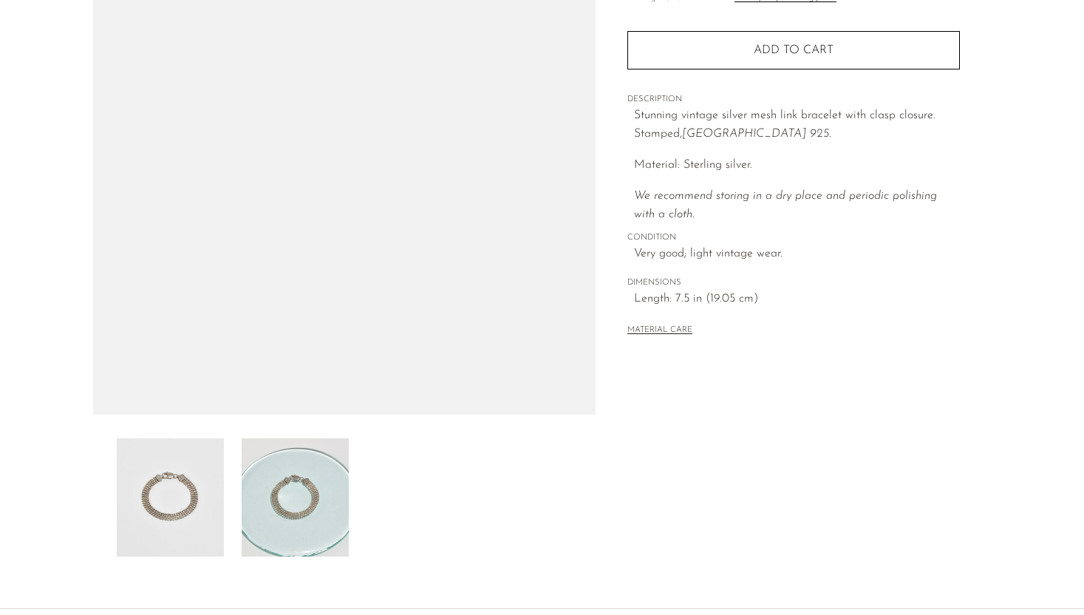
scroll to position [213, 0]
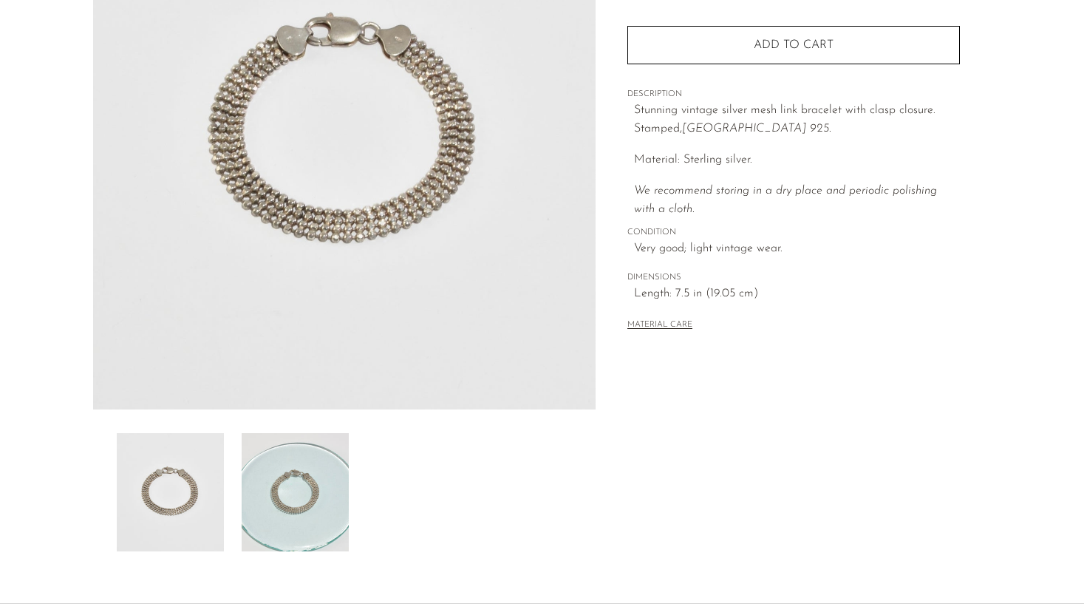
click at [340, 489] on img at bounding box center [295, 492] width 107 height 118
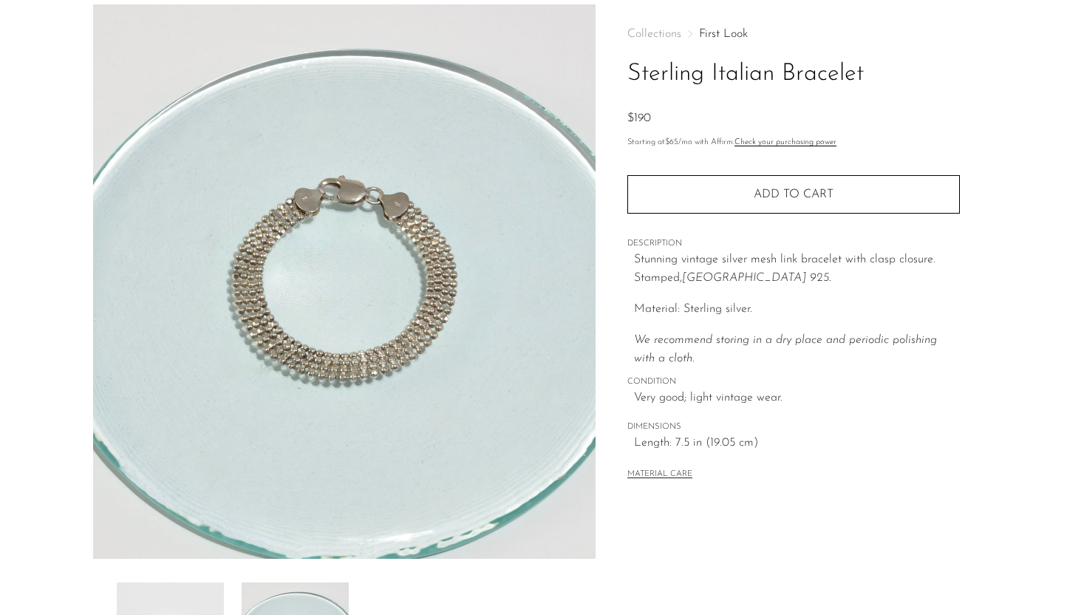
scroll to position [63, 0]
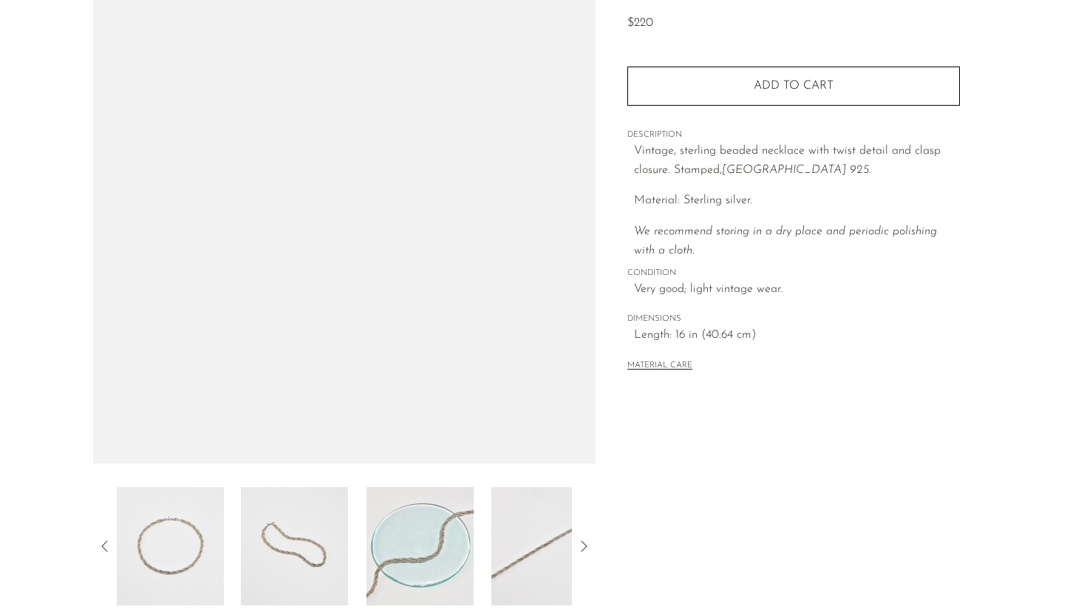
scroll to position [164, 0]
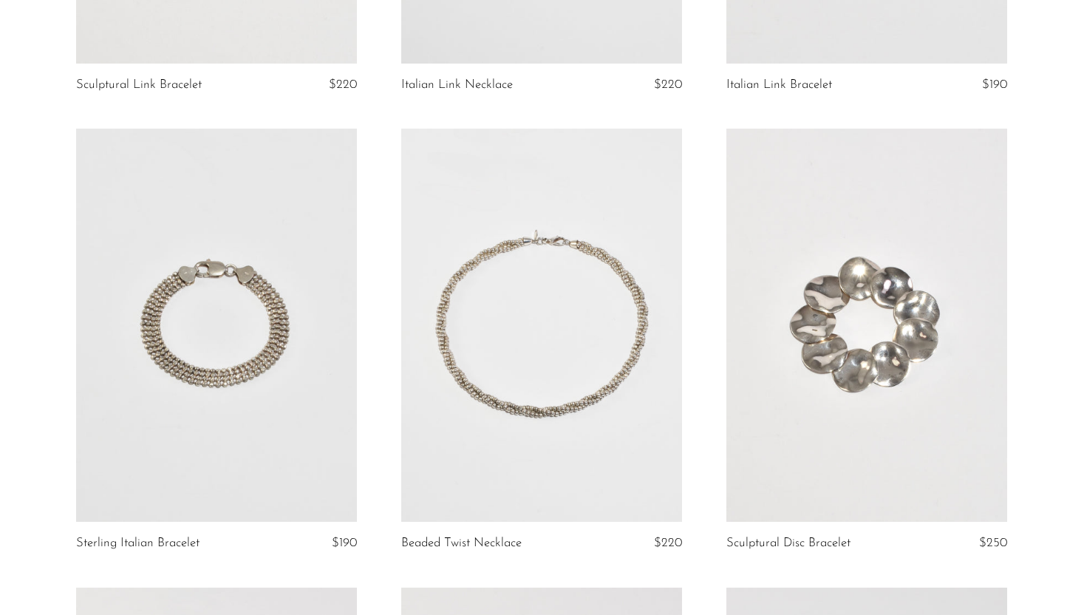
scroll to position [2770, 0]
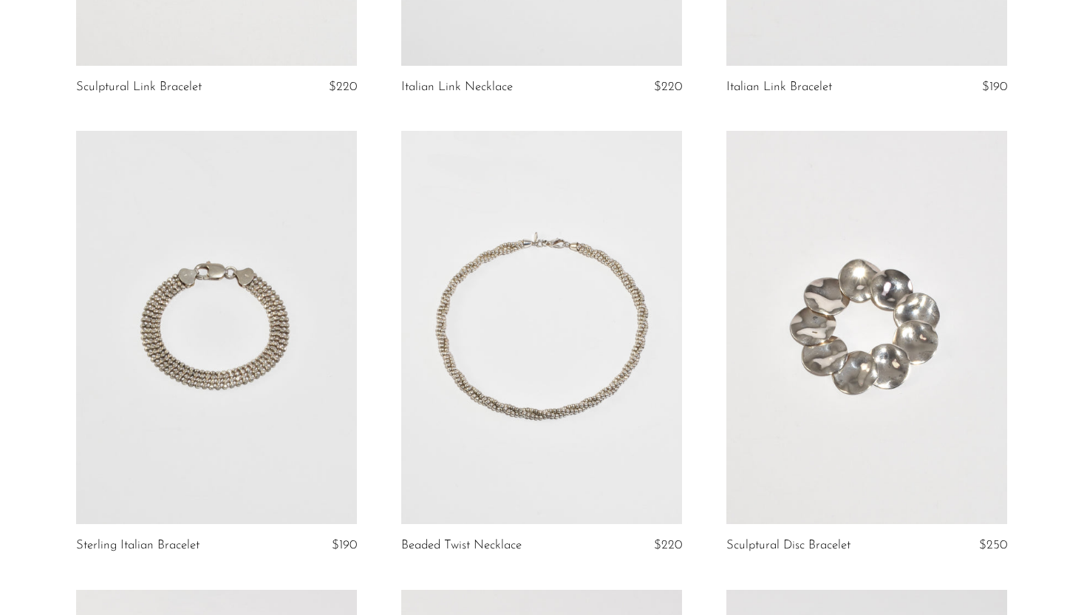
click at [603, 383] on link at bounding box center [541, 327] width 281 height 393
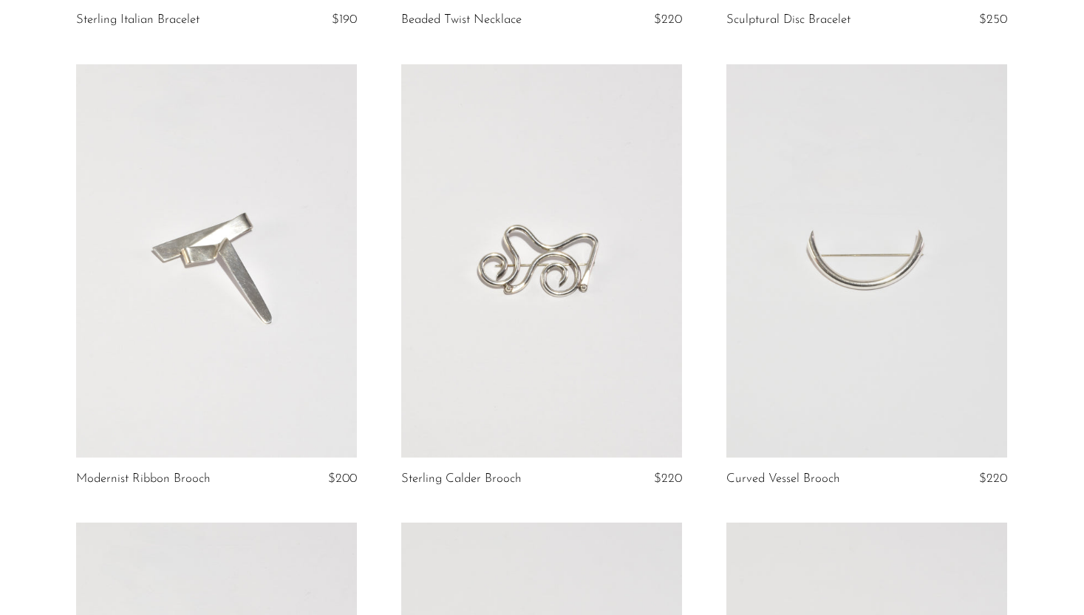
scroll to position [3299, 0]
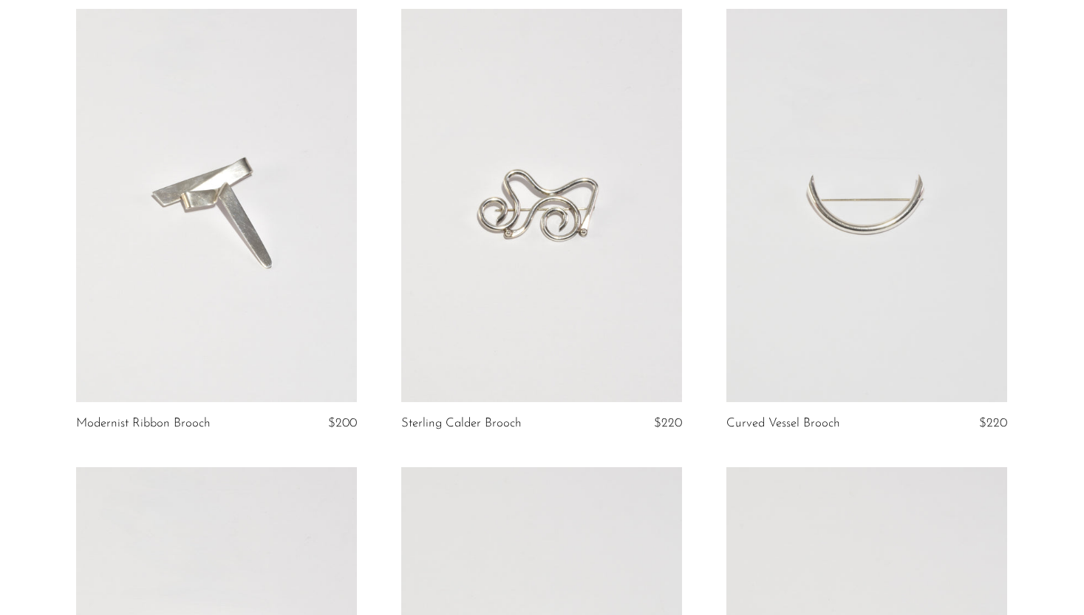
click at [286, 279] on link at bounding box center [216, 205] width 281 height 393
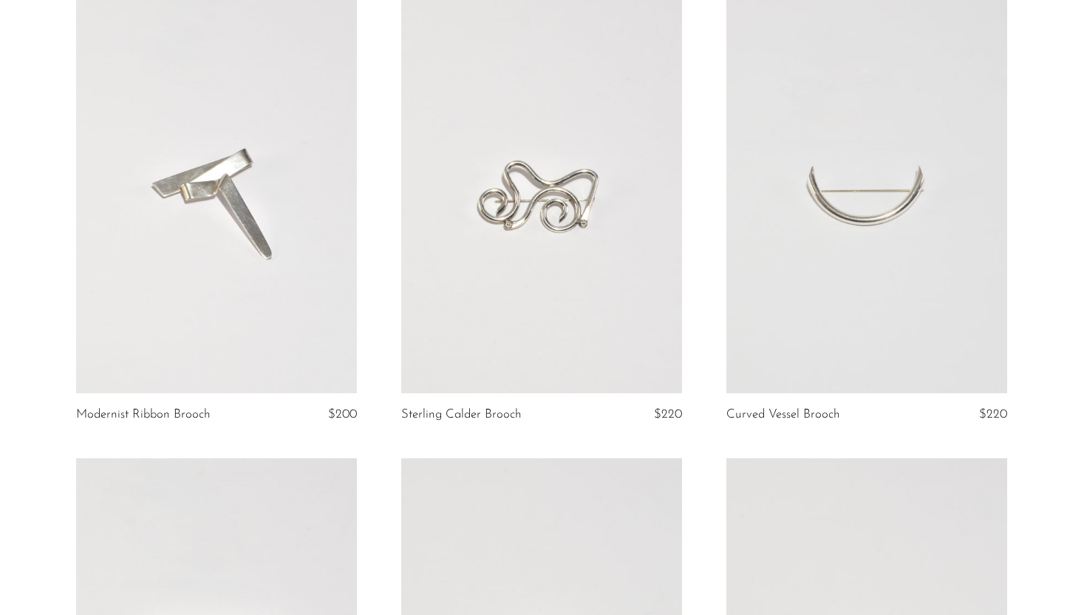
scroll to position [3519, 0]
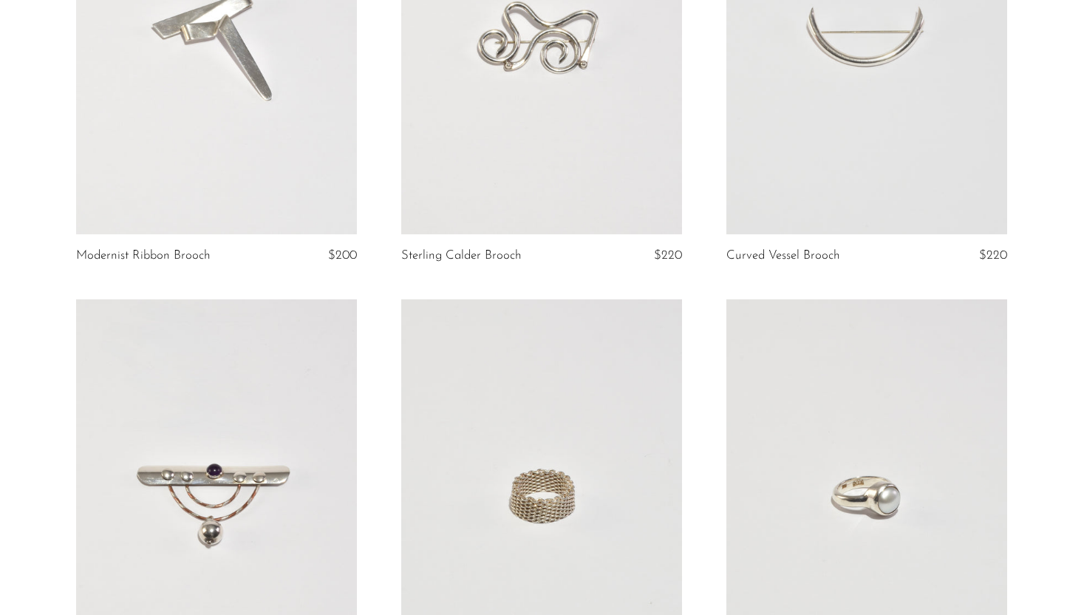
click at [493, 140] on link at bounding box center [541, 37] width 281 height 393
click at [841, 114] on link at bounding box center [867, 37] width 281 height 393
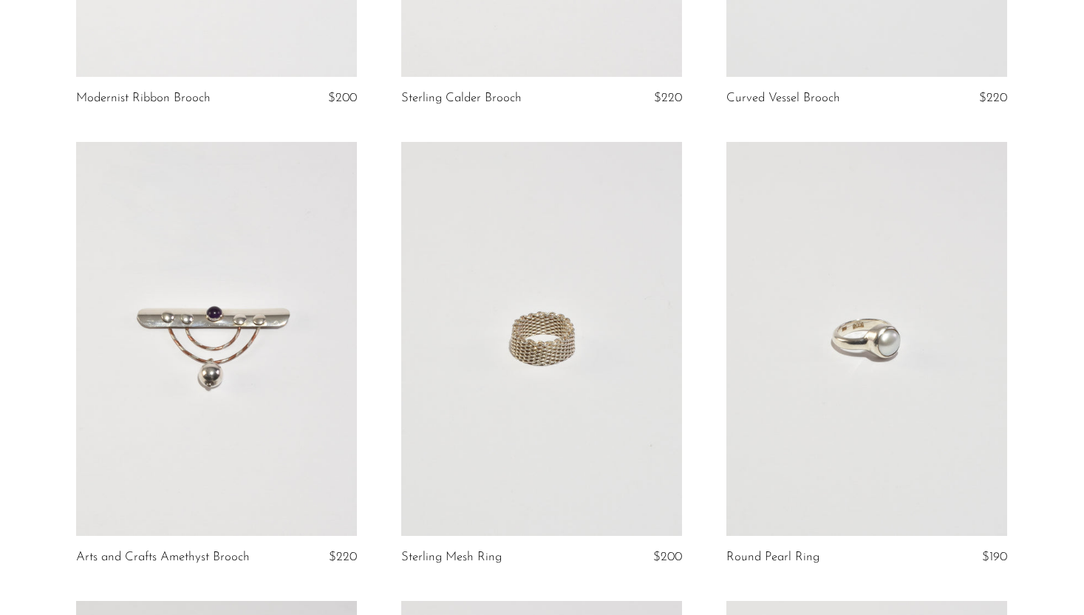
scroll to position [3677, 0]
click at [188, 287] on link at bounding box center [216, 337] width 281 height 393
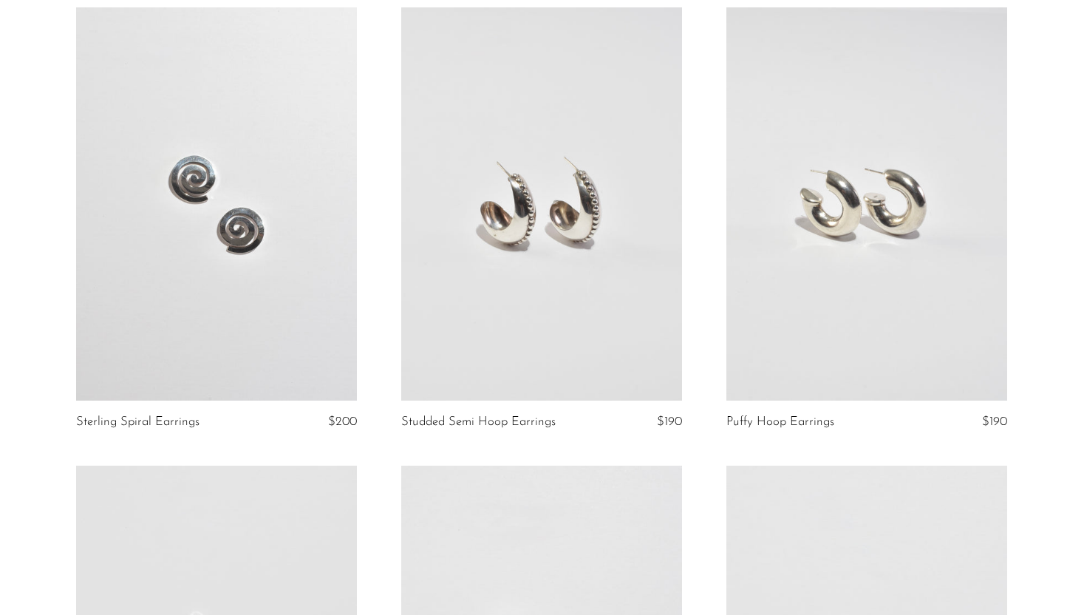
scroll to position [0, 0]
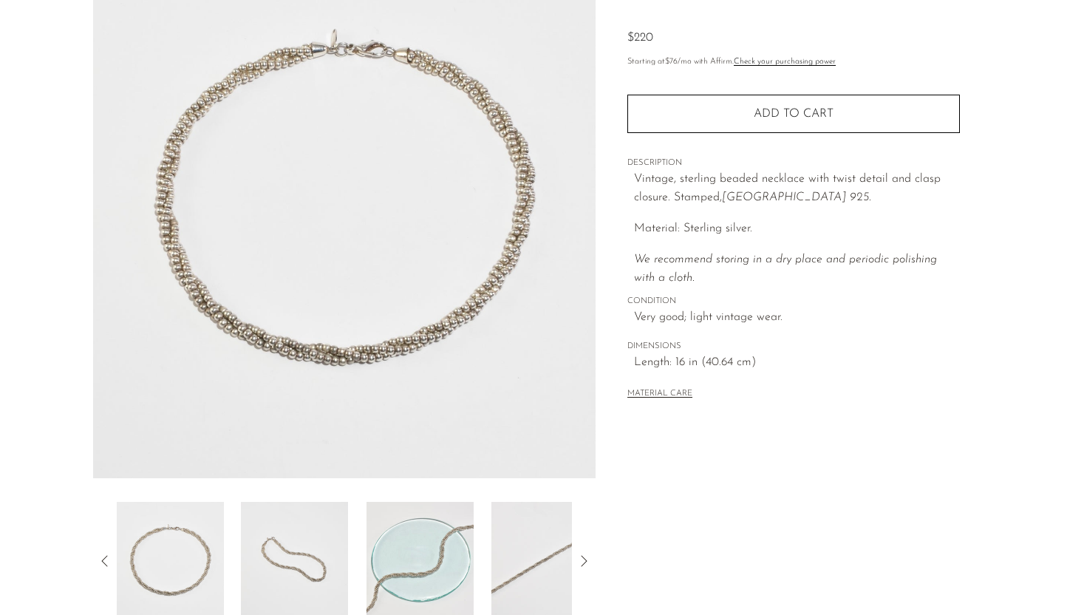
scroll to position [225, 0]
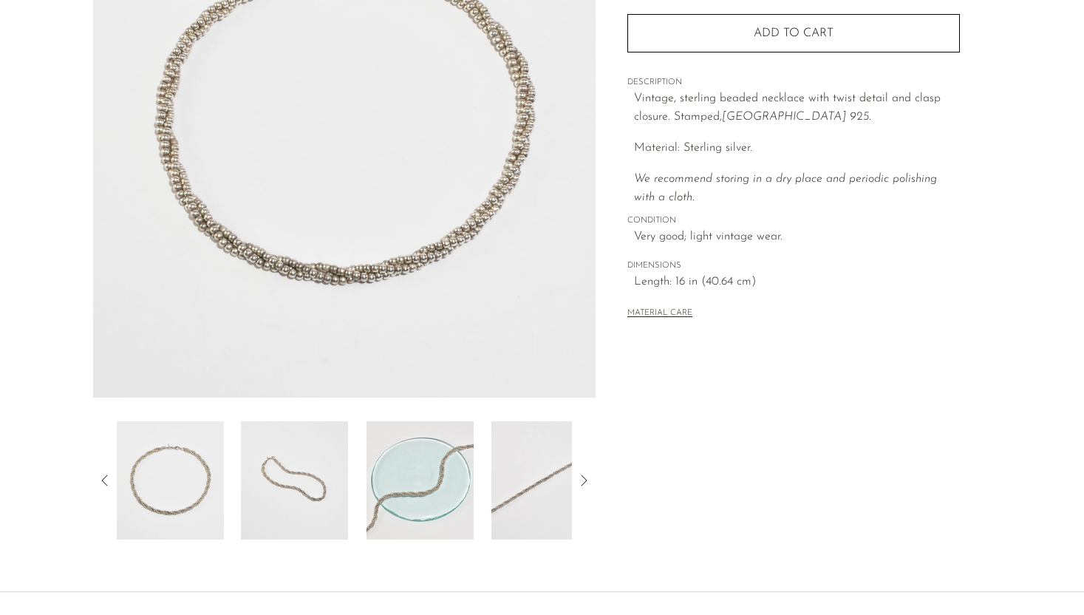
click at [302, 472] on img at bounding box center [294, 480] width 107 height 118
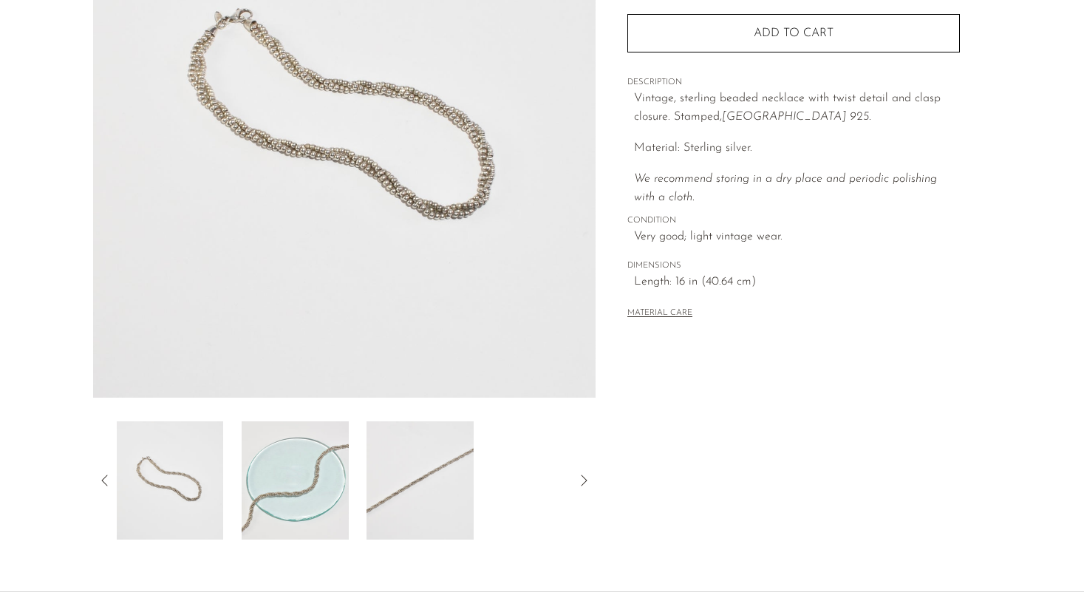
click at [307, 471] on img at bounding box center [295, 480] width 107 height 118
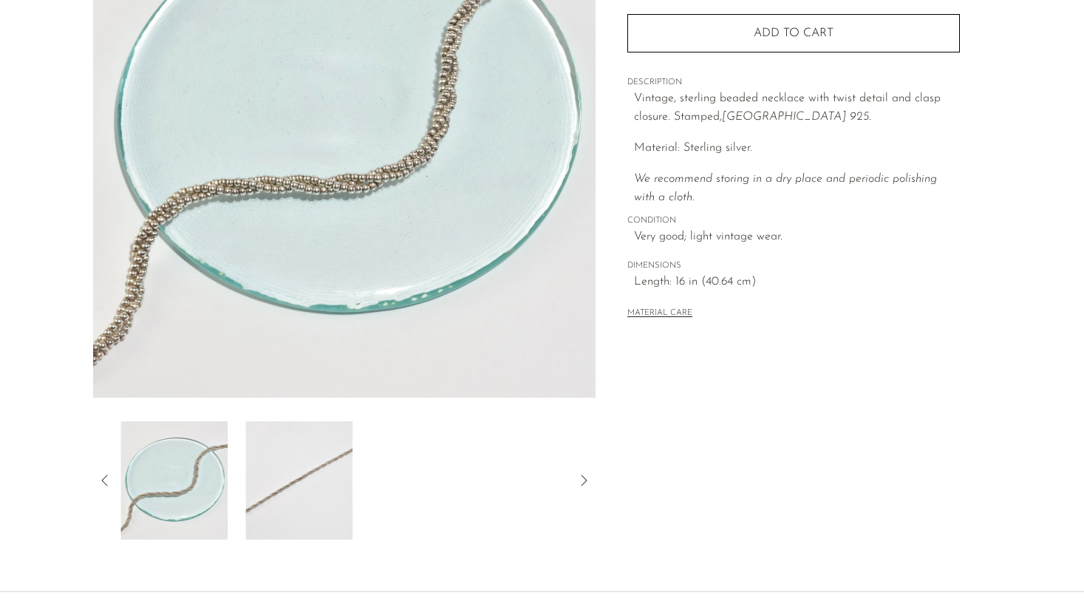
click at [328, 472] on img at bounding box center [298, 480] width 107 height 118
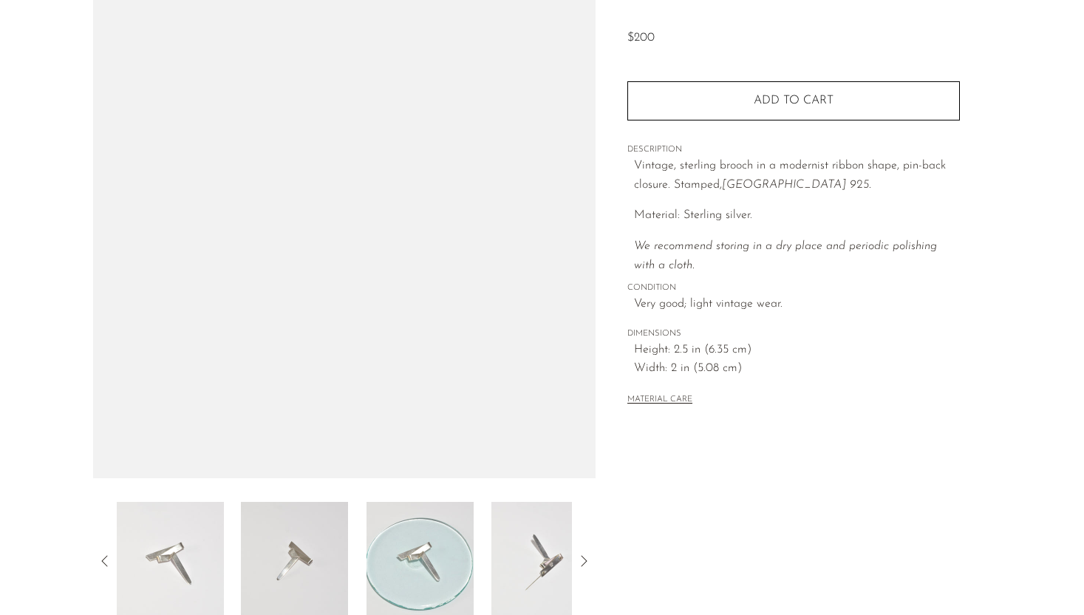
scroll to position [347, 0]
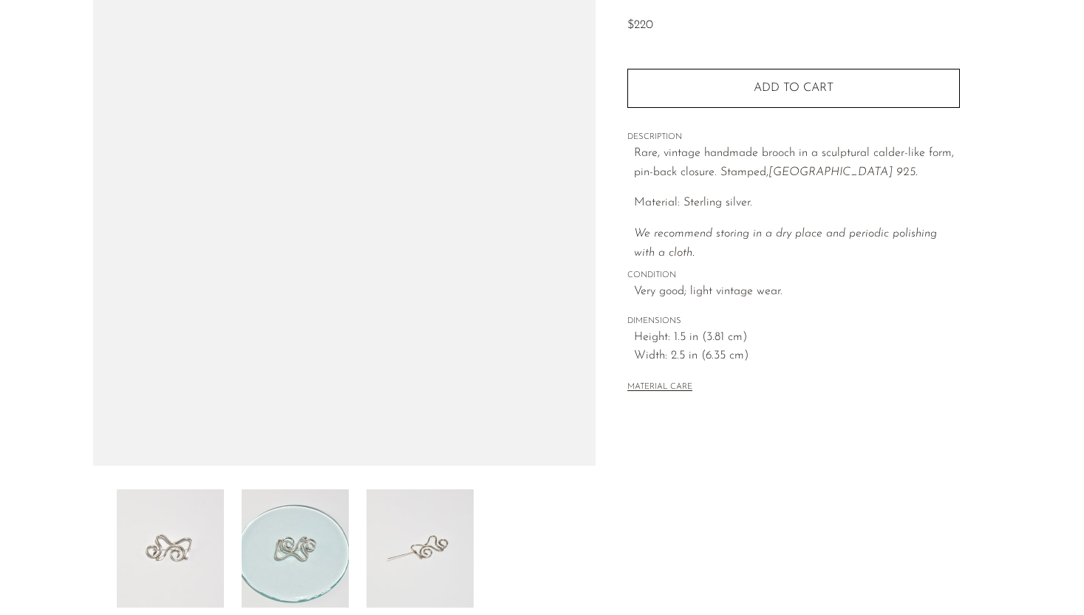
scroll to position [347, 0]
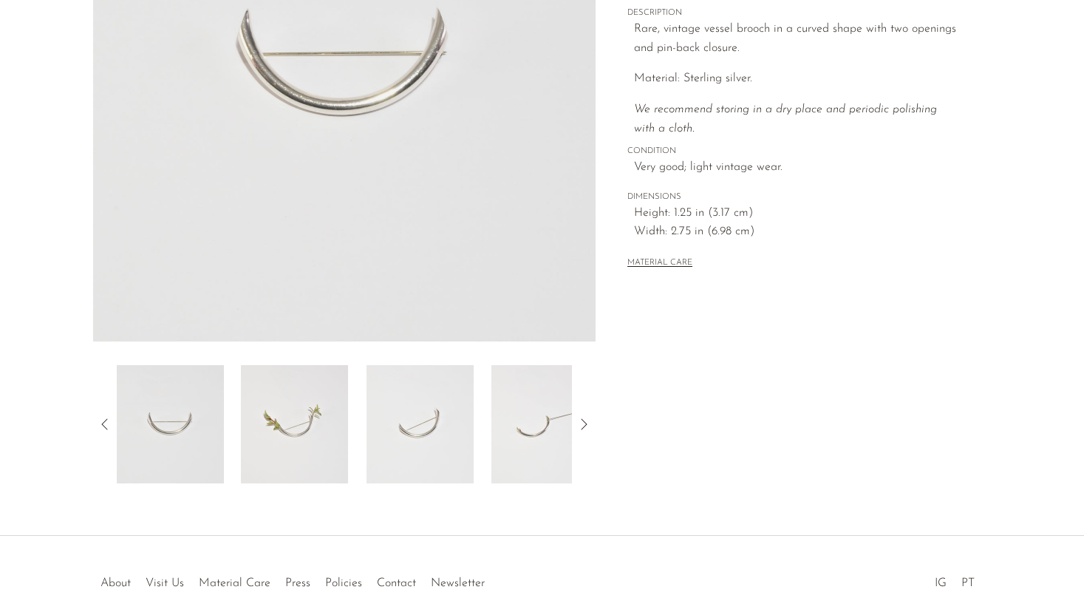
scroll to position [300, 0]
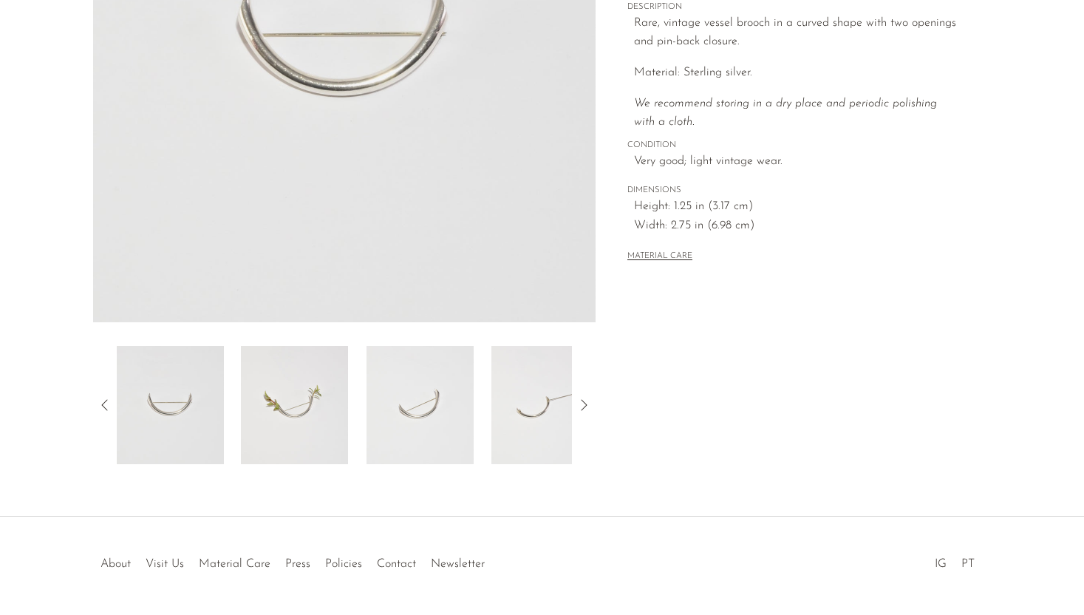
click at [203, 404] on img at bounding box center [170, 405] width 107 height 118
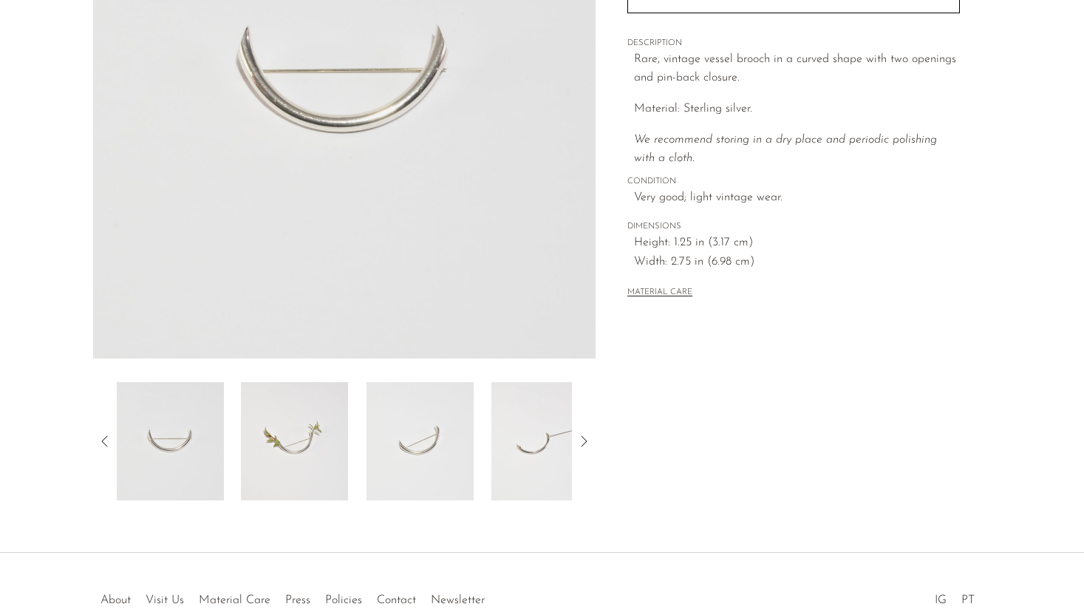
scroll to position [258, 0]
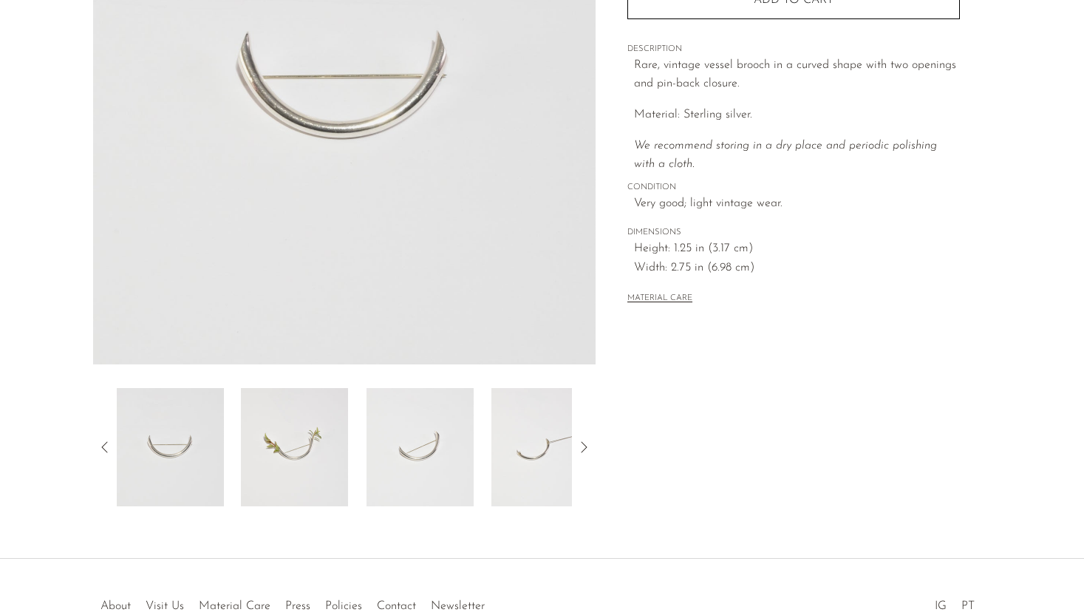
click at [259, 435] on img at bounding box center [294, 447] width 107 height 118
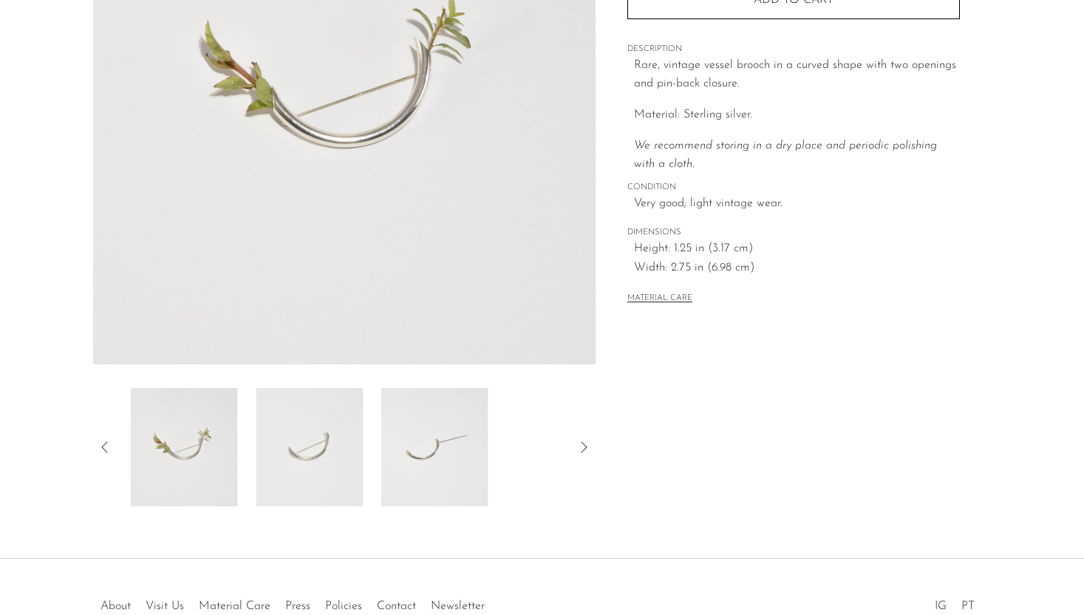
click at [312, 438] on img at bounding box center [309, 447] width 107 height 118
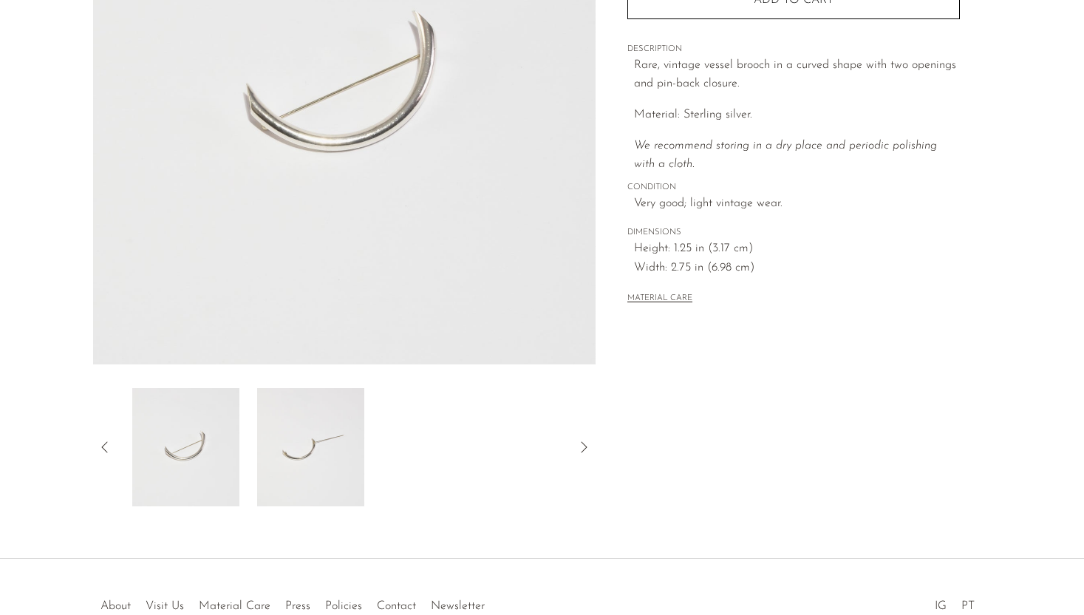
click at [312, 438] on img at bounding box center [310, 447] width 107 height 118
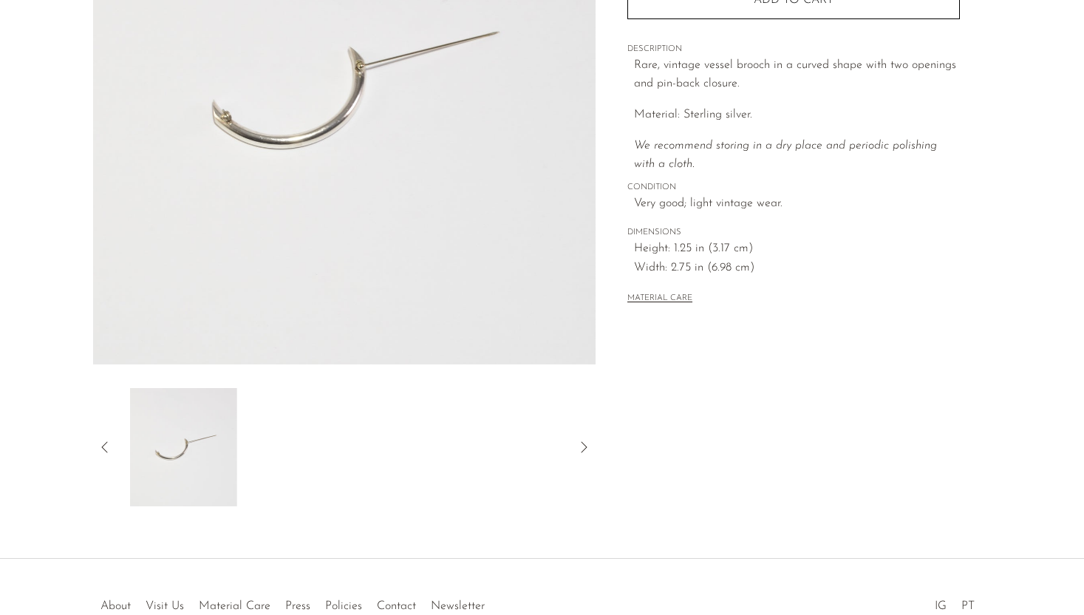
click at [312, 438] on div at bounding box center [345, 447] width 456 height 118
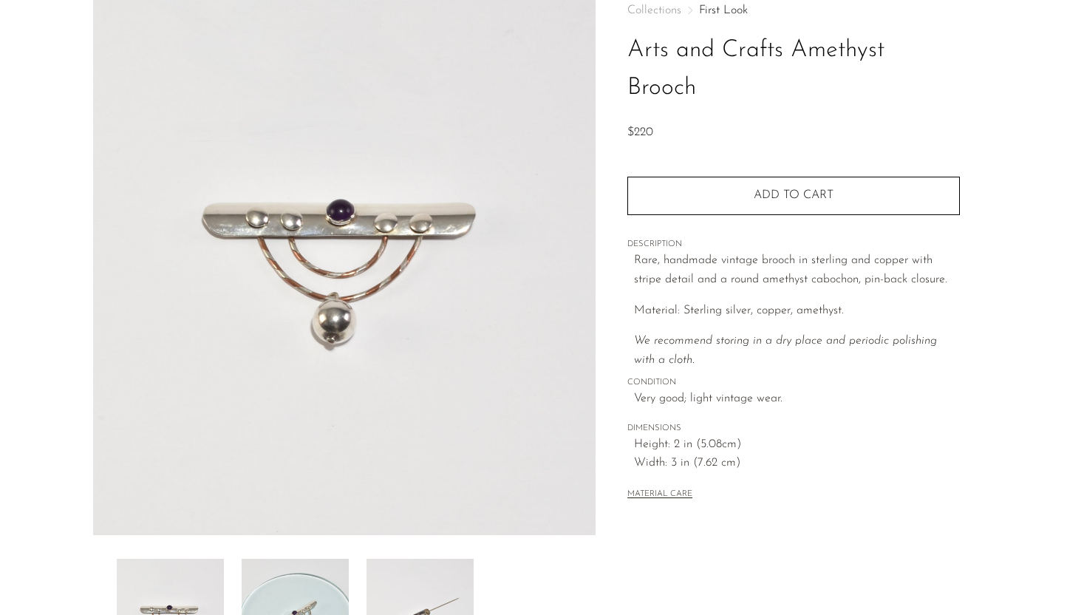
scroll to position [347, 0]
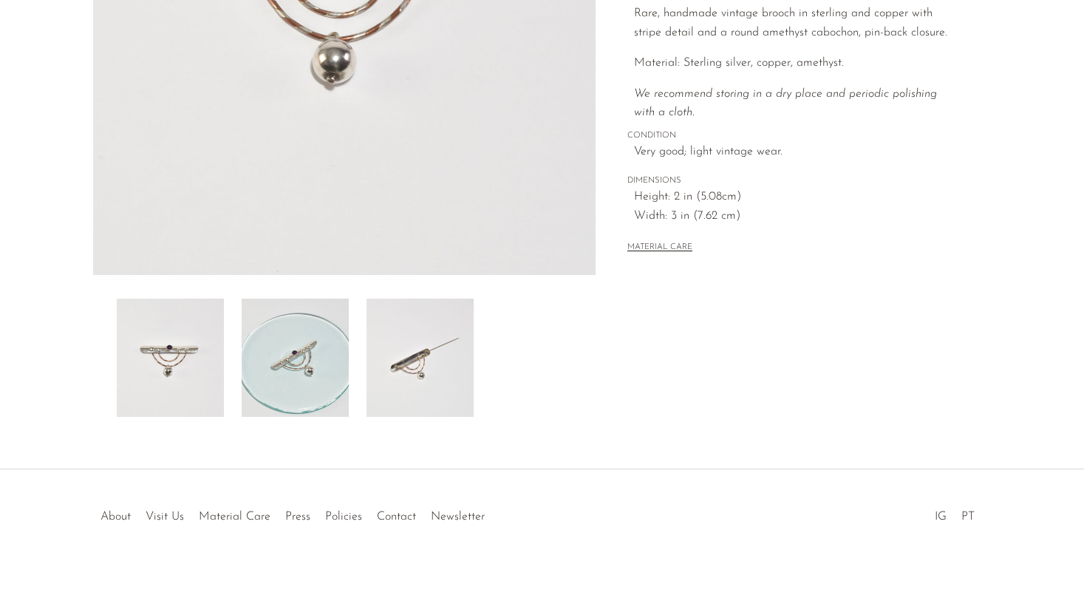
click at [289, 385] on img at bounding box center [295, 358] width 107 height 118
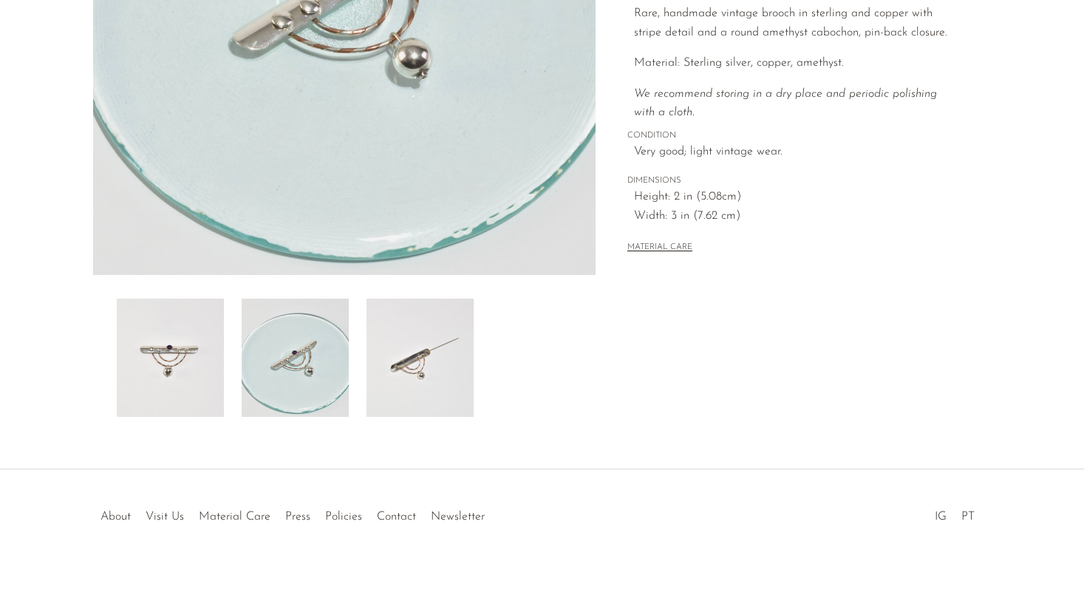
click at [333, 384] on img at bounding box center [295, 358] width 107 height 118
click at [353, 374] on div at bounding box center [345, 358] width 456 height 118
click at [408, 357] on img at bounding box center [420, 358] width 107 height 118
